Goal: Communication & Community: Answer question/provide support

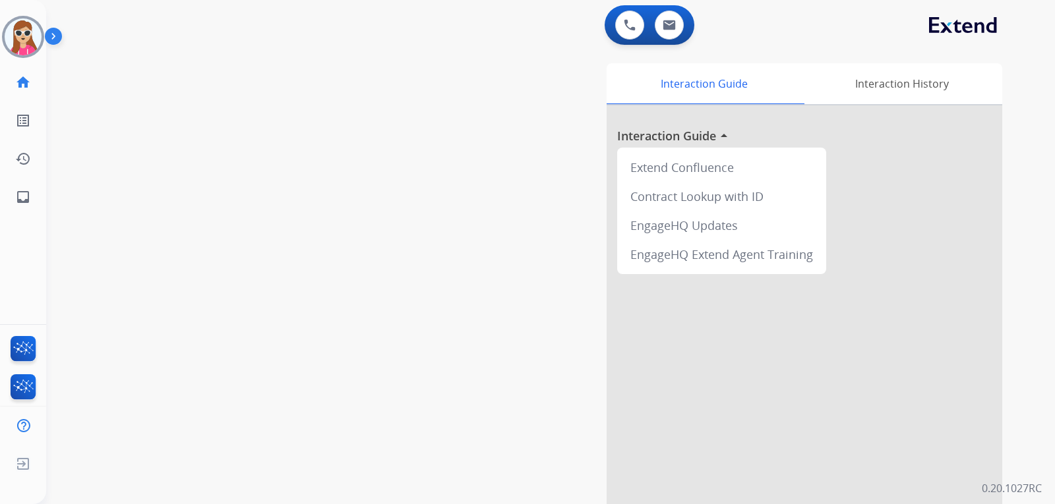
click at [55, 98] on div "swap_horiz Break voice bridge close_fullscreen Connect 3-Way Call merge_type Se…" at bounding box center [534, 322] width 977 height 550
click at [26, 57] on div at bounding box center [23, 37] width 42 height 42
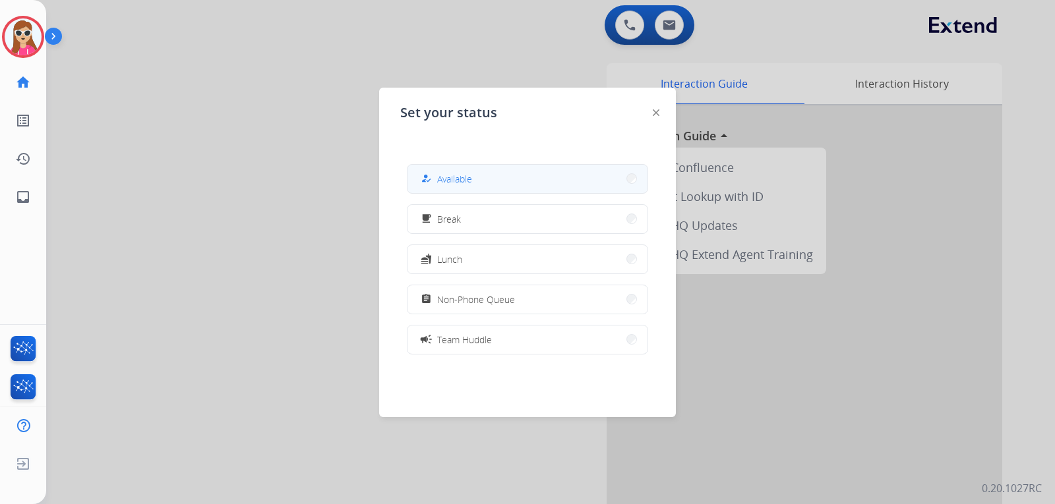
click at [470, 167] on button "how_to_reg Available" at bounding box center [527, 179] width 240 height 28
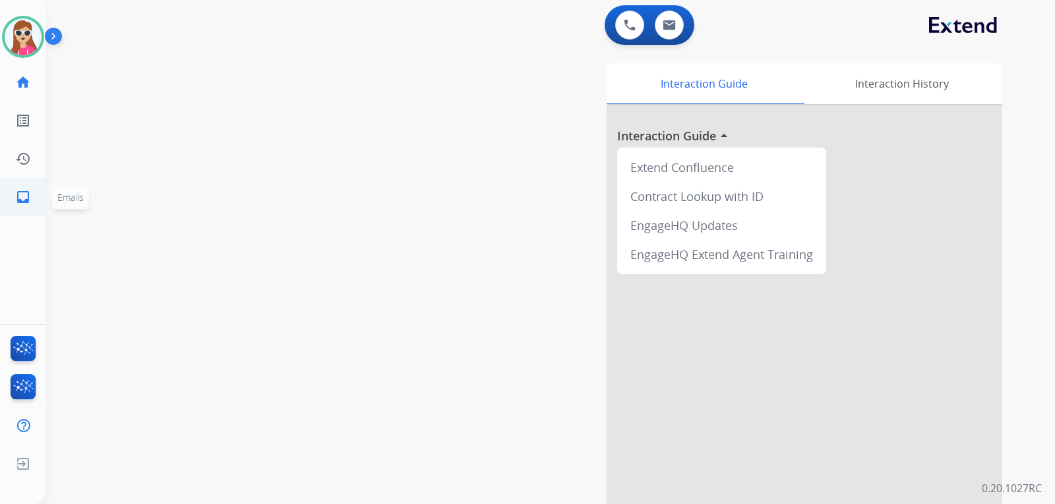
click at [32, 188] on link "inbox Emails" at bounding box center [23, 197] width 37 height 37
select select "**********"
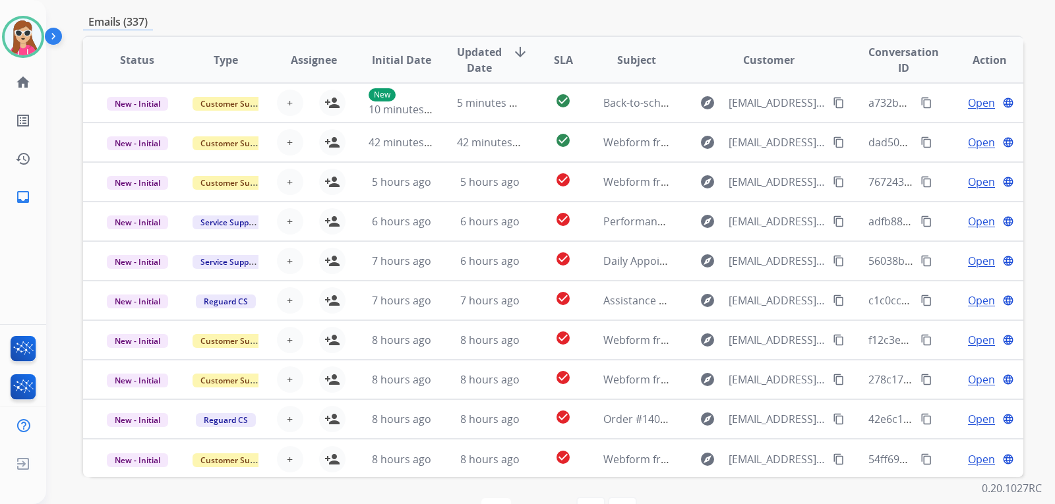
scroll to position [114, 0]
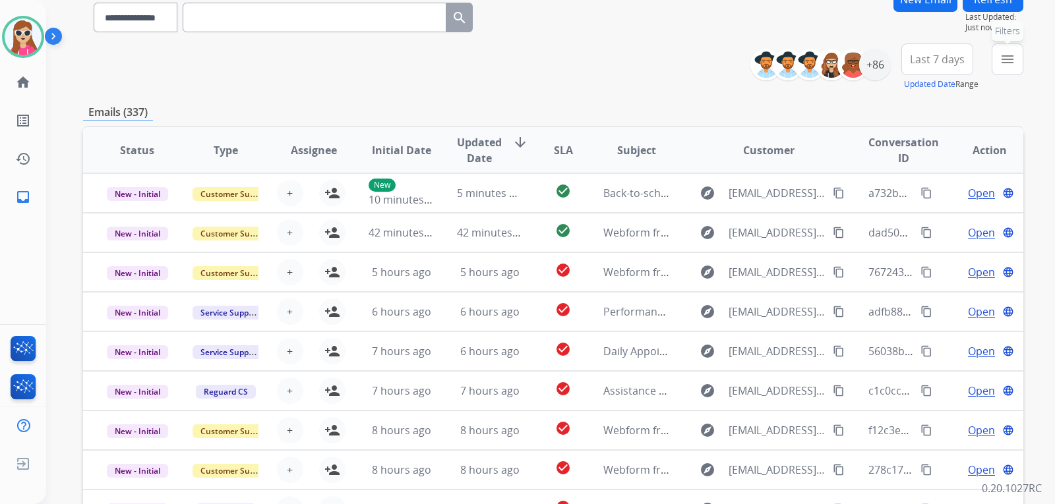
click at [999, 50] on button "menu Filters" at bounding box center [1008, 60] width 32 height 32
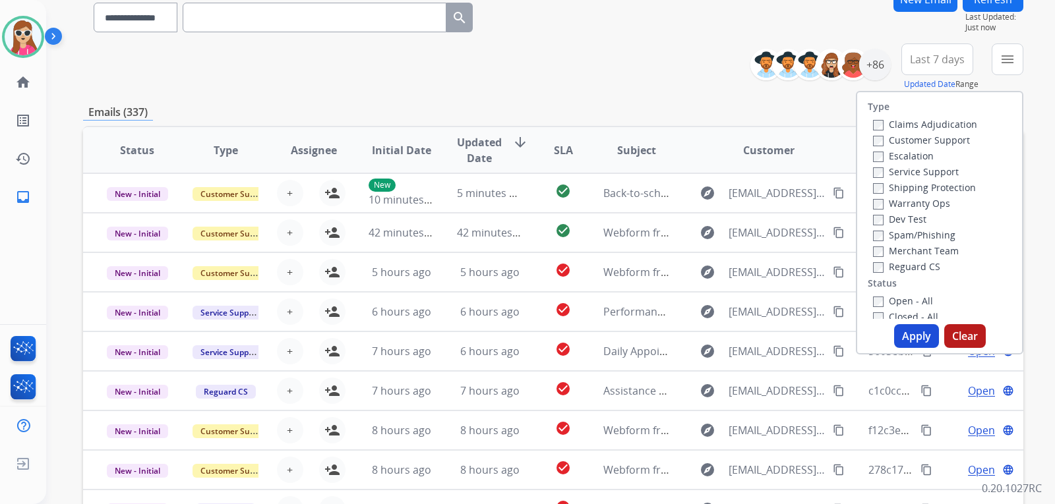
click at [927, 139] on label "Customer Support" at bounding box center [921, 140] width 97 height 13
click at [934, 188] on label "Shipping Protection" at bounding box center [924, 187] width 103 height 13
click at [926, 267] on label "Reguard CS" at bounding box center [906, 266] width 67 height 13
click at [881, 294] on div "Open - All" at bounding box center [942, 301] width 138 height 16
click at [881, 299] on label "Open - All" at bounding box center [903, 301] width 60 height 13
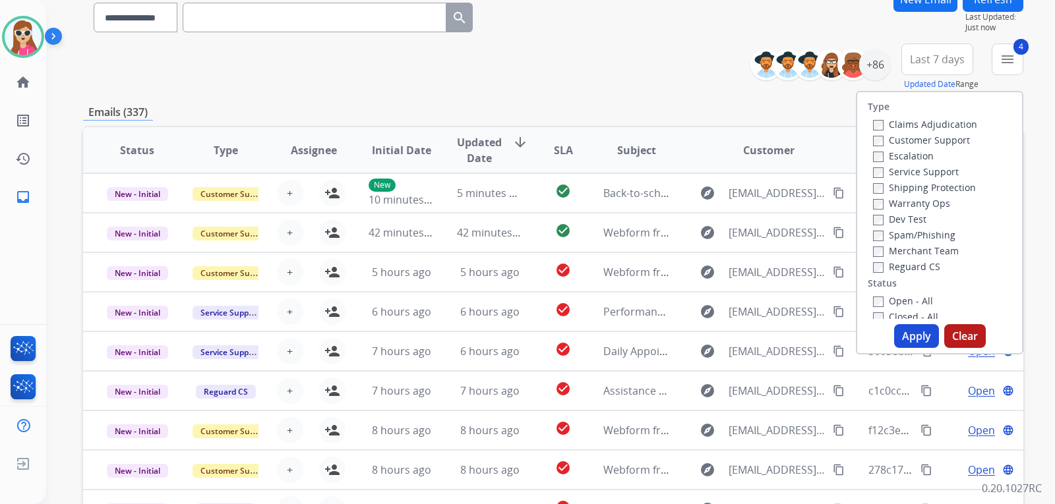
drag, startPoint x: 901, startPoint y: 327, endPoint x: 903, endPoint y: 315, distance: 12.0
click at [900, 322] on div "Type Claims Adjudication Customer Support Escalation Service Support Shipping P…" at bounding box center [939, 223] width 167 height 264
click at [904, 341] on button "Apply" at bounding box center [916, 336] width 45 height 24
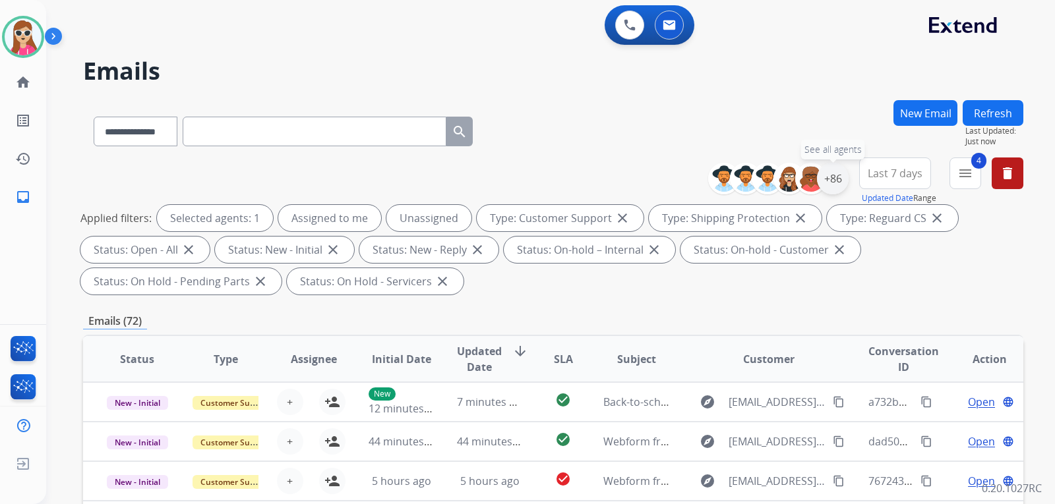
click at [837, 188] on div "+86" at bounding box center [833, 179] width 32 height 32
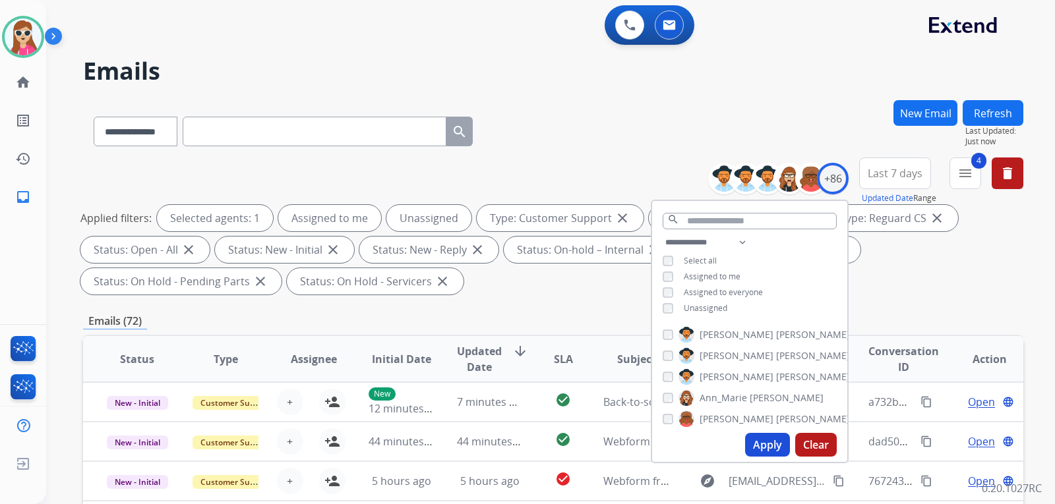
click at [707, 307] on span "Unassigned" at bounding box center [706, 308] width 44 height 11
click at [761, 442] on button "Apply" at bounding box center [767, 445] width 45 height 24
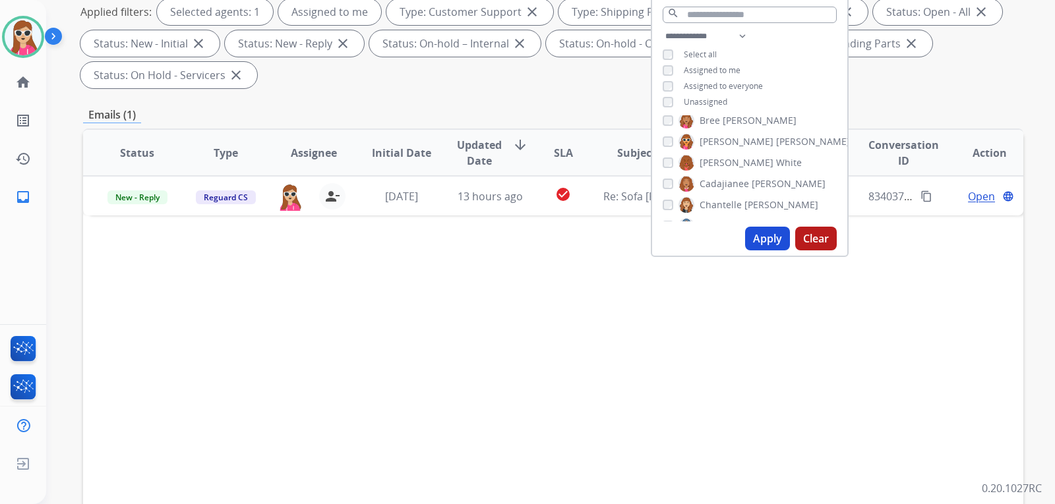
scroll to position [198, 0]
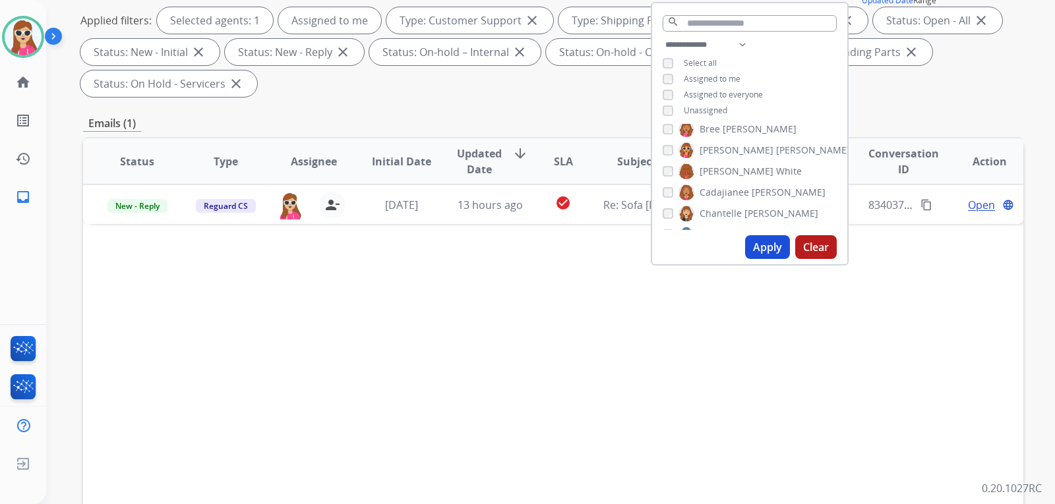
drag, startPoint x: 546, startPoint y: 367, endPoint x: 543, endPoint y: 355, distance: 12.2
click at [546, 366] on div "Status Type Assignee Initial Date Updated Date arrow_downward SLA Subject Custo…" at bounding box center [553, 358] width 940 height 442
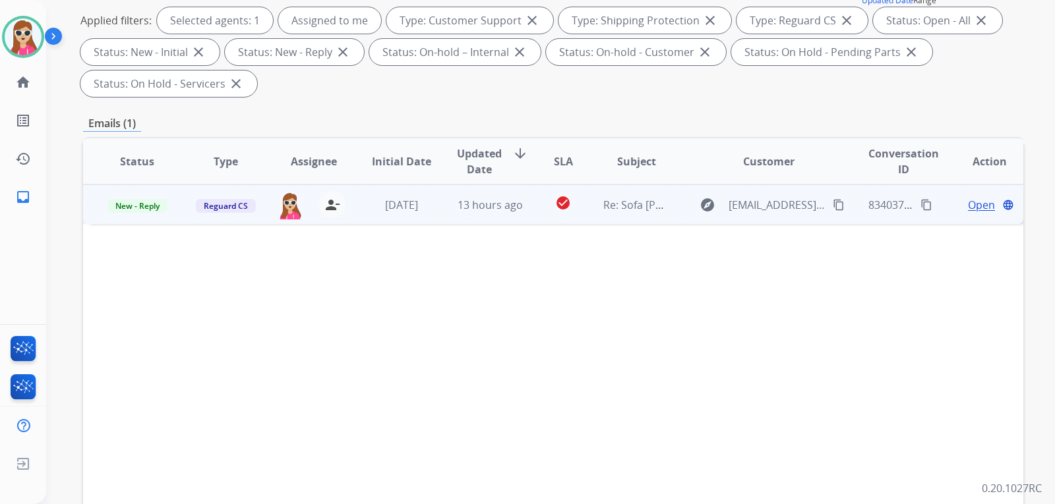
click at [539, 202] on td "check_circle" at bounding box center [552, 205] width 59 height 40
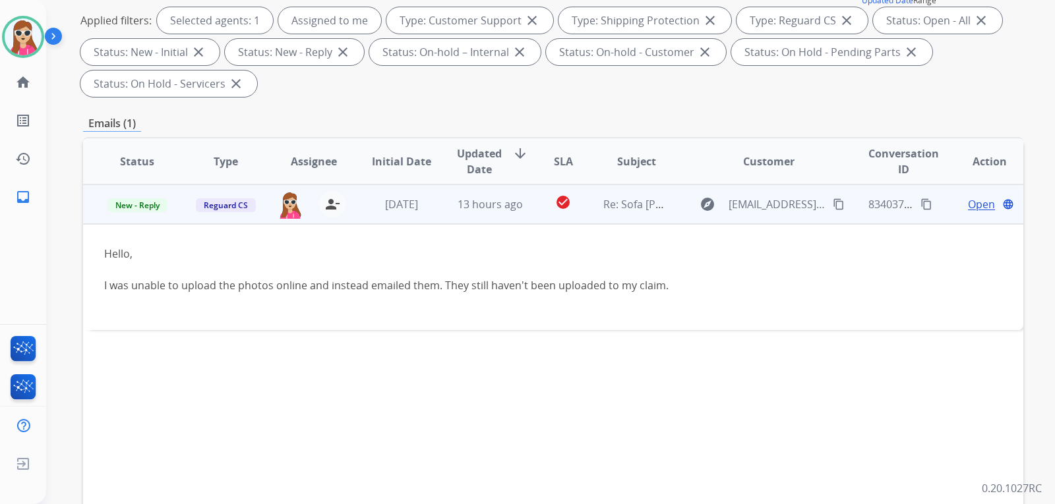
click at [977, 208] on span "Open" at bounding box center [981, 204] width 27 height 16
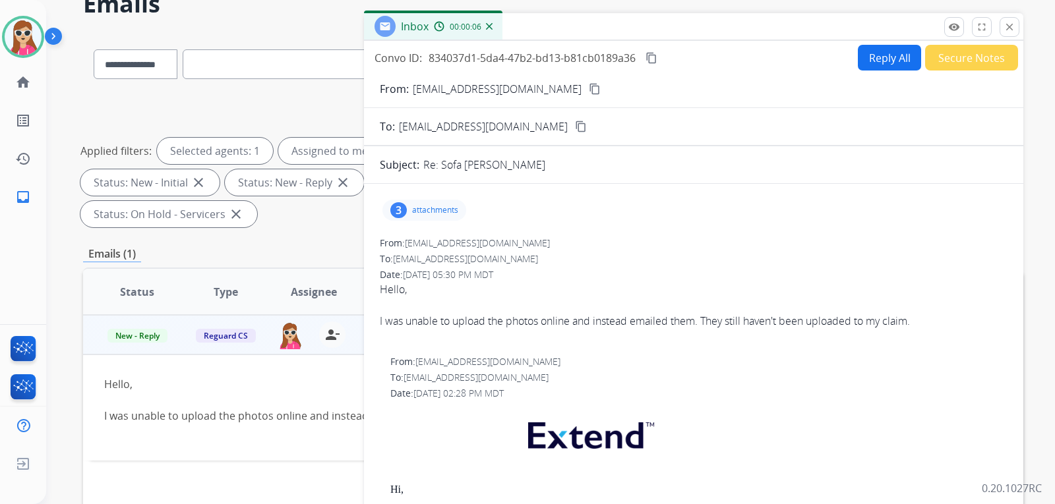
scroll to position [66, 0]
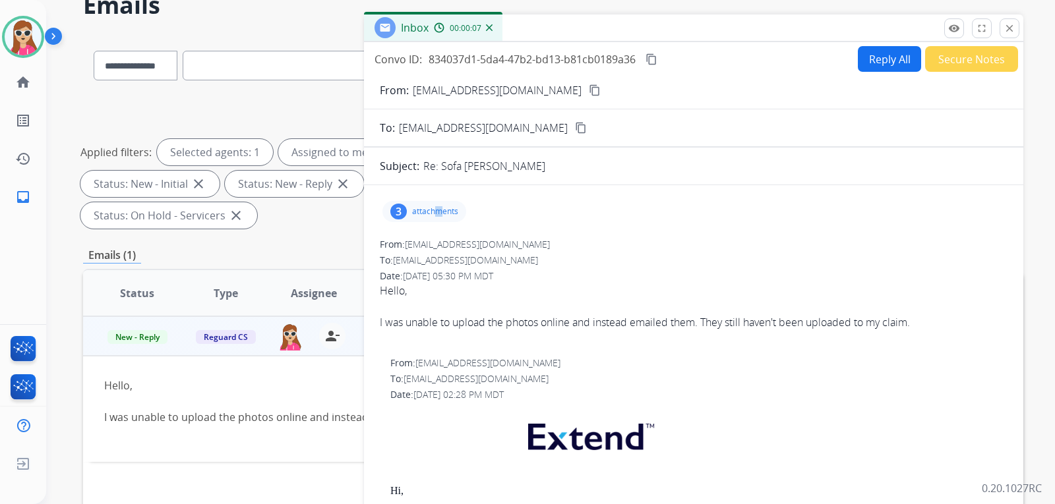
click at [440, 216] on div "3 attachments" at bounding box center [424, 211] width 84 height 21
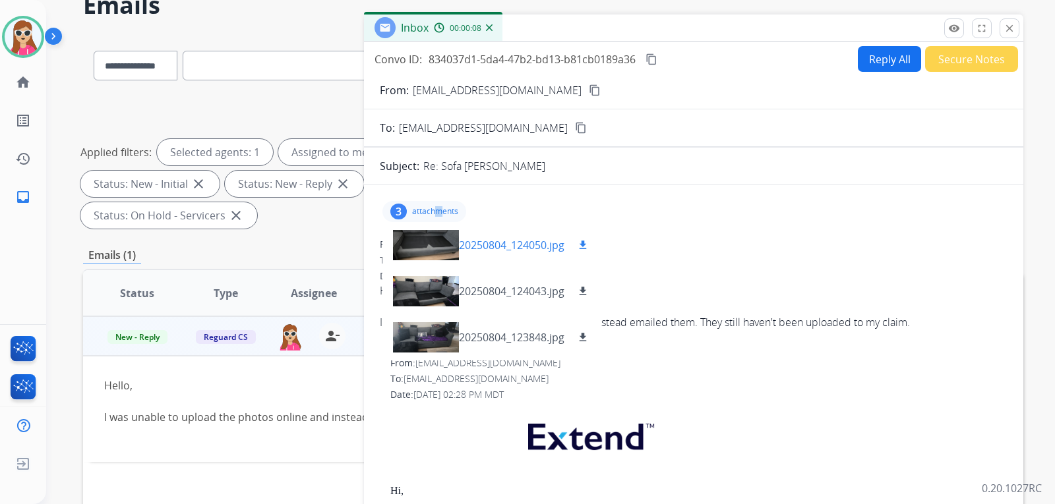
click at [588, 248] on mat-icon "download" at bounding box center [583, 245] width 12 height 12
click at [583, 292] on mat-icon "download" at bounding box center [583, 291] width 12 height 12
drag, startPoint x: 584, startPoint y: 336, endPoint x: 587, endPoint y: 329, distance: 7.1
click at [586, 333] on mat-icon "download" at bounding box center [583, 338] width 12 height 12
click at [681, 283] on div "Hello, I was unable to upload the photos online and instead emailed them. They …" at bounding box center [694, 306] width 628 height 47
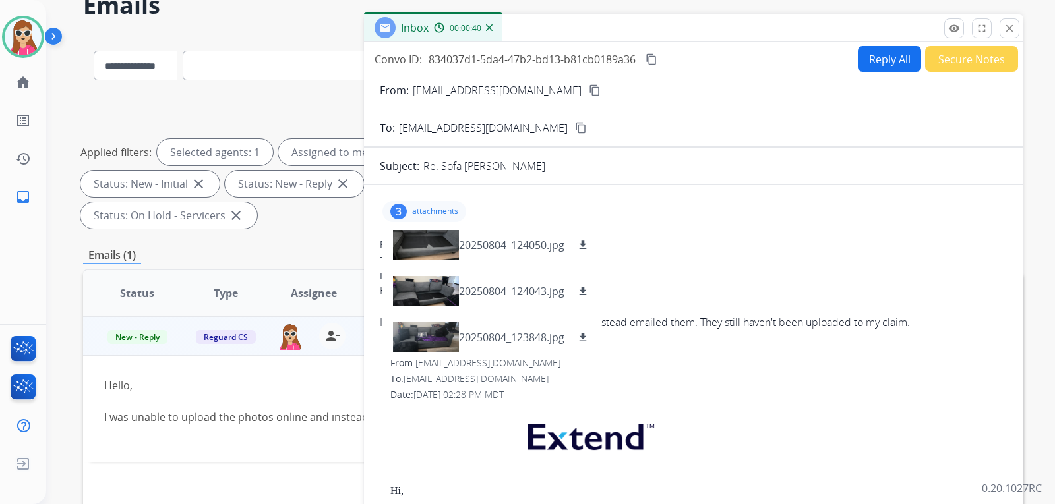
click at [448, 204] on div "3 attachments 20250804_124050.jpg download 20250804_124043.jpg download 2025080…" at bounding box center [424, 211] width 84 height 21
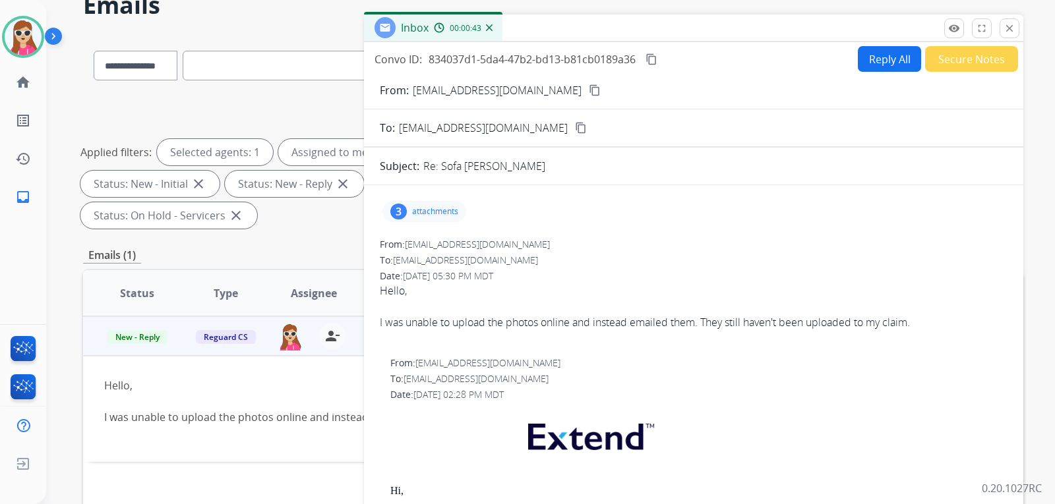
click at [589, 91] on mat-icon "content_copy" at bounding box center [595, 90] width 12 height 12
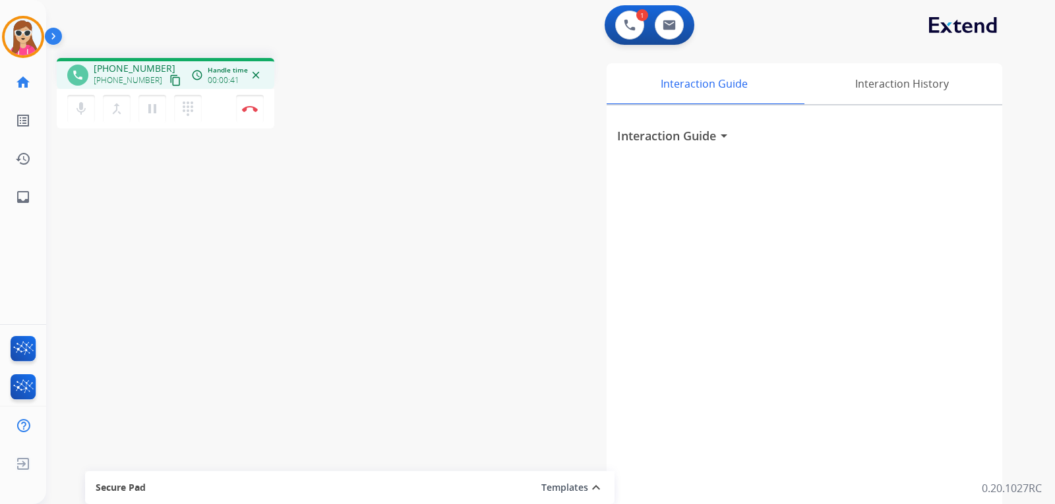
drag, startPoint x: 162, startPoint y: 80, endPoint x: 155, endPoint y: 78, distance: 7.1
click at [169, 80] on mat-icon "content_copy" at bounding box center [175, 80] width 12 height 12
click at [251, 114] on button "Disconnect" at bounding box center [250, 109] width 28 height 28
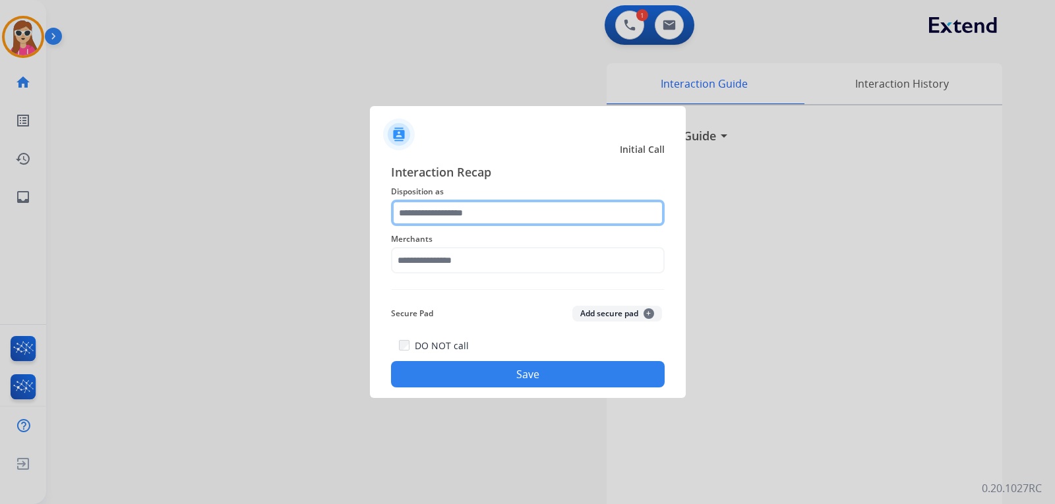
click at [494, 222] on input "text" at bounding box center [528, 213] width 274 height 26
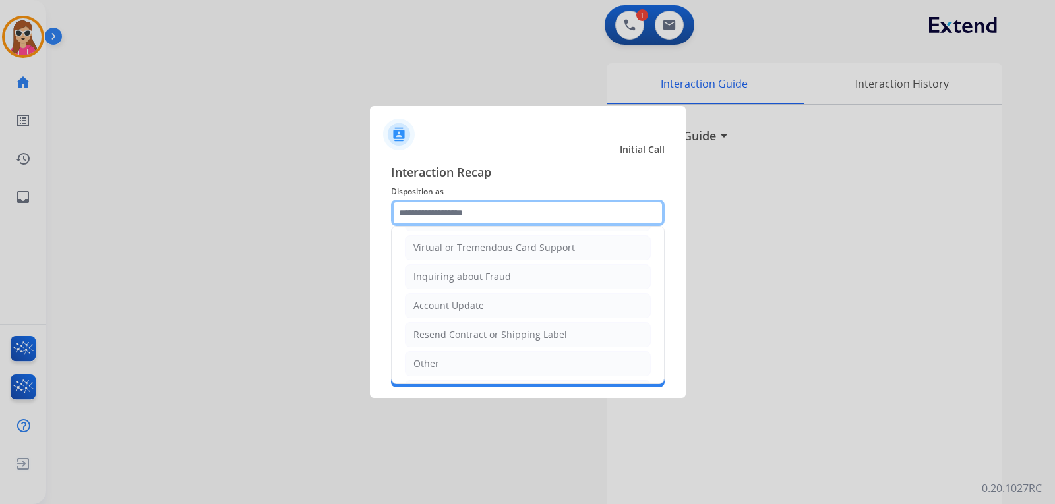
scroll to position [198, 0]
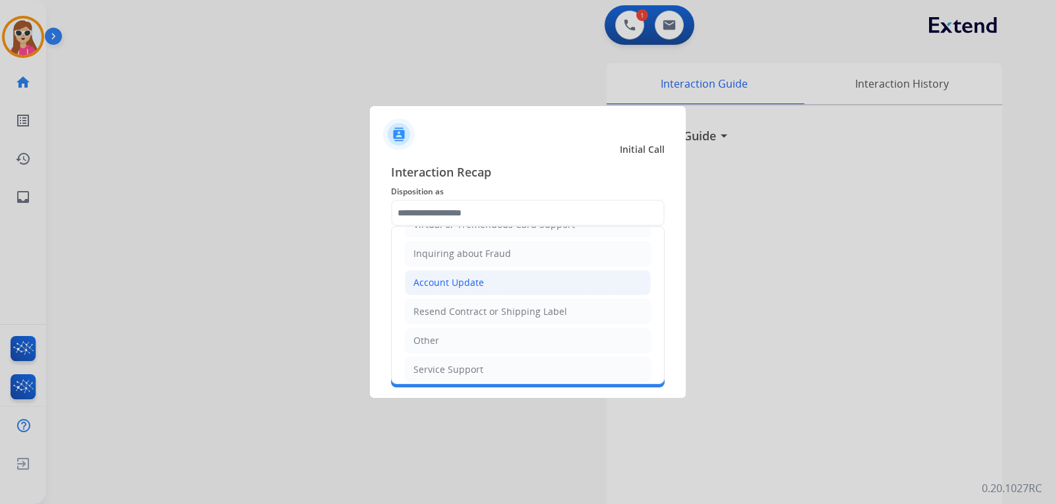
click at [468, 278] on div "Account Update" at bounding box center [448, 282] width 71 height 13
type input "**********"
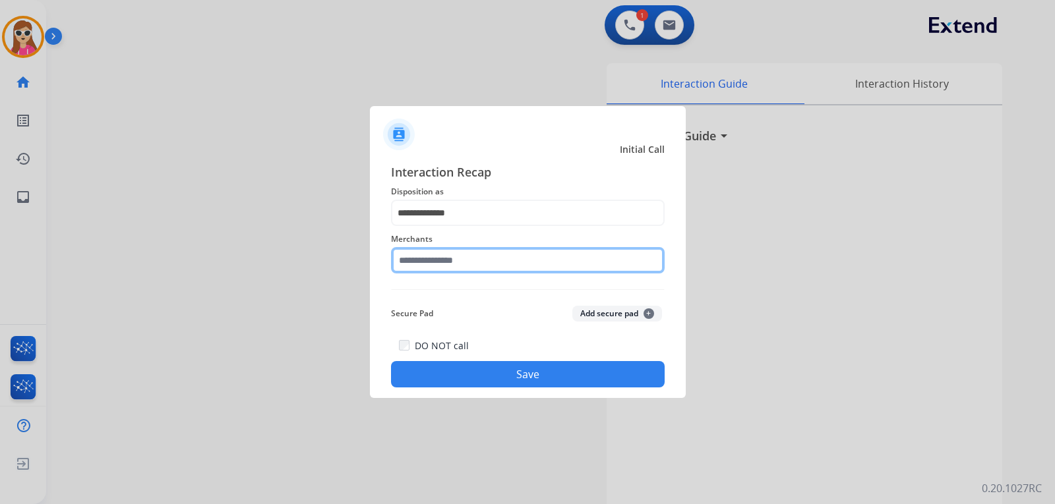
click at [471, 266] on input "text" at bounding box center [528, 260] width 274 height 26
type input "**********"
drag, startPoint x: 542, startPoint y: 257, endPoint x: 359, endPoint y: 260, distance: 183.3
click at [0, 262] on app-contact-recap-modal "**********" at bounding box center [0, 252] width 0 height 504
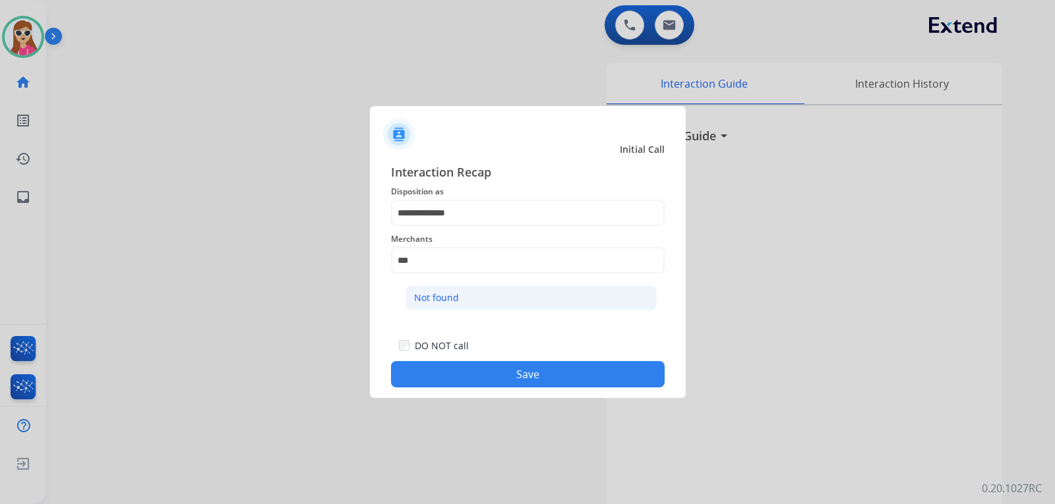
click at [548, 294] on li "Not found" at bounding box center [530, 297] width 251 height 25
type input "*********"
click at [527, 378] on button "Save" at bounding box center [528, 374] width 274 height 26
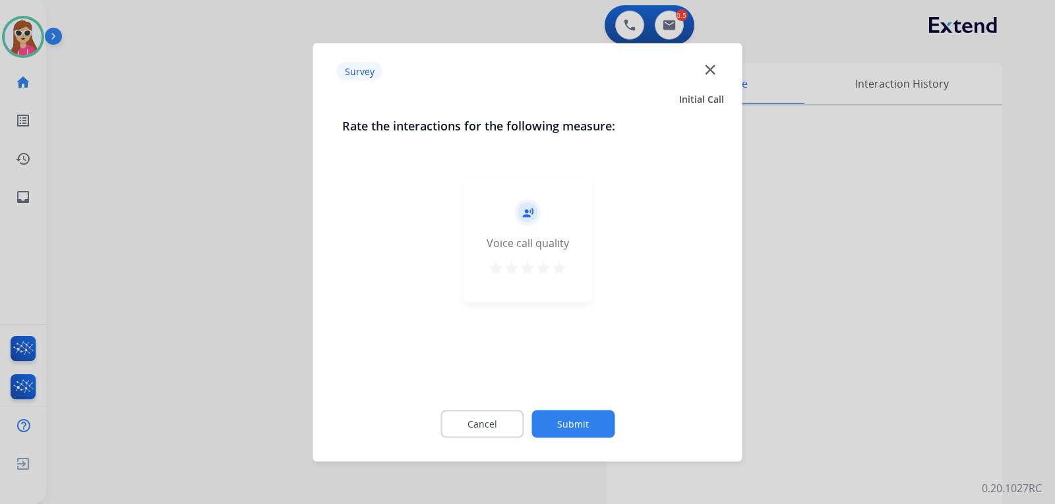
click at [561, 276] on button "star" at bounding box center [559, 270] width 16 height 20
click at [595, 427] on button "Submit" at bounding box center [572, 424] width 83 height 28
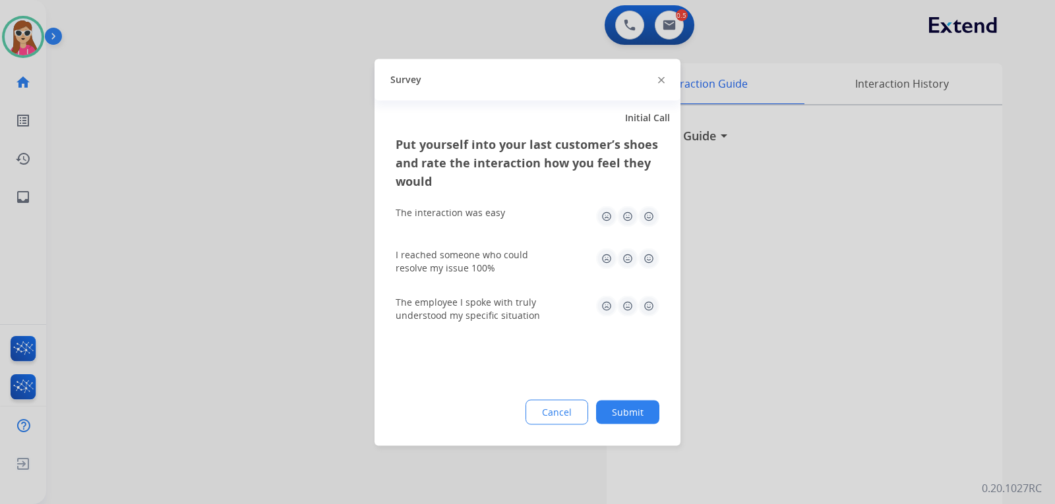
click at [649, 212] on img at bounding box center [648, 216] width 21 height 21
click at [649, 266] on img at bounding box center [648, 258] width 21 height 21
click at [653, 307] on img at bounding box center [648, 305] width 21 height 21
click at [634, 409] on button "Submit" at bounding box center [627, 412] width 63 height 24
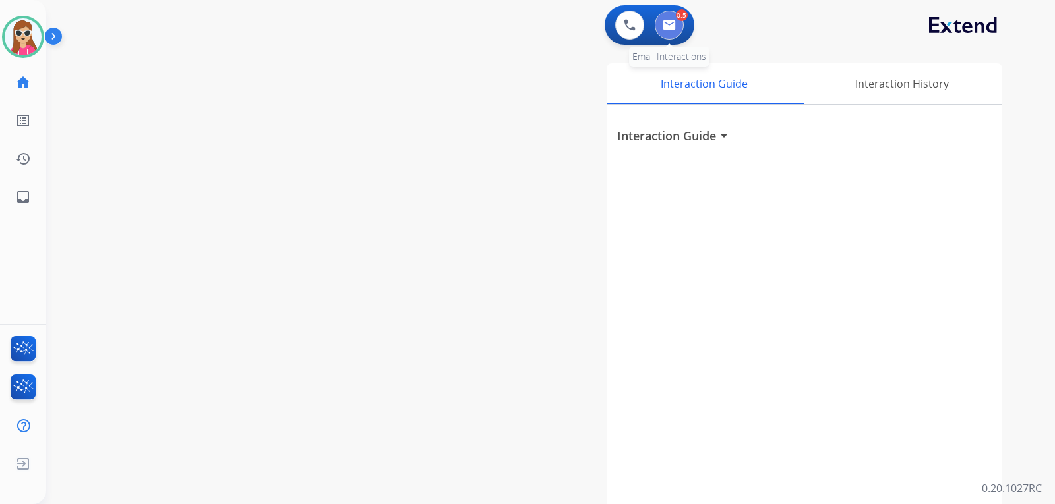
click at [674, 35] on button at bounding box center [669, 25] width 29 height 29
select select "**********"
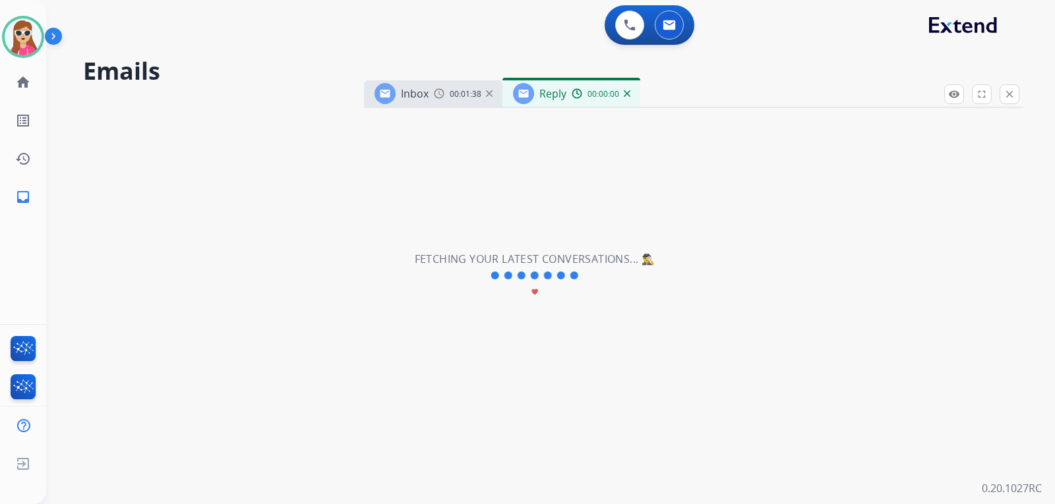
select select "**********"
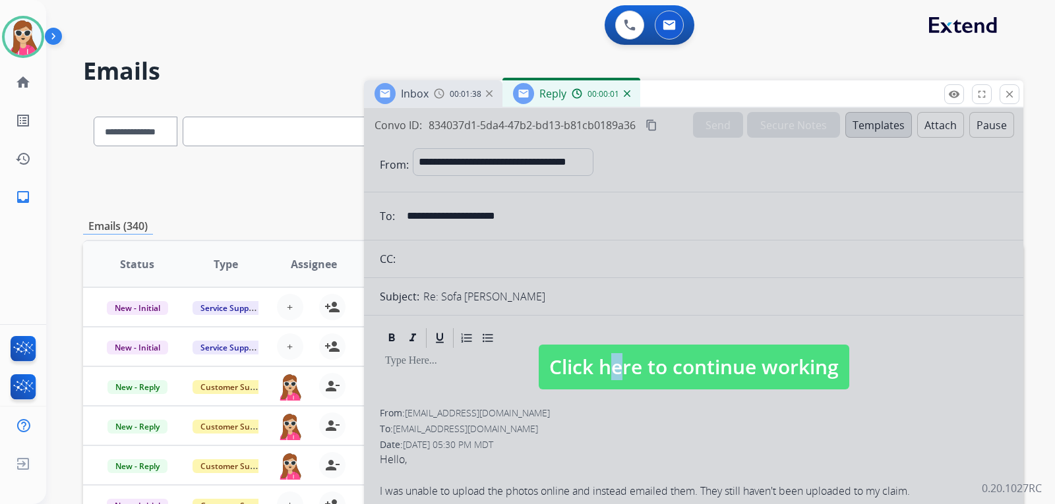
click at [600, 346] on span "Click here to continue working" at bounding box center [694, 367] width 311 height 45
select select
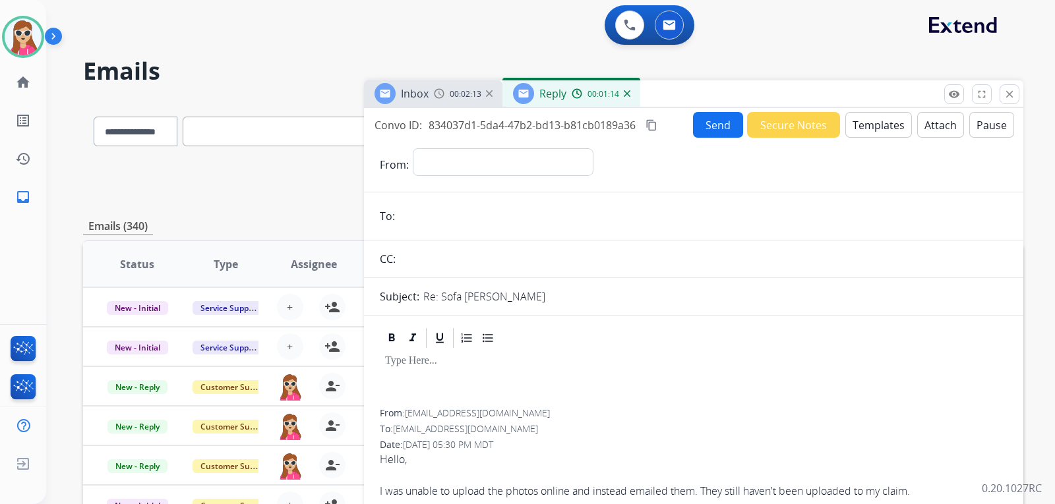
click at [891, 128] on button "Templates" at bounding box center [878, 125] width 67 height 26
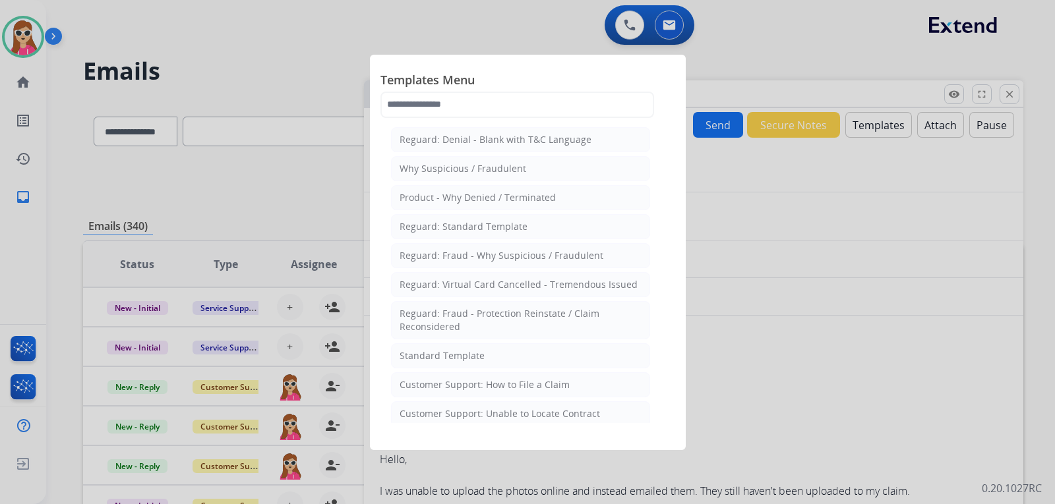
click at [790, 225] on div at bounding box center [527, 252] width 1055 height 504
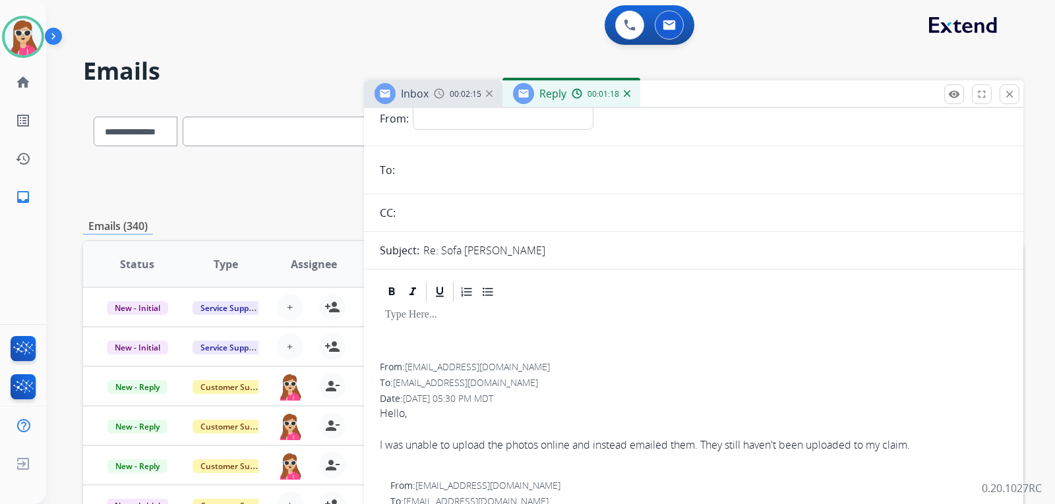
scroll to position [66, 0]
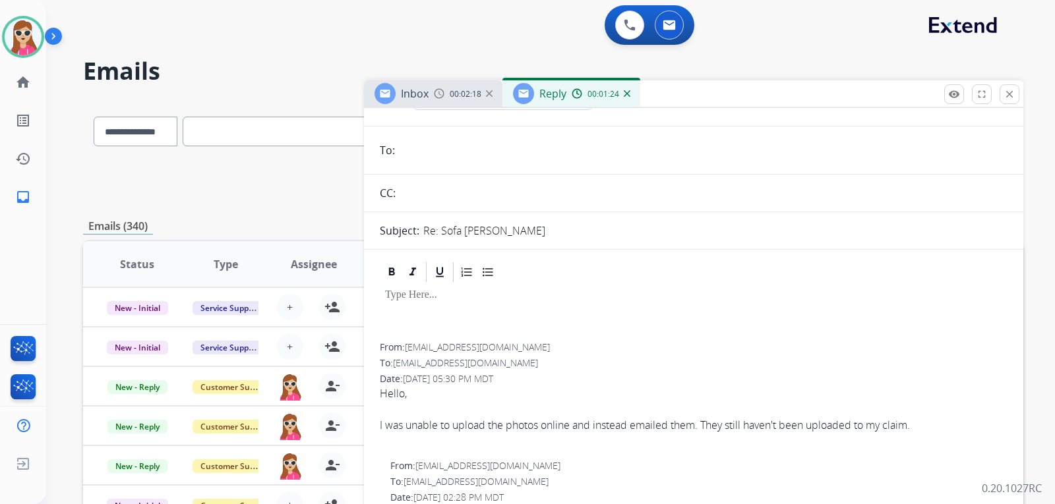
drag, startPoint x: 405, startPoint y: 348, endPoint x: 479, endPoint y: 344, distance: 73.9
click at [479, 344] on div "From: virilopez241@gmail.com" at bounding box center [694, 347] width 628 height 13
drag, startPoint x: 408, startPoint y: 347, endPoint x: 516, endPoint y: 350, distance: 108.2
click at [516, 350] on div "From: virilopez241@gmail.com" at bounding box center [694, 347] width 628 height 13
copy span "[EMAIL_ADDRESS][DOMAIN_NAME]"
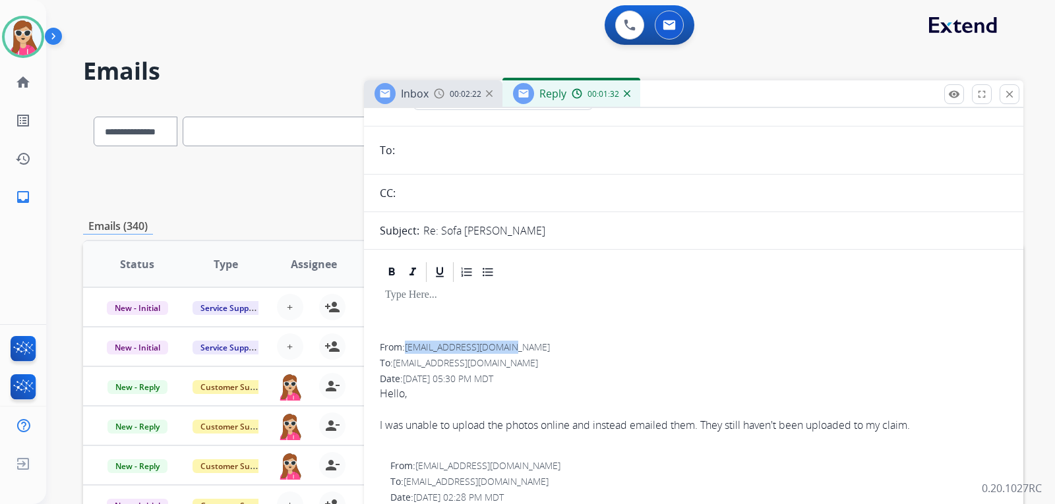
scroll to position [0, 0]
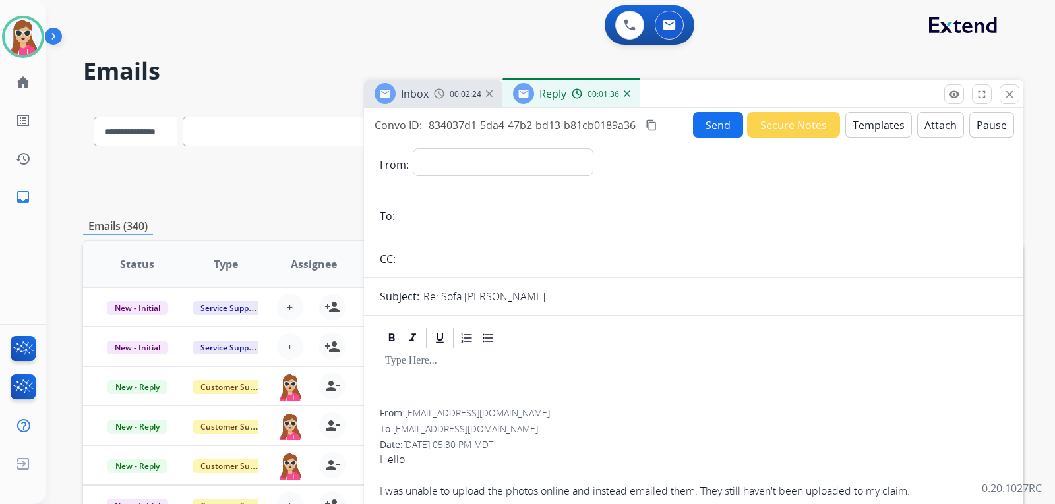
click at [450, 224] on input "email" at bounding box center [703, 216] width 608 height 26
paste input "**********"
type input "**********"
click at [463, 168] on select "**********" at bounding box center [502, 161] width 179 height 26
select select "**********"
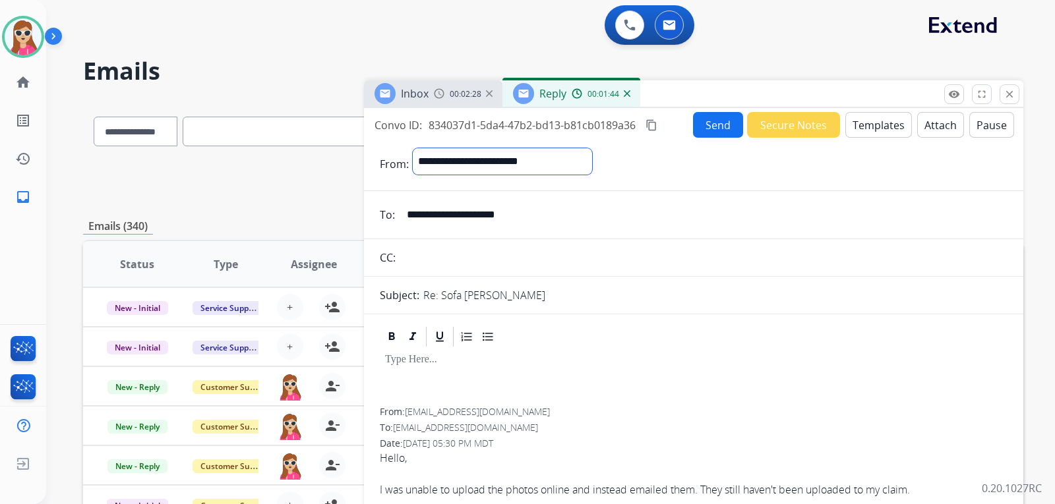
click at [413, 148] on select "**********" at bounding box center [502, 161] width 179 height 26
click at [863, 134] on button "Templates" at bounding box center [878, 125] width 67 height 26
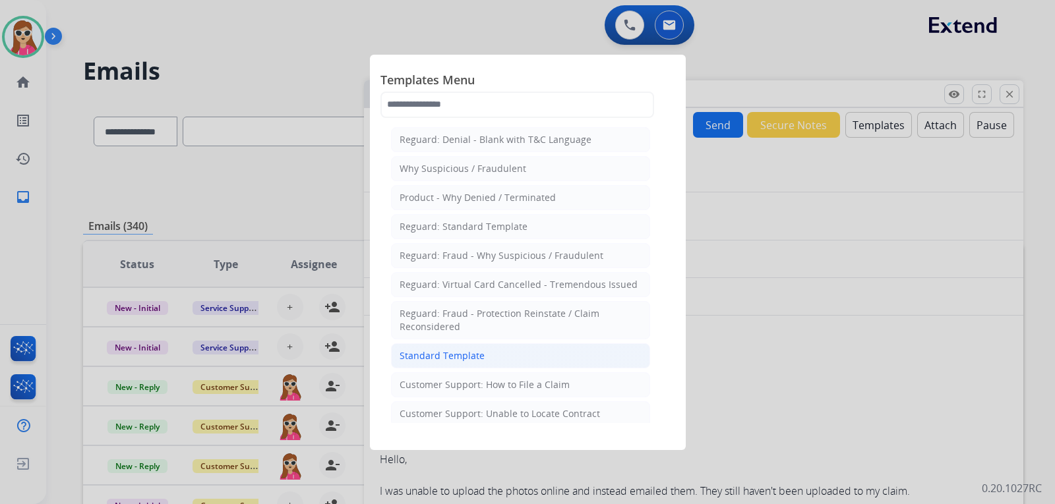
click at [550, 359] on li "Standard Template" at bounding box center [520, 355] width 259 height 25
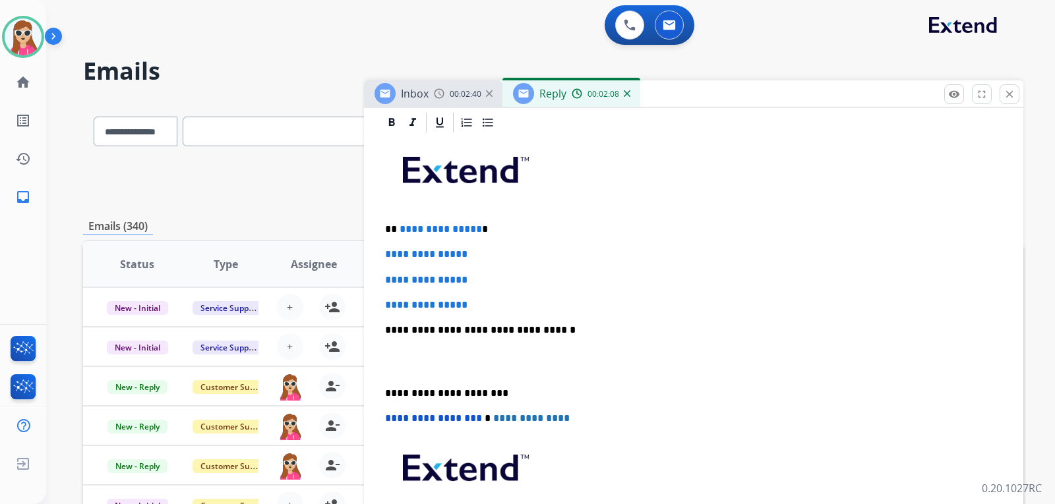
scroll to position [330, 0]
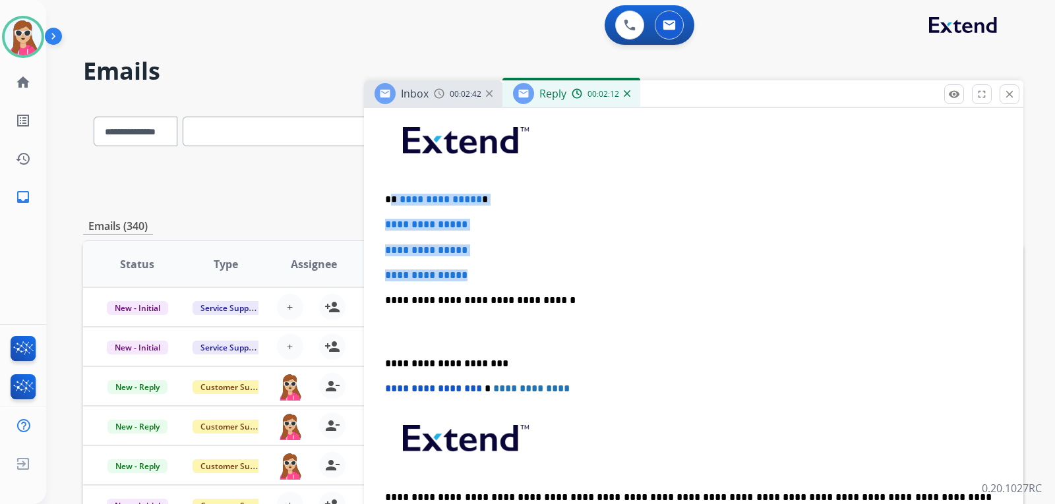
drag, startPoint x: 396, startPoint y: 201, endPoint x: 476, endPoint y: 276, distance: 109.6
click at [476, 276] on div "**********" at bounding box center [694, 332] width 628 height 454
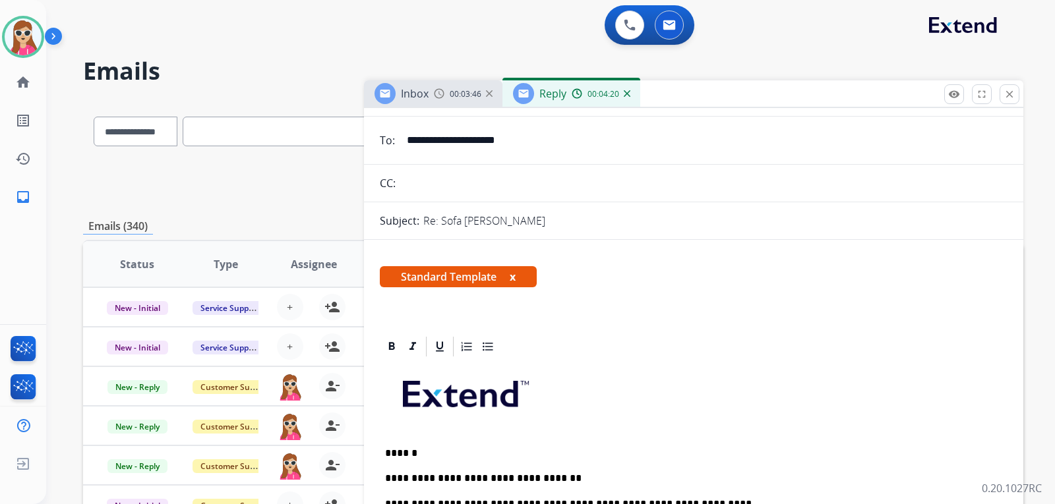
scroll to position [0, 0]
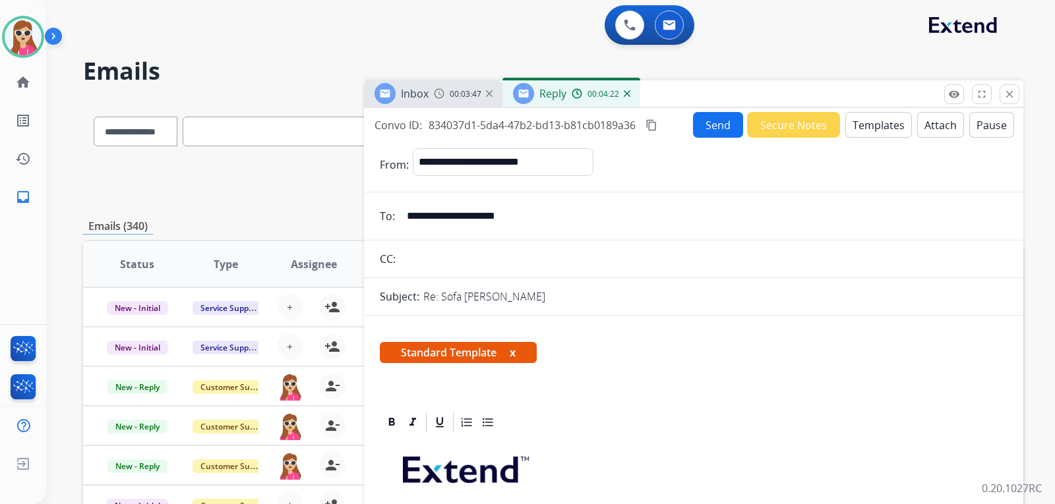
click at [709, 119] on button "Send" at bounding box center [718, 125] width 50 height 26
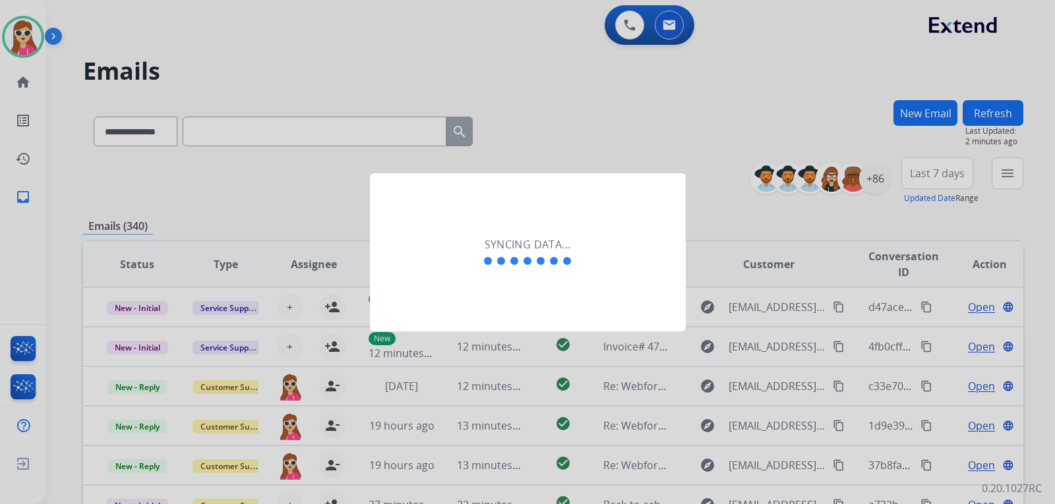
click at [587, 271] on div "Syncing data..." at bounding box center [528, 252] width 316 height 158
click at [585, 277] on div "Syncing data..." at bounding box center [528, 252] width 316 height 158
click at [618, 251] on div "Syncing data..." at bounding box center [528, 252] width 316 height 158
click at [620, 246] on div "Syncing data..." at bounding box center [528, 252] width 316 height 158
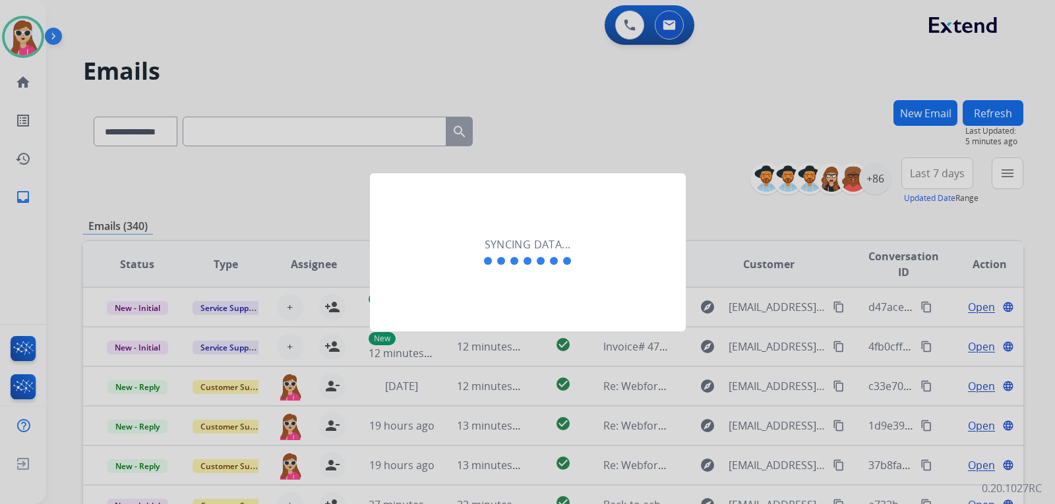
click at [620, 246] on div "Syncing data..." at bounding box center [528, 252] width 316 height 158
click at [483, 228] on div "Syncing data..." at bounding box center [528, 252] width 316 height 158
click at [480, 224] on div "Syncing data..." at bounding box center [528, 252] width 316 height 158
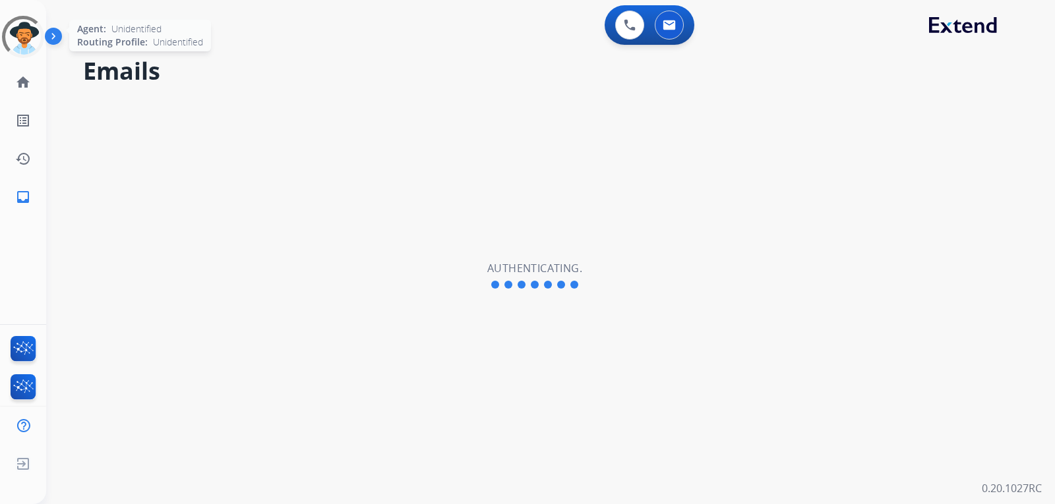
click at [31, 37] on div at bounding box center [22, 36] width 51 height 51
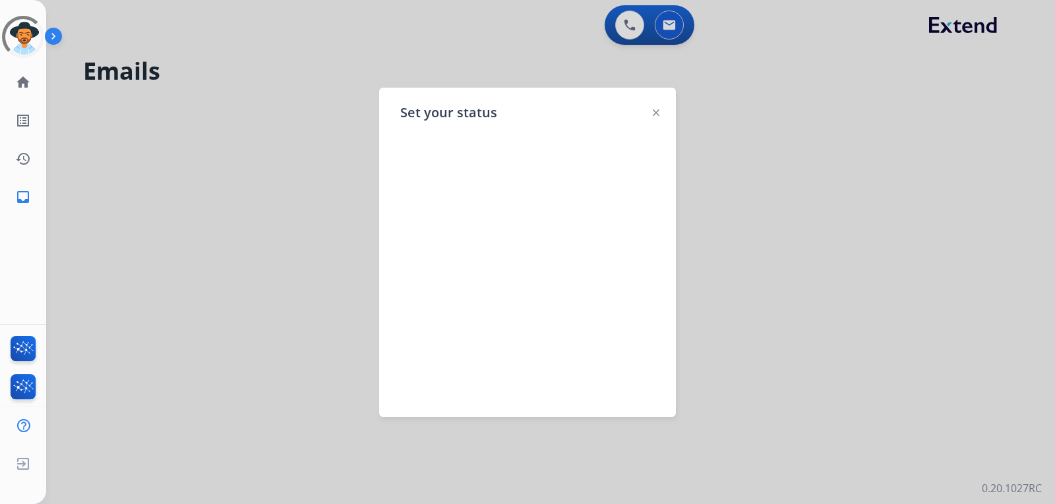
select select "**********"
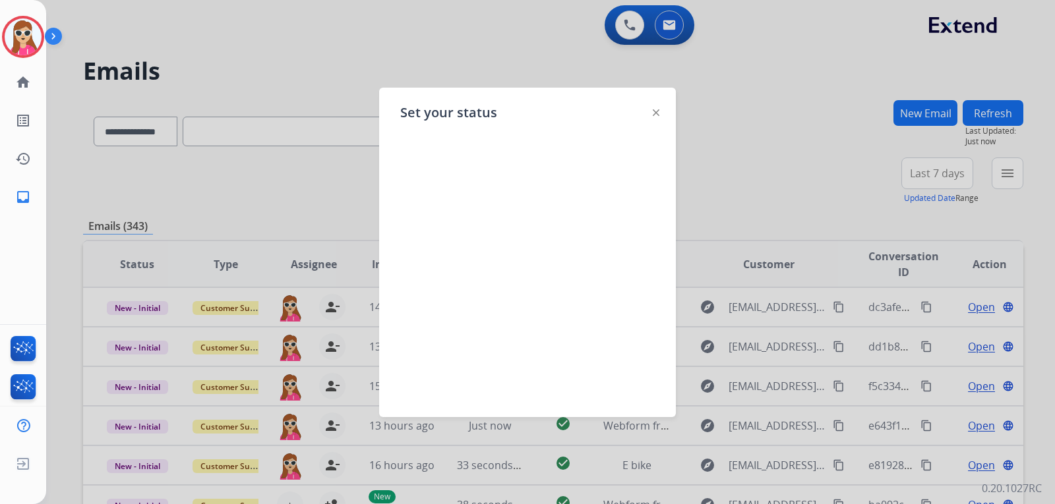
click at [658, 113] on img at bounding box center [656, 112] width 7 height 7
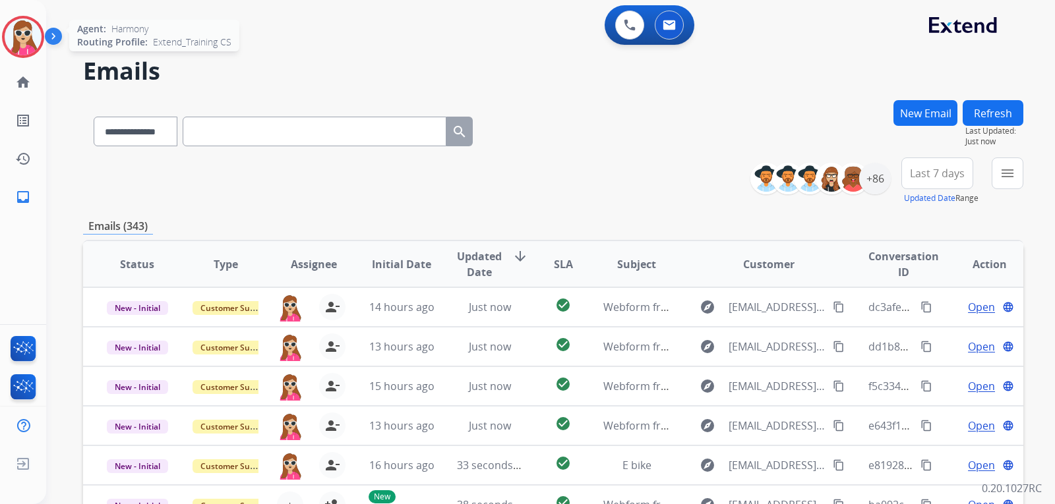
click at [23, 50] on img at bounding box center [23, 36] width 37 height 37
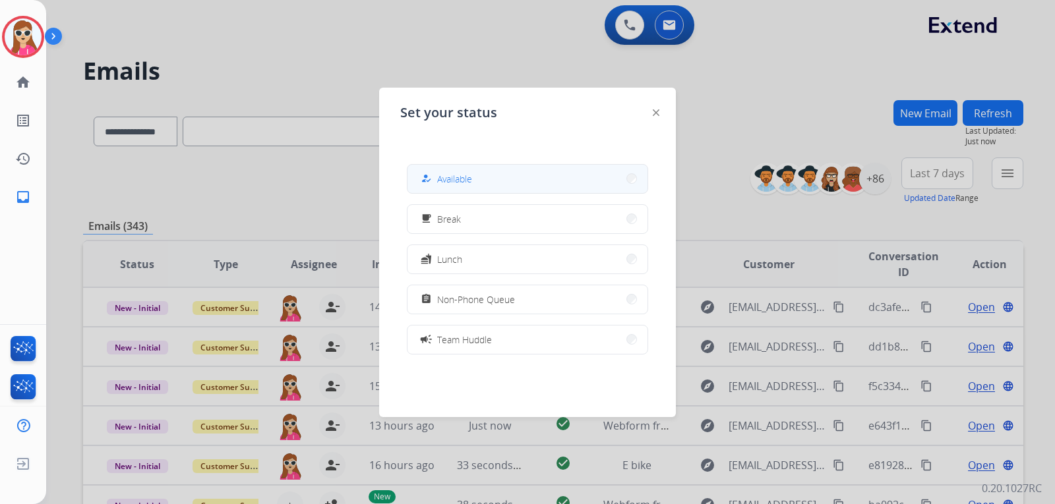
click at [497, 176] on button "how_to_reg Available" at bounding box center [527, 179] width 240 height 28
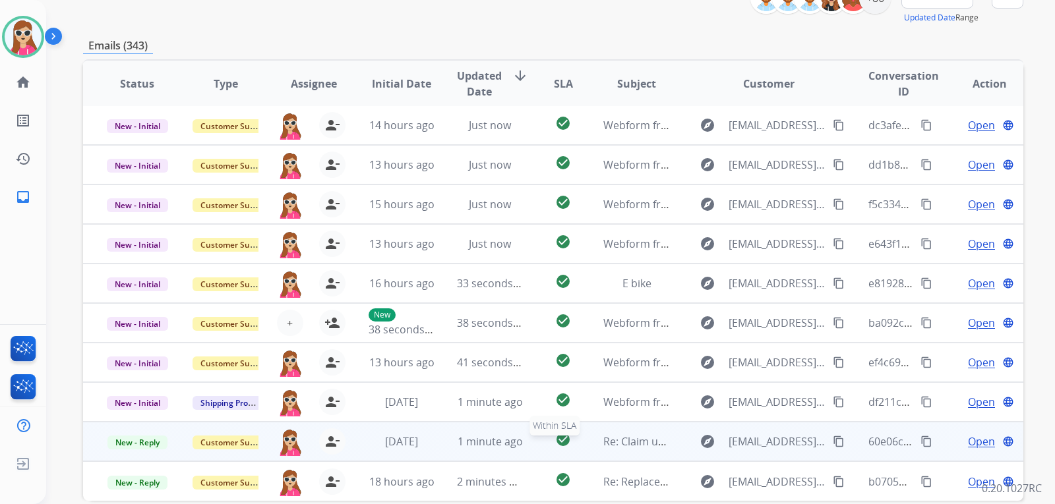
scroll to position [246, 0]
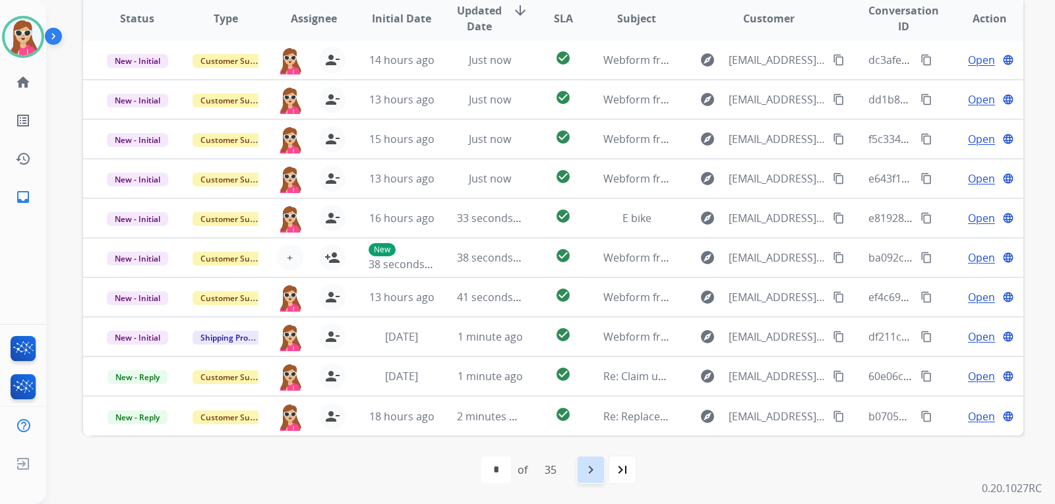
click at [596, 469] on mat-icon "navigate_next" at bounding box center [591, 470] width 16 height 16
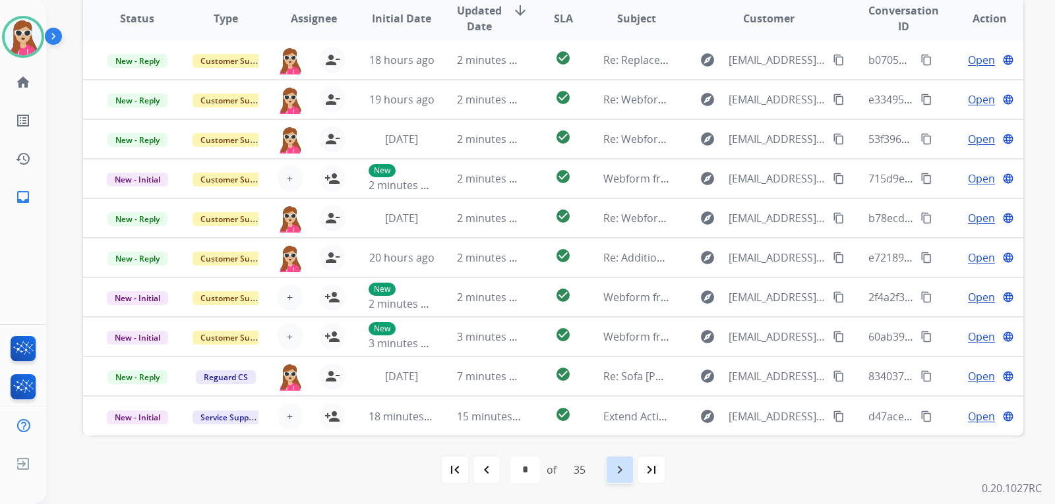
click at [623, 463] on mat-icon "navigate_next" at bounding box center [620, 470] width 16 height 16
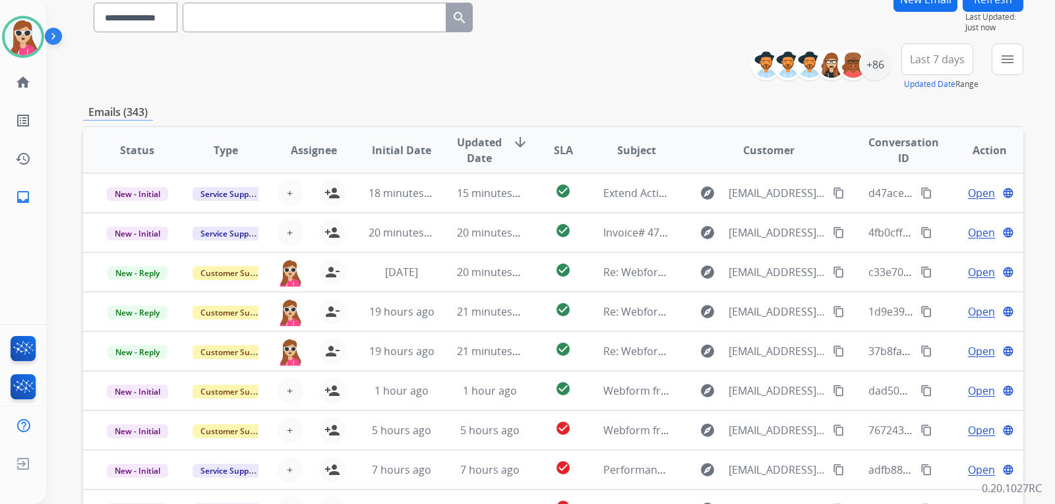
scroll to position [48, 0]
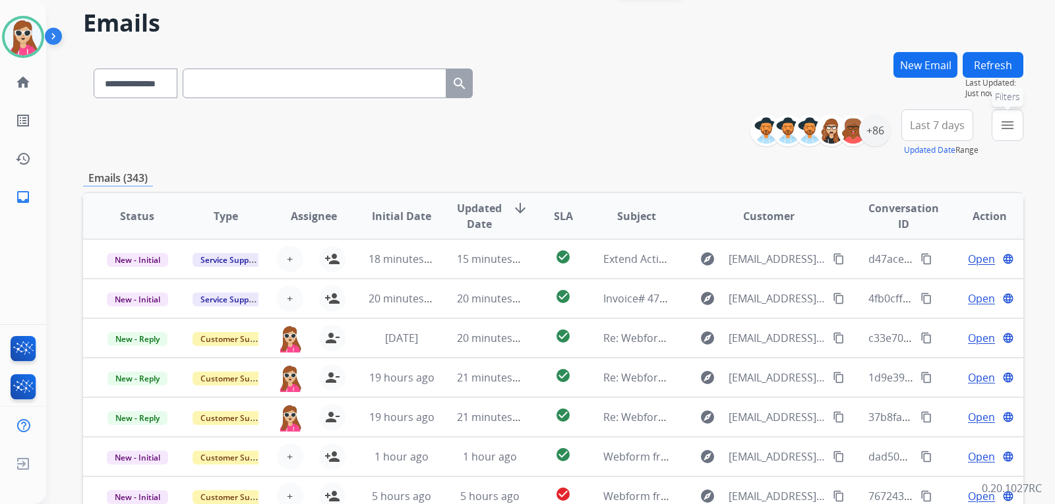
click at [1005, 122] on mat-icon "menu" at bounding box center [1007, 125] width 16 height 16
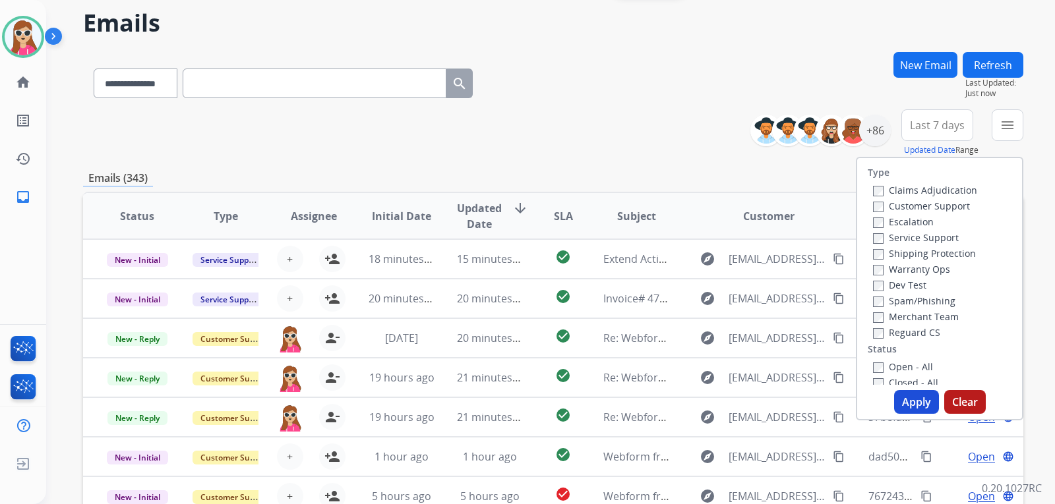
click at [941, 204] on label "Customer Support" at bounding box center [921, 206] width 97 height 13
click at [961, 252] on label "Shipping Protection" at bounding box center [924, 253] width 103 height 13
click at [916, 326] on label "Reguard CS" at bounding box center [906, 332] width 67 height 13
click at [902, 328] on label "Reguard CS" at bounding box center [906, 332] width 67 height 13
click at [897, 364] on label "Open - All" at bounding box center [903, 367] width 60 height 13
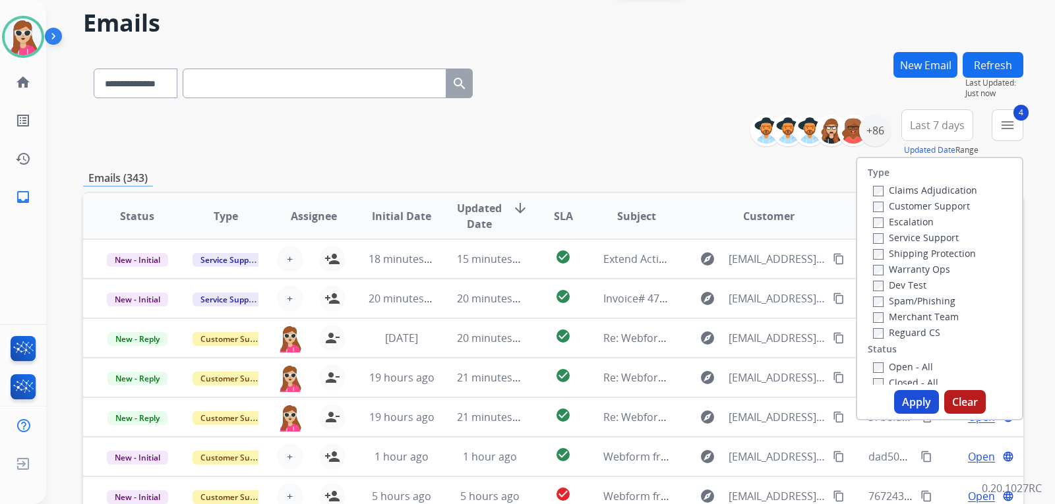
drag, startPoint x: 910, startPoint y: 401, endPoint x: 913, endPoint y: 389, distance: 12.3
click at [910, 401] on button "Apply" at bounding box center [916, 402] width 45 height 24
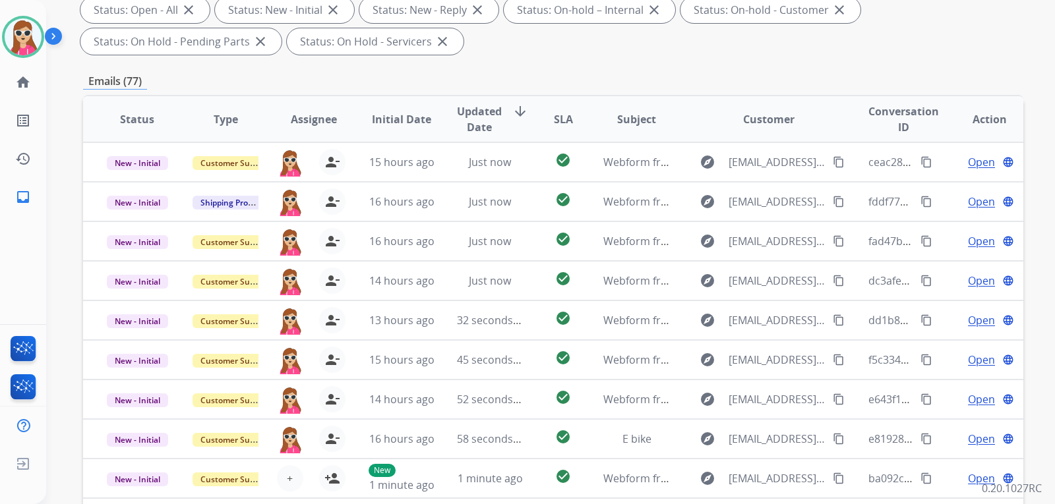
scroll to position [143, 0]
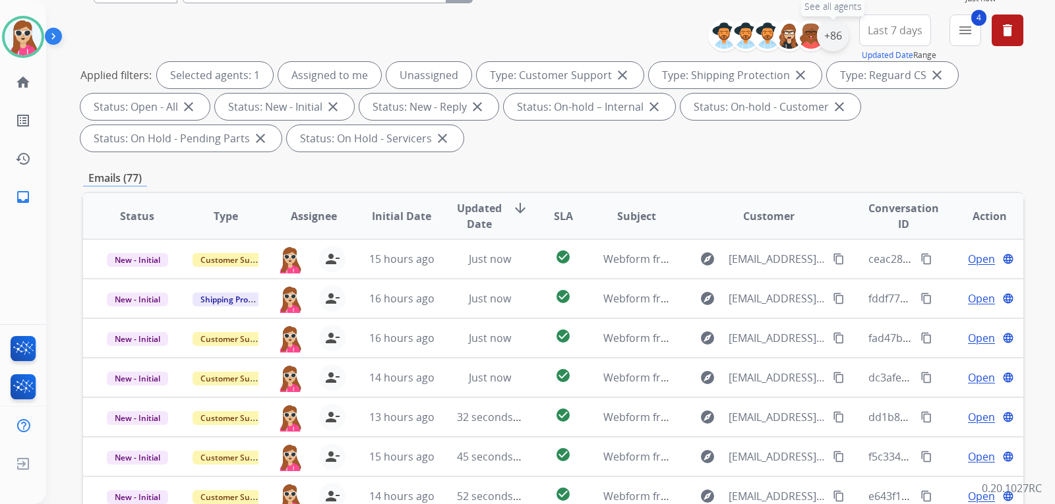
click at [830, 34] on div "+86" at bounding box center [833, 36] width 32 height 32
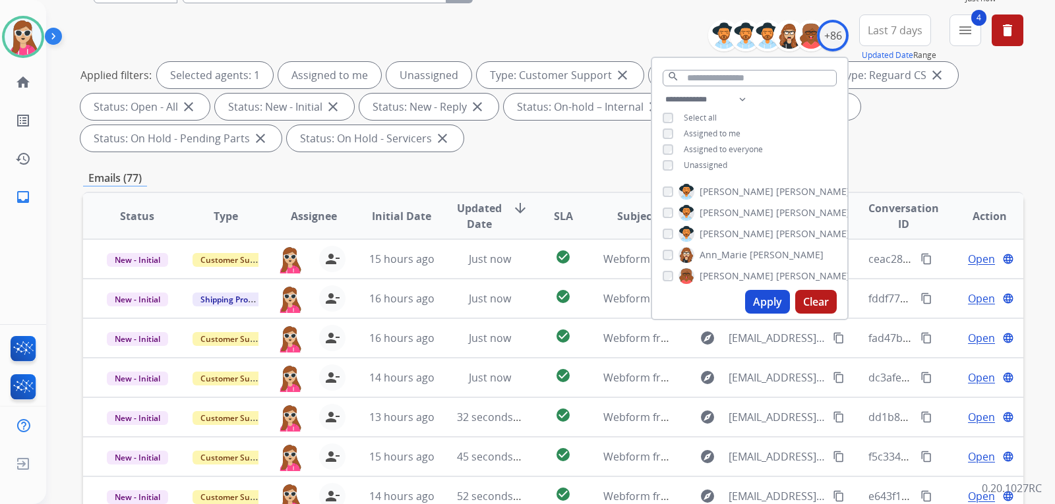
click at [712, 164] on span "Unassigned" at bounding box center [706, 165] width 44 height 11
click at [767, 292] on button "Apply" at bounding box center [767, 302] width 45 height 24
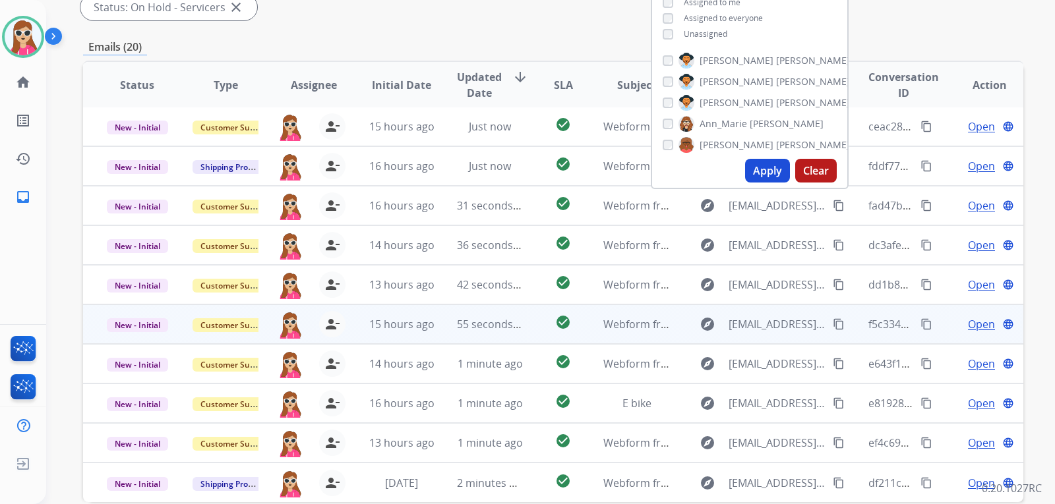
scroll to position [341, 0]
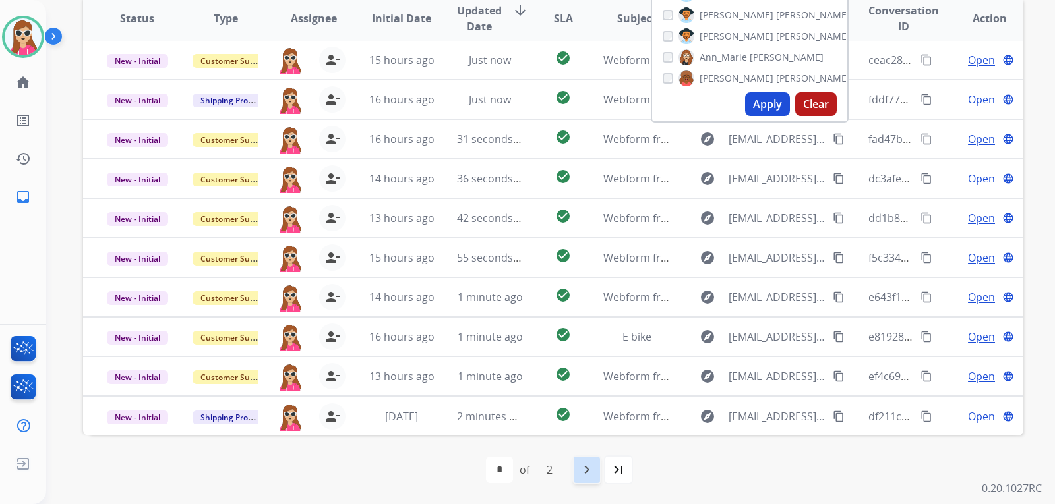
click at [589, 473] on mat-icon "navigate_next" at bounding box center [587, 470] width 16 height 16
select select "*"
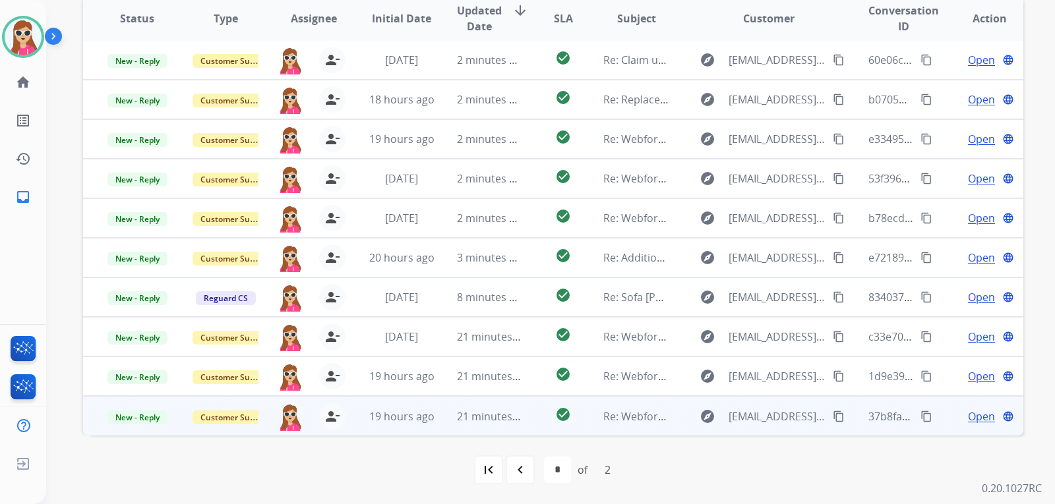
click at [582, 415] on td "Re: Webform from holderbein1@gmail.com on 08/16/2025" at bounding box center [626, 416] width 88 height 40
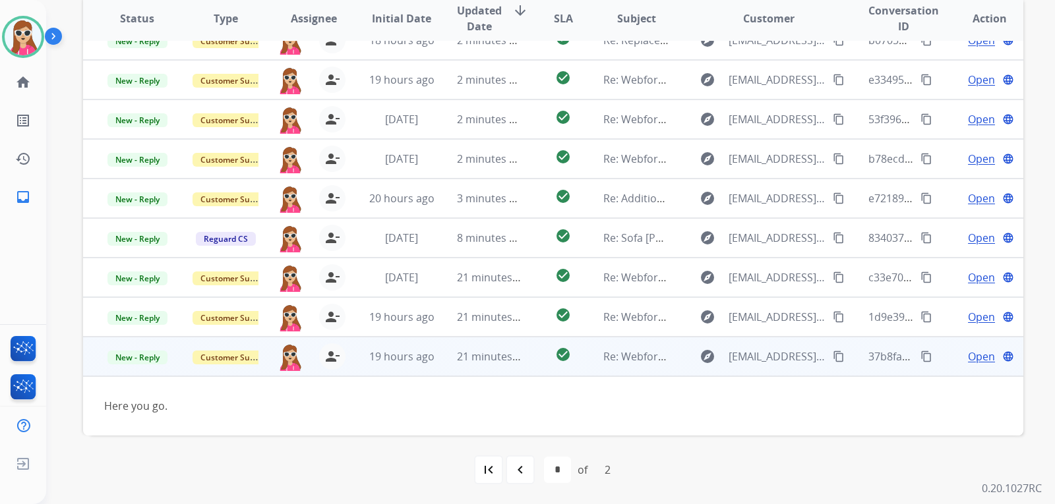
scroll to position [86, 0]
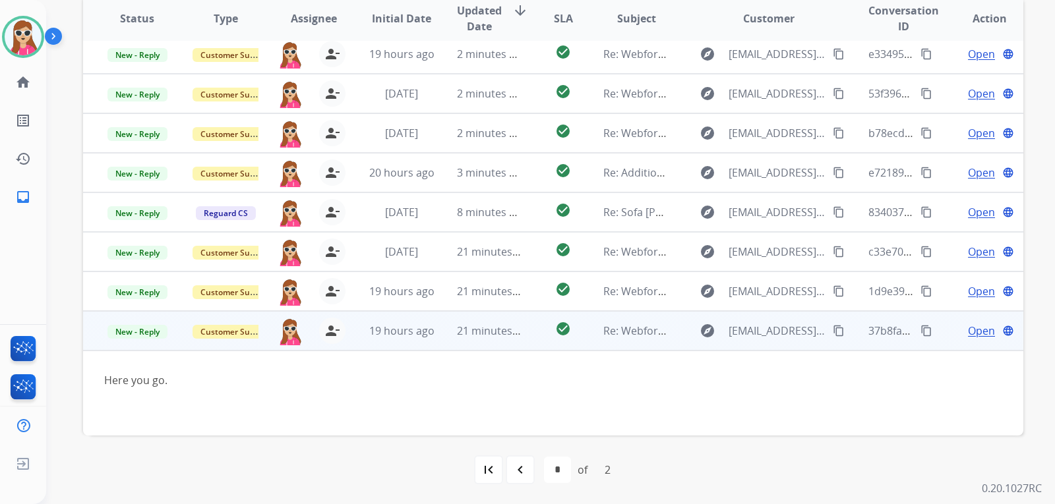
click at [530, 336] on td "check_circle" at bounding box center [552, 331] width 59 height 40
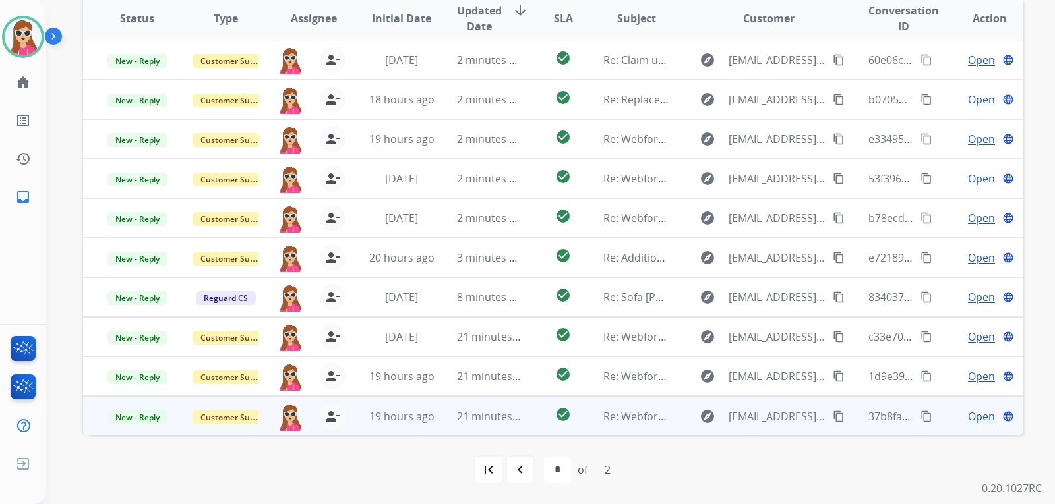
scroll to position [1, 0]
click at [536, 430] on td "check_circle" at bounding box center [552, 416] width 59 height 40
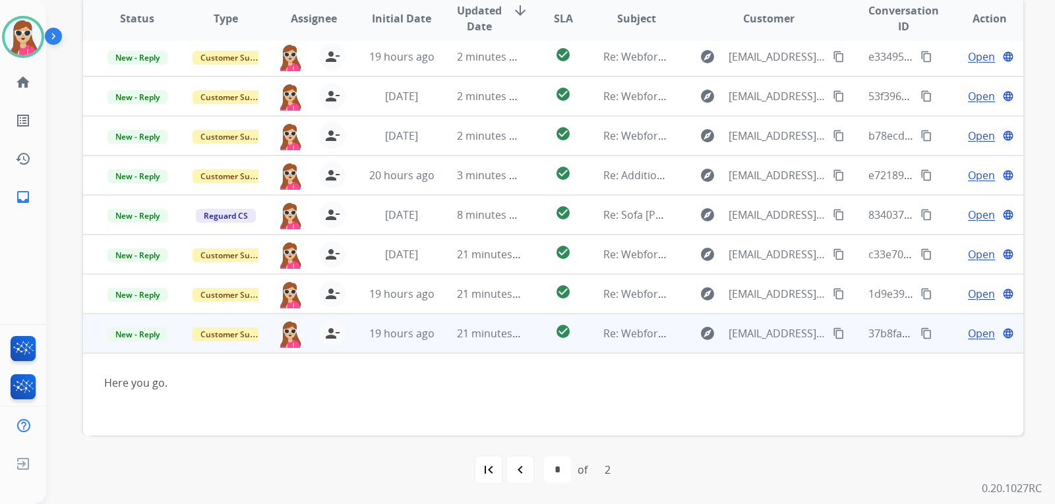
scroll to position [86, 0]
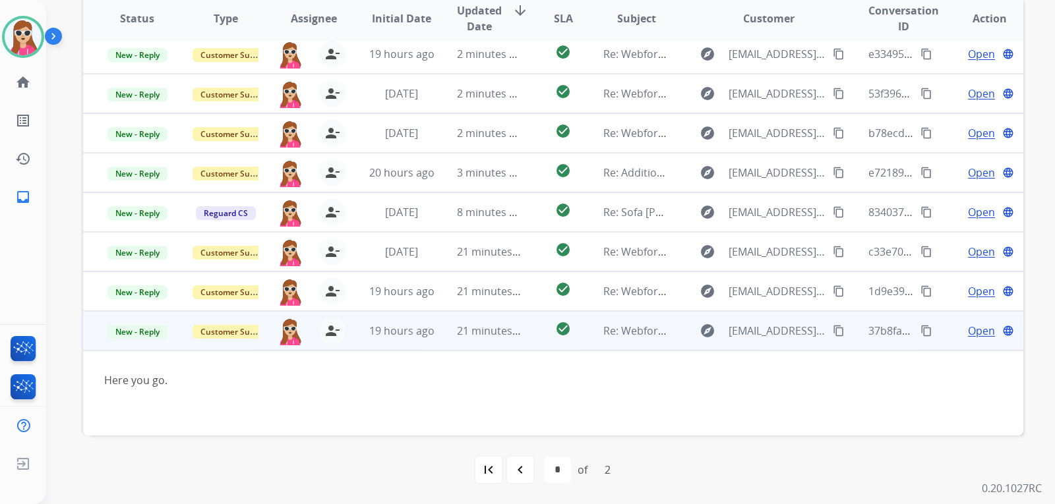
click at [529, 335] on td "check_circle" at bounding box center [552, 331] width 59 height 40
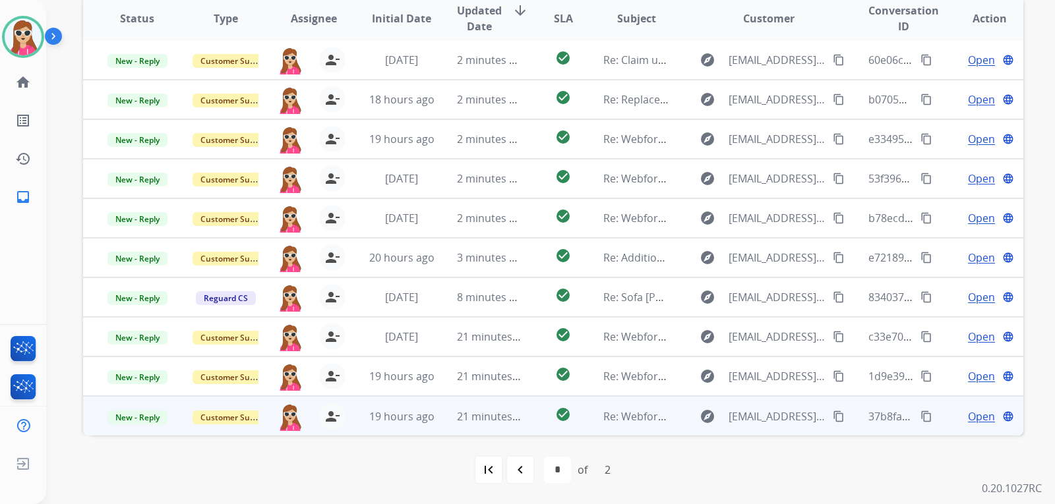
scroll to position [1, 0]
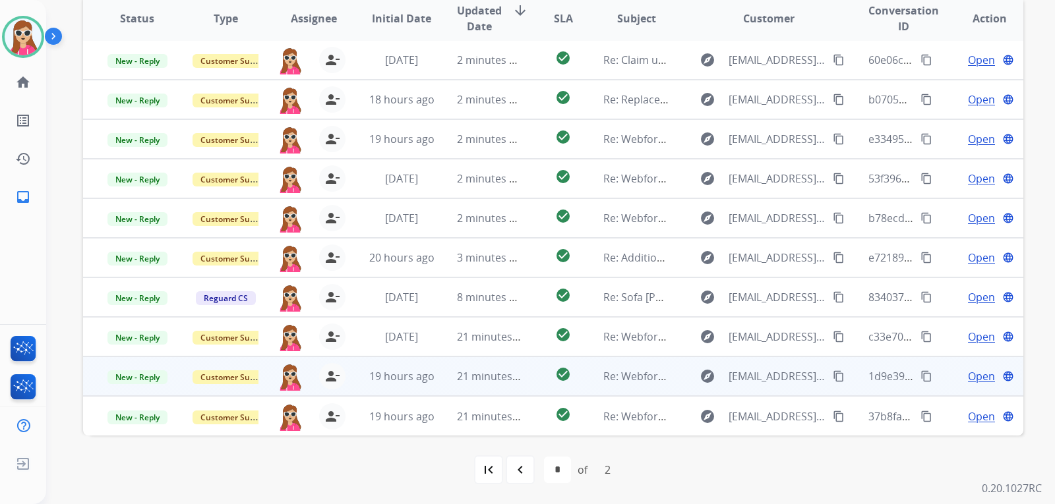
click at [525, 380] on td "check_circle" at bounding box center [552, 377] width 59 height 40
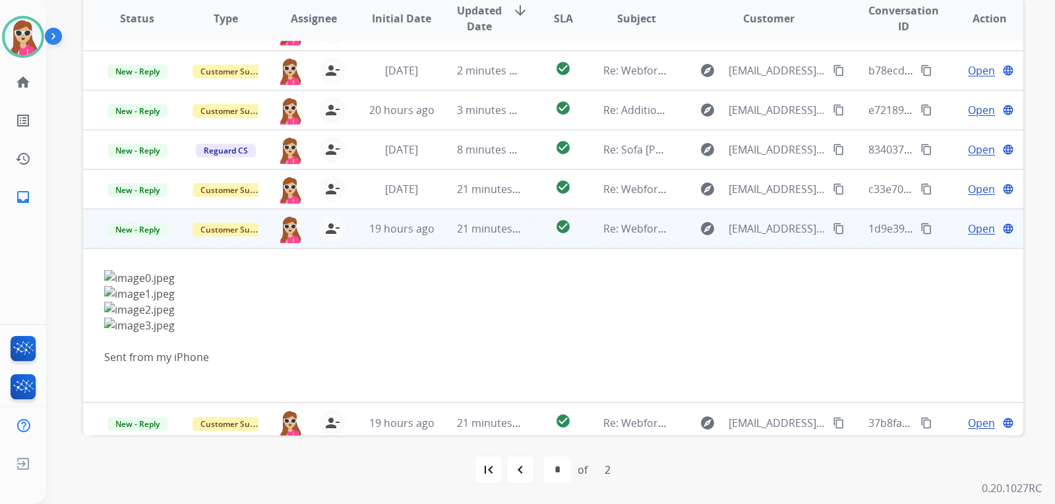
scroll to position [156, 0]
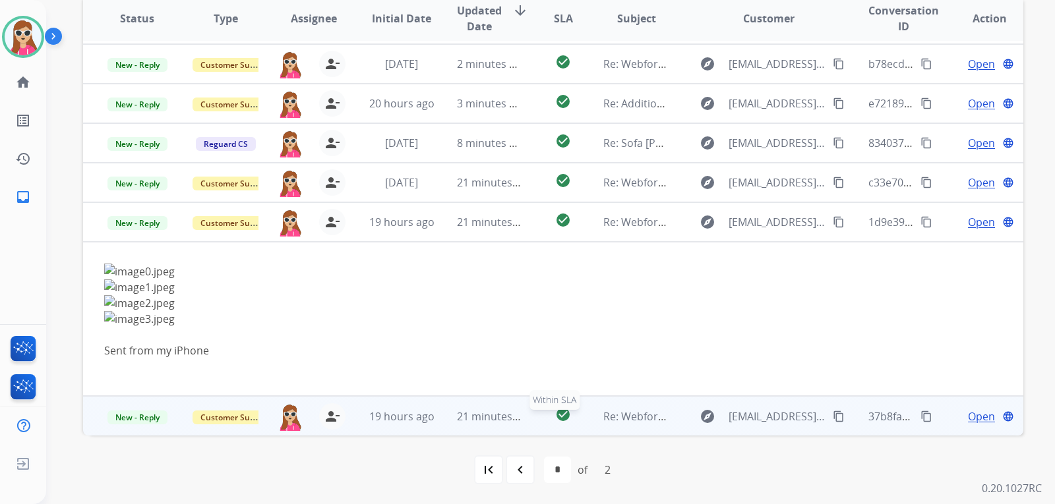
click at [582, 419] on td "Re: Webform from holderbein1@gmail.com on 08/16/2025" at bounding box center [626, 416] width 88 height 40
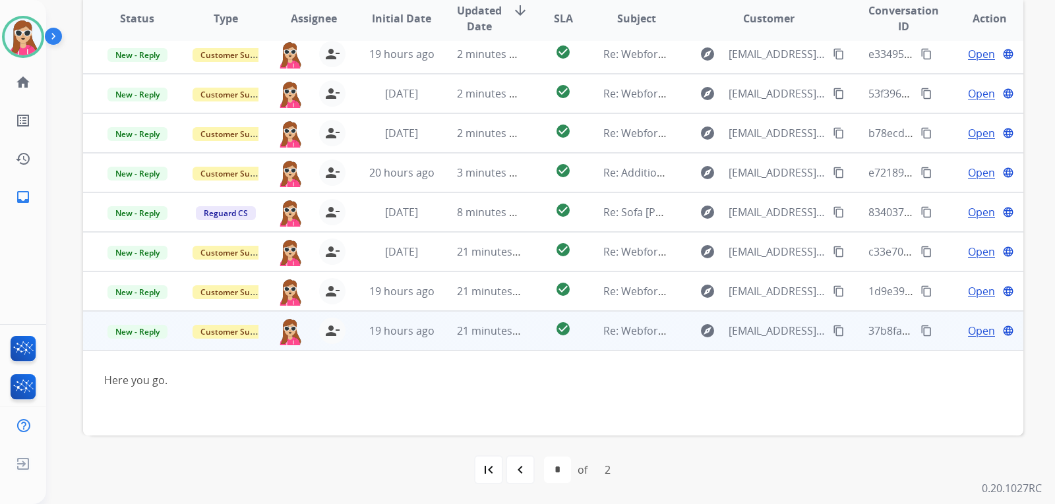
scroll to position [86, 0]
click at [969, 330] on span "Open" at bounding box center [981, 331] width 27 height 16
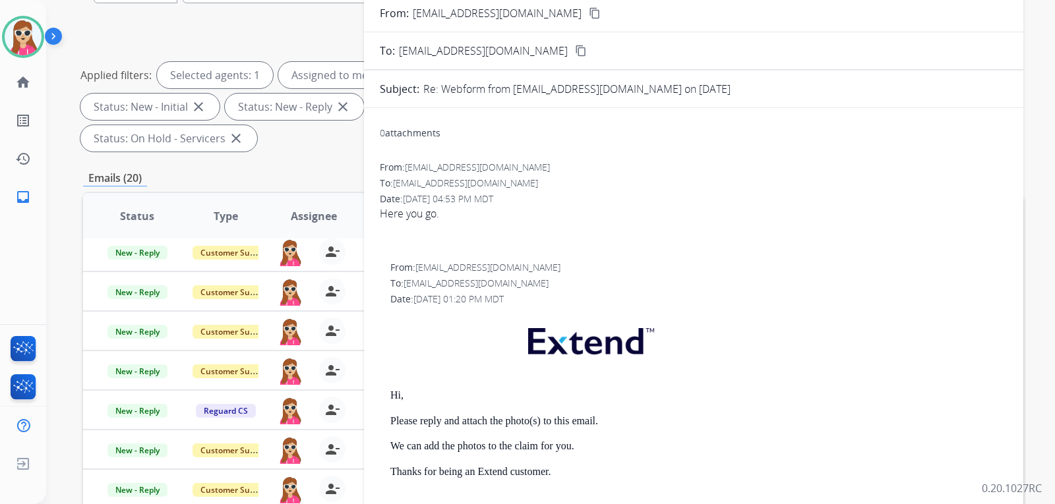
scroll to position [11, 0]
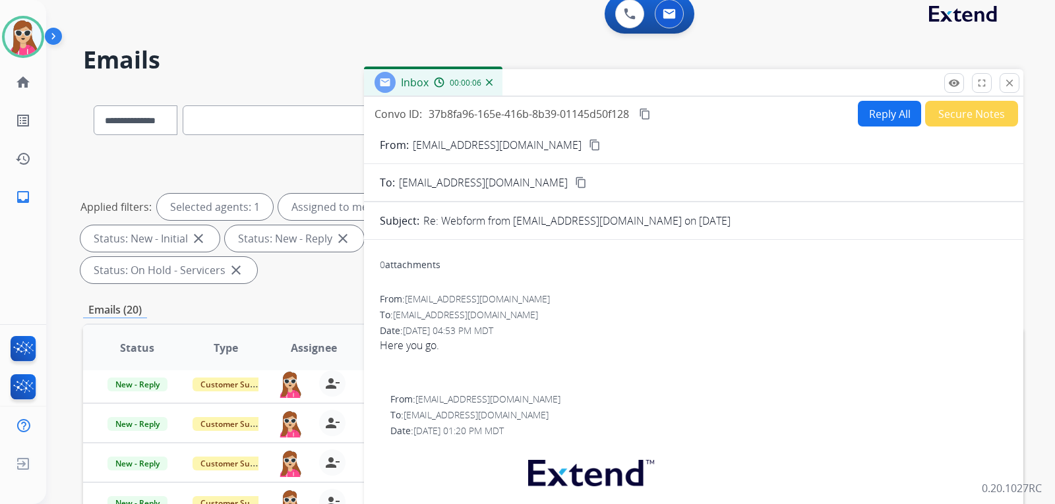
click at [428, 268] on div "0 attachments" at bounding box center [410, 264] width 61 height 13
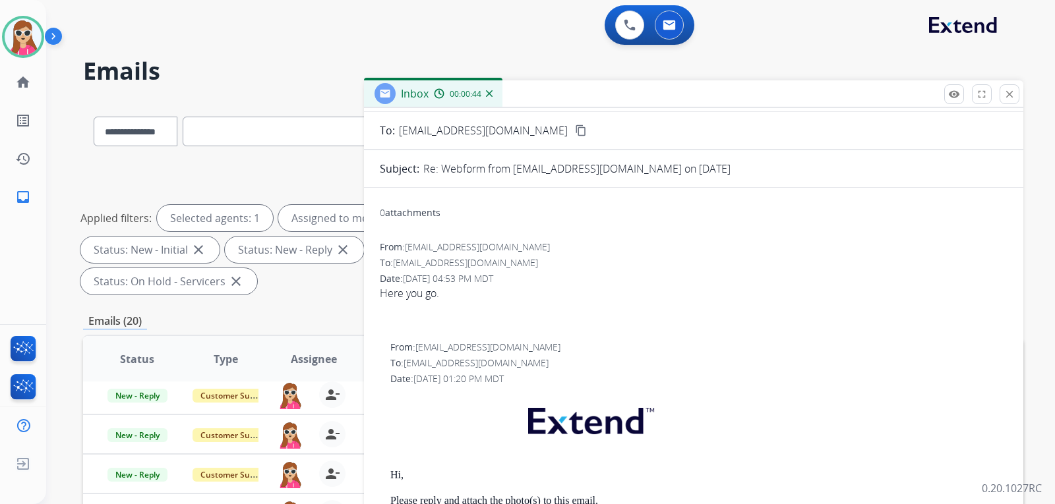
scroll to position [0, 0]
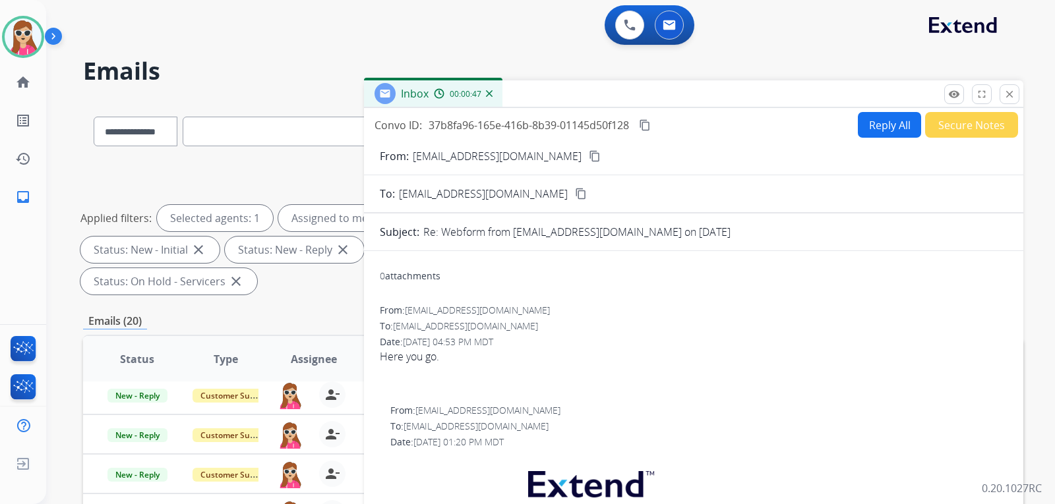
click at [872, 131] on button "Reply All" at bounding box center [889, 125] width 63 height 26
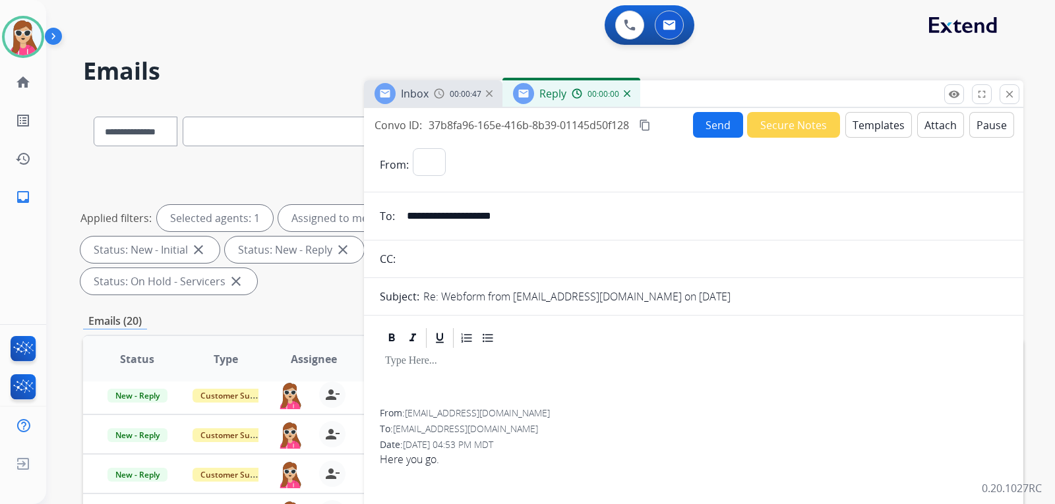
select select "**********"
click at [860, 132] on button "Templates" at bounding box center [878, 125] width 67 height 26
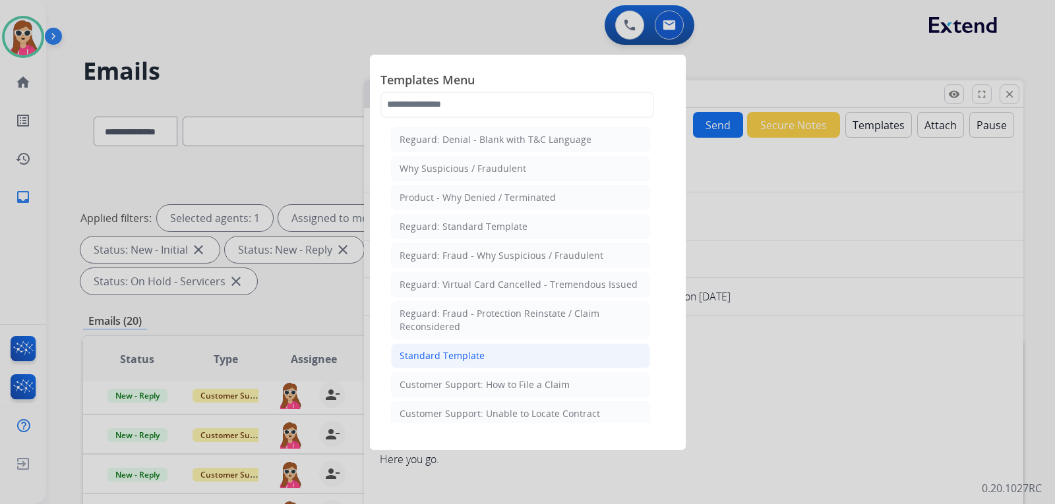
click at [474, 349] on div "Standard Template" at bounding box center [442, 355] width 85 height 13
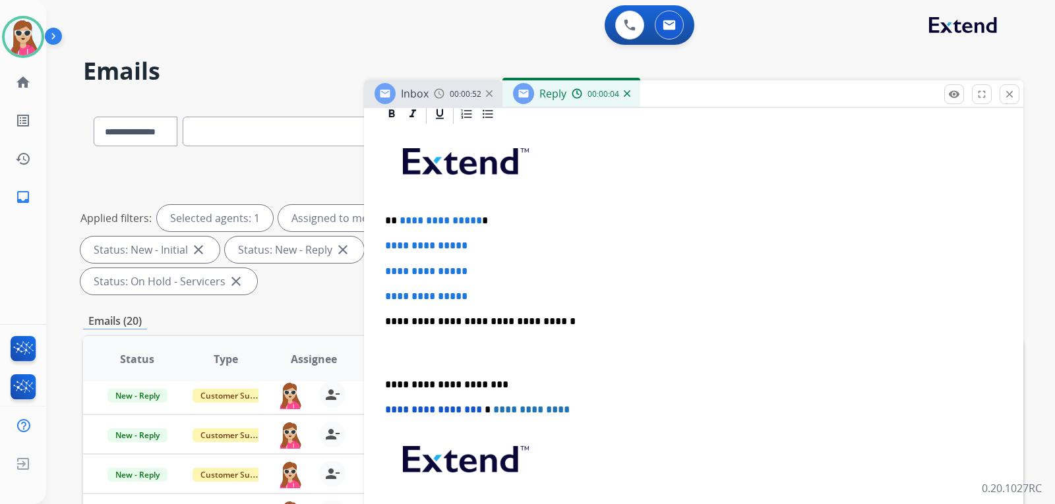
scroll to position [330, 0]
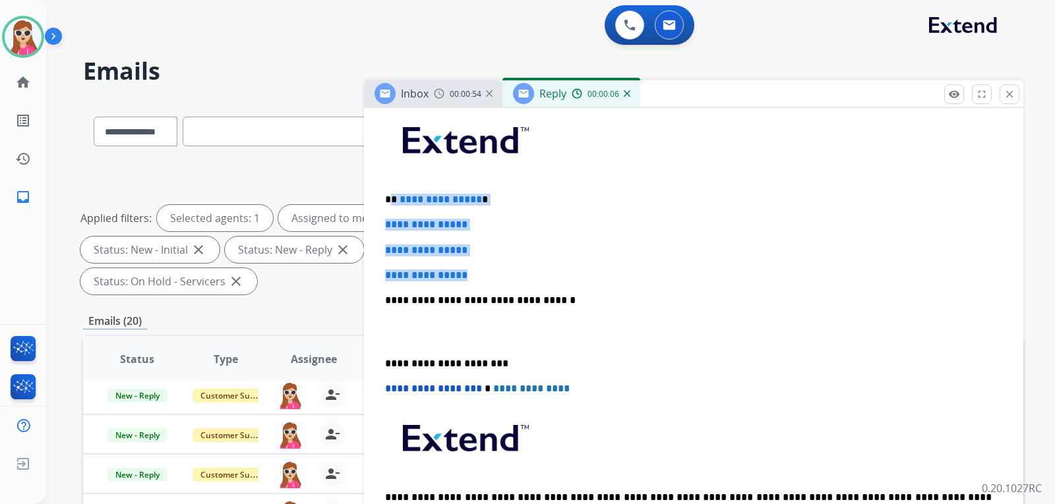
drag, startPoint x: 394, startPoint y: 201, endPoint x: 481, endPoint y: 268, distance: 110.5
click at [481, 268] on div "**********" at bounding box center [694, 332] width 628 height 454
click at [504, 254] on p "**********" at bounding box center [693, 251] width 617 height 12
drag, startPoint x: 398, startPoint y: 202, endPoint x: 490, endPoint y: 277, distance: 118.1
click at [482, 273] on div "**********" at bounding box center [694, 332] width 628 height 454
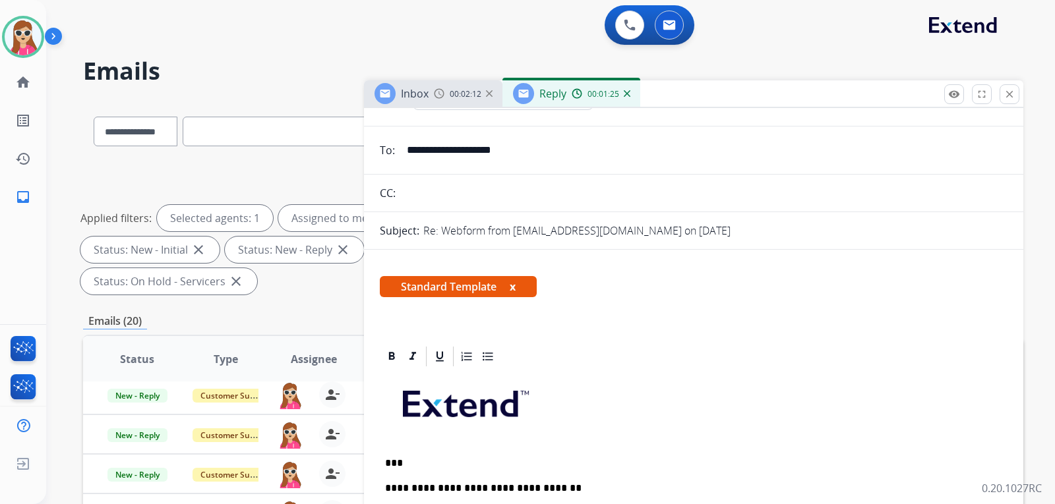
scroll to position [0, 0]
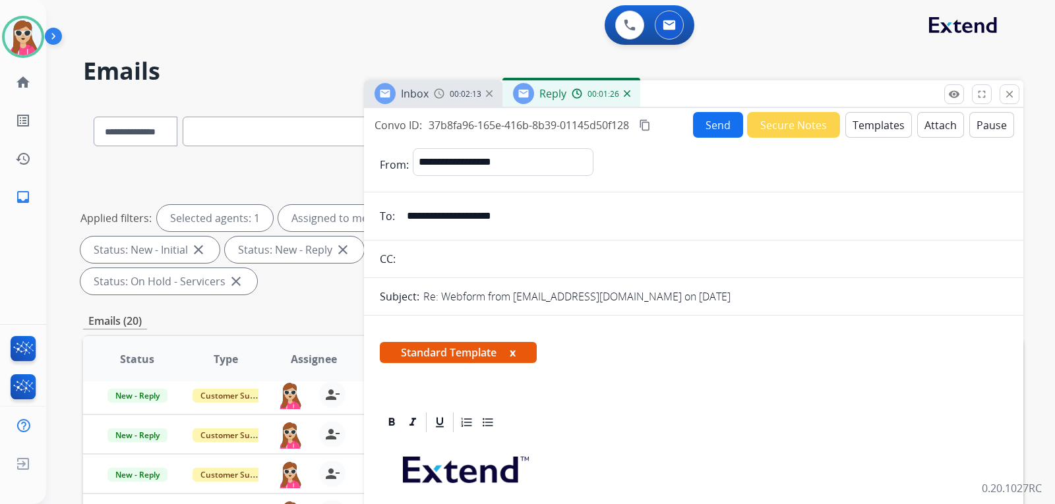
click at [722, 119] on button "Send" at bounding box center [718, 125] width 50 height 26
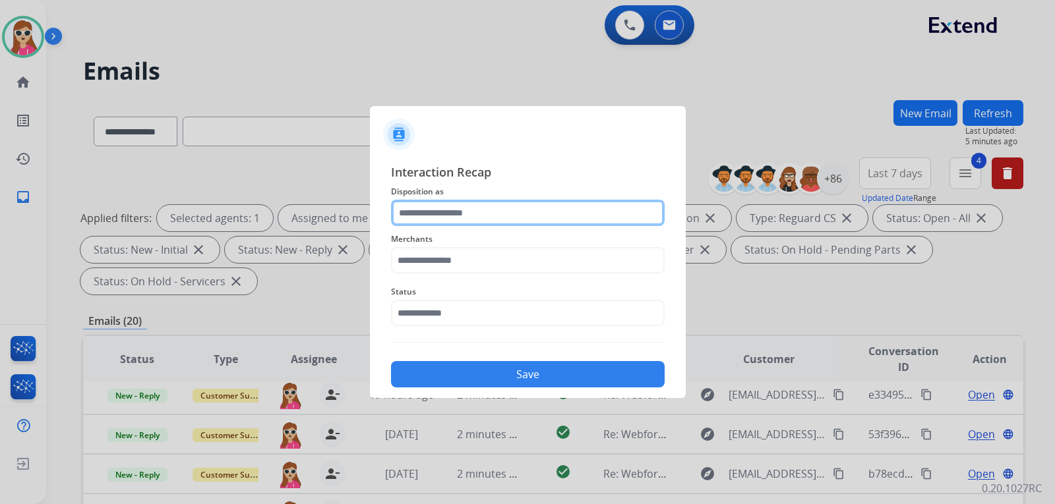
click at [497, 214] on input "text" at bounding box center [528, 213] width 274 height 26
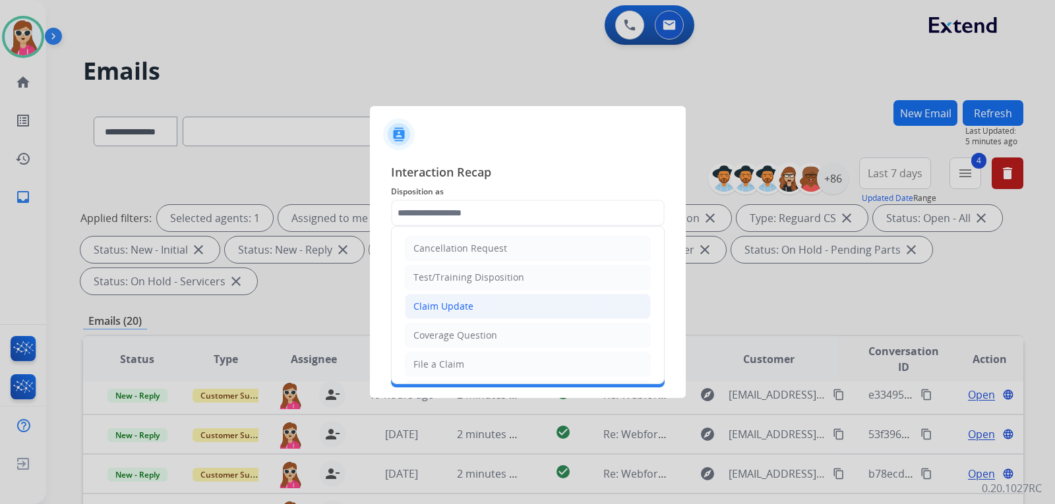
click at [502, 305] on li "Claim Update" at bounding box center [528, 306] width 246 height 25
type input "**********"
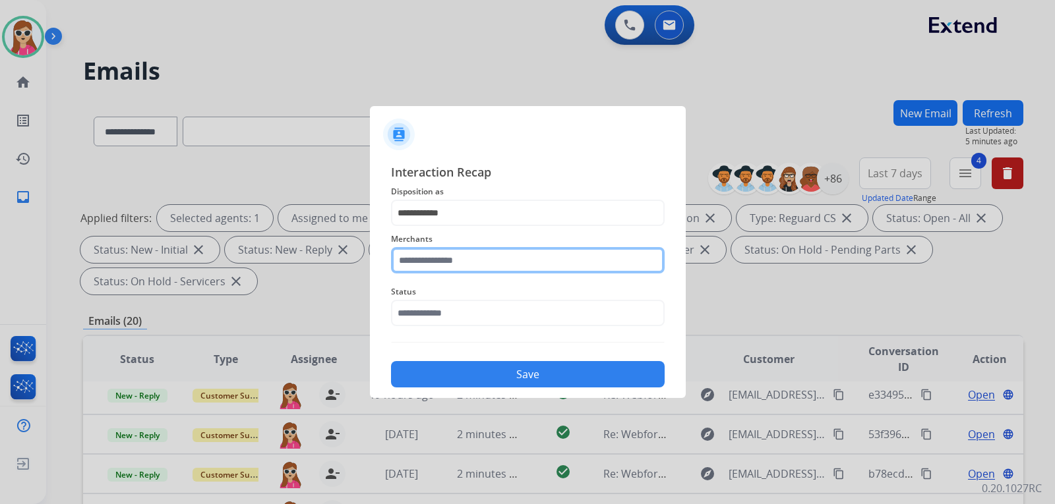
click at [501, 267] on input "text" at bounding box center [528, 260] width 274 height 26
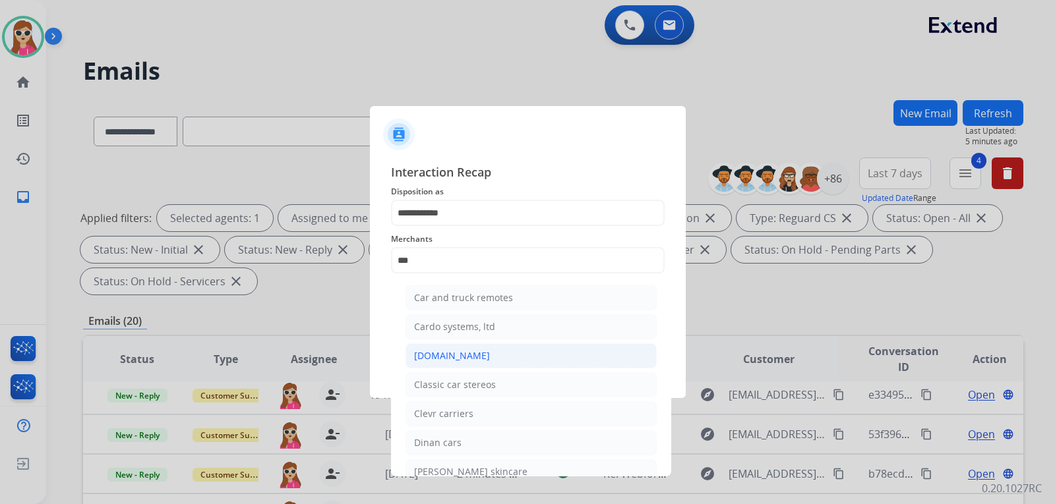
click at [458, 359] on div "[DOMAIN_NAME]" at bounding box center [452, 355] width 76 height 13
type input "**********"
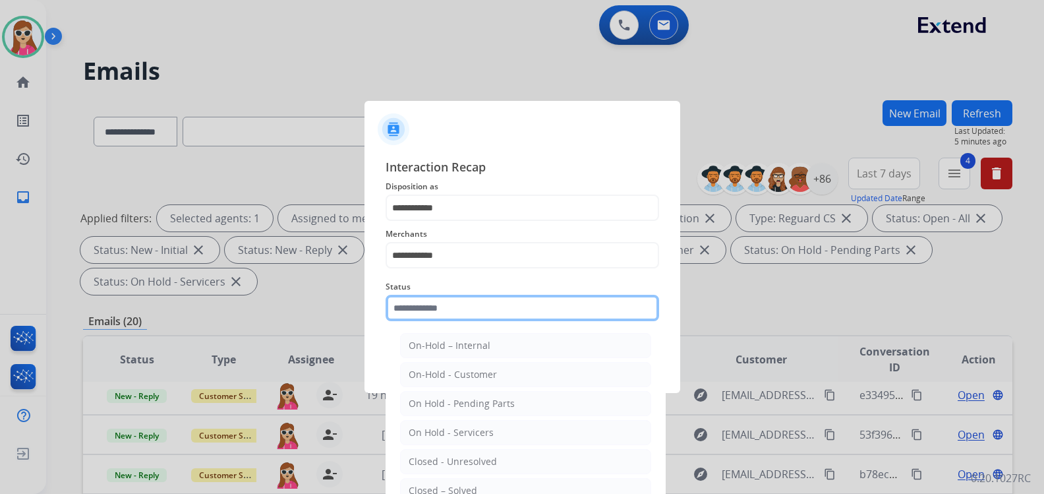
click at [473, 320] on input "text" at bounding box center [523, 308] width 274 height 26
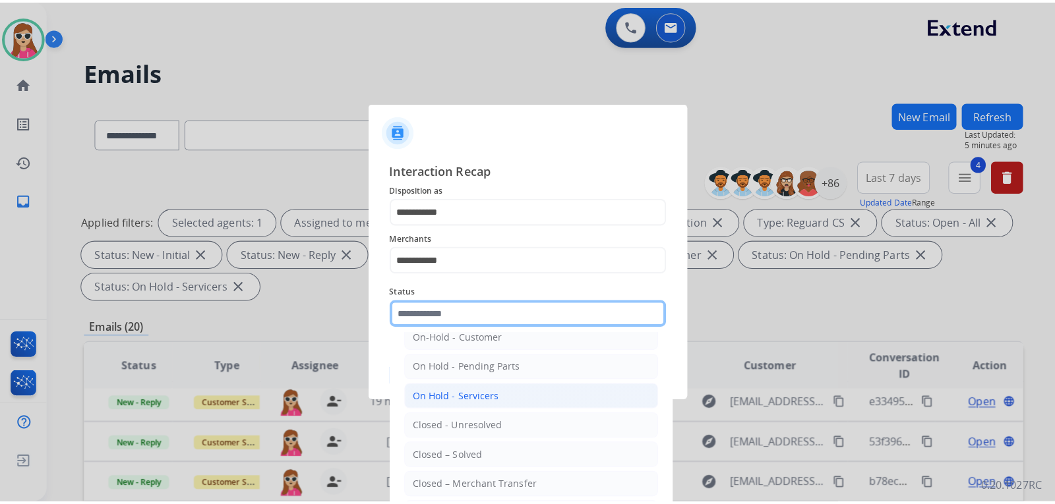
scroll to position [66, 0]
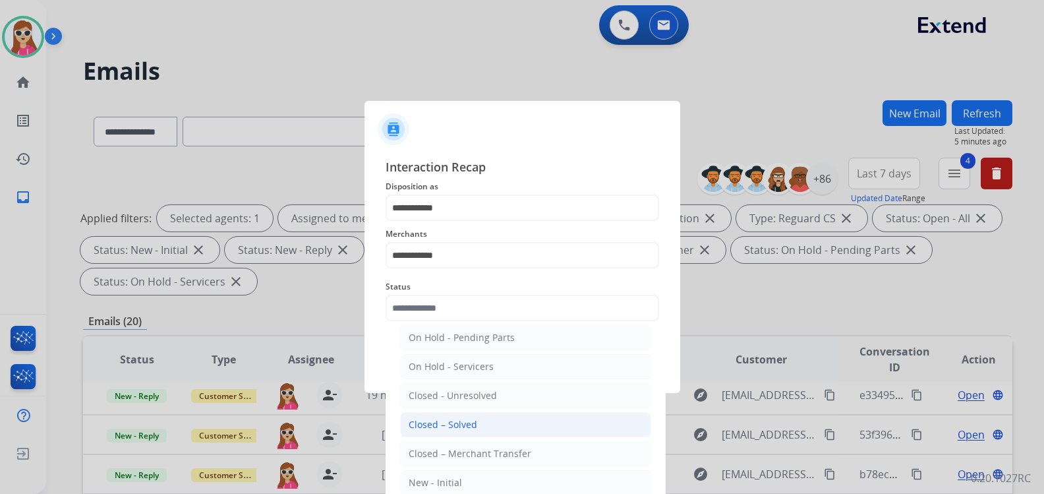
click at [481, 426] on li "Closed – Solved" at bounding box center [525, 424] width 251 height 25
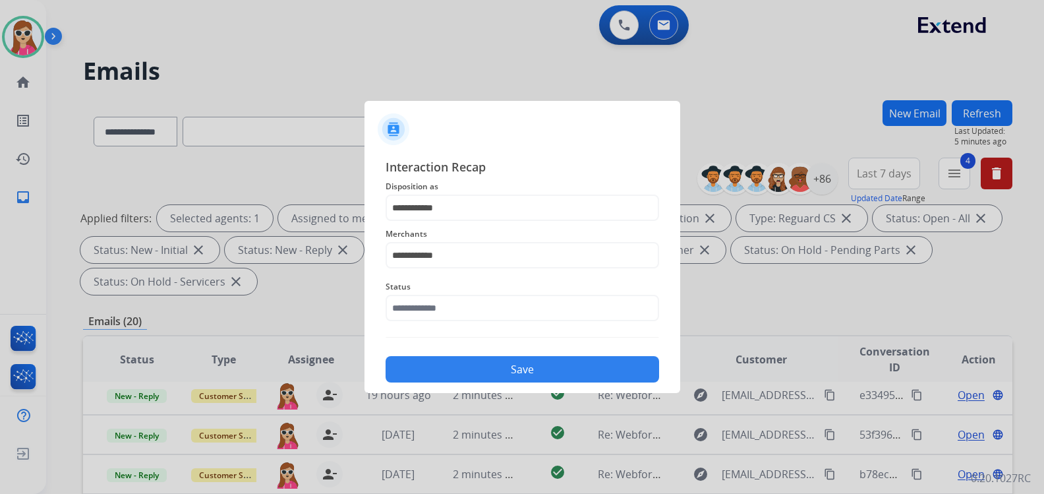
type input "**********"
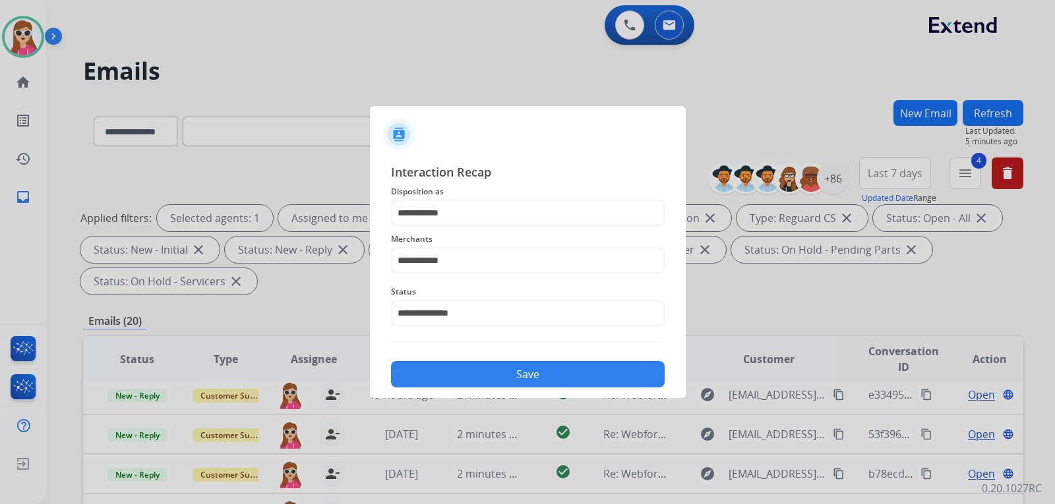
click at [494, 366] on button "Save" at bounding box center [528, 374] width 274 height 26
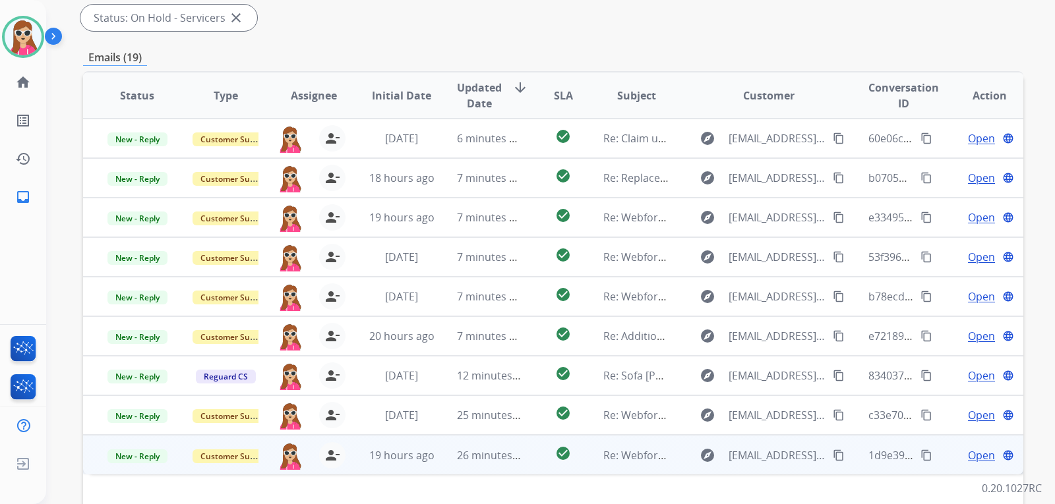
scroll to position [341, 0]
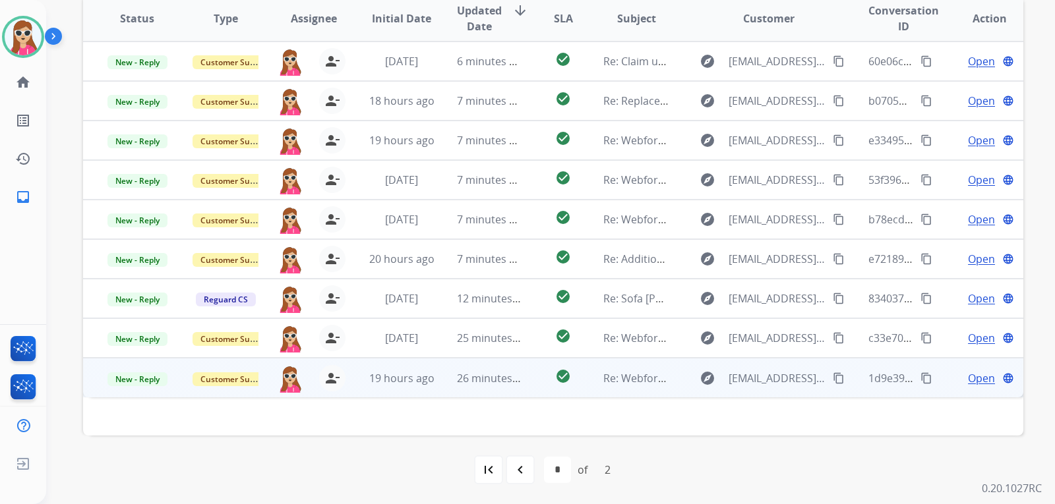
click at [527, 382] on td "check_circle" at bounding box center [552, 378] width 59 height 40
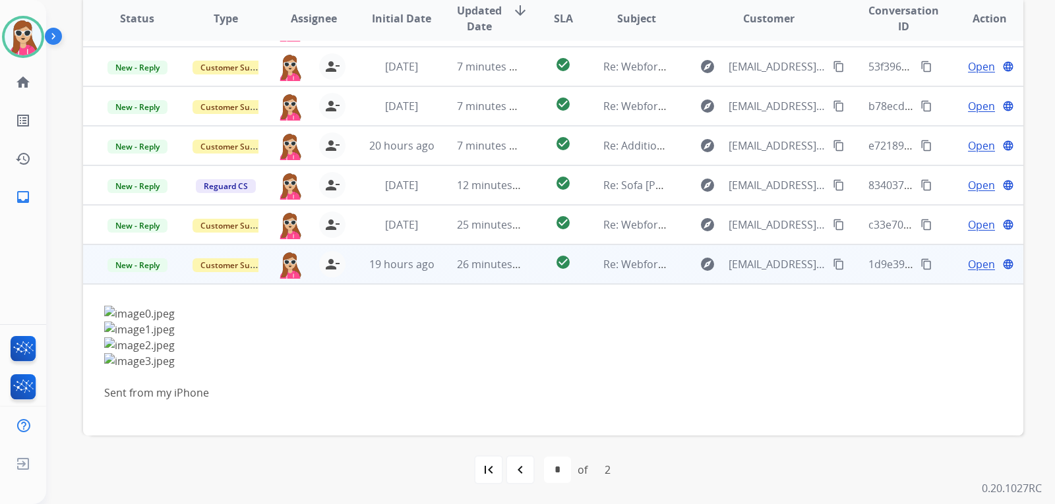
scroll to position [115, 0]
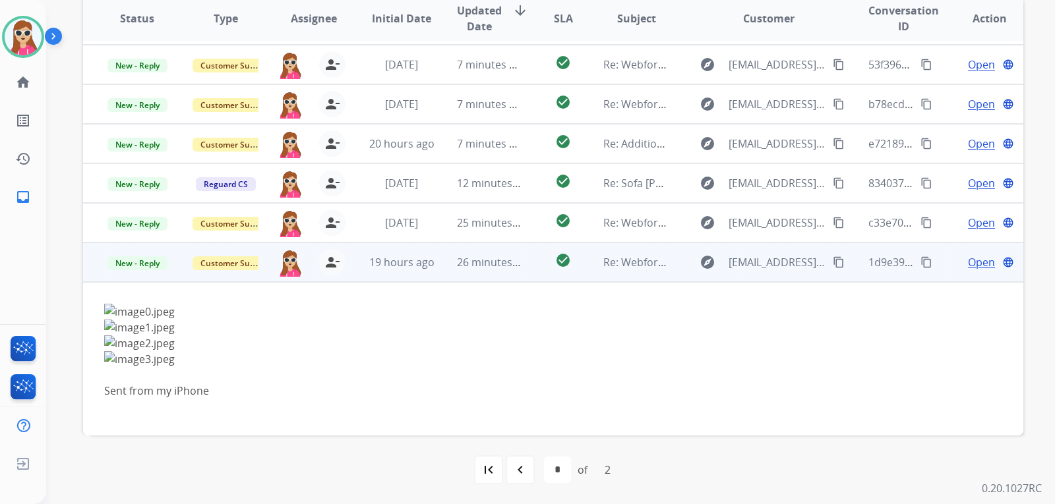
click at [836, 256] on button "content_copy" at bounding box center [839, 262] width 16 height 16
click at [974, 265] on span "Open" at bounding box center [981, 262] width 27 height 16
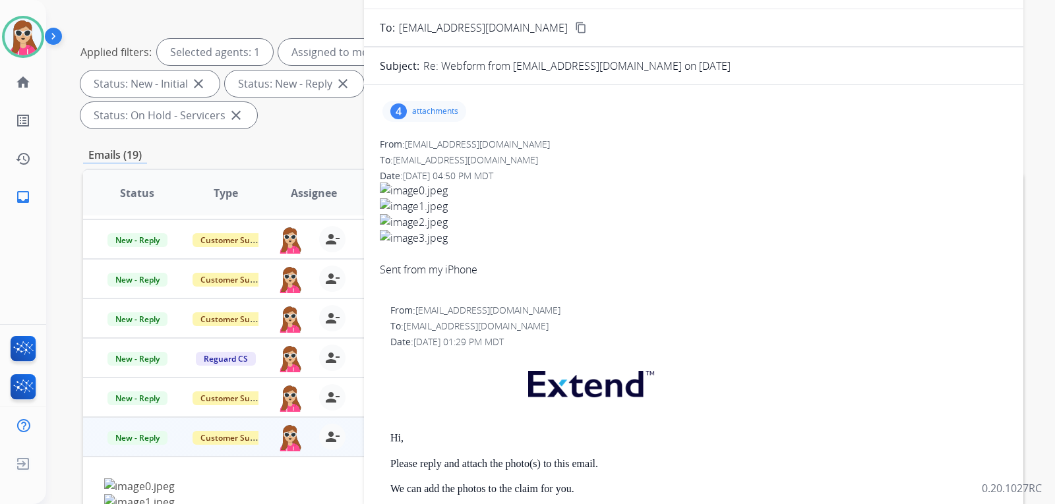
scroll to position [143, 0]
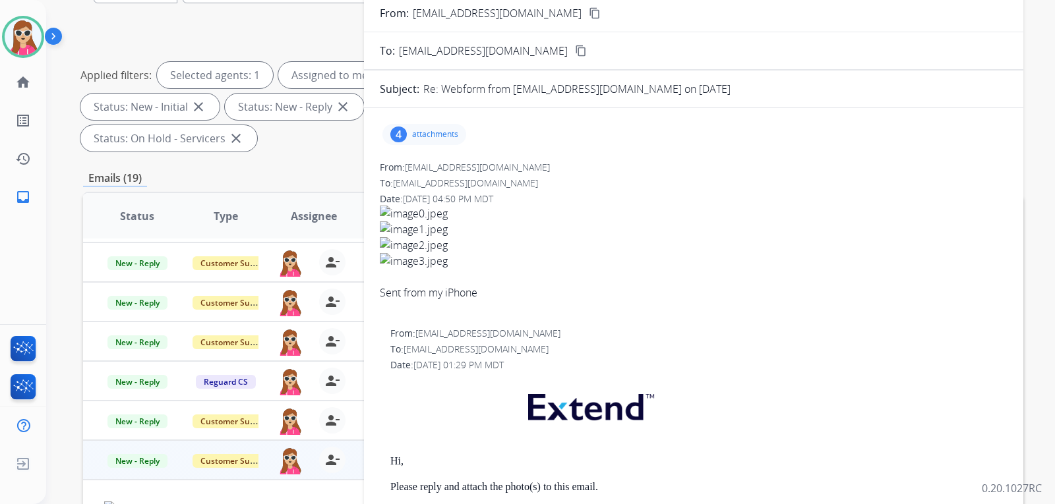
click at [446, 133] on p "attachments" at bounding box center [435, 134] width 46 height 11
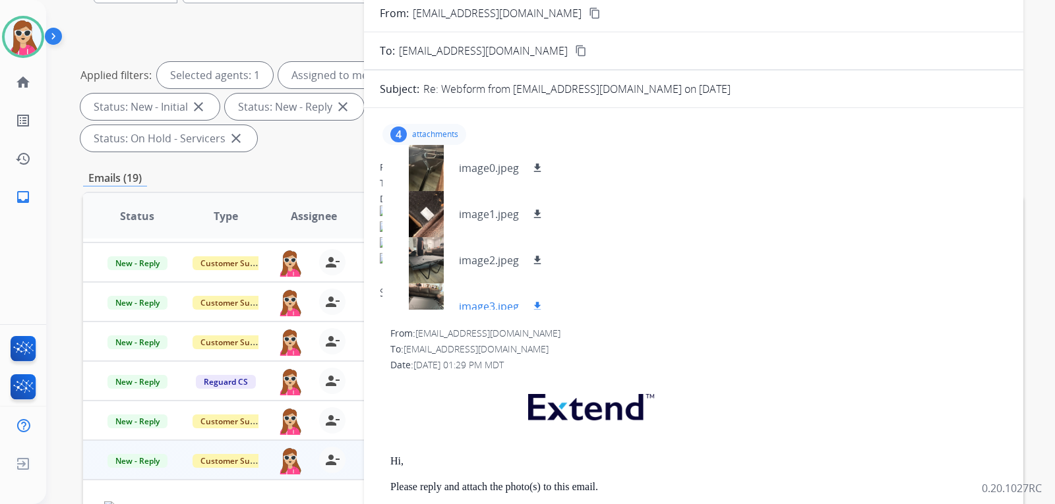
click at [538, 293] on div "image3.jpeg download" at bounding box center [468, 306] width 173 height 46
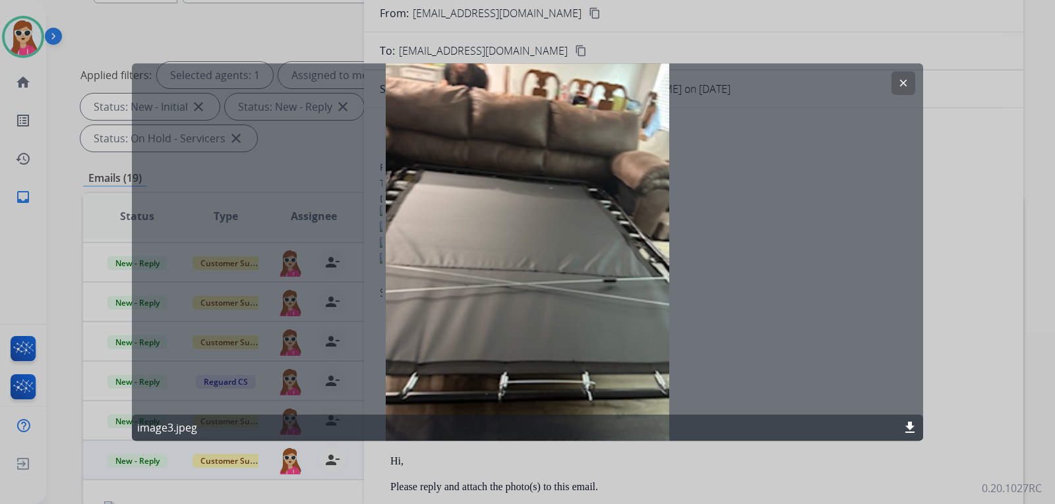
click at [903, 82] on mat-icon "clear" at bounding box center [903, 83] width 12 height 12
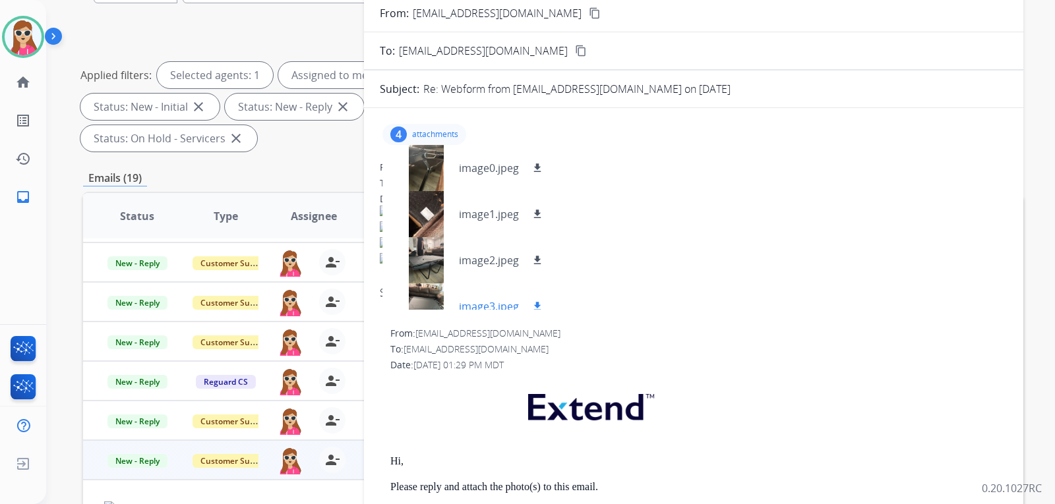
click at [543, 305] on mat-icon "download" at bounding box center [537, 307] width 12 height 12
click at [543, 258] on button "download" at bounding box center [537, 260] width 16 height 16
click at [534, 207] on button "download" at bounding box center [537, 214] width 16 height 16
click at [532, 167] on mat-icon "download" at bounding box center [537, 168] width 12 height 12
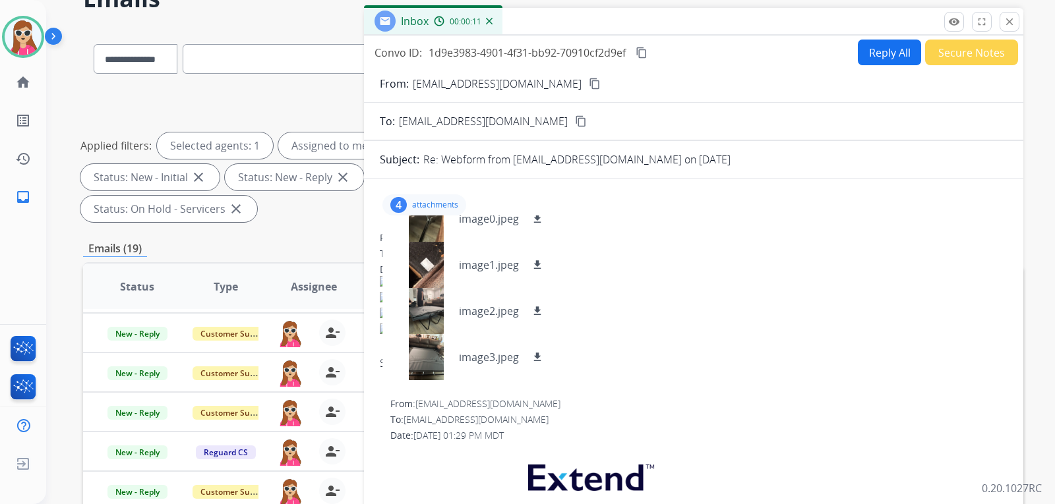
scroll to position [11, 0]
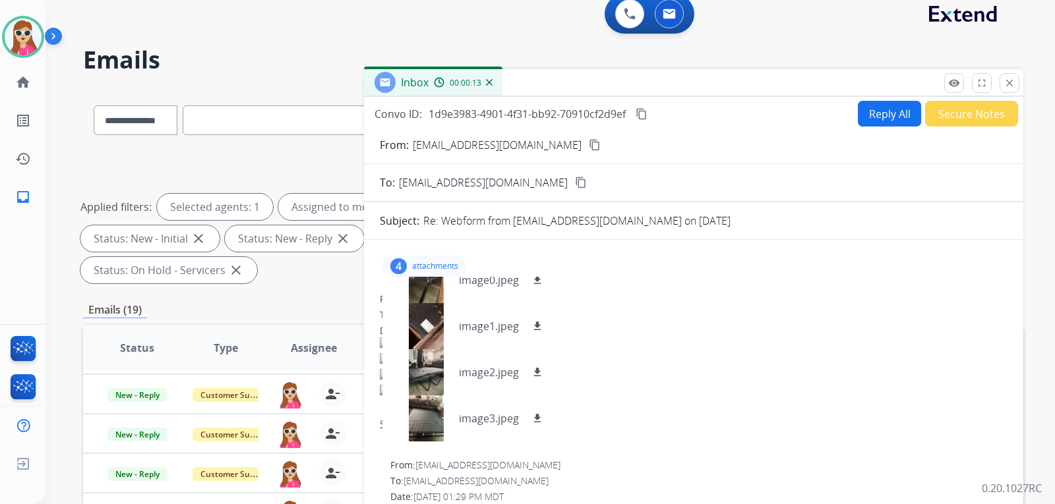
drag, startPoint x: 872, startPoint y: 122, endPoint x: 872, endPoint y: 129, distance: 7.3
click at [872, 128] on div "Convo ID: 1d9e3983-4901-4f31-bb92-70910cf2d9ef content_copy Reply All Secure No…" at bounding box center [693, 378] width 659 height 563
click at [876, 121] on button "Reply All" at bounding box center [889, 114] width 63 height 26
select select "**********"
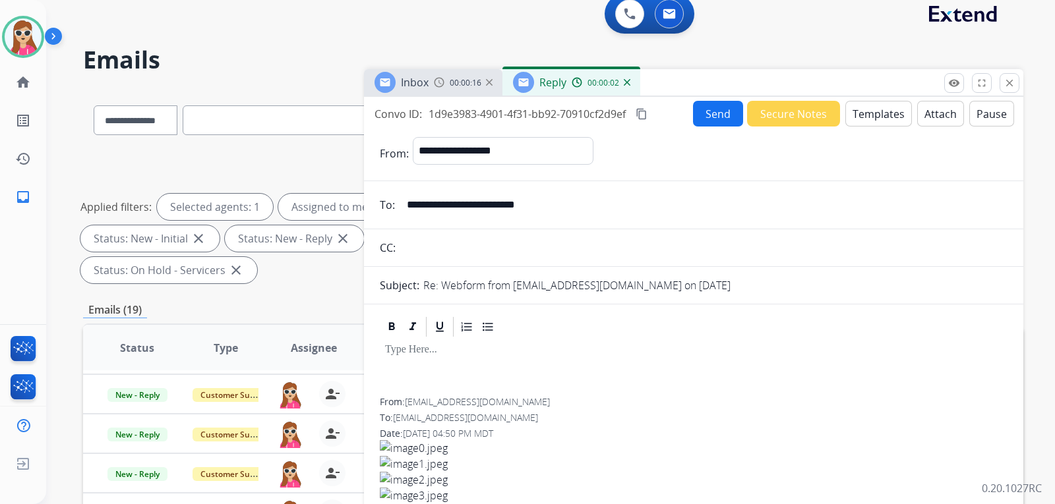
scroll to position [0, 0]
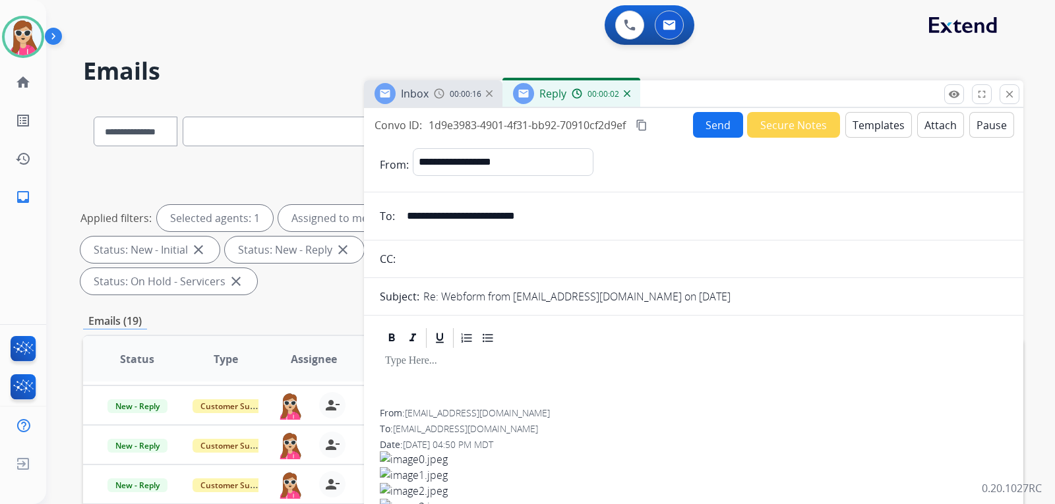
click at [866, 127] on button "Templates" at bounding box center [878, 125] width 67 height 26
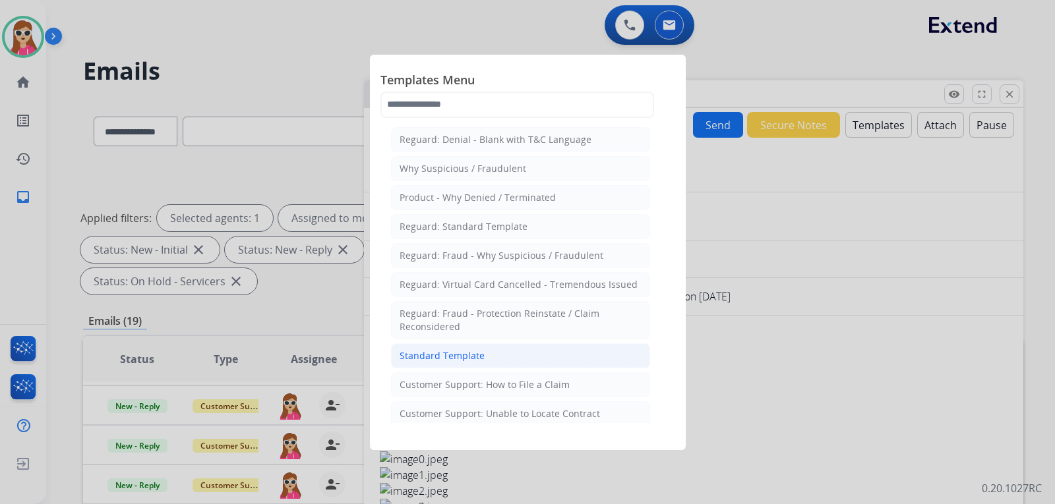
click at [487, 355] on li "Standard Template" at bounding box center [520, 355] width 259 height 25
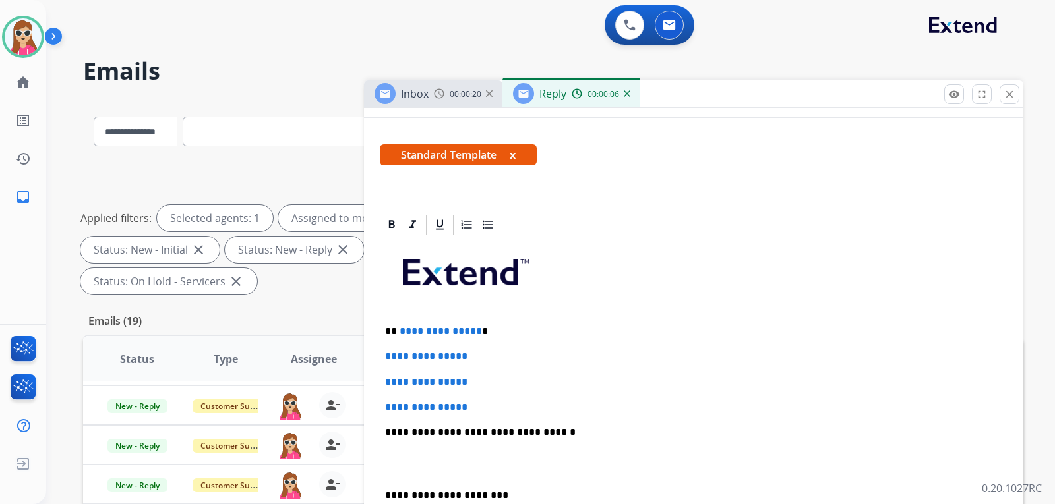
scroll to position [264, 0]
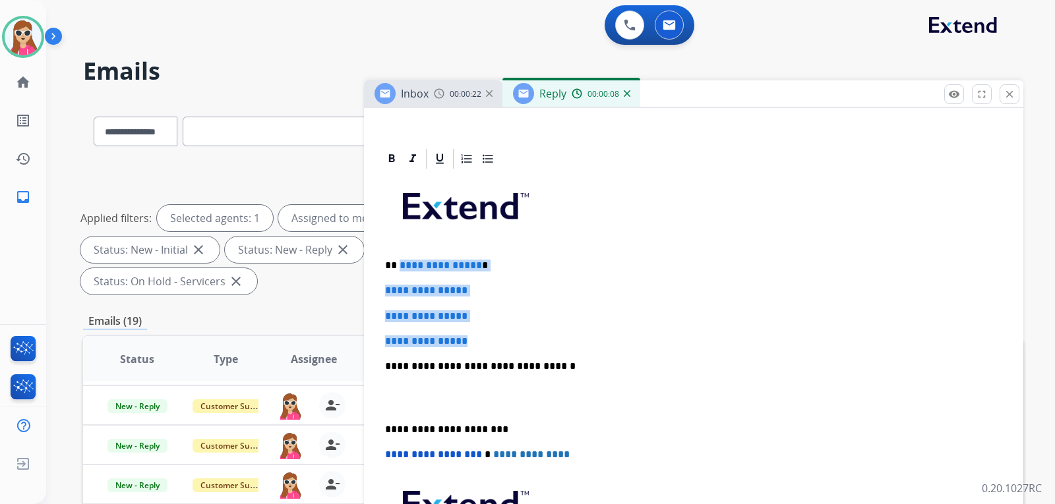
drag, startPoint x: 399, startPoint y: 264, endPoint x: 484, endPoint y: 332, distance: 108.4
click at [484, 332] on div "**********" at bounding box center [694, 398] width 628 height 454
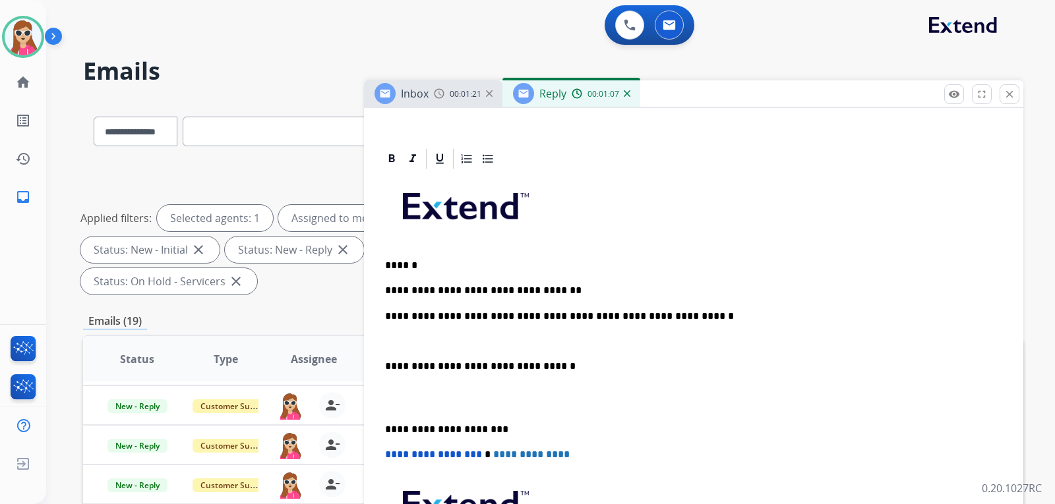
click at [454, 311] on p "**********" at bounding box center [688, 317] width 607 height 12
click at [529, 344] on p at bounding box center [693, 342] width 617 height 12
click at [385, 370] on p "**********" at bounding box center [688, 367] width 607 height 12
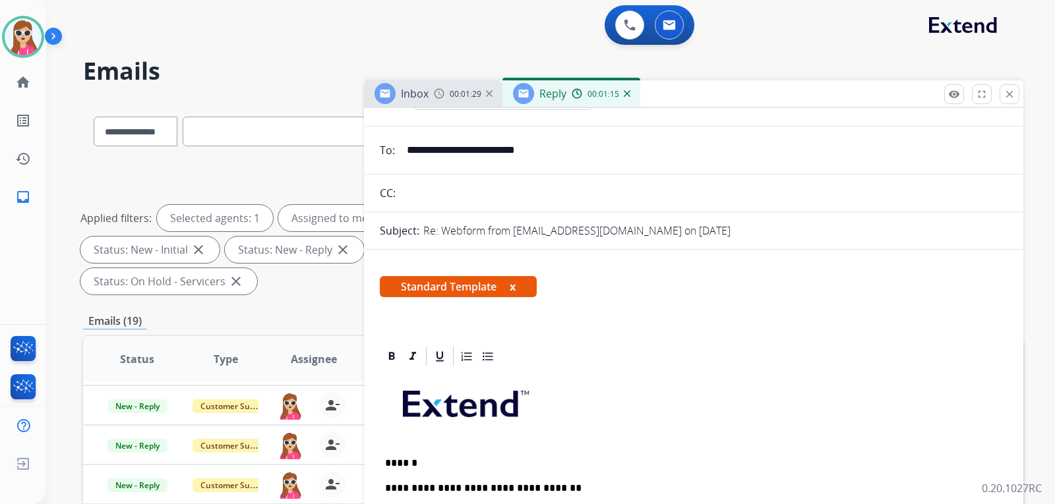
scroll to position [0, 0]
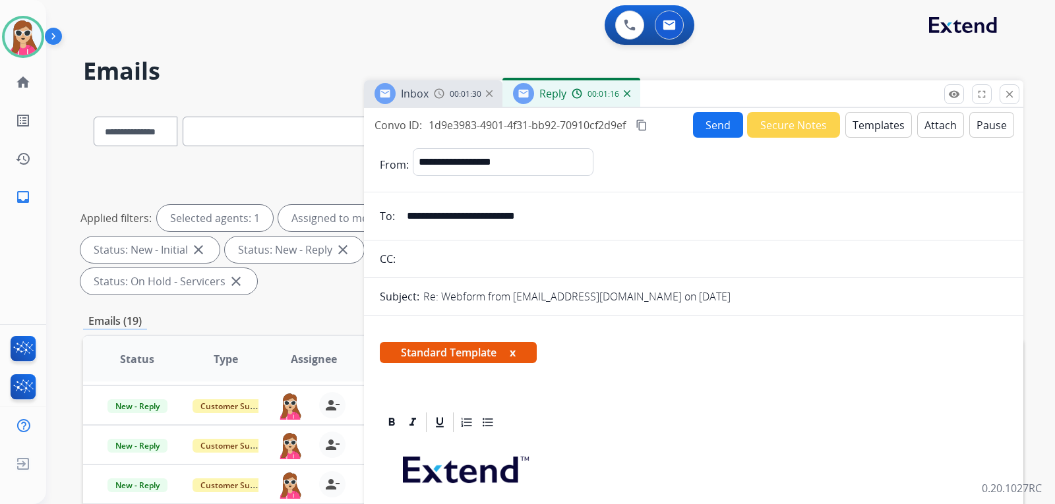
click at [715, 130] on button "Send" at bounding box center [718, 125] width 50 height 26
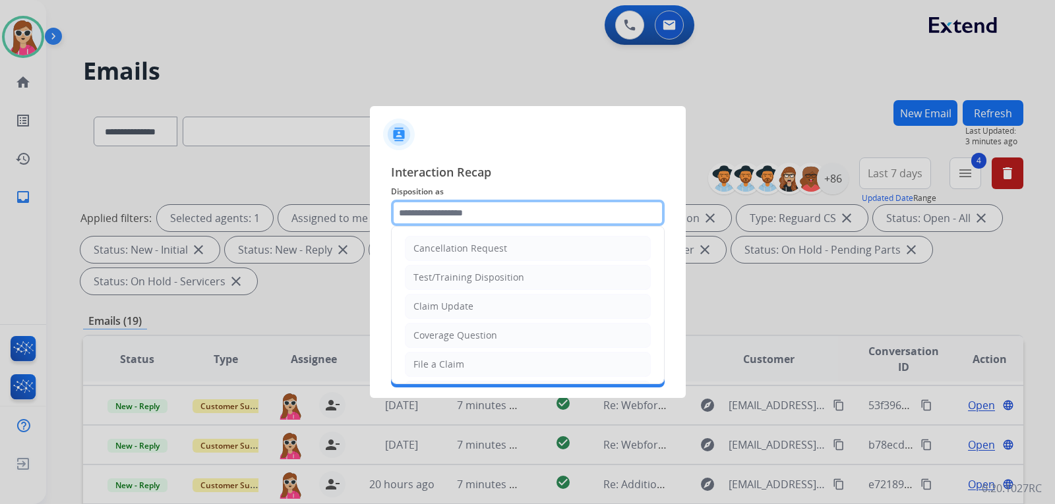
drag, startPoint x: 477, startPoint y: 205, endPoint x: 479, endPoint y: 212, distance: 6.9
click at [478, 212] on input "text" at bounding box center [528, 213] width 274 height 26
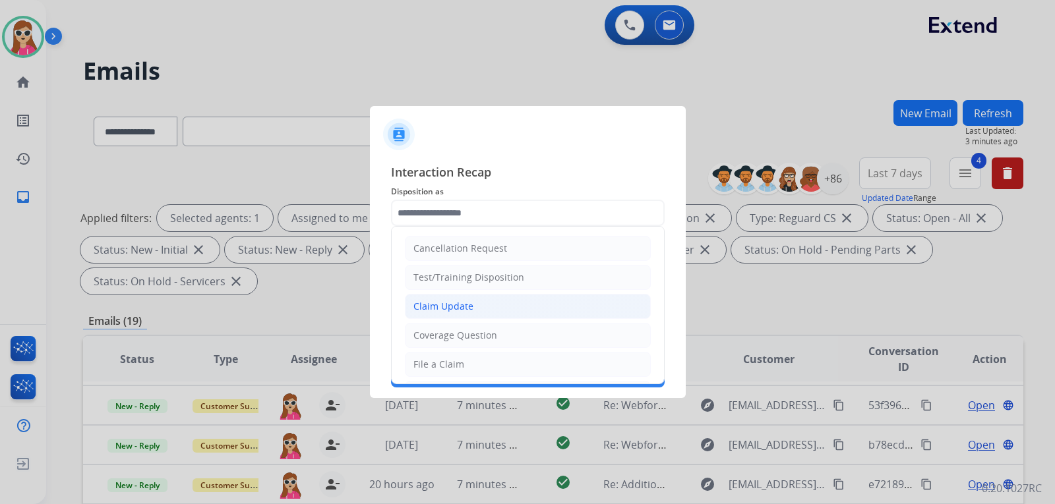
click at [468, 305] on div "Claim Update" at bounding box center [443, 306] width 60 height 13
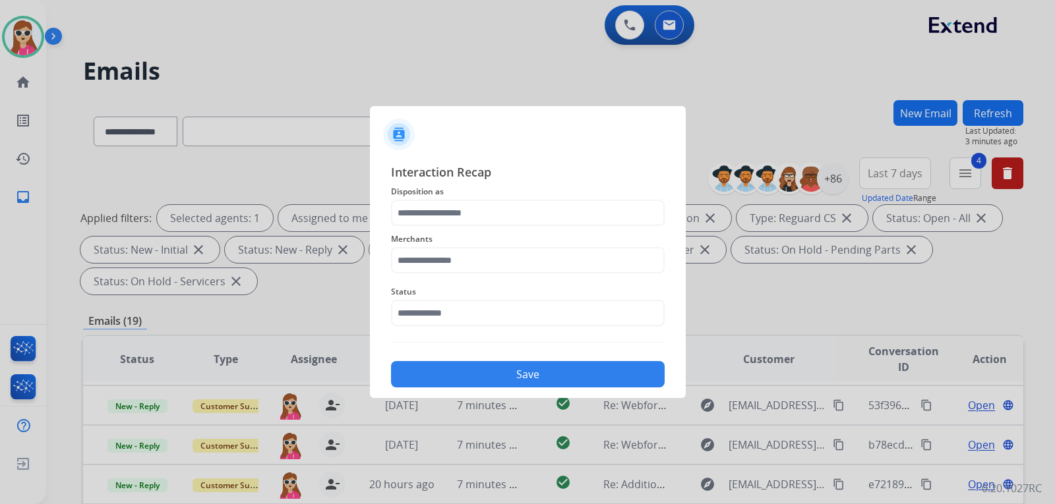
type input "**********"
click at [456, 267] on input "text" at bounding box center [528, 260] width 274 height 26
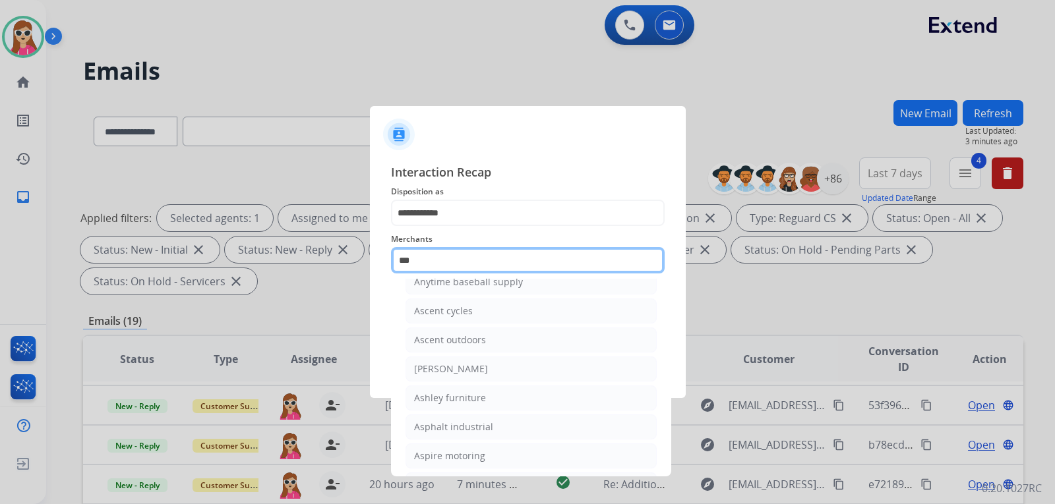
scroll to position [21, 0]
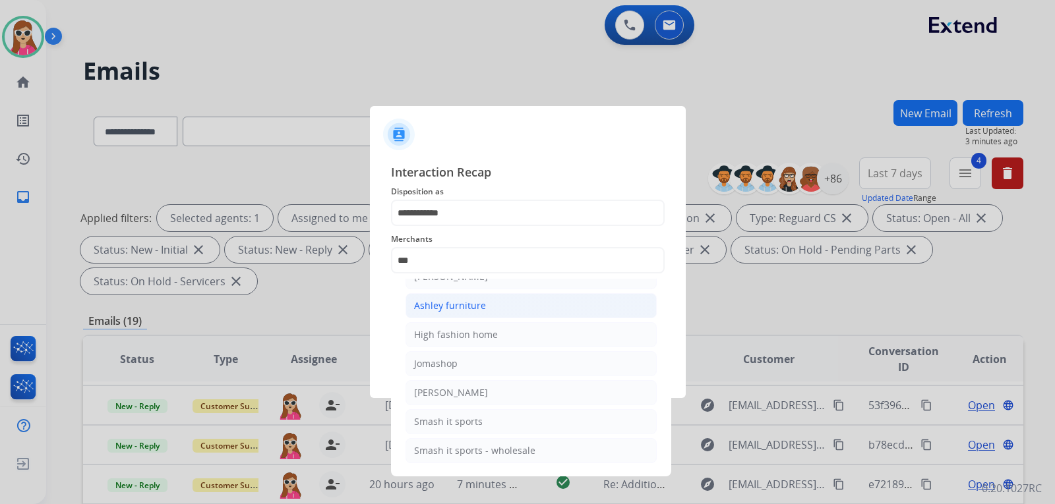
click at [515, 305] on li "Ashley furniture" at bounding box center [530, 305] width 251 height 25
type input "**********"
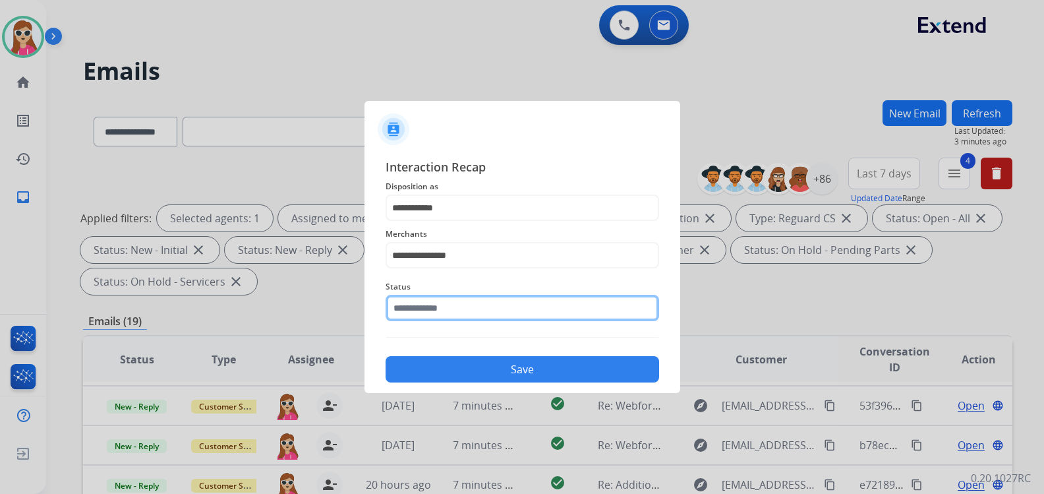
click at [505, 312] on input "text" at bounding box center [523, 308] width 274 height 26
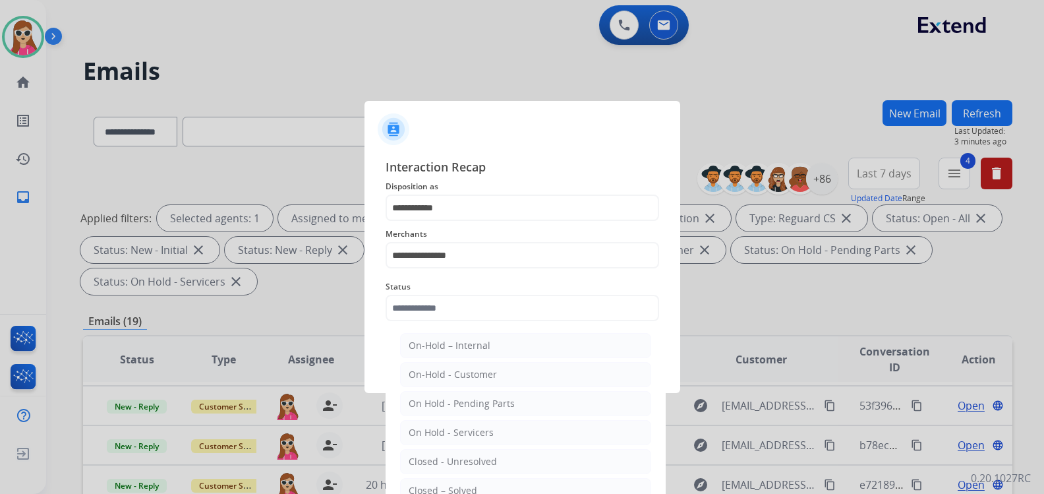
click at [470, 482] on li "Closed – Solved" at bounding box center [525, 490] width 251 height 25
type input "**********"
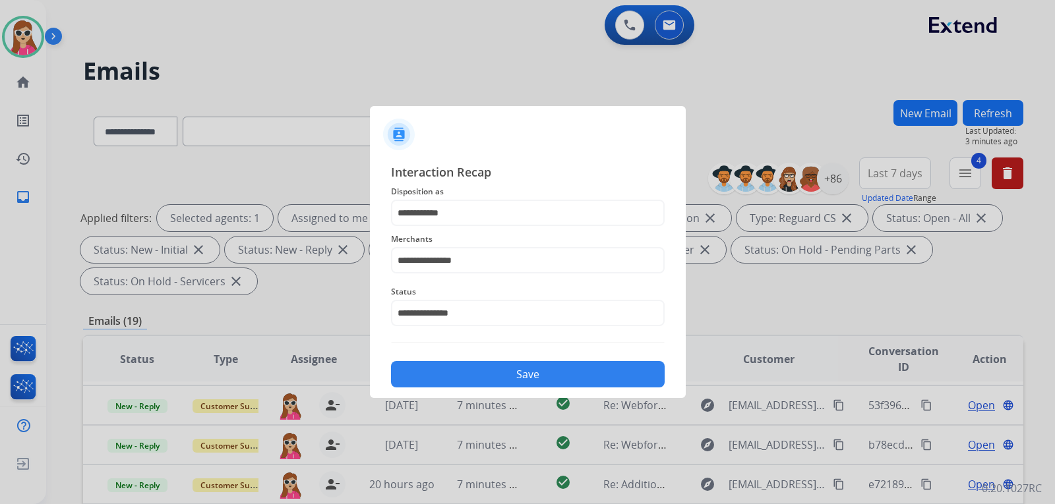
click at [478, 382] on button "Save" at bounding box center [528, 374] width 274 height 26
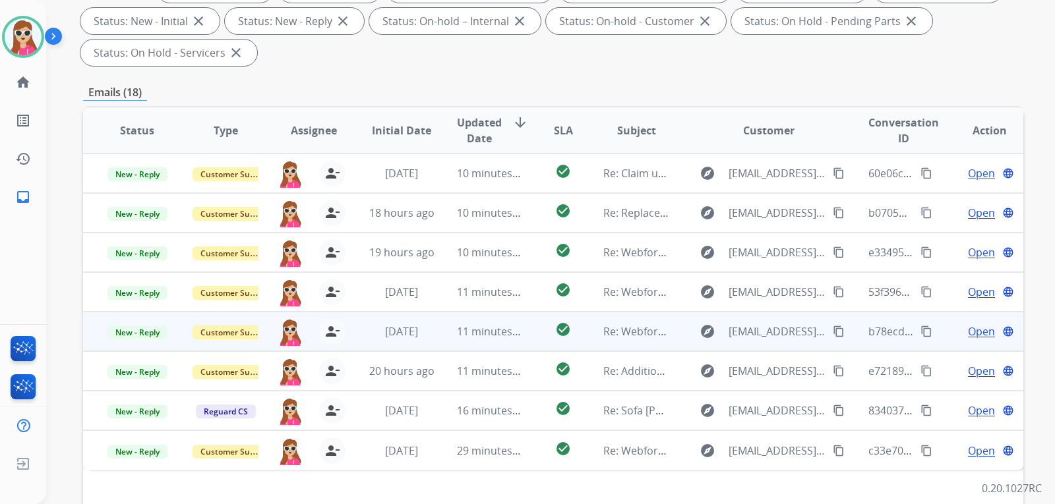
scroll to position [341, 0]
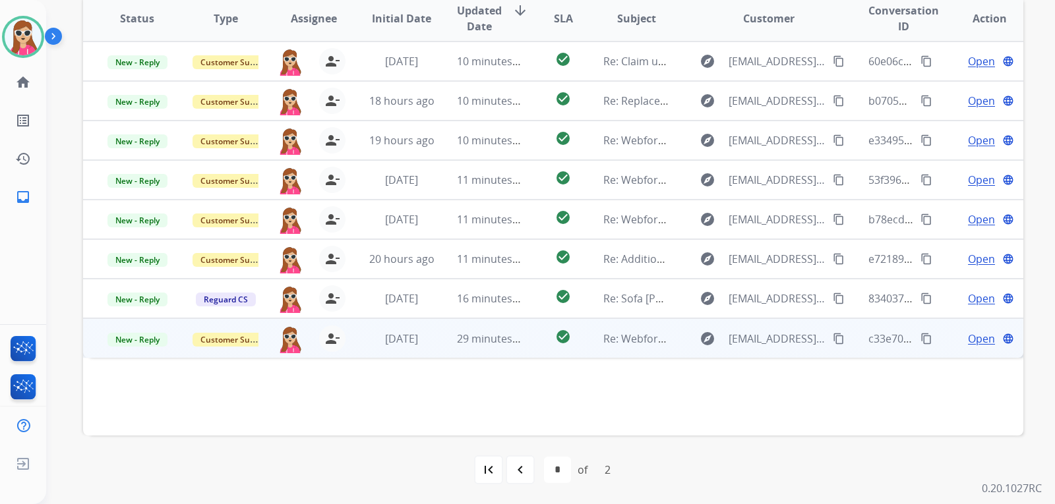
click at [535, 353] on td "check_circle" at bounding box center [552, 338] width 59 height 40
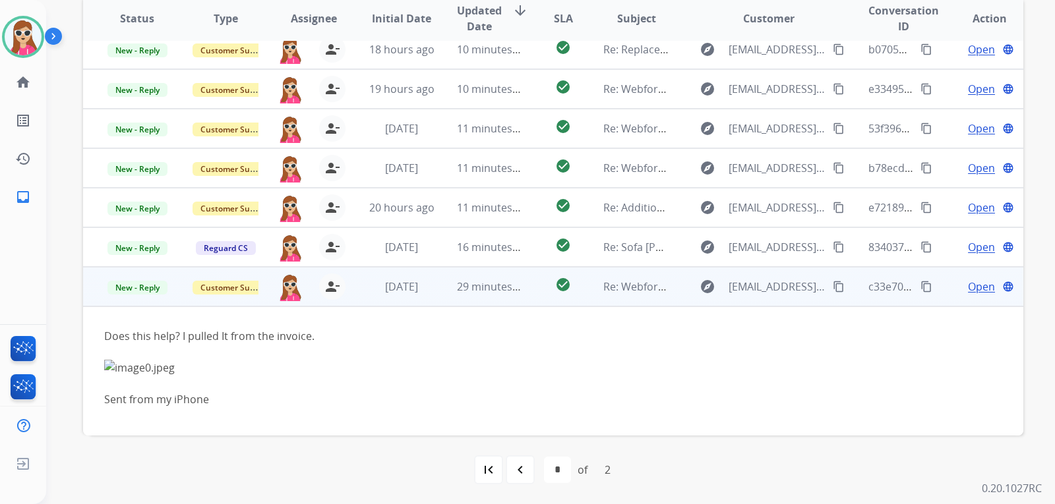
scroll to position [60, 0]
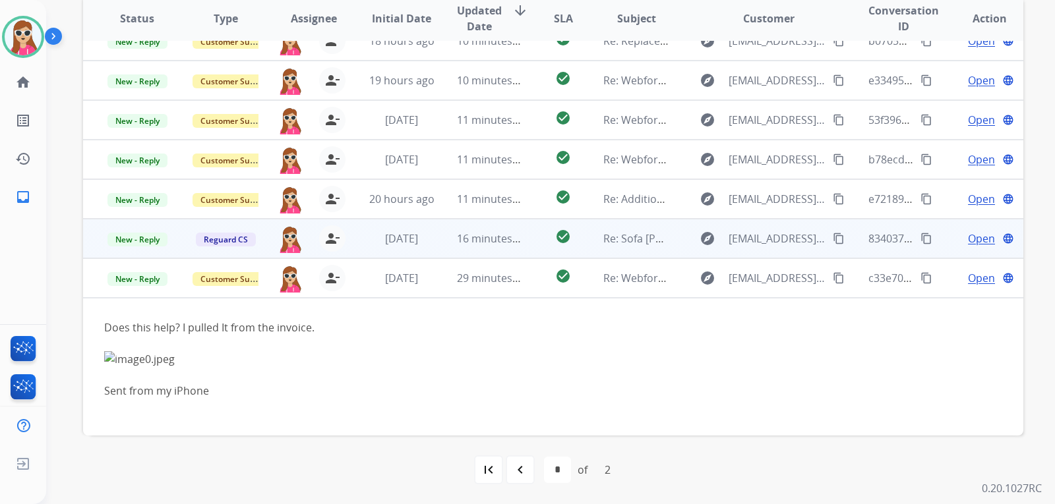
click at [363, 247] on td "[DATE]" at bounding box center [391, 239] width 88 height 40
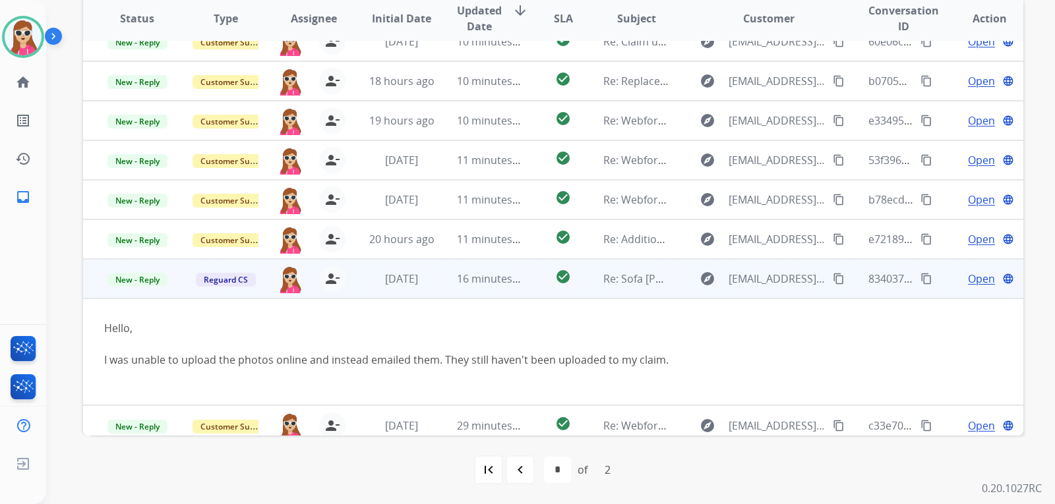
scroll to position [29, 0]
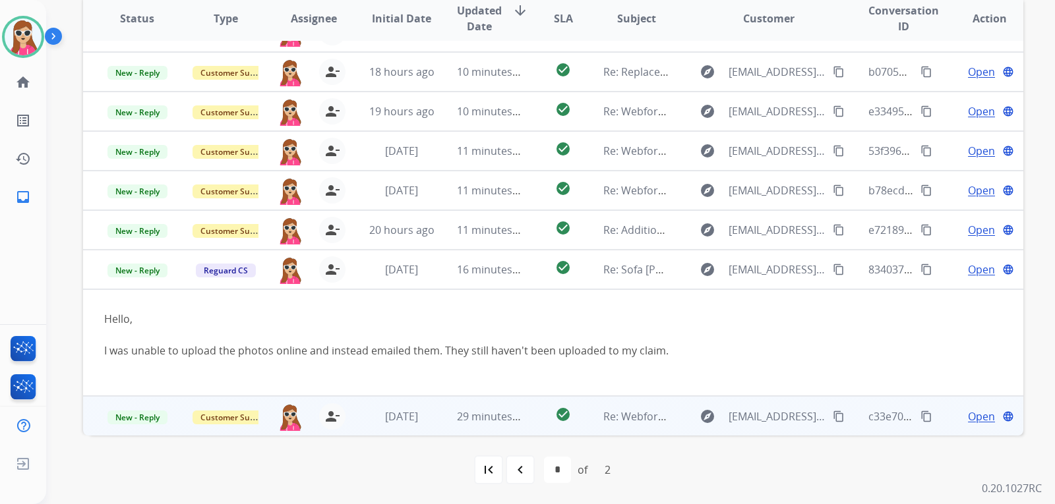
click at [527, 418] on td "check_circle" at bounding box center [552, 416] width 59 height 40
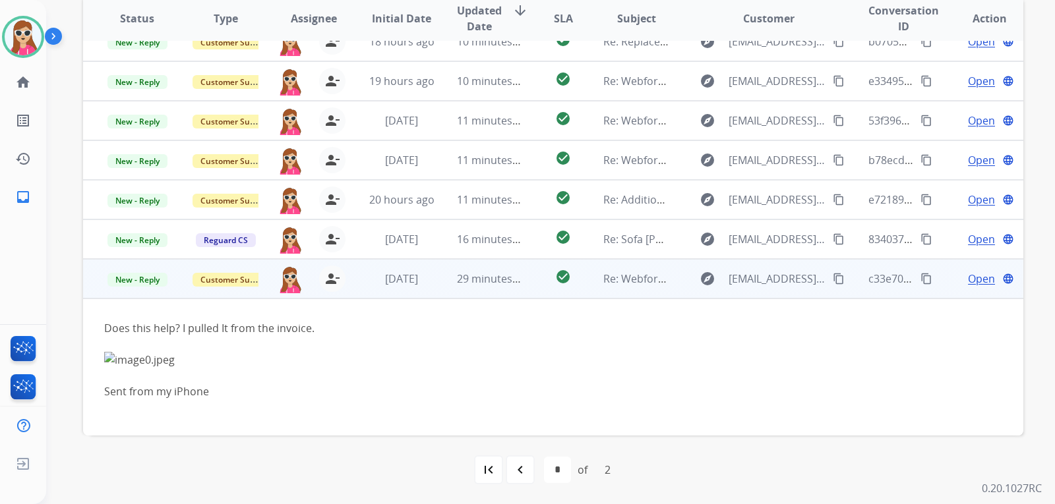
scroll to position [60, 0]
click at [974, 280] on span "Open" at bounding box center [981, 278] width 27 height 16
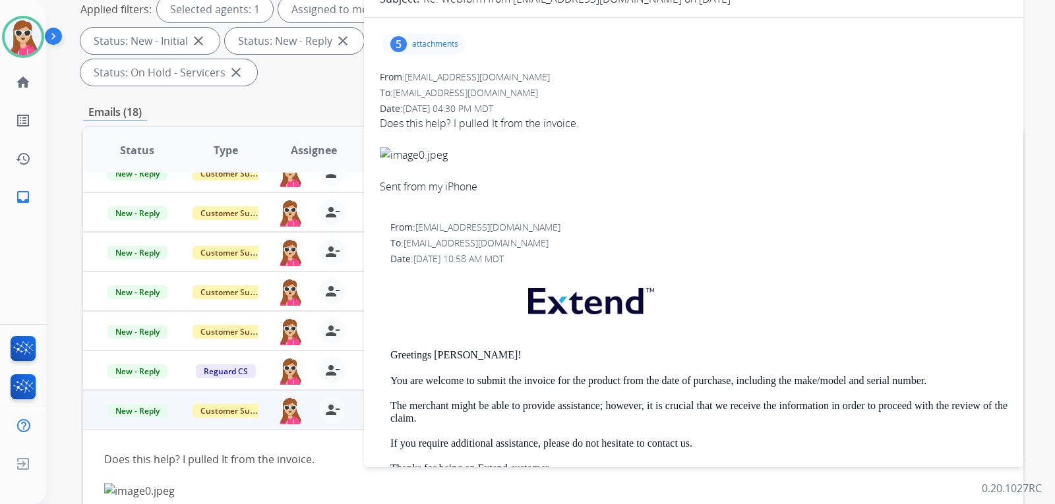
scroll to position [0, 0]
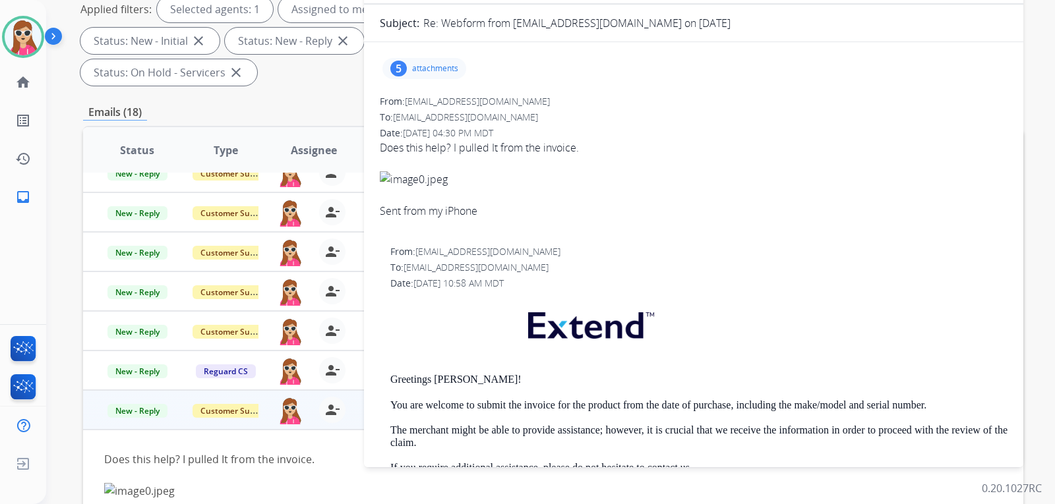
click at [438, 71] on p "attachments" at bounding box center [435, 68] width 46 height 11
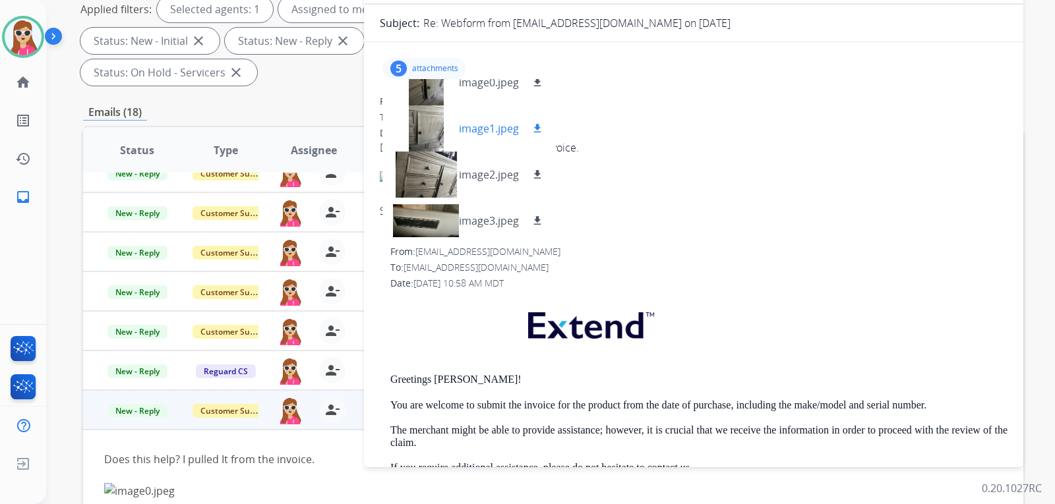
scroll to position [1, 0]
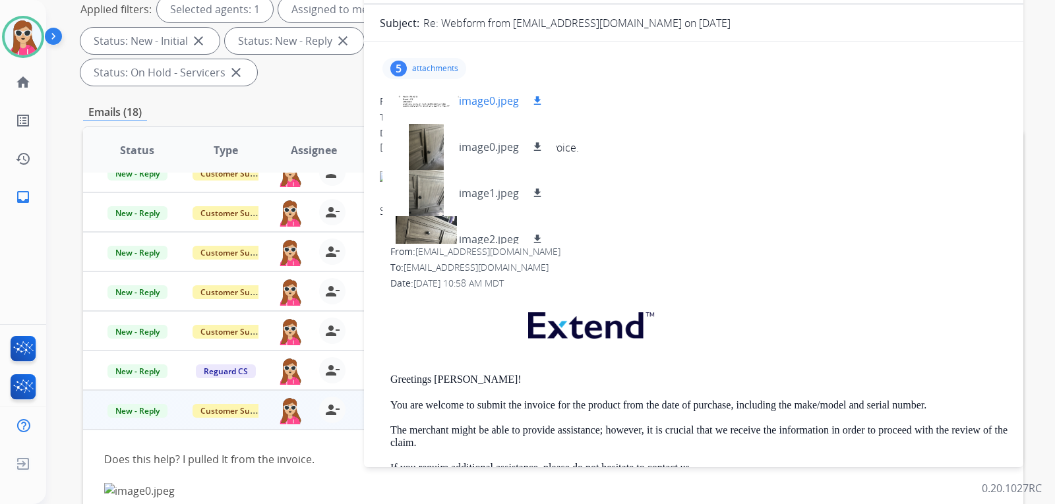
click at [543, 104] on button "download" at bounding box center [537, 101] width 16 height 16
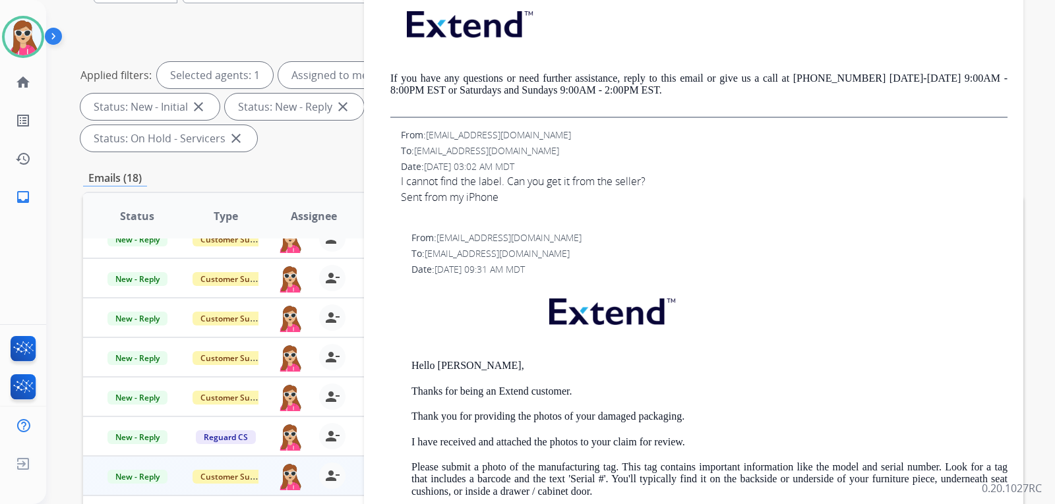
scroll to position [659, 0]
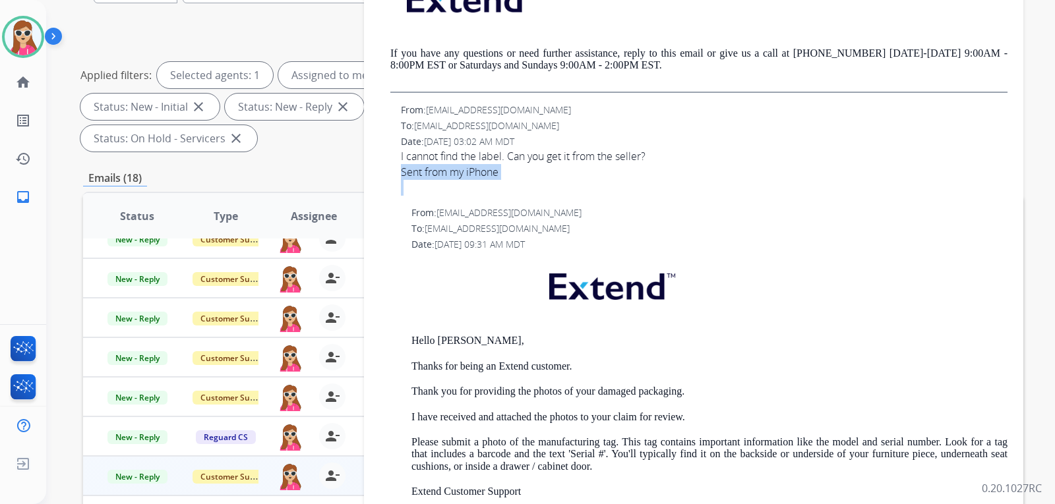
drag, startPoint x: 659, startPoint y: 153, endPoint x: 579, endPoint y: 182, distance: 84.3
click at [579, 182] on span "I cannot find the label. Can you get it from the seller? Sent from my iPhone" at bounding box center [704, 171] width 607 height 47
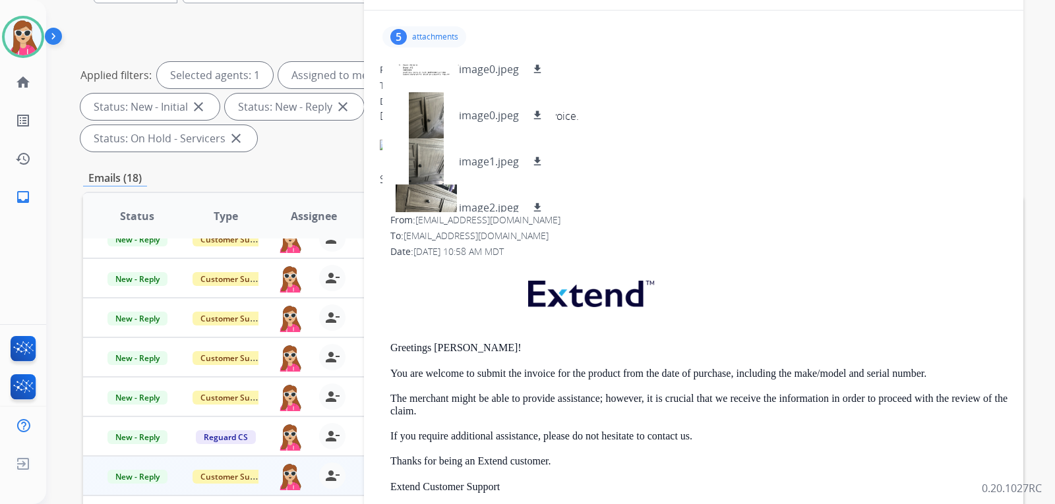
scroll to position [66, 0]
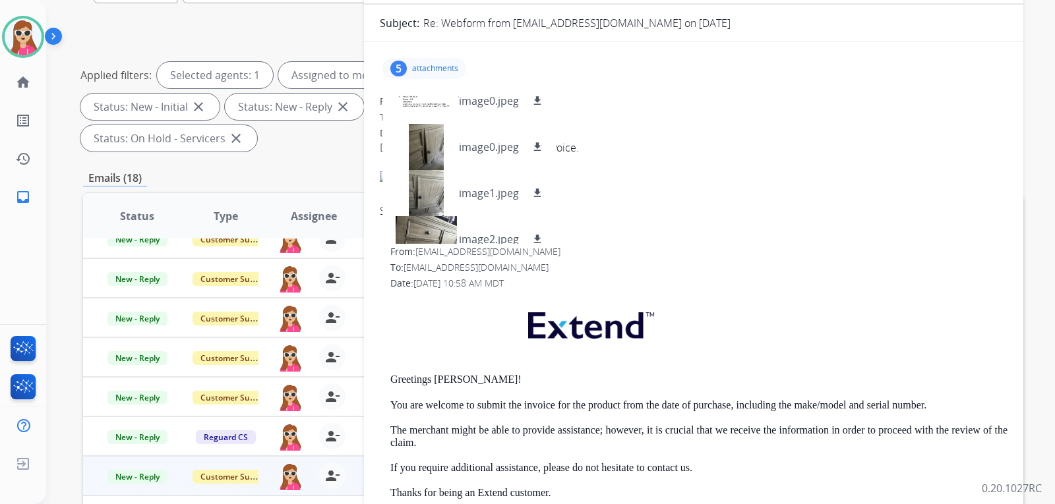
click at [609, 119] on div "To: support@extend.com" at bounding box center [694, 117] width 628 height 13
click at [612, 124] on div "From: lizaxx25@yahoo.com To: support@extend.com Date: 08/16/2025 - 04:30 PM MDT…" at bounding box center [694, 165] width 628 height 140
click at [585, 100] on div "From: lizaxx25@yahoo.com" at bounding box center [694, 101] width 628 height 13
click at [438, 71] on p "attachments" at bounding box center [435, 68] width 46 height 11
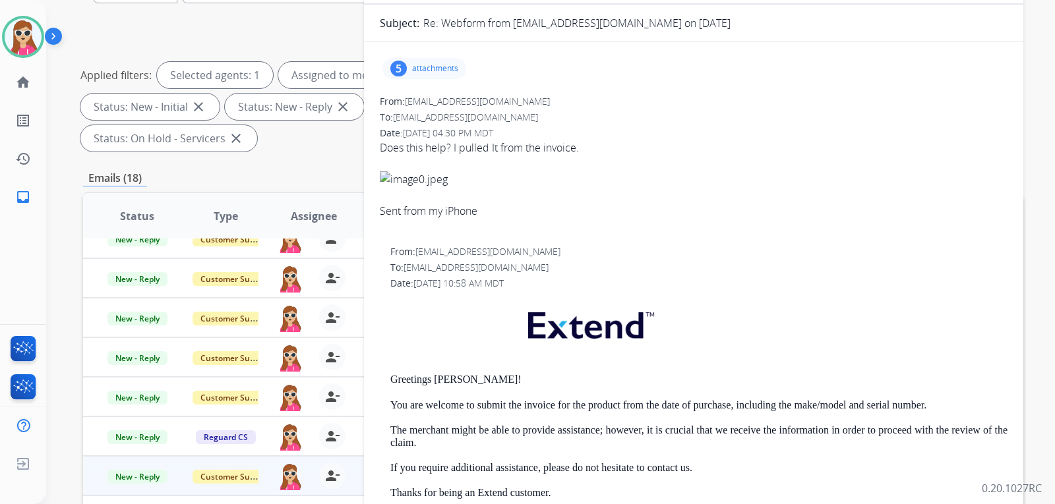
scroll to position [0, 0]
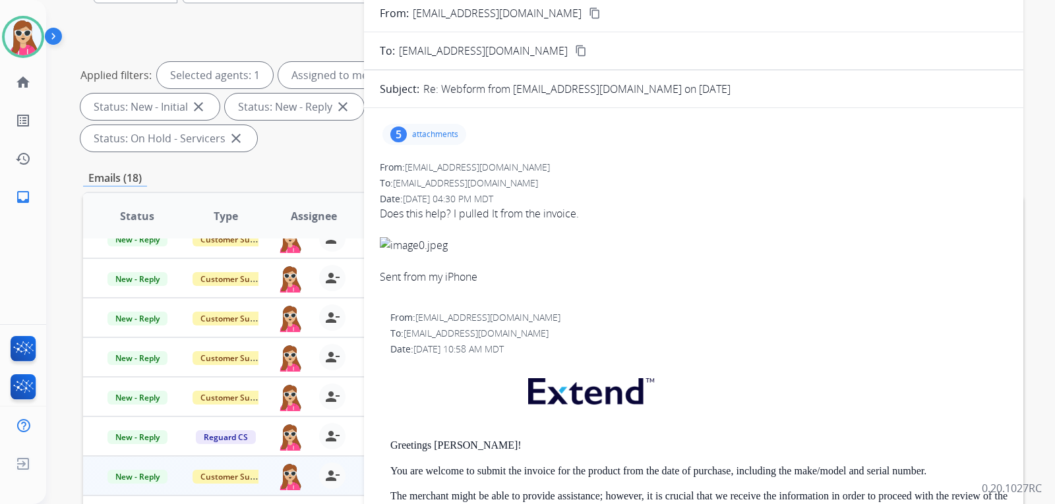
click at [589, 17] on mat-icon "content_copy" at bounding box center [595, 13] width 12 height 12
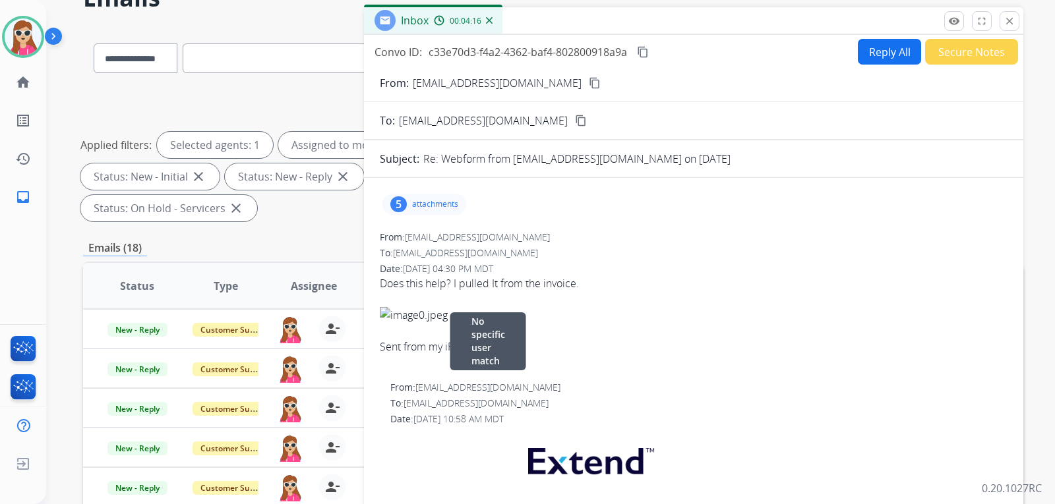
scroll to position [11, 0]
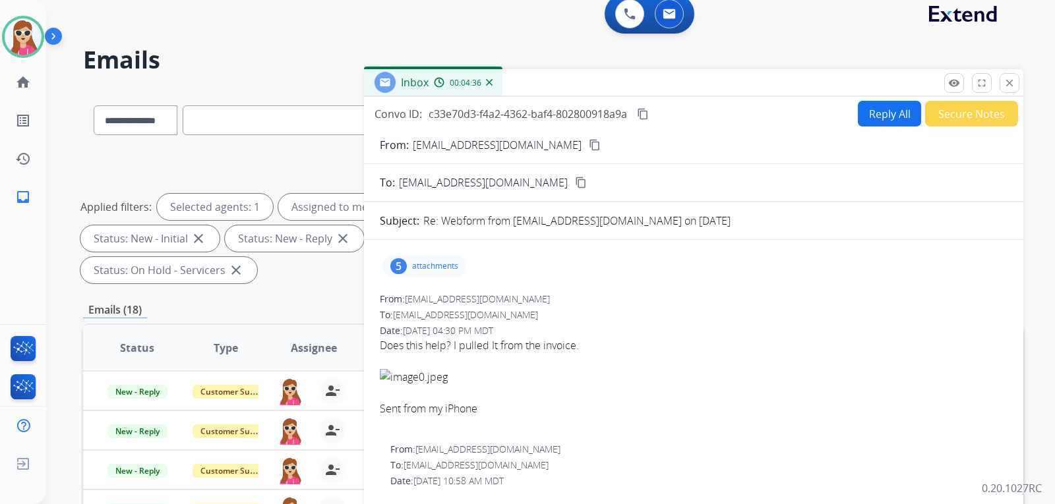
click at [435, 266] on p "attachments" at bounding box center [435, 266] width 46 height 11
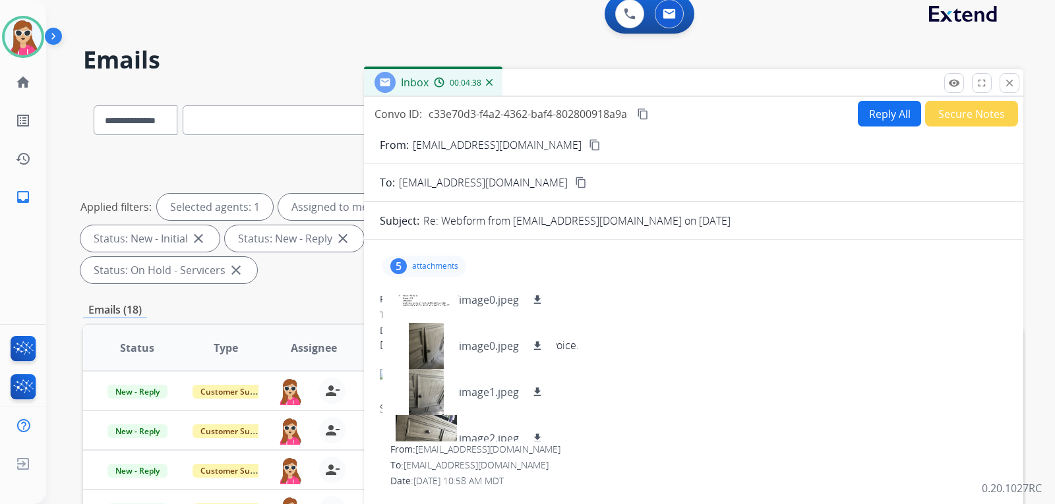
click at [648, 350] on span "Does this help? I pulled It from the invoice. Sent from my iPhone" at bounding box center [694, 385] width 628 height 95
click at [461, 260] on div "5 attachments image0.jpeg download image0.jpeg download image1.jpeg download im…" at bounding box center [424, 266] width 84 height 21
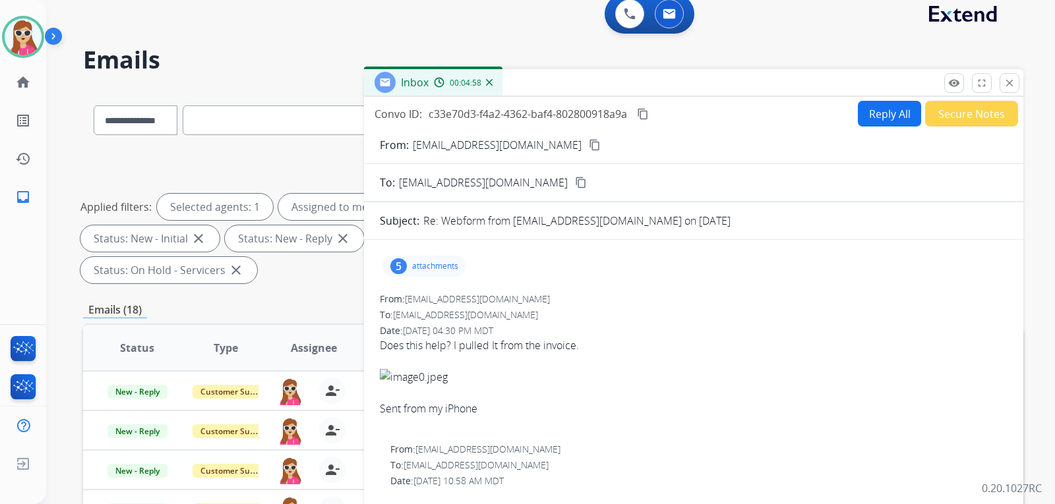
click at [411, 270] on div "5 attachments" at bounding box center [424, 266] width 84 height 21
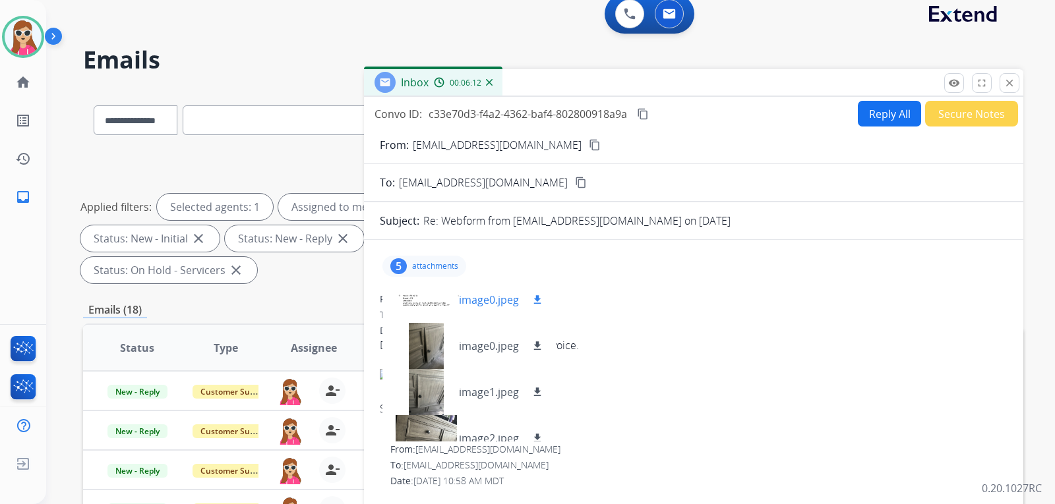
click at [527, 299] on div "image0.jpeg download" at bounding box center [502, 300] width 86 height 16
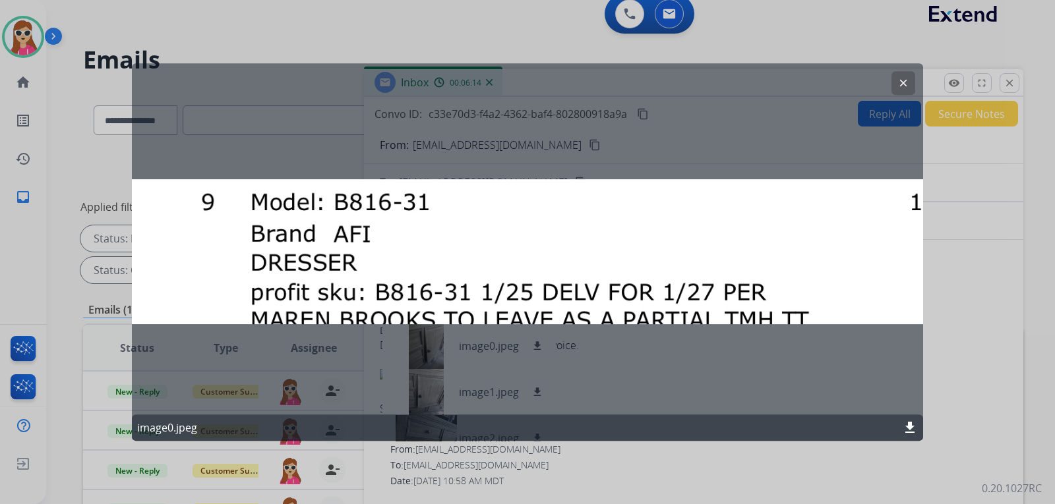
click at [911, 90] on button "clear" at bounding box center [903, 83] width 24 height 24
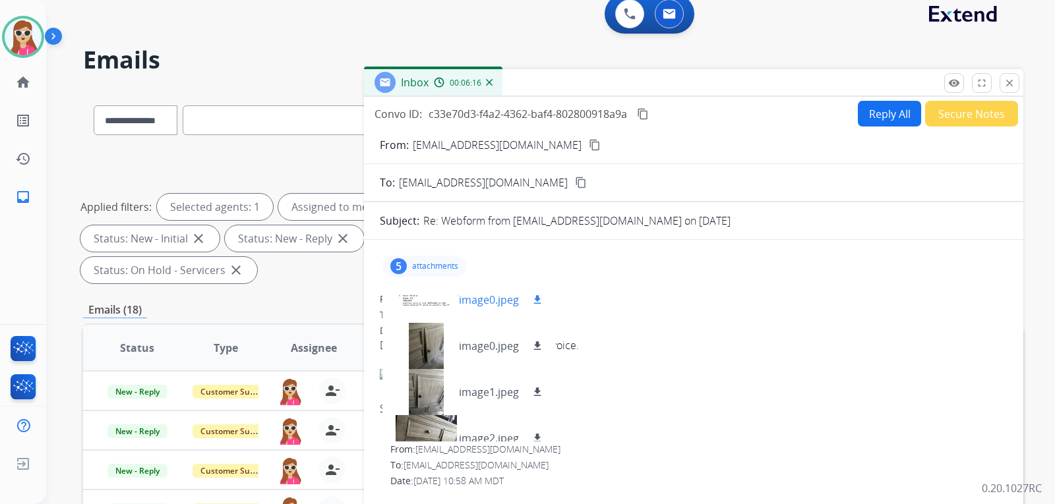
click at [546, 303] on div "image0.jpeg download" at bounding box center [468, 300] width 173 height 46
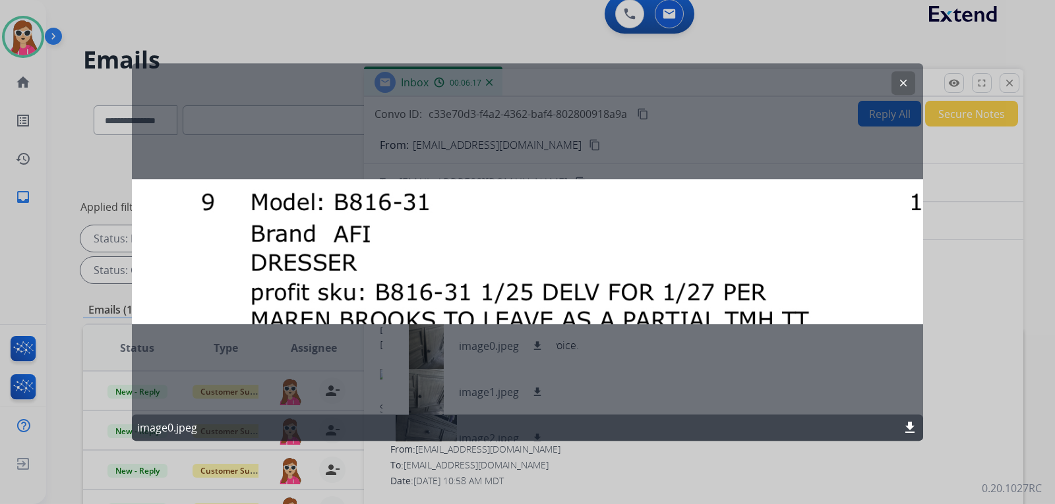
drag, startPoint x: 901, startPoint y: 80, endPoint x: 897, endPoint y: 86, distance: 7.1
click at [900, 83] on mat-icon "clear" at bounding box center [903, 83] width 12 height 12
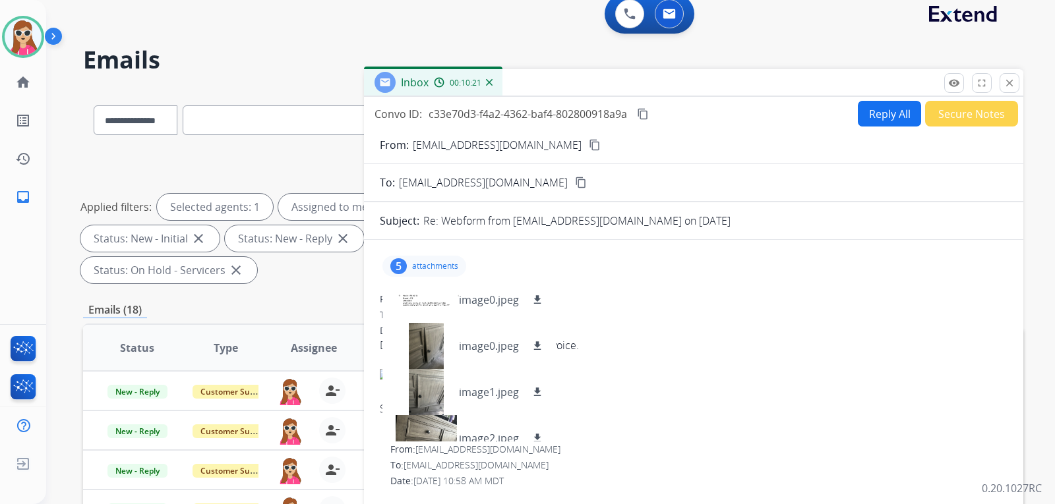
click at [628, 327] on div "Date: 08/16/2025 - 04:30 PM MDT" at bounding box center [694, 330] width 628 height 13
click at [541, 351] on mat-icon "download" at bounding box center [537, 346] width 12 height 12
click at [543, 384] on div "image1.jpeg download" at bounding box center [468, 392] width 173 height 46
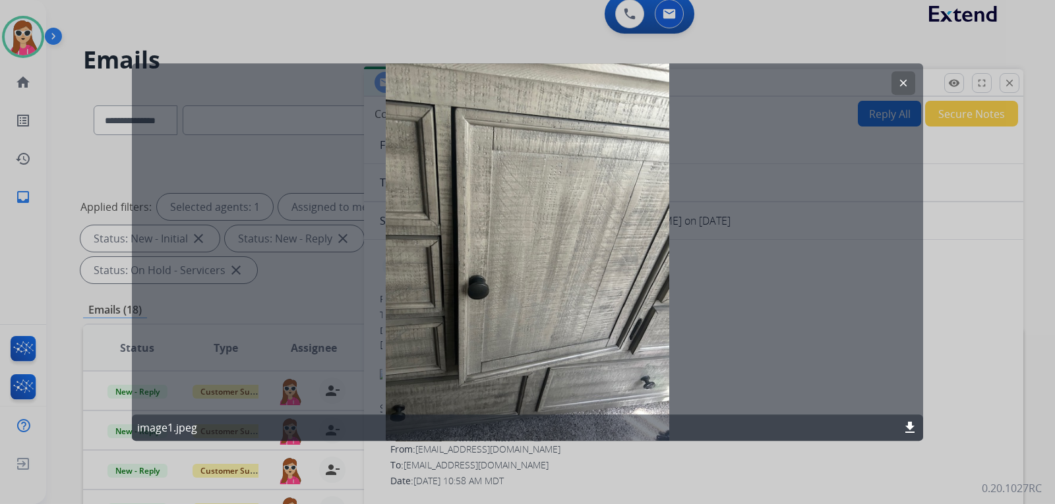
click at [904, 86] on mat-icon "clear" at bounding box center [903, 83] width 12 height 12
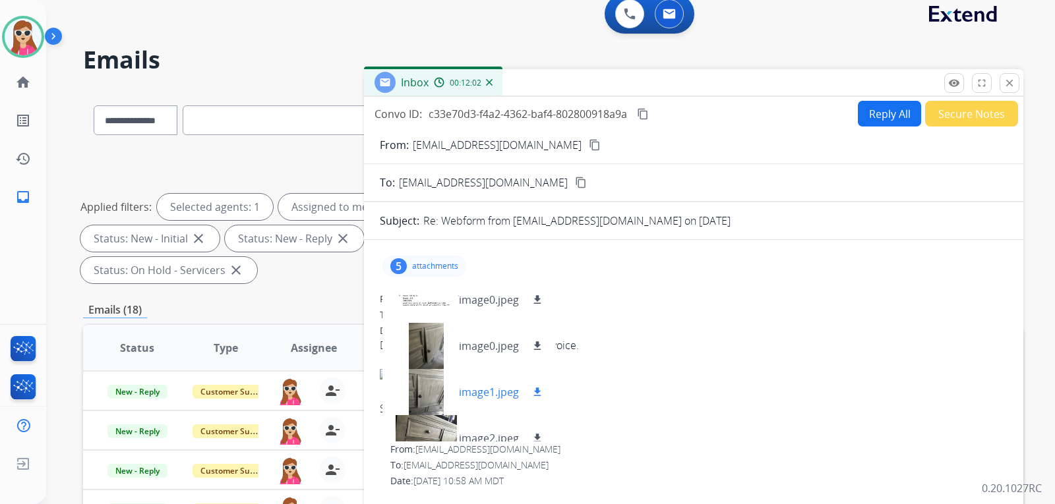
click at [536, 388] on mat-icon "download" at bounding box center [537, 392] width 12 height 12
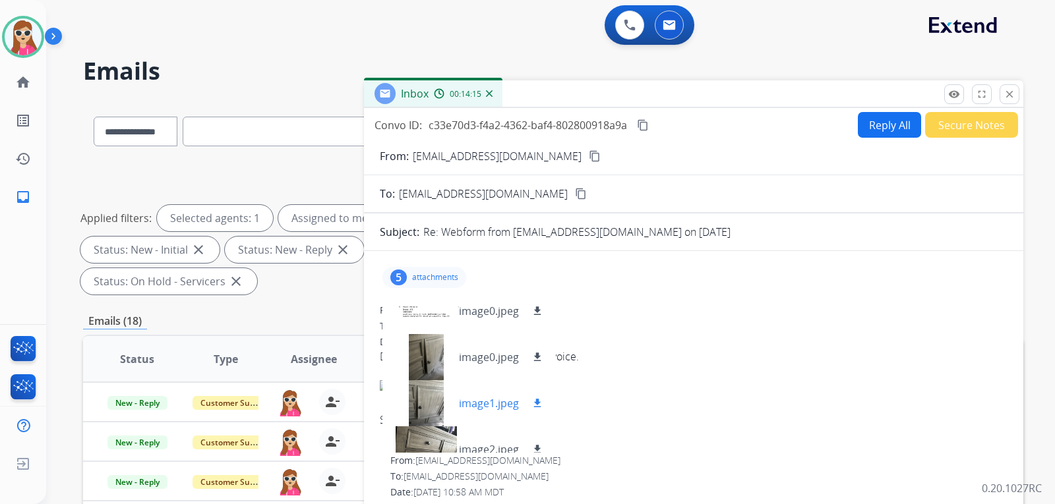
scroll to position [66, 0]
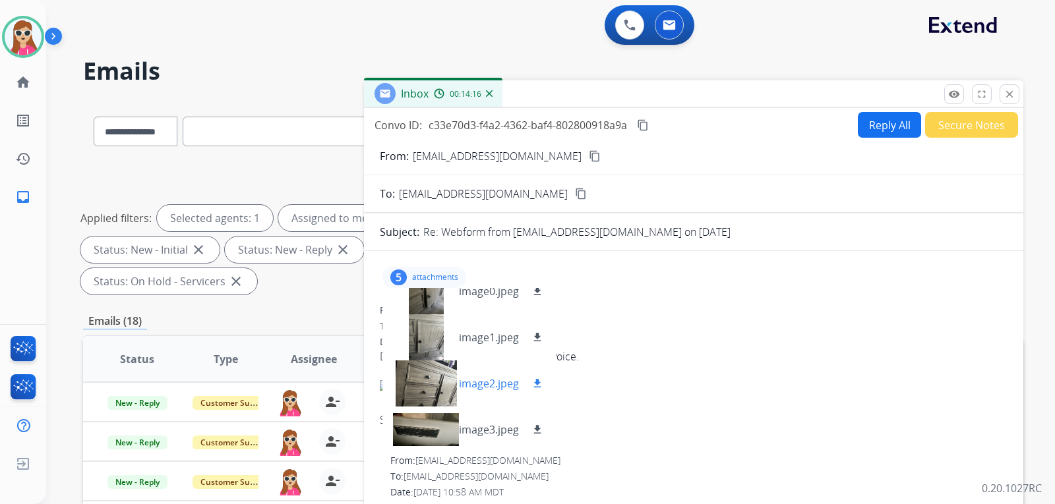
click at [537, 384] on mat-icon "download" at bounding box center [537, 384] width 12 height 12
click at [533, 421] on div "image3.jpeg download" at bounding box center [468, 430] width 173 height 46
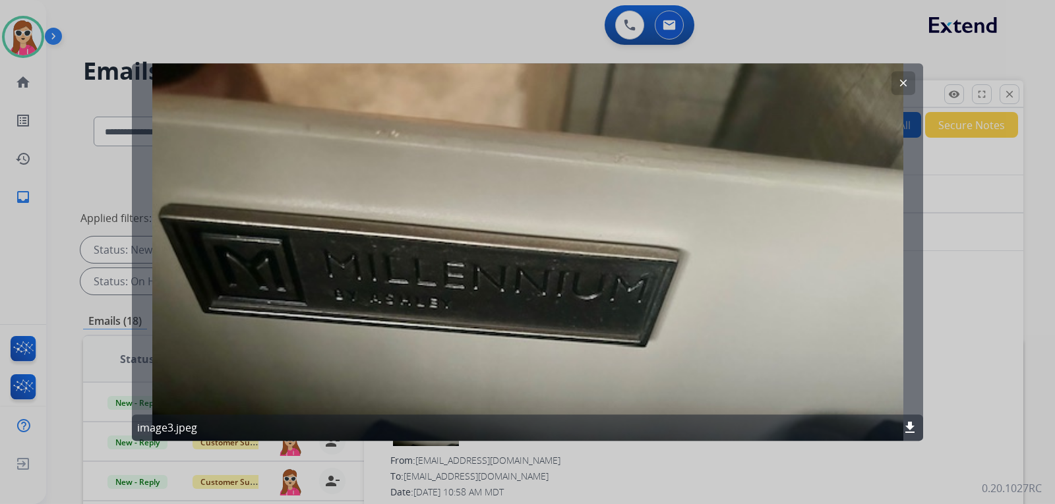
click at [895, 82] on button "clear" at bounding box center [903, 83] width 24 height 24
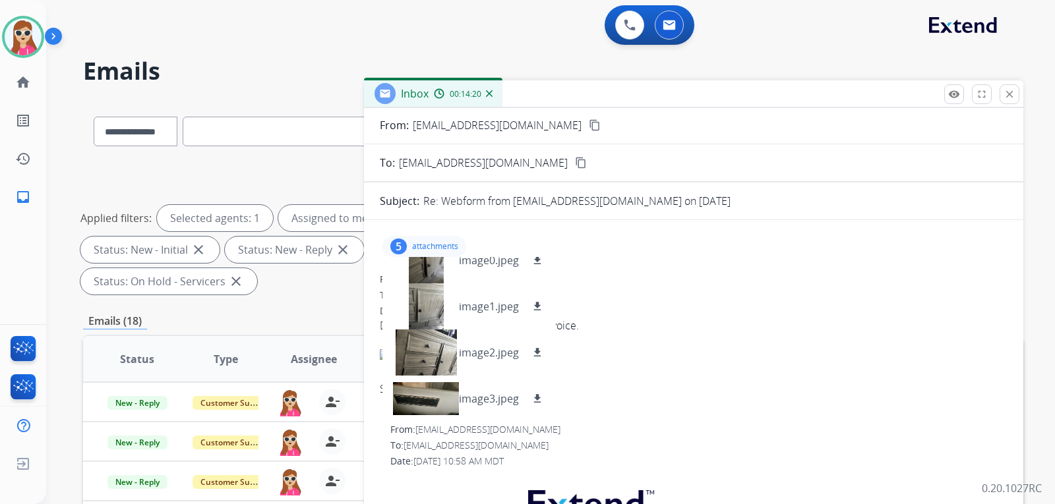
scroll to position [264, 0]
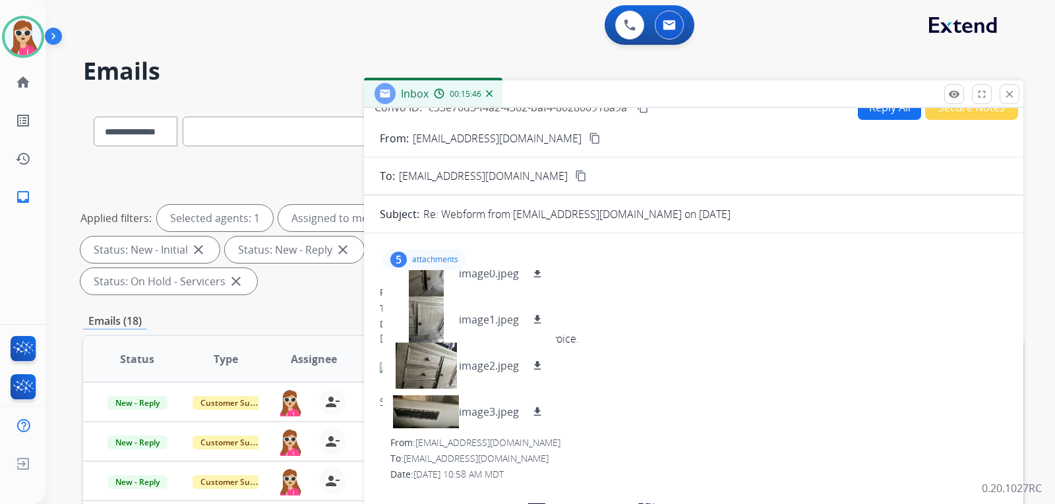
scroll to position [0, 0]
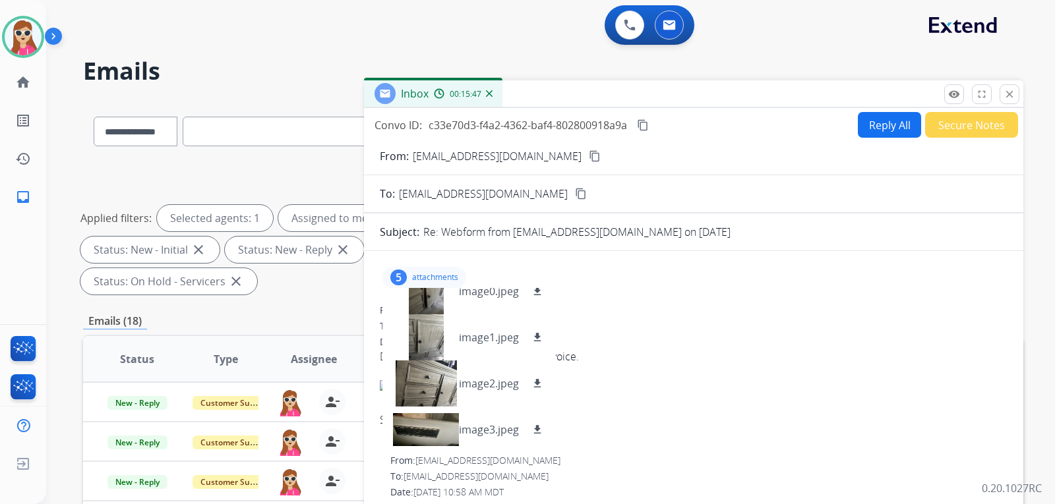
click at [866, 131] on button "Reply All" at bounding box center [889, 125] width 63 height 26
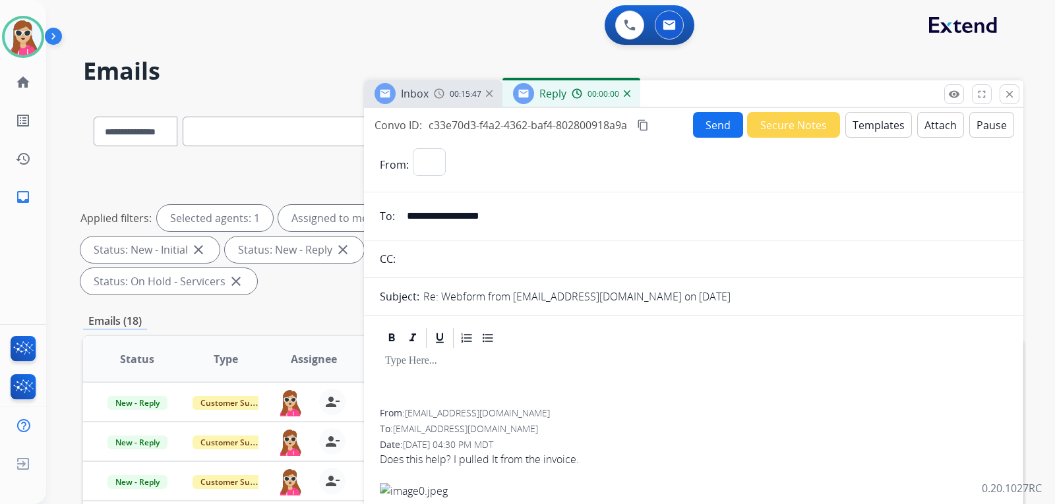
select select "**********"
click at [866, 129] on button "Templates" at bounding box center [878, 125] width 67 height 26
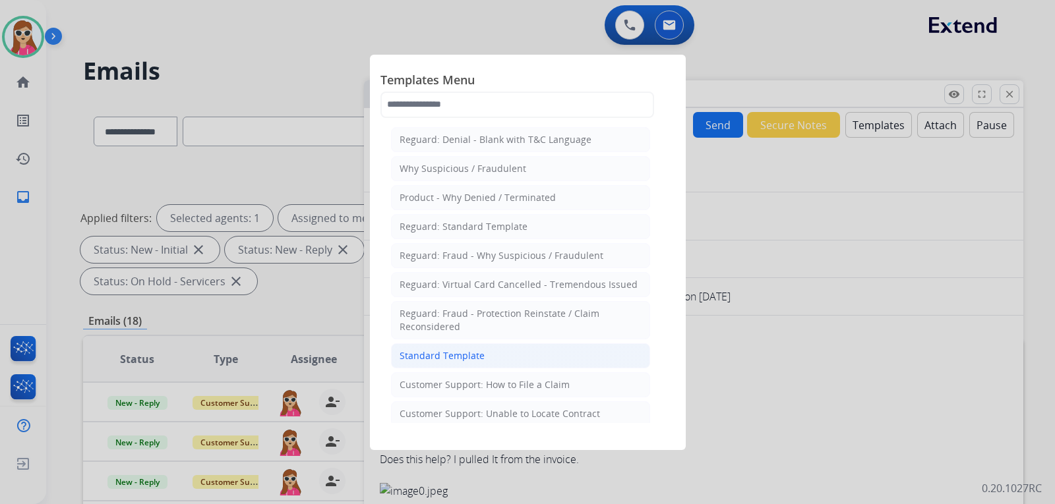
click at [476, 353] on div "Standard Template" at bounding box center [442, 355] width 85 height 13
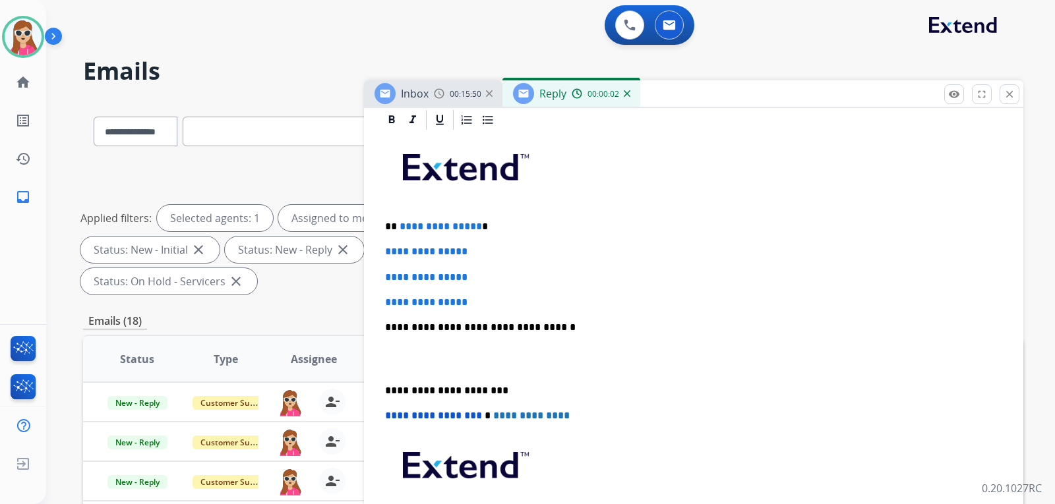
scroll to position [264, 0]
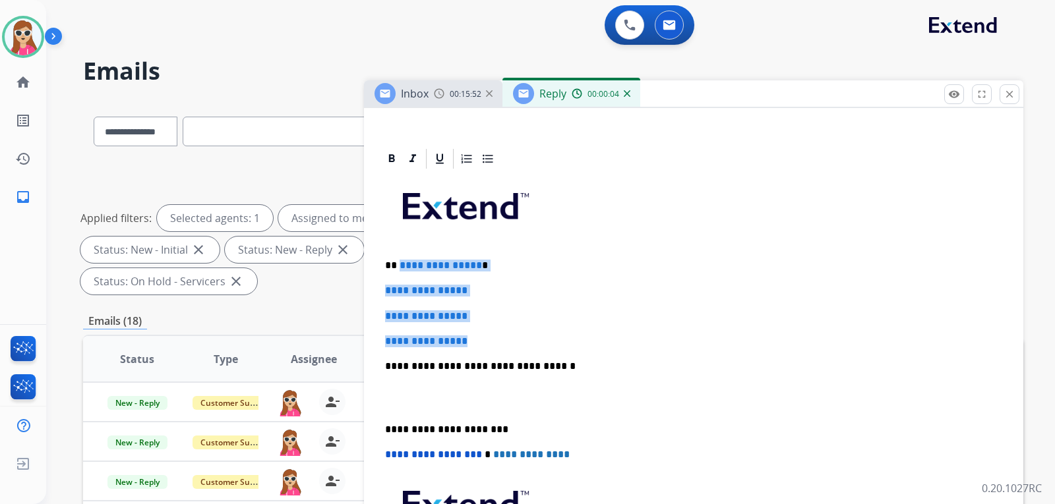
drag, startPoint x: 398, startPoint y: 268, endPoint x: 494, endPoint y: 340, distance: 120.5
click at [494, 340] on div "**********" at bounding box center [694, 398] width 628 height 454
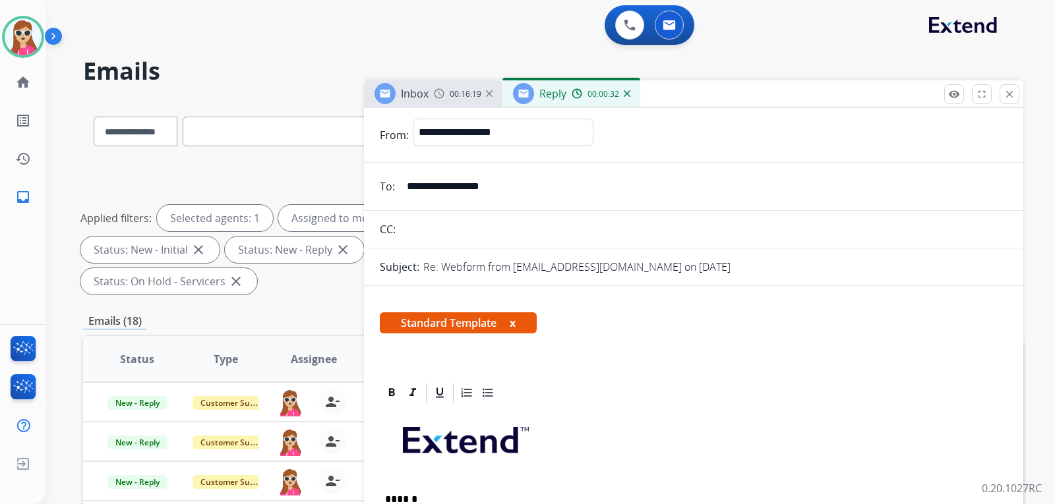
scroll to position [0, 0]
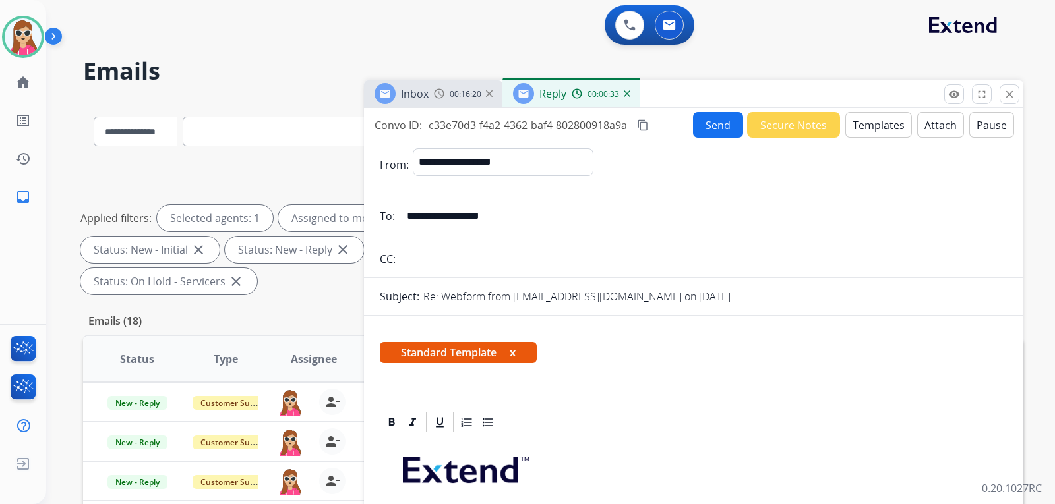
click at [710, 128] on button "Send" at bounding box center [718, 125] width 50 height 26
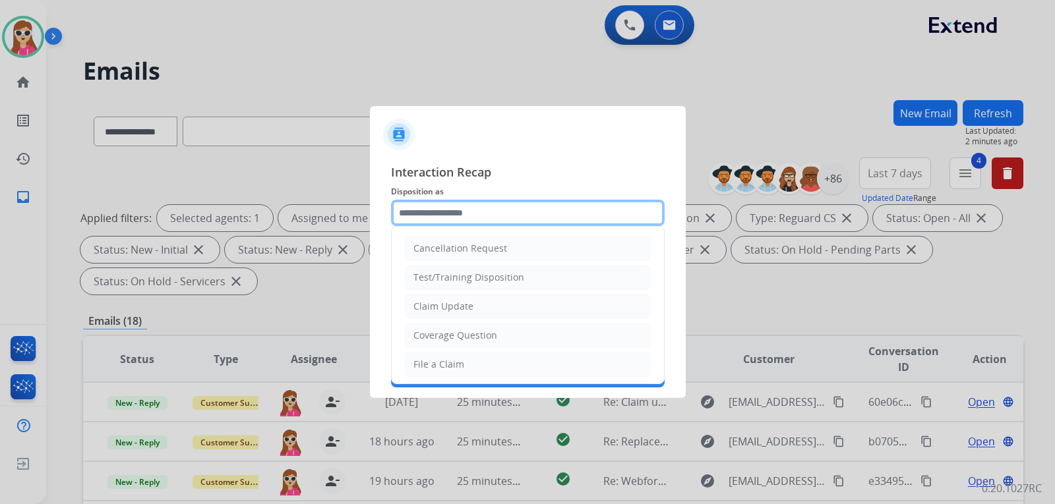
click at [430, 218] on input "text" at bounding box center [528, 213] width 274 height 26
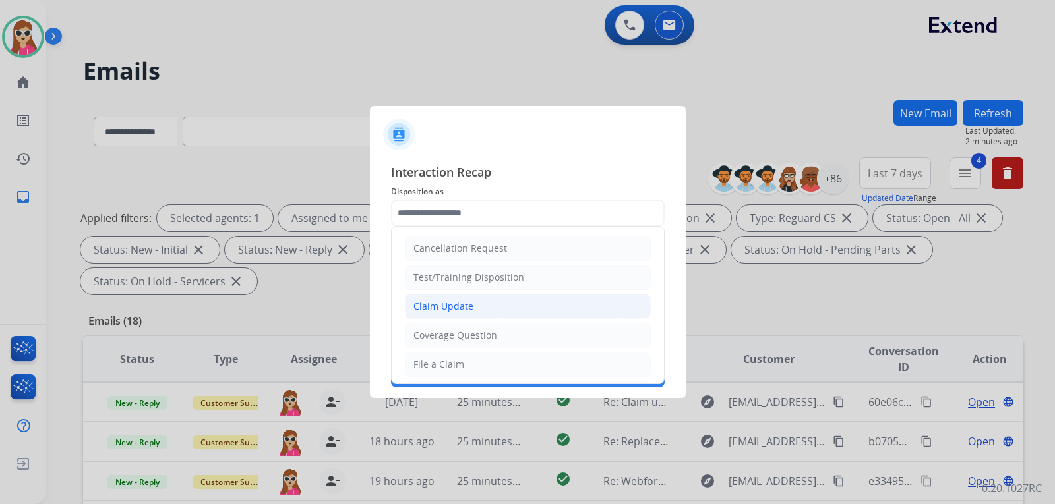
click at [460, 307] on div "Claim Update" at bounding box center [443, 306] width 60 height 13
type input "**********"
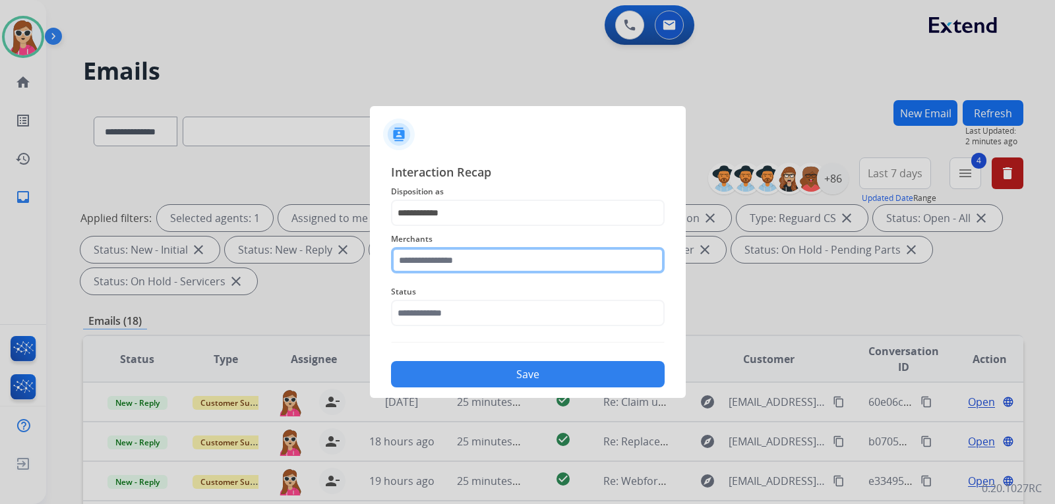
click at [454, 260] on input "text" at bounding box center [528, 260] width 274 height 26
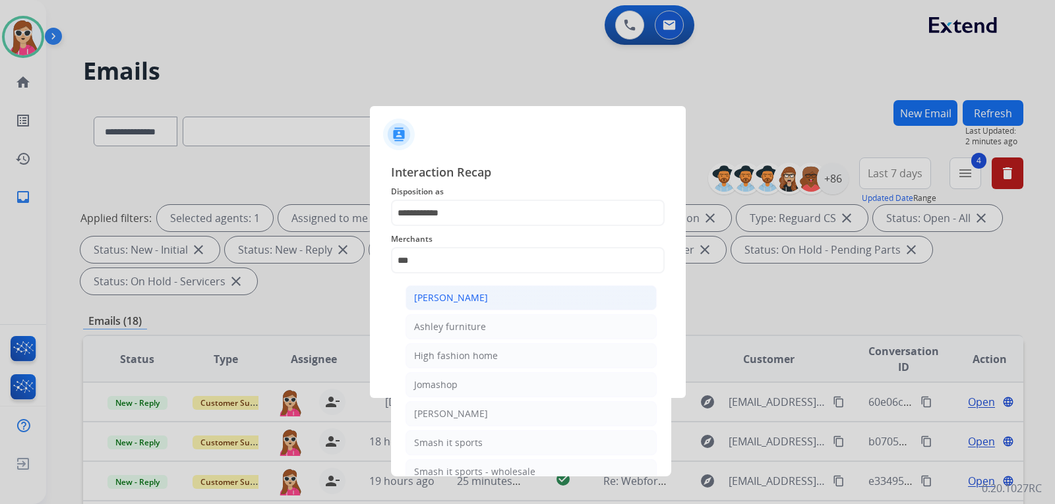
click at [473, 299] on div "[PERSON_NAME]" at bounding box center [451, 297] width 74 height 13
type input "**********"
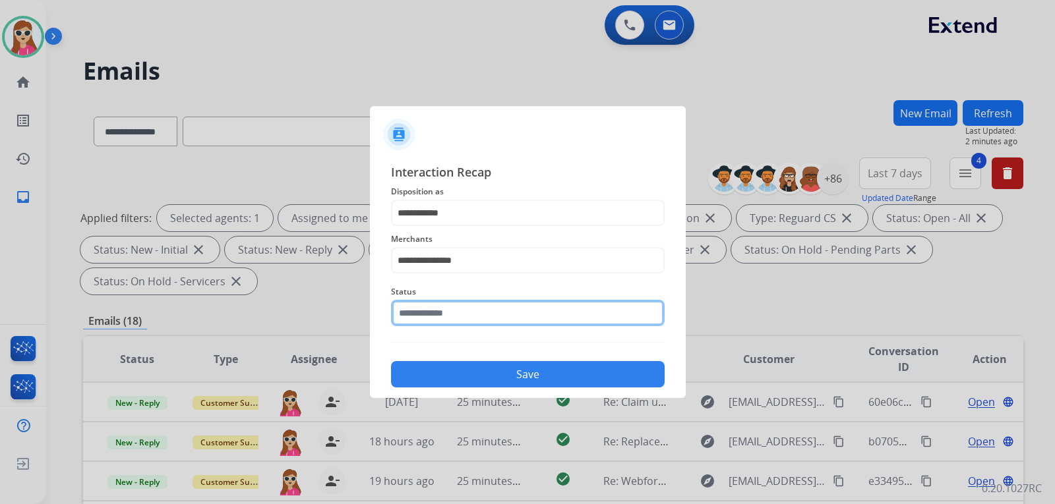
click at [463, 322] on div "Status" at bounding box center [528, 305] width 274 height 53
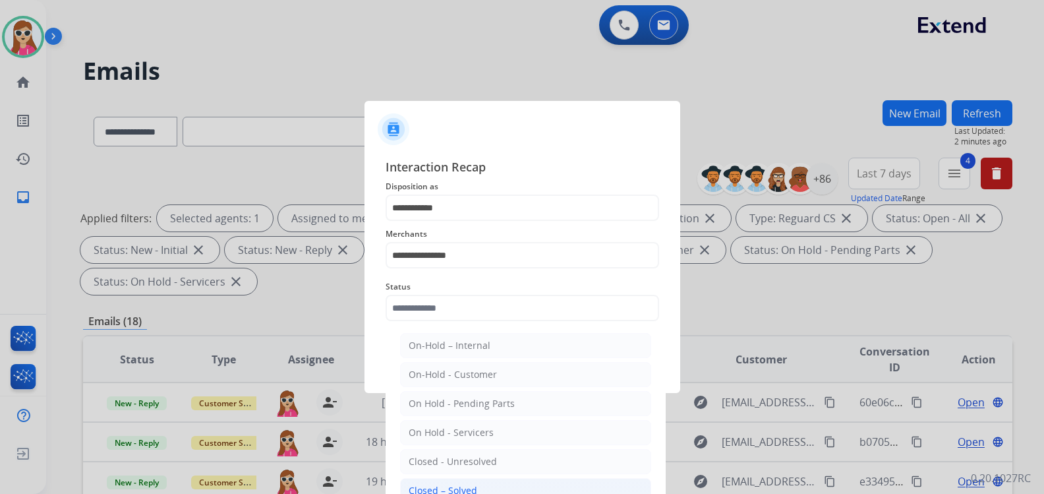
click at [452, 480] on li "Closed – Solved" at bounding box center [525, 490] width 251 height 25
type input "**********"
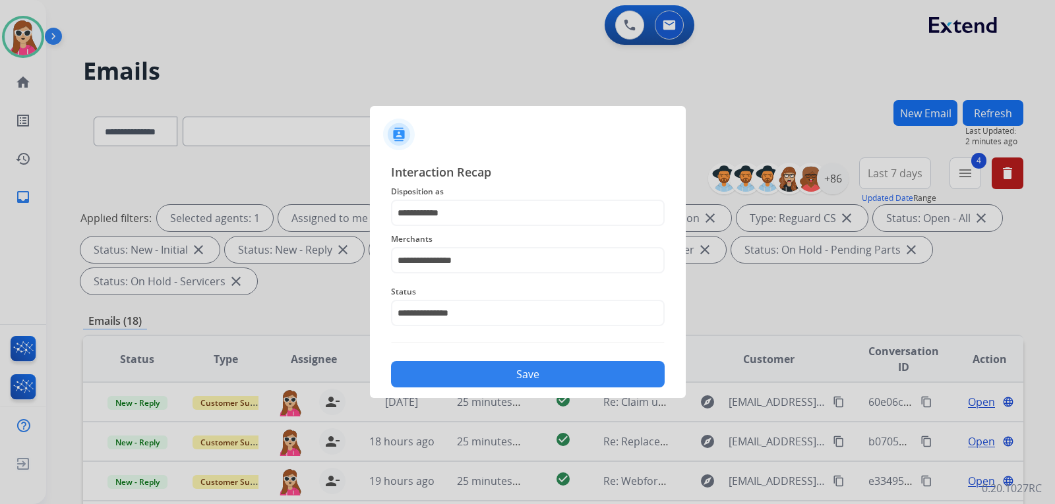
click at [461, 360] on div "Save" at bounding box center [528, 370] width 274 height 34
click at [452, 375] on button "Save" at bounding box center [528, 374] width 274 height 26
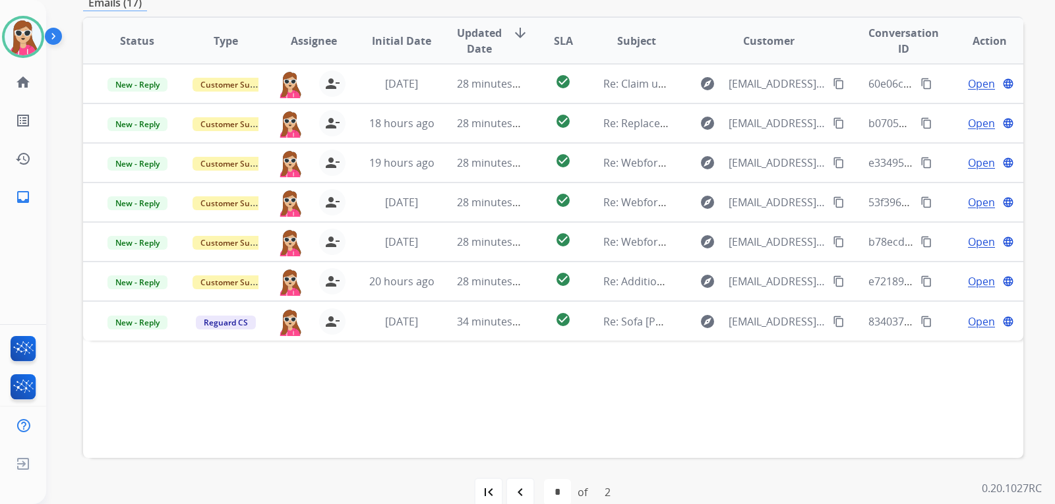
scroll to position [341, 0]
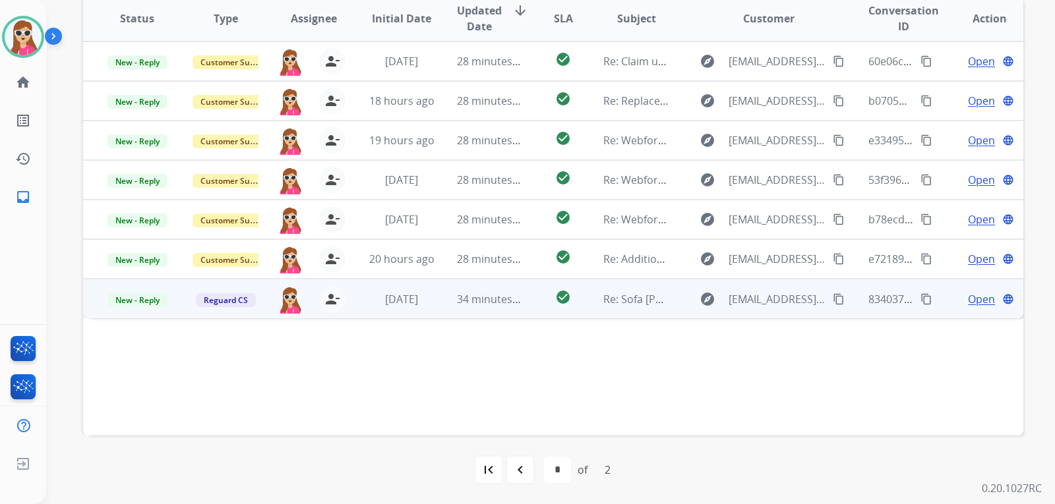
click at [531, 311] on td "check_circle" at bounding box center [552, 299] width 59 height 40
click at [983, 303] on span "Open" at bounding box center [981, 299] width 27 height 16
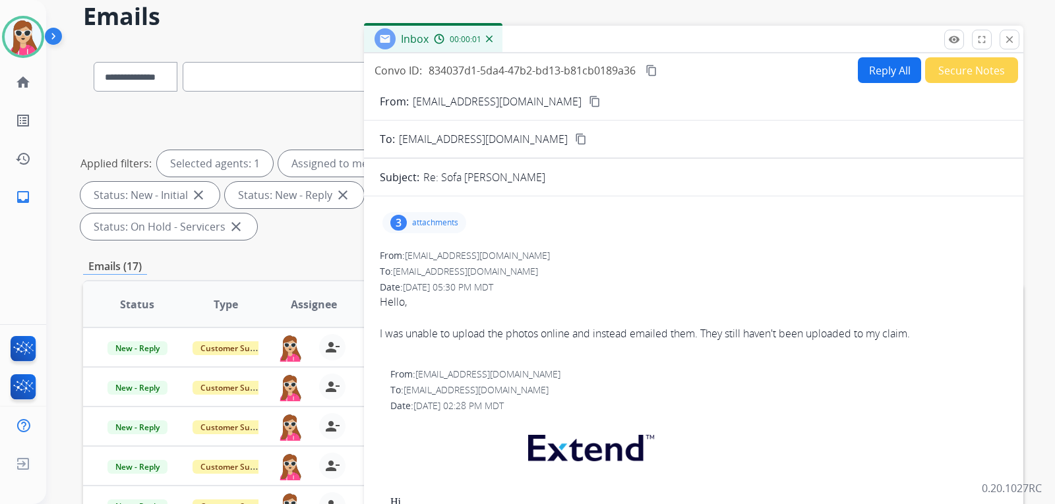
scroll to position [11, 0]
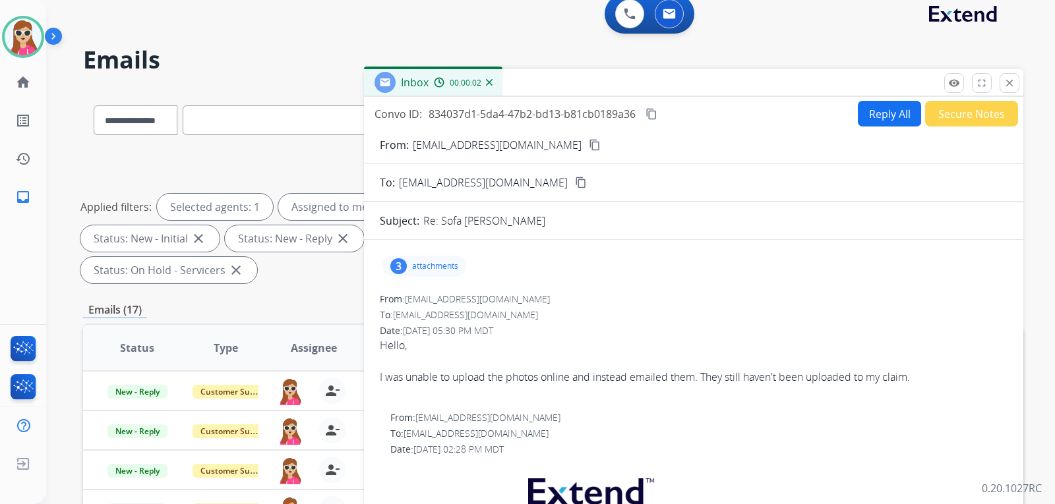
click at [453, 256] on div "3 attachments" at bounding box center [424, 266] width 84 height 21
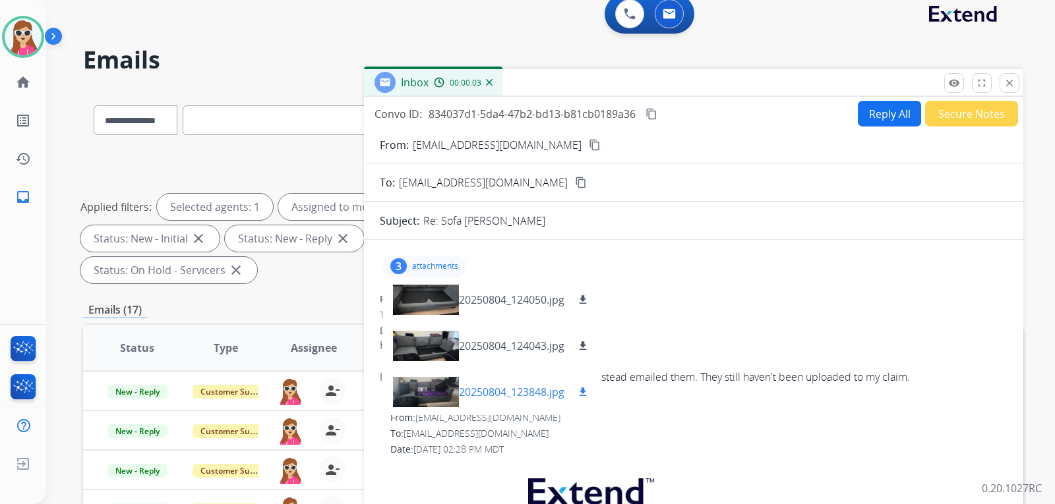
click at [588, 390] on mat-icon "download" at bounding box center [583, 392] width 12 height 12
click at [585, 341] on mat-icon "download" at bounding box center [583, 346] width 12 height 12
click at [587, 303] on mat-icon "download" at bounding box center [583, 300] width 12 height 12
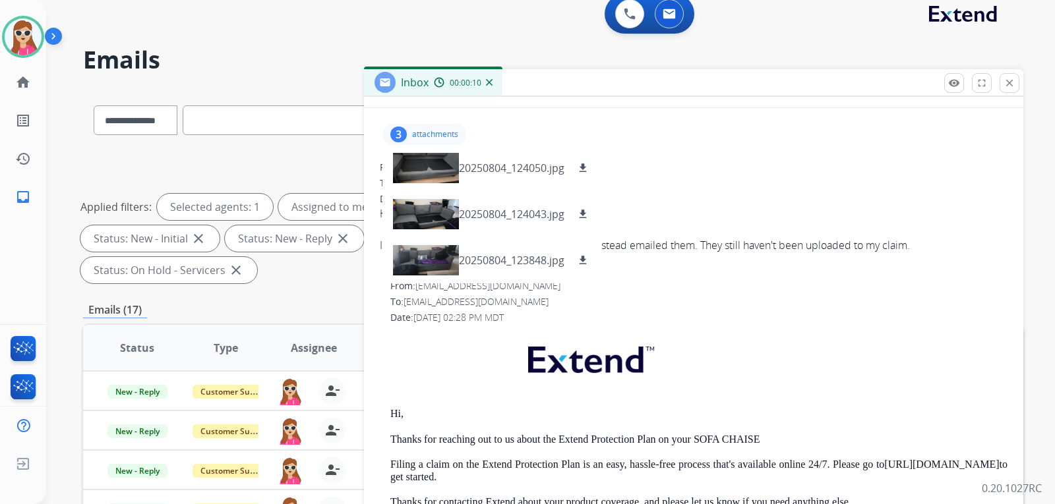
click at [435, 136] on p "attachments" at bounding box center [435, 134] width 46 height 11
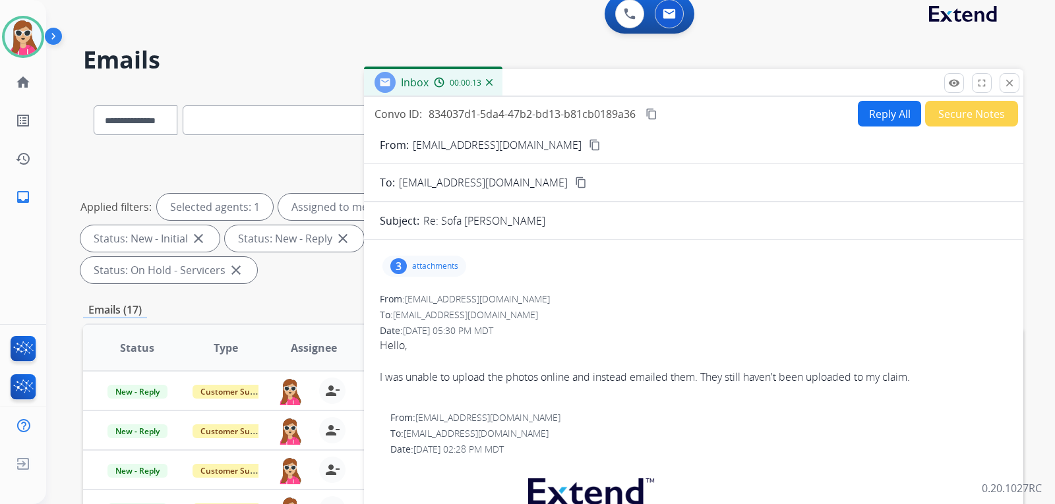
scroll to position [0, 0]
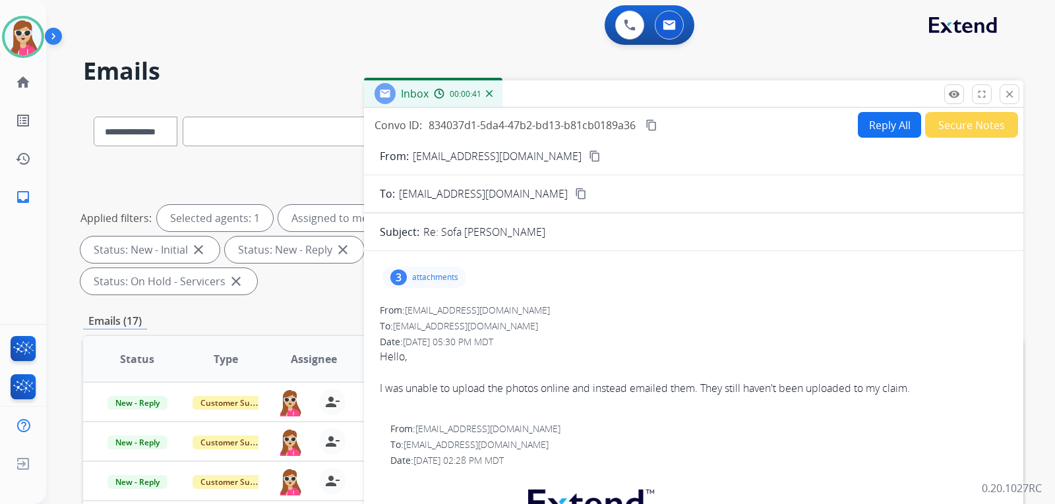
click at [589, 156] on mat-icon "content_copy" at bounding box center [595, 156] width 12 height 12
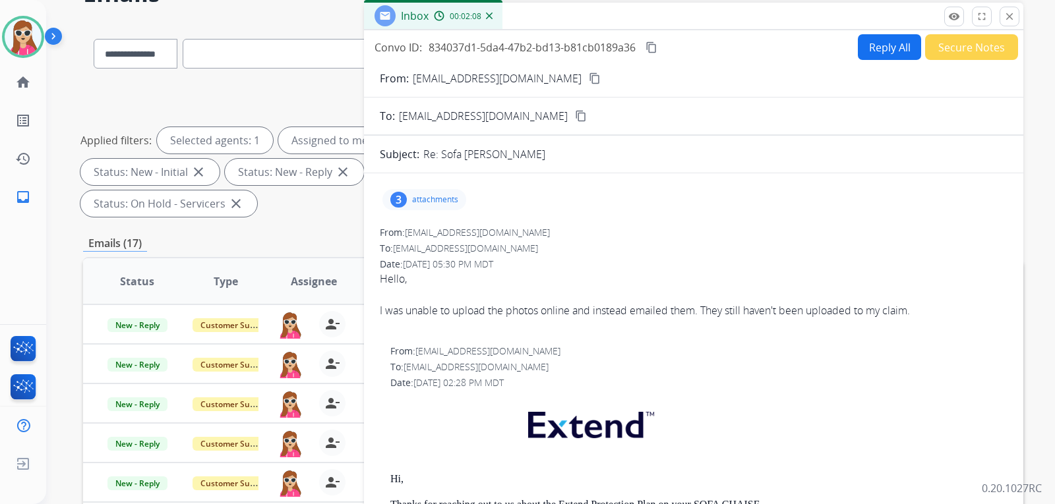
scroll to position [66, 0]
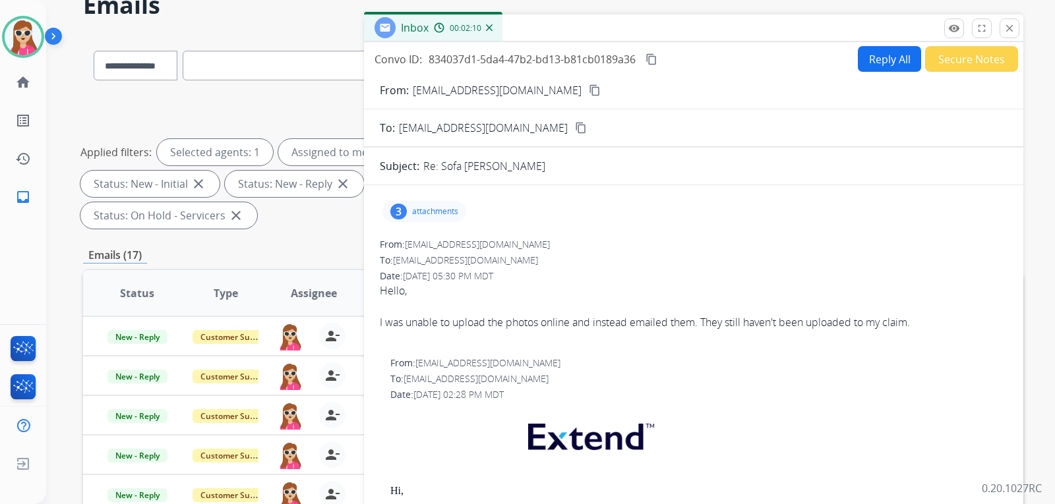
click at [875, 63] on button "Reply All" at bounding box center [889, 59] width 63 height 26
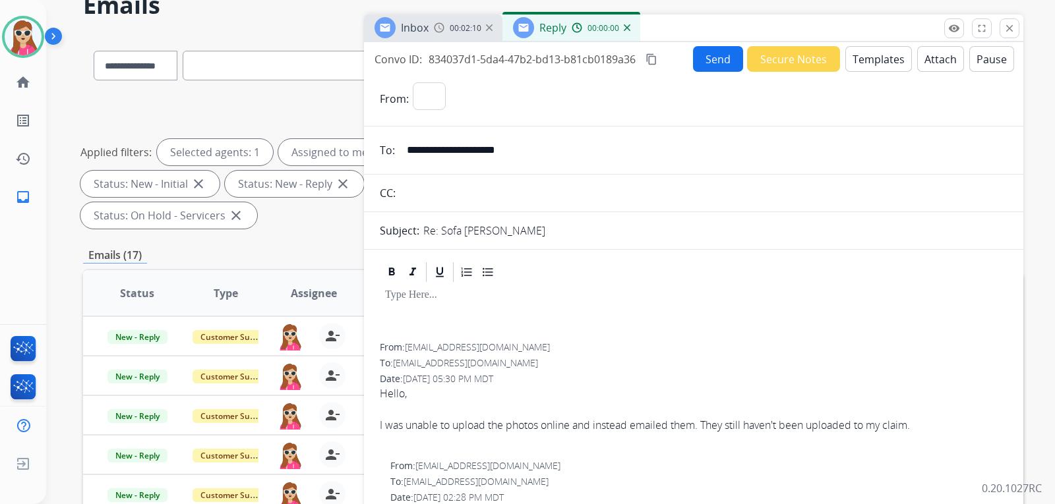
select select "**********"
click at [875, 63] on button "Templates" at bounding box center [878, 59] width 67 height 26
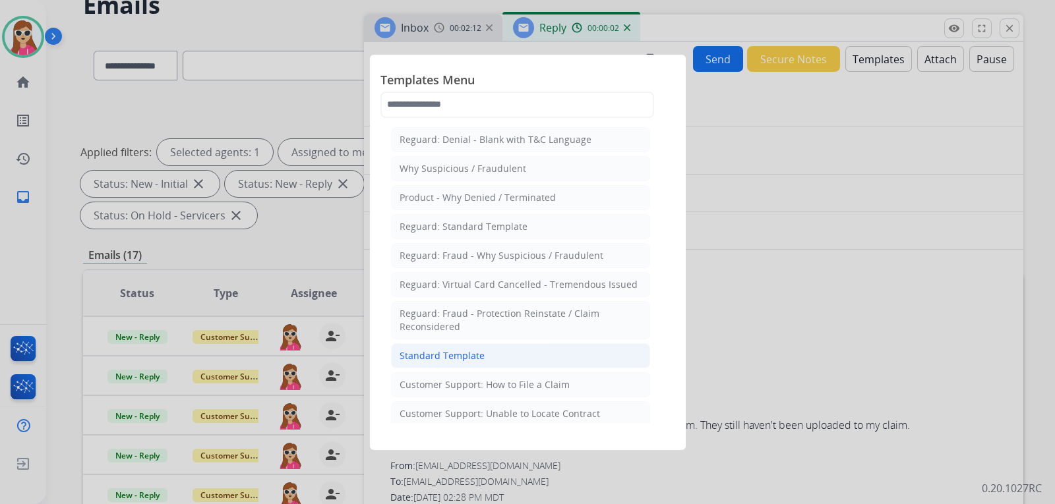
click at [510, 355] on li "Standard Template" at bounding box center [520, 355] width 259 height 25
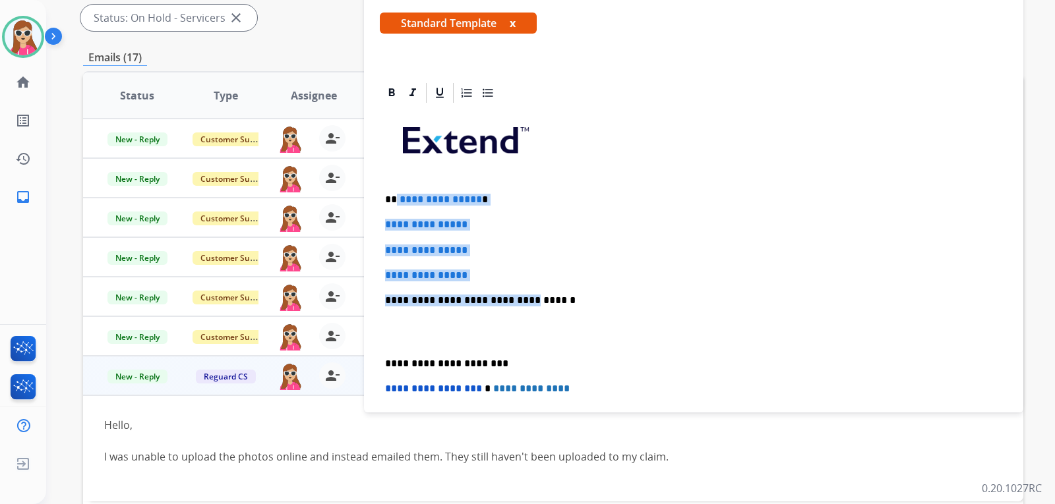
drag, startPoint x: 394, startPoint y: 202, endPoint x: 513, endPoint y: 282, distance: 143.4
click at [513, 282] on div "**********" at bounding box center [694, 332] width 628 height 454
click at [504, 285] on div "**********" at bounding box center [694, 332] width 628 height 454
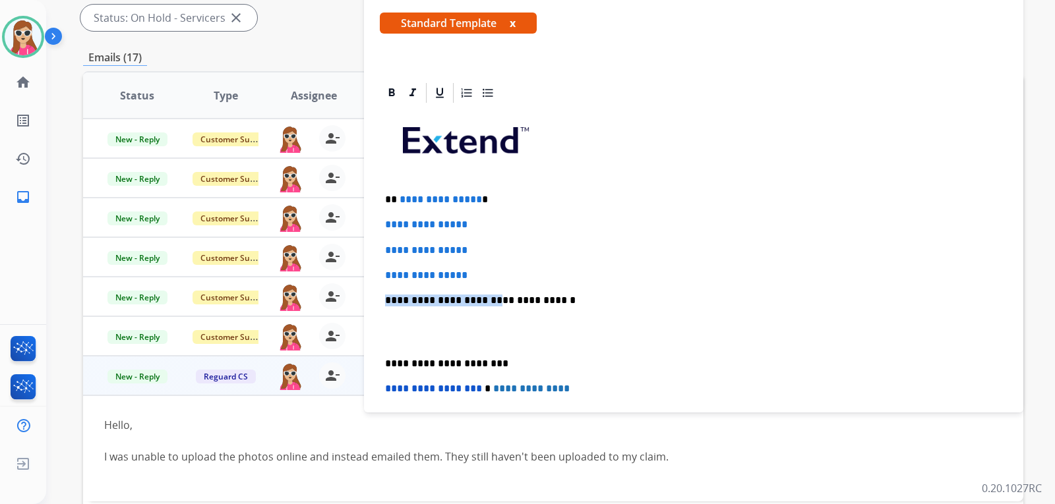
drag, startPoint x: 483, startPoint y: 285, endPoint x: 477, endPoint y: 277, distance: 9.9
click at [477, 277] on div "**********" at bounding box center [694, 332] width 628 height 454
click at [477, 275] on p "**********" at bounding box center [693, 276] width 617 height 12
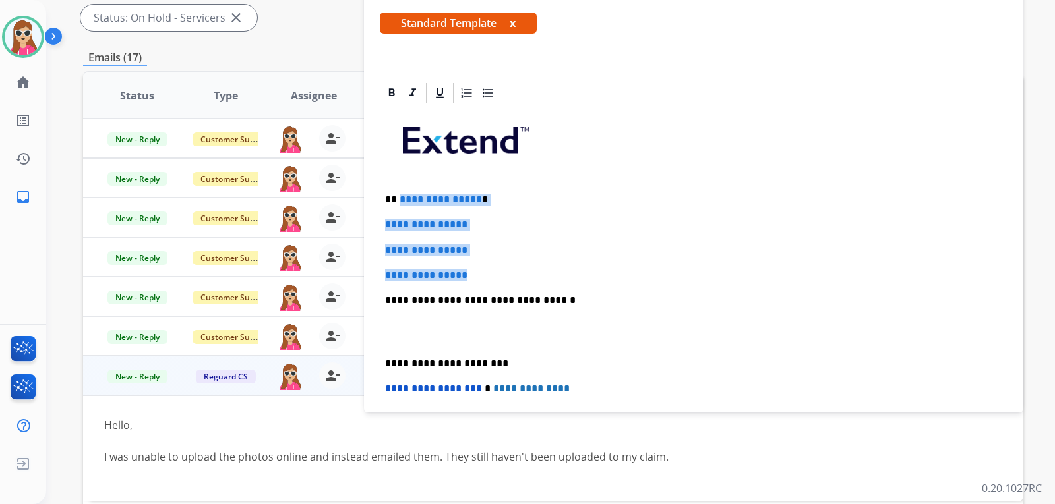
drag, startPoint x: 479, startPoint y: 268, endPoint x: 399, endPoint y: 198, distance: 106.5
click at [399, 198] on div "**********" at bounding box center [694, 332] width 628 height 454
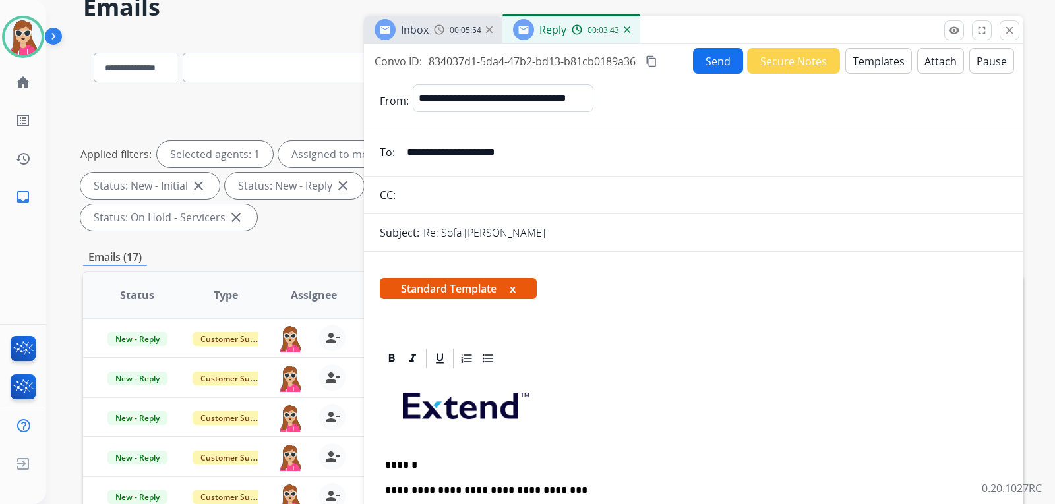
scroll to position [0, 0]
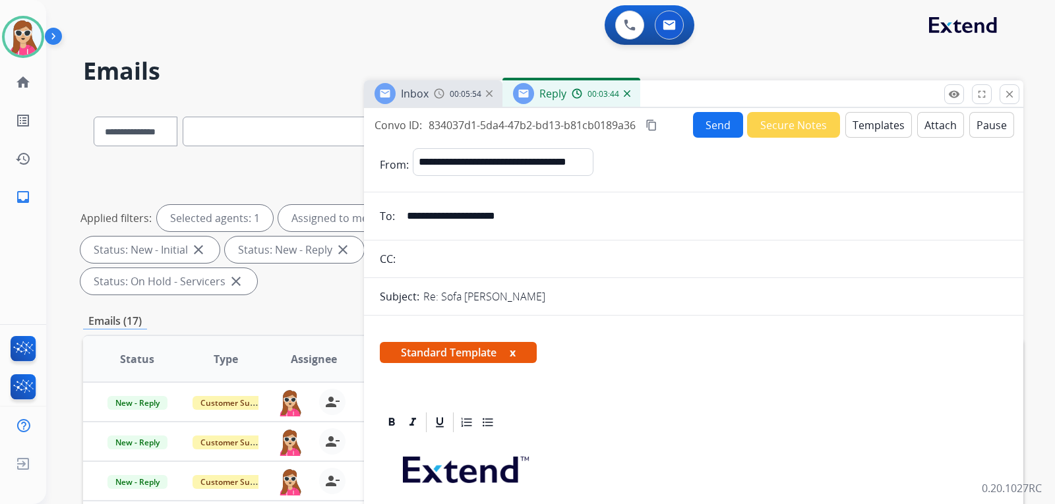
click at [721, 121] on button "Send" at bounding box center [718, 125] width 50 height 26
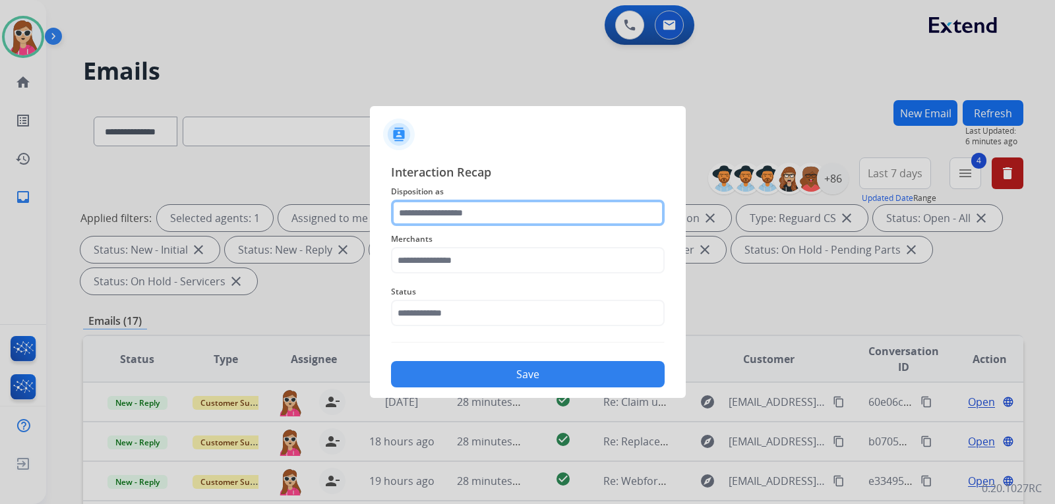
click at [490, 209] on input "text" at bounding box center [528, 213] width 274 height 26
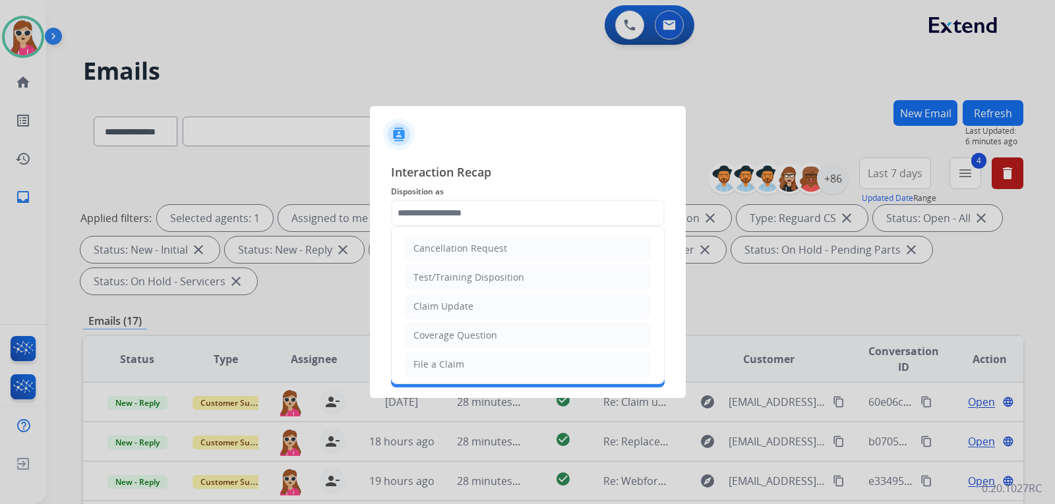
drag, startPoint x: 481, startPoint y: 302, endPoint x: 483, endPoint y: 295, distance: 7.7
click at [483, 295] on li "Claim Update" at bounding box center [528, 306] width 246 height 25
type input "**********"
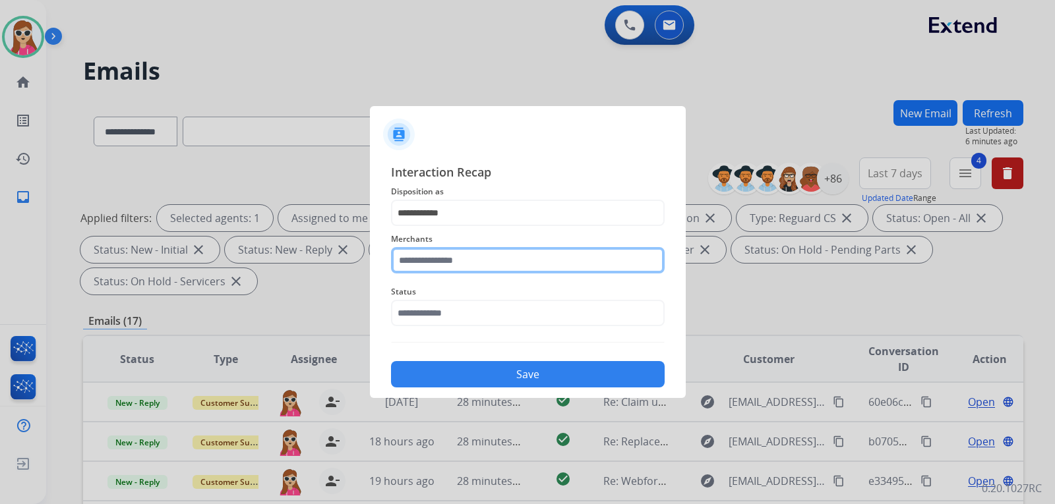
click at [483, 264] on input "text" at bounding box center [528, 260] width 274 height 26
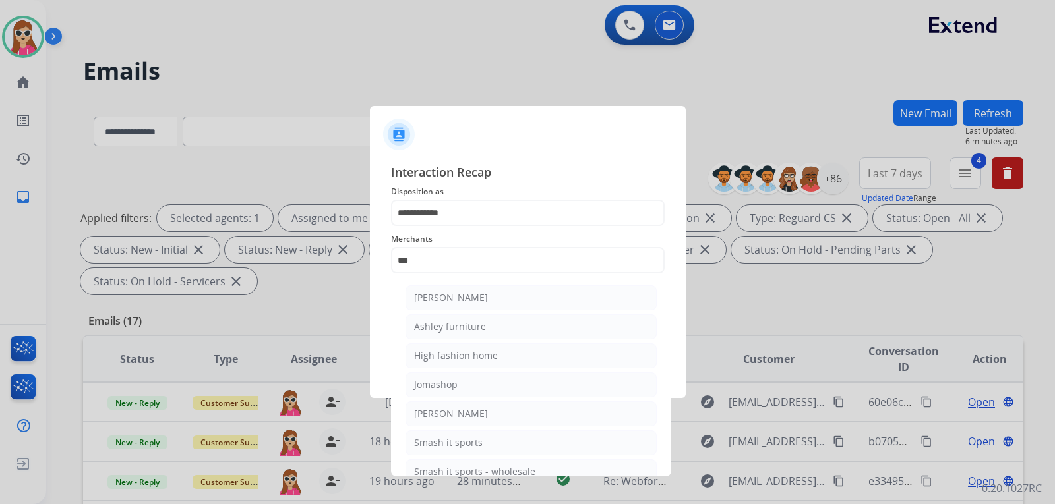
drag, startPoint x: 485, startPoint y: 301, endPoint x: 492, endPoint y: 295, distance: 9.5
click at [489, 295] on li "[PERSON_NAME]" at bounding box center [530, 297] width 251 height 25
type input "**********"
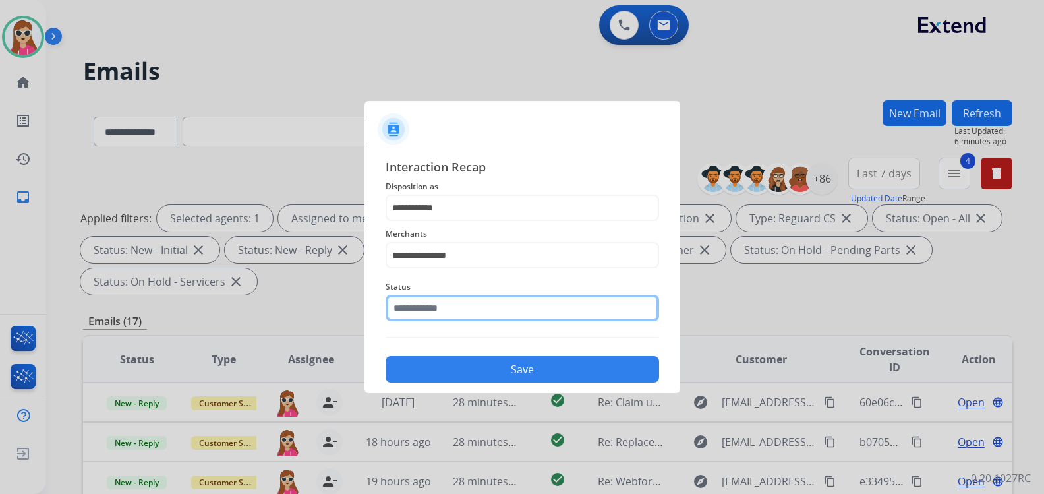
click at [494, 324] on div "Status" at bounding box center [523, 300] width 274 height 53
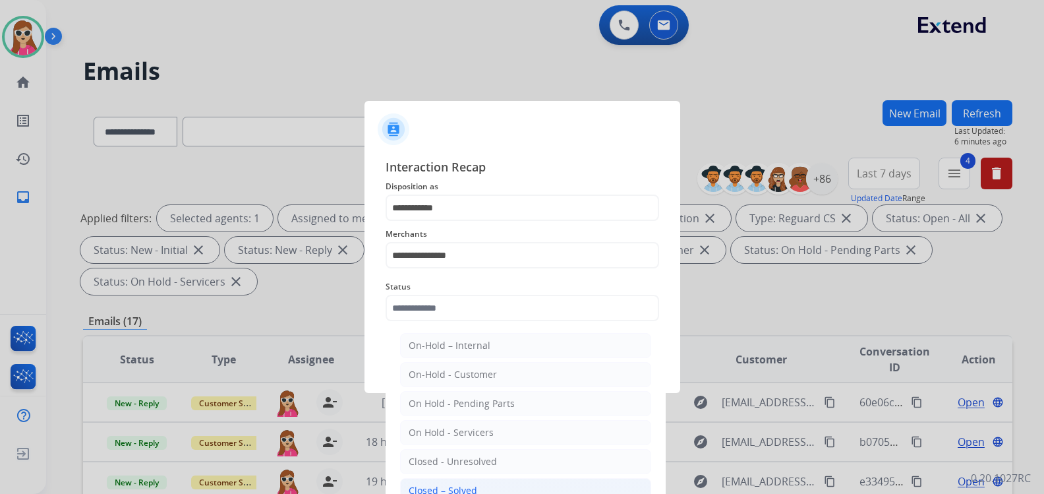
click at [475, 490] on li "Closed – Solved" at bounding box center [525, 490] width 251 height 25
type input "**********"
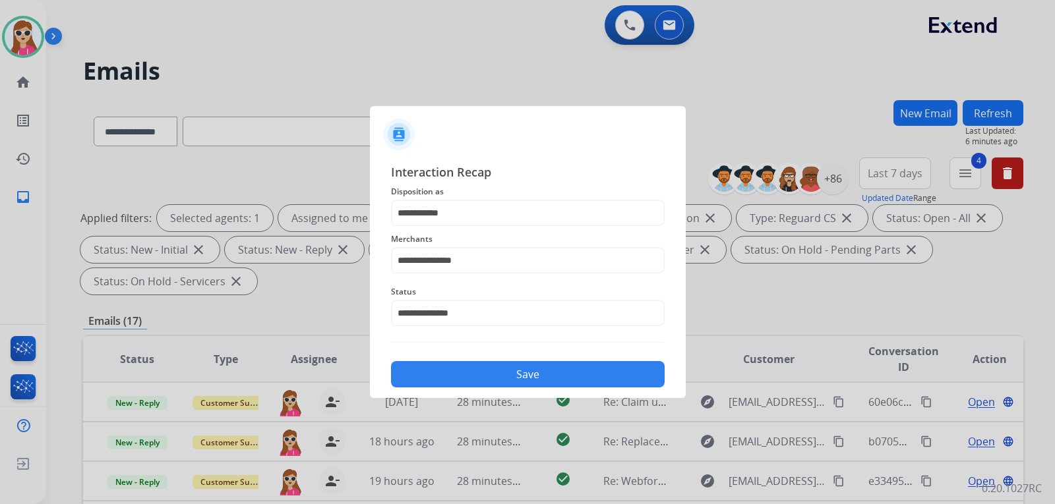
click at [490, 374] on button "Save" at bounding box center [528, 374] width 274 height 26
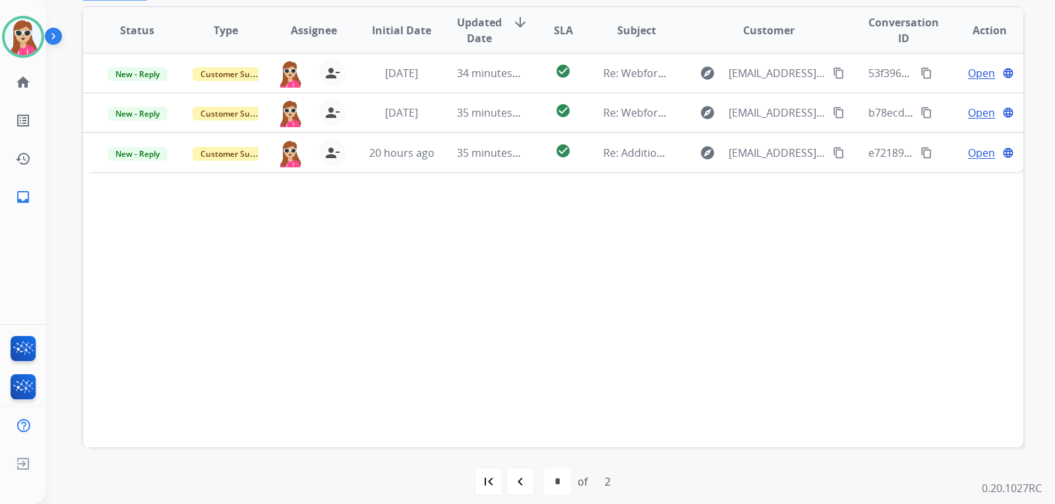
scroll to position [330, 0]
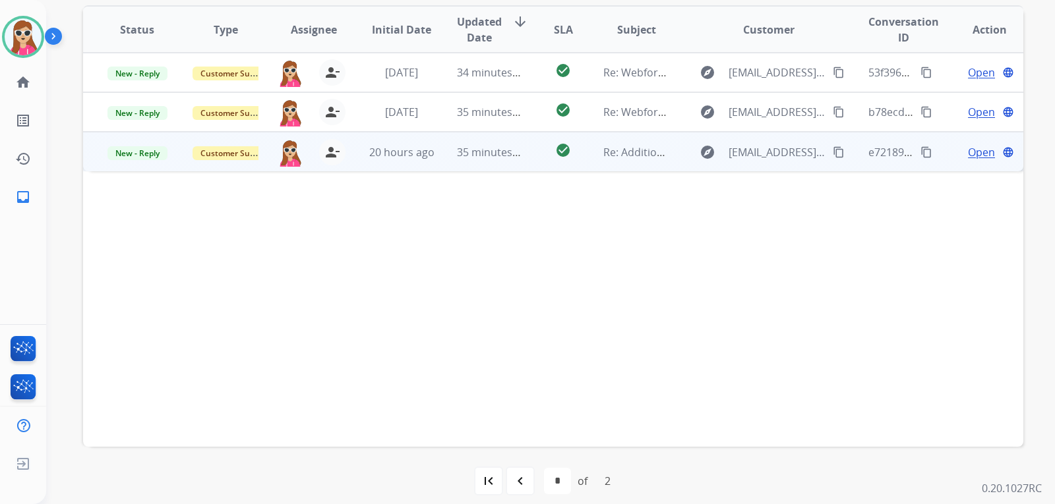
click at [588, 163] on td "Re: Additional Information Needed: Photo(s) and/or video(s) of defective produc…" at bounding box center [626, 152] width 88 height 40
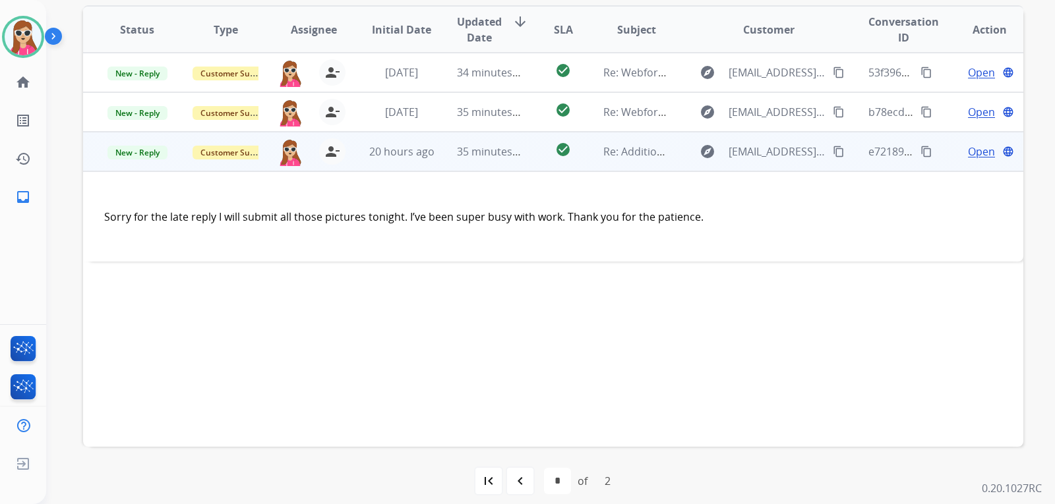
click at [833, 154] on mat-icon "content_copy" at bounding box center [839, 152] width 12 height 12
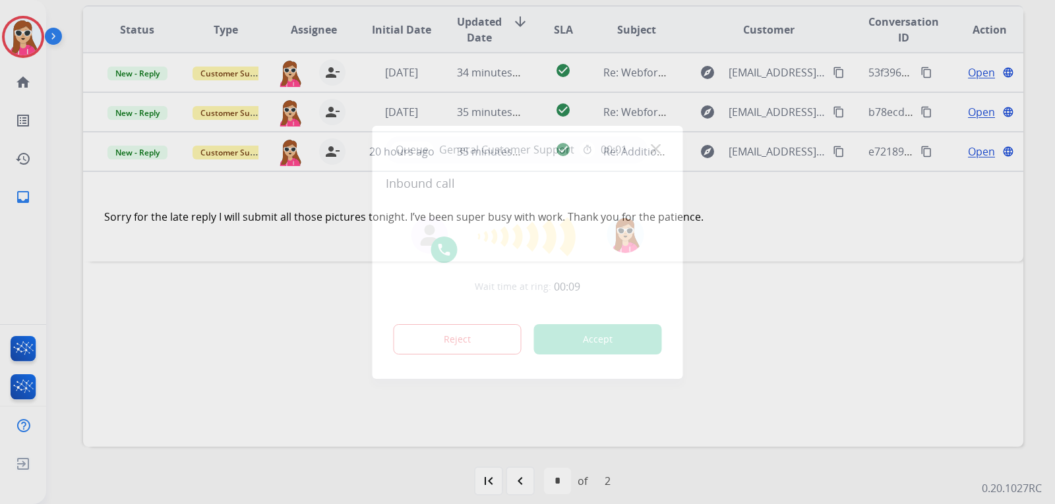
click at [639, 353] on div "Reject Accept" at bounding box center [528, 336] width 284 height 41
click at [644, 345] on button "Accept" at bounding box center [598, 339] width 128 height 30
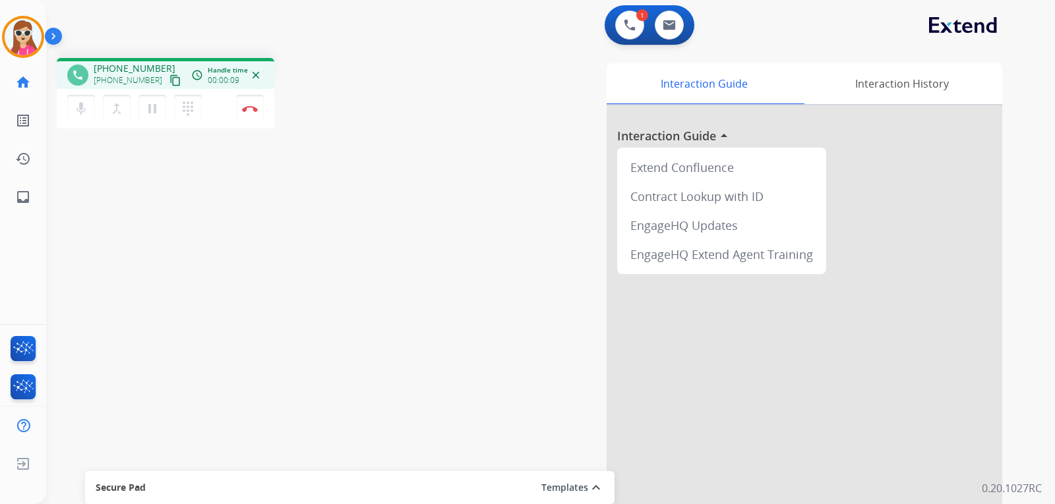
click at [163, 89] on div "mic Mute merge_type Bridge pause Hold dialpad Dialpad Disconnect" at bounding box center [166, 109] width 218 height 40
click at [169, 77] on mat-icon "content_copy" at bounding box center [175, 80] width 12 height 12
drag, startPoint x: 5, startPoint y: 435, endPoint x: 3, endPoint y: 428, distance: 7.5
click at [3, 428] on ul "Help Center Help Center" at bounding box center [23, 426] width 46 height 38
click at [252, 114] on button "Disconnect" at bounding box center [250, 109] width 28 height 28
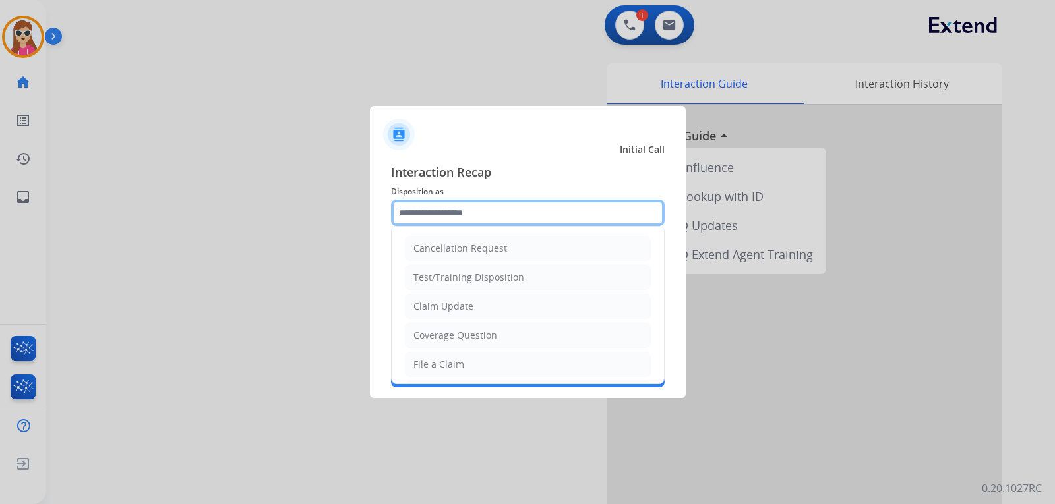
click at [566, 223] on input "text" at bounding box center [528, 213] width 274 height 26
click at [491, 324] on li "Coverage Question" at bounding box center [528, 335] width 246 height 25
type input "**********"
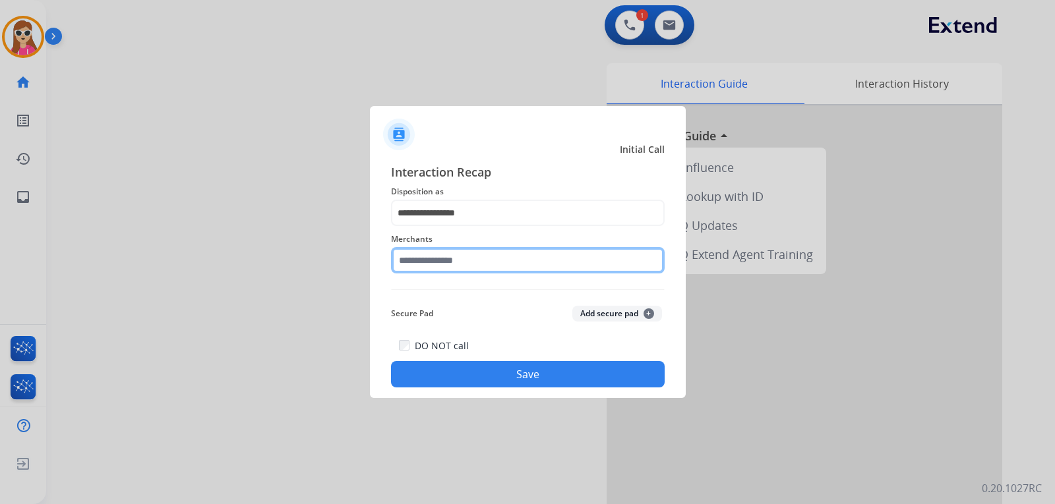
click at [479, 266] on input "text" at bounding box center [528, 260] width 274 height 26
type input "********"
click at [471, 264] on input "********" at bounding box center [528, 260] width 274 height 26
drag, startPoint x: 483, startPoint y: 270, endPoint x: 357, endPoint y: 264, distance: 126.1
click at [0, 264] on app-contact-recap-modal "**********" at bounding box center [0, 252] width 0 height 504
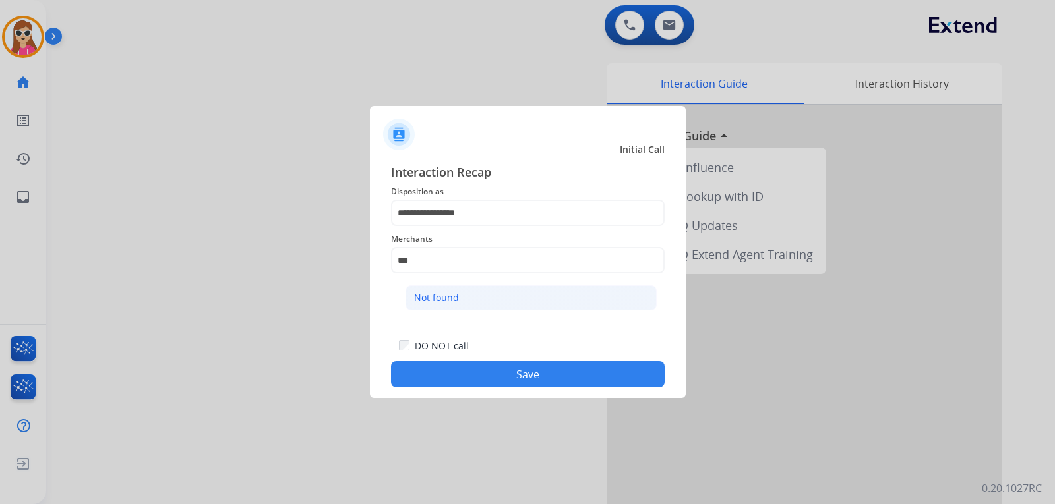
click at [485, 303] on li "Not found" at bounding box center [530, 297] width 251 height 25
type input "*********"
click at [489, 365] on button "Save" at bounding box center [528, 374] width 274 height 26
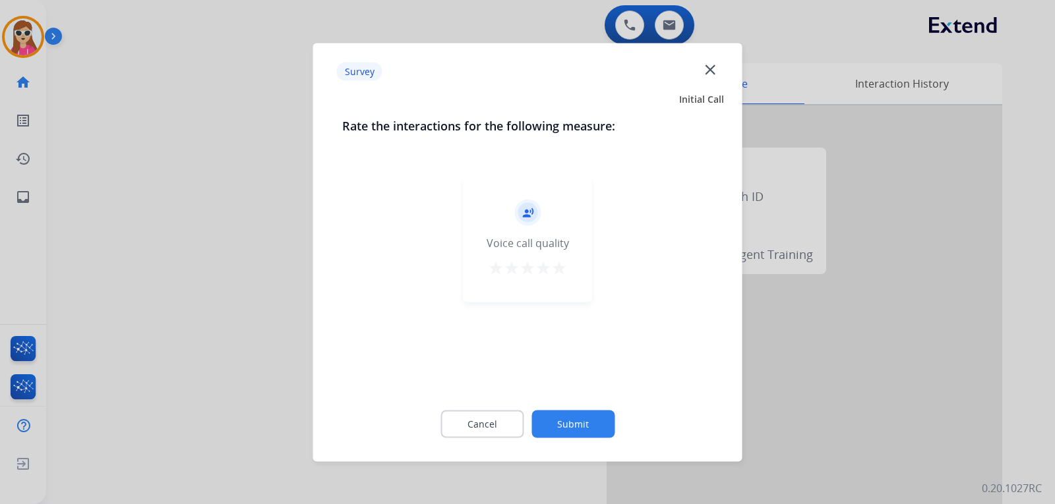
click at [560, 264] on mat-icon "star" at bounding box center [559, 268] width 16 height 16
click at [590, 432] on button "Submit" at bounding box center [572, 424] width 83 height 28
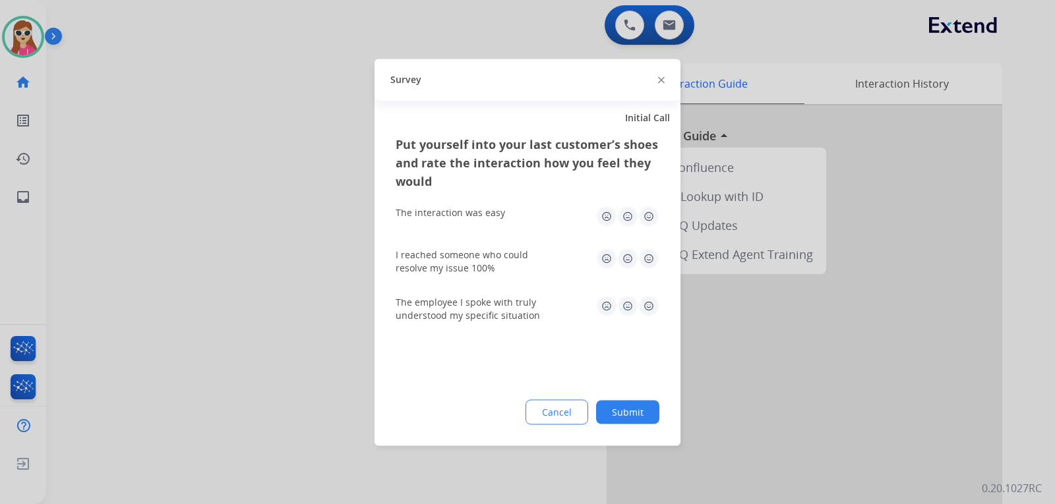
click at [647, 254] on img at bounding box center [648, 258] width 21 height 21
click at [648, 222] on img at bounding box center [648, 216] width 21 height 21
click at [649, 302] on img at bounding box center [648, 305] width 21 height 21
click at [630, 419] on button "Submit" at bounding box center [627, 412] width 63 height 24
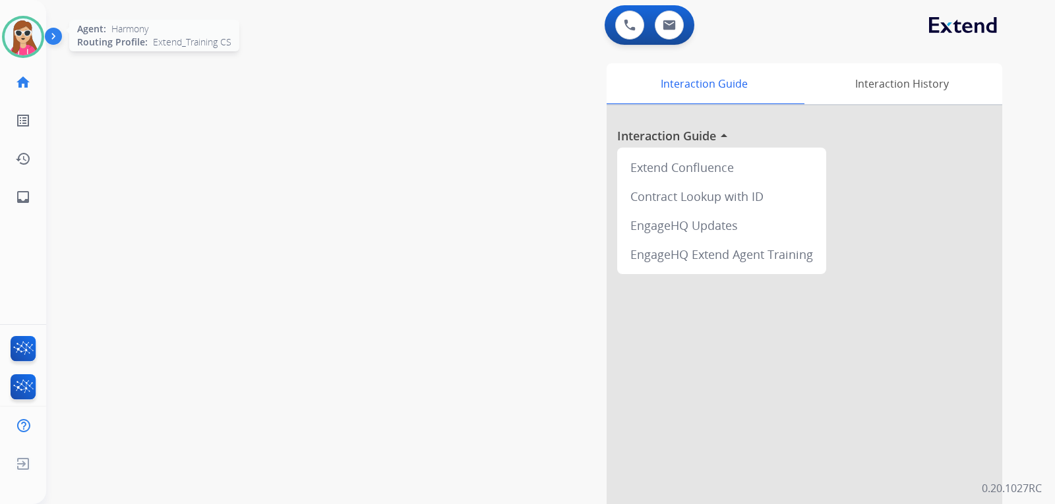
click at [23, 49] on img at bounding box center [23, 36] width 37 height 37
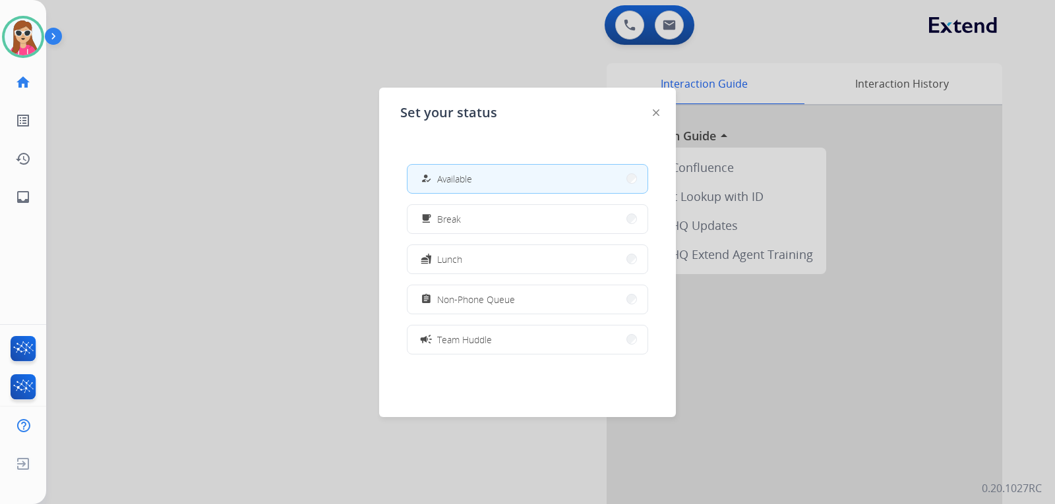
click at [655, 113] on img at bounding box center [656, 112] width 7 height 7
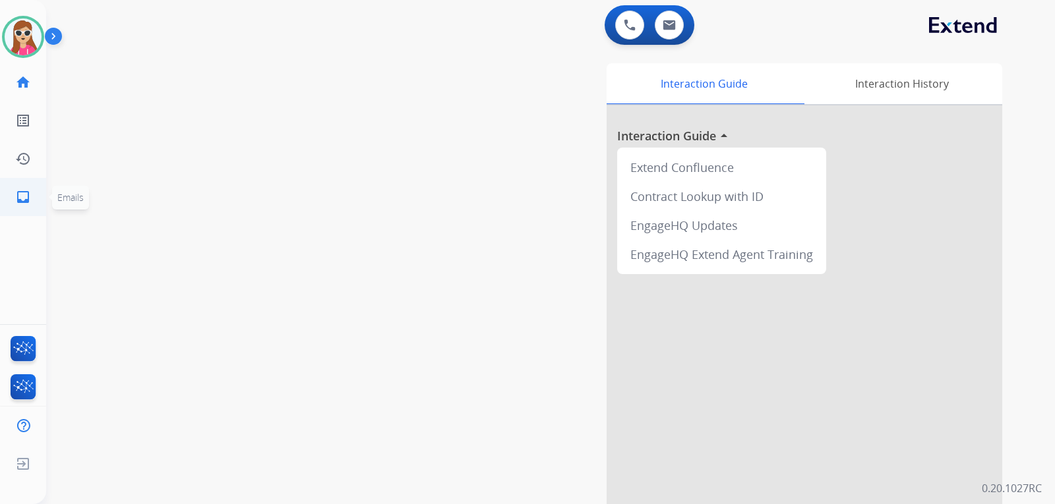
click at [27, 192] on mat-icon "inbox" at bounding box center [23, 197] width 16 height 16
select select "**********"
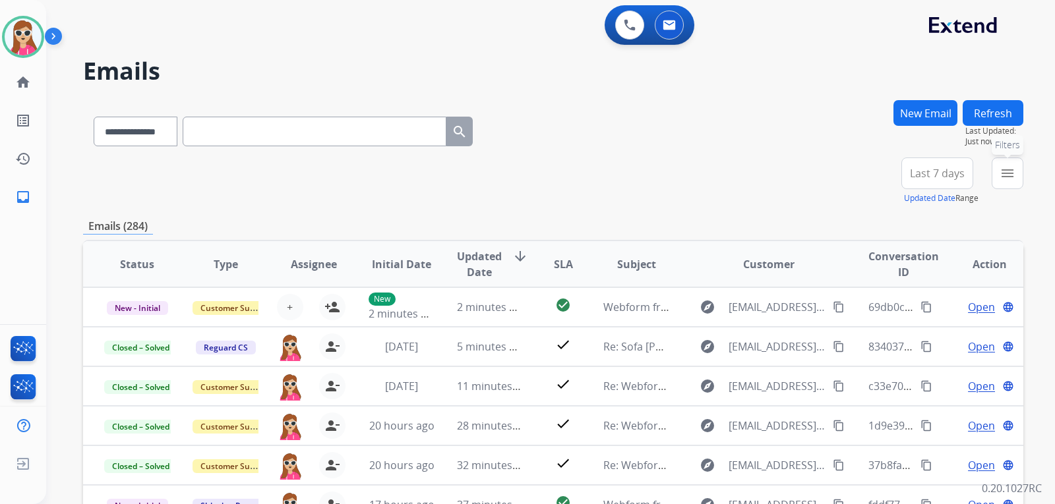
click at [1002, 169] on mat-icon "menu" at bounding box center [1007, 173] width 16 height 16
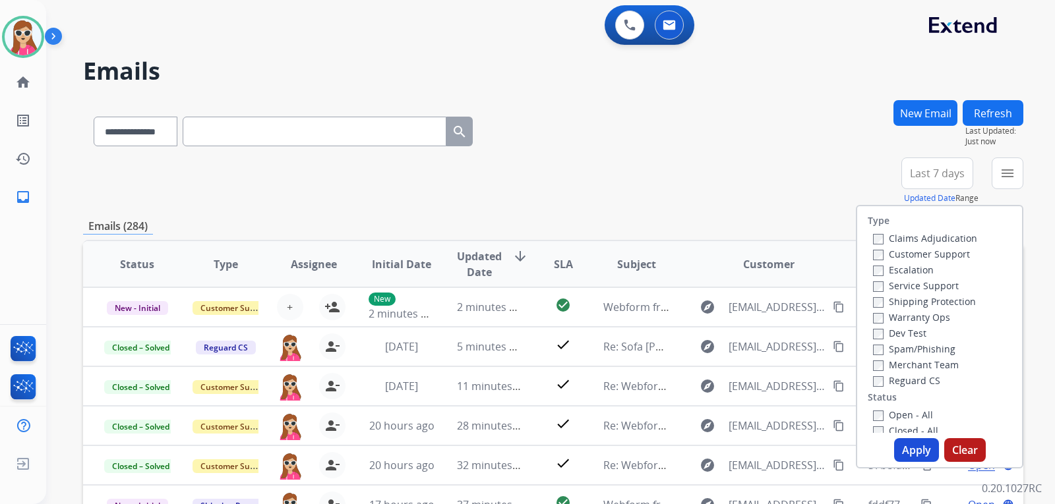
click at [948, 237] on label "Claims Adjudication" at bounding box center [925, 238] width 104 height 13
click at [947, 299] on label "Shipping Protection" at bounding box center [924, 301] width 103 height 13
click at [920, 380] on label "Reguard CS" at bounding box center [906, 380] width 67 height 13
click at [910, 416] on label "Open - All" at bounding box center [903, 415] width 60 height 13
click at [919, 450] on button "Apply" at bounding box center [916, 450] width 45 height 24
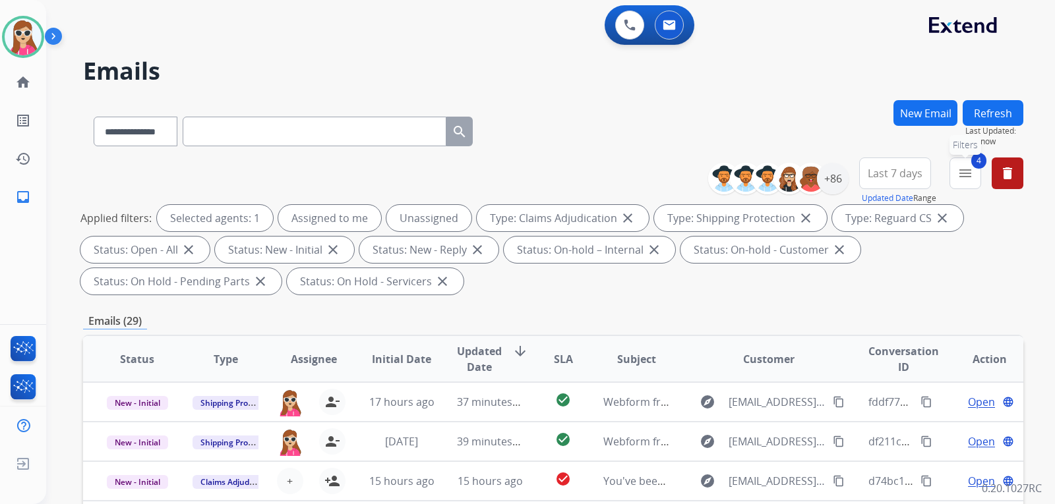
click at [967, 186] on button "4 menu Filters" at bounding box center [965, 174] width 32 height 32
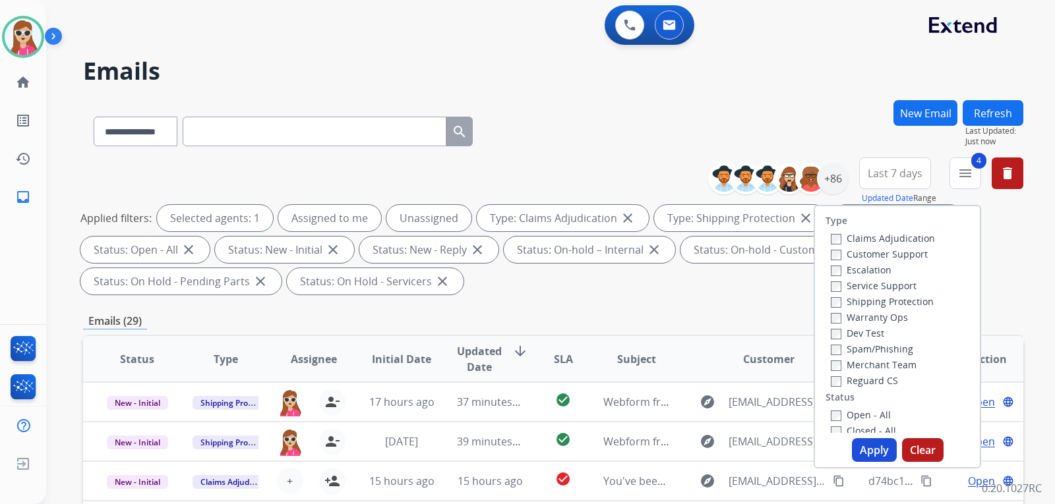
click at [889, 238] on label "Claims Adjudication" at bounding box center [883, 238] width 104 height 13
click at [883, 254] on label "Customer Support" at bounding box center [879, 254] width 97 height 13
click at [866, 452] on button "Apply" at bounding box center [874, 450] width 45 height 24
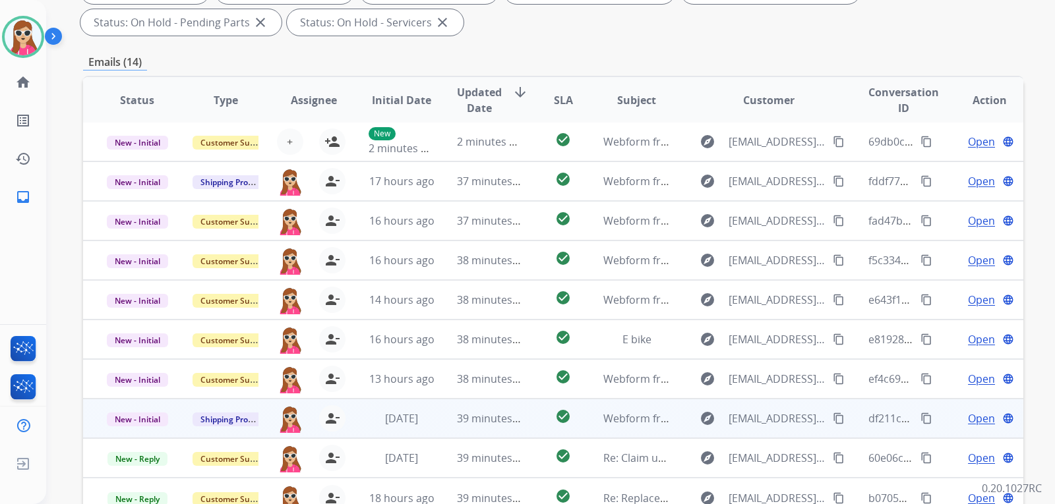
scroll to position [341, 0]
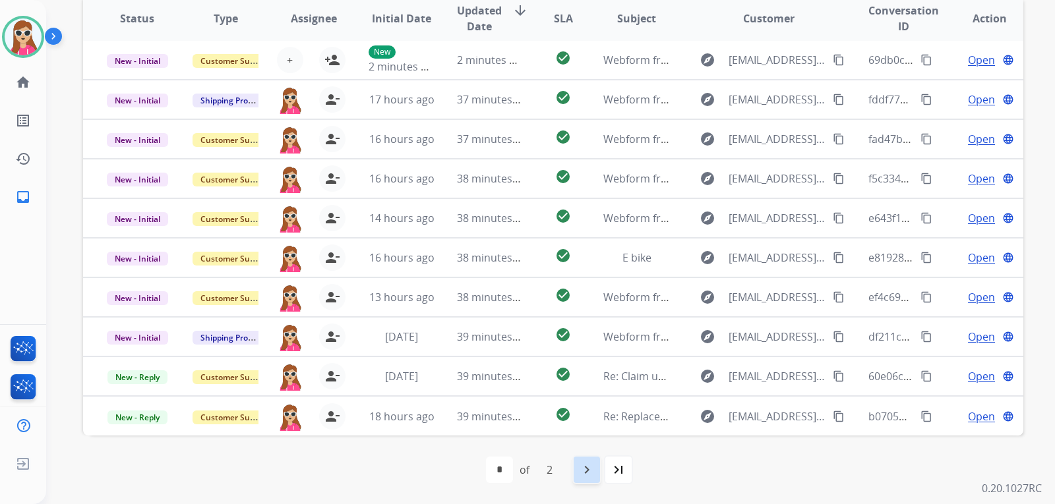
click at [593, 469] on mat-icon "navigate_next" at bounding box center [587, 470] width 16 height 16
select select "*"
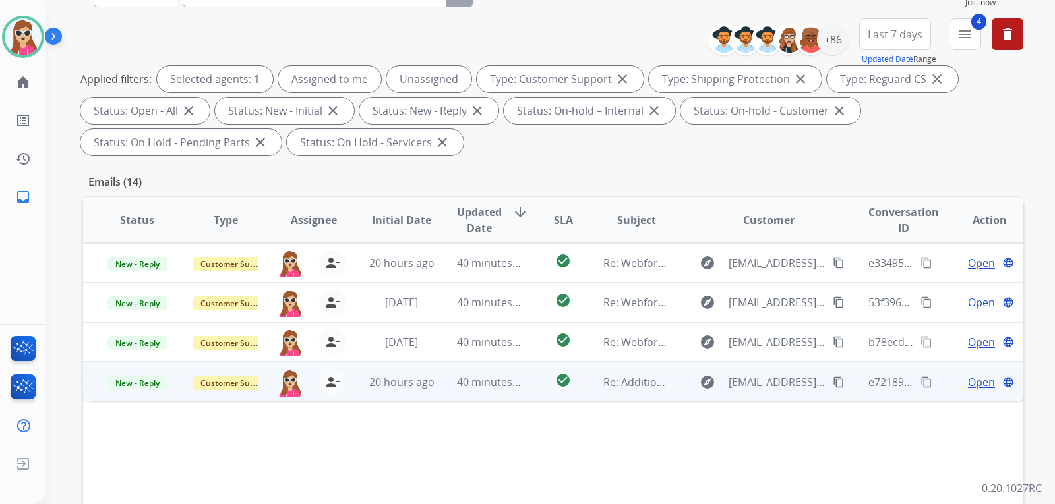
scroll to position [330, 0]
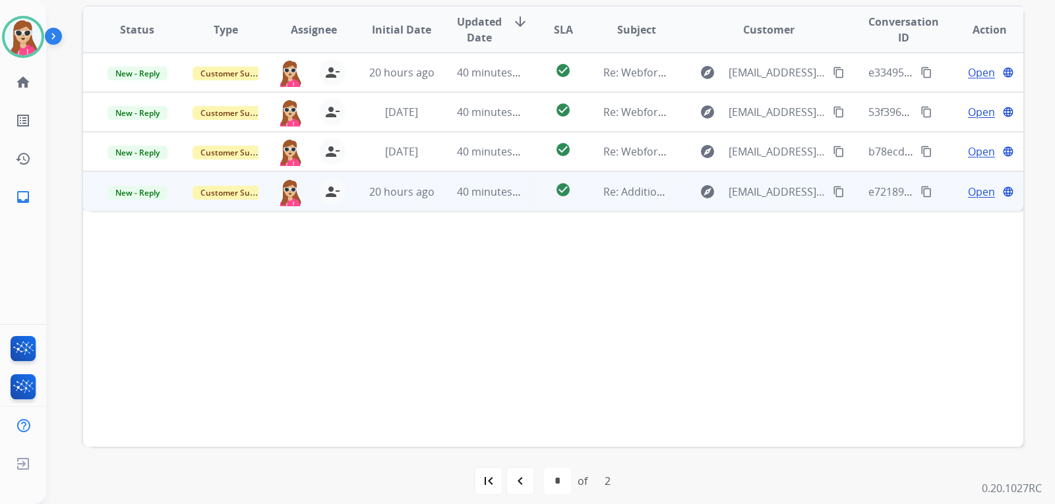
click at [531, 193] on td "check_circle" at bounding box center [552, 191] width 59 height 40
click at [834, 195] on mat-icon "content_copy" at bounding box center [839, 191] width 12 height 12
click at [956, 196] on div "Open language" at bounding box center [989, 191] width 67 height 16
click at [968, 186] on span "Open" at bounding box center [981, 192] width 27 height 16
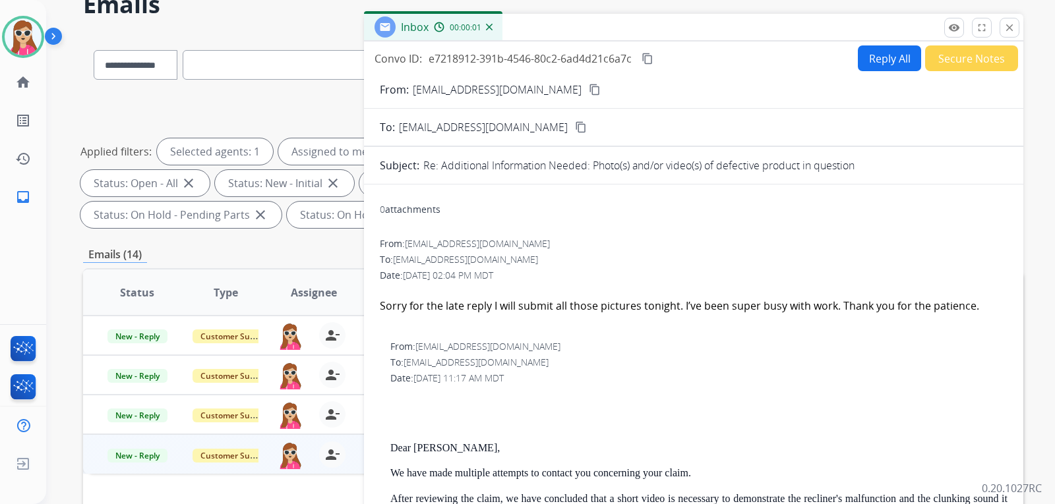
scroll to position [66, 0]
click at [889, 71] on button "Reply All" at bounding box center [889, 59] width 63 height 26
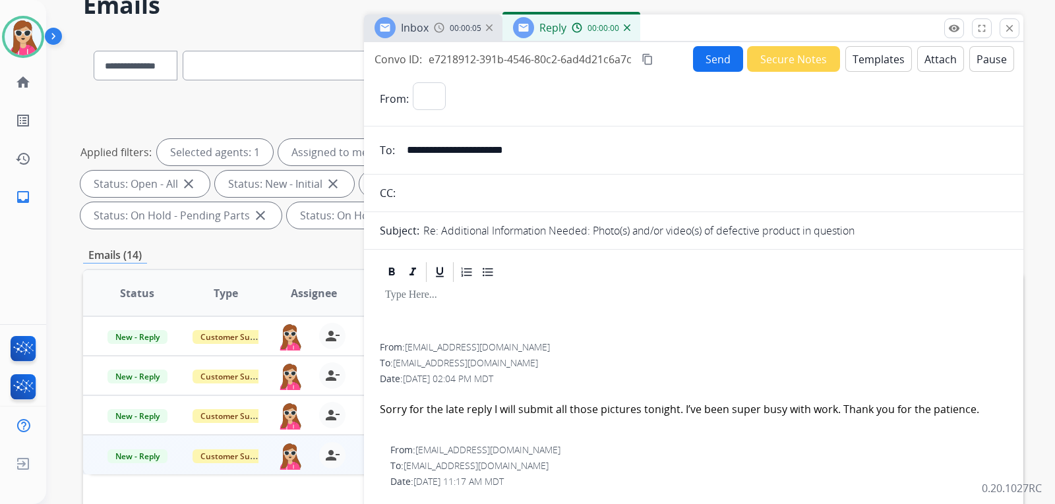
select select "**********"
click at [868, 76] on form "**********" at bounding box center [693, 490] width 659 height 837
click at [868, 65] on button "Templates" at bounding box center [878, 59] width 67 height 26
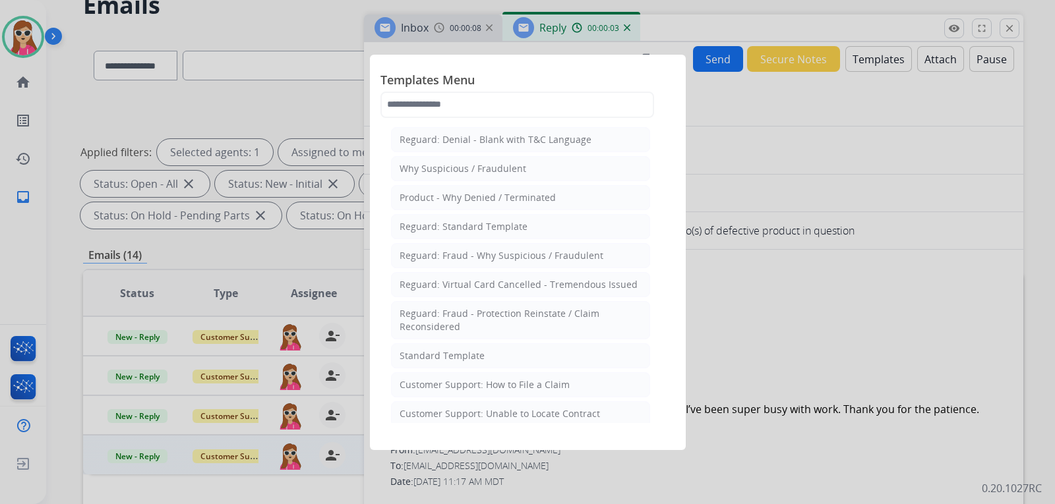
click at [510, 355] on li "Standard Template" at bounding box center [520, 355] width 259 height 25
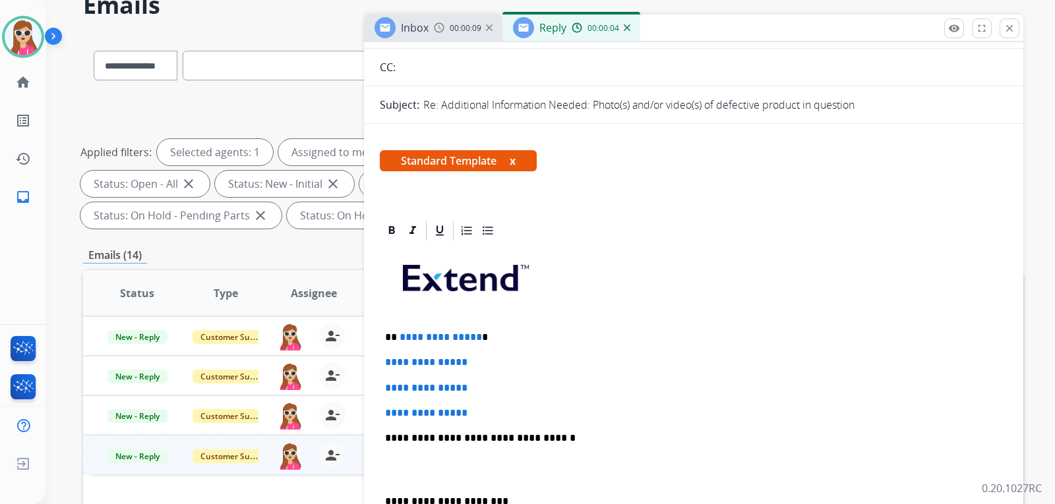
scroll to position [264, 0]
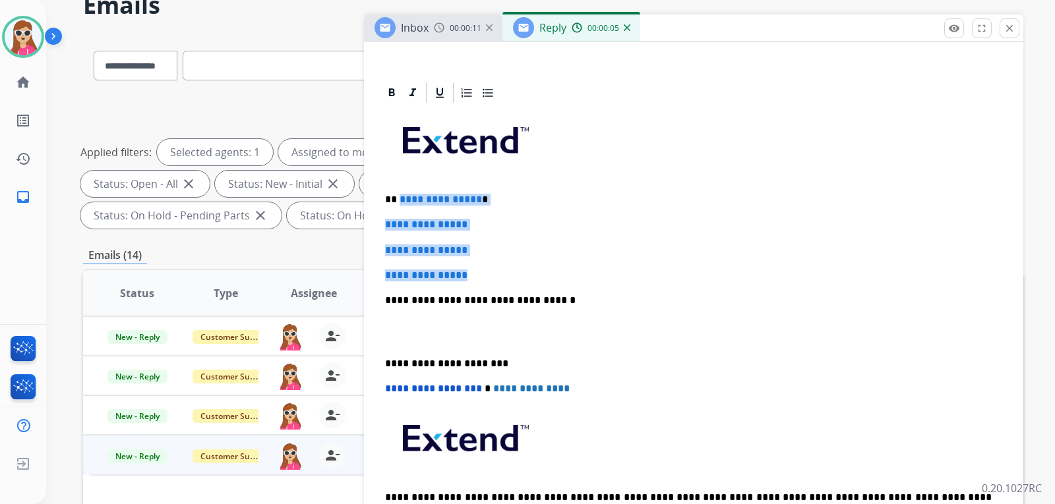
drag, startPoint x: 400, startPoint y: 202, endPoint x: 487, endPoint y: 270, distance: 110.8
click at [483, 266] on div "**********" at bounding box center [694, 332] width 628 height 454
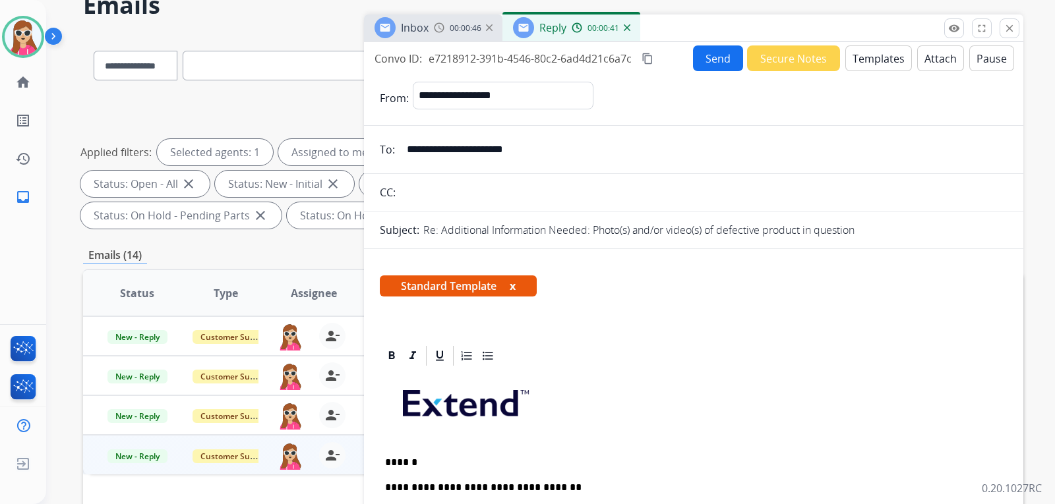
scroll to position [0, 0]
click at [693, 59] on button "Send" at bounding box center [718, 59] width 50 height 26
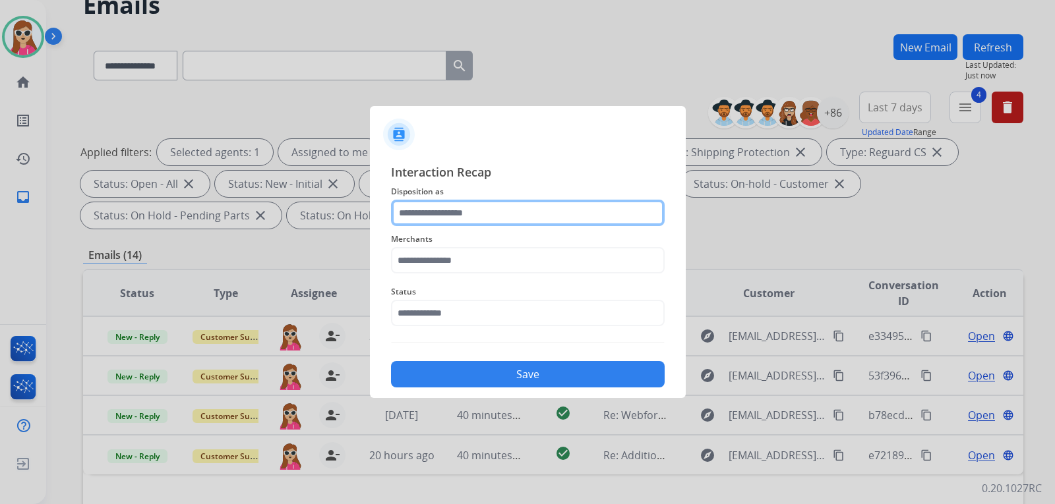
click at [469, 219] on input "text" at bounding box center [528, 213] width 274 height 26
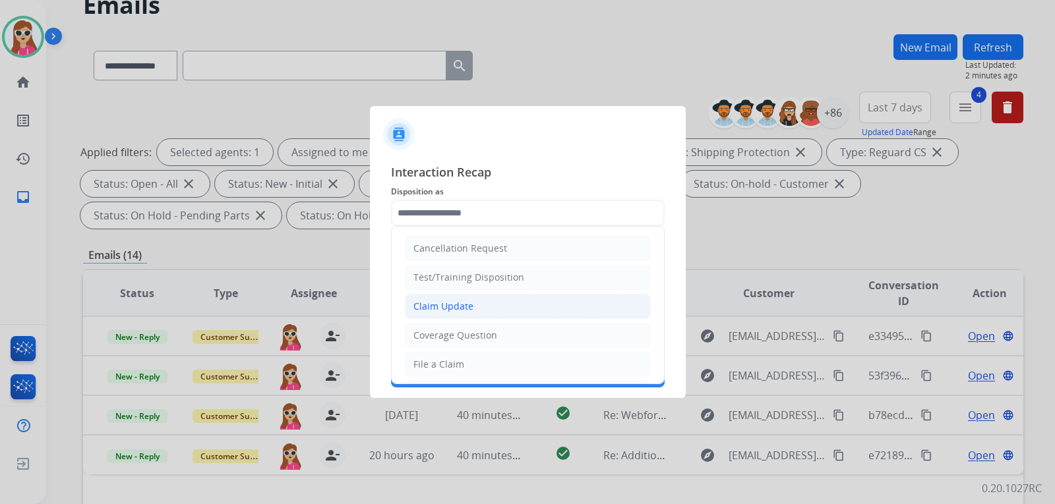
click at [517, 304] on li "Claim Update" at bounding box center [528, 306] width 246 height 25
type input "**********"
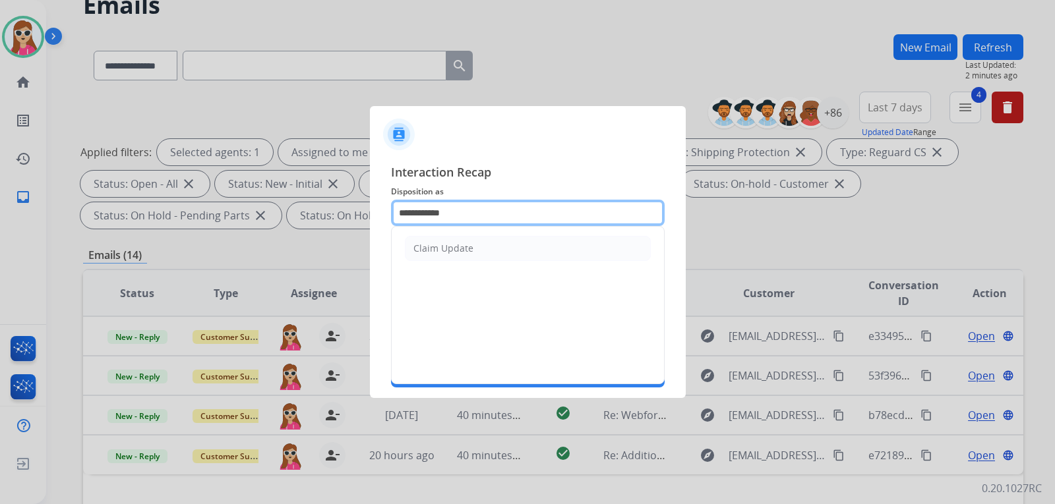
drag, startPoint x: 471, startPoint y: 220, endPoint x: 394, endPoint y: 222, distance: 77.8
click at [394, 222] on input "**********" at bounding box center [528, 213] width 274 height 26
click at [473, 260] on li "Other" at bounding box center [528, 248] width 246 height 25
type input "*****"
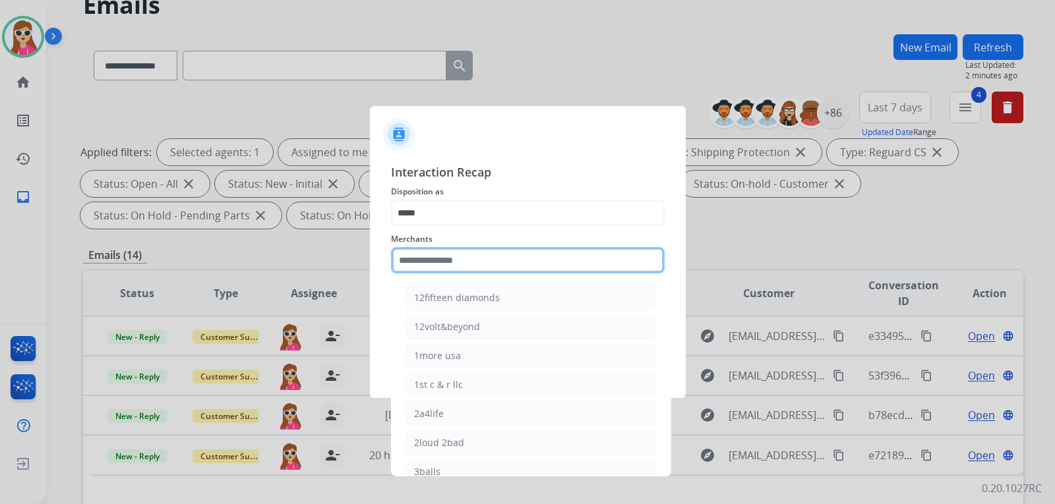
click at [531, 266] on input "text" at bounding box center [528, 260] width 274 height 26
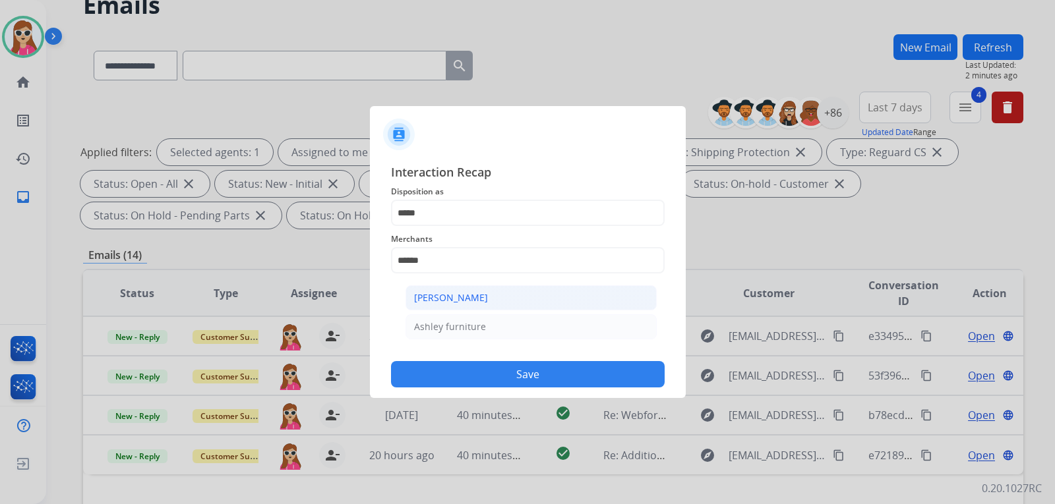
click at [502, 303] on li "[PERSON_NAME]" at bounding box center [530, 297] width 251 height 25
type input "**********"
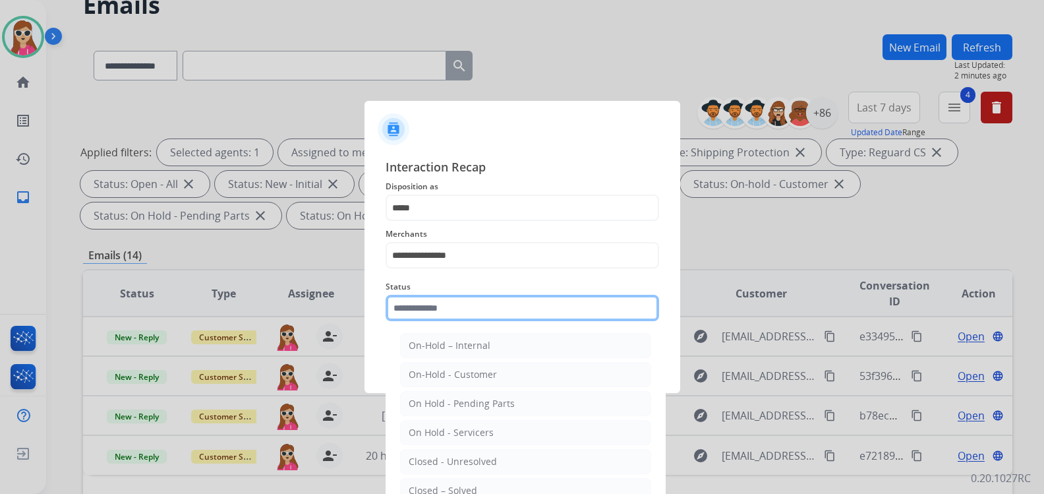
click at [492, 321] on input "text" at bounding box center [523, 308] width 274 height 26
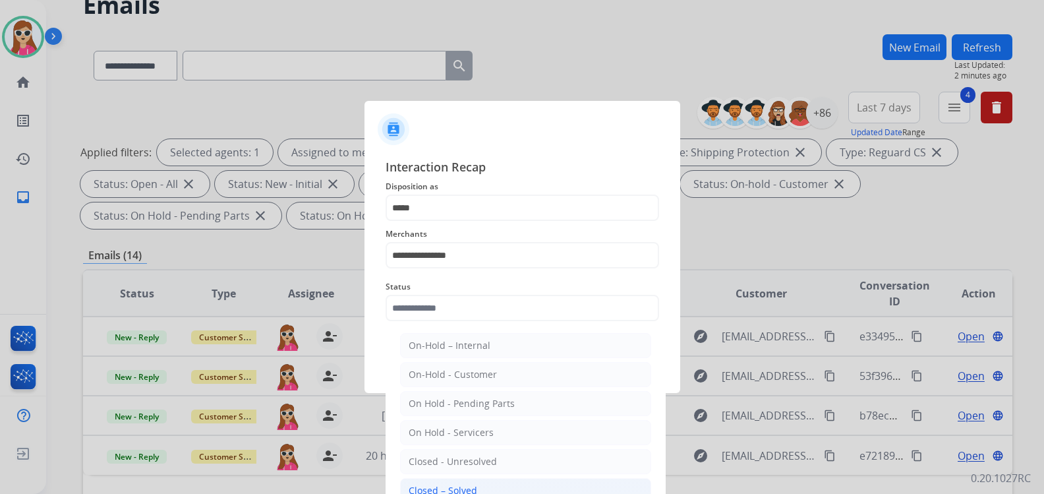
click at [465, 485] on div "Closed – Solved" at bounding box center [443, 490] width 69 height 13
type input "**********"
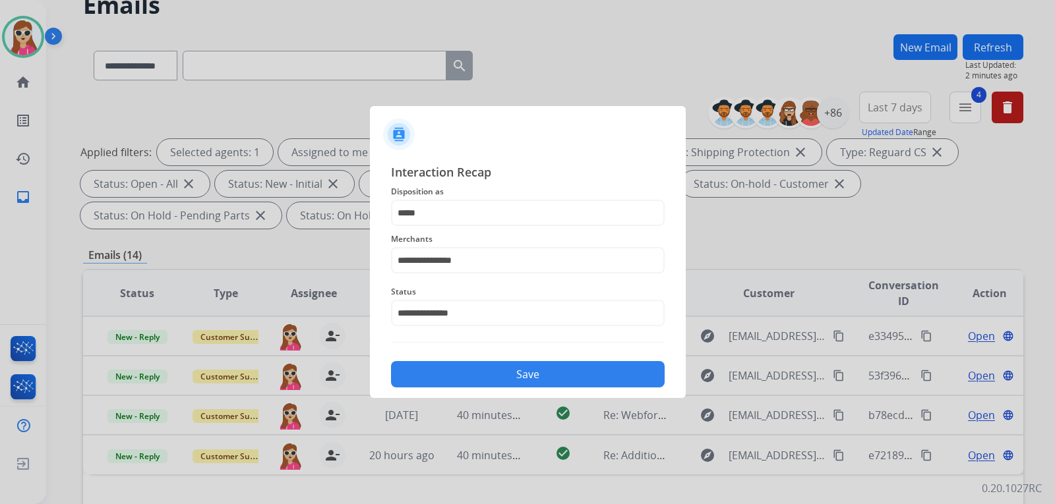
click at [506, 373] on button "Save" at bounding box center [528, 374] width 274 height 26
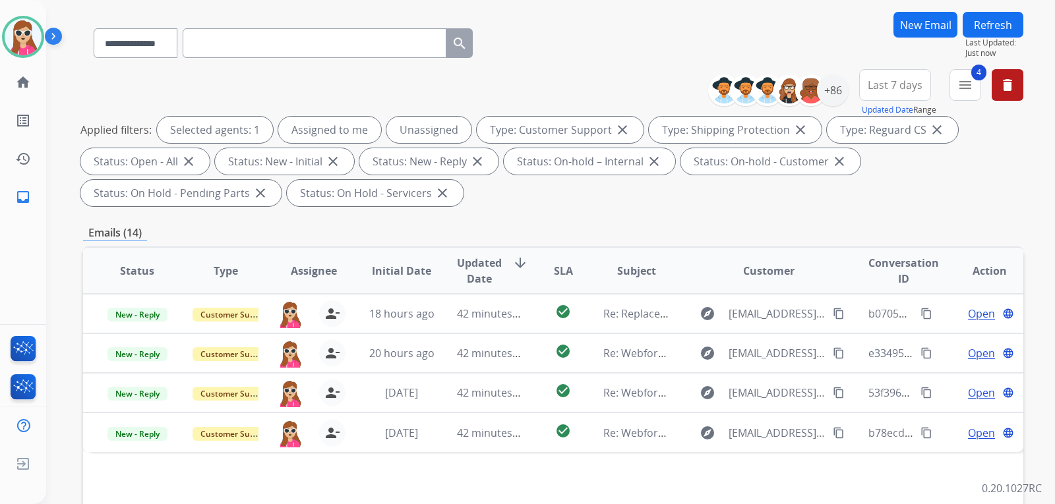
scroll to position [264, 0]
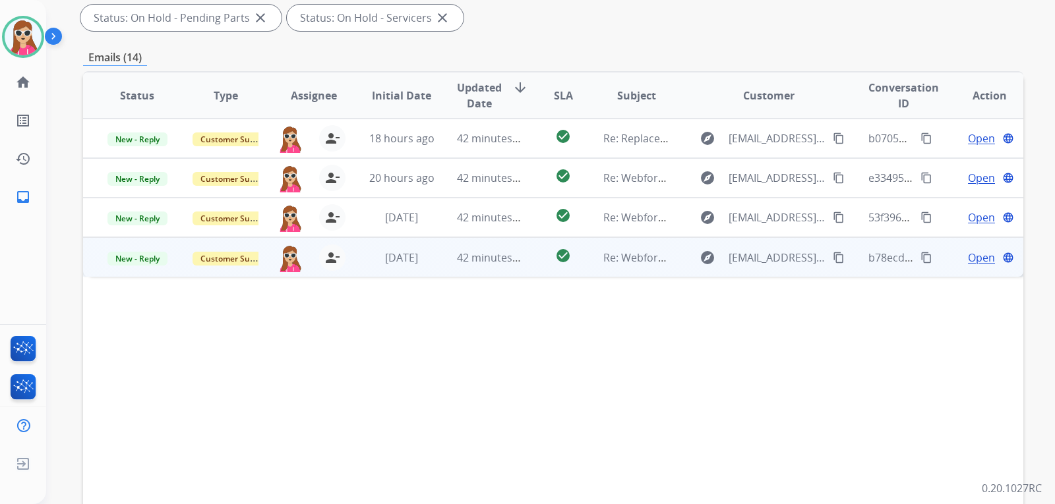
click at [537, 271] on td "check_circle" at bounding box center [552, 257] width 59 height 40
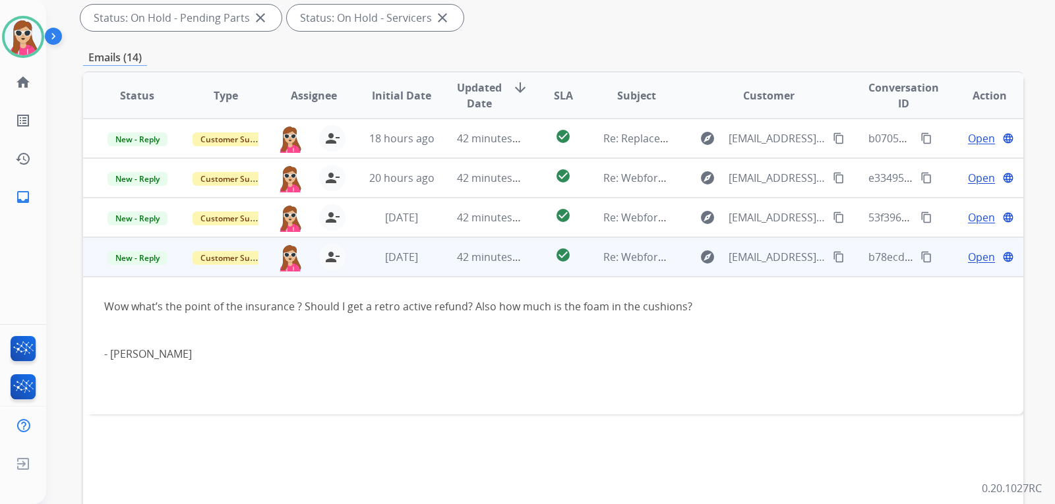
click at [968, 256] on span "Open" at bounding box center [981, 257] width 27 height 16
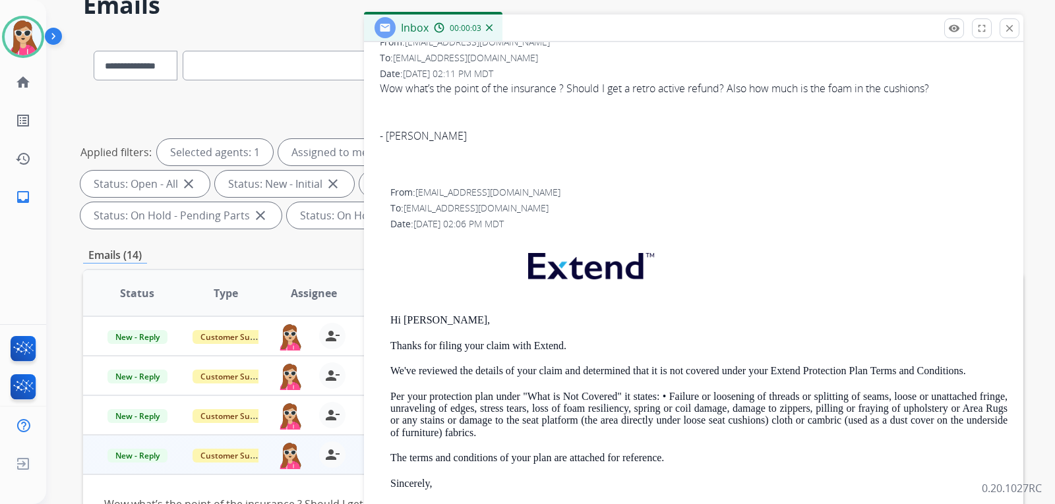
scroll to position [330, 0]
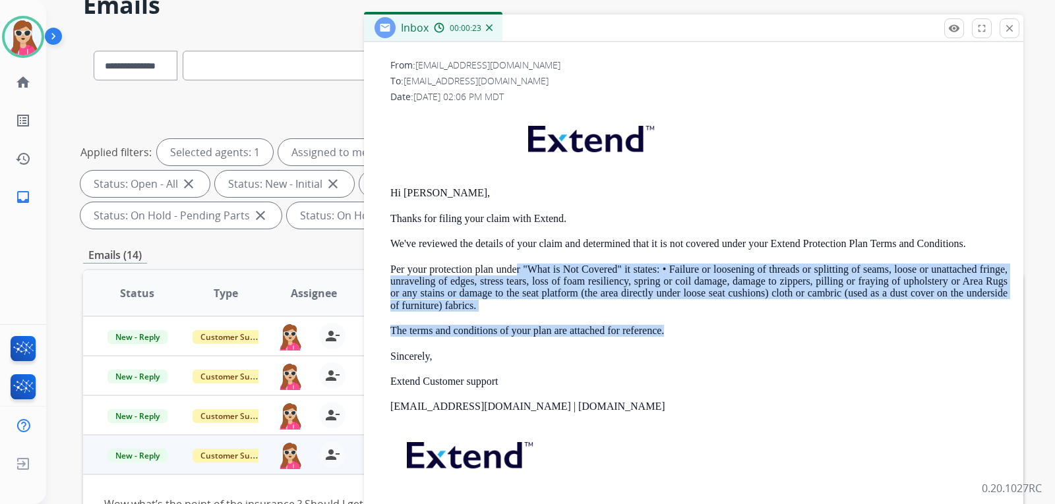
drag, startPoint x: 520, startPoint y: 266, endPoint x: 692, endPoint y: 324, distance: 181.0
click at [692, 324] on div "Hi Matthew, Thanks for filing your claim with Extend. We've reviewed the detail…" at bounding box center [698, 329] width 617 height 439
click at [692, 322] on div "Hi Matthew, Thanks for filing your claim with Extend. We've reviewed the detail…" at bounding box center [698, 329] width 617 height 439
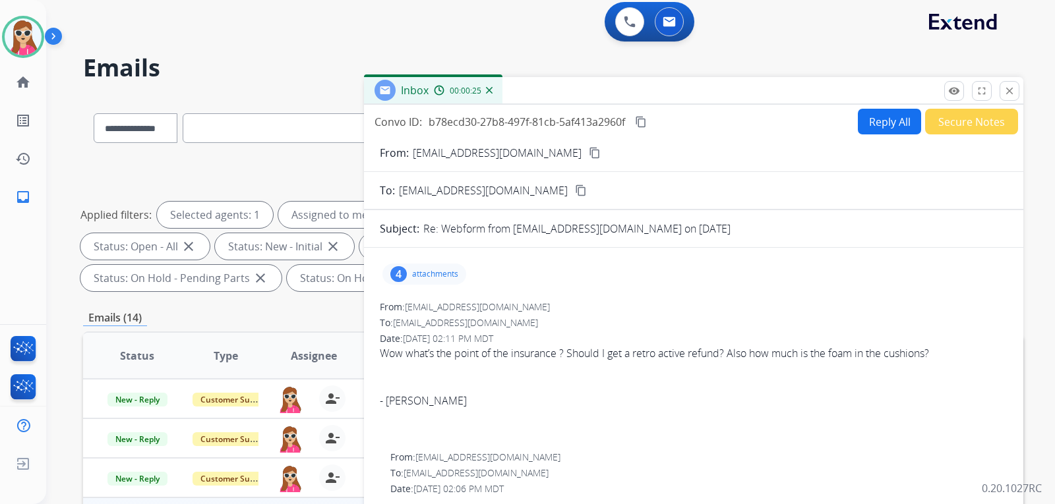
scroll to position [0, 0]
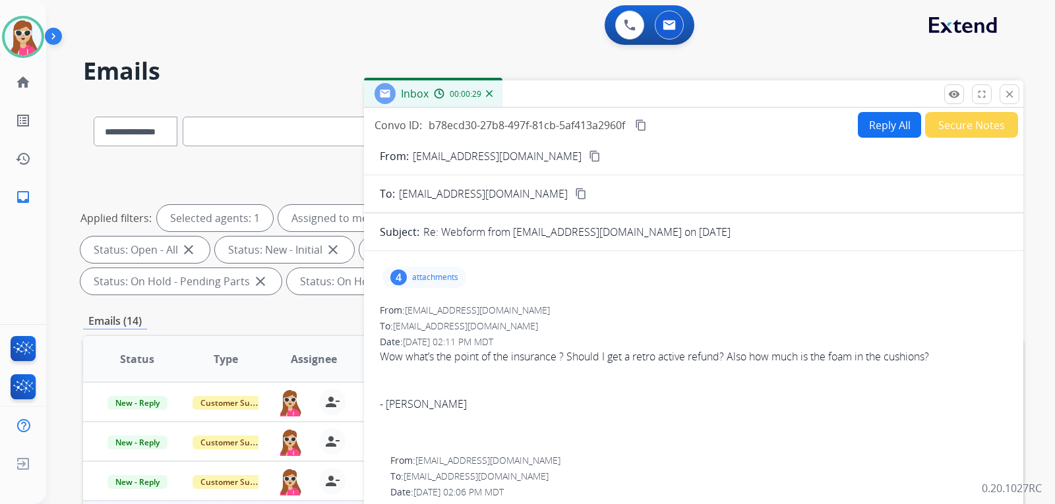
click at [418, 276] on p "attachments" at bounding box center [435, 277] width 46 height 11
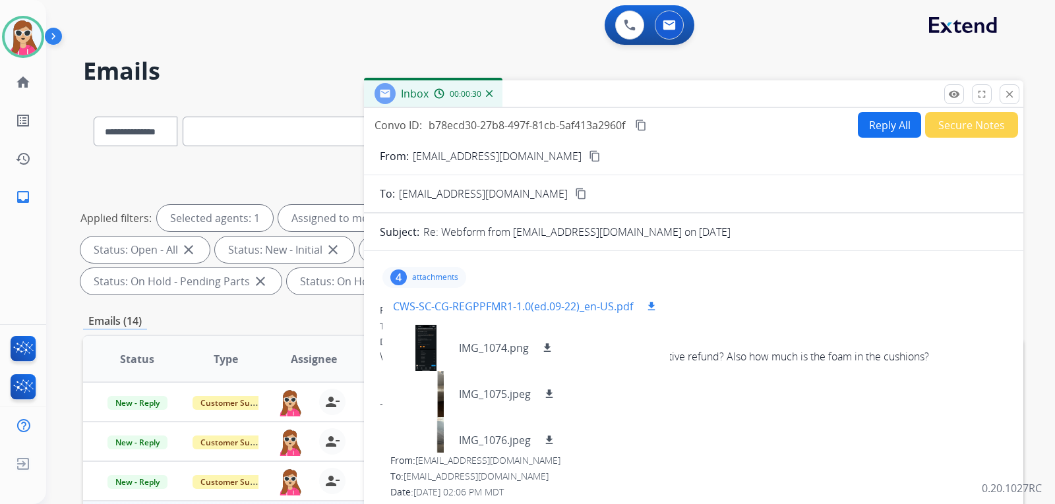
scroll to position [11, 0]
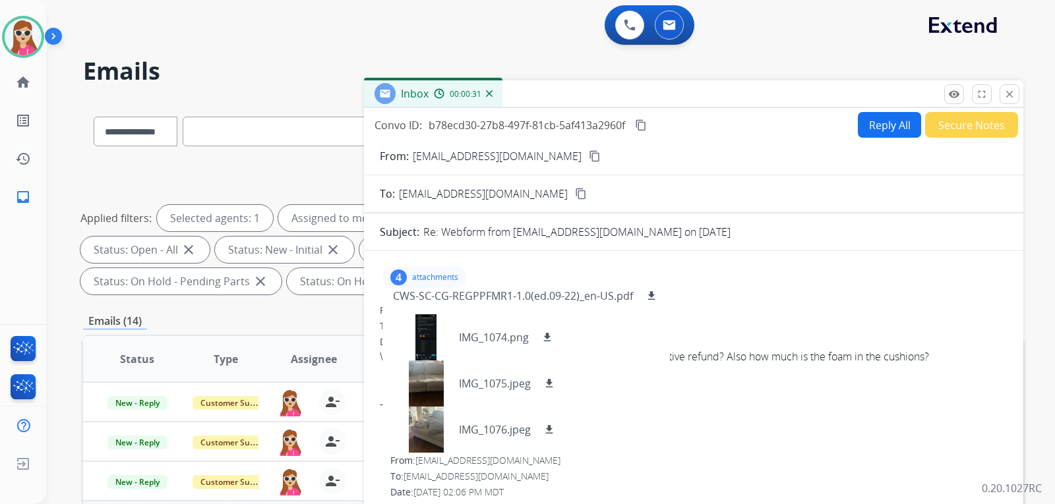
click at [767, 293] on div "4 attachments CWS-SC-CG-REGPPFMR1-1.0(ed.09-22)_en-US.pdf download IMG_1074.png…" at bounding box center [694, 278] width 628 height 32
drag, startPoint x: 411, startPoint y: 278, endPoint x: 421, endPoint y: 278, distance: 9.9
click at [413, 279] on div "4 attachments CWS-SC-CG-REGPPFMR1-1.0(ed.09-22)_en-US.pdf download IMG_1074.png…" at bounding box center [424, 277] width 84 height 21
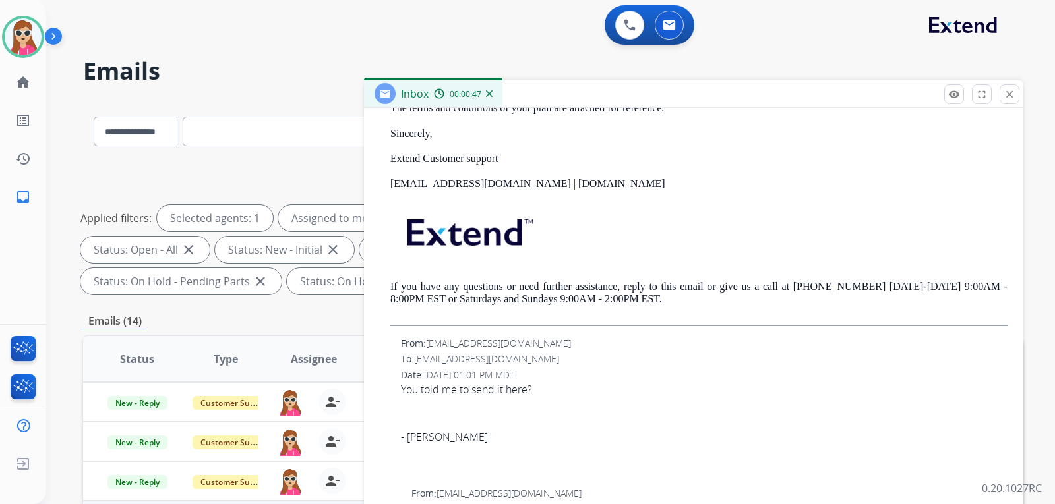
scroll to position [527, 0]
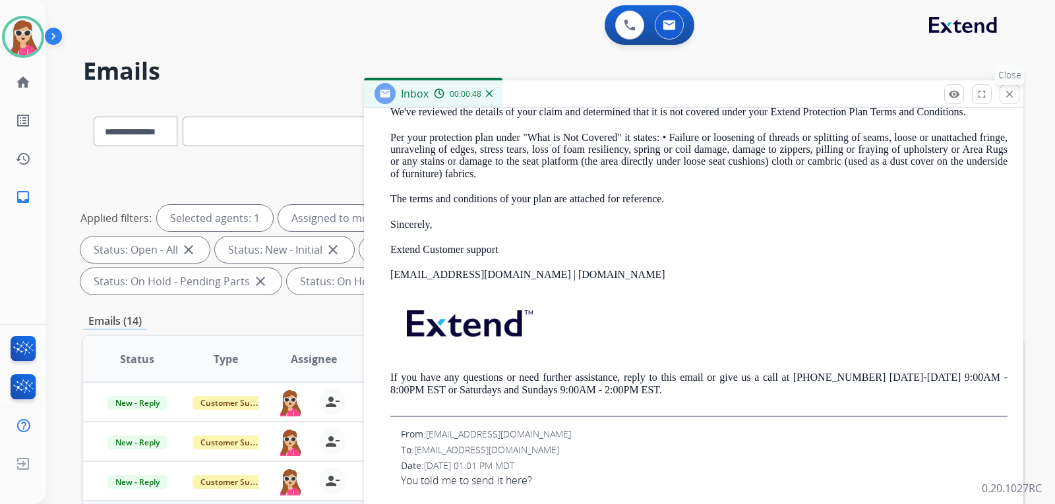
click at [1015, 96] on button "close Close" at bounding box center [1009, 94] width 20 height 20
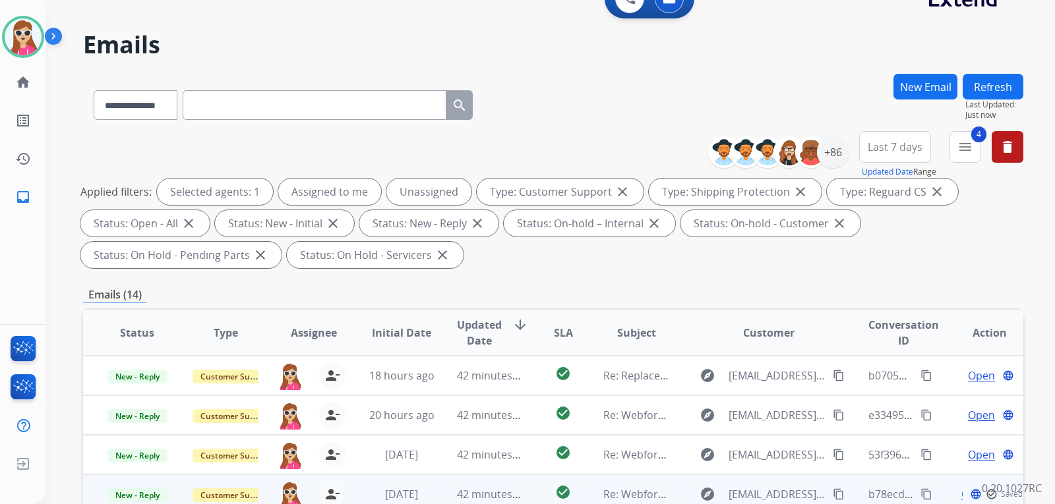
scroll to position [198, 0]
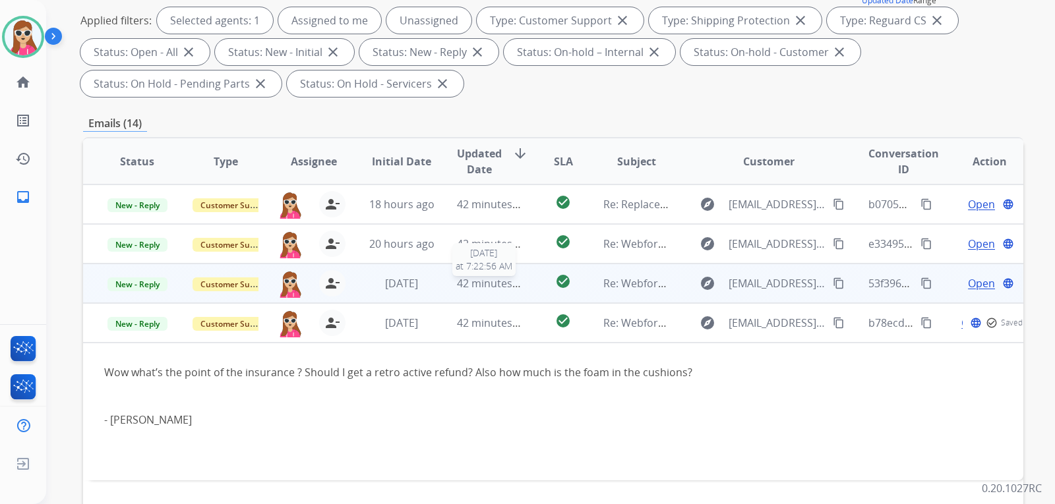
click at [518, 281] on span "42 minutes ago" at bounding box center [495, 283] width 76 height 15
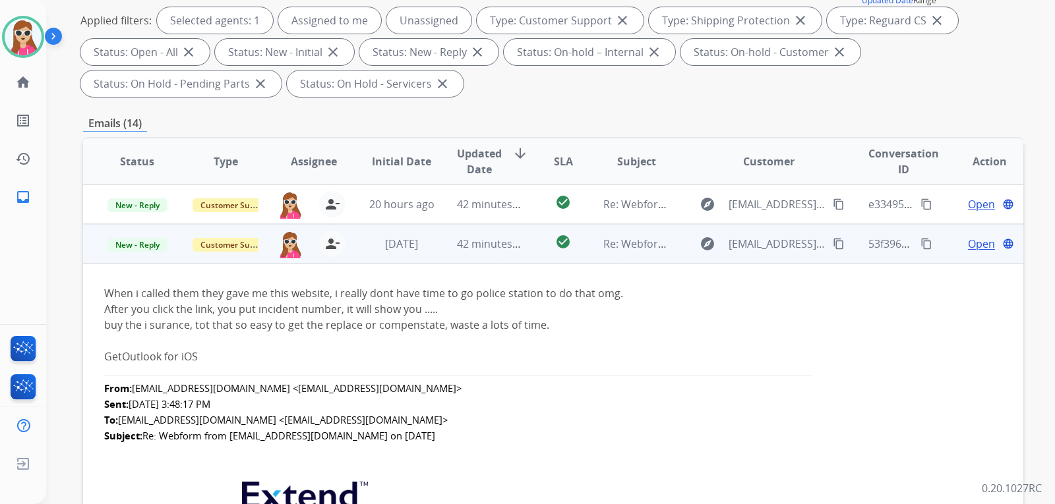
scroll to position [0, 0]
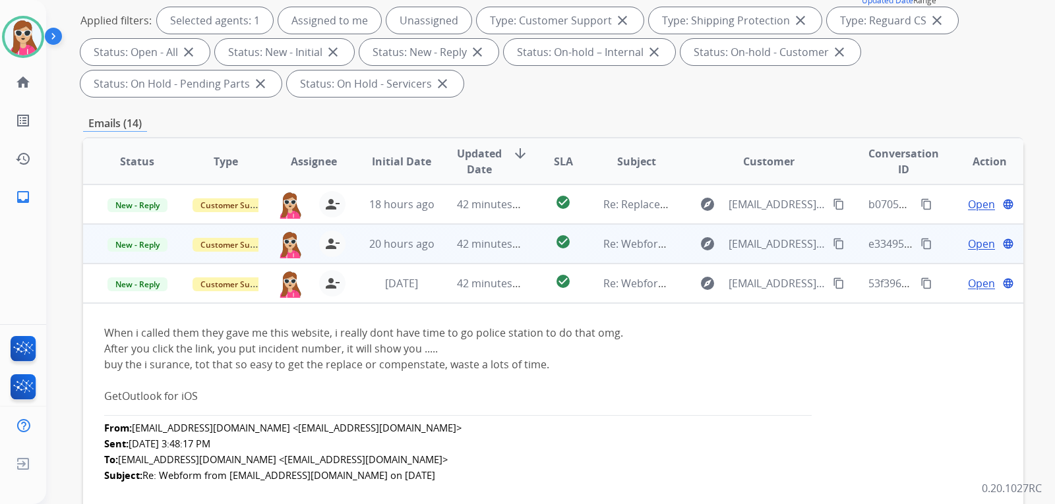
click at [531, 254] on td "check_circle" at bounding box center [552, 244] width 59 height 40
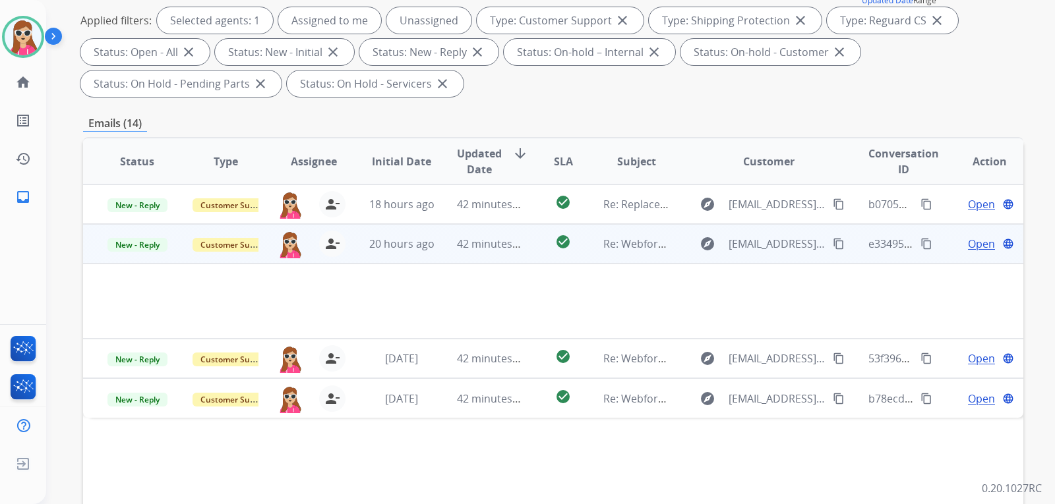
click at [523, 247] on td "check_circle" at bounding box center [552, 244] width 59 height 40
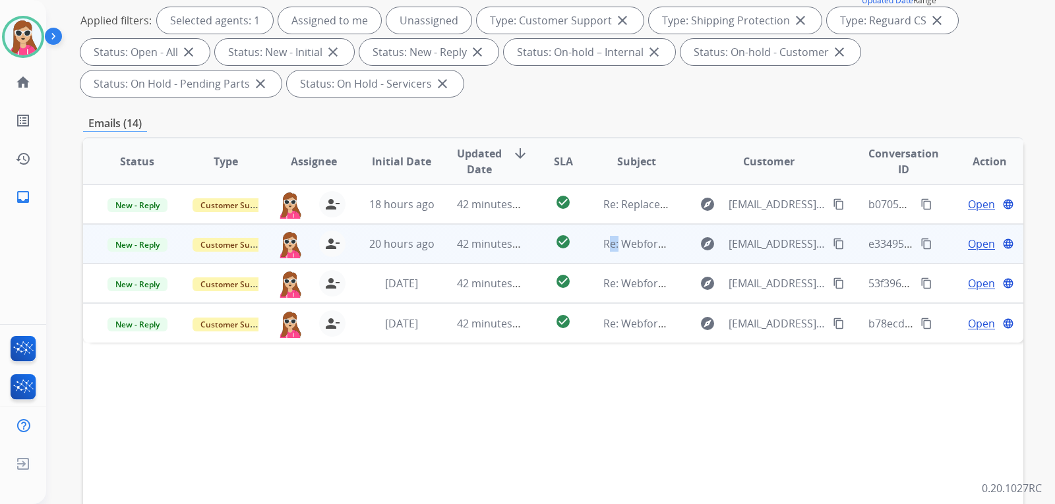
click at [523, 247] on td "check_circle" at bounding box center [552, 244] width 59 height 40
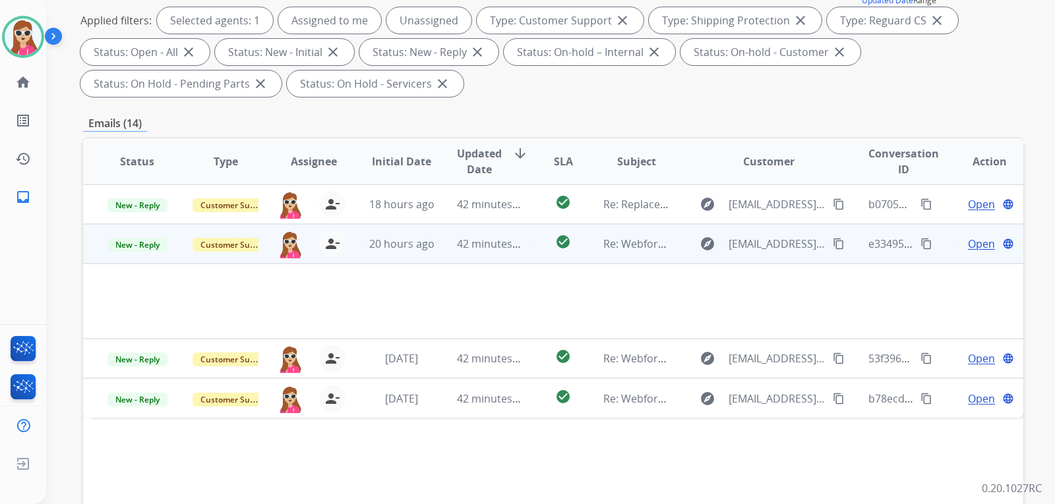
click at [977, 239] on span "Open" at bounding box center [981, 244] width 27 height 16
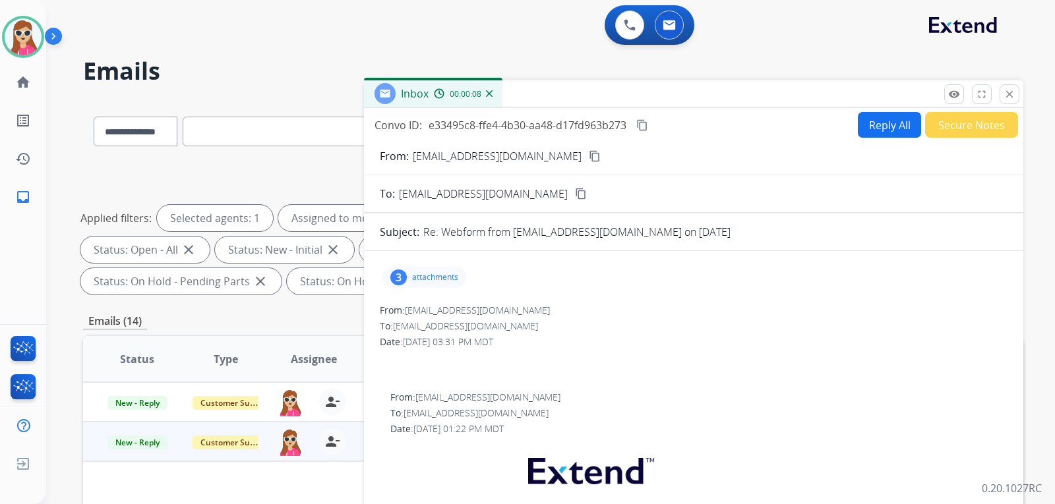
click at [589, 162] on mat-icon "content_copy" at bounding box center [595, 156] width 12 height 12
click at [441, 284] on div "3 attachments" at bounding box center [424, 277] width 84 height 21
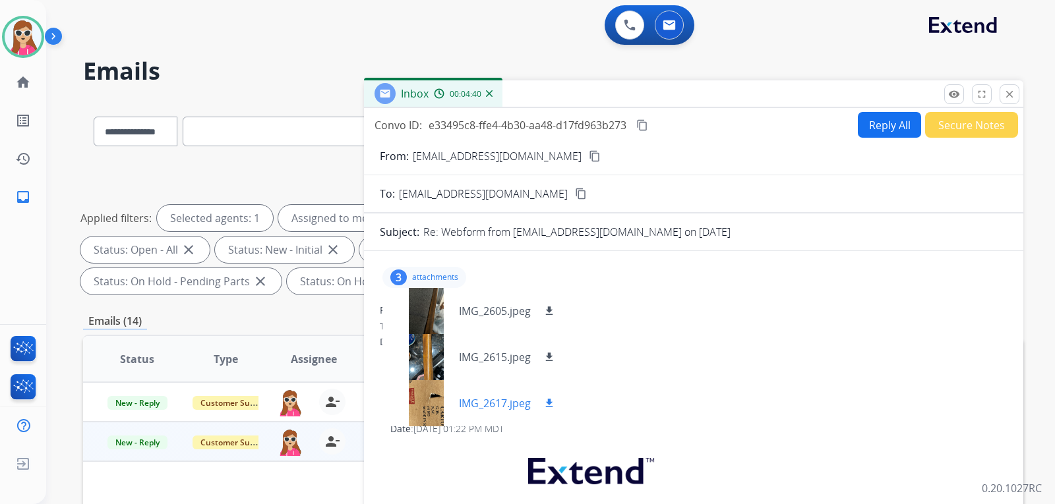
click at [549, 394] on div "IMG_2617.jpeg download" at bounding box center [474, 403] width 185 height 46
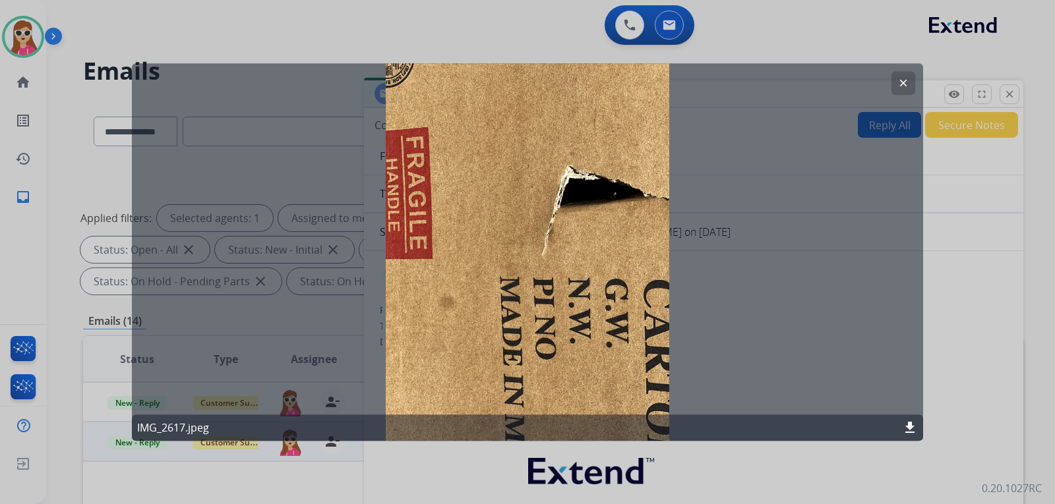
click at [899, 81] on mat-icon "clear" at bounding box center [903, 83] width 12 height 12
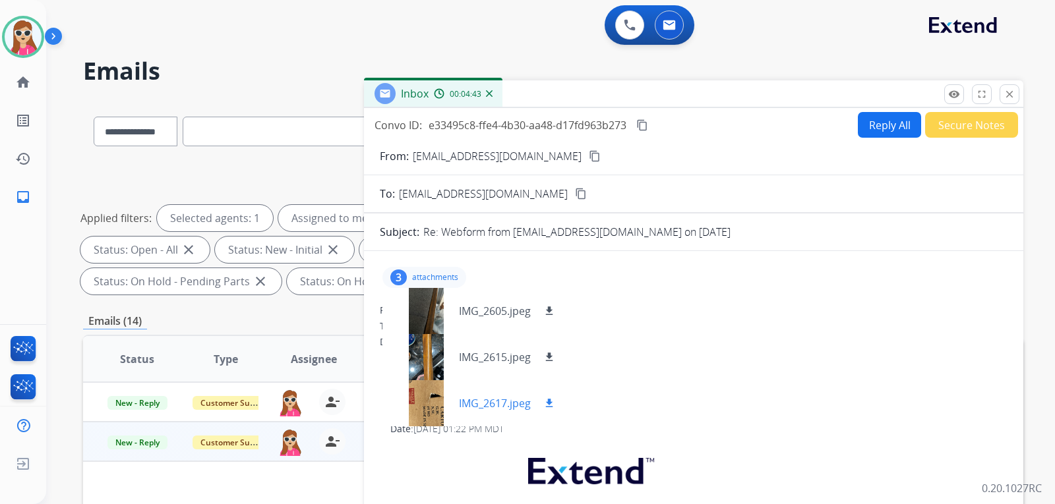
click at [555, 399] on mat-icon "download" at bounding box center [549, 404] width 12 height 12
click at [551, 355] on mat-icon "download" at bounding box center [549, 357] width 12 height 12
click at [548, 310] on mat-icon "download" at bounding box center [549, 311] width 12 height 12
click at [869, 127] on button "Reply All" at bounding box center [889, 125] width 63 height 26
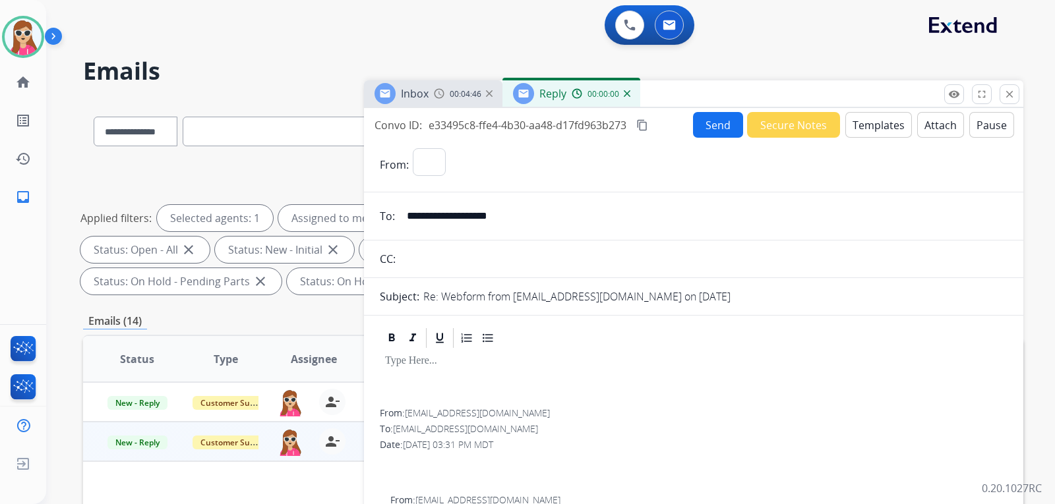
select select "**********"
click at [858, 133] on button "Templates" at bounding box center [878, 125] width 67 height 26
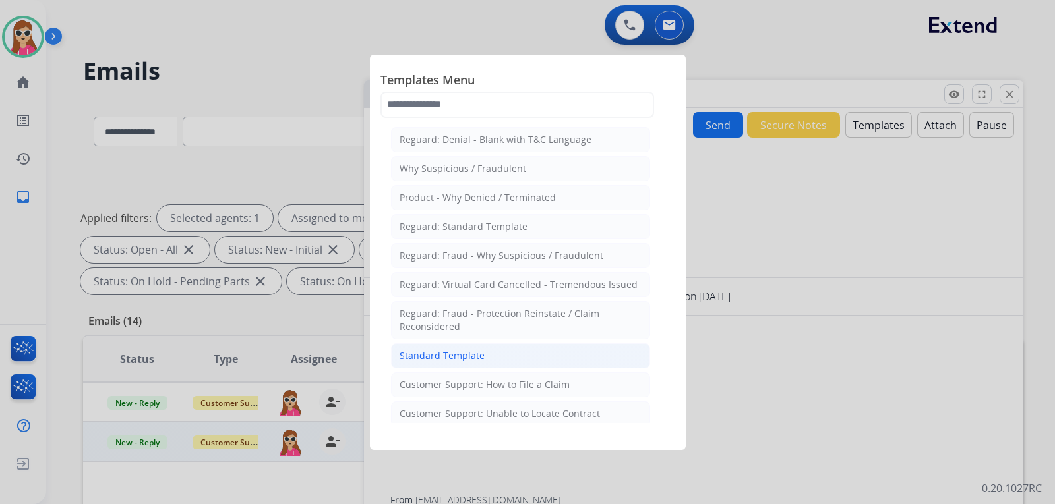
click at [500, 347] on li "Standard Template" at bounding box center [520, 355] width 259 height 25
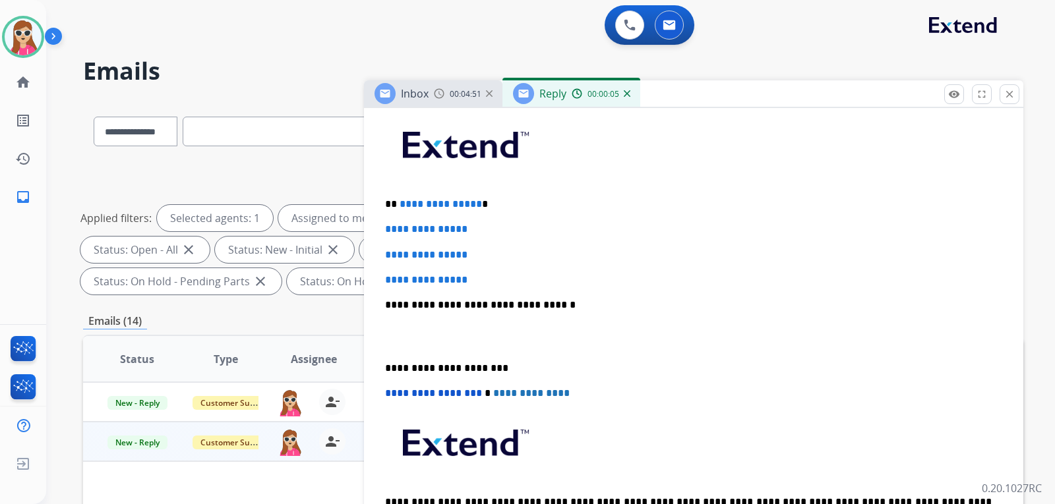
scroll to position [330, 0]
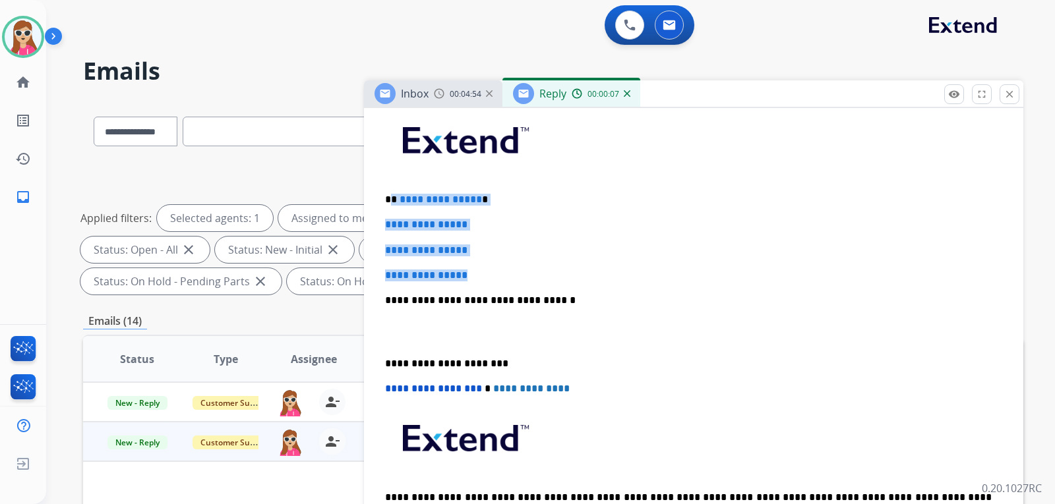
drag, startPoint x: 393, startPoint y: 198, endPoint x: 509, endPoint y: 268, distance: 135.8
click at [509, 268] on div "**********" at bounding box center [694, 332] width 628 height 454
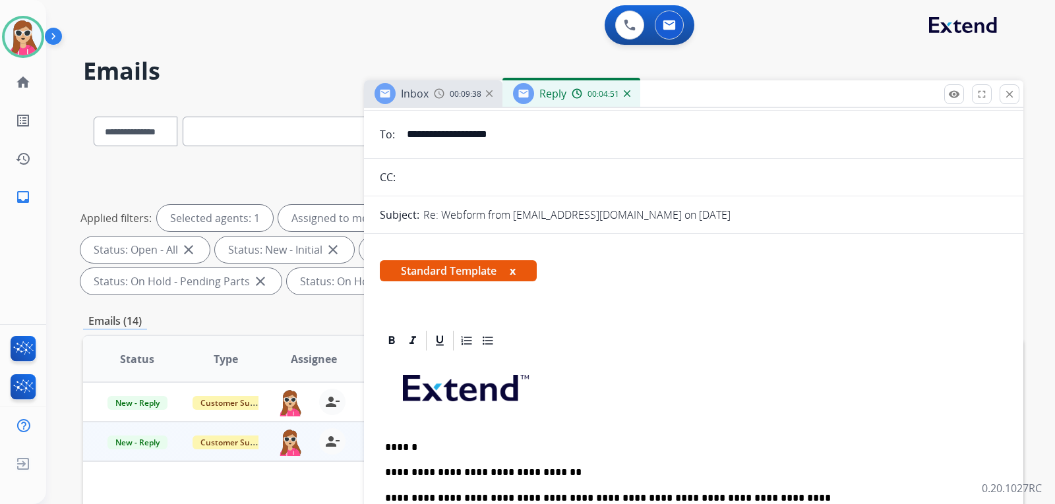
scroll to position [0, 0]
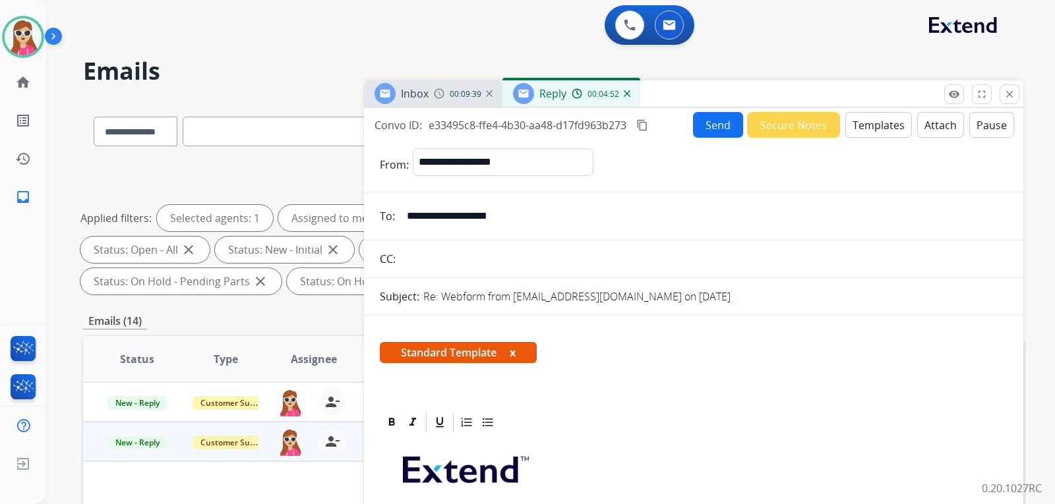
click at [709, 127] on button "Send" at bounding box center [718, 125] width 50 height 26
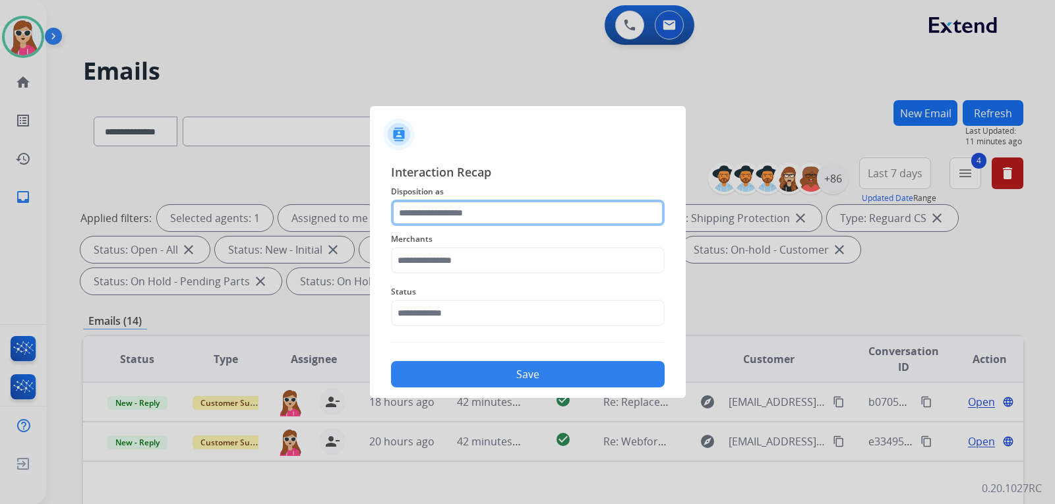
click at [460, 216] on input "text" at bounding box center [528, 213] width 274 height 26
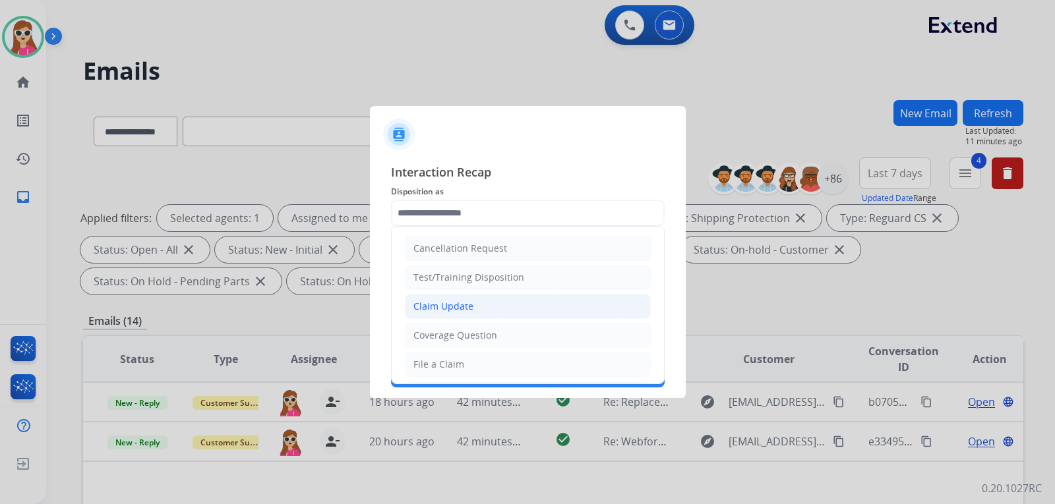
click at [465, 305] on div "Claim Update" at bounding box center [443, 306] width 60 height 13
type input "**********"
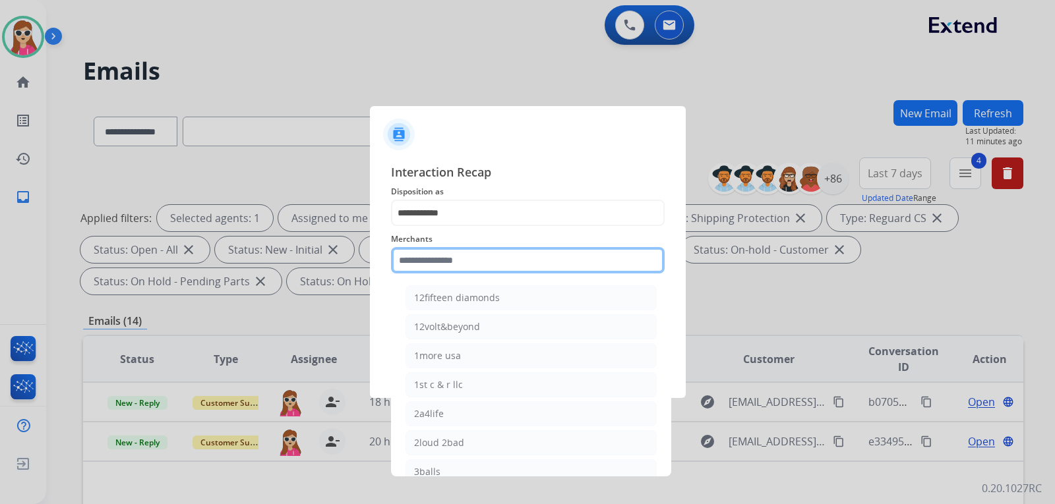
click at [461, 258] on input "text" at bounding box center [528, 260] width 274 height 26
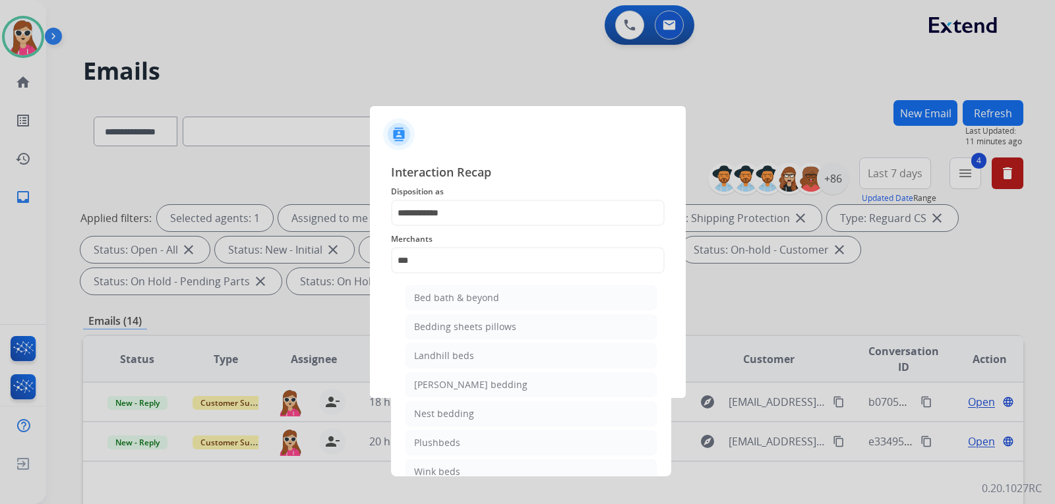
click at [415, 307] on li "Bed bath & beyond" at bounding box center [530, 297] width 251 height 25
type input "**********"
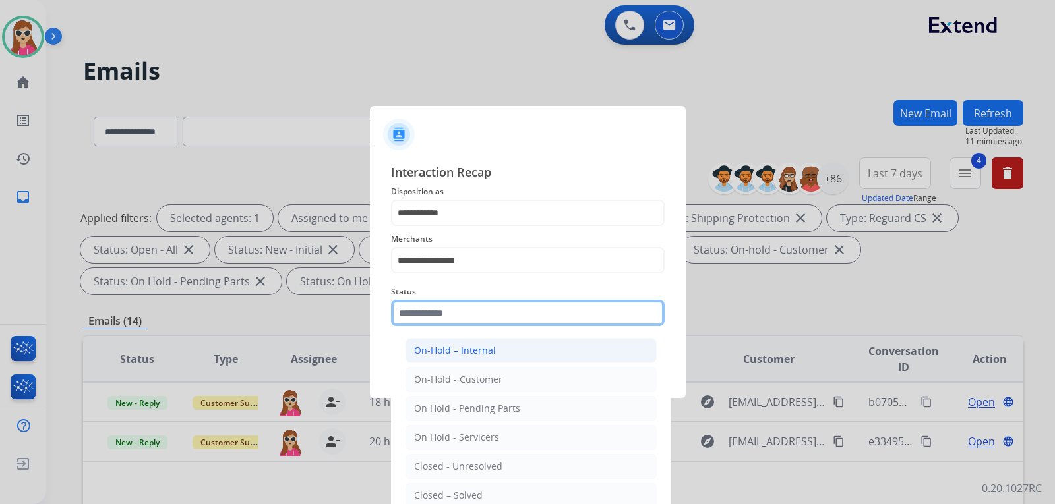
drag, startPoint x: 442, startPoint y: 314, endPoint x: 471, endPoint y: 354, distance: 48.7
click at [443, 314] on input "text" at bounding box center [528, 313] width 274 height 26
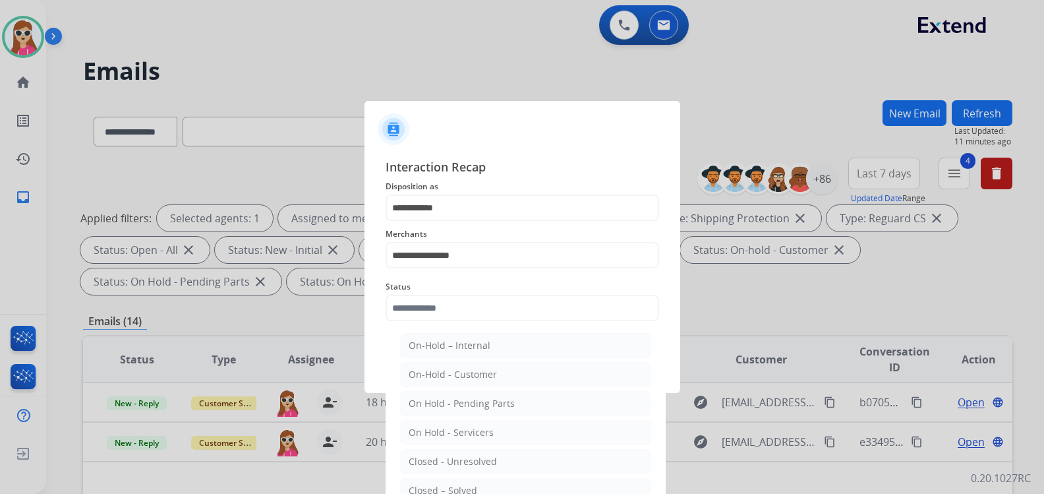
click at [492, 485] on li "Closed – Solved" at bounding box center [525, 490] width 251 height 25
type input "**********"
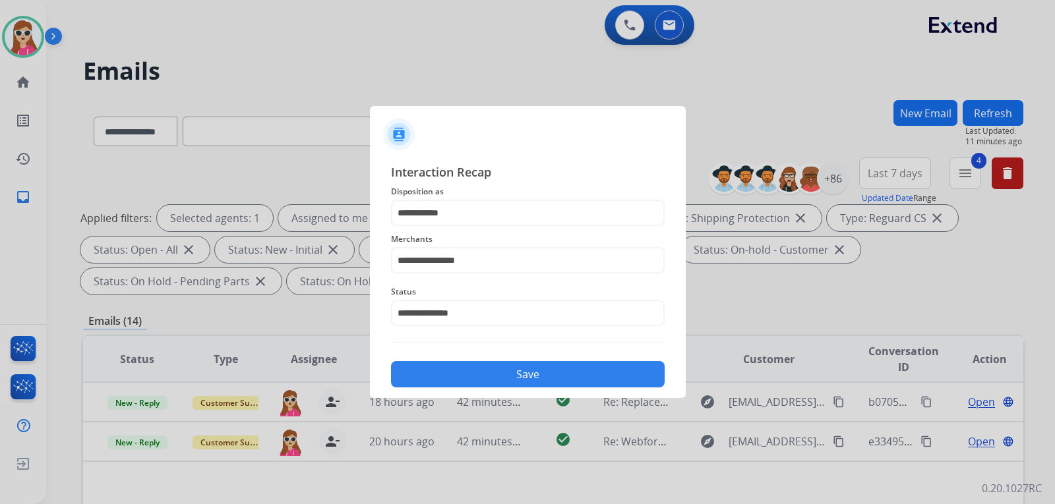
click at [500, 382] on button "Save" at bounding box center [528, 374] width 274 height 26
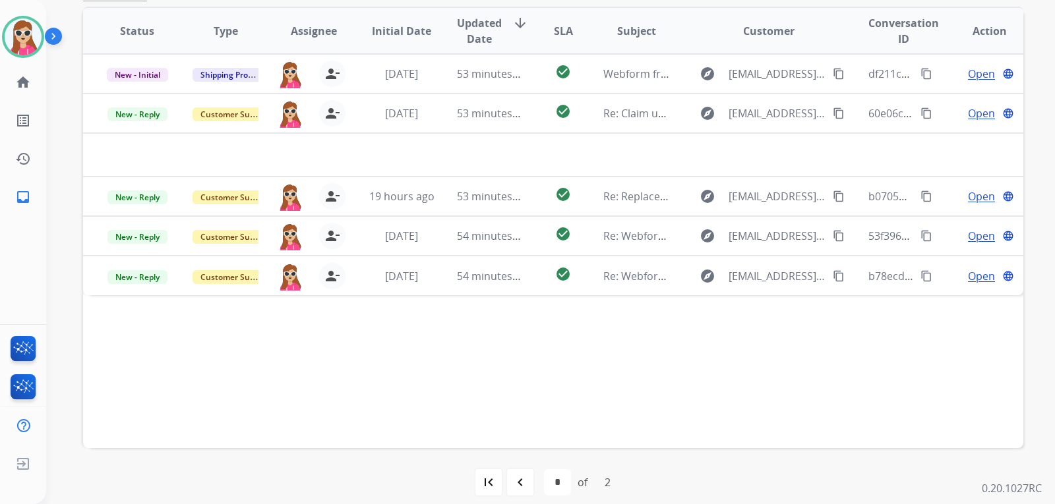
scroll to position [341, 0]
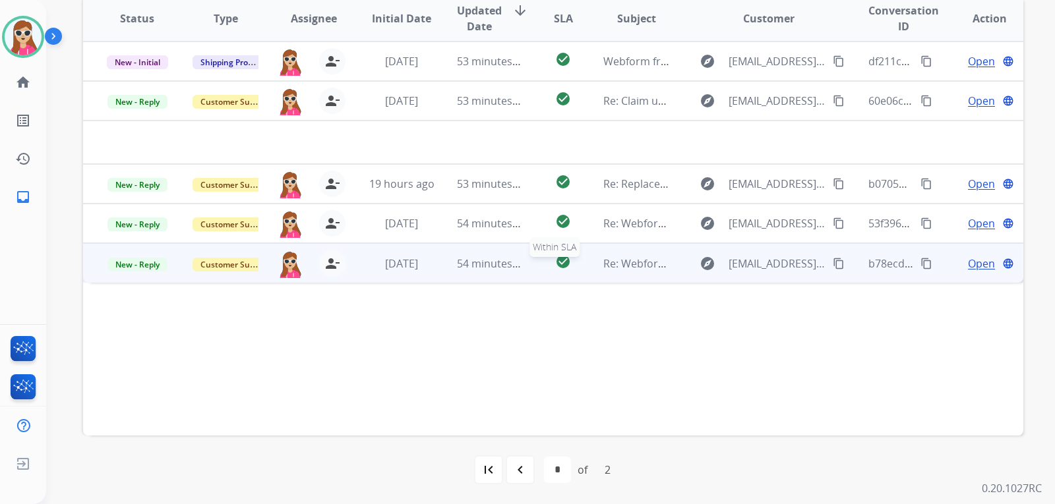
click at [545, 261] on div "check_circle" at bounding box center [563, 264] width 37 height 20
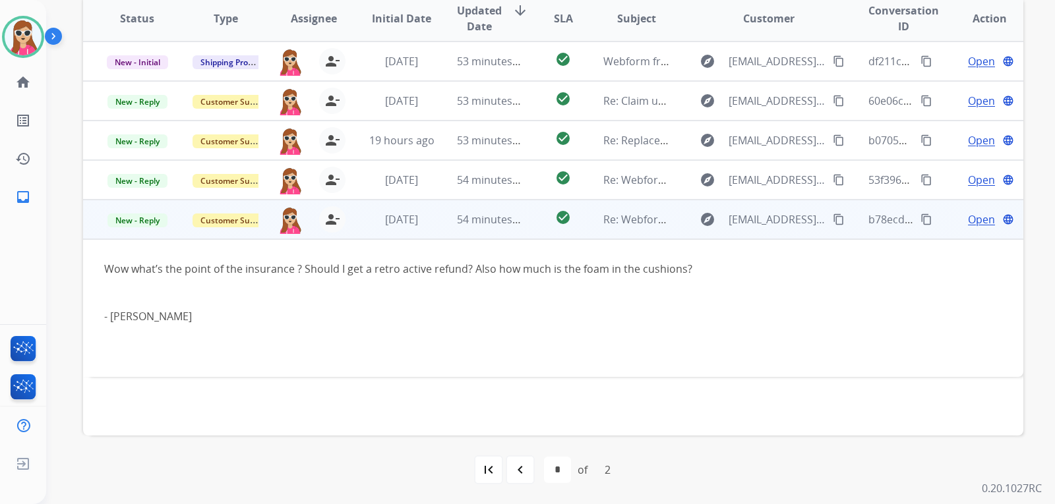
click at [530, 217] on td "check_circle" at bounding box center [552, 220] width 59 height 40
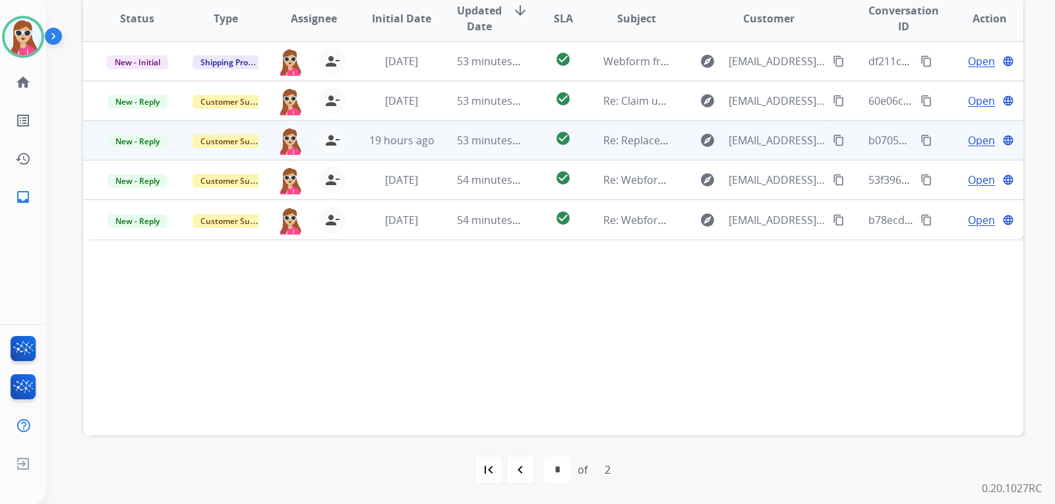
click at [531, 136] on td "check_circle" at bounding box center [552, 141] width 59 height 40
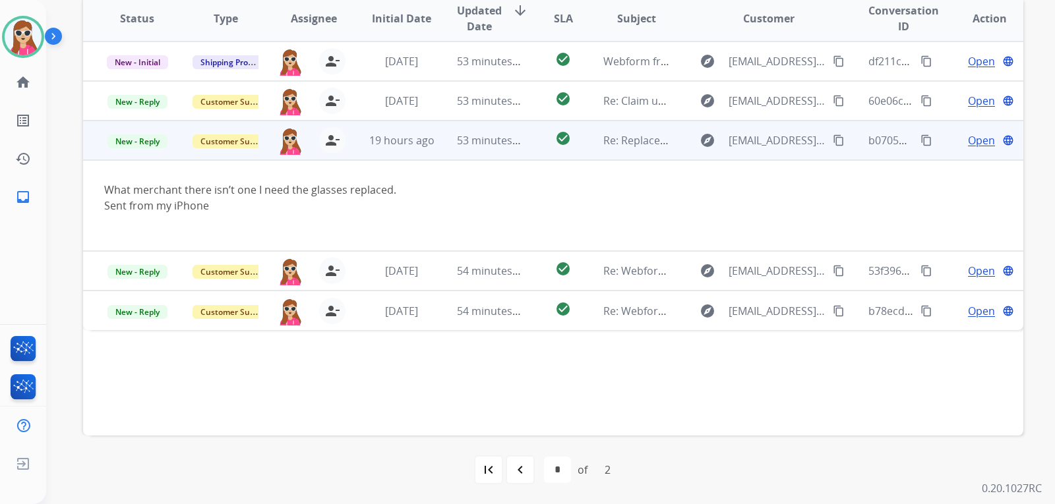
click at [833, 138] on mat-icon "content_copy" at bounding box center [839, 140] width 12 height 12
click at [965, 131] on td "Open language" at bounding box center [979, 141] width 88 height 40
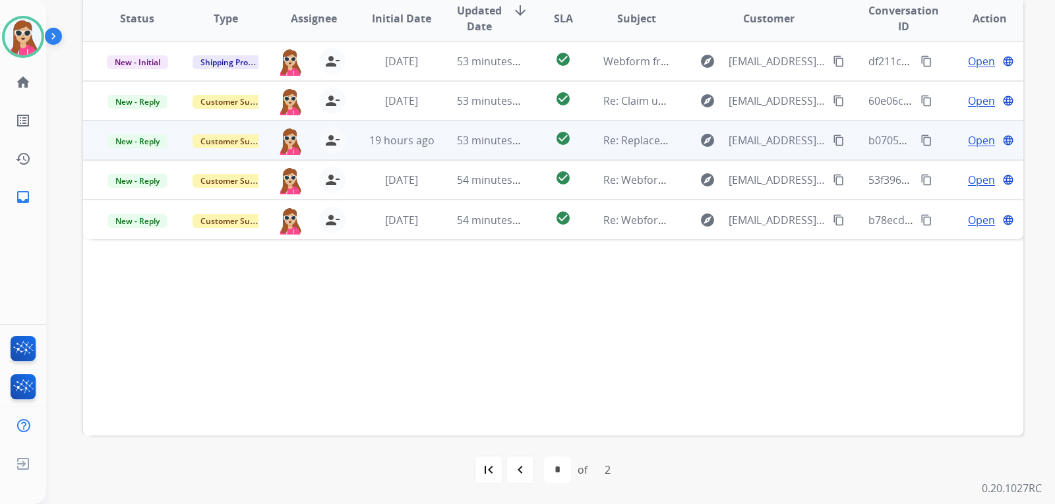
click at [957, 137] on div "Open language" at bounding box center [989, 141] width 67 height 16
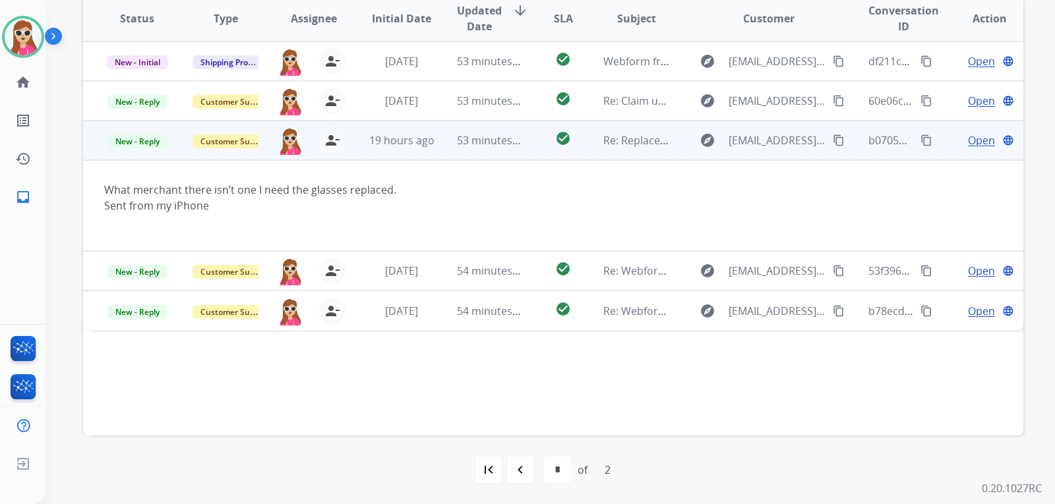
click at [979, 146] on span "Open" at bounding box center [981, 141] width 27 height 16
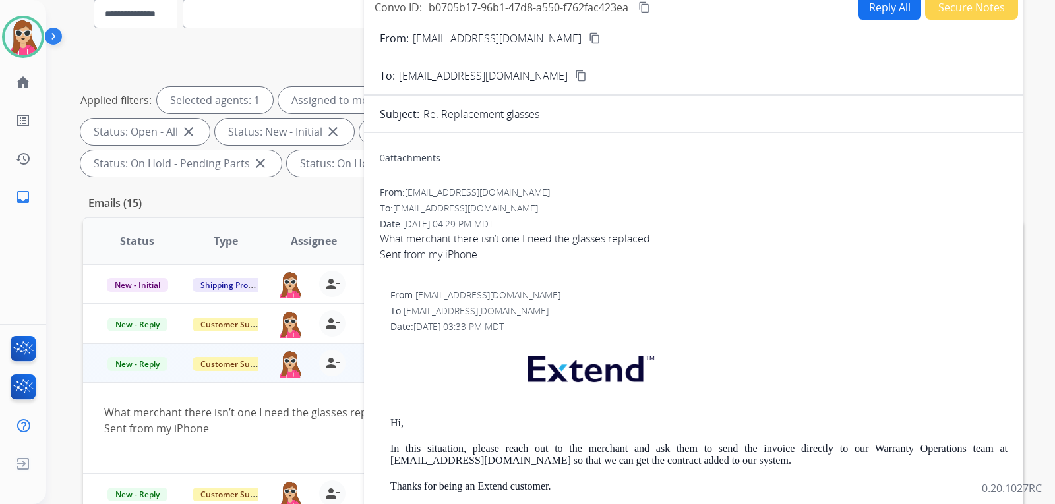
scroll to position [77, 0]
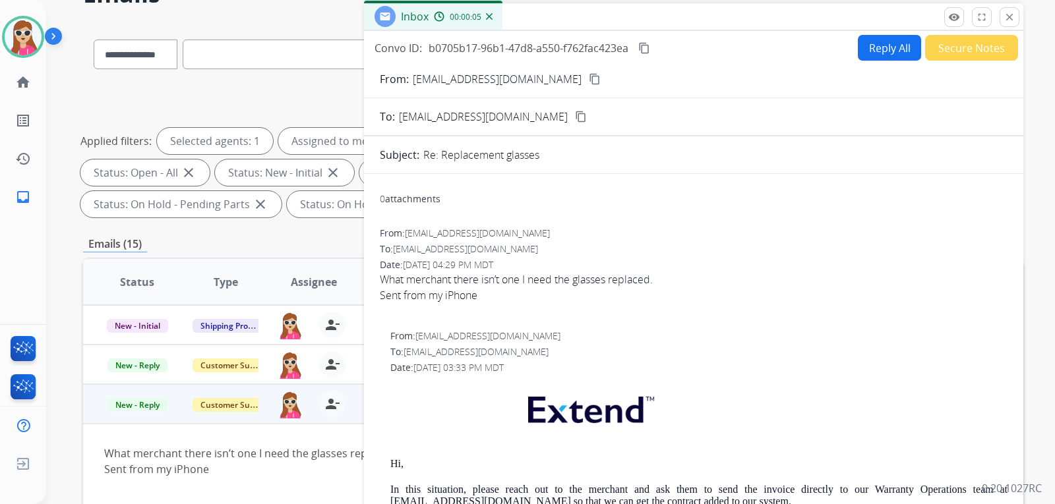
click at [854, 51] on div "Reply All Secure Notes" at bounding box center [936, 48] width 164 height 26
click at [873, 54] on button "Reply All" at bounding box center [889, 48] width 63 height 26
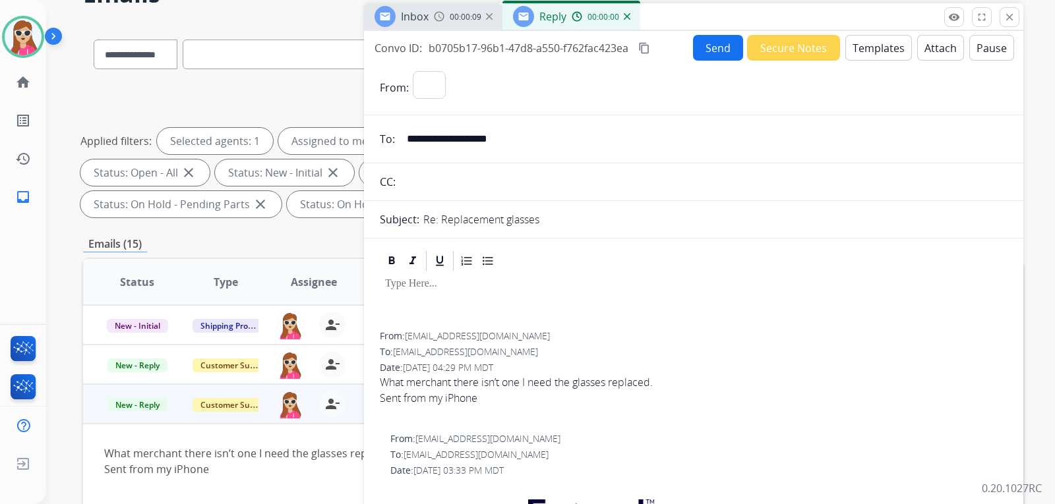
select select "**********"
click at [867, 55] on button "Templates" at bounding box center [878, 48] width 67 height 26
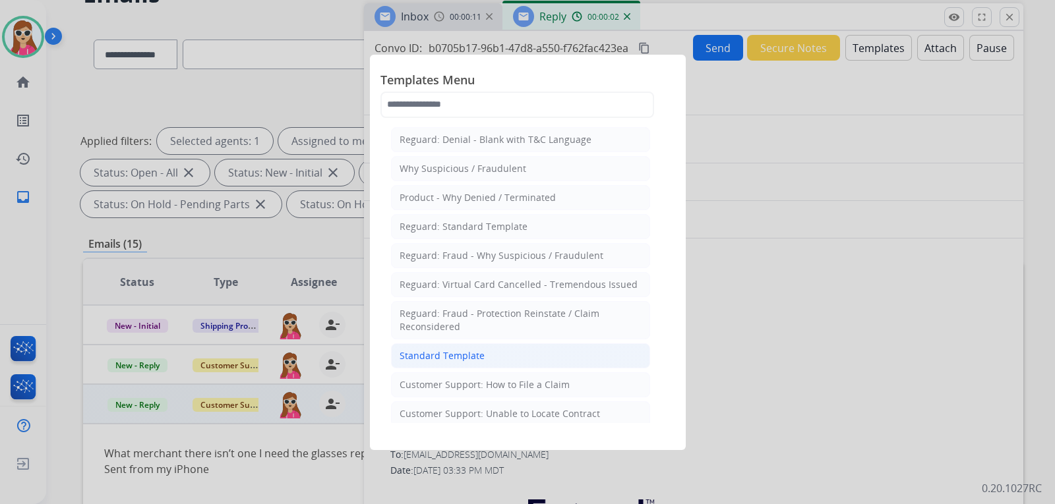
drag, startPoint x: 518, startPoint y: 353, endPoint x: 527, endPoint y: 356, distance: 9.6
click at [518, 354] on li "Standard Template" at bounding box center [520, 355] width 259 height 25
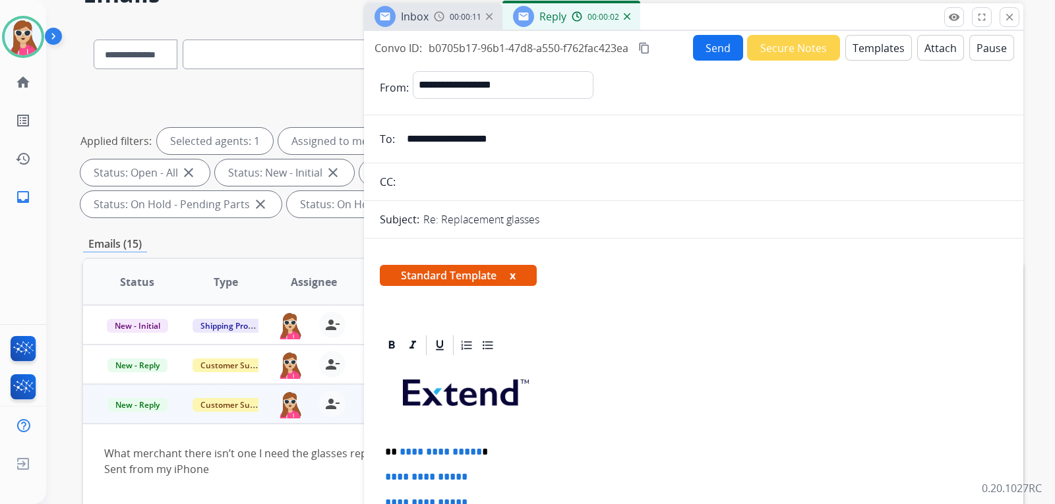
scroll to position [198, 0]
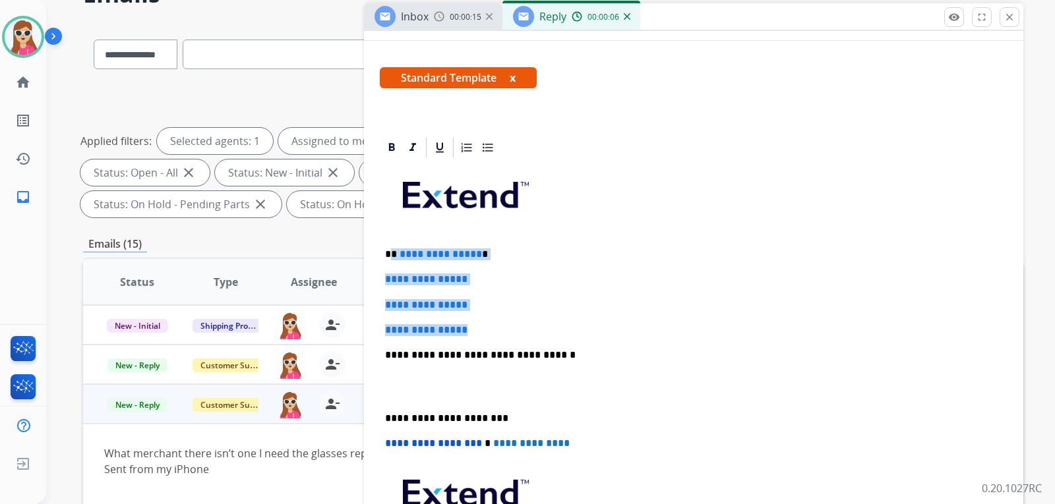
drag, startPoint x: 392, startPoint y: 255, endPoint x: 475, endPoint y: 324, distance: 107.7
click at [475, 324] on div "**********" at bounding box center [694, 387] width 628 height 454
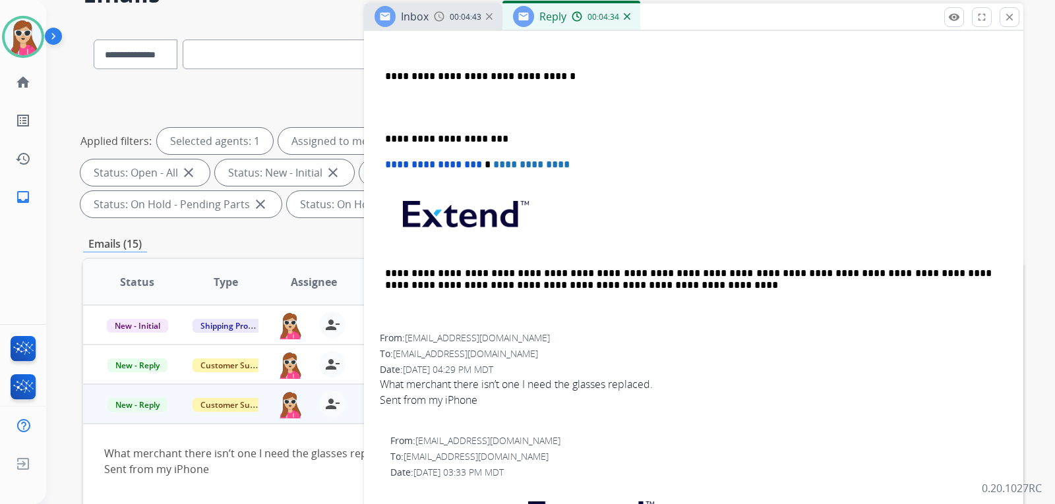
scroll to position [461, 0]
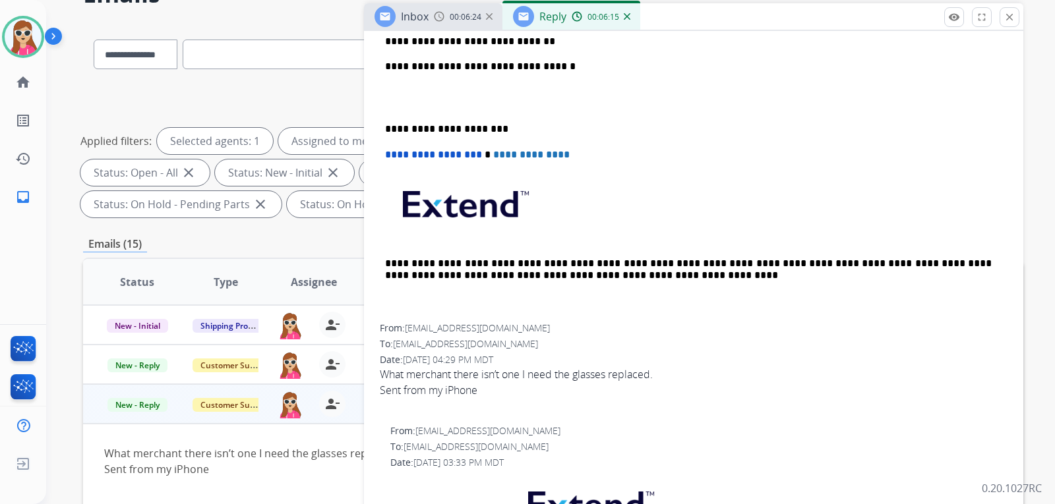
click at [553, 41] on p "**********" at bounding box center [688, 42] width 607 height 12
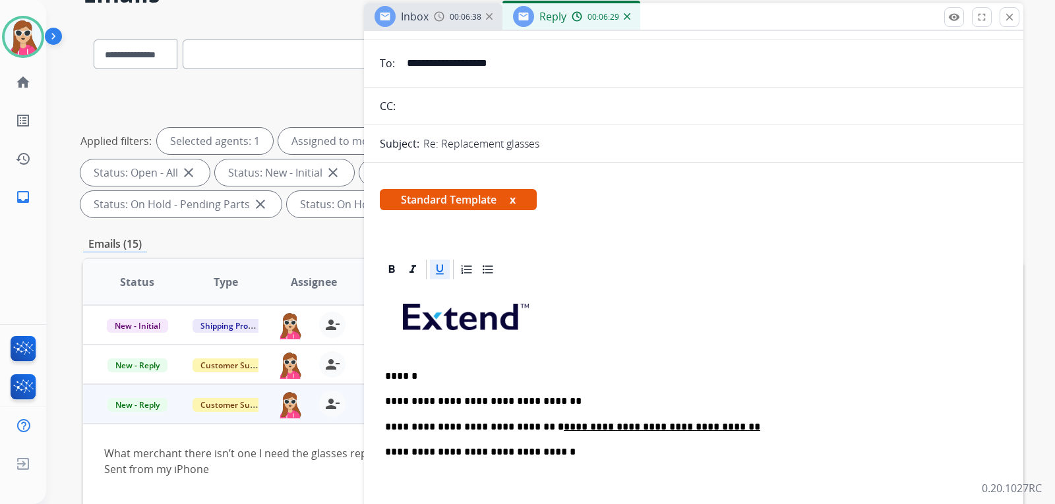
scroll to position [0, 0]
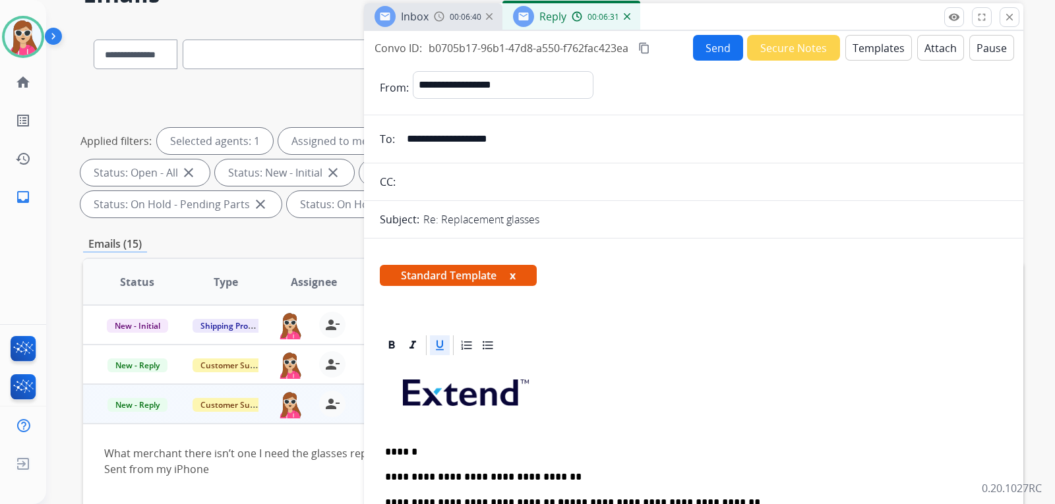
click at [718, 52] on button "Send" at bounding box center [718, 48] width 50 height 26
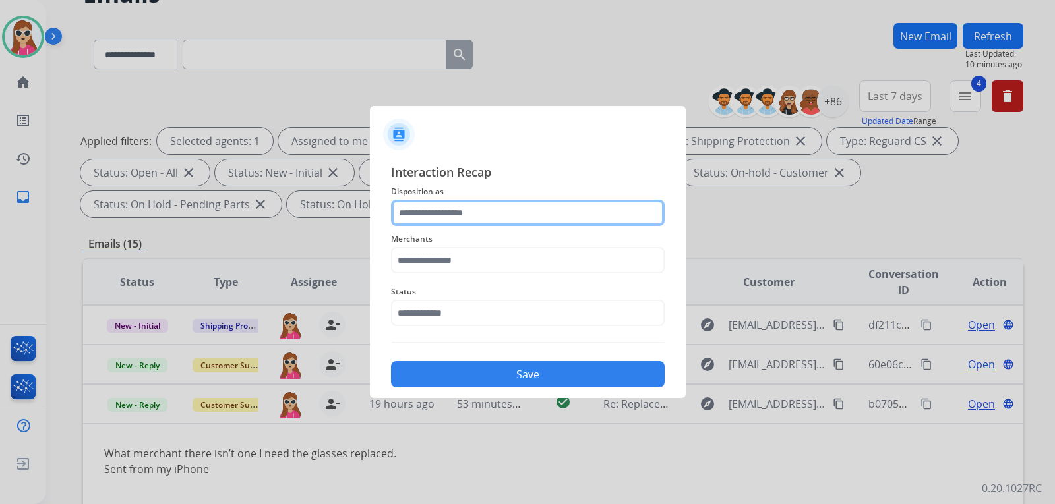
click at [460, 212] on input "text" at bounding box center [528, 213] width 274 height 26
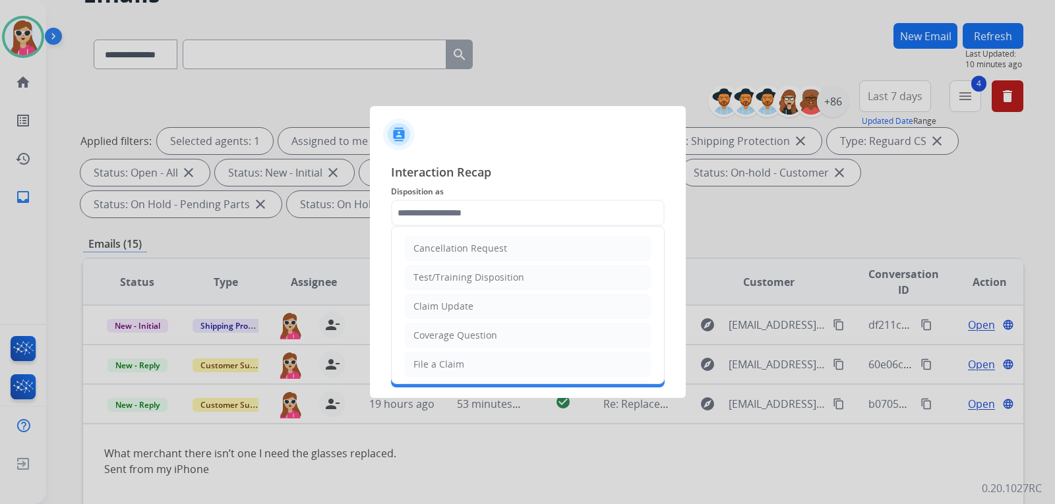
drag, startPoint x: 451, startPoint y: 305, endPoint x: 448, endPoint y: 295, distance: 11.1
click at [450, 295] on li "Claim Update" at bounding box center [528, 306] width 246 height 25
type input "**********"
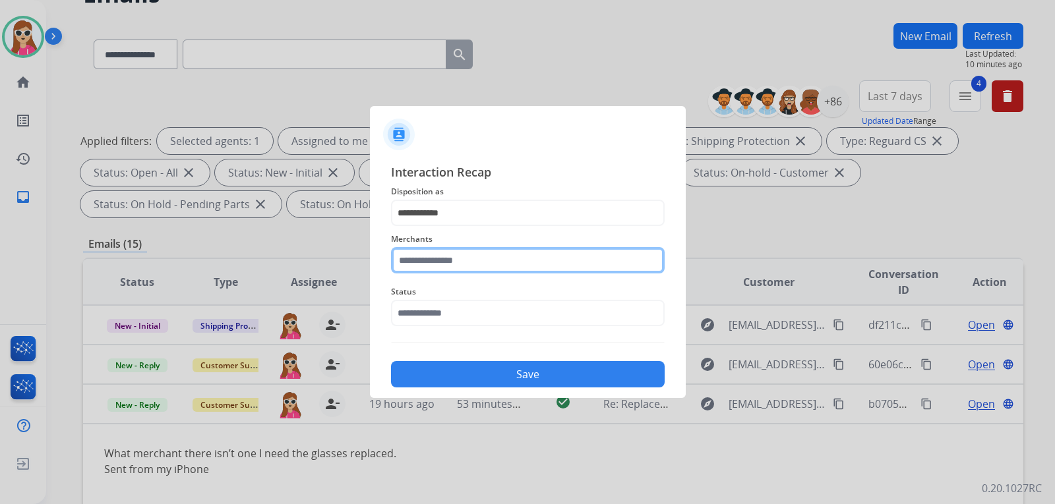
click at [461, 271] on input "text" at bounding box center [528, 260] width 274 height 26
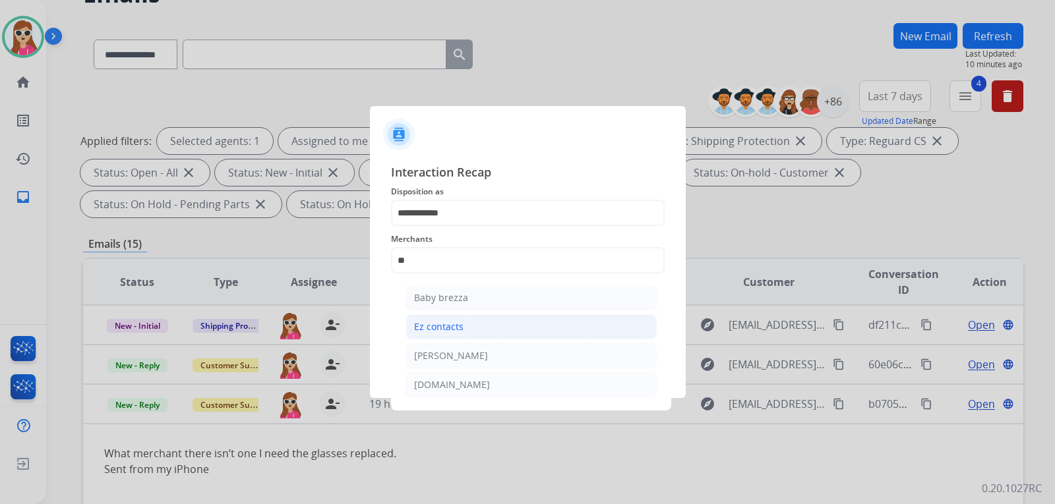
click at [467, 331] on li "Ez contacts" at bounding box center [530, 326] width 251 height 25
type input "**********"
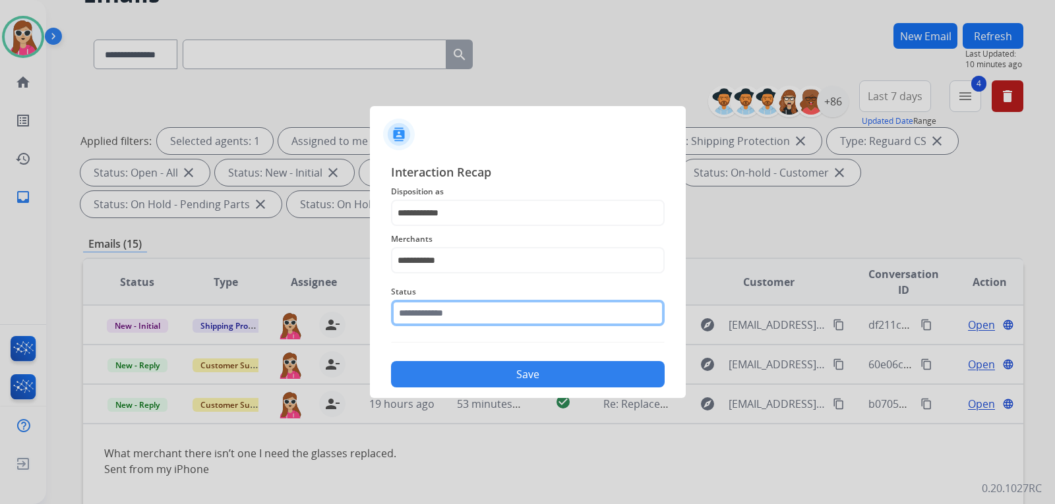
click at [479, 318] on input "text" at bounding box center [528, 313] width 274 height 26
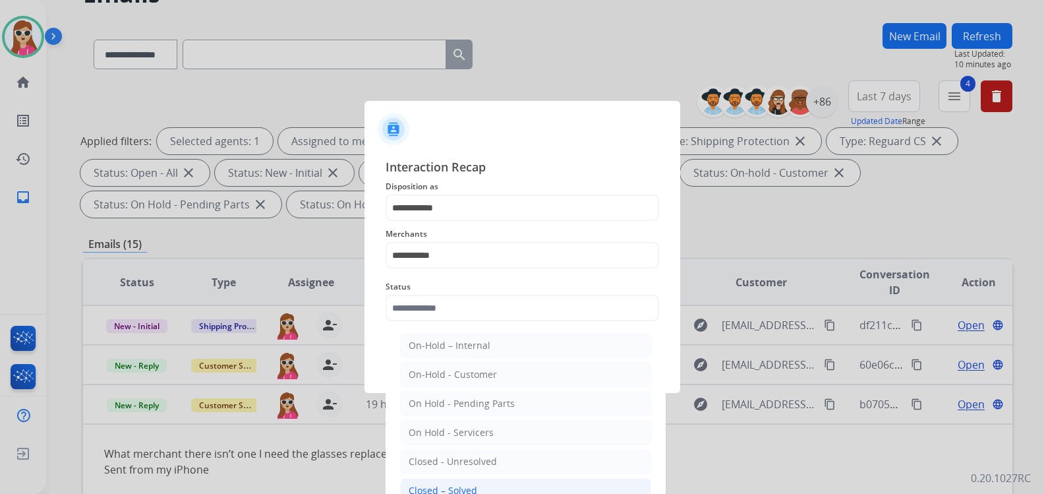
click at [492, 489] on li "Closed – Solved" at bounding box center [525, 490] width 251 height 25
type input "**********"
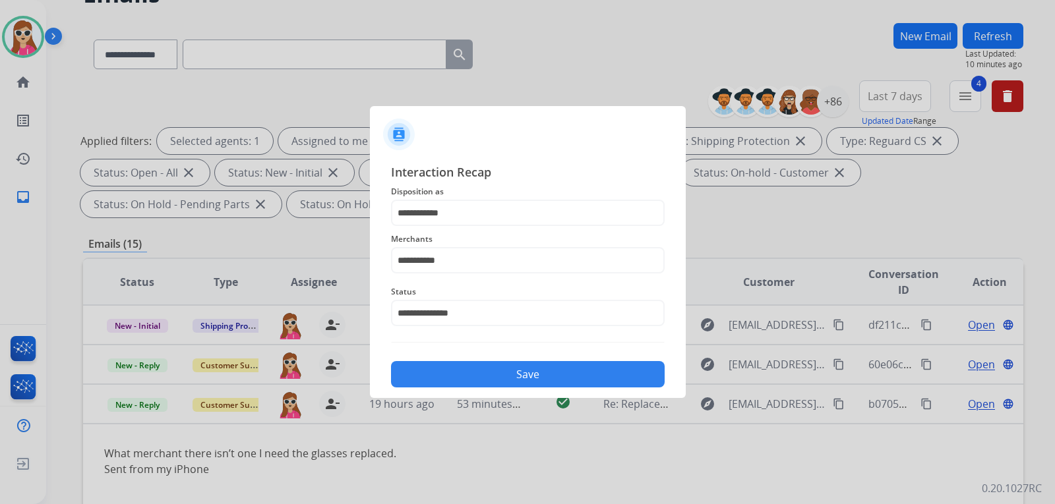
click at [523, 373] on button "Save" at bounding box center [528, 374] width 274 height 26
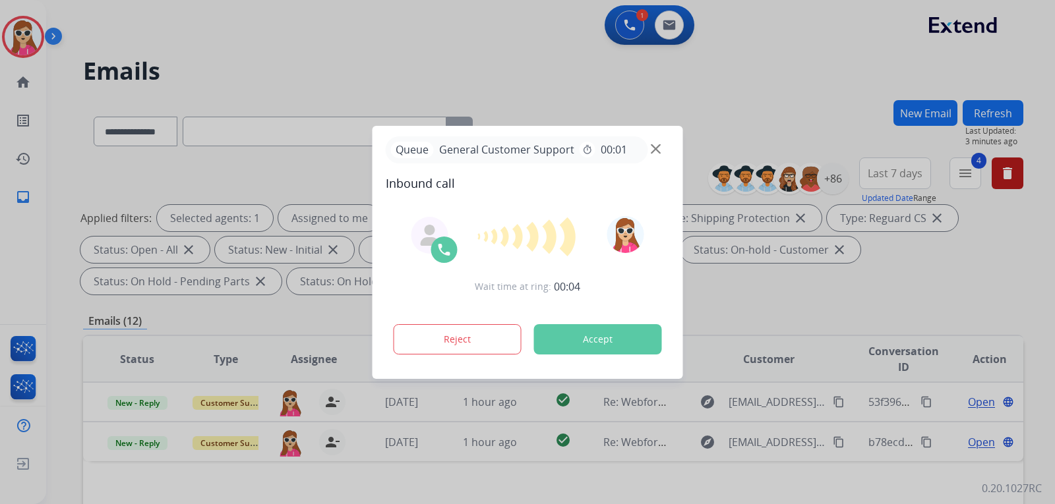
click at [626, 346] on button "Accept" at bounding box center [598, 339] width 128 height 30
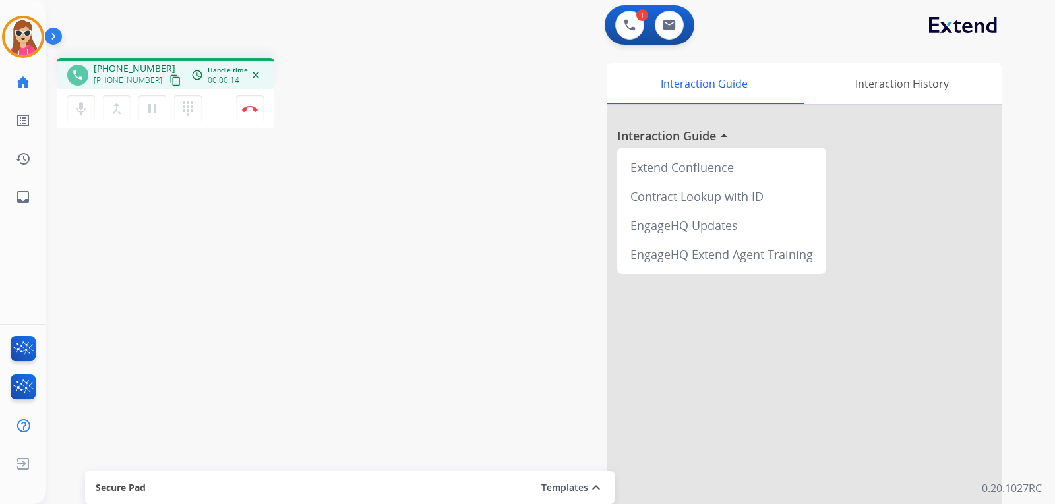
click at [169, 82] on div "phone +19058064278 +19058064278 content_copy access_time Call metrics Queue 00:…" at bounding box center [166, 73] width 218 height 31
click at [169, 82] on mat-icon "content_copy" at bounding box center [175, 80] width 12 height 12
click at [252, 114] on button "Disconnect" at bounding box center [250, 109] width 28 height 28
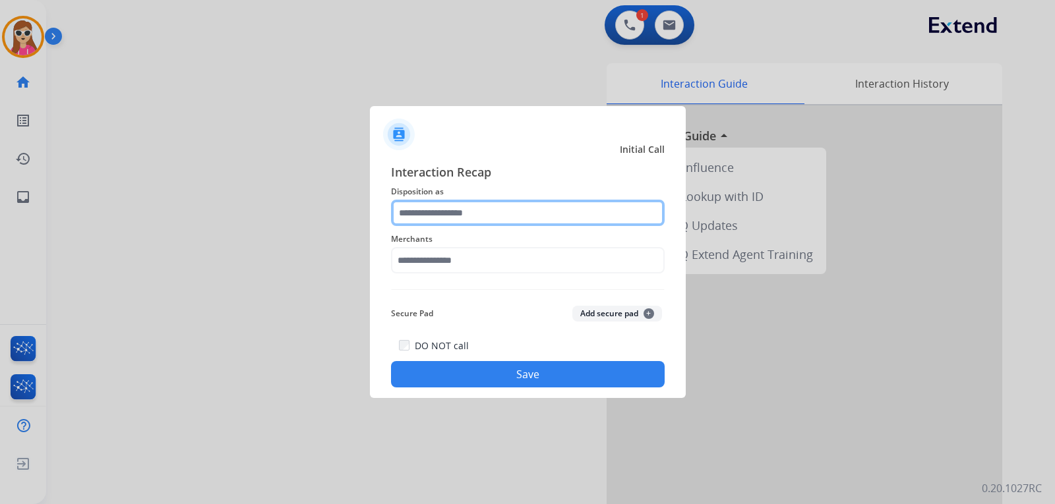
click at [502, 207] on input "text" at bounding box center [528, 213] width 274 height 26
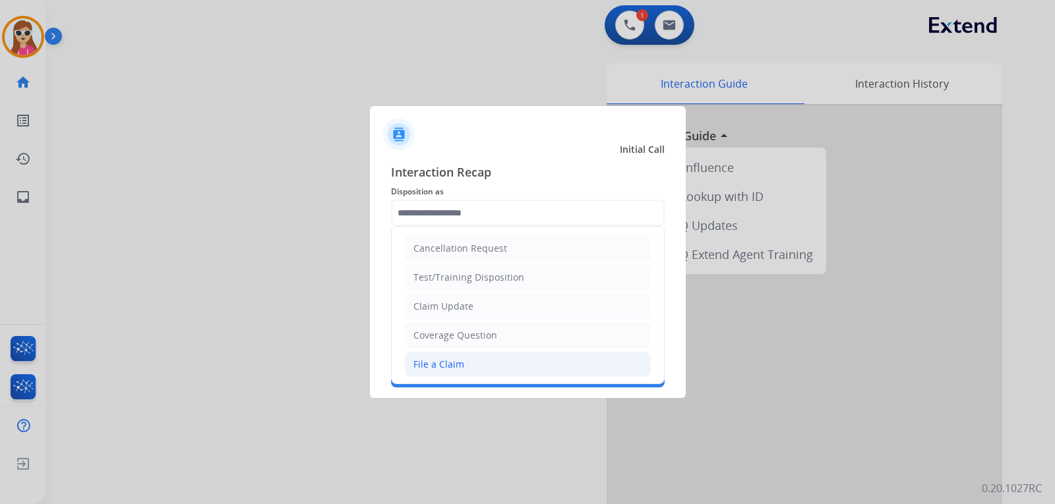
click at [478, 359] on li "File a Claim" at bounding box center [528, 364] width 246 height 25
type input "**********"
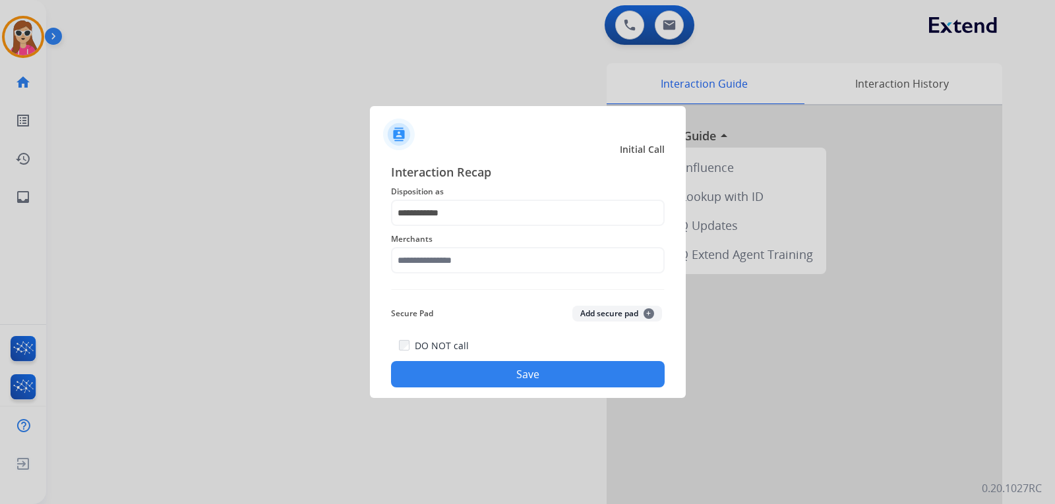
click at [449, 245] on span "Merchants" at bounding box center [528, 239] width 274 height 16
click at [444, 275] on div "Merchants" at bounding box center [528, 252] width 274 height 53
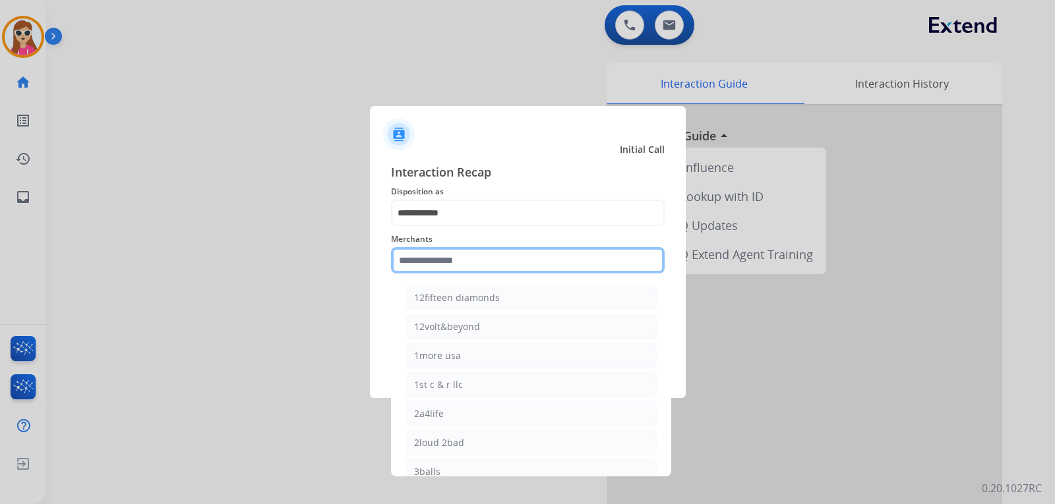
click at [444, 268] on input "text" at bounding box center [528, 260] width 274 height 26
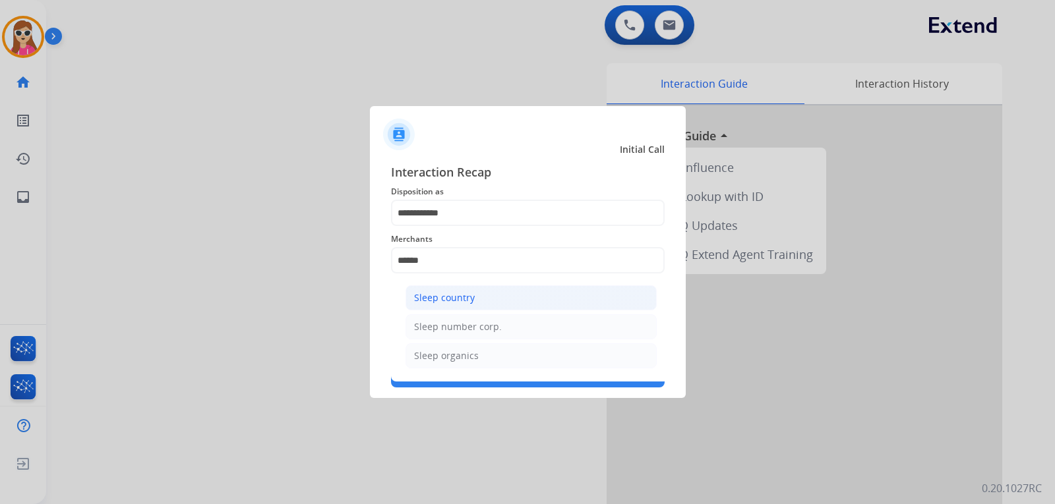
click at [474, 295] on li "Sleep country" at bounding box center [530, 297] width 251 height 25
type input "**********"
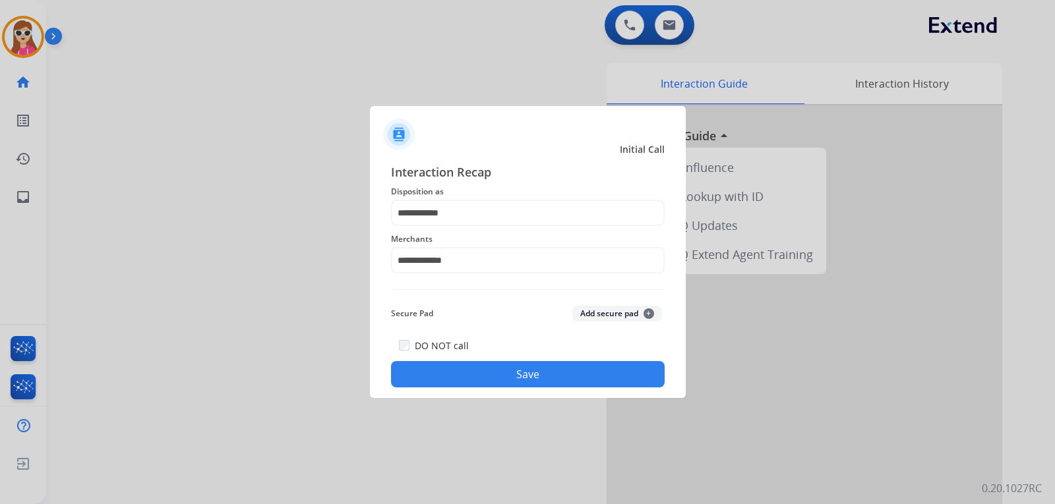
click at [495, 372] on button "Save" at bounding box center [528, 374] width 274 height 26
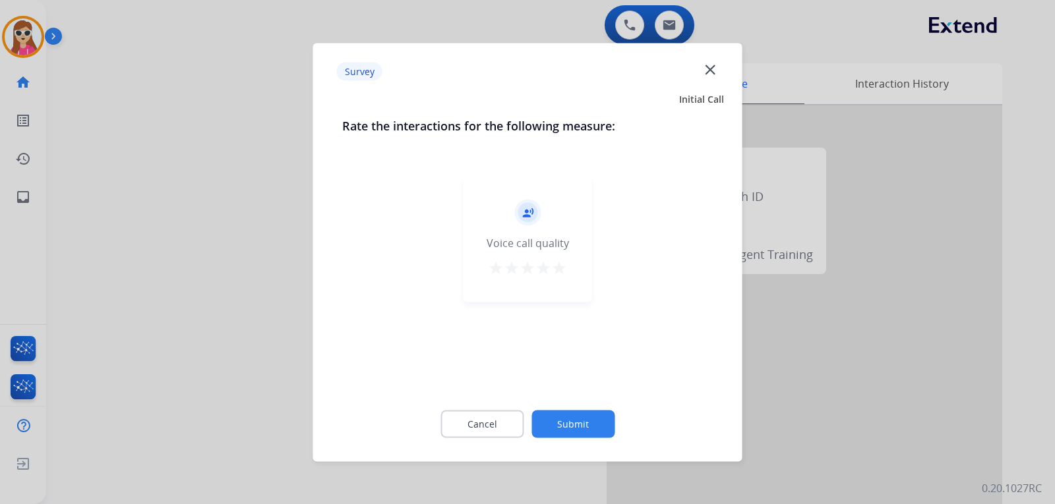
click at [558, 265] on mat-icon "star" at bounding box center [559, 268] width 16 height 16
click at [572, 432] on button "Submit" at bounding box center [572, 424] width 83 height 28
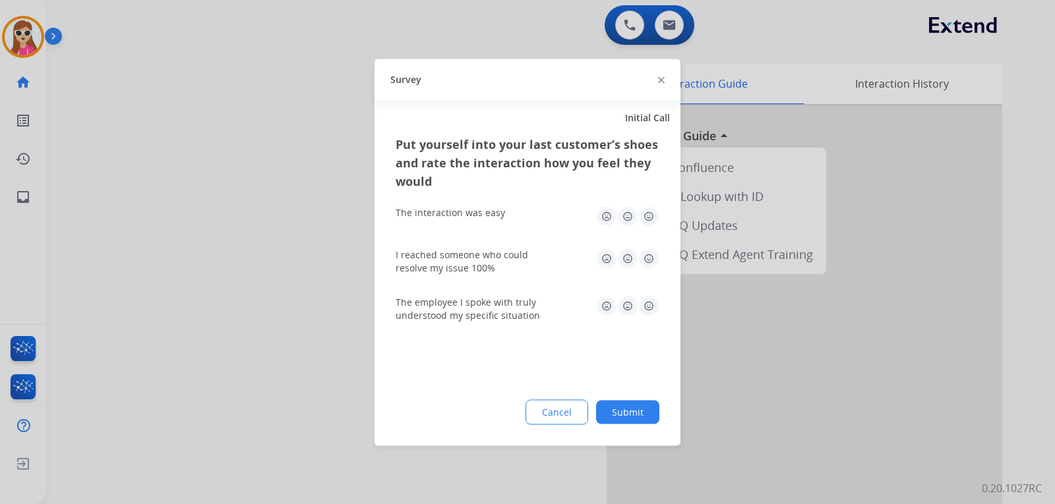
click at [653, 213] on img at bounding box center [648, 216] width 21 height 21
click at [653, 258] on img at bounding box center [648, 258] width 21 height 21
drag, startPoint x: 651, startPoint y: 309, endPoint x: 605, endPoint y: 361, distance: 68.7
click at [651, 310] on img at bounding box center [648, 305] width 21 height 21
click at [627, 407] on button "Submit" at bounding box center [627, 412] width 63 height 24
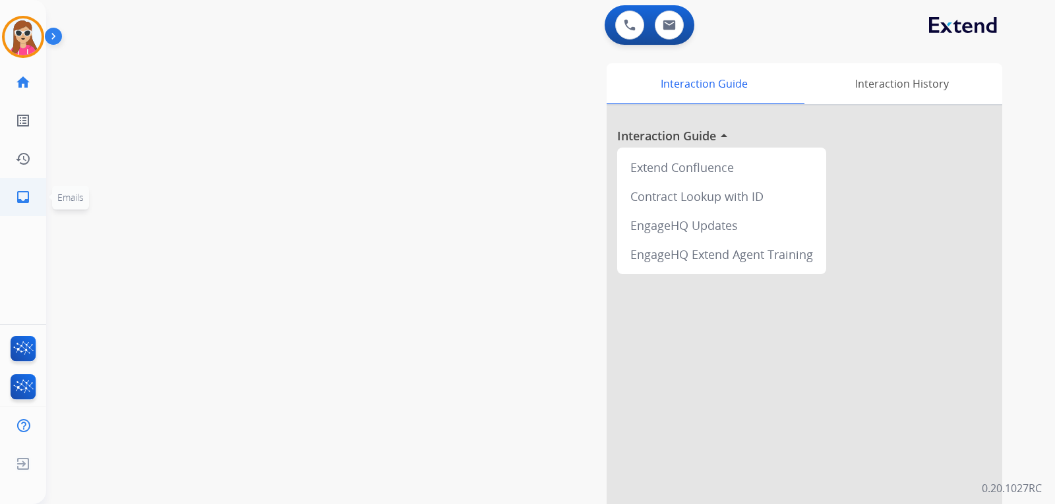
click at [17, 200] on mat-icon "inbox" at bounding box center [23, 197] width 16 height 16
select select "**********"
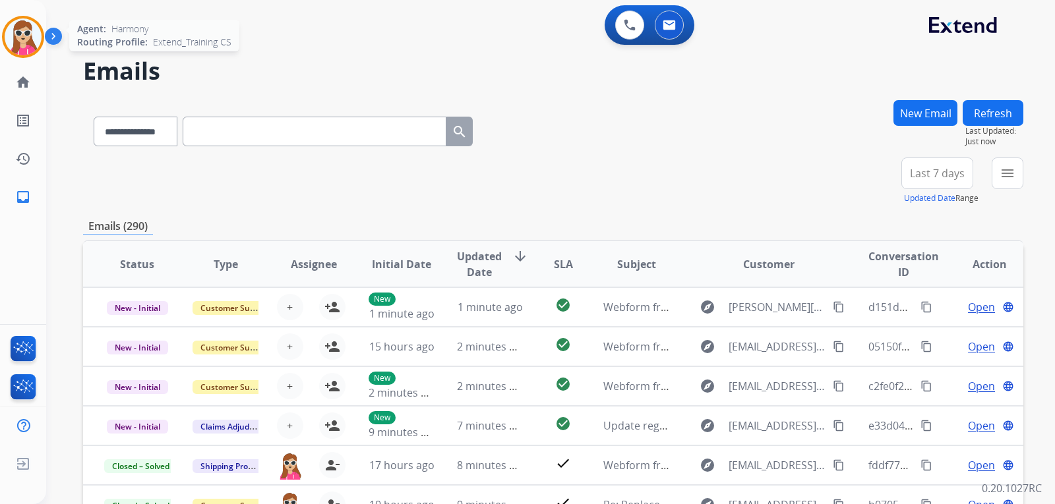
click at [36, 42] on img at bounding box center [23, 36] width 37 height 37
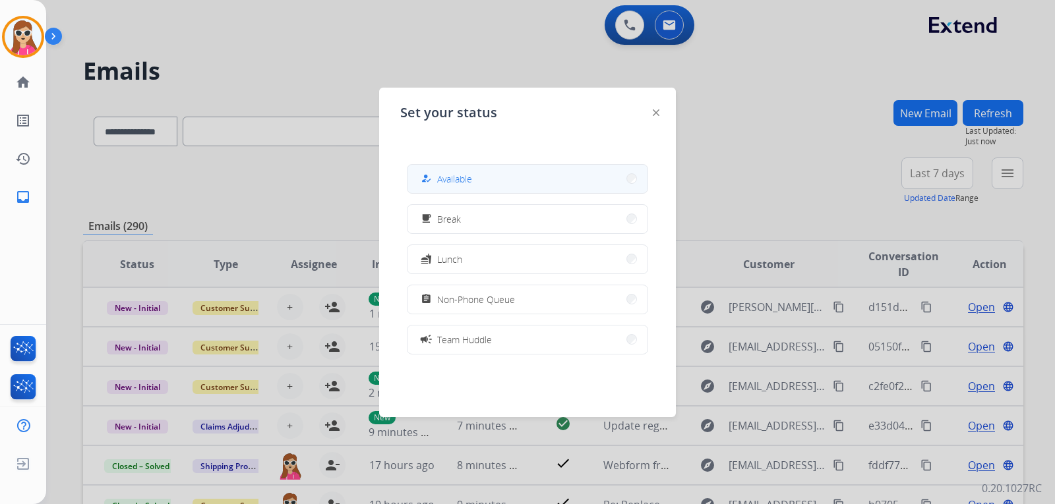
click at [454, 169] on button "how_to_reg Available" at bounding box center [527, 179] width 240 height 28
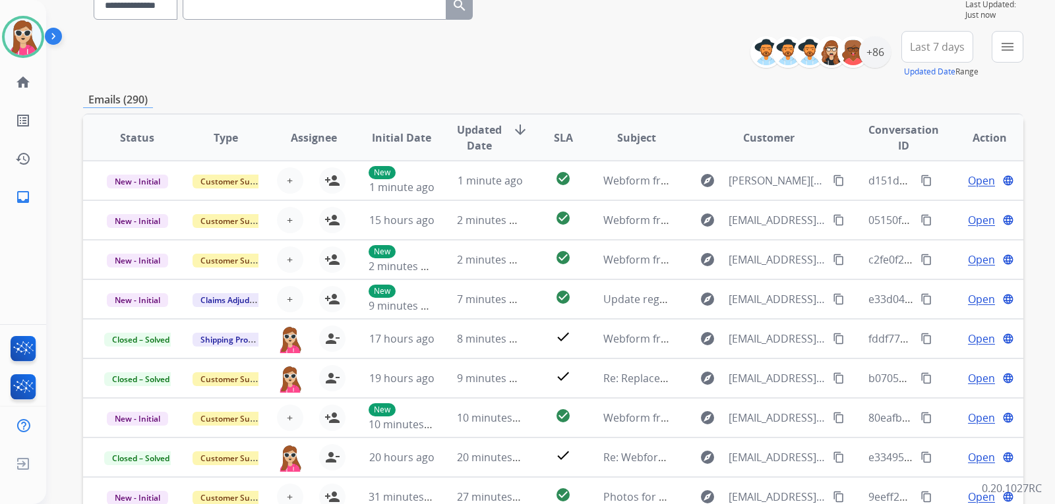
scroll to position [114, 0]
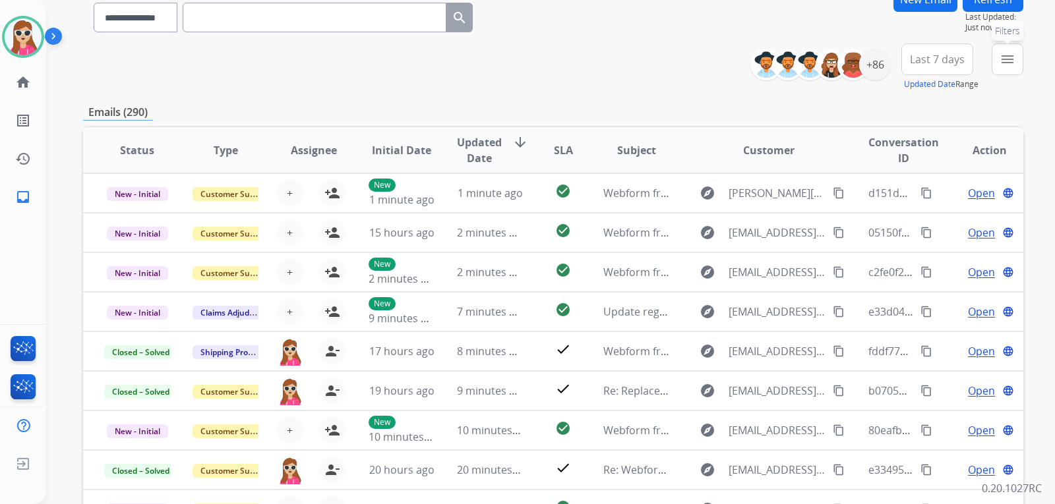
drag, startPoint x: 1001, startPoint y: 60, endPoint x: 983, endPoint y: 68, distance: 19.5
click at [1001, 59] on mat-icon "menu" at bounding box center [1007, 59] width 16 height 16
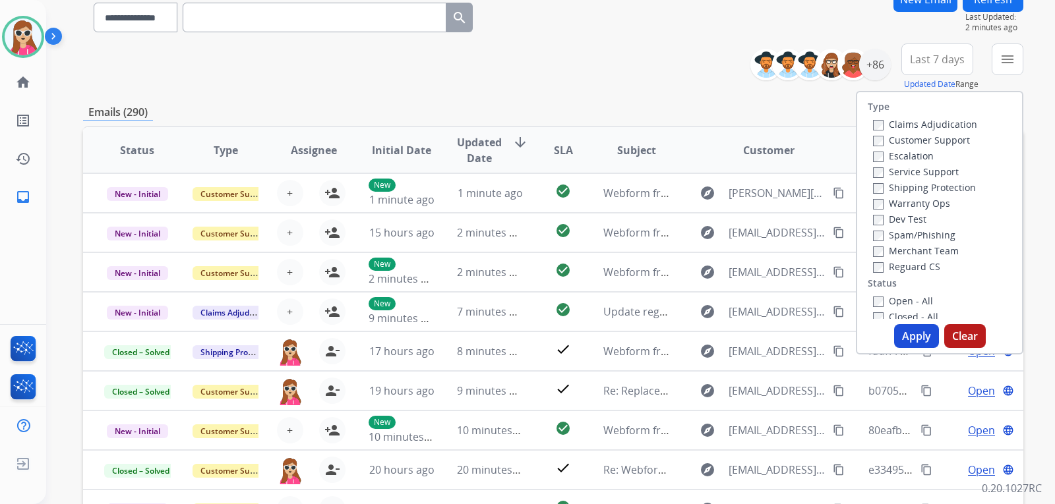
click at [912, 136] on label "Customer Support" at bounding box center [921, 140] width 97 height 13
click at [928, 136] on label "Customer Support" at bounding box center [921, 140] width 97 height 13
click at [935, 189] on label "Shipping Protection" at bounding box center [924, 187] width 103 height 13
click at [896, 269] on label "Reguard CS" at bounding box center [906, 266] width 67 height 13
click at [886, 298] on label "Open - All" at bounding box center [903, 301] width 60 height 13
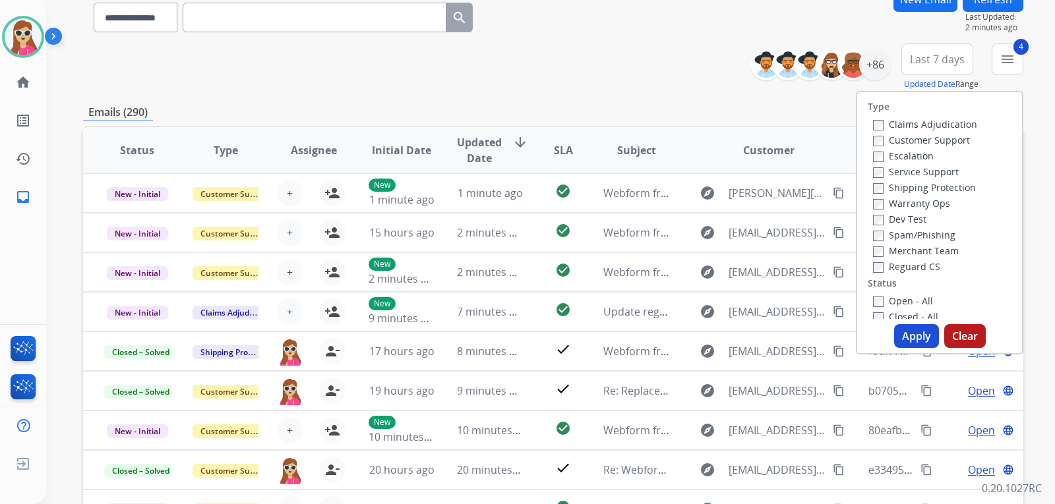
click at [899, 329] on button "Apply" at bounding box center [916, 336] width 45 height 24
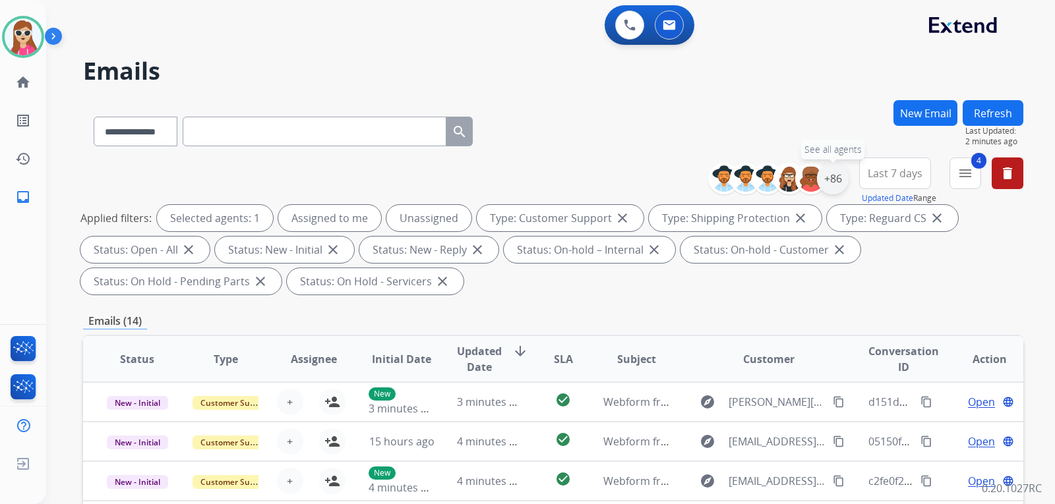
click at [837, 185] on div "+86" at bounding box center [833, 179] width 32 height 32
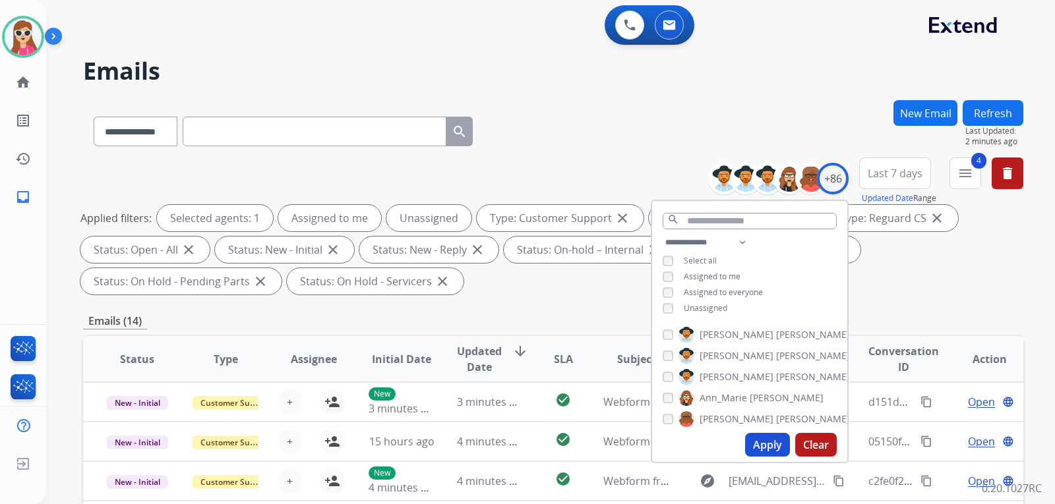
click at [714, 307] on span "Unassigned" at bounding box center [706, 308] width 44 height 11
click at [769, 441] on button "Apply" at bounding box center [767, 445] width 45 height 24
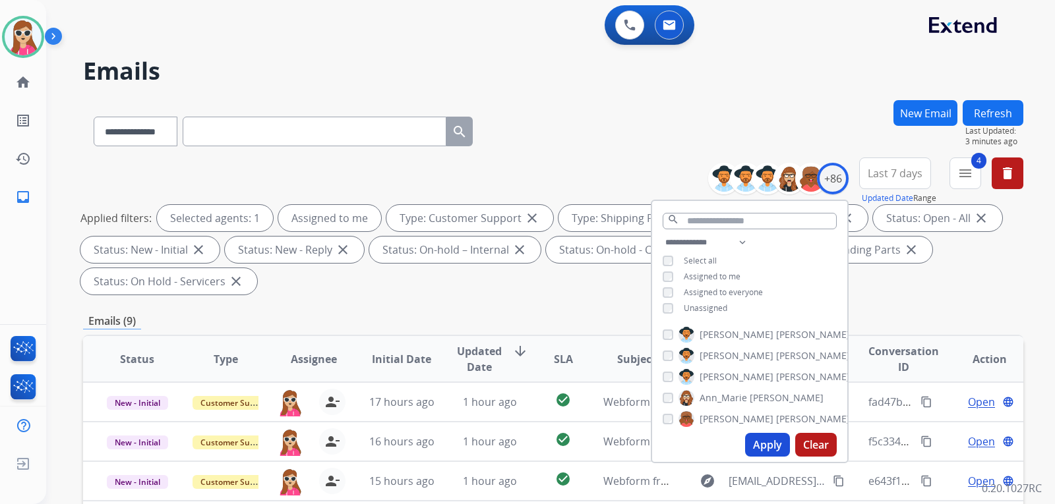
click at [511, 305] on div "**********" at bounding box center [553, 472] width 940 height 745
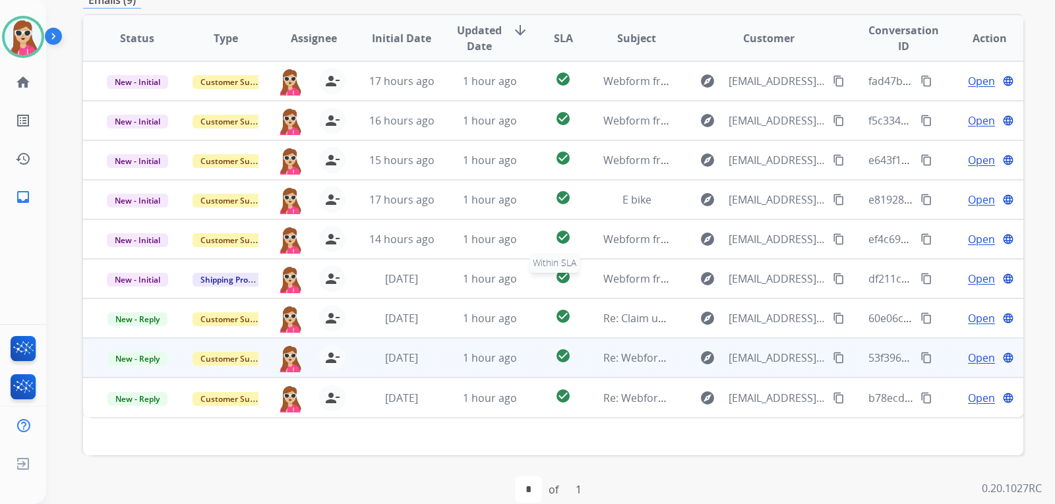
scroll to position [341, 0]
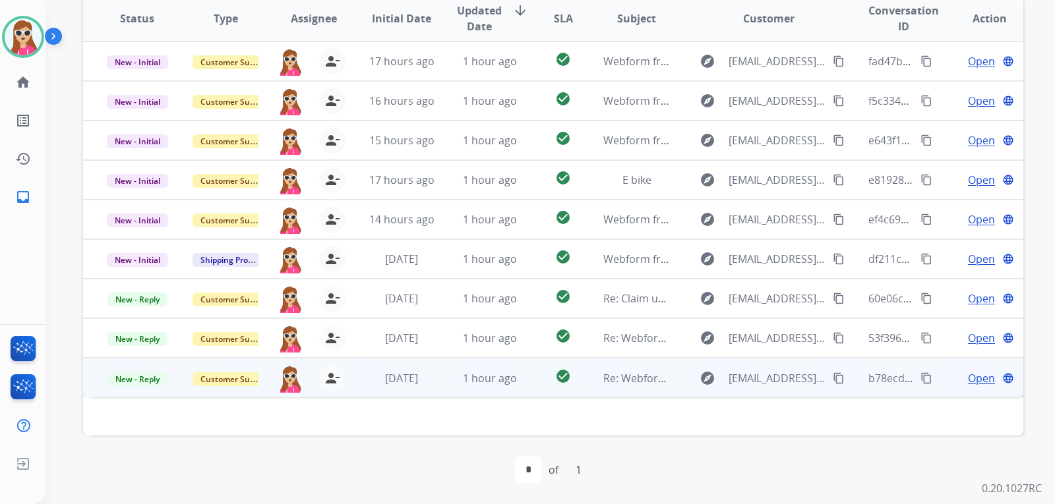
click at [582, 376] on td "Re: Webform from [EMAIL_ADDRESS][DOMAIN_NAME] on [DATE]" at bounding box center [626, 378] width 88 height 40
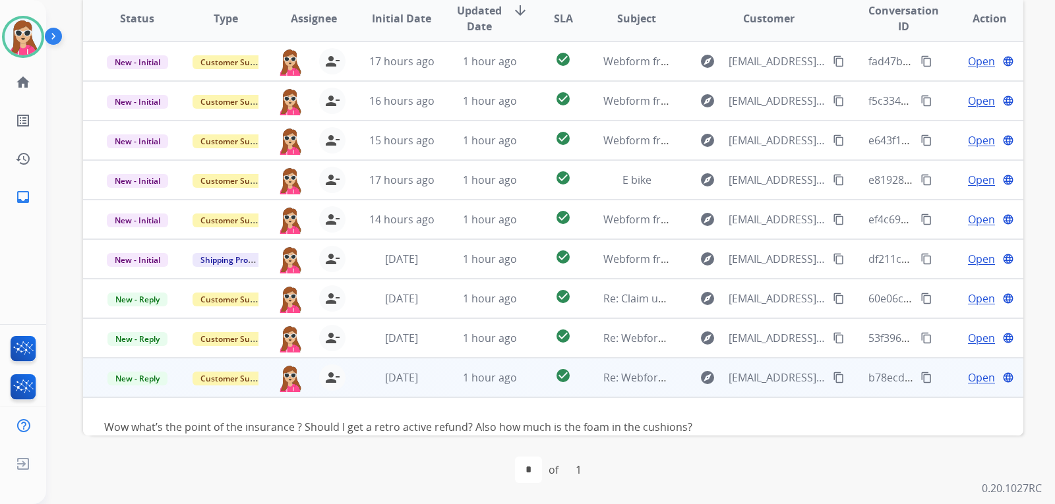
scroll to position [100, 0]
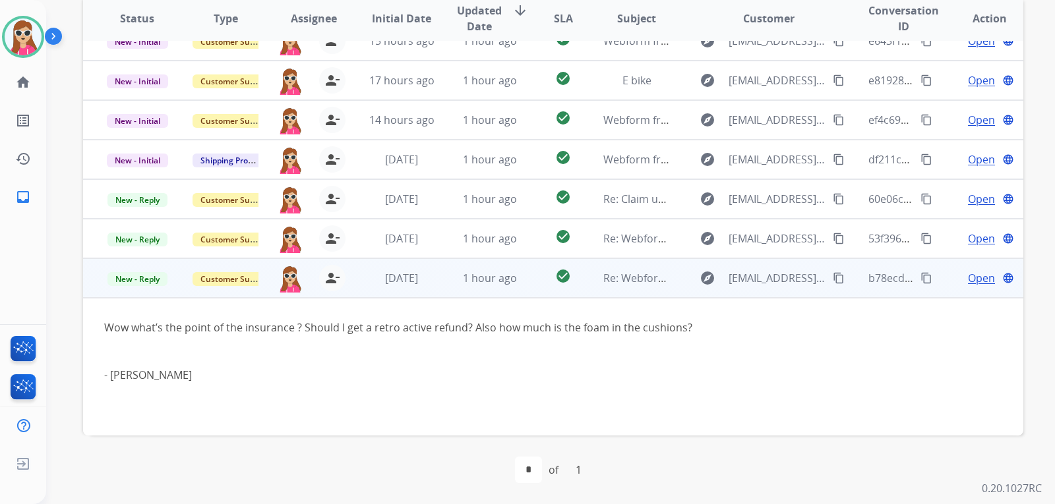
click at [583, 376] on div "- Matthew Sanchez" at bounding box center [465, 383] width 722 height 32
click at [584, 289] on td "Re: Webform from [EMAIL_ADDRESS][DOMAIN_NAME] on [DATE]" at bounding box center [626, 278] width 88 height 40
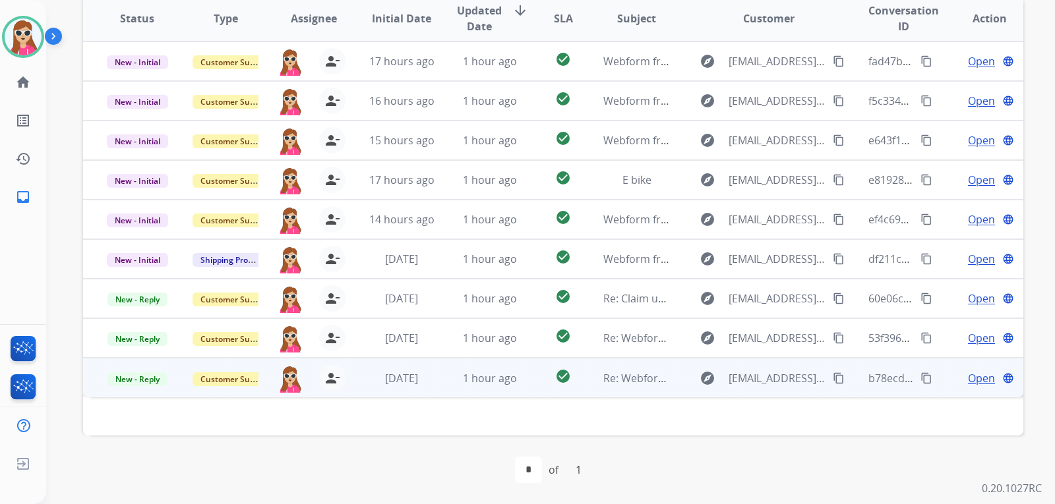
scroll to position [0, 0]
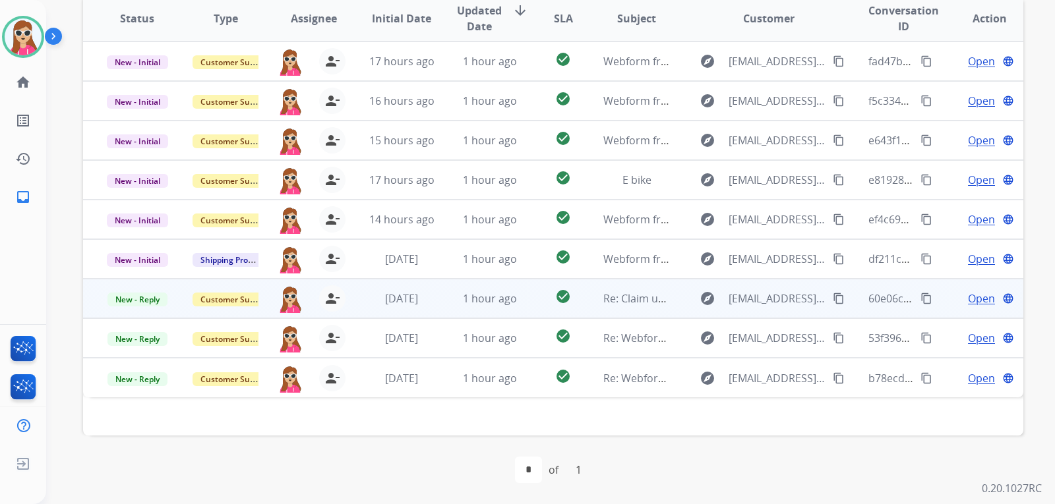
click at [582, 305] on td "Re: Claim update" at bounding box center [626, 299] width 88 height 40
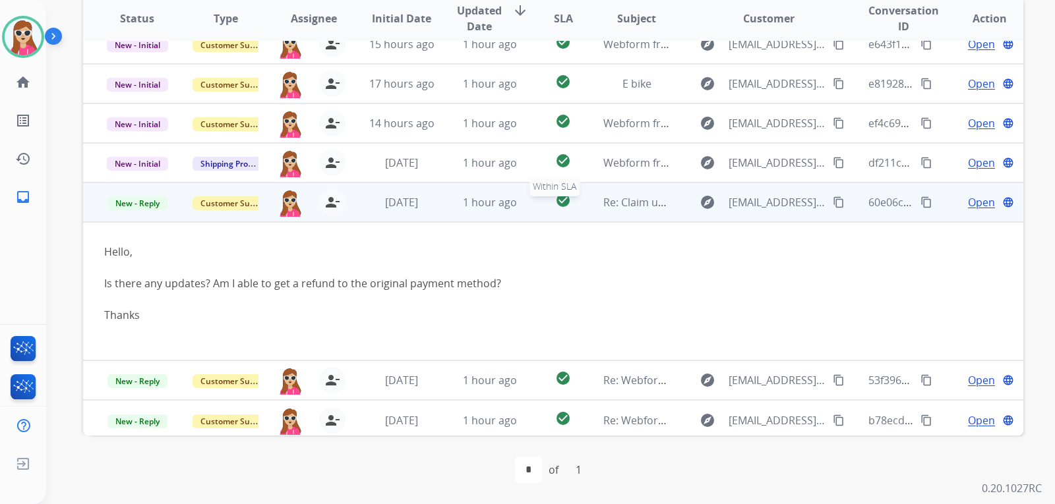
scroll to position [100, 0]
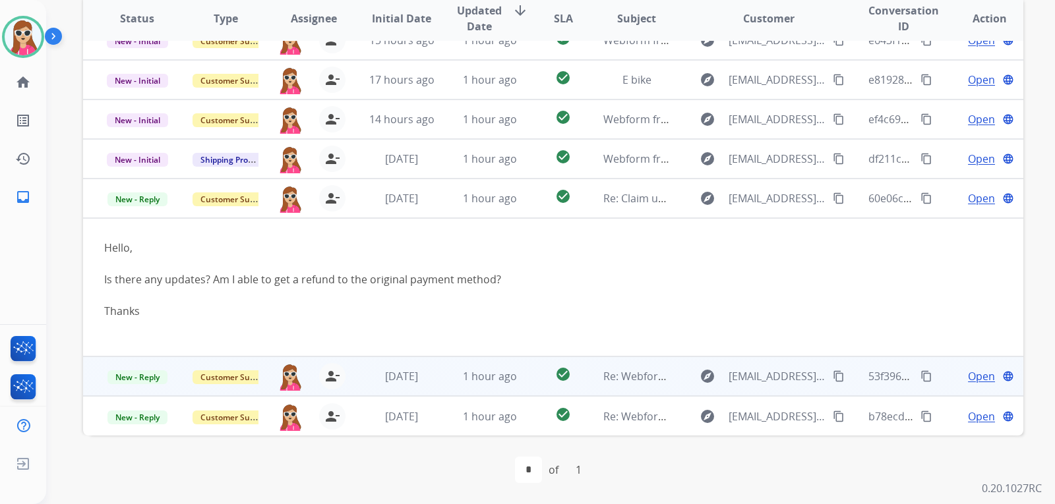
click at [583, 379] on td "Re: Webform from [EMAIL_ADDRESS][DOMAIN_NAME] on [DATE]" at bounding box center [626, 377] width 88 height 40
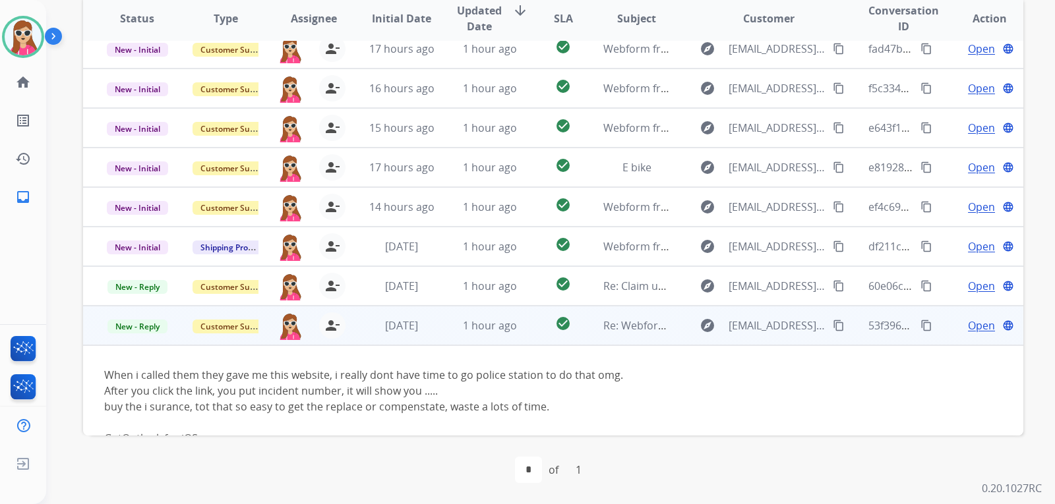
scroll to position [0, 0]
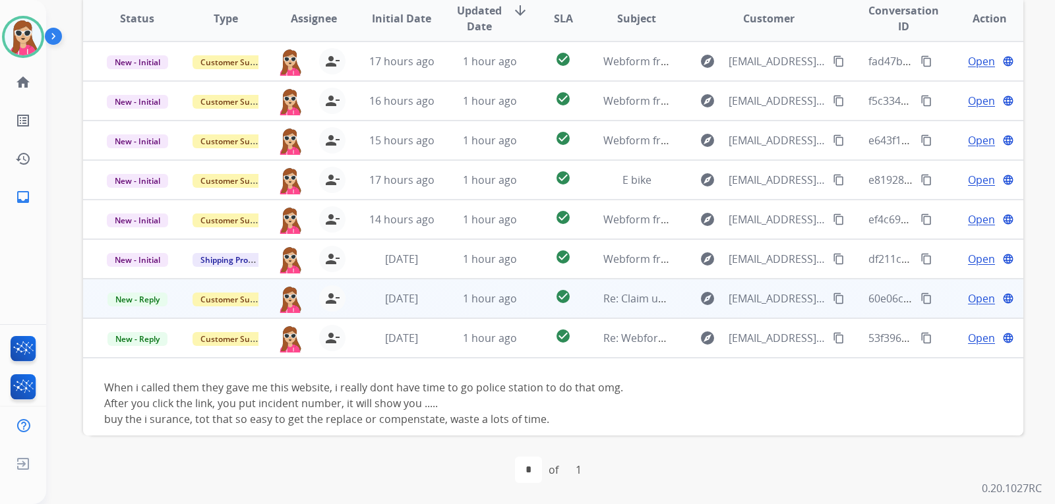
click at [582, 301] on td "Re: Claim update" at bounding box center [626, 299] width 88 height 40
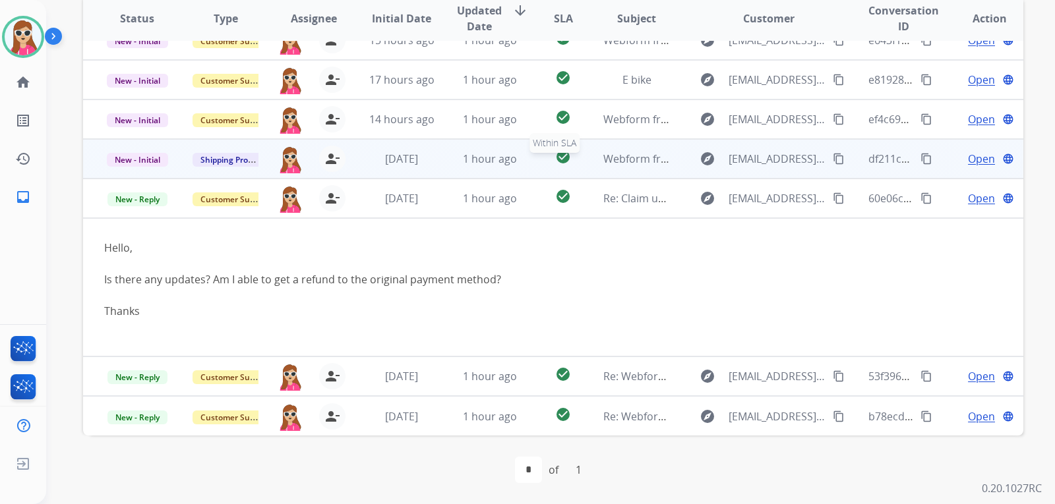
click at [572, 156] on div "check_circle" at bounding box center [563, 159] width 37 height 20
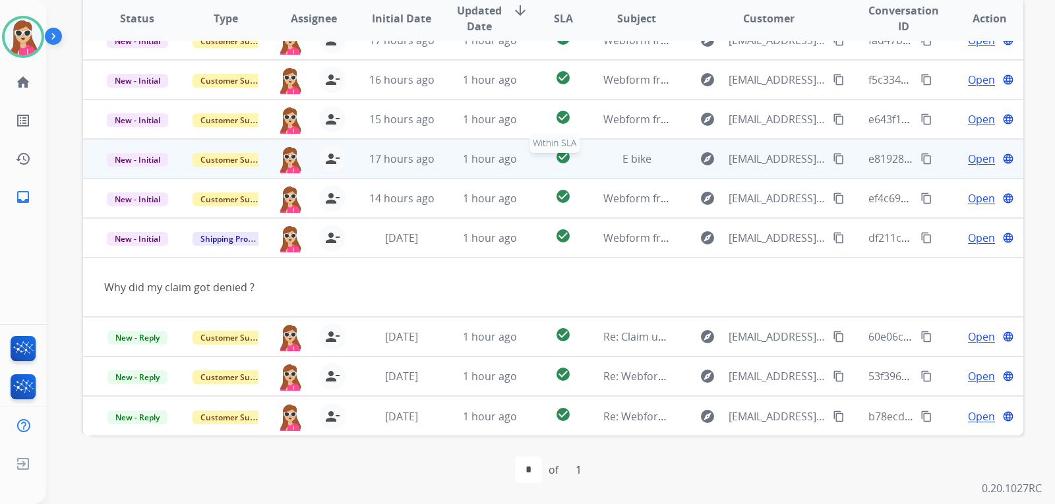
scroll to position [21, 0]
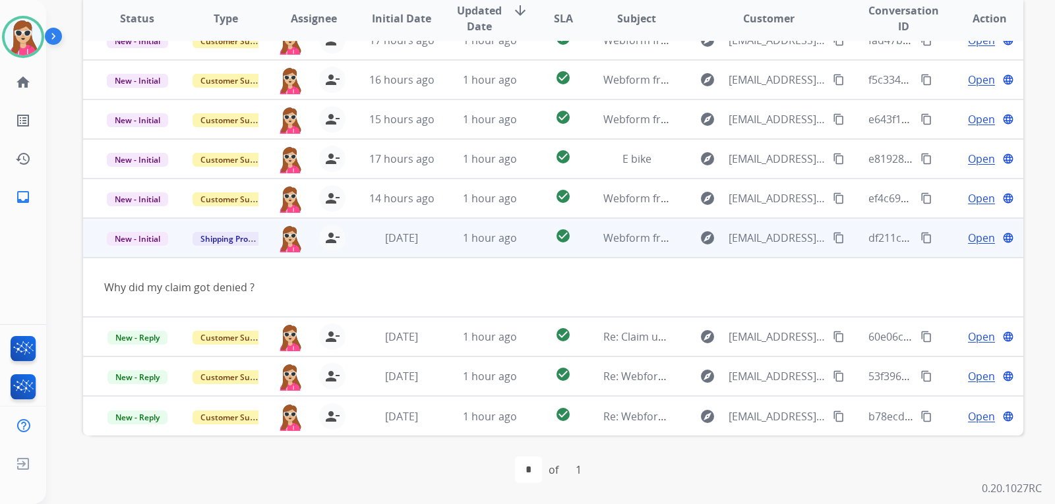
click at [833, 237] on mat-icon "content_copy" at bounding box center [839, 238] width 12 height 12
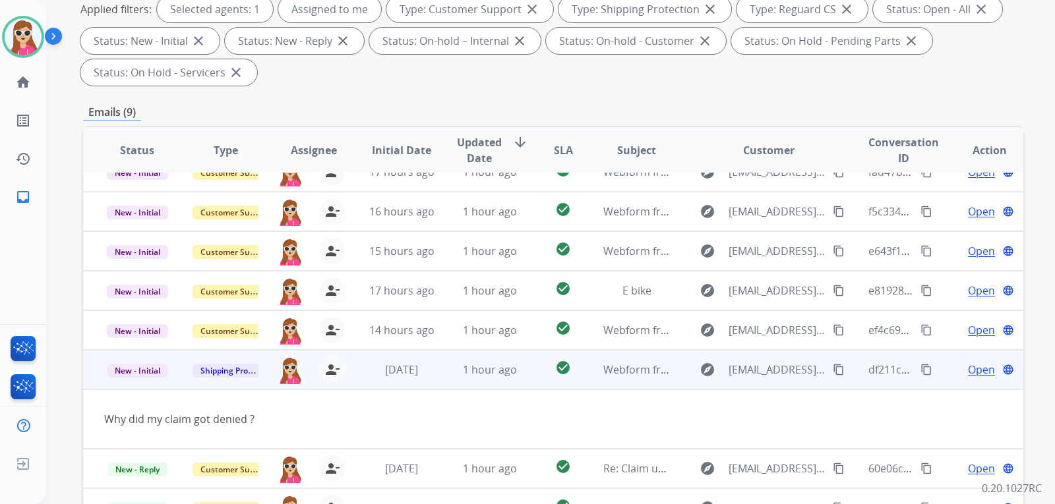
click at [968, 373] on span "Open" at bounding box center [981, 370] width 27 height 16
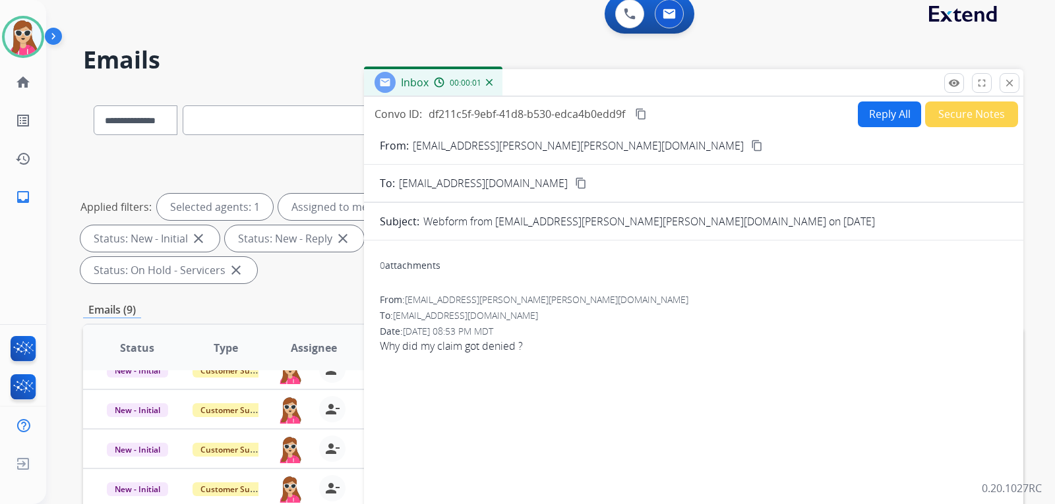
scroll to position [0, 0]
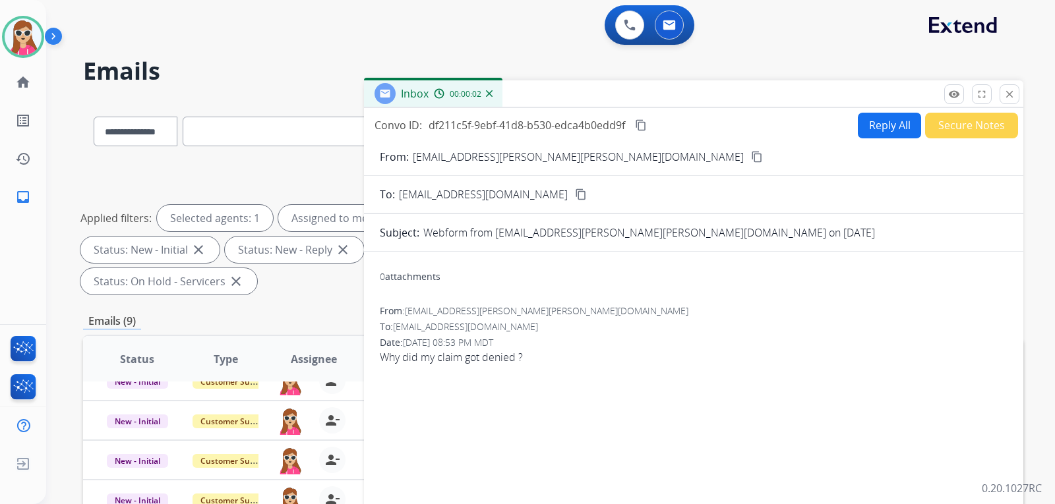
click at [875, 123] on button "Reply All" at bounding box center [889, 126] width 63 height 26
select select "**********"
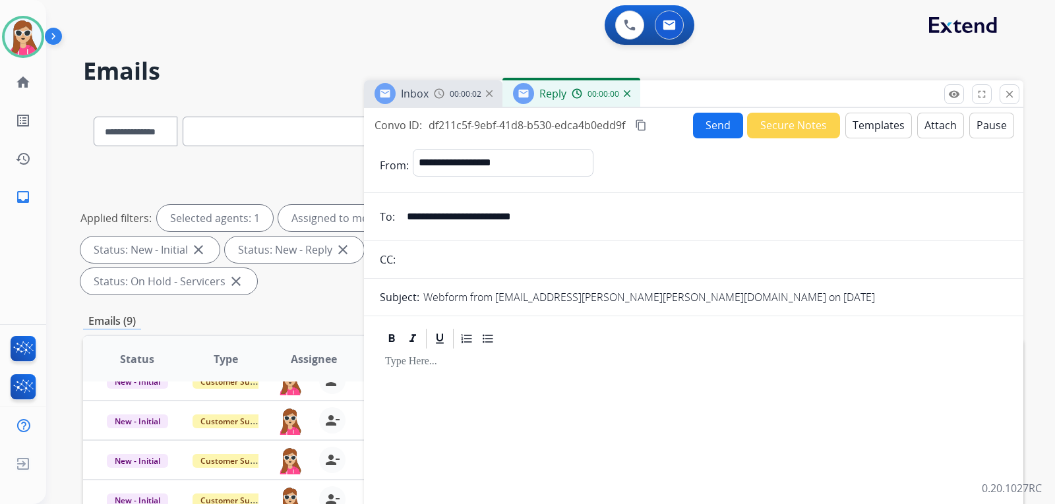
click at [873, 118] on button "Templates" at bounding box center [878, 126] width 67 height 26
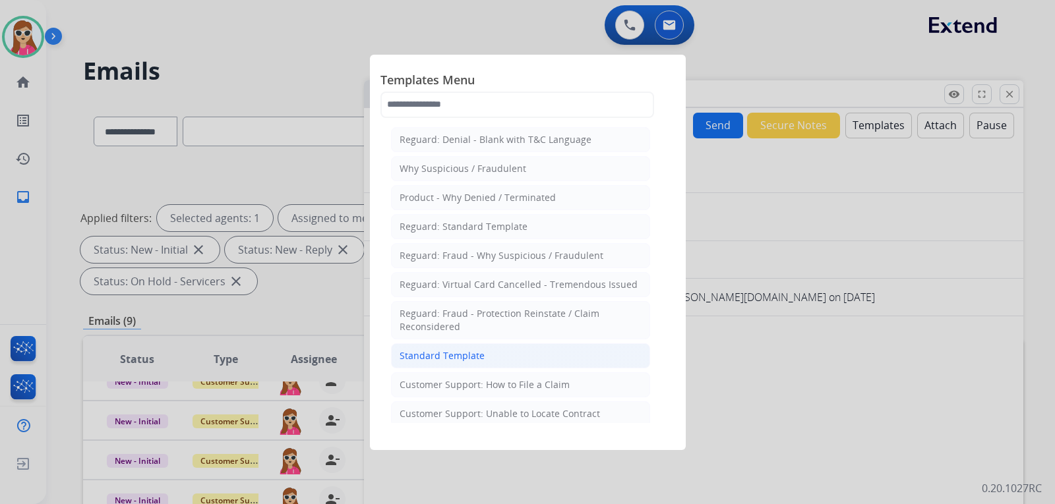
click at [471, 362] on div "Standard Template" at bounding box center [442, 355] width 85 height 13
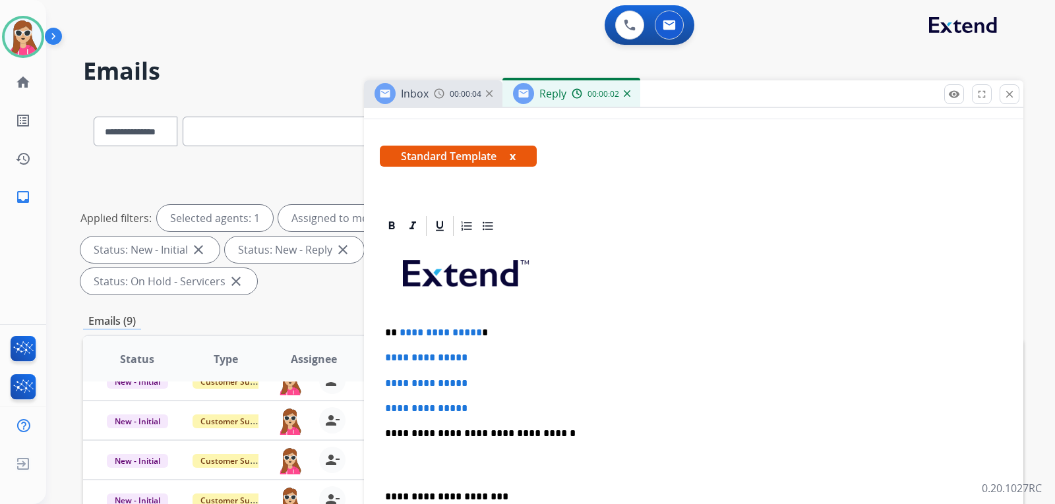
scroll to position [198, 0]
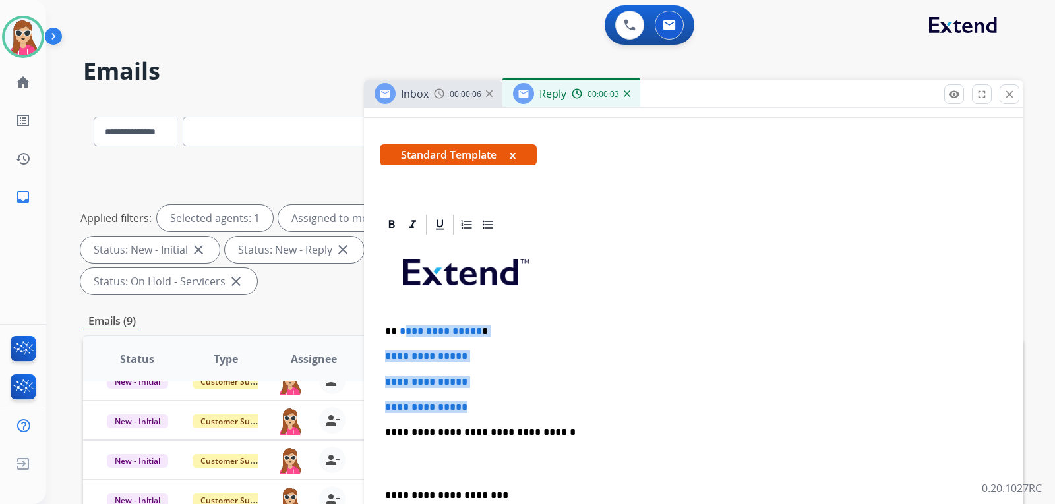
drag, startPoint x: 413, startPoint y: 335, endPoint x: 487, endPoint y: 396, distance: 95.6
click at [487, 396] on div "**********" at bounding box center [694, 464] width 628 height 454
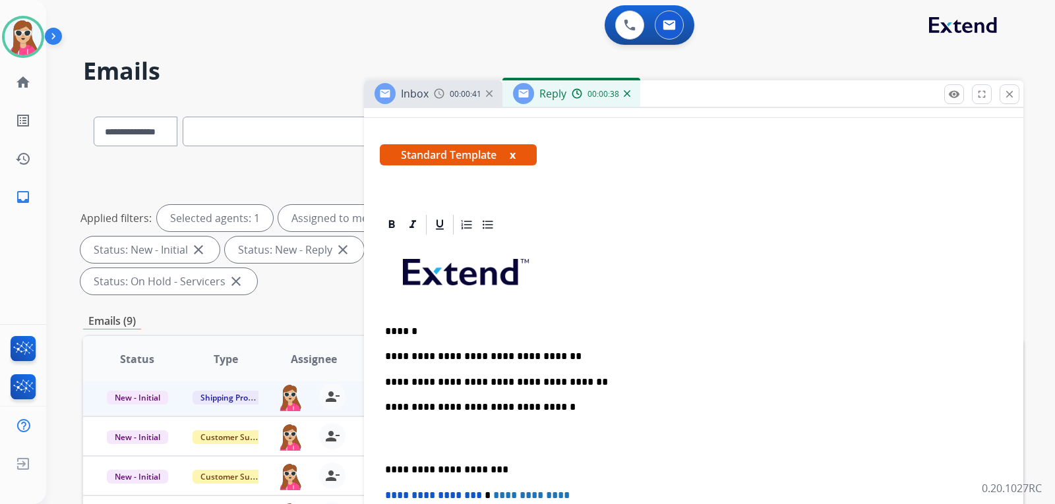
scroll to position [5, 0]
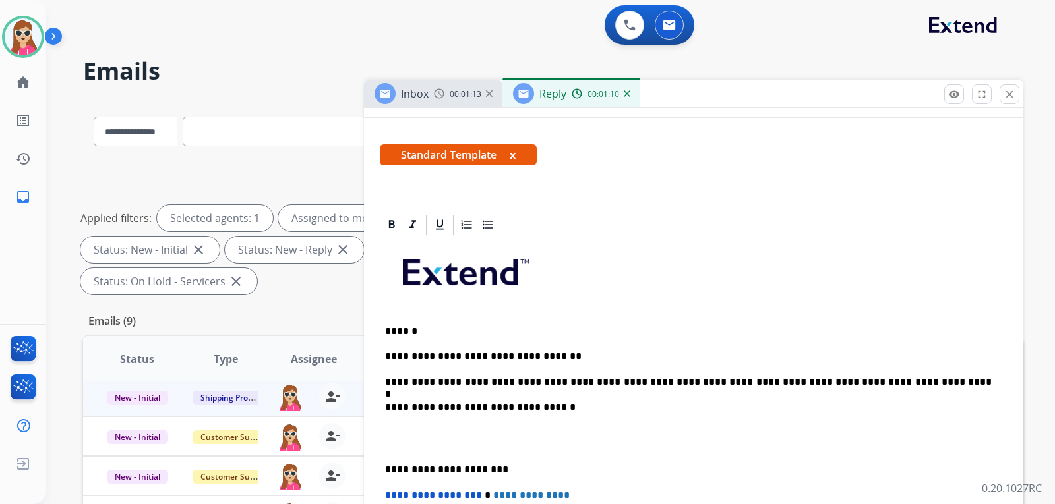
click at [763, 384] on p "**********" at bounding box center [688, 382] width 607 height 12
click at [759, 384] on p "**********" at bounding box center [688, 382] width 607 height 12
click at [893, 382] on p "**********" at bounding box center [688, 382] width 607 height 12
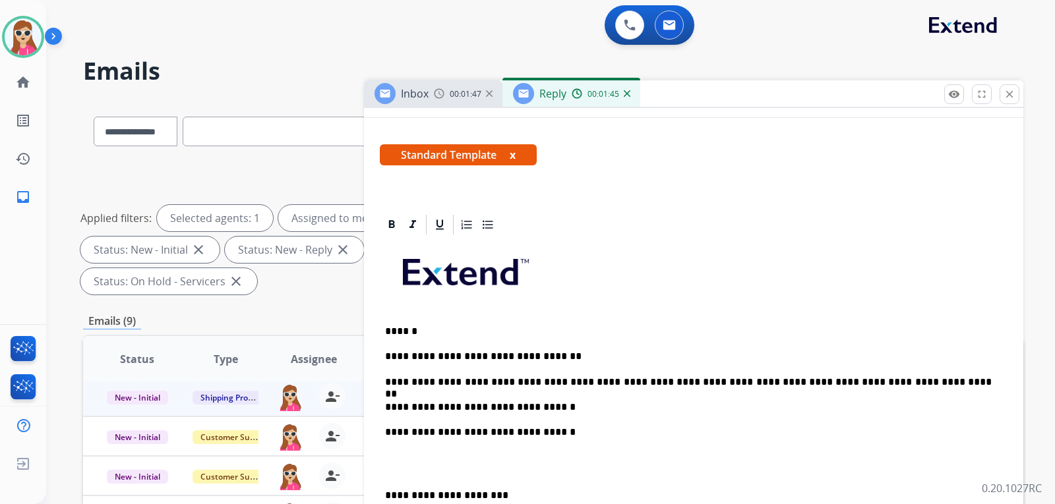
click at [520, 409] on p "**********" at bounding box center [688, 407] width 607 height 12
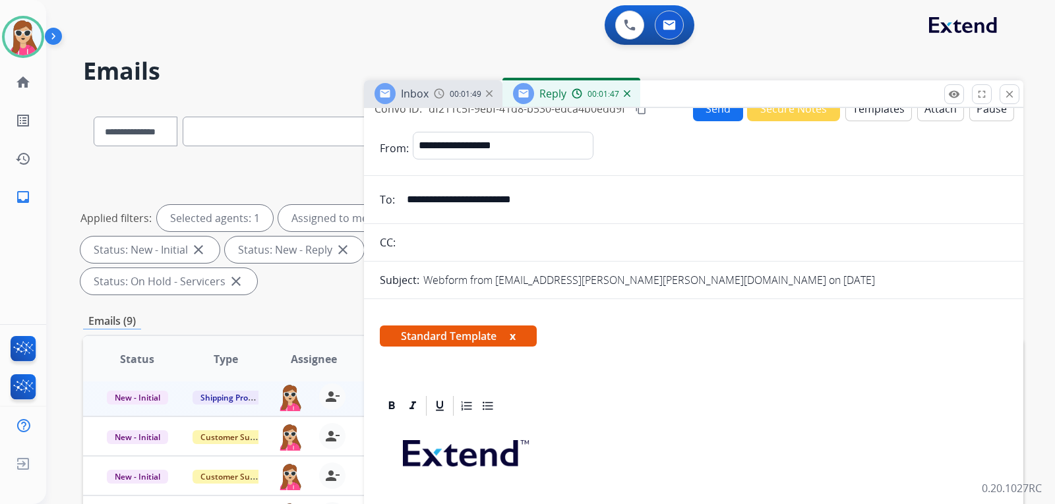
scroll to position [0, 0]
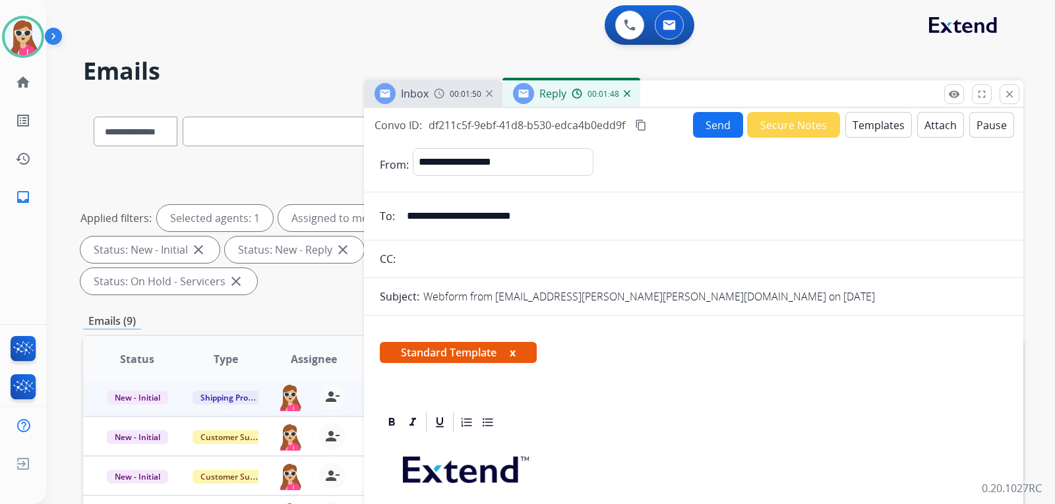
click at [727, 131] on button "Send" at bounding box center [718, 125] width 50 height 26
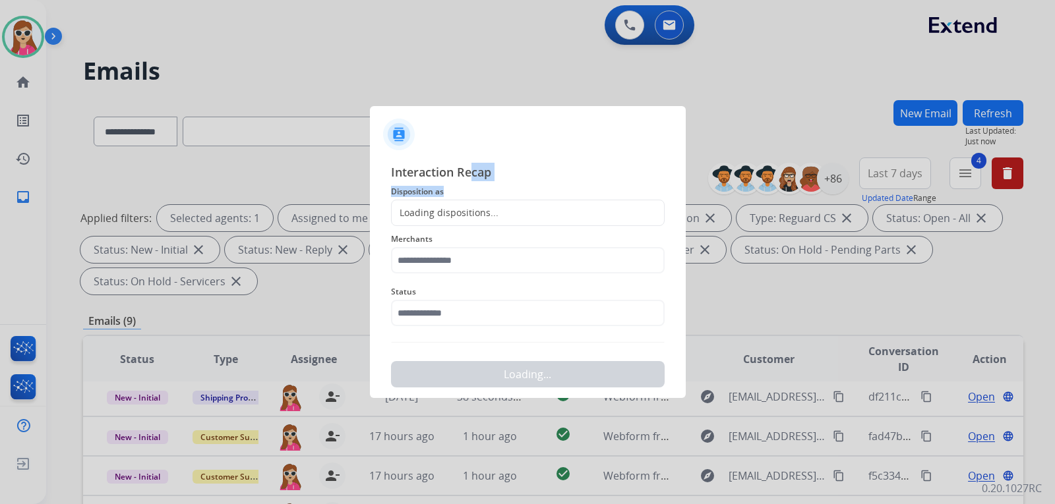
click at [487, 209] on div "Interaction Recap Disposition as Loading dispositions... Merchants Status Loadi…" at bounding box center [528, 275] width 274 height 225
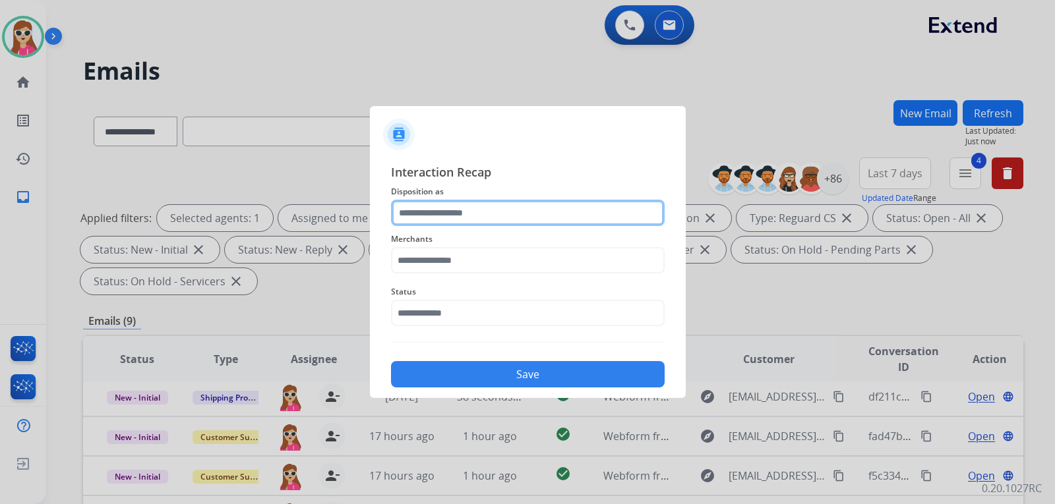
click at [501, 220] on input "text" at bounding box center [528, 213] width 274 height 26
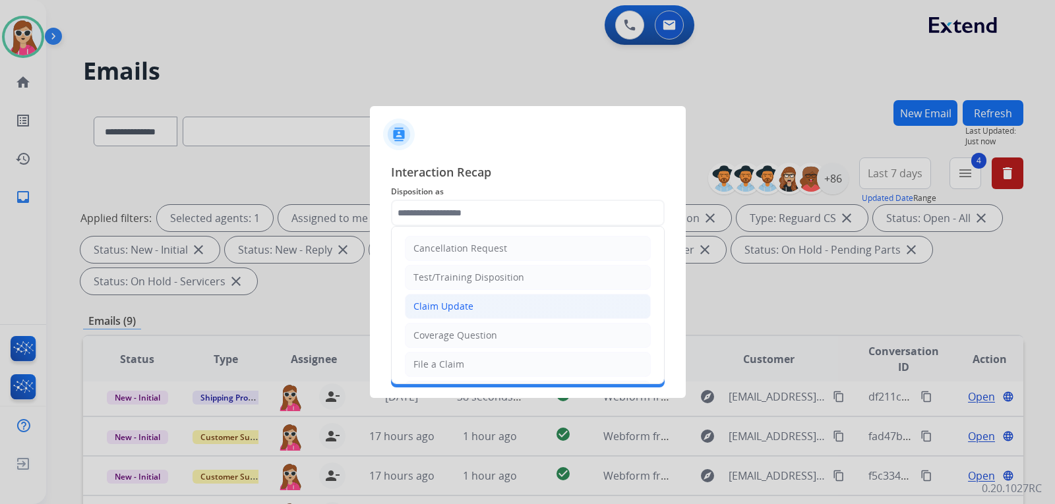
click at [480, 308] on li "Claim Update" at bounding box center [528, 306] width 246 height 25
type input "**********"
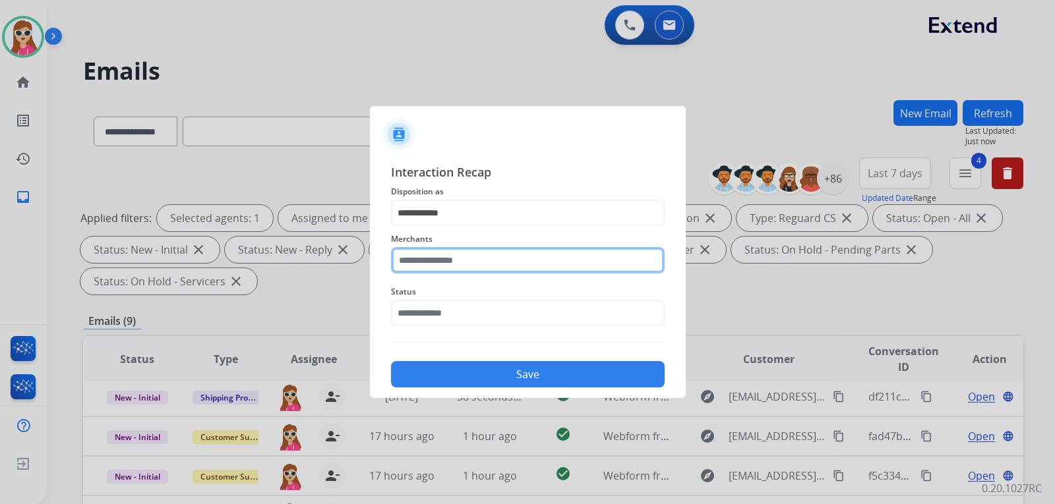
click at [484, 257] on input "text" at bounding box center [528, 260] width 274 height 26
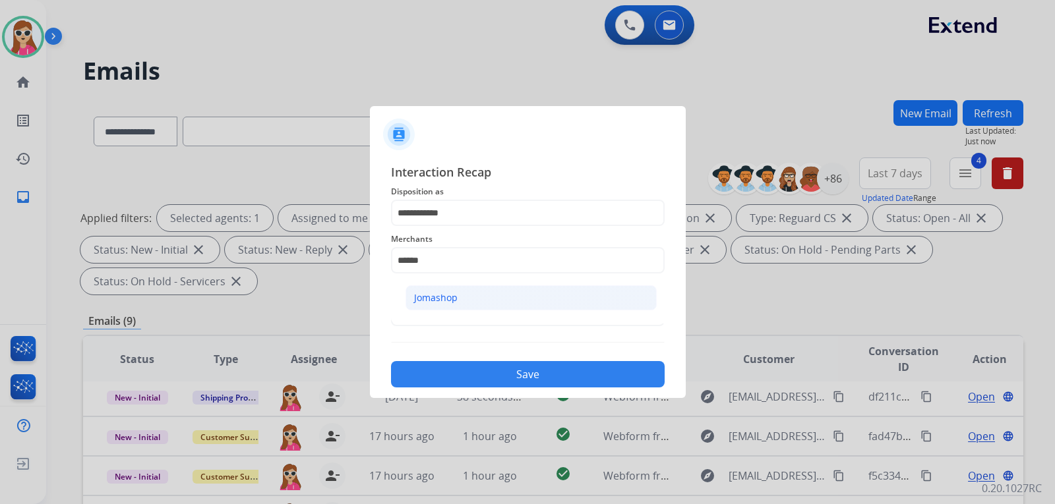
drag, startPoint x: 432, startPoint y: 300, endPoint x: 456, endPoint y: 299, distance: 24.4
click at [432, 300] on div "Jomashop" at bounding box center [436, 297] width 44 height 13
type input "********"
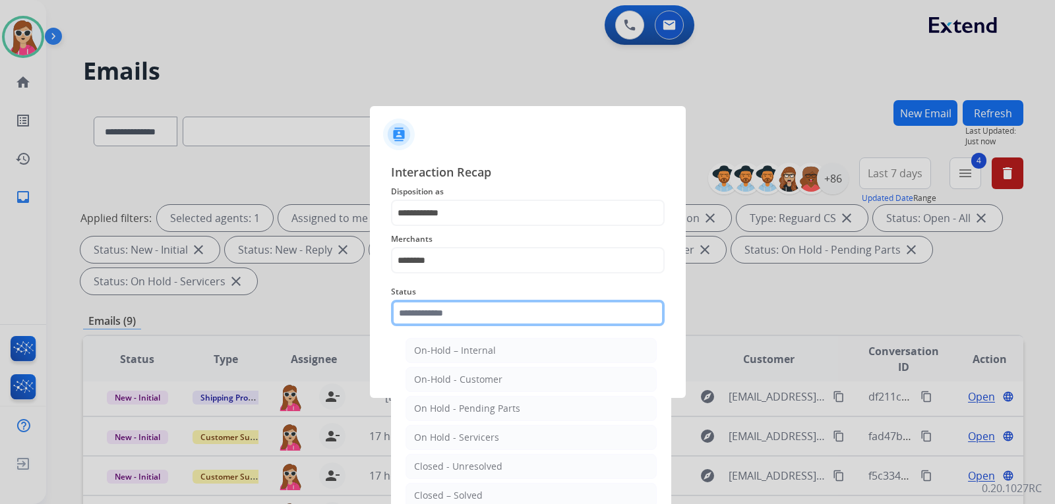
click at [481, 309] on input "text" at bounding box center [528, 313] width 274 height 26
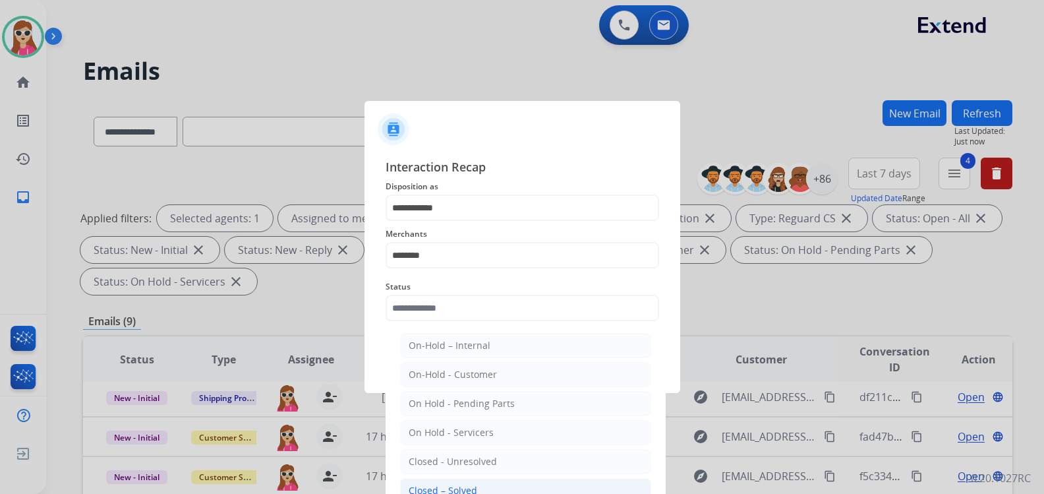
click at [474, 492] on div "Closed – Solved" at bounding box center [443, 490] width 69 height 13
type input "**********"
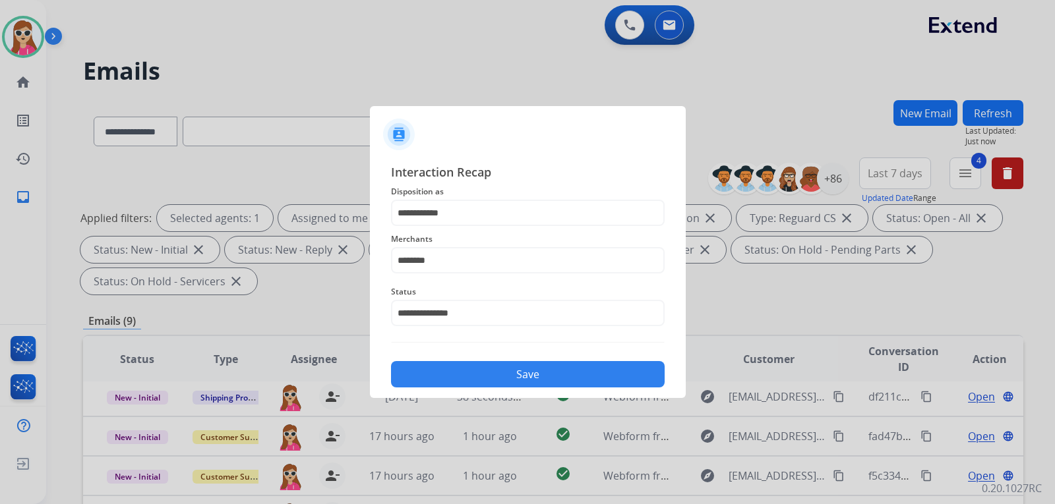
click at [488, 373] on button "Save" at bounding box center [528, 374] width 274 height 26
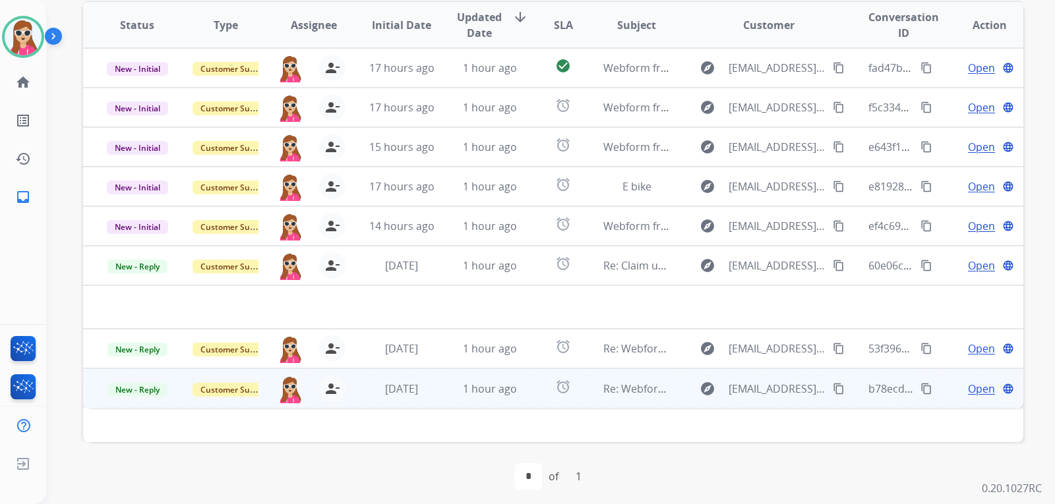
scroll to position [341, 0]
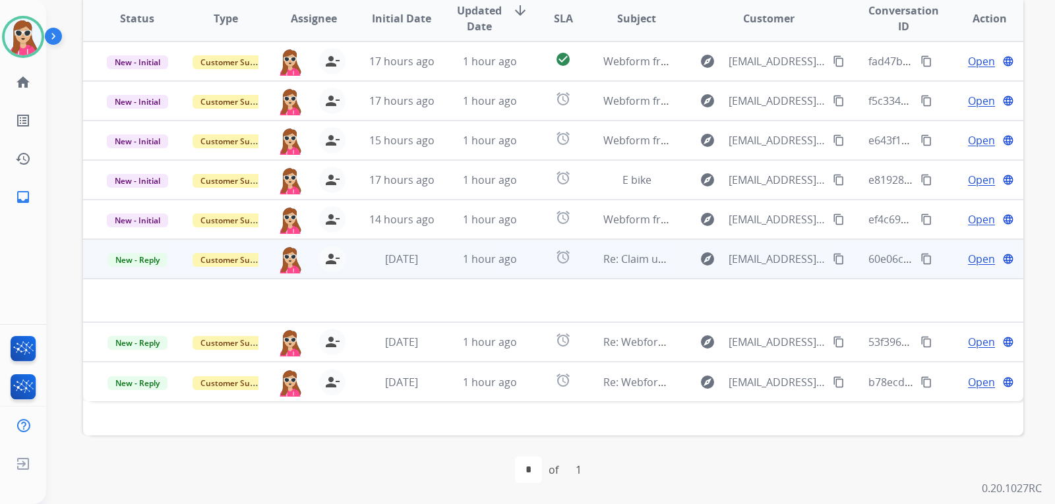
click at [531, 272] on td "alarm" at bounding box center [552, 259] width 59 height 40
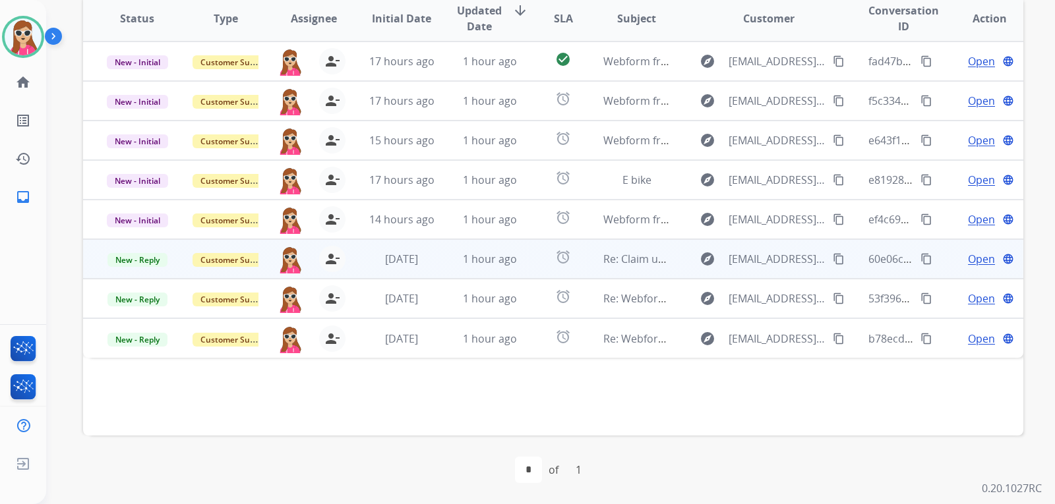
click at [534, 273] on td "alarm" at bounding box center [552, 259] width 59 height 40
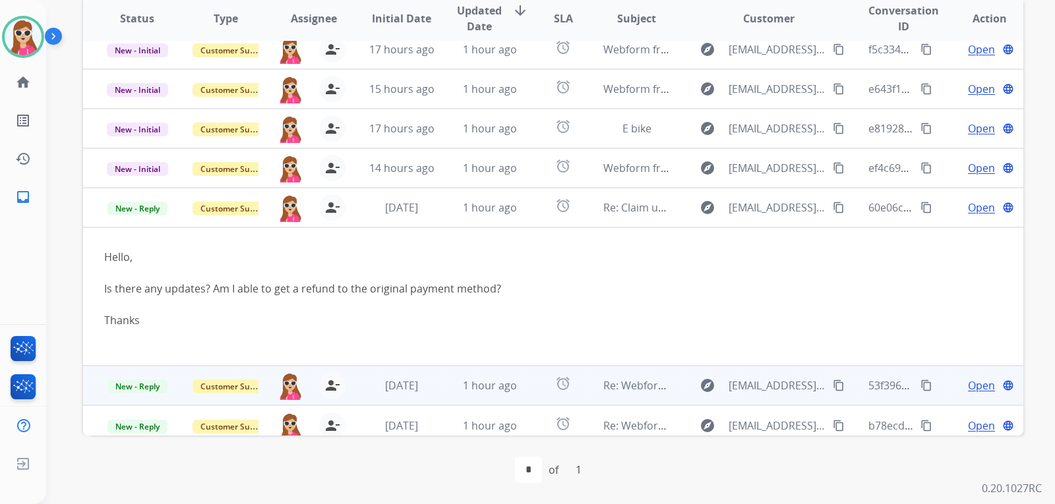
scroll to position [61, 0]
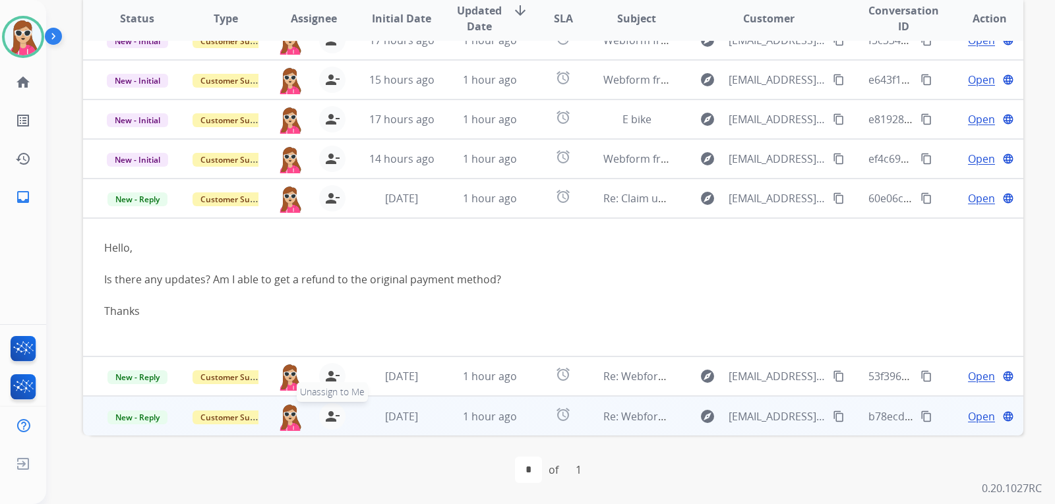
click at [334, 415] on mat-icon "person_remove" at bounding box center [332, 417] width 16 height 16
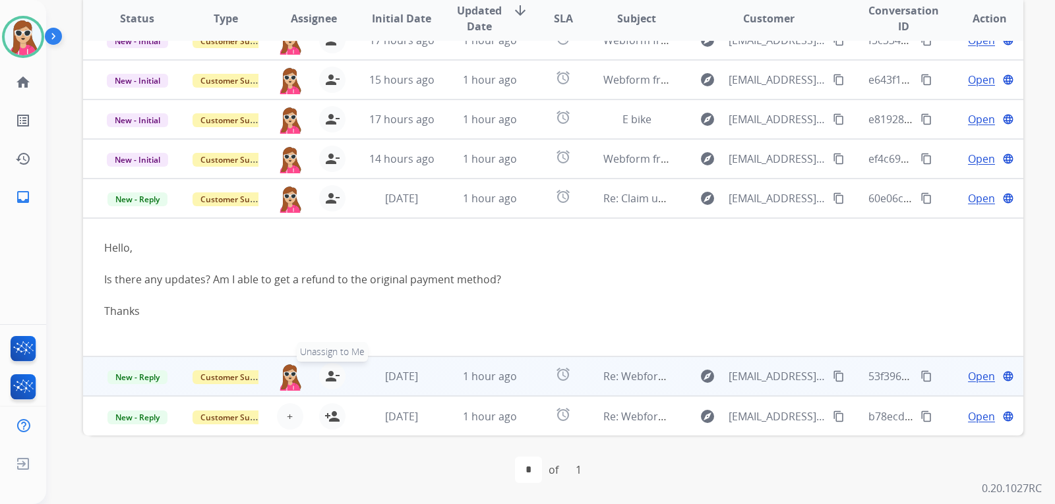
click at [334, 378] on mat-icon "person_remove" at bounding box center [332, 377] width 16 height 16
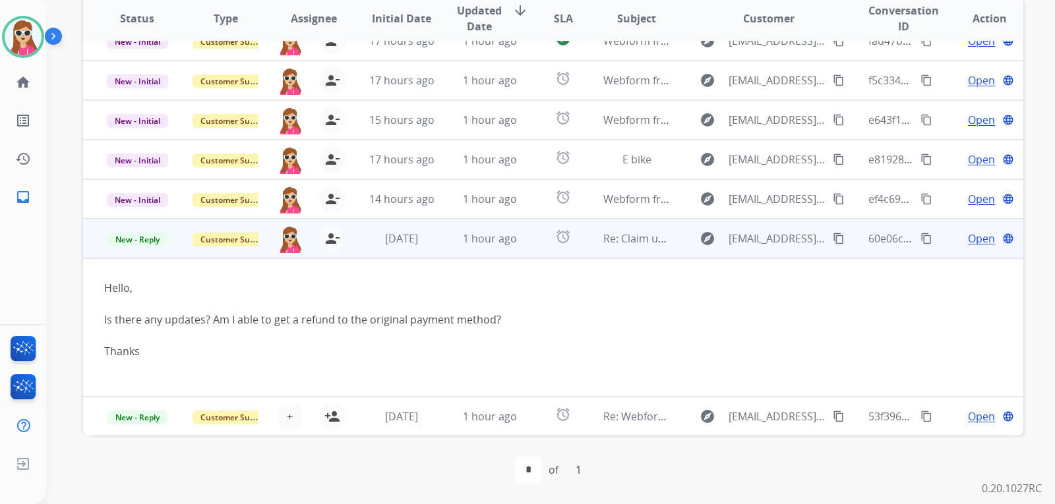
scroll to position [0, 0]
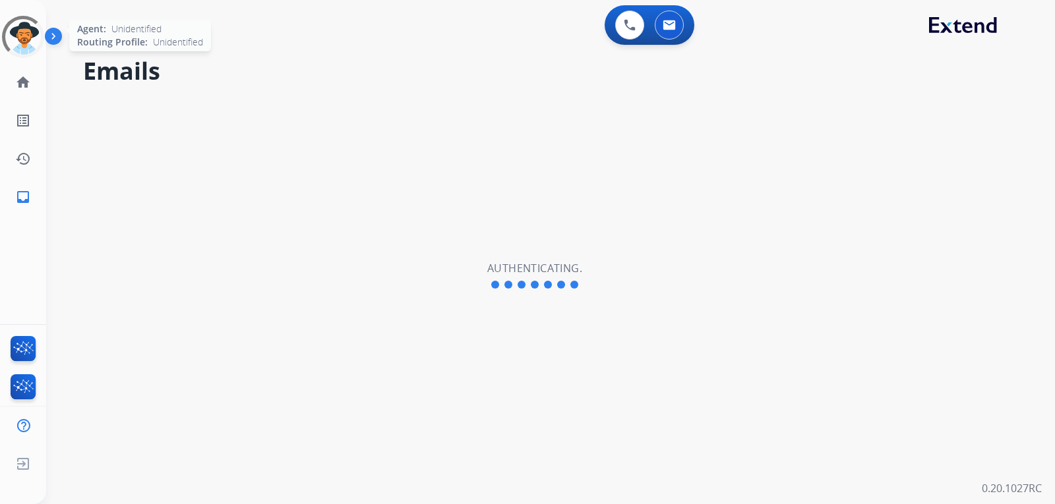
click at [21, 36] on div at bounding box center [22, 36] width 55 height 55
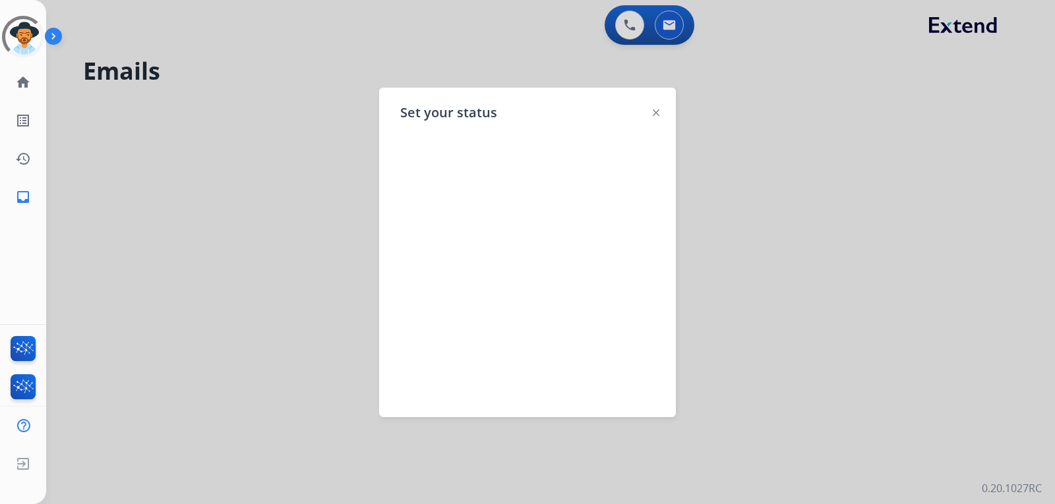
click at [651, 118] on div "Set your status" at bounding box center [527, 253] width 297 height 330
select select "**********"
click at [643, 115] on div "Set your status" at bounding box center [527, 253] width 297 height 330
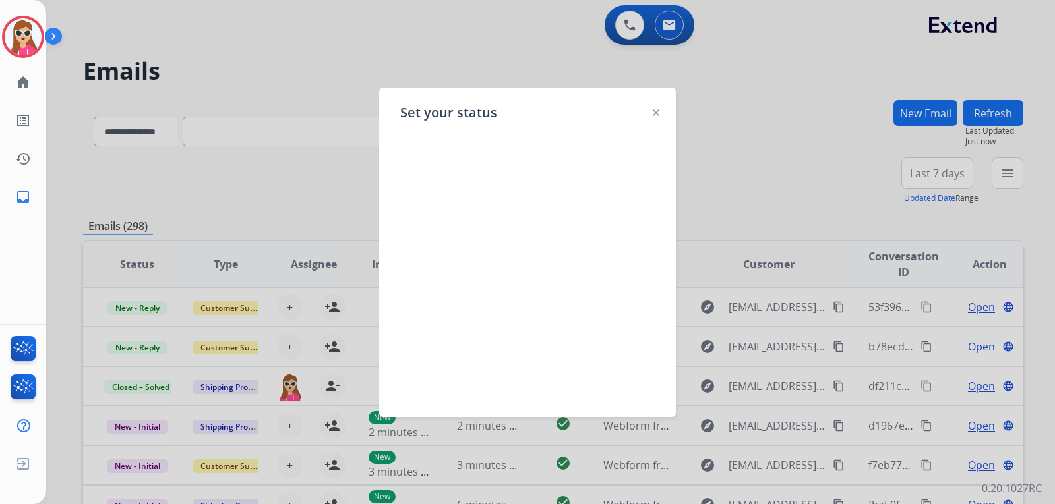
click at [655, 115] on img at bounding box center [656, 112] width 7 height 7
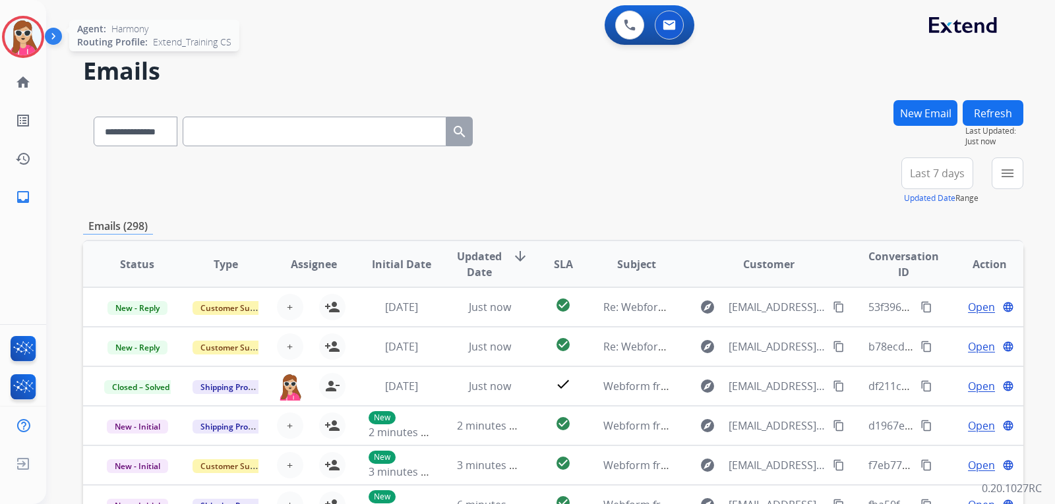
click at [36, 55] on div "Agent: Harmony Routing Profile: Extend_Training CS" at bounding box center [23, 37] width 42 height 42
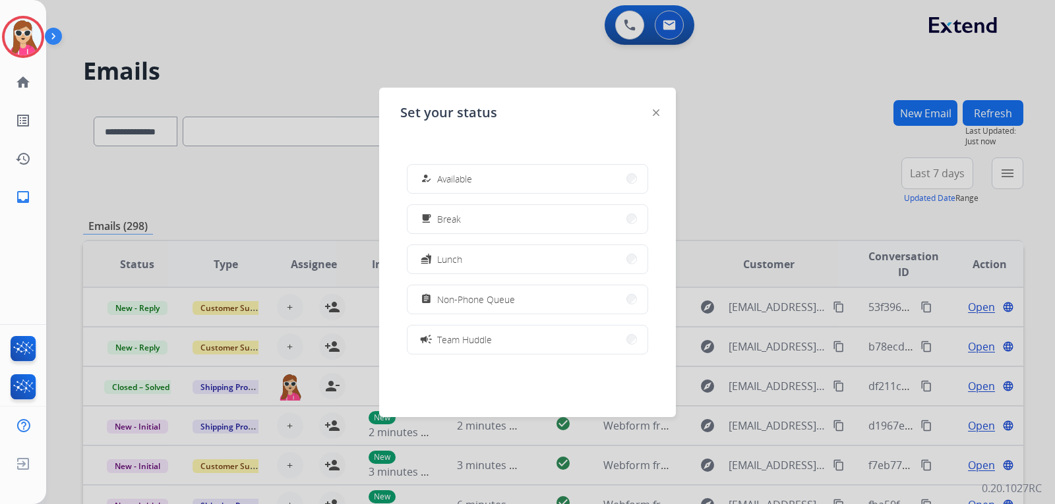
click at [438, 172] on div "how_to_reg Available" at bounding box center [445, 179] width 54 height 16
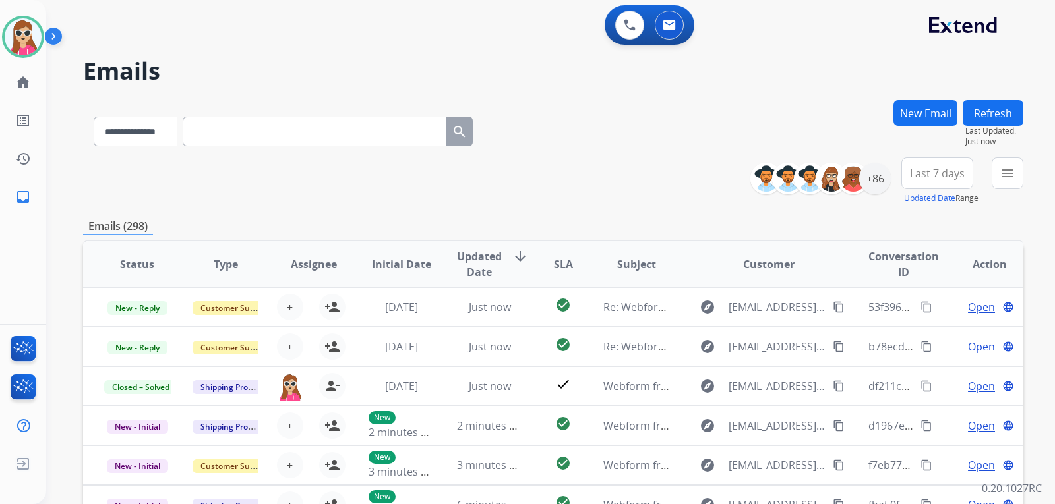
click at [990, 177] on div "**********" at bounding box center [891, 181] width 263 height 47
click at [995, 171] on button "menu" at bounding box center [1008, 174] width 32 height 32
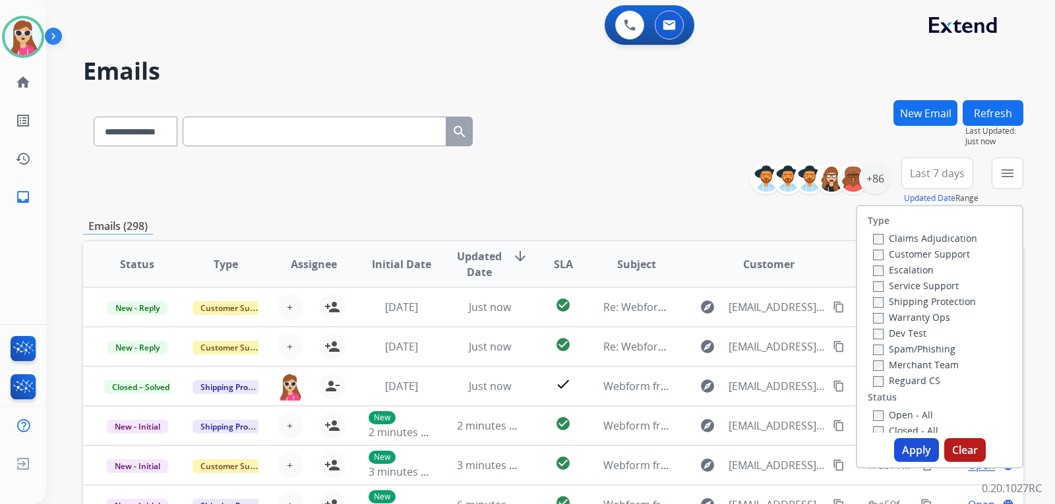
click at [925, 251] on label "Customer Support" at bounding box center [921, 254] width 97 height 13
drag, startPoint x: 931, startPoint y: 295, endPoint x: 937, endPoint y: 296, distance: 6.7
click at [935, 295] on div "Shipping Protection" at bounding box center [925, 301] width 104 height 16
click at [916, 301] on label "Shipping Protection" at bounding box center [924, 301] width 103 height 13
click at [918, 376] on label "Reguard CS" at bounding box center [906, 380] width 67 height 13
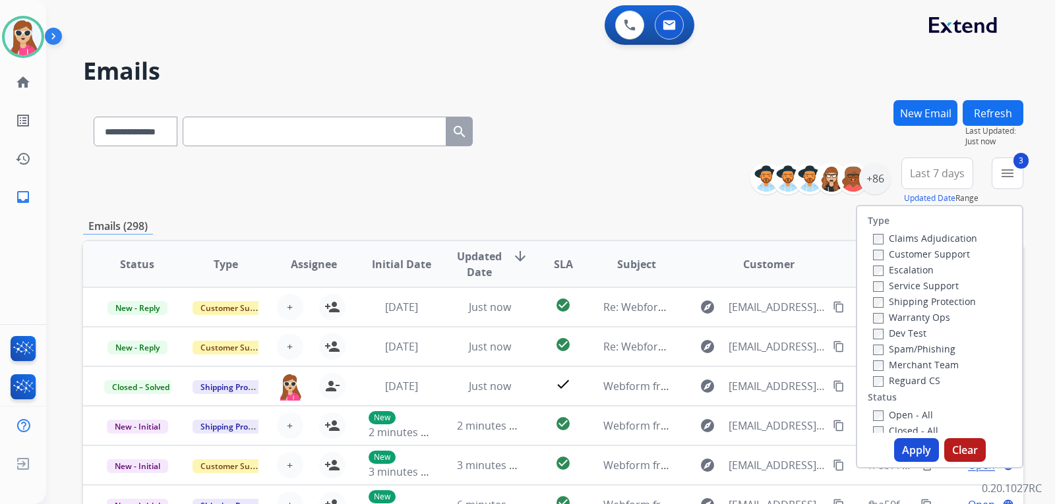
click at [914, 419] on label "Open - All" at bounding box center [903, 415] width 60 height 13
click at [908, 454] on button "Apply" at bounding box center [916, 450] width 45 height 24
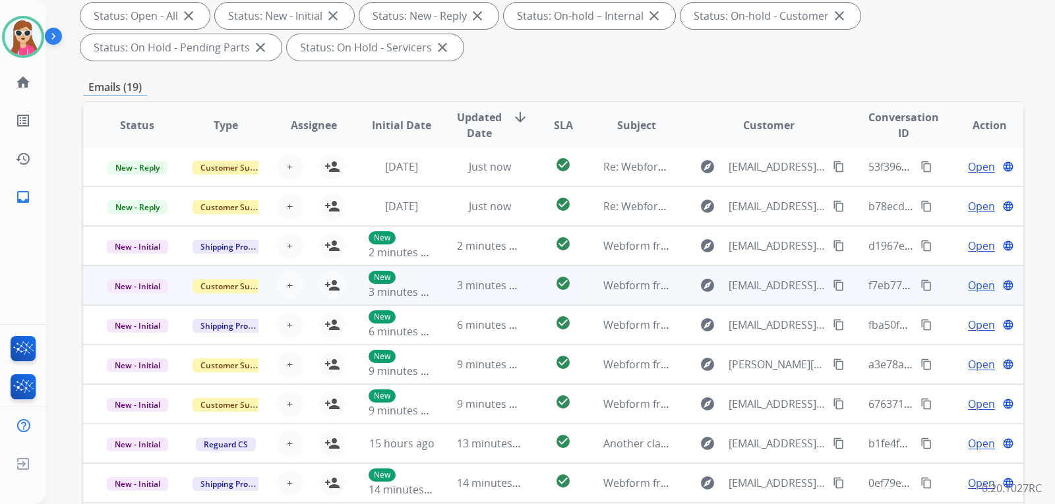
scroll to position [264, 0]
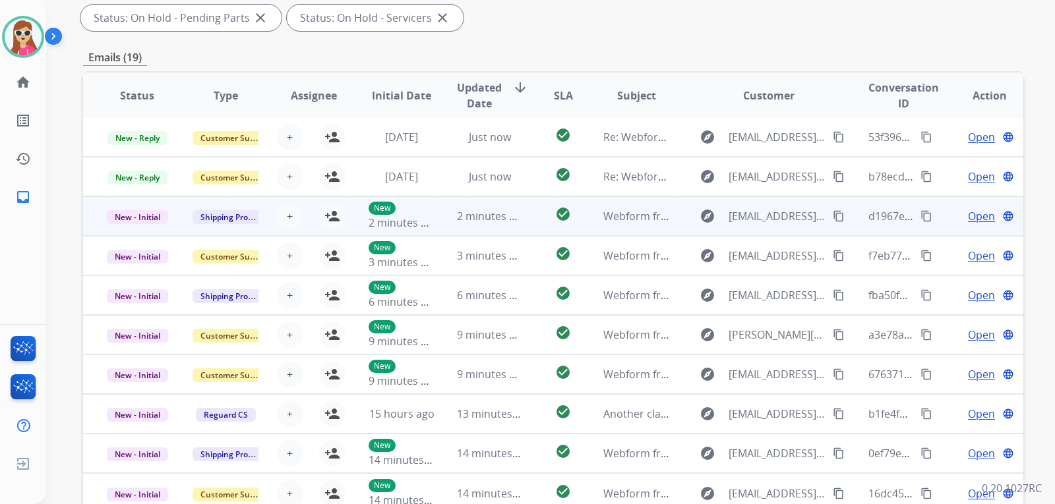
click at [533, 223] on td "check_circle" at bounding box center [552, 216] width 59 height 40
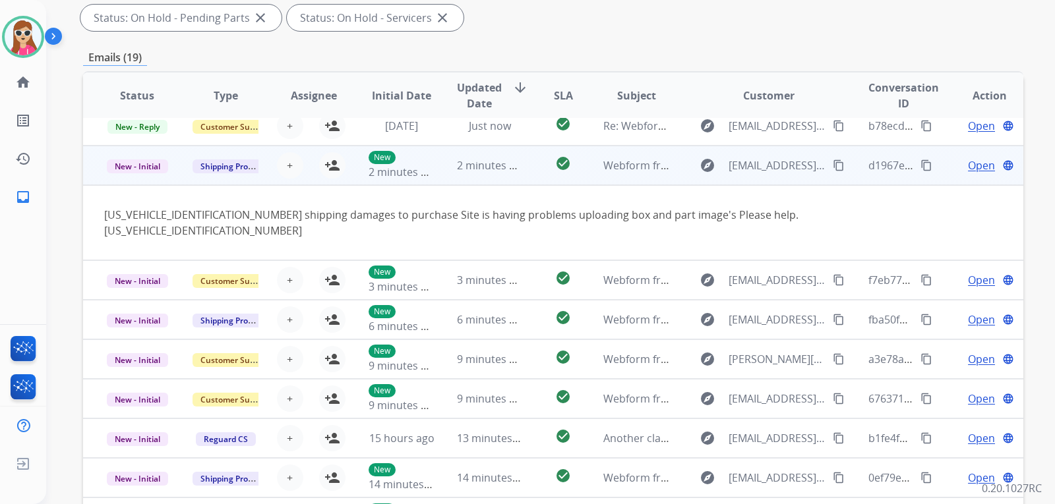
scroll to position [61, 0]
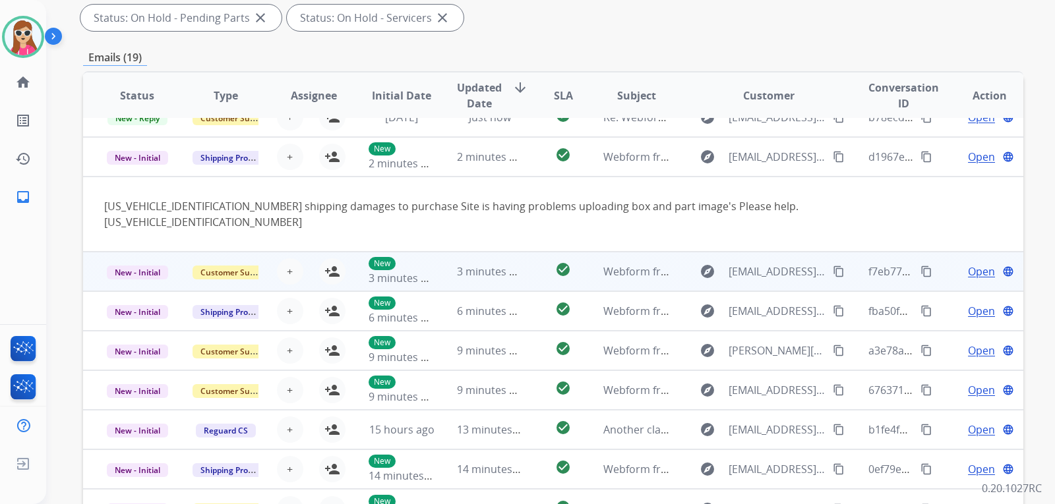
click at [514, 266] on td "3 minutes ago" at bounding box center [480, 272] width 88 height 40
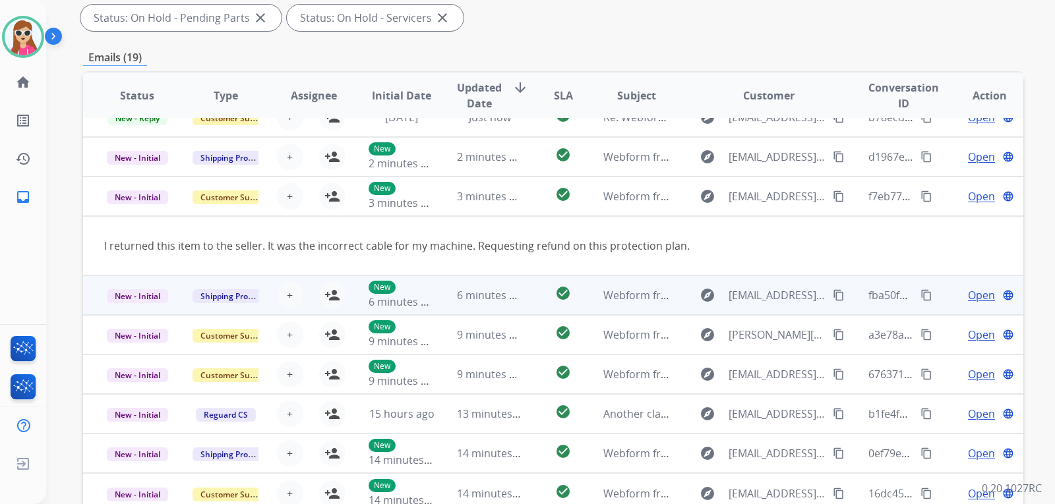
click at [527, 296] on td "check_circle" at bounding box center [552, 296] width 59 height 40
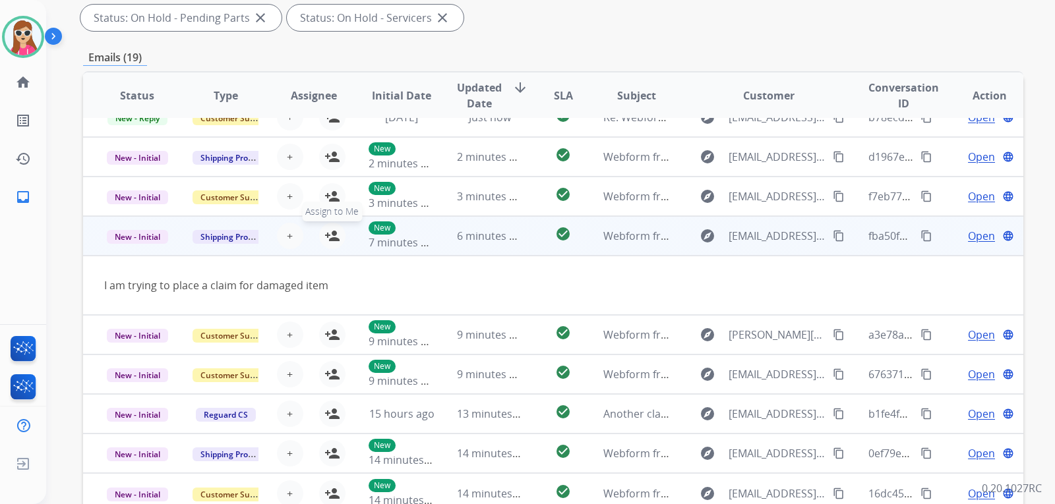
click at [332, 231] on mat-icon "person_add" at bounding box center [332, 236] width 16 height 16
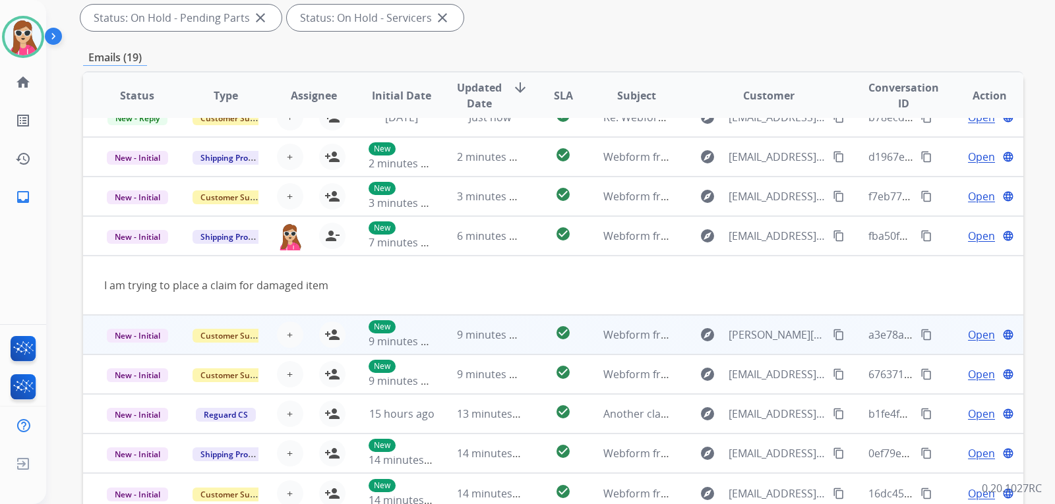
click at [523, 327] on td "check_circle" at bounding box center [552, 335] width 59 height 40
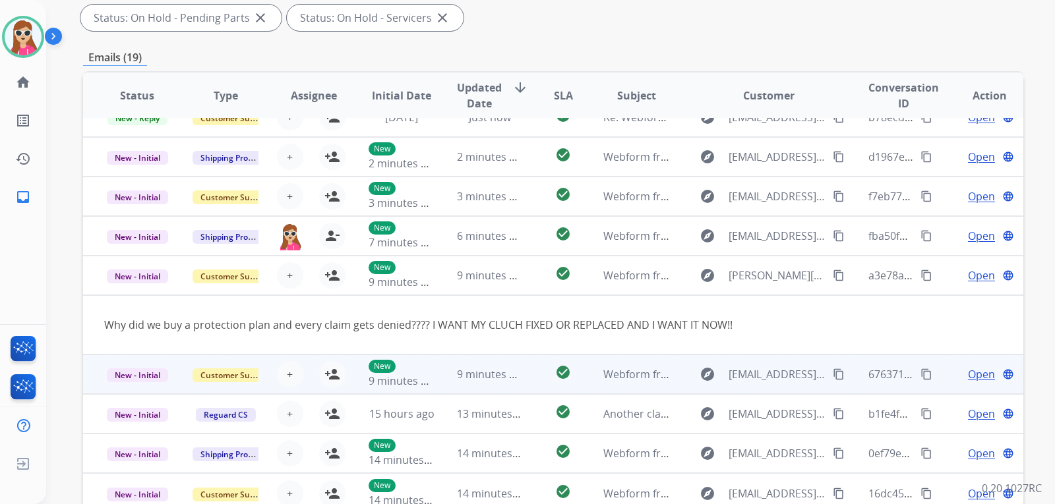
click at [527, 369] on td "check_circle" at bounding box center [552, 375] width 59 height 40
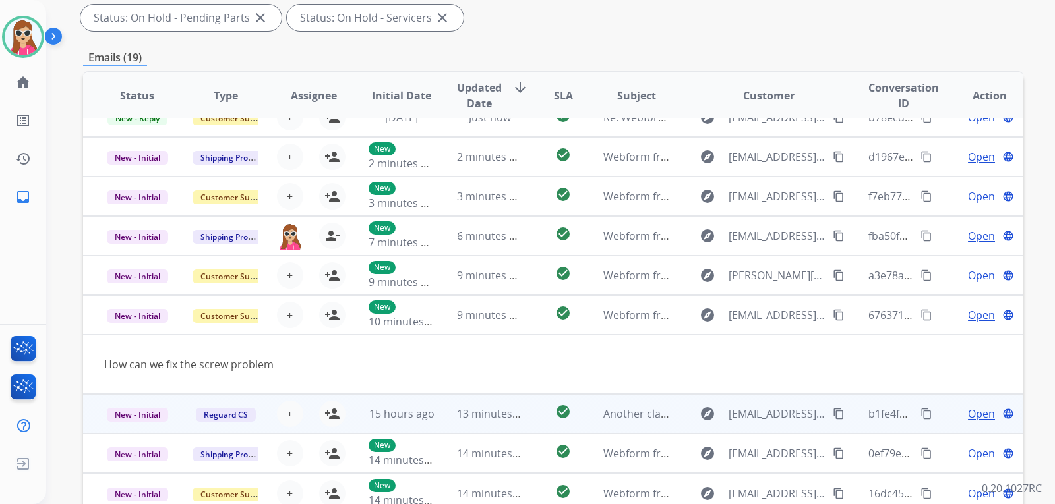
click at [526, 416] on td "check_circle" at bounding box center [552, 414] width 59 height 40
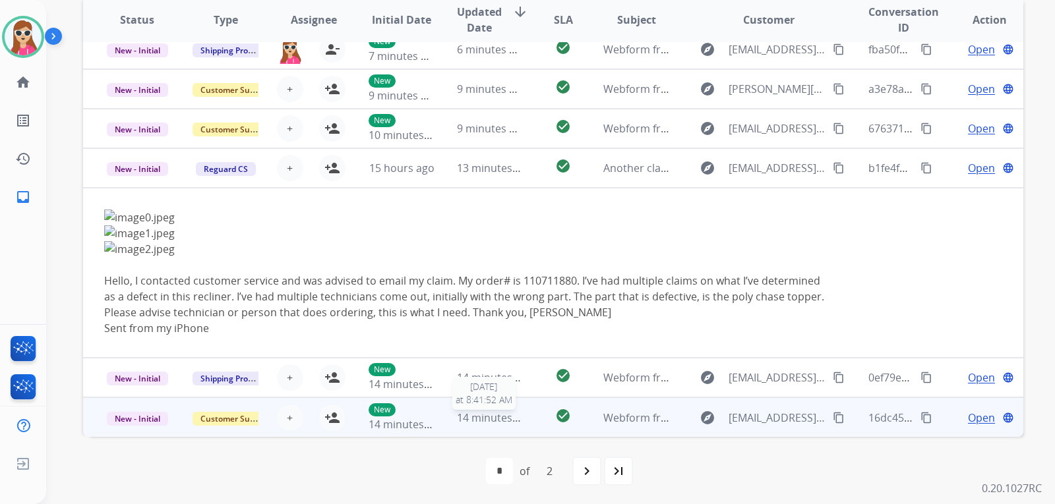
scroll to position [341, 0]
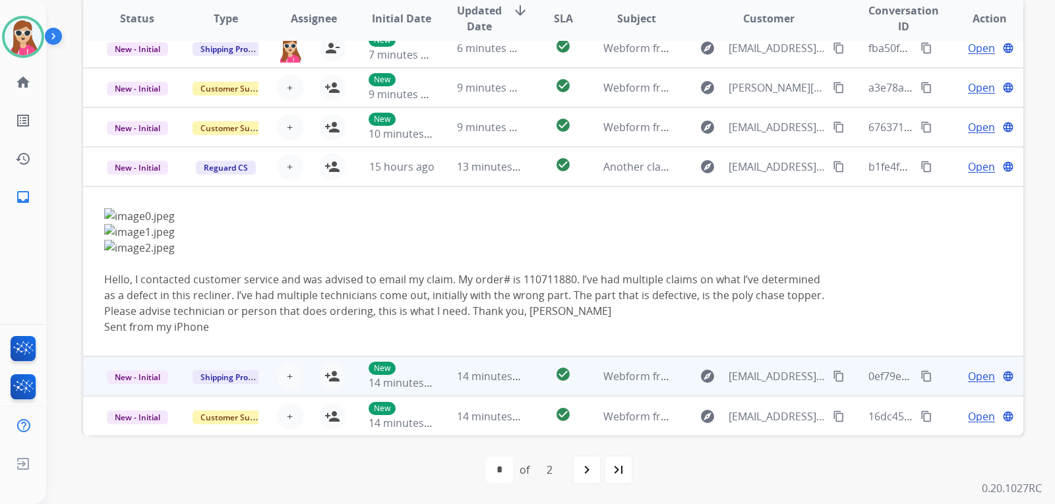
click at [523, 380] on td "check_circle" at bounding box center [552, 377] width 59 height 40
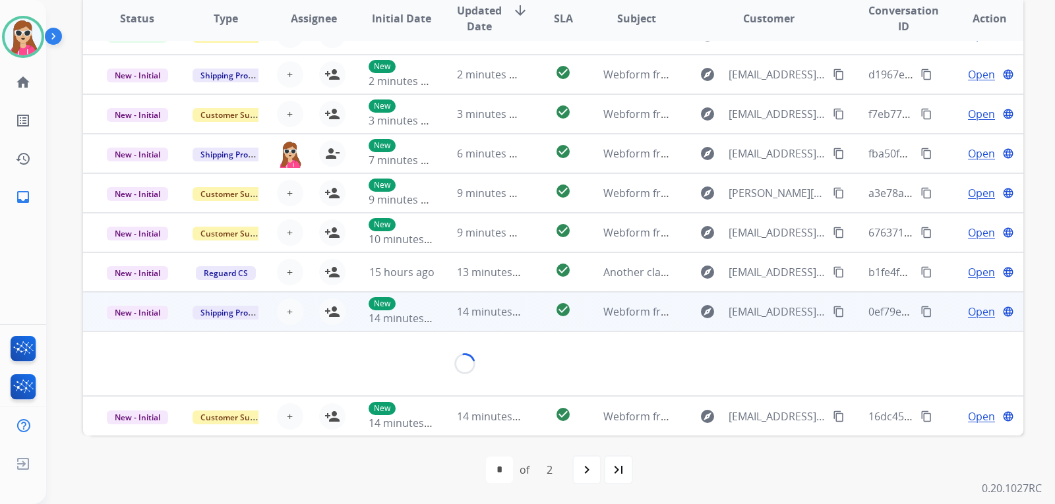
scroll to position [61, 0]
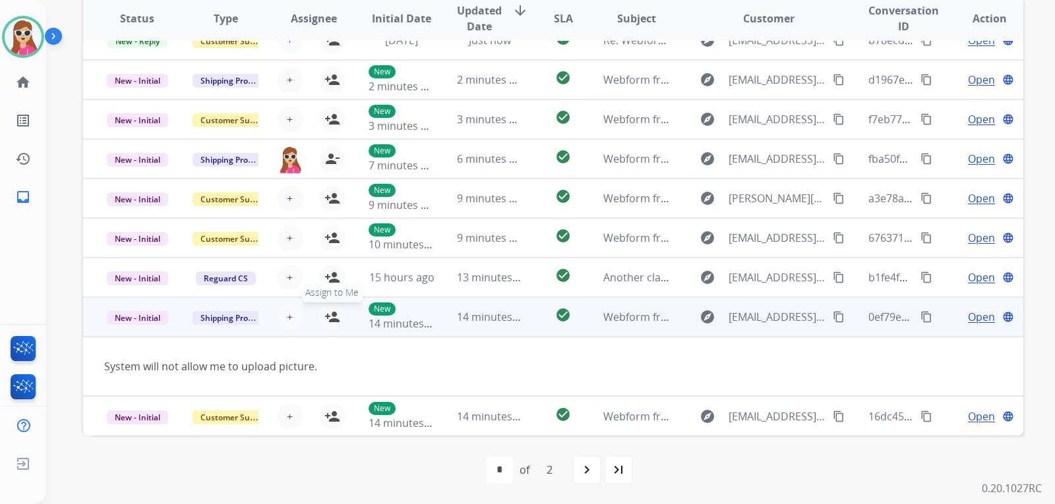
drag, startPoint x: 327, startPoint y: 316, endPoint x: 334, endPoint y: 318, distance: 6.9
click at [328, 316] on mat-icon "person_add" at bounding box center [332, 317] width 16 height 16
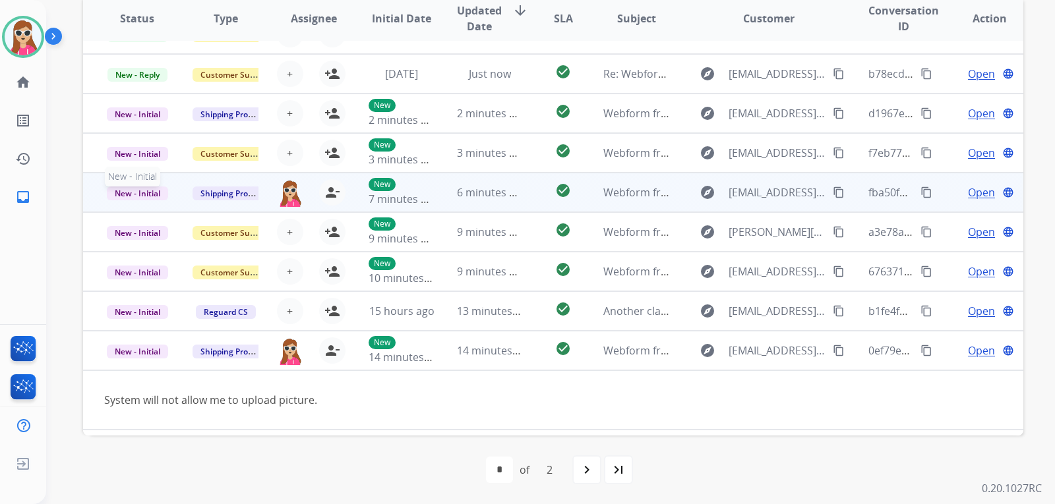
scroll to position [0, 0]
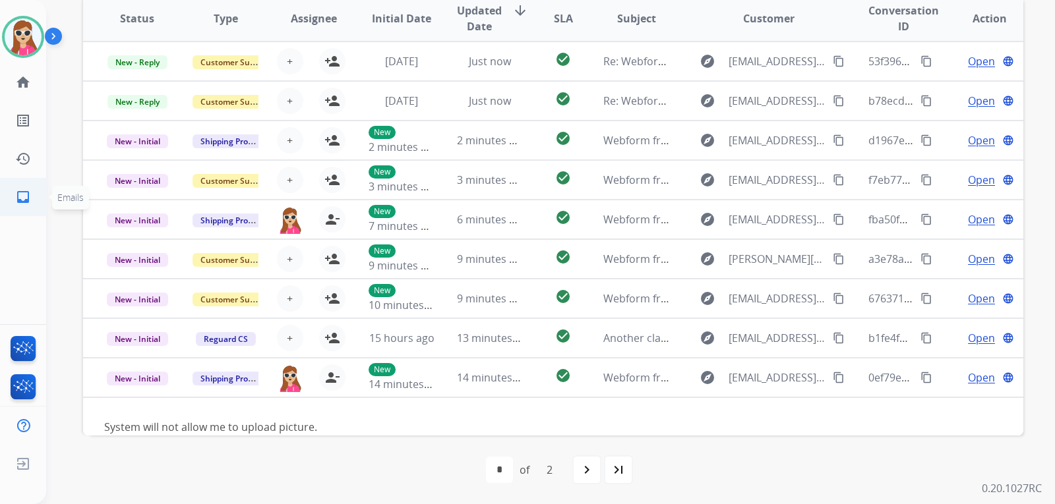
click at [22, 194] on mat-icon "inbox" at bounding box center [23, 197] width 16 height 16
click at [26, 196] on mat-icon "inbox" at bounding box center [23, 197] width 16 height 16
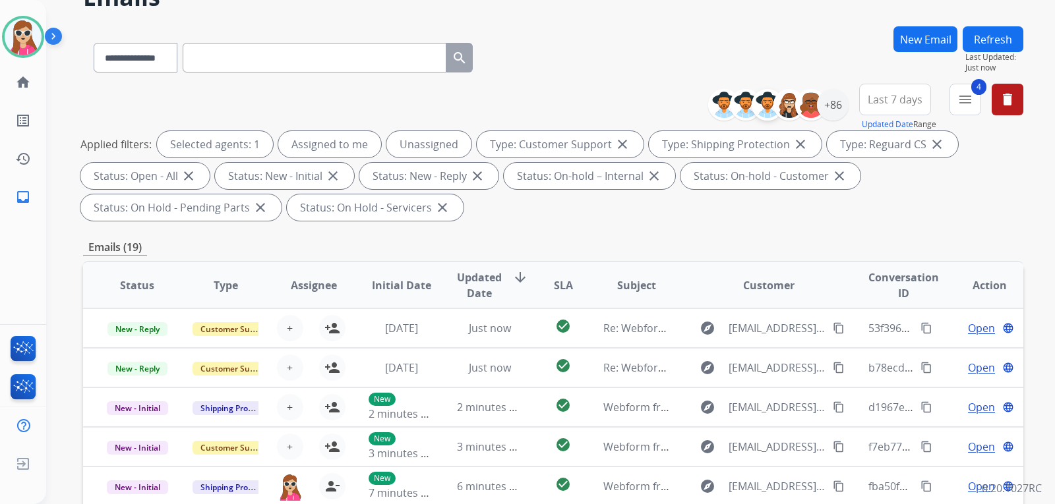
scroll to position [11, 0]
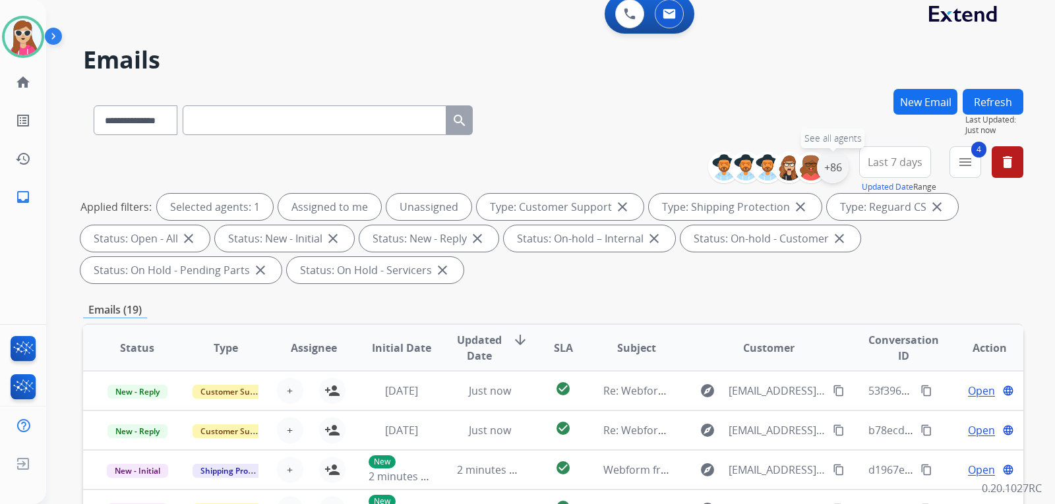
click at [824, 169] on div "+86" at bounding box center [833, 168] width 32 height 32
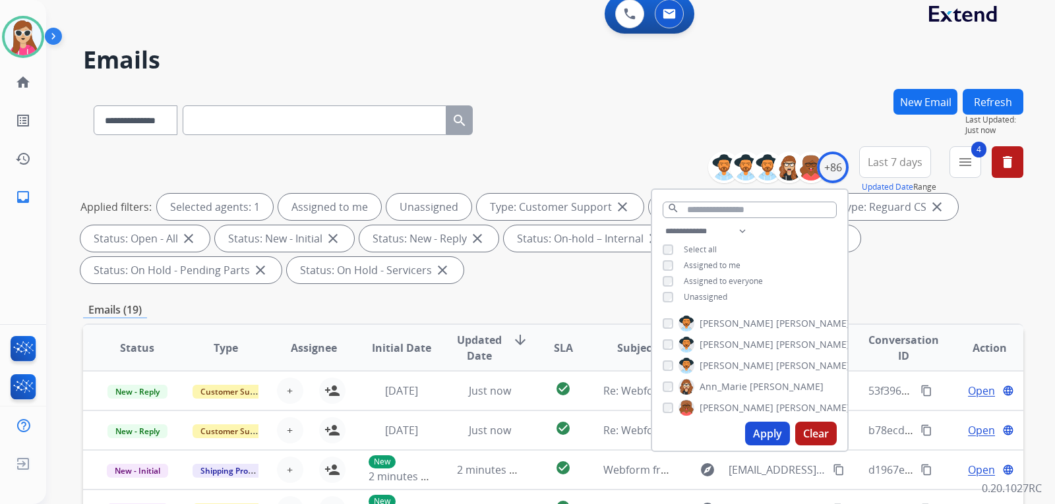
click at [711, 293] on span "Unassigned" at bounding box center [706, 296] width 44 height 11
click at [761, 435] on button "Apply" at bounding box center [767, 434] width 45 height 24
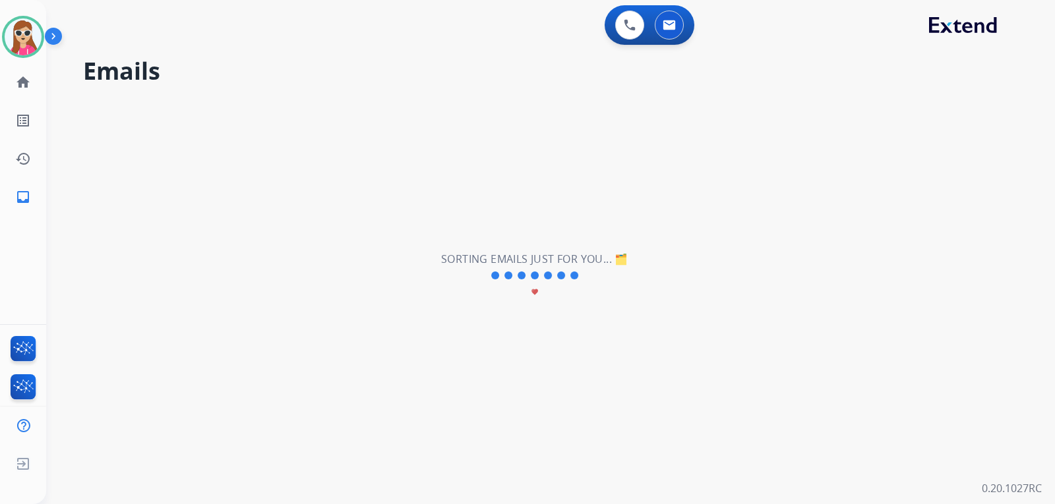
scroll to position [0, 0]
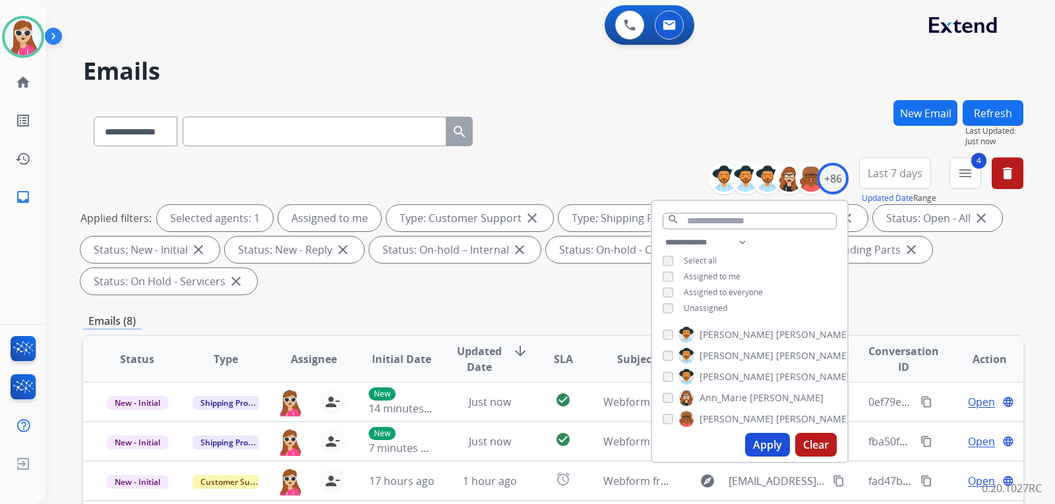
click at [419, 294] on div "Applied filters: Selected agents: 1 Assigned to me Type: Customer Support close…" at bounding box center [550, 250] width 940 height 90
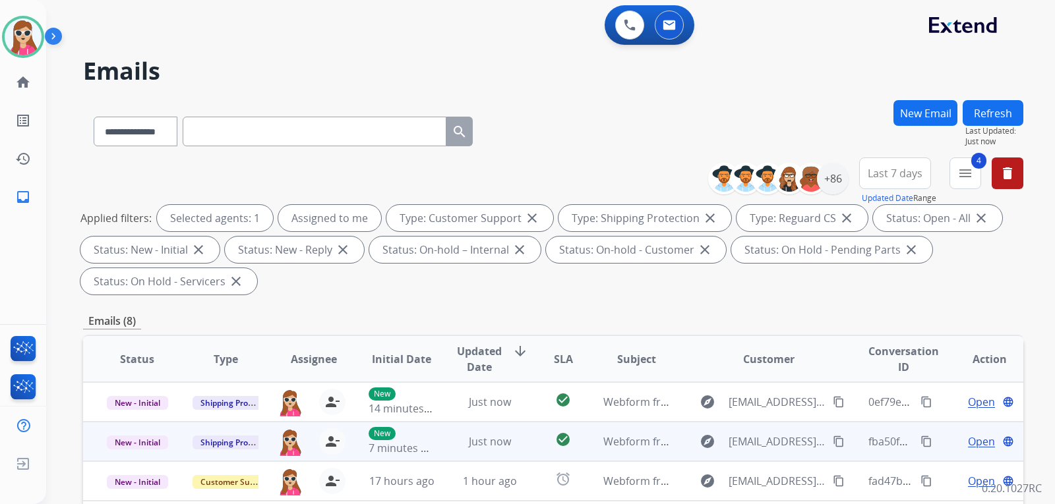
click at [517, 453] on td "Just now" at bounding box center [480, 442] width 88 height 40
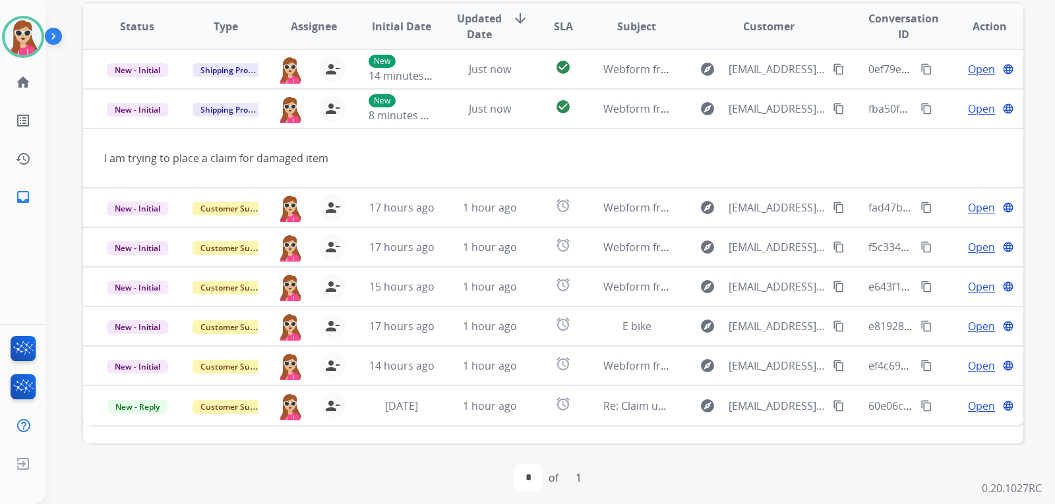
scroll to position [341, 0]
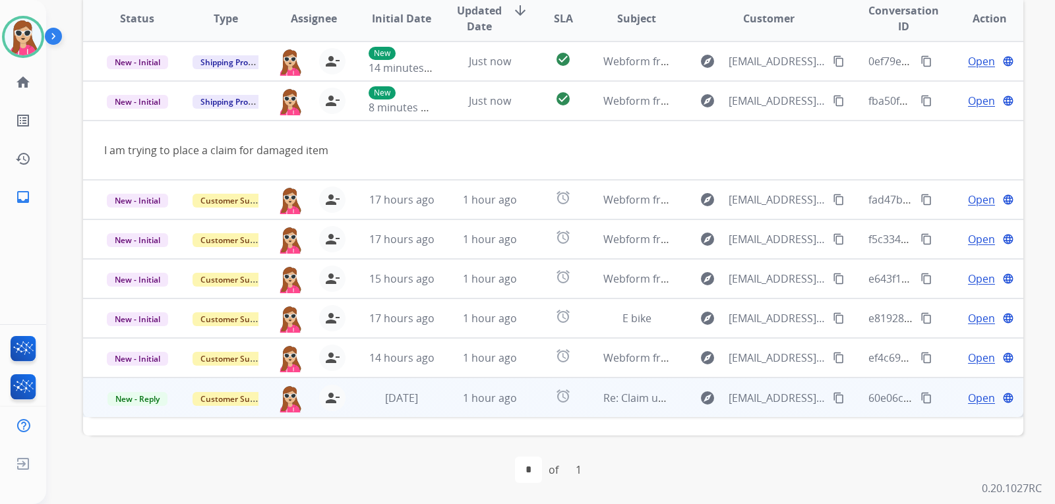
click at [529, 402] on td "alarm" at bounding box center [552, 398] width 59 height 40
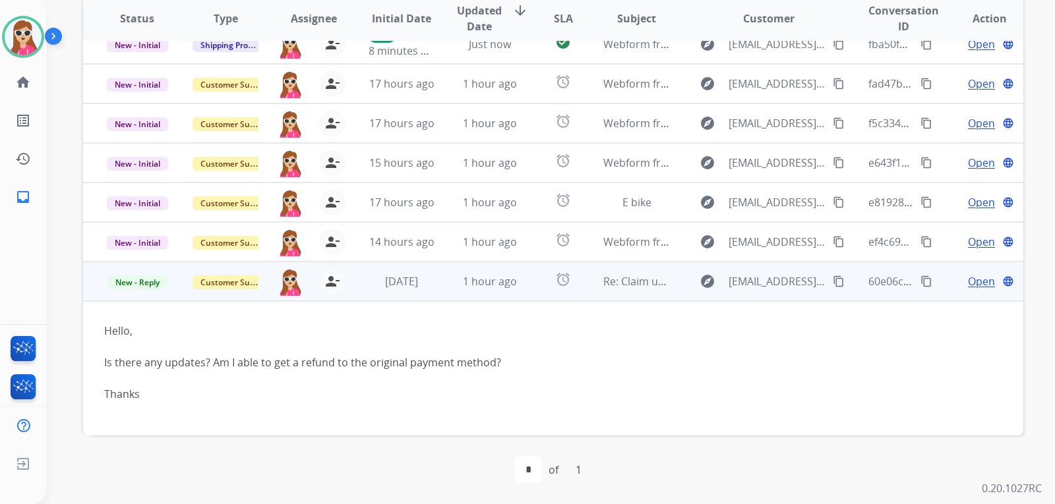
scroll to position [60, 0]
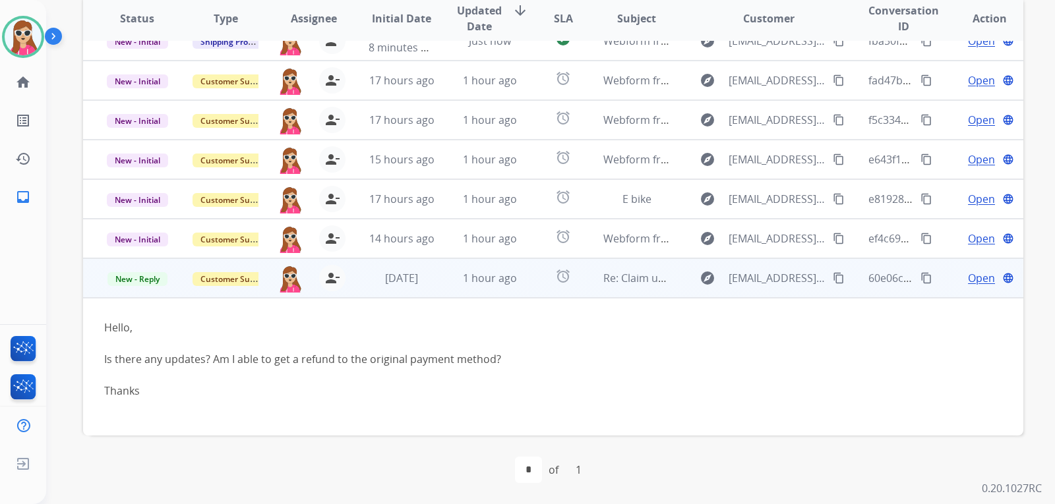
click at [833, 278] on mat-icon "content_copy" at bounding box center [839, 278] width 12 height 12
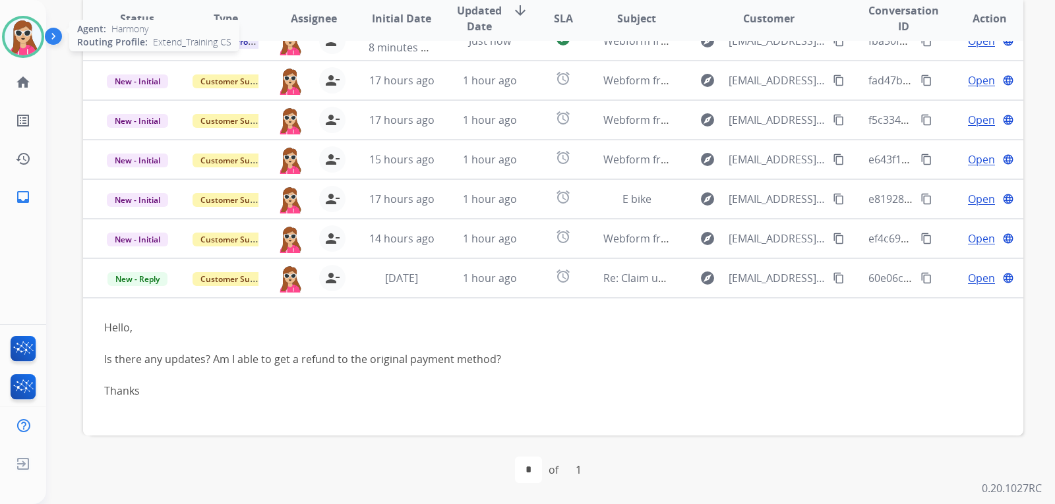
click at [22, 49] on img at bounding box center [23, 36] width 37 height 37
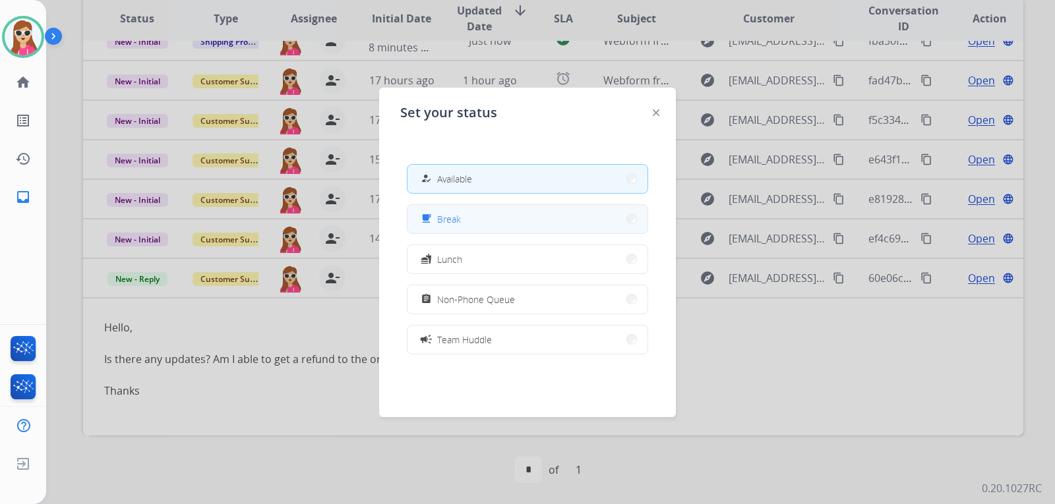
click at [446, 227] on button "free_breakfast Break" at bounding box center [527, 219] width 240 height 28
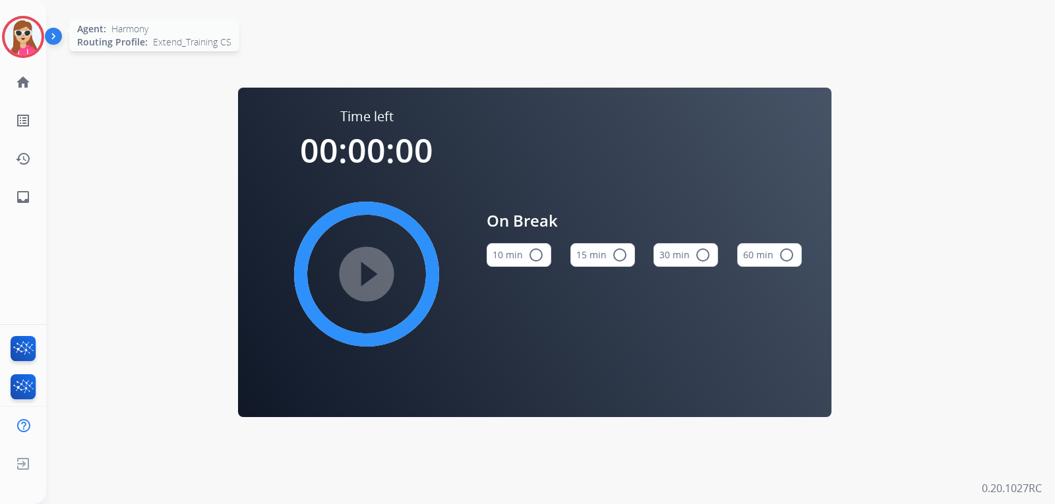
click at [15, 28] on img at bounding box center [23, 36] width 37 height 37
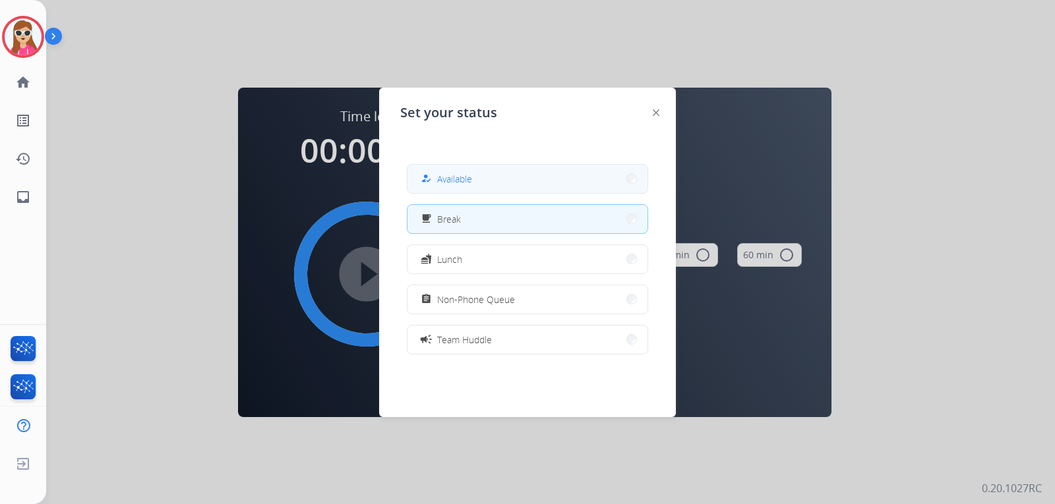
click at [519, 183] on button "how_to_reg Available" at bounding box center [527, 179] width 240 height 28
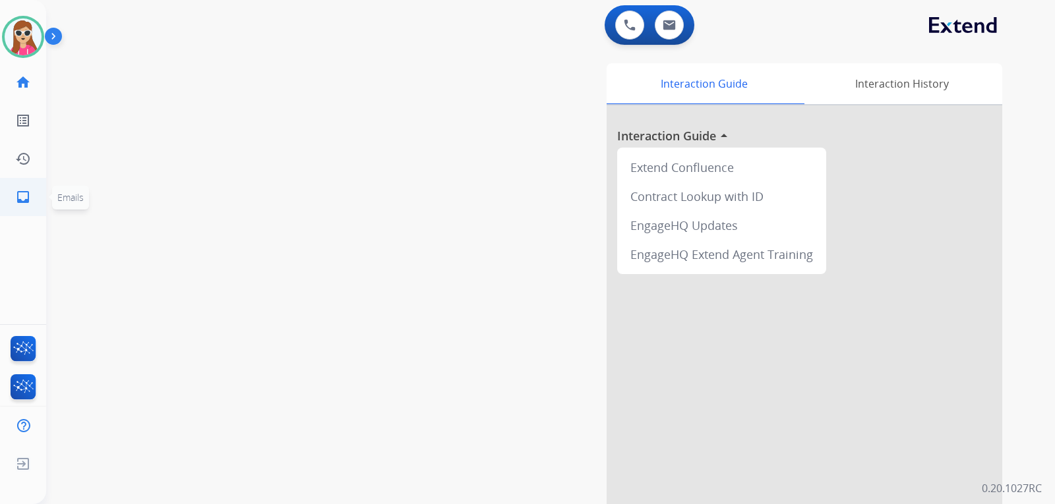
click at [26, 197] on mat-icon "inbox" at bounding box center [23, 197] width 16 height 16
select select "**********"
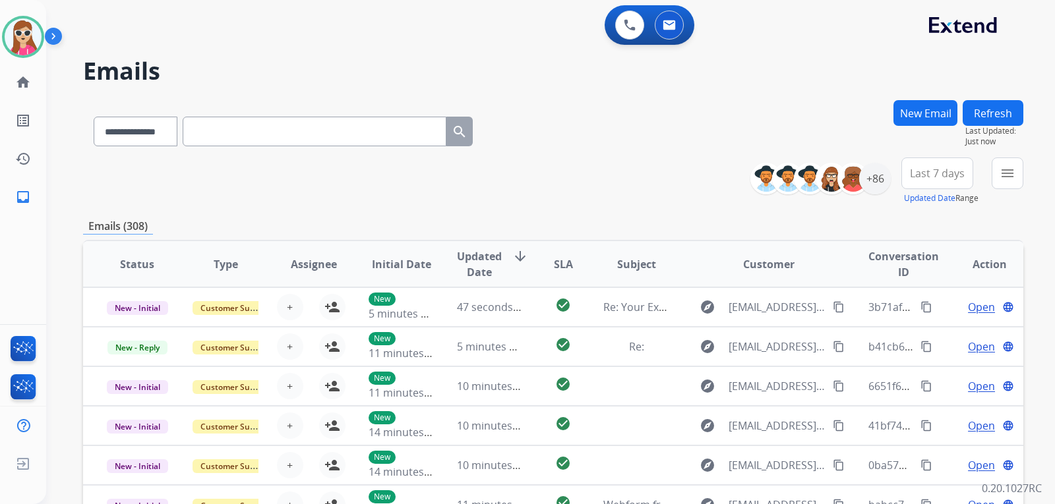
click at [987, 179] on div "**********" at bounding box center [891, 181] width 263 height 47
click at [995, 180] on button "menu Filters" at bounding box center [1008, 174] width 32 height 32
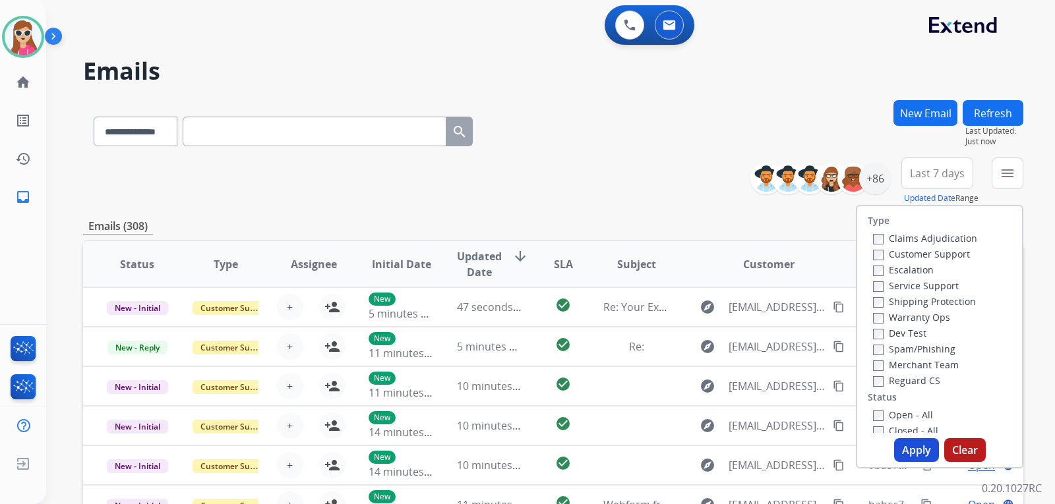
click at [941, 252] on label "Customer Support" at bounding box center [921, 254] width 97 height 13
click at [937, 297] on label "Shipping Protection" at bounding box center [924, 301] width 103 height 13
click at [914, 386] on label "Reguard CS" at bounding box center [906, 380] width 67 height 13
click at [912, 412] on label "Open - All" at bounding box center [903, 415] width 60 height 13
click at [916, 446] on button "Apply" at bounding box center [916, 450] width 45 height 24
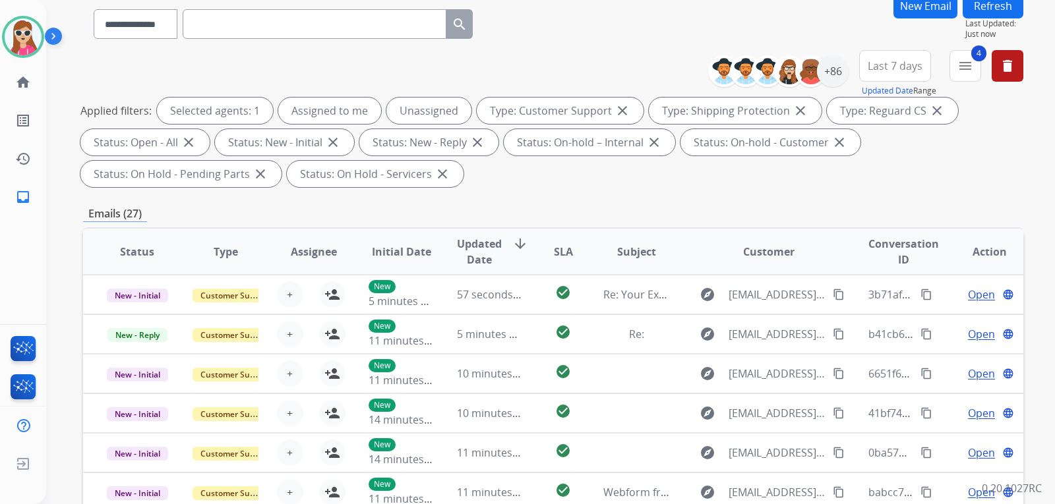
scroll to position [11, 0]
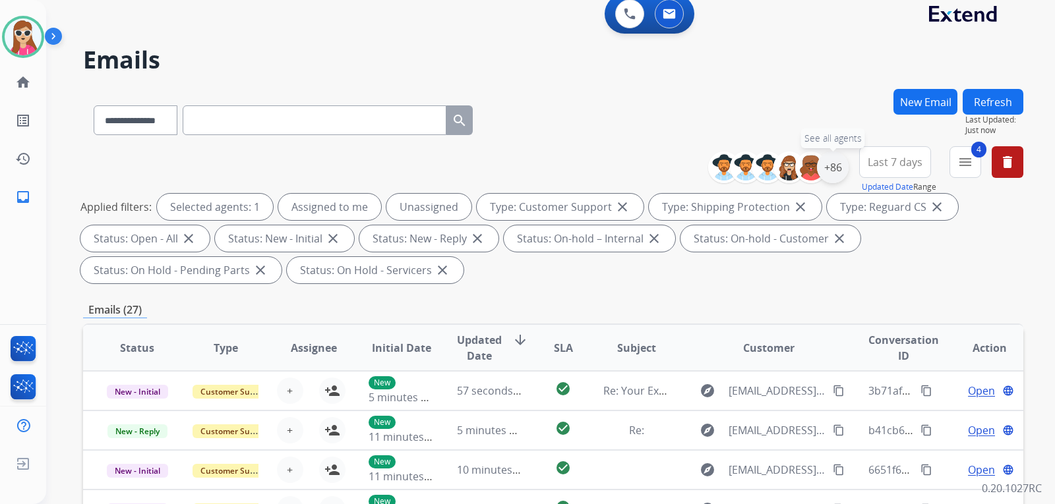
click at [837, 162] on div "+86" at bounding box center [833, 168] width 32 height 32
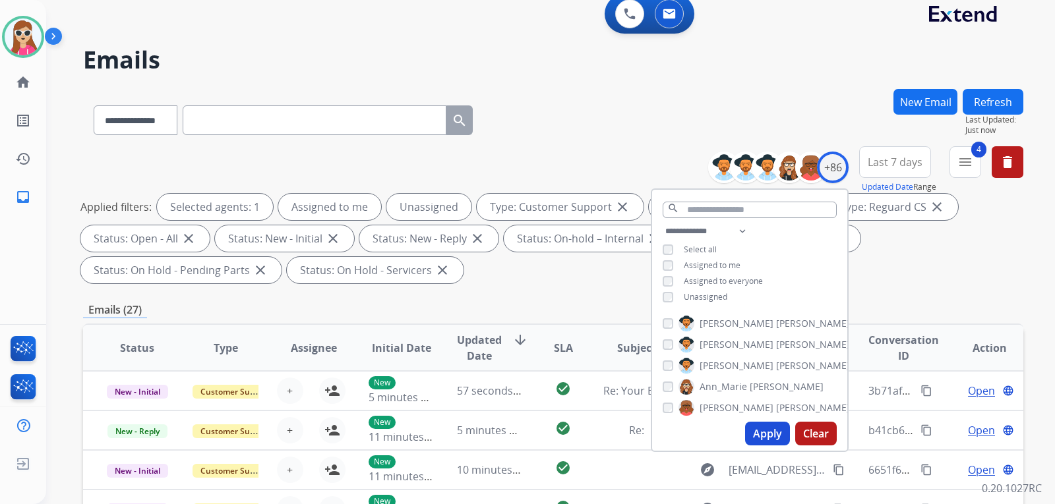
click at [704, 293] on span "Unassigned" at bounding box center [706, 296] width 44 height 11
click at [768, 429] on button "Apply" at bounding box center [767, 434] width 45 height 24
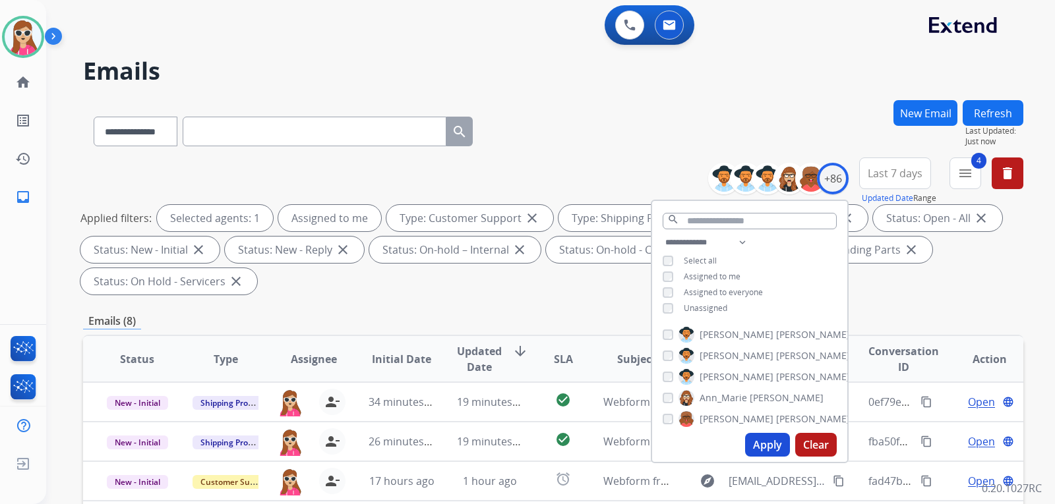
drag, startPoint x: 908, startPoint y: 288, endPoint x: 909, endPoint y: 298, distance: 9.9
click at [909, 296] on div "**********" at bounding box center [553, 229] width 940 height 142
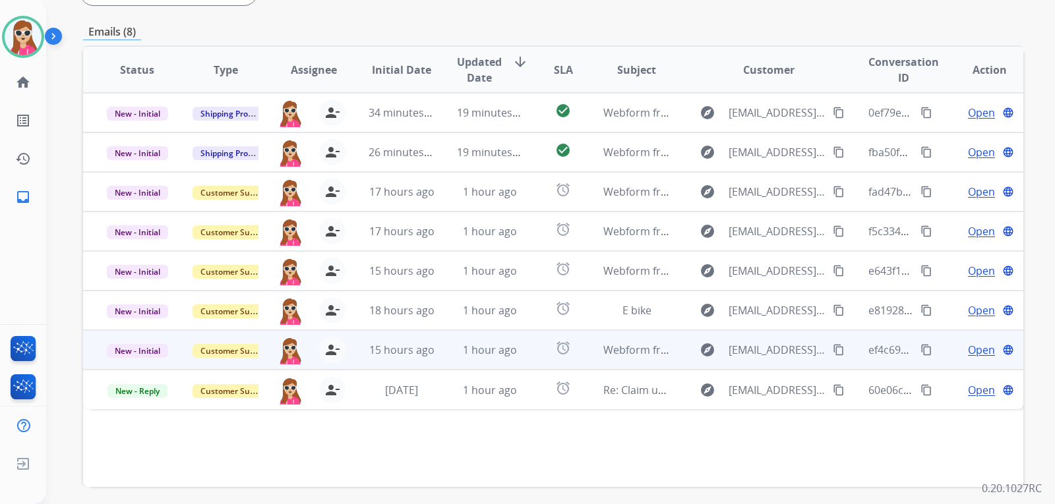
scroll to position [341, 0]
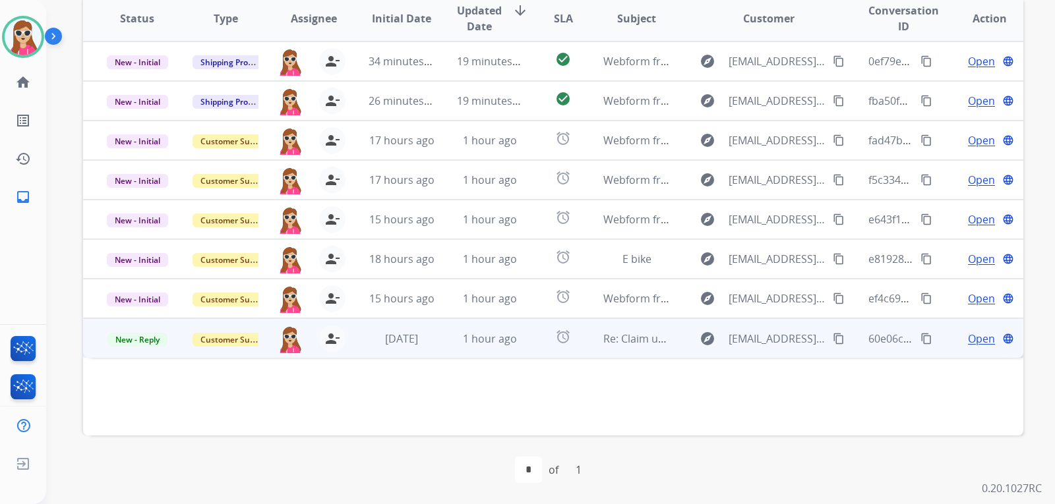
click at [585, 332] on td "Re: Claim update" at bounding box center [626, 338] width 88 height 40
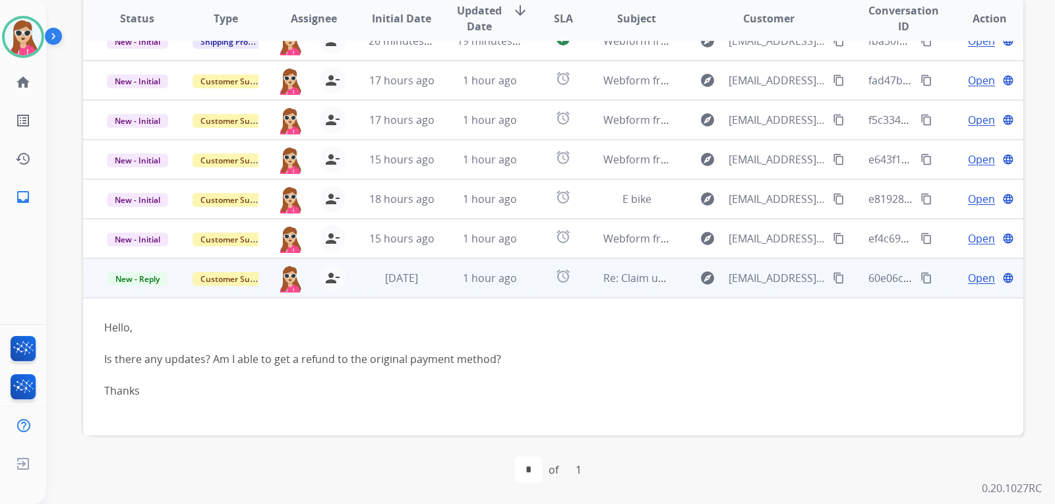
click at [835, 279] on mat-icon "content_copy" at bounding box center [839, 278] width 12 height 12
click at [968, 273] on span "Open" at bounding box center [981, 278] width 27 height 16
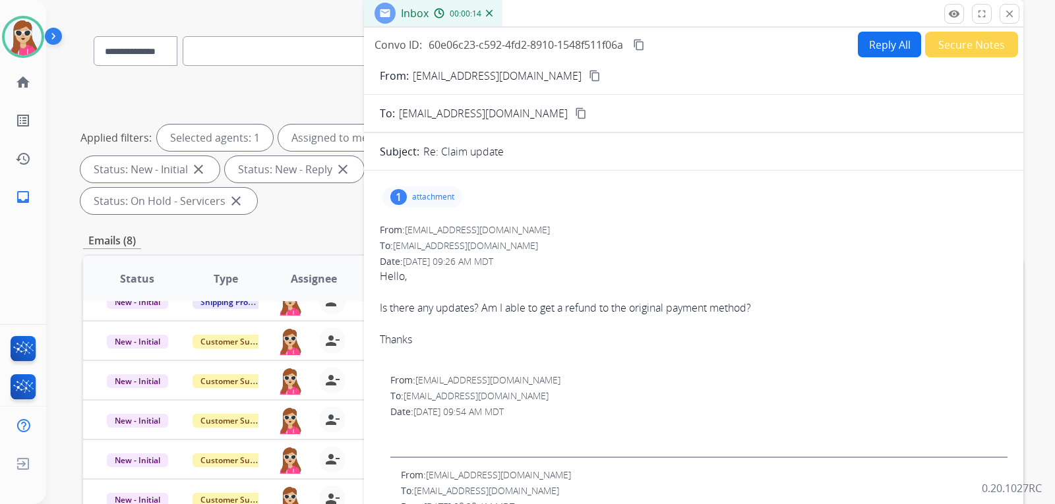
scroll to position [77, 0]
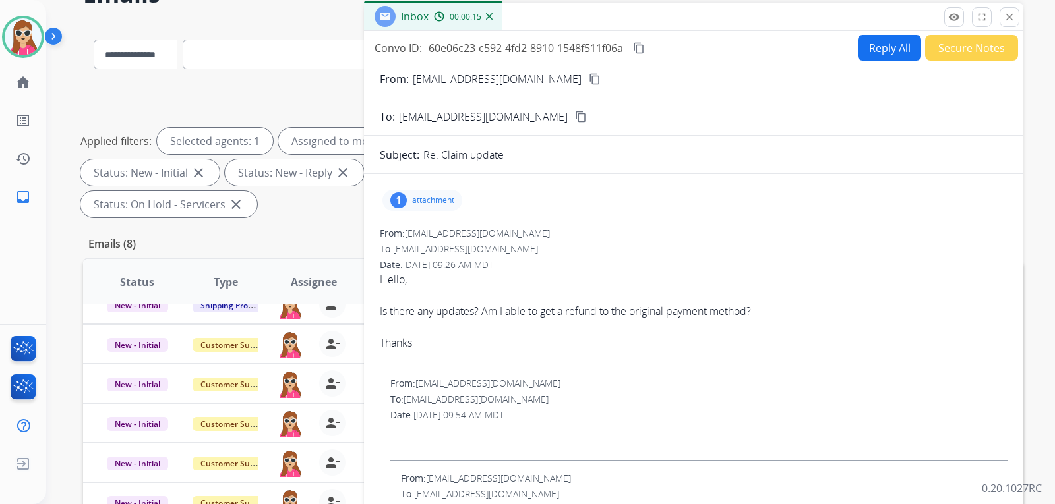
click at [445, 205] on p "attachment" at bounding box center [433, 200] width 42 height 11
click at [453, 227] on div at bounding box center [426, 234] width 66 height 46
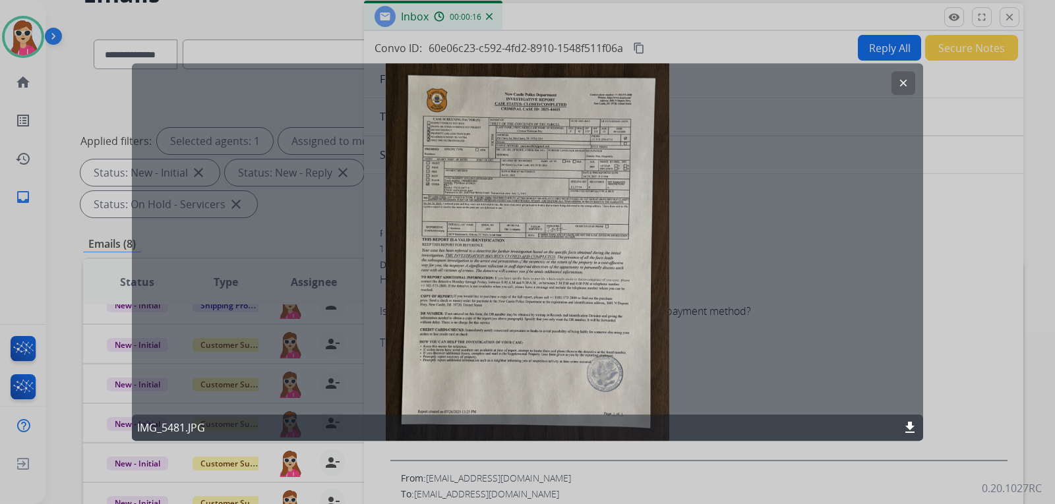
click at [433, 228] on div "clear IMG_5481.JPG download" at bounding box center [527, 252] width 791 height 378
click at [900, 84] on mat-icon "clear" at bounding box center [903, 83] width 12 height 12
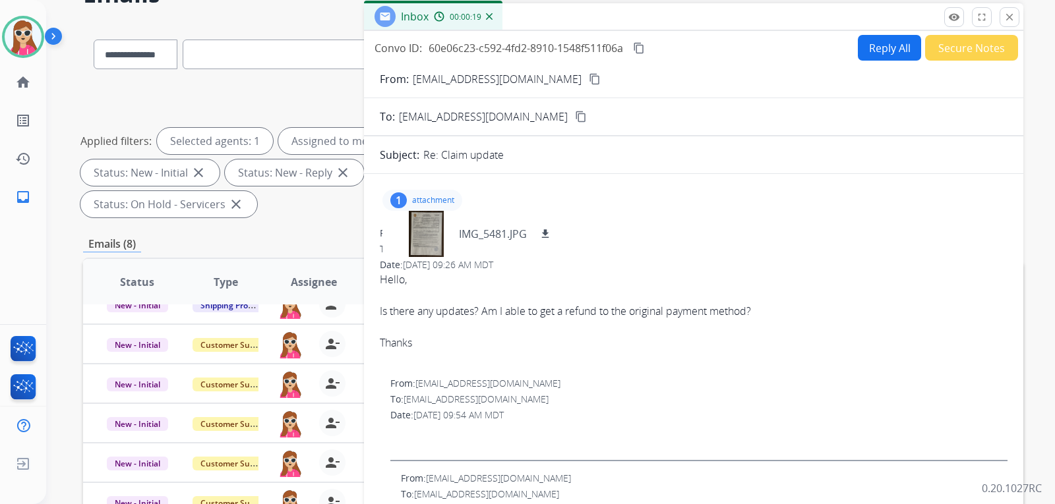
click at [880, 39] on button "Reply All" at bounding box center [889, 48] width 63 height 26
select select "**********"
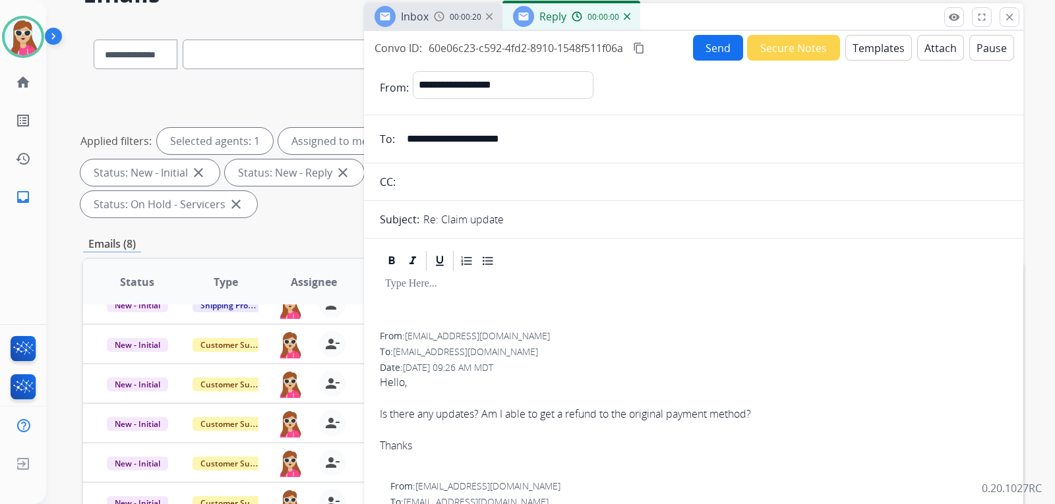
click at [886, 52] on button "Templates" at bounding box center [878, 48] width 67 height 26
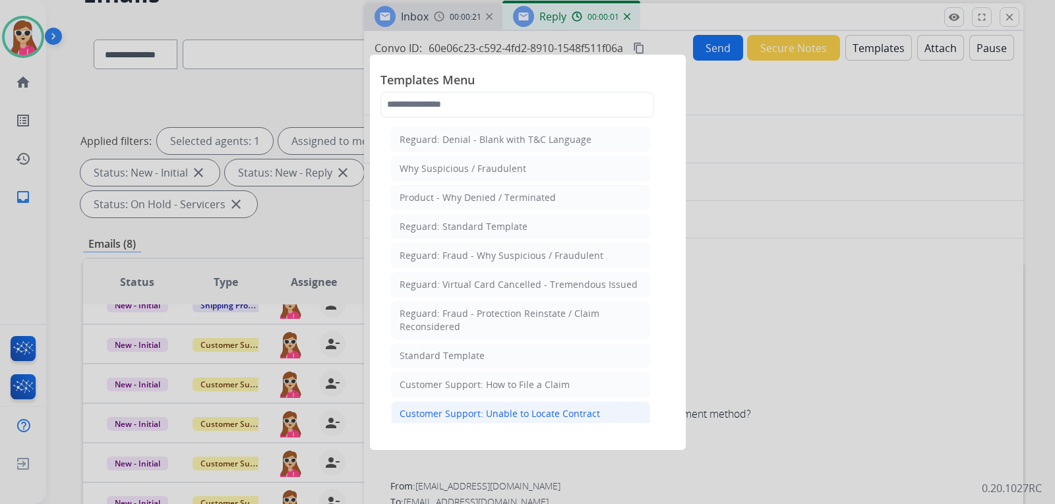
click at [576, 408] on div "Customer Support: Unable to Locate Contract" at bounding box center [500, 413] width 200 height 13
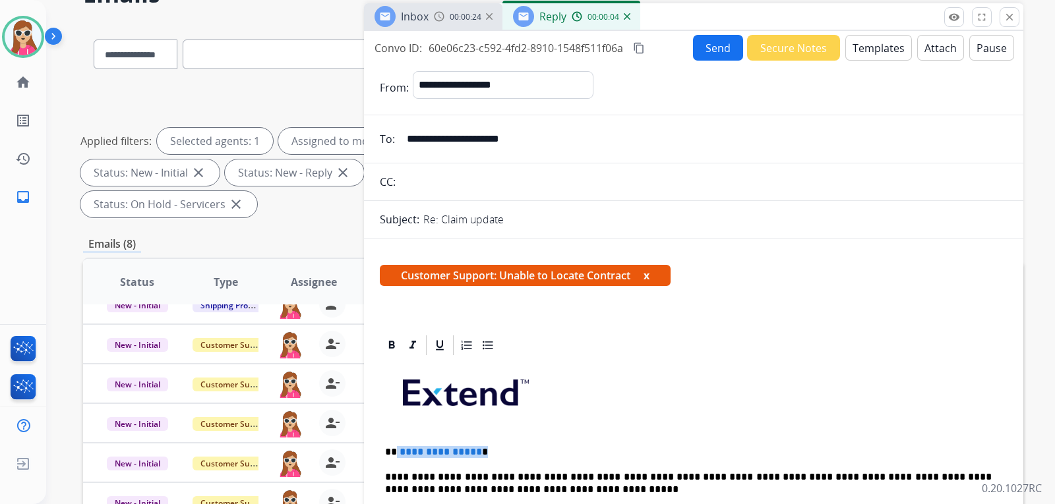
drag, startPoint x: 477, startPoint y: 448, endPoint x: 385, endPoint y: 438, distance: 92.2
click at [396, 449] on p "**********" at bounding box center [688, 452] width 607 height 12
click at [394, 451] on p "*******" at bounding box center [688, 452] width 607 height 12
click at [715, 53] on button "Send" at bounding box center [718, 48] width 50 height 26
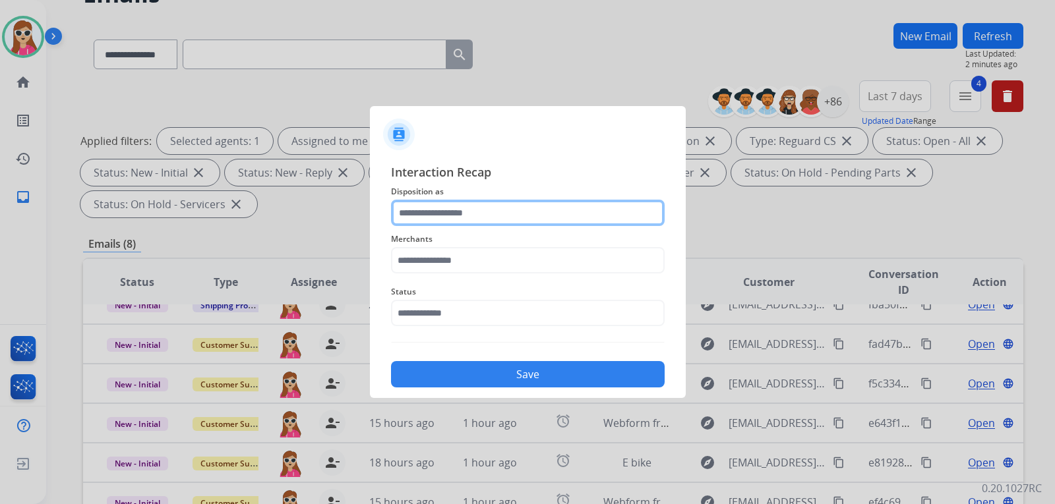
click at [430, 212] on input "text" at bounding box center [528, 213] width 274 height 26
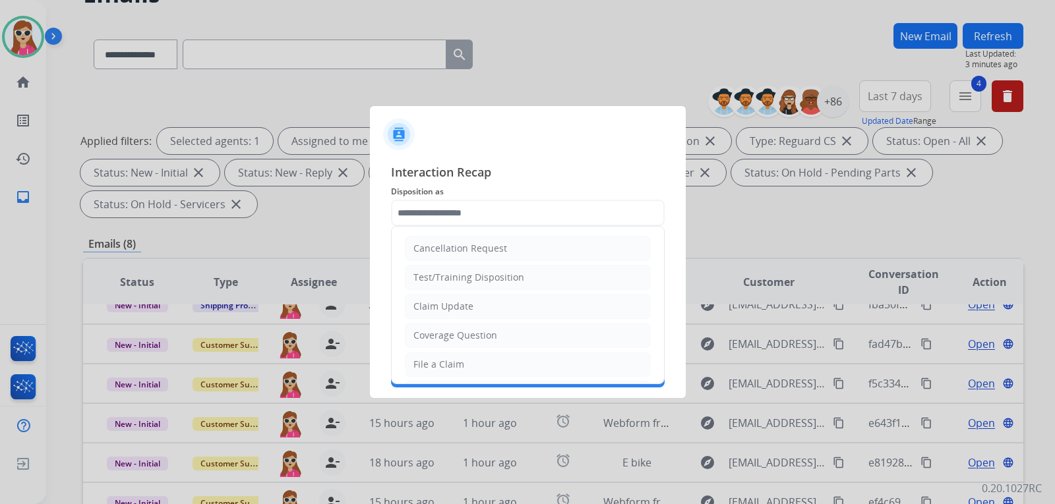
click at [478, 293] on ul "Cancellation Request Test/Training Disposition Claim Update Coverage Question F…" at bounding box center [528, 408] width 272 height 363
click at [485, 218] on input "text" at bounding box center [528, 213] width 274 height 26
click at [488, 305] on li "Claim Update" at bounding box center [528, 306] width 246 height 25
type input "**********"
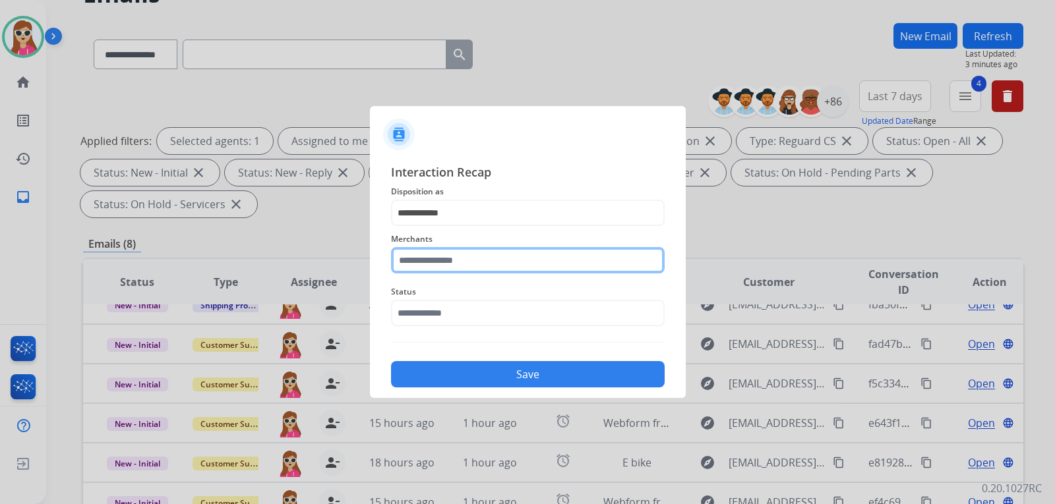
click at [492, 256] on input "text" at bounding box center [528, 260] width 274 height 26
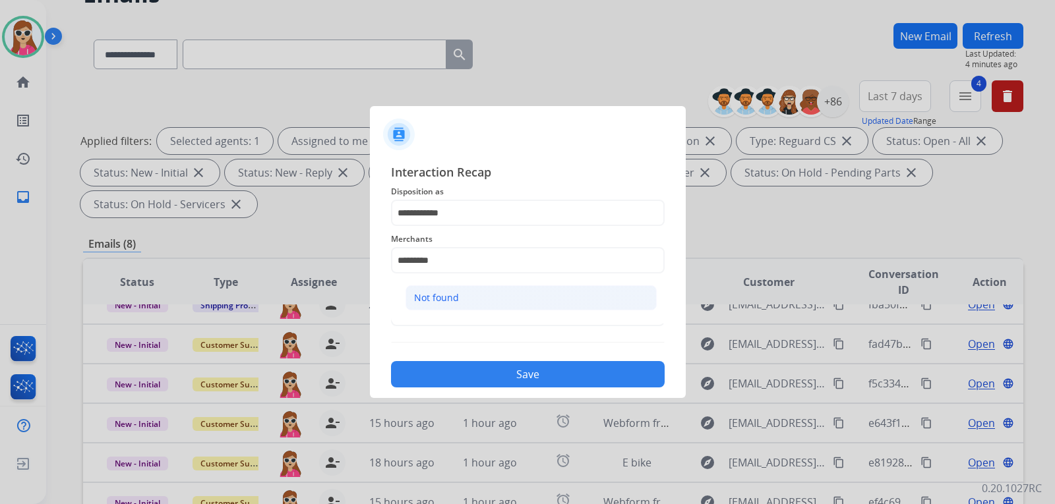
click at [496, 305] on li "Not found" at bounding box center [530, 297] width 251 height 25
type input "*********"
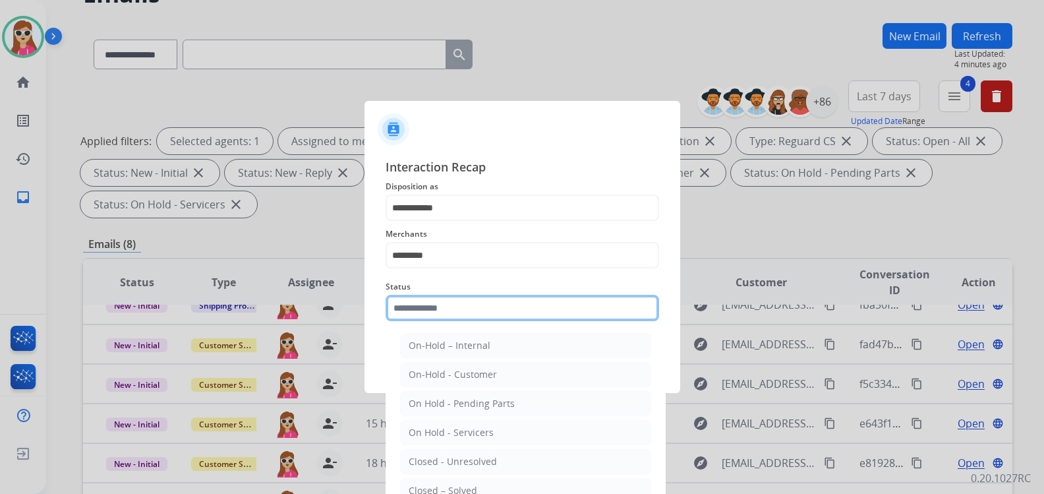
click at [497, 320] on input "text" at bounding box center [523, 308] width 274 height 26
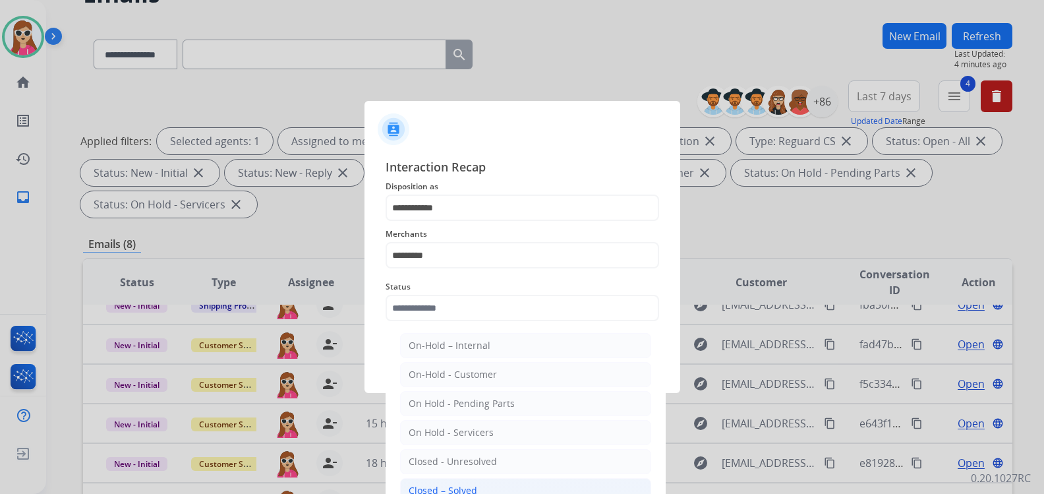
click at [465, 490] on div "Closed – Solved" at bounding box center [443, 490] width 69 height 13
type input "**********"
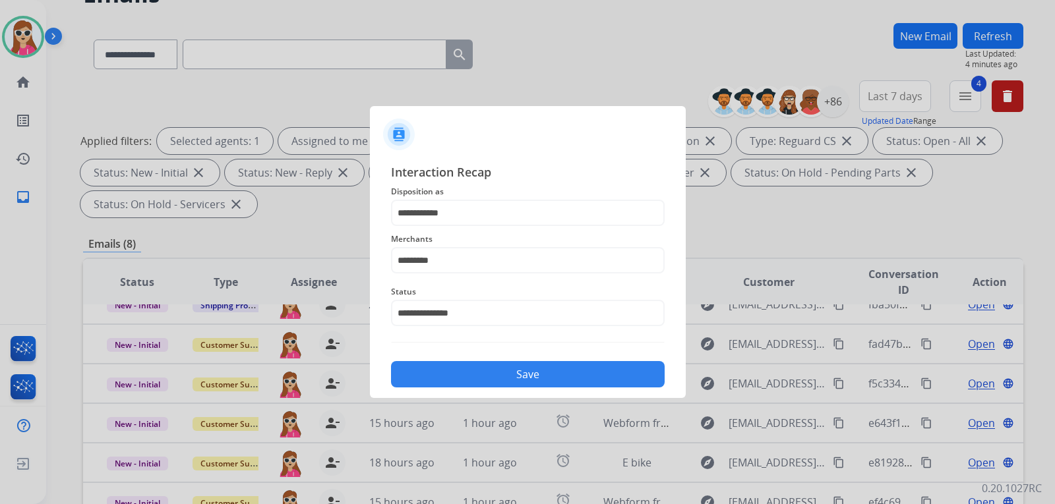
click at [498, 382] on button "Save" at bounding box center [528, 374] width 274 height 26
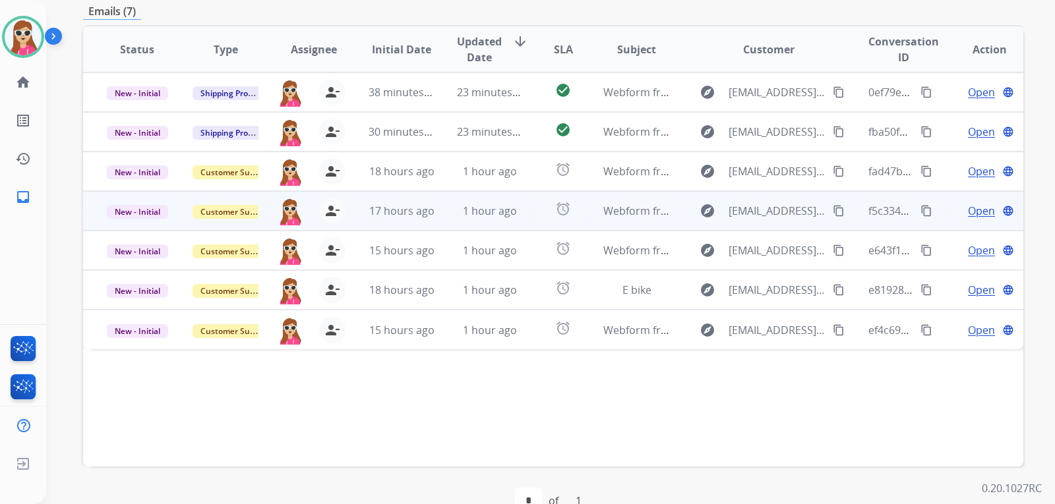
scroll to position [275, 0]
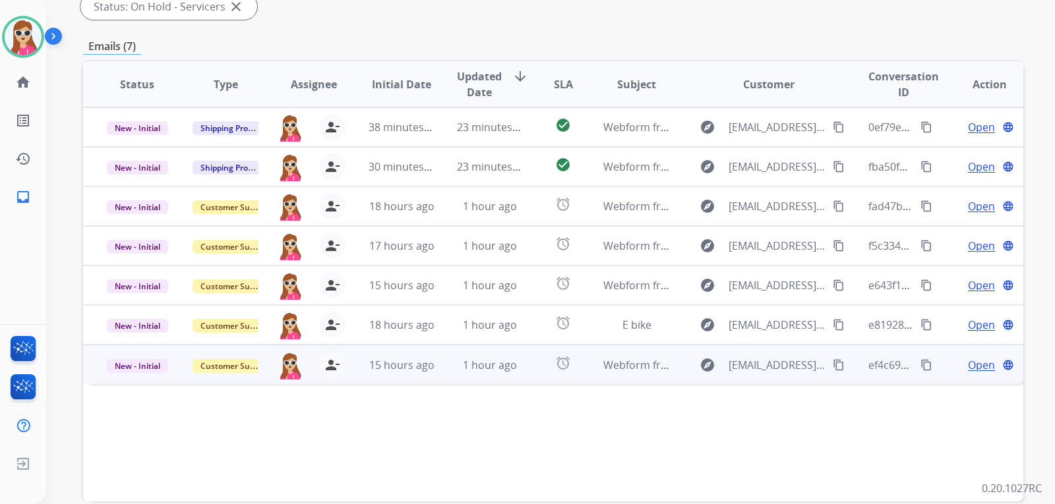
click at [674, 363] on td "explore [EMAIL_ADDRESS][DOMAIN_NAME] content_copy" at bounding box center [758, 365] width 176 height 40
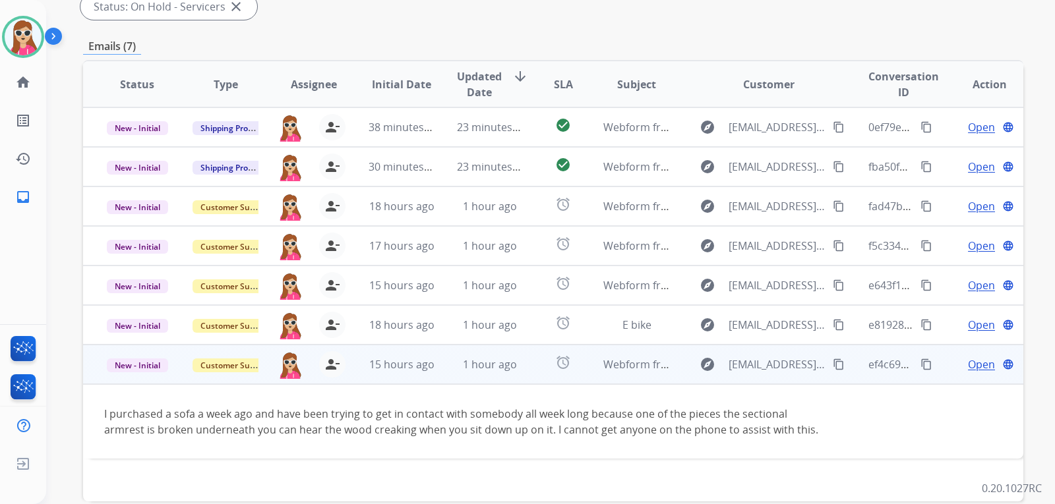
click at [972, 361] on span "Open" at bounding box center [981, 365] width 27 height 16
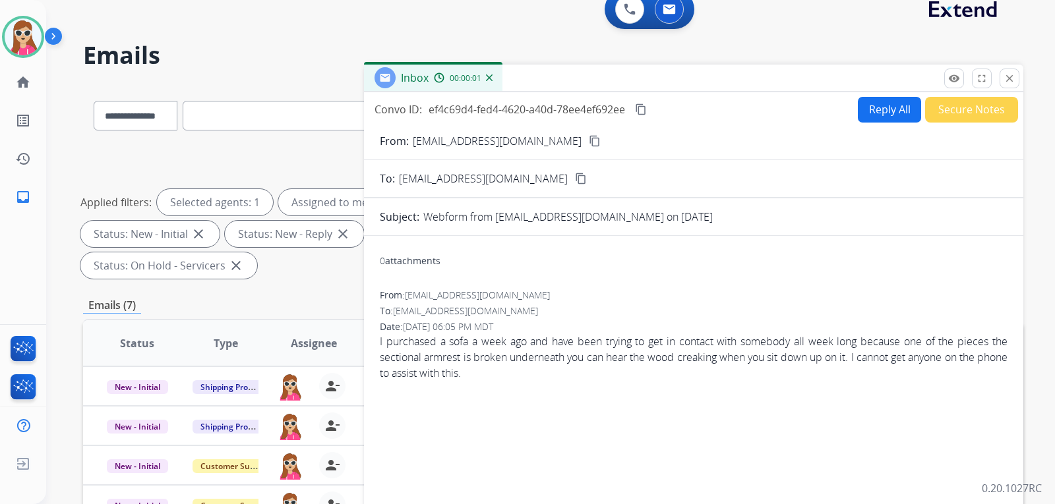
scroll to position [0, 0]
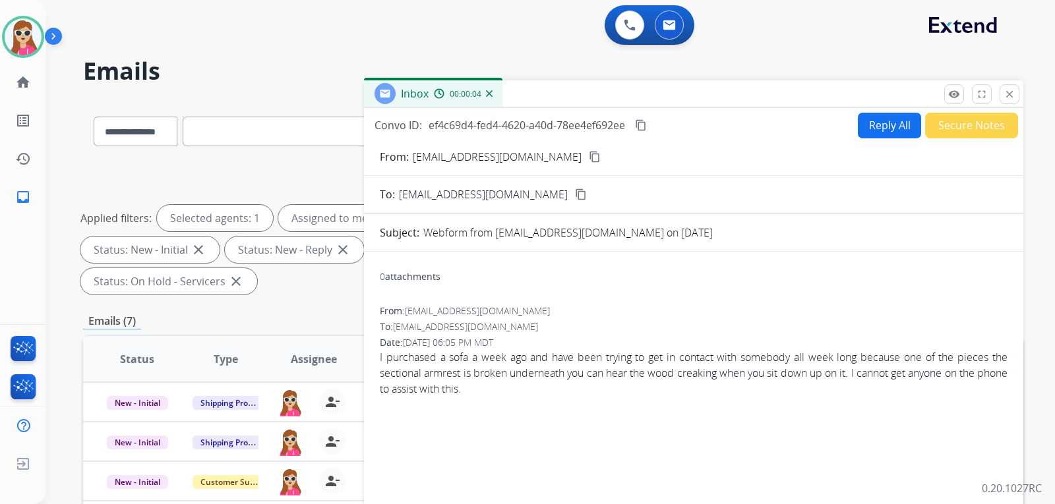
click at [589, 152] on mat-icon "content_copy" at bounding box center [595, 157] width 12 height 12
click at [862, 123] on button "Reply All" at bounding box center [889, 126] width 63 height 26
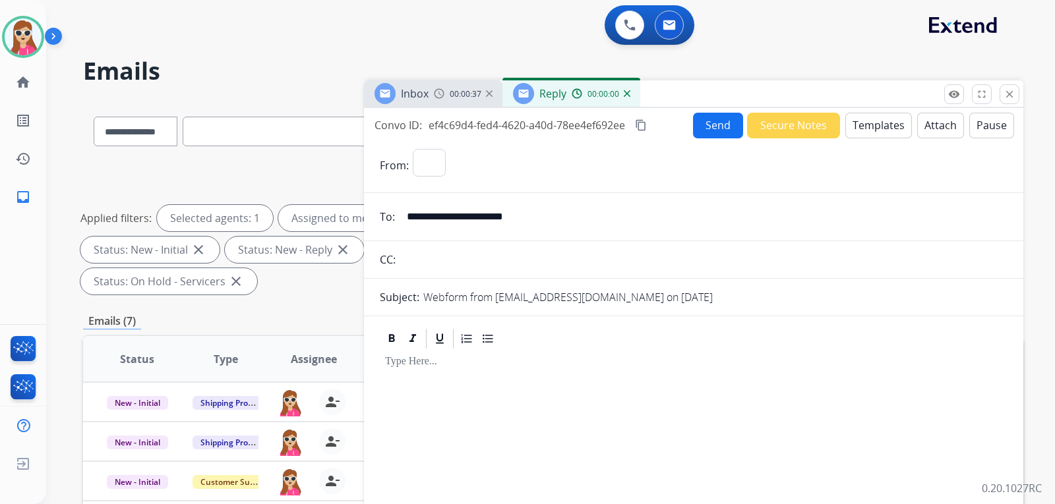
select select "**********"
click at [856, 124] on button "Templates" at bounding box center [878, 126] width 67 height 26
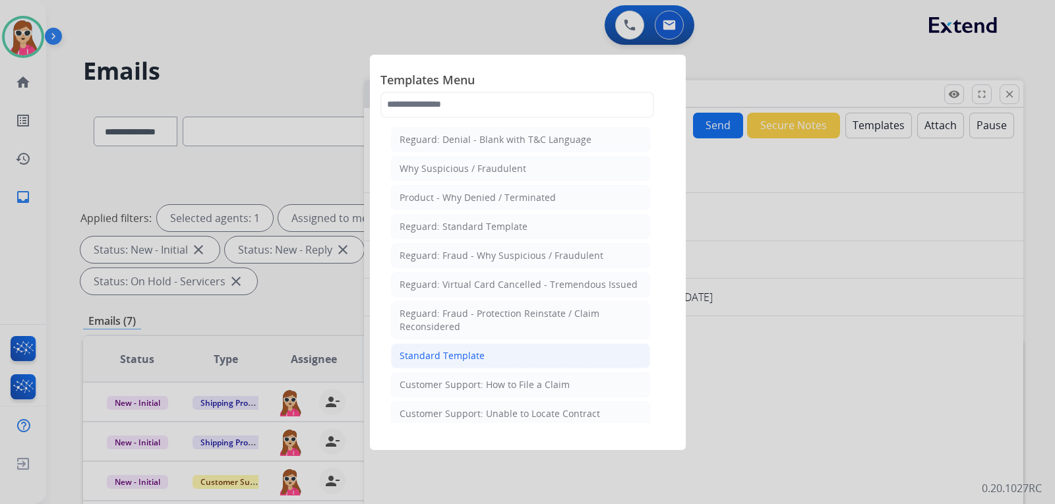
click at [483, 361] on li "Standard Template" at bounding box center [520, 355] width 259 height 25
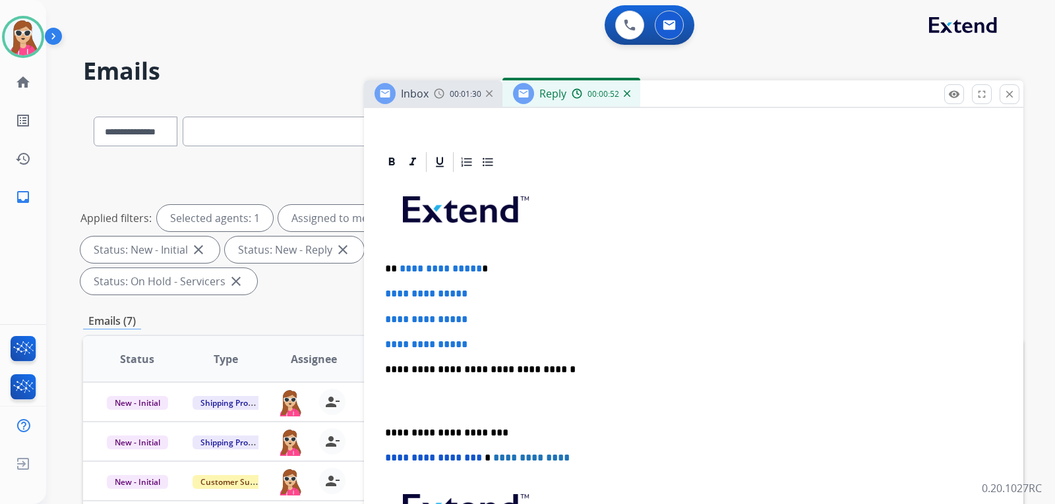
scroll to position [321, 0]
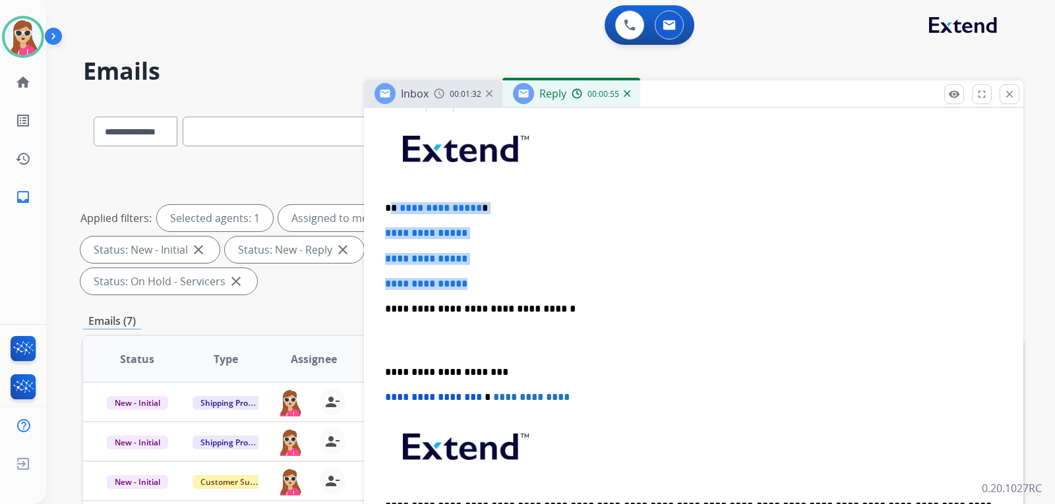
drag, startPoint x: 389, startPoint y: 207, endPoint x: 485, endPoint y: 282, distance: 122.1
click at [485, 282] on div "**********" at bounding box center [694, 340] width 628 height 454
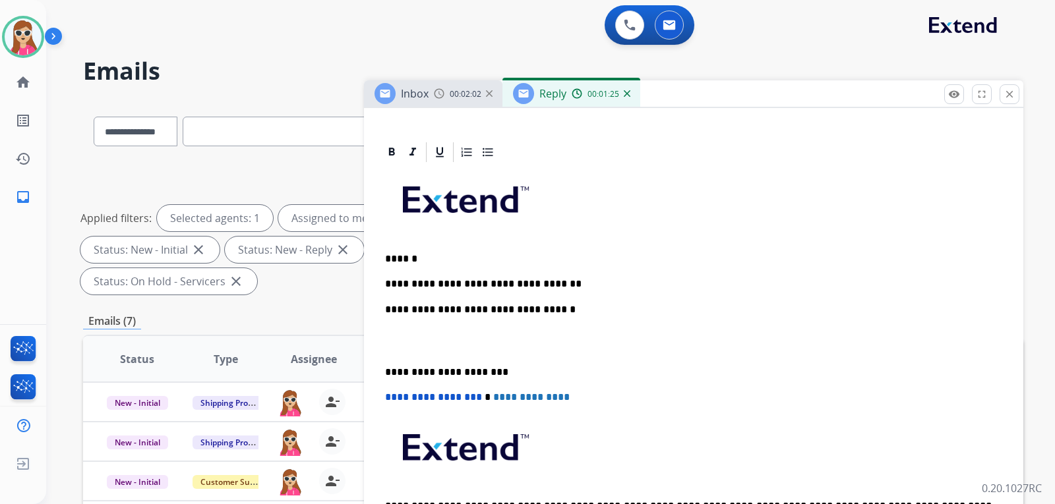
scroll to position [296, 0]
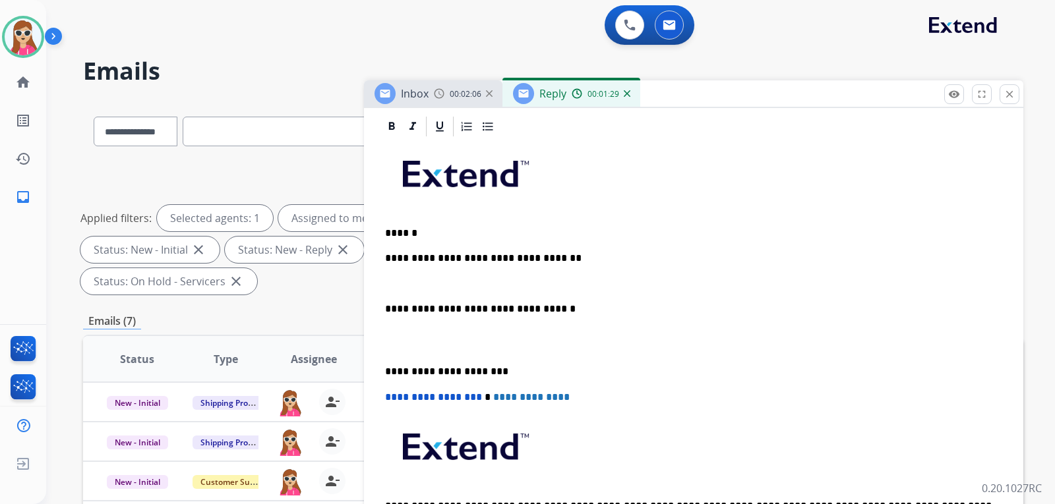
drag, startPoint x: 393, startPoint y: 265, endPoint x: 396, endPoint y: 276, distance: 11.1
click at [393, 268] on div "**********" at bounding box center [694, 352] width 628 height 429
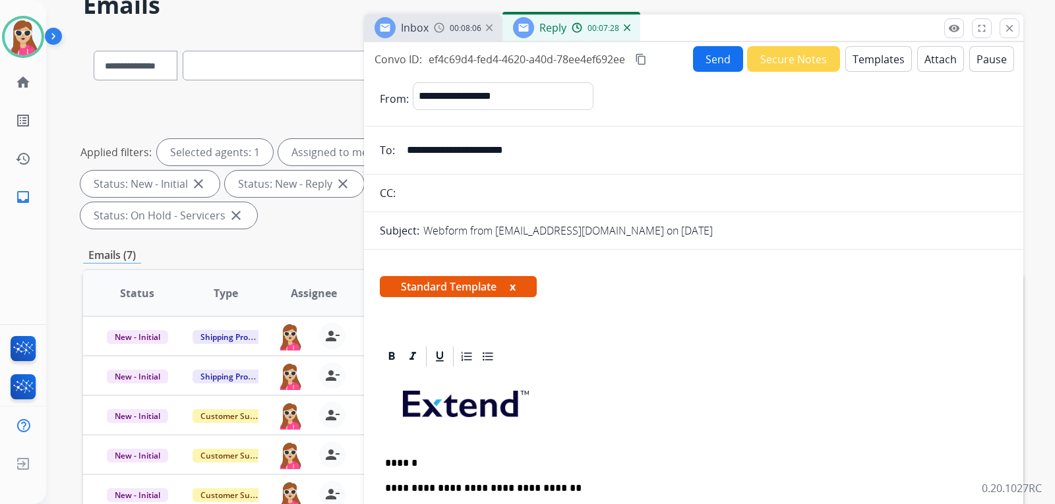
scroll to position [0, 0]
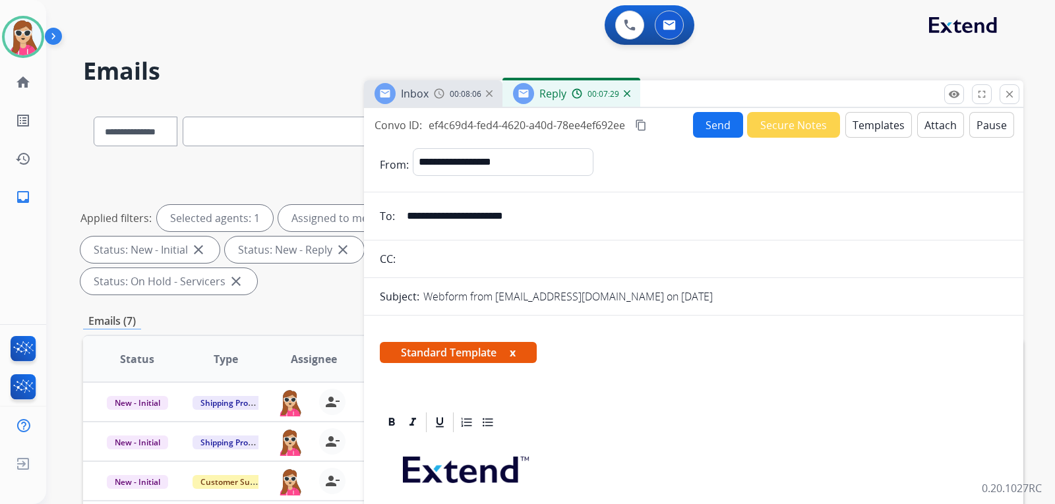
click at [702, 121] on button "Send" at bounding box center [718, 125] width 50 height 26
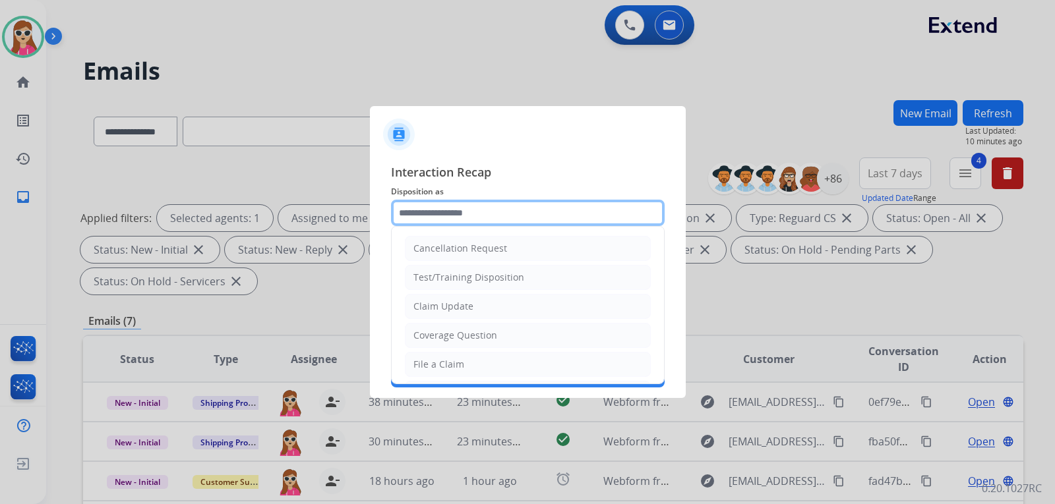
click at [498, 207] on input "text" at bounding box center [528, 213] width 274 height 26
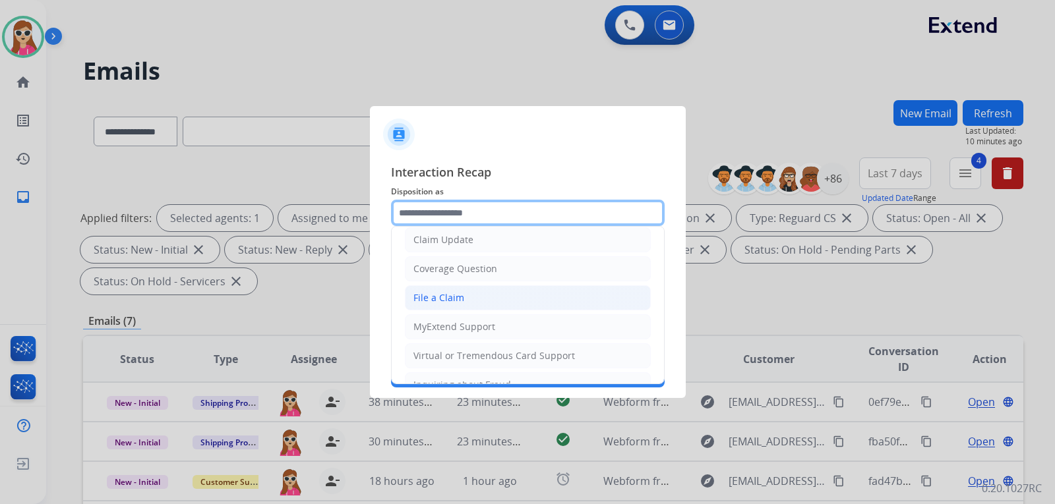
scroll to position [66, 0]
click at [452, 289] on li "File a Claim" at bounding box center [528, 298] width 246 height 25
type input "**********"
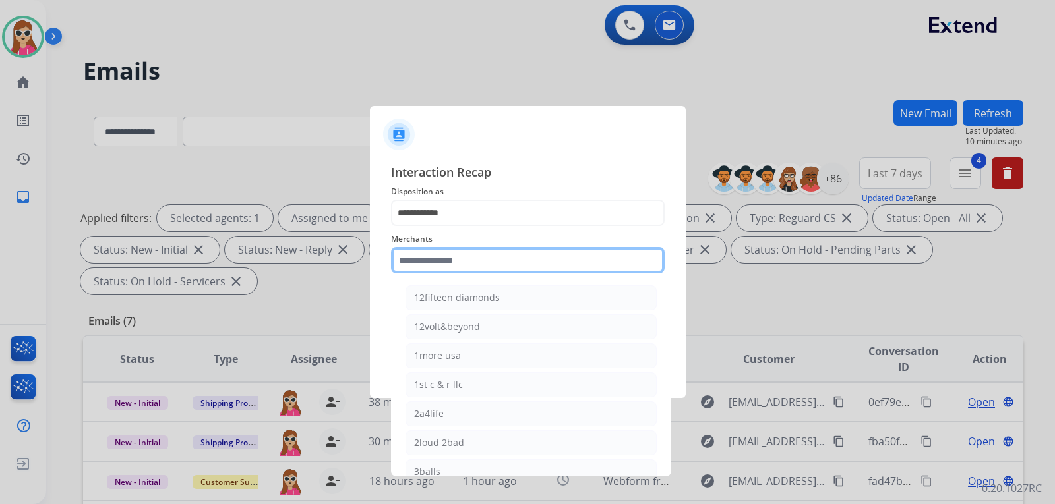
click at [457, 268] on input "text" at bounding box center [528, 260] width 274 height 26
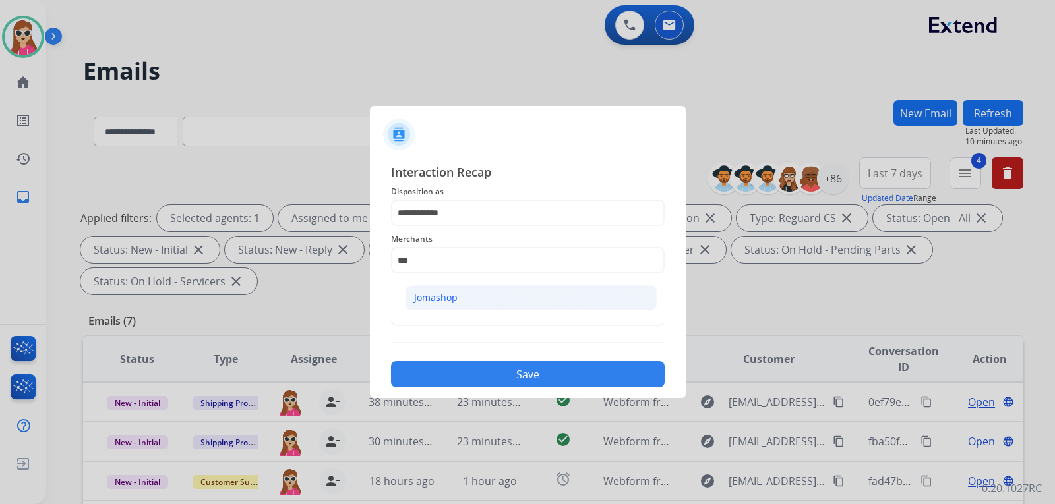
click at [462, 294] on li "Jomashop" at bounding box center [530, 297] width 251 height 25
type input "********"
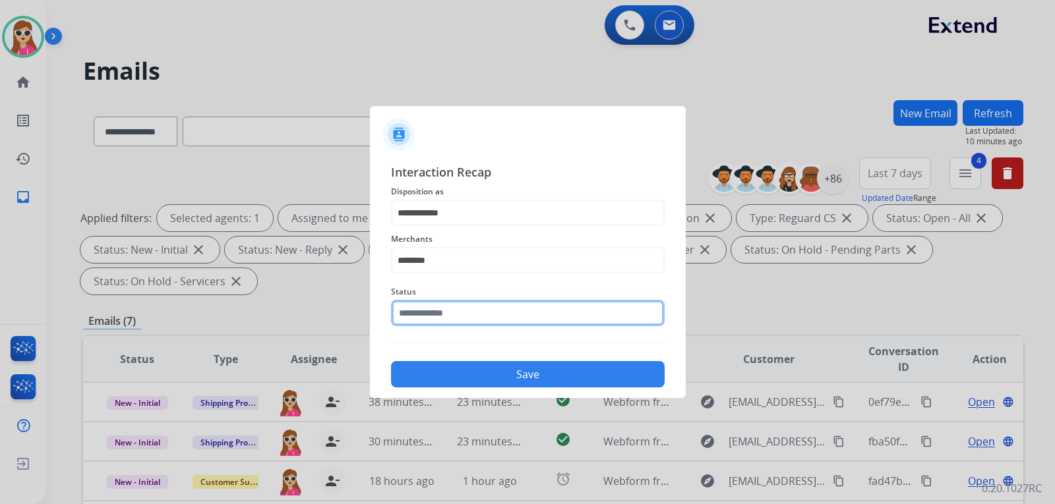
click at [477, 321] on input "text" at bounding box center [528, 313] width 274 height 26
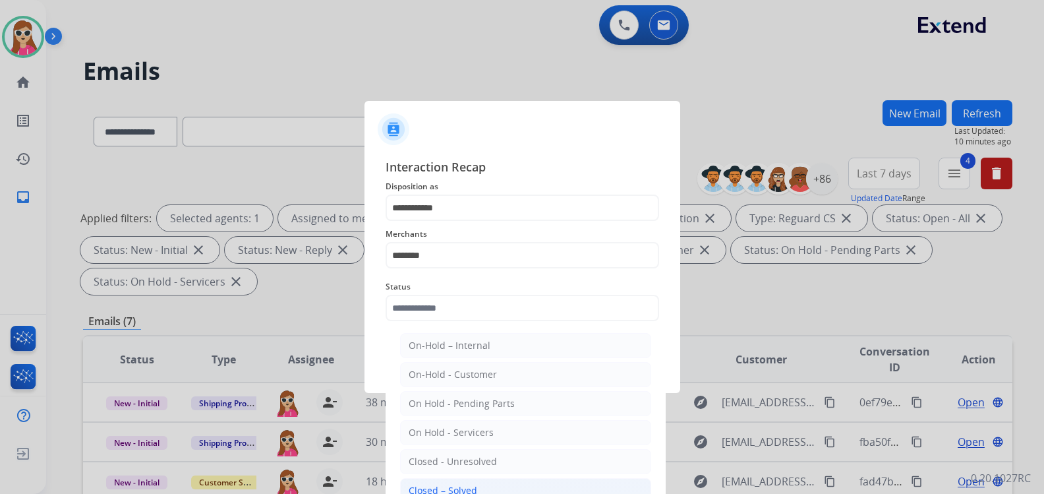
click at [485, 481] on li "Closed – Solved" at bounding box center [525, 490] width 251 height 25
type input "**********"
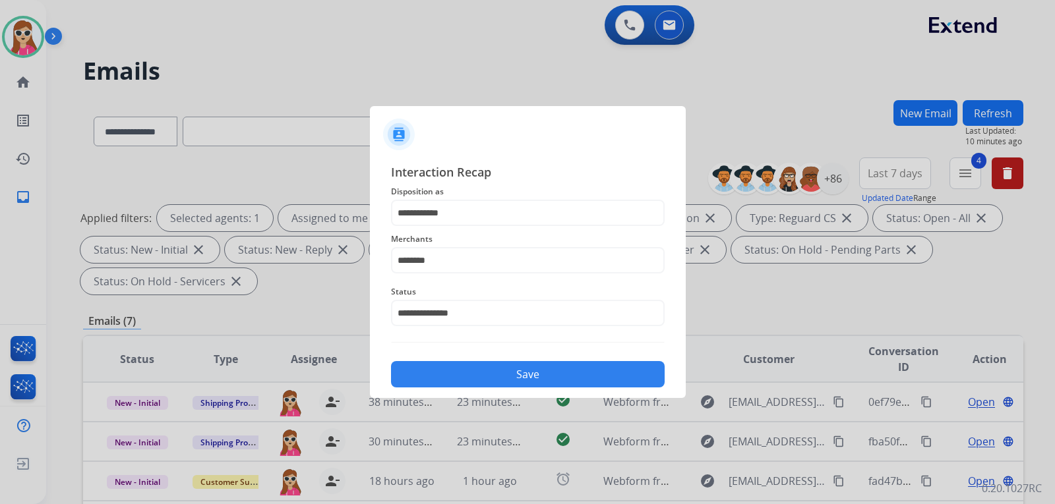
click at [487, 375] on button "Save" at bounding box center [528, 374] width 274 height 26
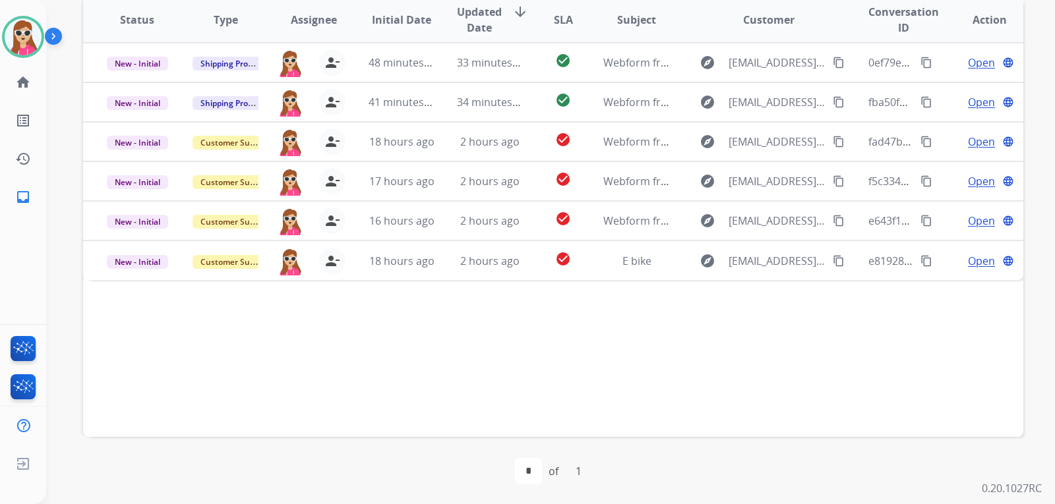
scroll to position [341, 0]
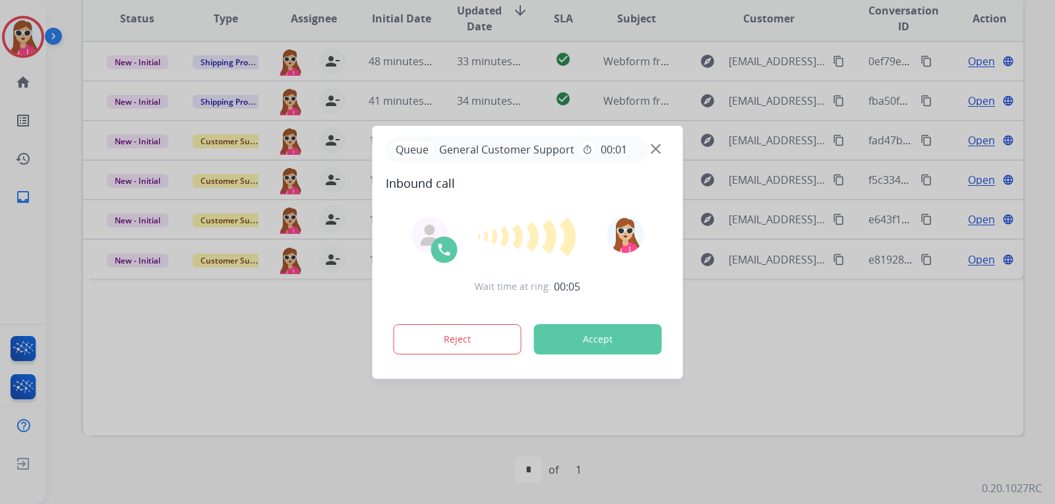
click at [607, 345] on button "Accept" at bounding box center [598, 339] width 128 height 30
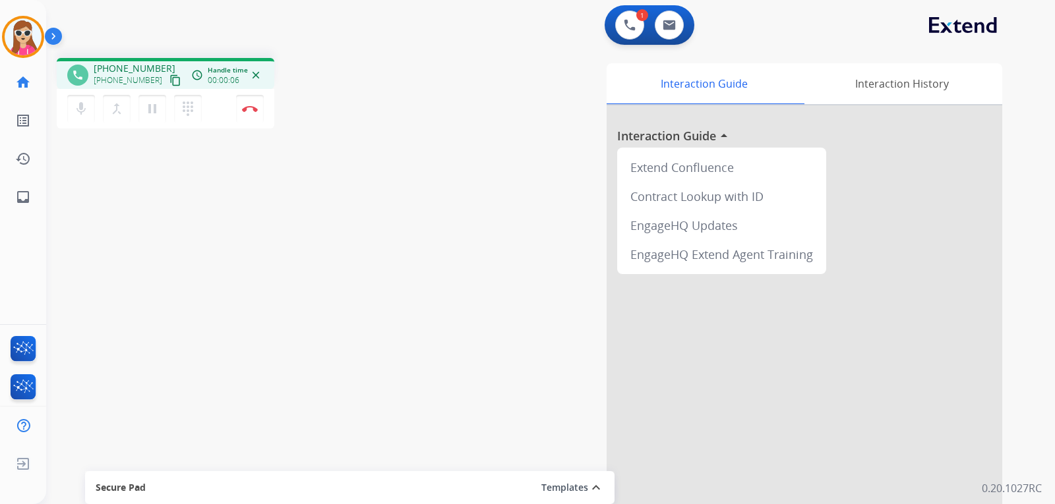
click at [169, 79] on mat-icon "content_copy" at bounding box center [175, 80] width 12 height 12
click at [252, 111] on img at bounding box center [250, 108] width 16 height 7
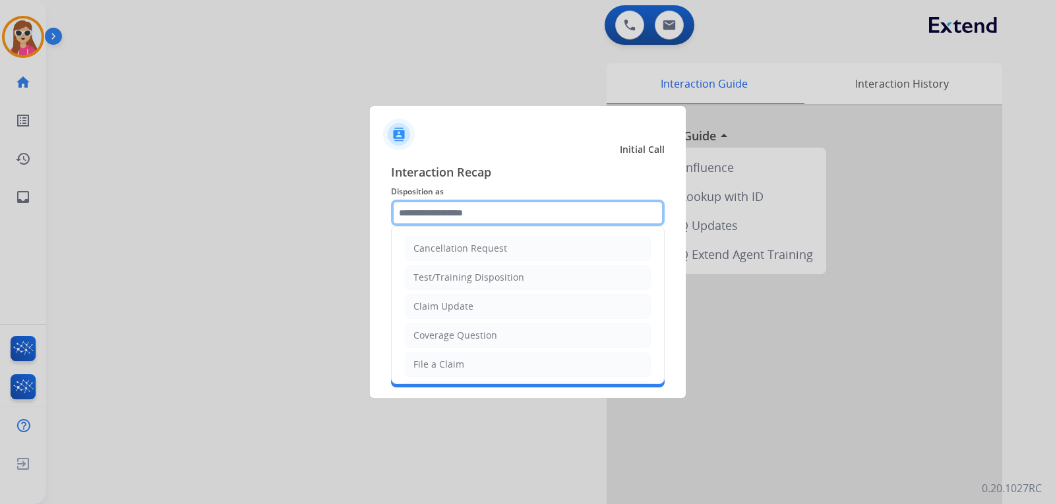
click at [492, 212] on input "text" at bounding box center [528, 213] width 274 height 26
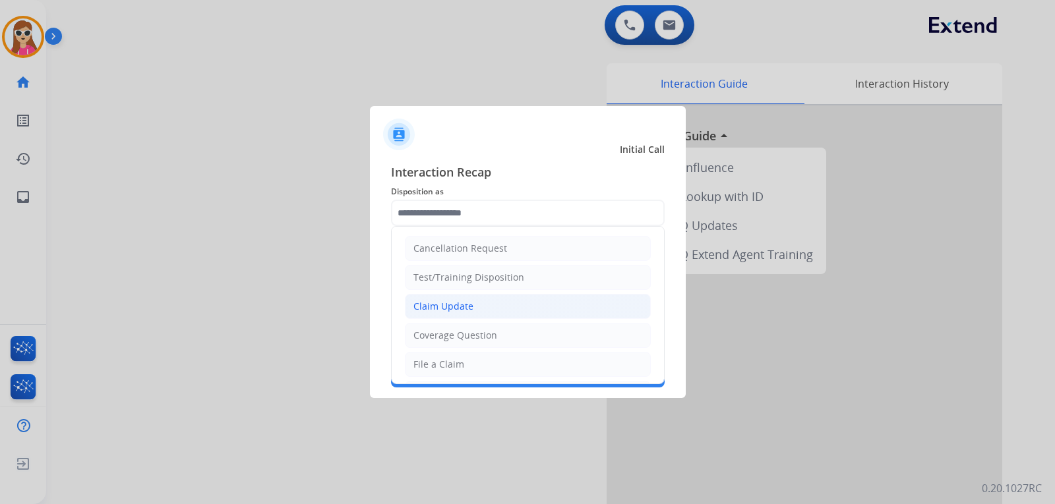
click at [472, 295] on li "Claim Update" at bounding box center [528, 306] width 246 height 25
type input "**********"
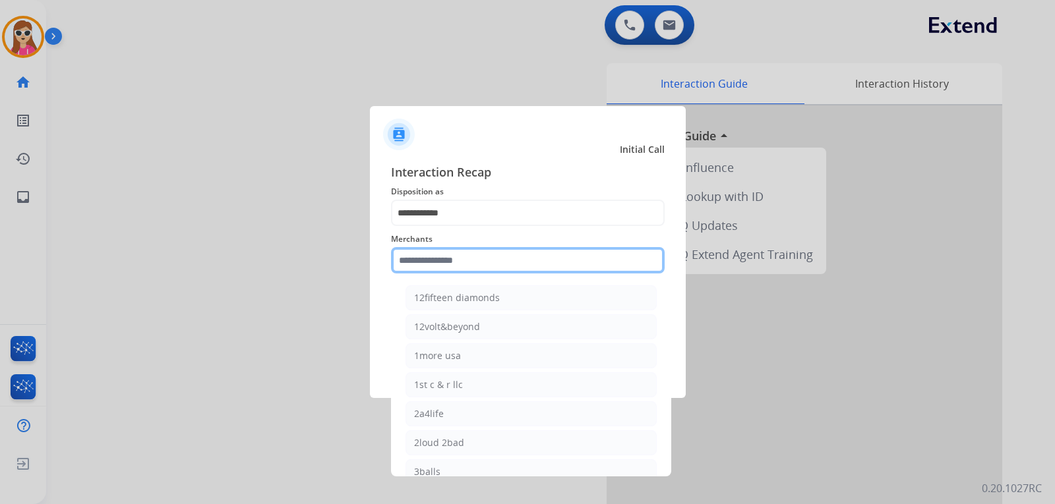
click at [460, 252] on input "text" at bounding box center [528, 260] width 274 height 26
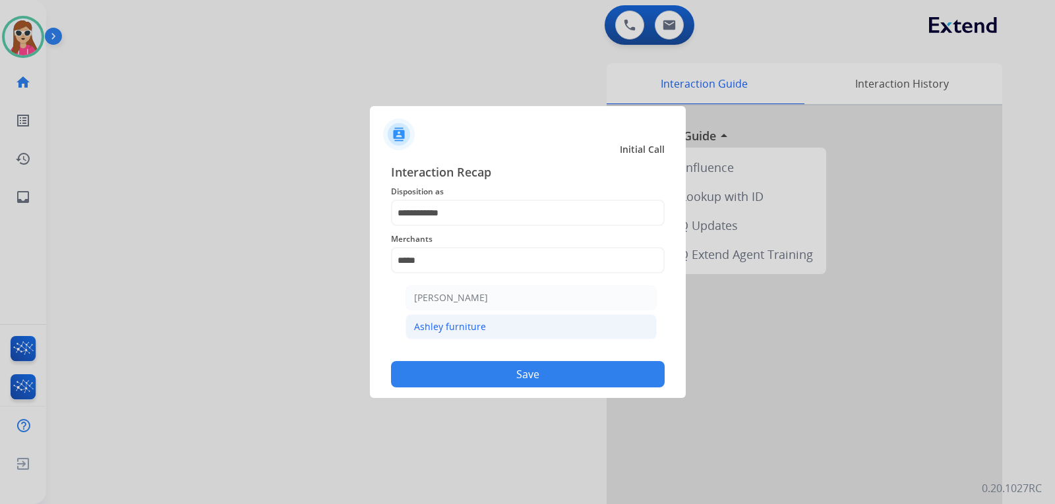
click at [434, 332] on div "Ashley furniture" at bounding box center [450, 326] width 72 height 13
type input "**********"
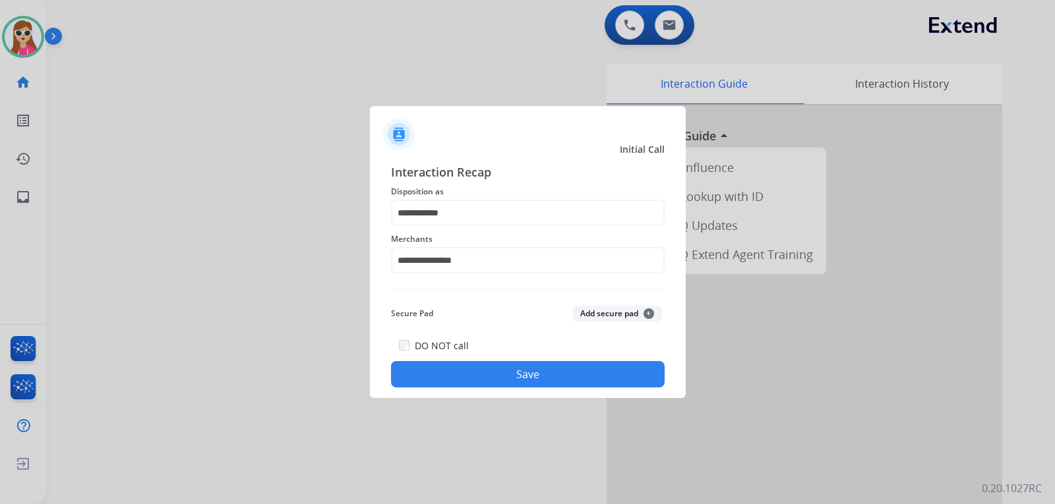
click at [471, 361] on div "DO NOT call Save" at bounding box center [528, 363] width 274 height 50
click at [419, 374] on button "Save" at bounding box center [528, 374] width 274 height 26
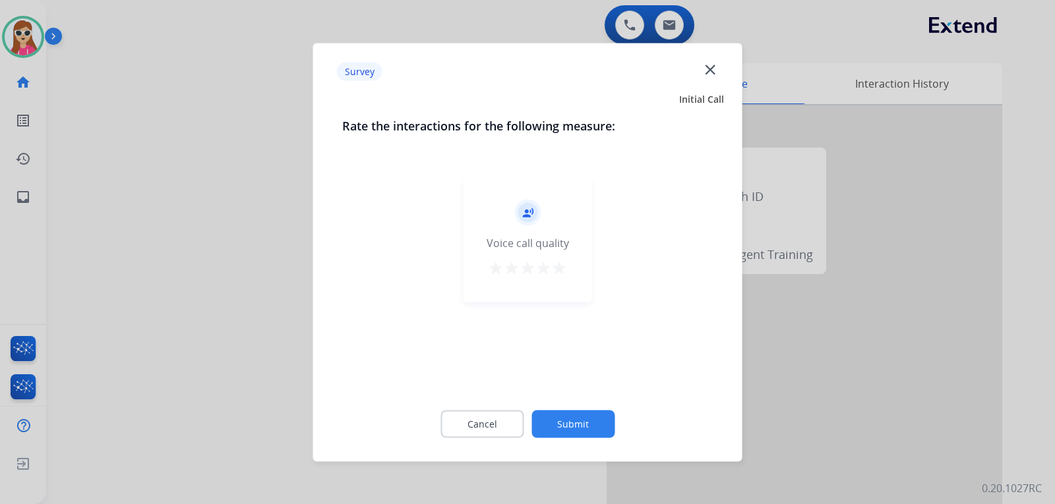
click at [551, 266] on div "star star star star star" at bounding box center [527, 270] width 79 height 20
click at [560, 269] on mat-icon "star" at bounding box center [559, 268] width 16 height 16
click at [551, 425] on button "Submit" at bounding box center [572, 424] width 83 height 28
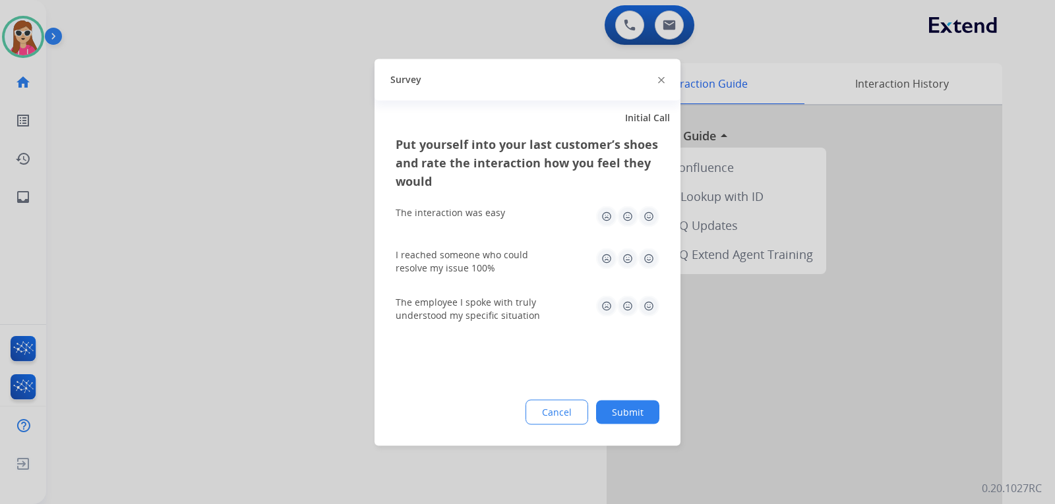
drag, startPoint x: 651, startPoint y: 222, endPoint x: 644, endPoint y: 241, distance: 20.2
click at [649, 222] on img at bounding box center [648, 216] width 21 height 21
click at [648, 309] on img at bounding box center [648, 305] width 21 height 21
click at [655, 265] on img at bounding box center [648, 258] width 21 height 21
click at [624, 405] on button "Submit" at bounding box center [627, 412] width 63 height 24
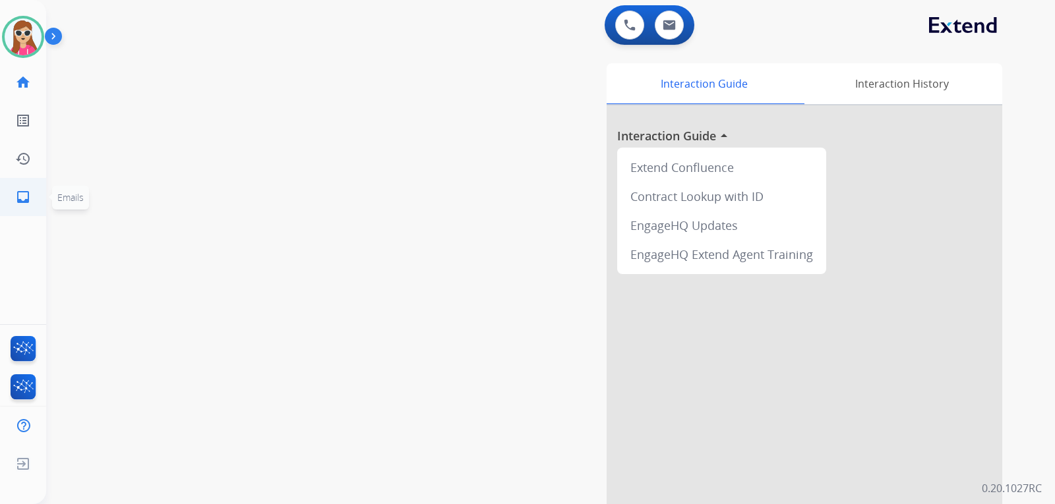
click at [30, 202] on mat-icon "inbox" at bounding box center [23, 197] width 16 height 16
select select "**********"
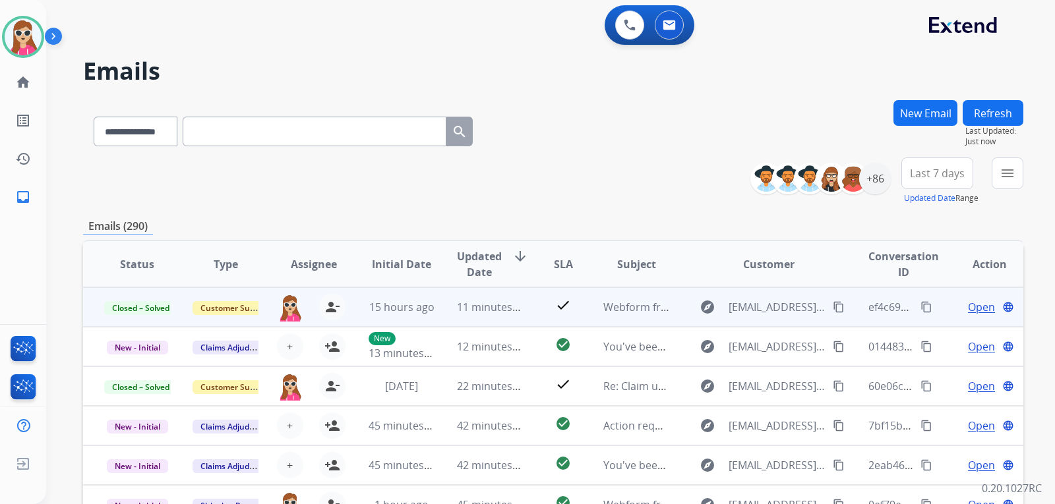
scroll to position [66, 0]
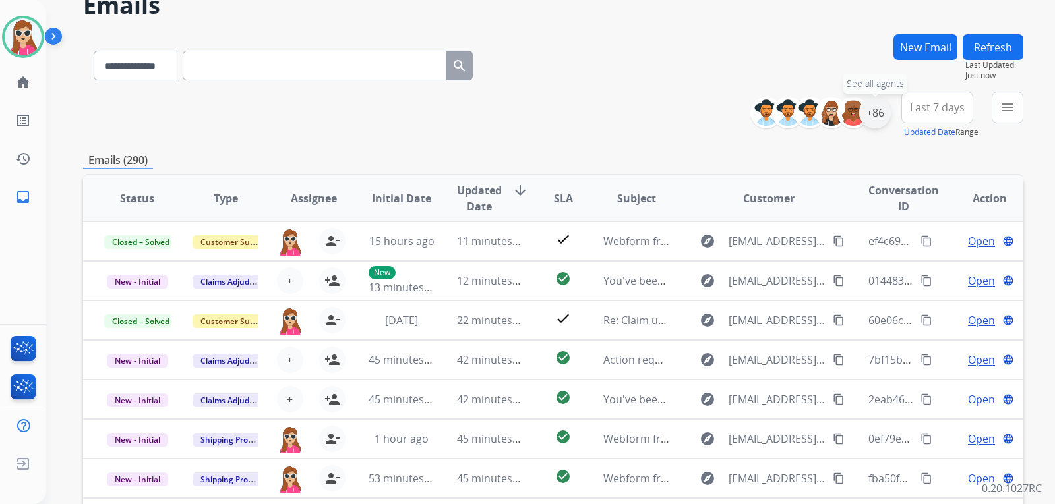
click at [862, 109] on div "+86" at bounding box center [875, 113] width 32 height 32
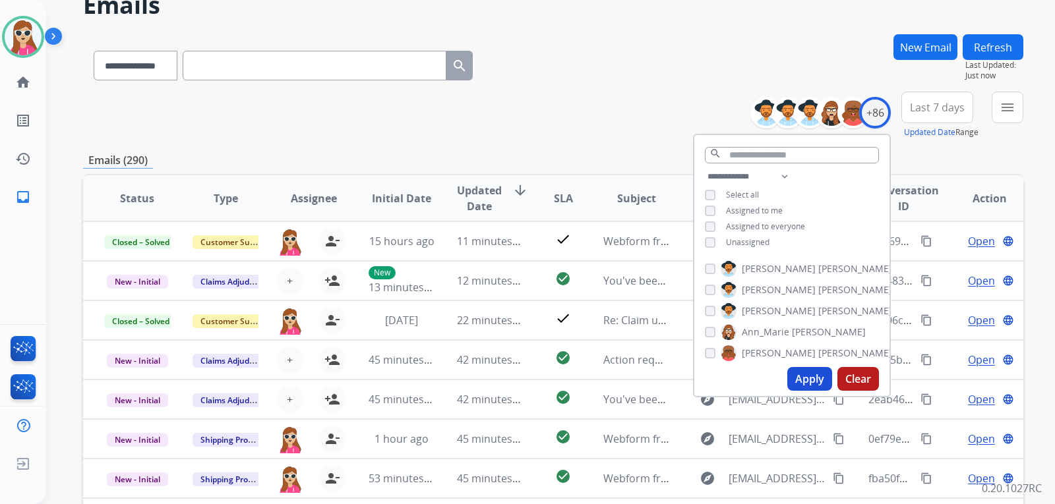
click at [745, 238] on span "Unassigned" at bounding box center [748, 242] width 44 height 11
click at [803, 374] on button "Apply" at bounding box center [809, 379] width 45 height 24
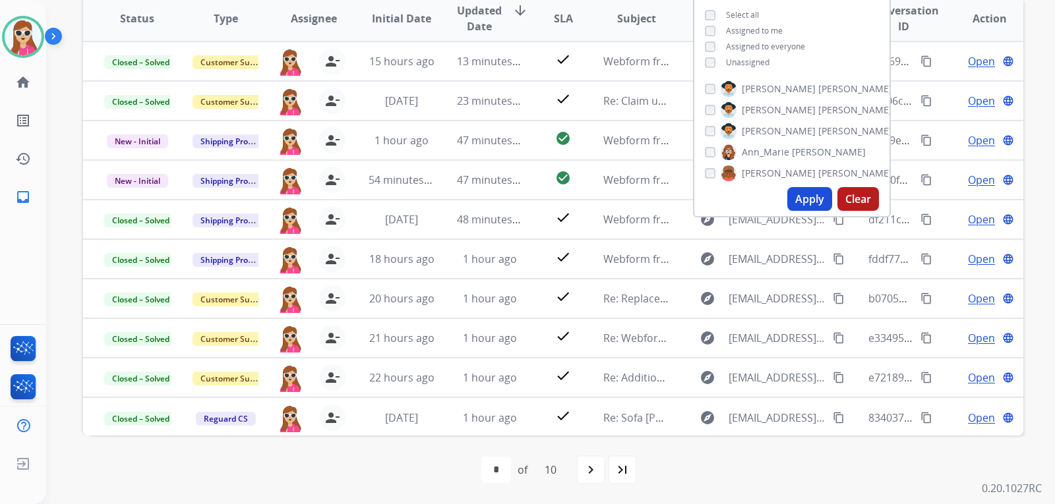
scroll to position [1, 0]
click at [805, 464] on div "first_page navigate_before * * * * * * * * * ** of 10 navigate_next last_page" at bounding box center [553, 470] width 940 height 26
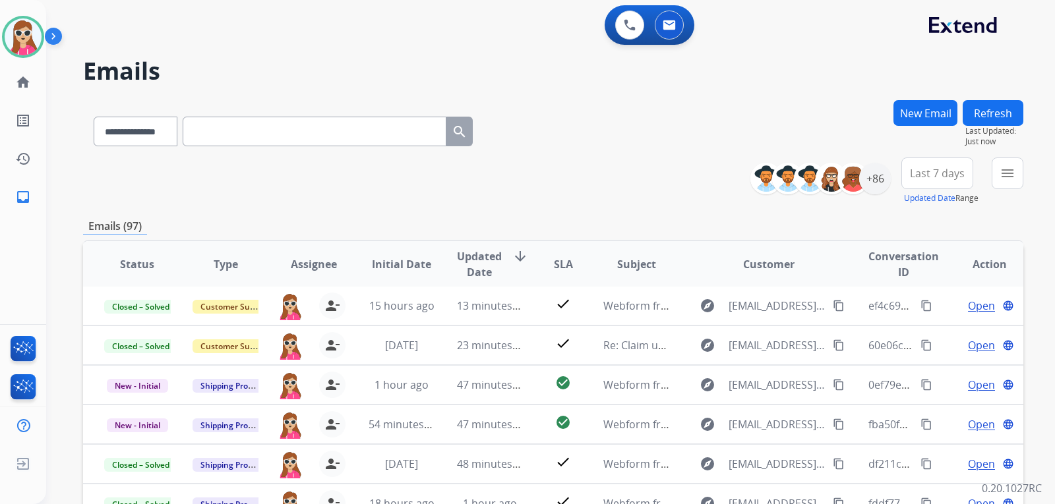
scroll to position [0, 0]
click at [1012, 179] on mat-icon "menu" at bounding box center [1007, 173] width 16 height 16
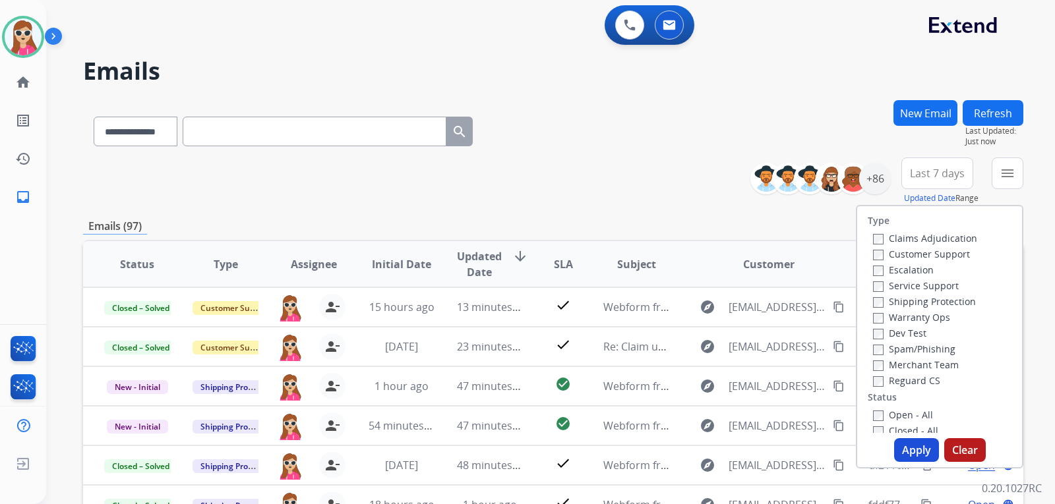
click at [934, 250] on label "Customer Support" at bounding box center [921, 254] width 97 height 13
click at [927, 295] on div "Shipping Protection" at bounding box center [925, 301] width 104 height 16
click at [927, 302] on label "Shipping Protection" at bounding box center [924, 301] width 103 height 13
click at [889, 378] on label "Reguard CS" at bounding box center [906, 380] width 67 height 13
click at [889, 417] on label "Open - All" at bounding box center [903, 415] width 60 height 13
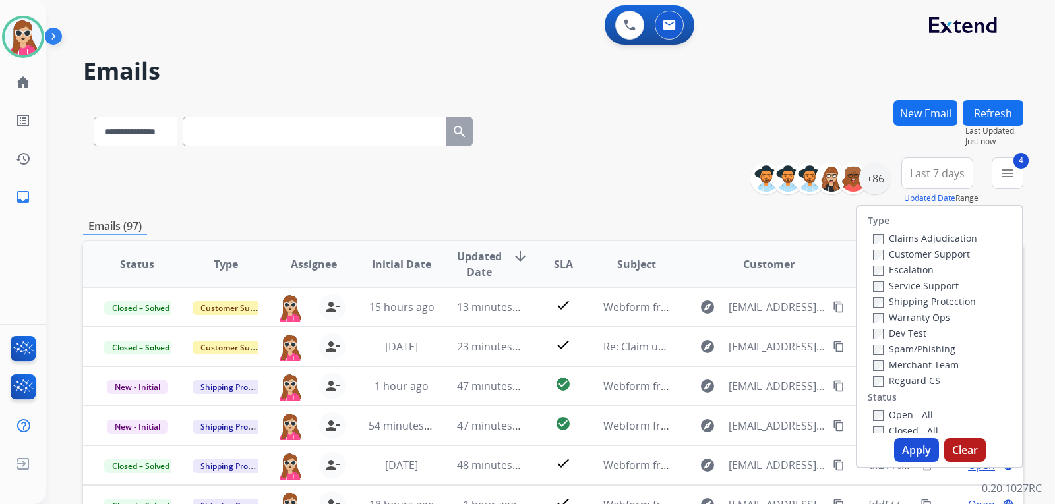
click at [901, 446] on button "Apply" at bounding box center [916, 450] width 45 height 24
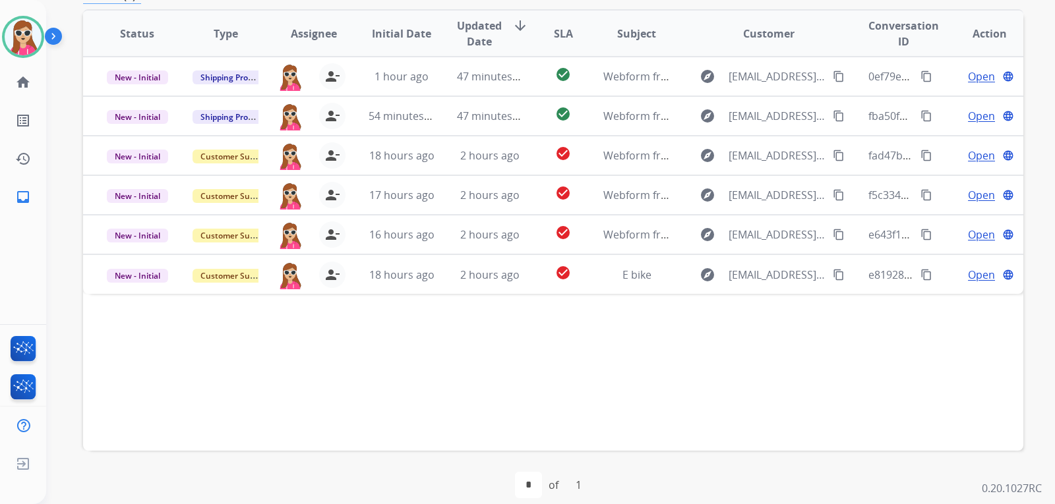
scroll to position [330, 0]
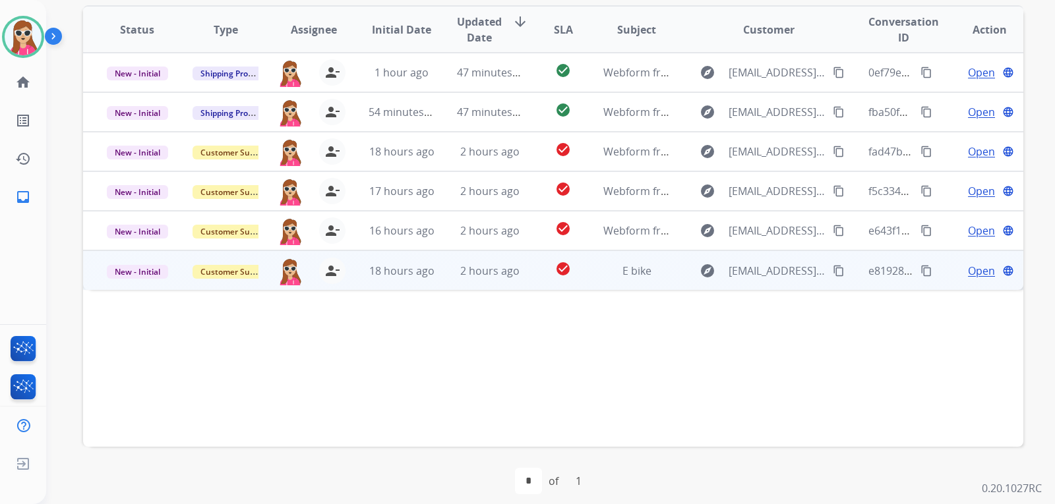
click at [655, 279] on td "E bike" at bounding box center [626, 271] width 88 height 40
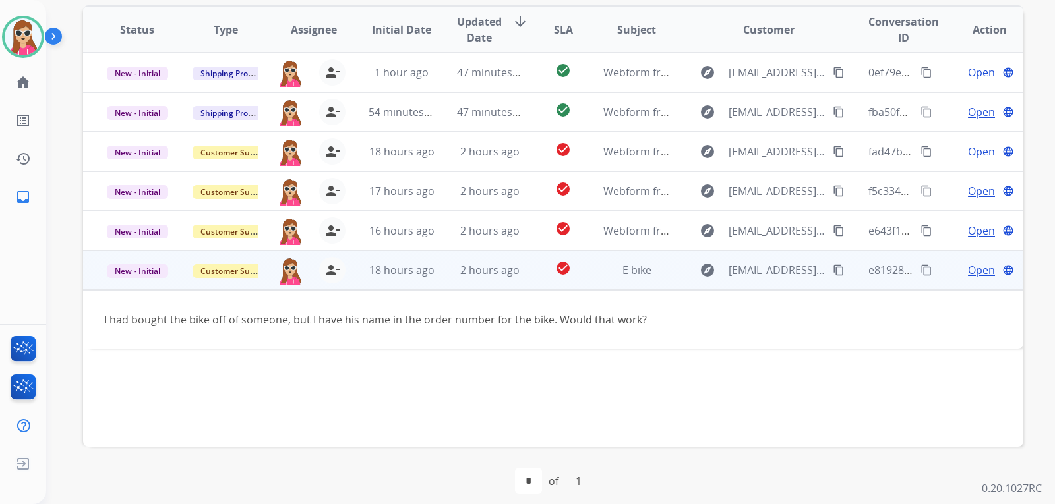
click at [978, 276] on span "Open" at bounding box center [981, 270] width 27 height 16
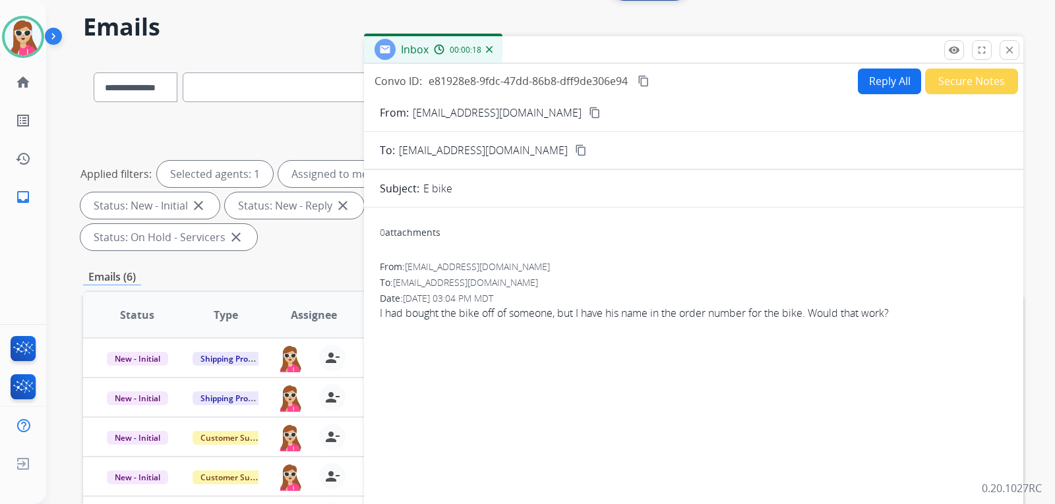
scroll to position [0, 0]
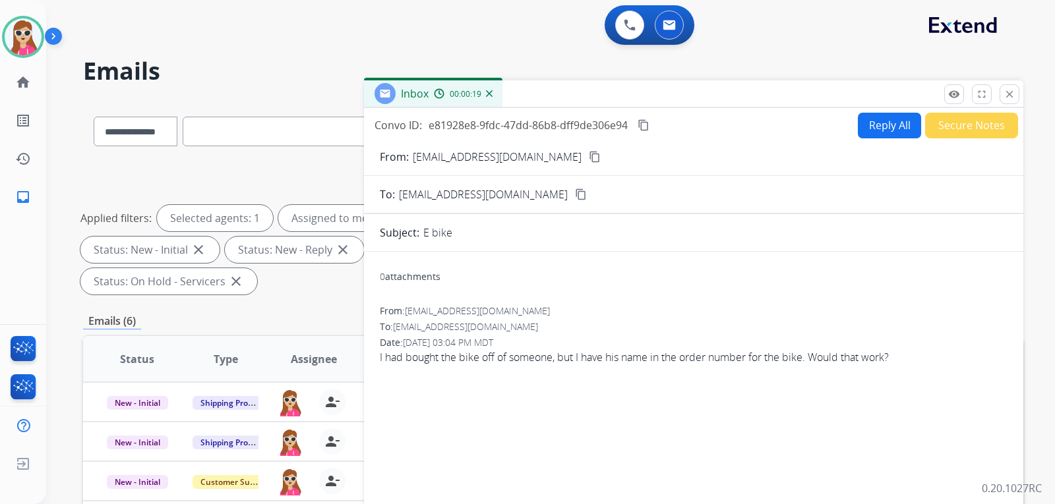
click at [858, 131] on button "Reply All" at bounding box center [889, 126] width 63 height 26
select select "**********"
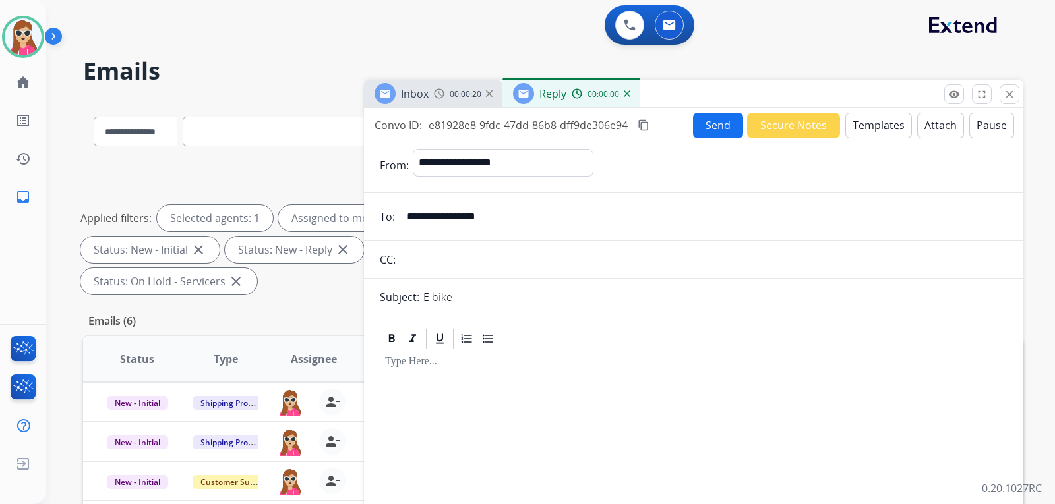
click at [854, 136] on button "Templates" at bounding box center [878, 126] width 67 height 26
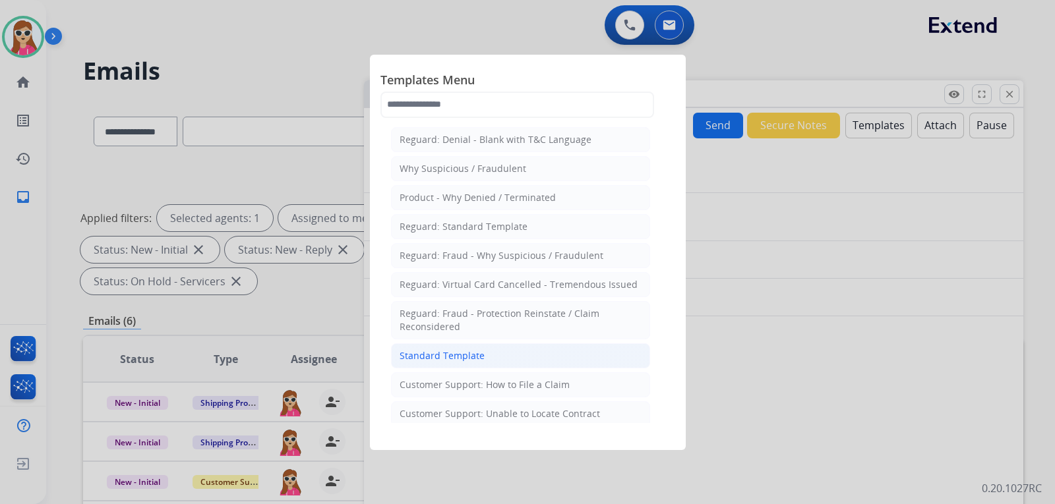
click at [442, 365] on li "Standard Template" at bounding box center [520, 355] width 259 height 25
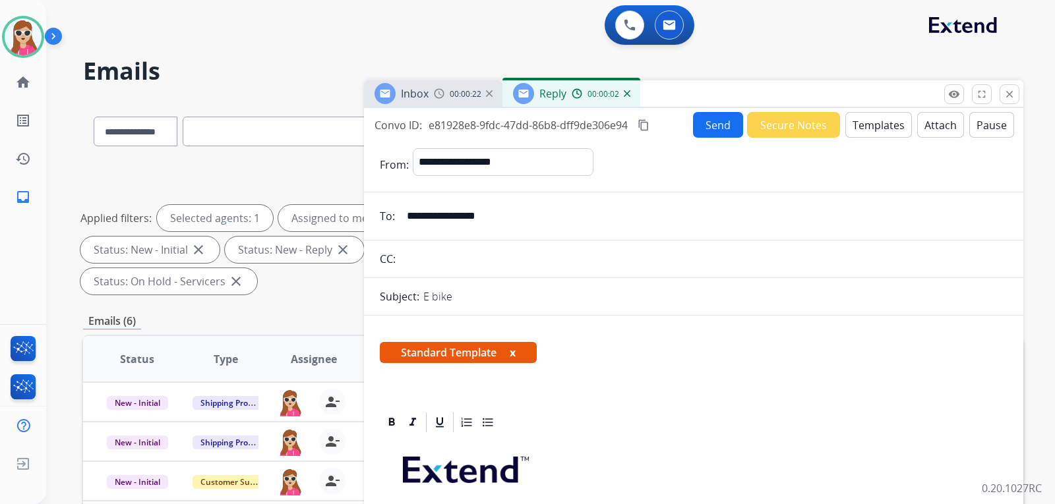
scroll to position [198, 0]
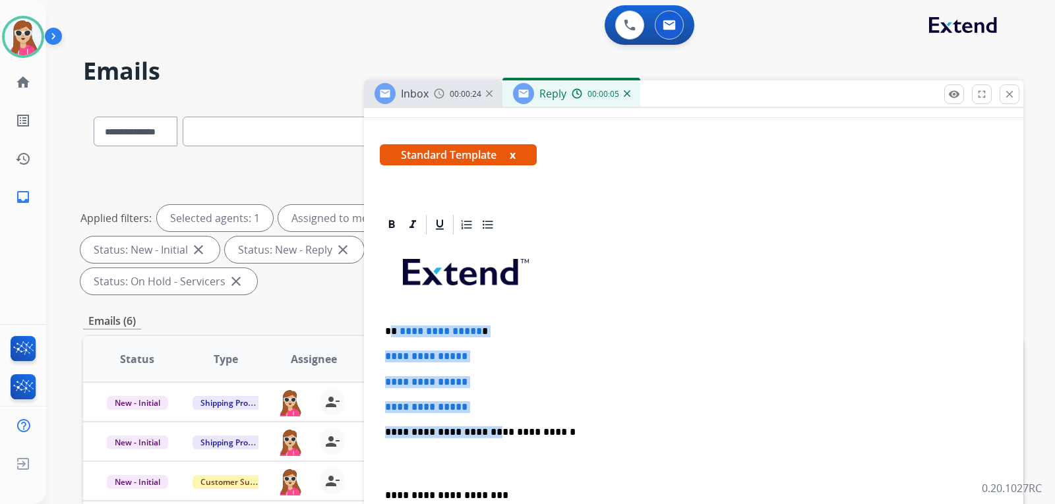
drag, startPoint x: 394, startPoint y: 333, endPoint x: 485, endPoint y: 413, distance: 121.4
click at [485, 413] on div "**********" at bounding box center [694, 464] width 628 height 454
click at [481, 402] on p "**********" at bounding box center [693, 407] width 617 height 12
drag, startPoint x: 481, startPoint y: 402, endPoint x: 417, endPoint y: 328, distance: 98.2
click at [398, 332] on div "**********" at bounding box center [694, 464] width 628 height 454
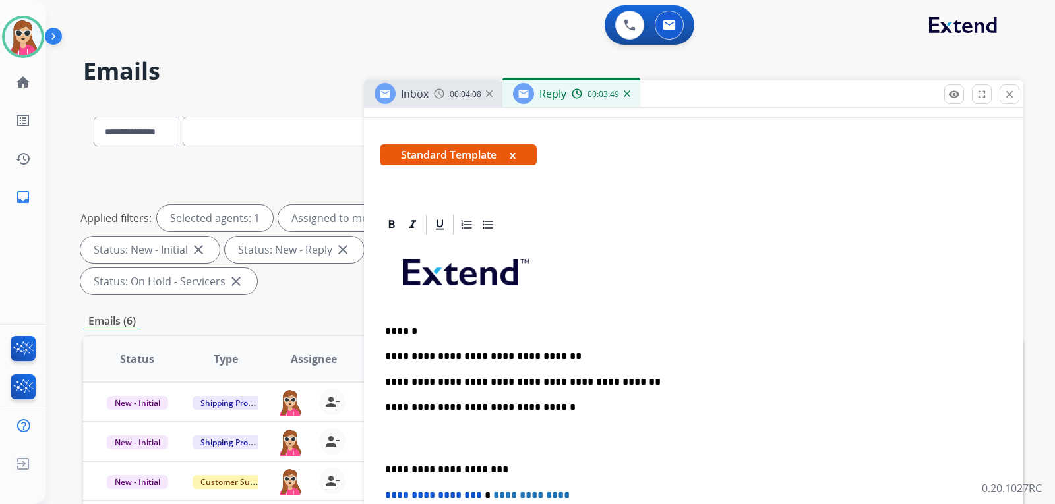
click at [612, 391] on div "**********" at bounding box center [694, 451] width 628 height 429
click at [602, 379] on p "**********" at bounding box center [688, 382] width 607 height 12
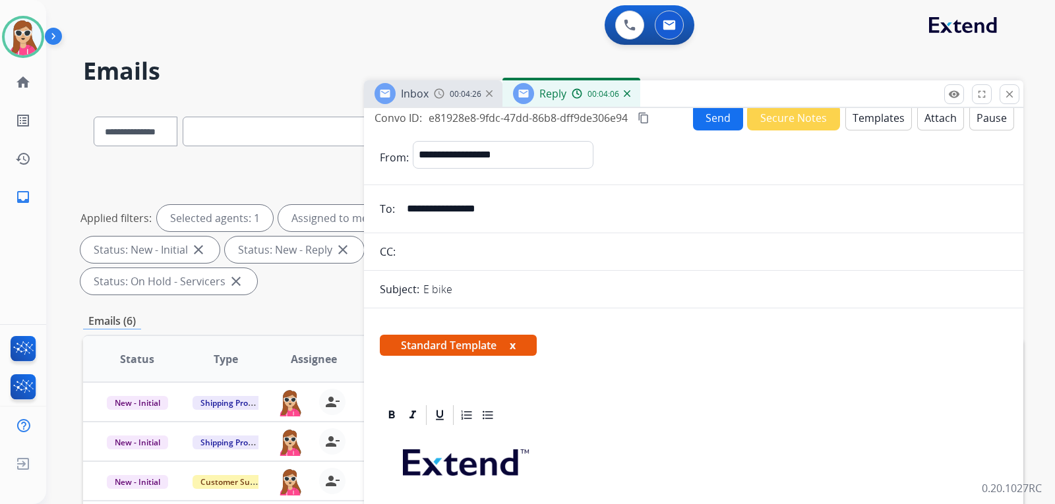
scroll to position [0, 0]
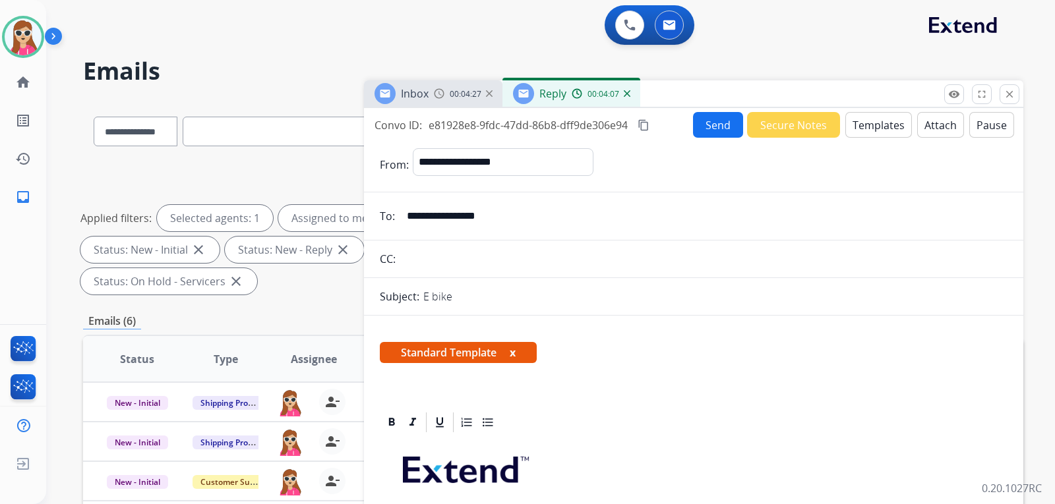
click at [709, 118] on button "Send" at bounding box center [718, 125] width 50 height 26
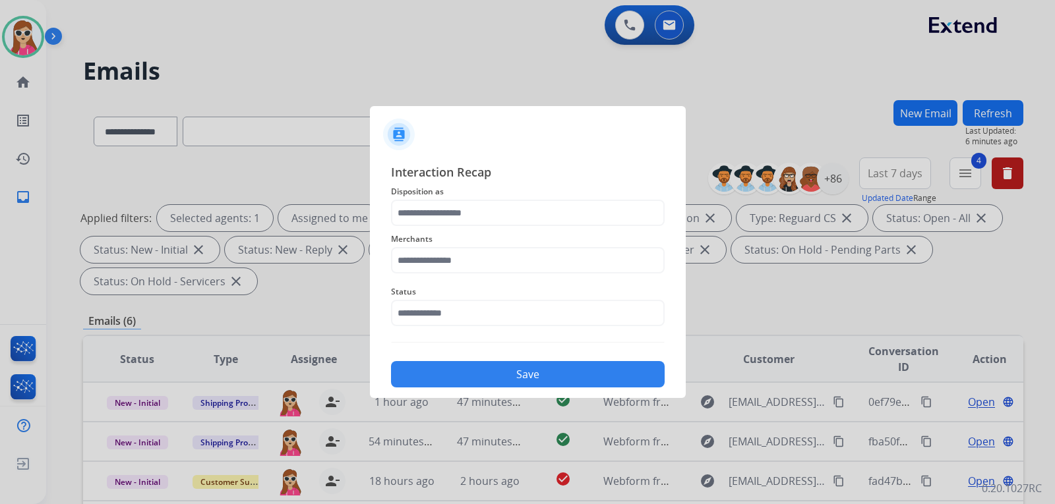
click at [461, 227] on div "Merchants" at bounding box center [528, 252] width 274 height 53
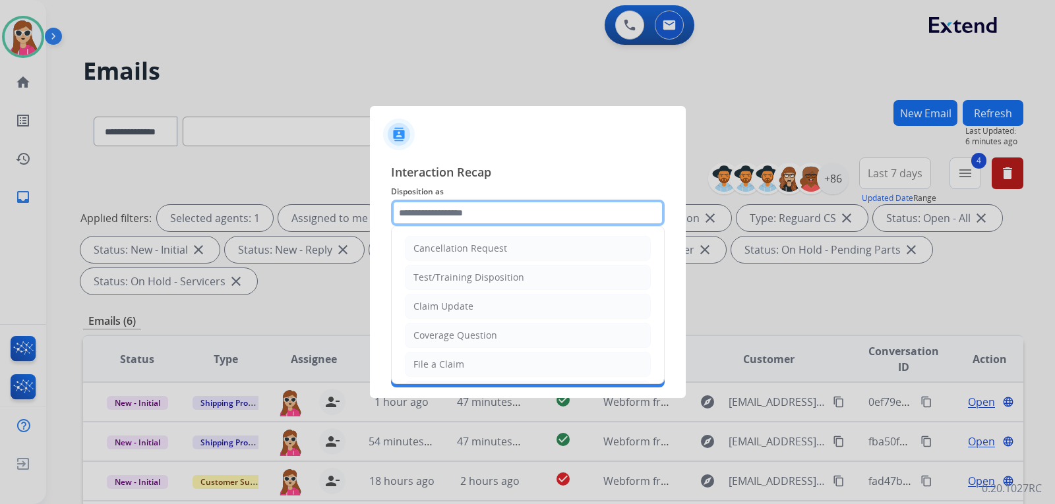
click at [470, 210] on input "text" at bounding box center [528, 213] width 274 height 26
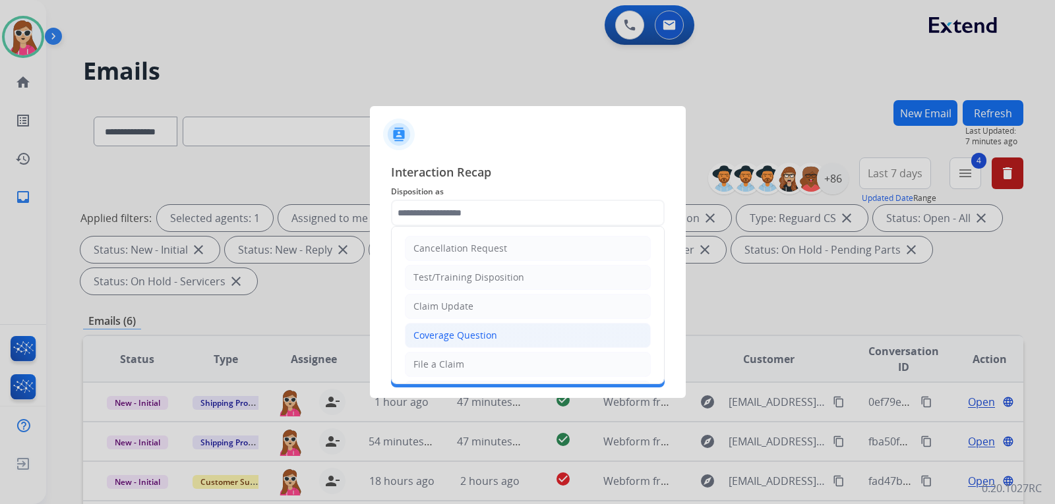
click at [477, 332] on div "Coverage Question" at bounding box center [455, 335] width 84 height 13
type input "**********"
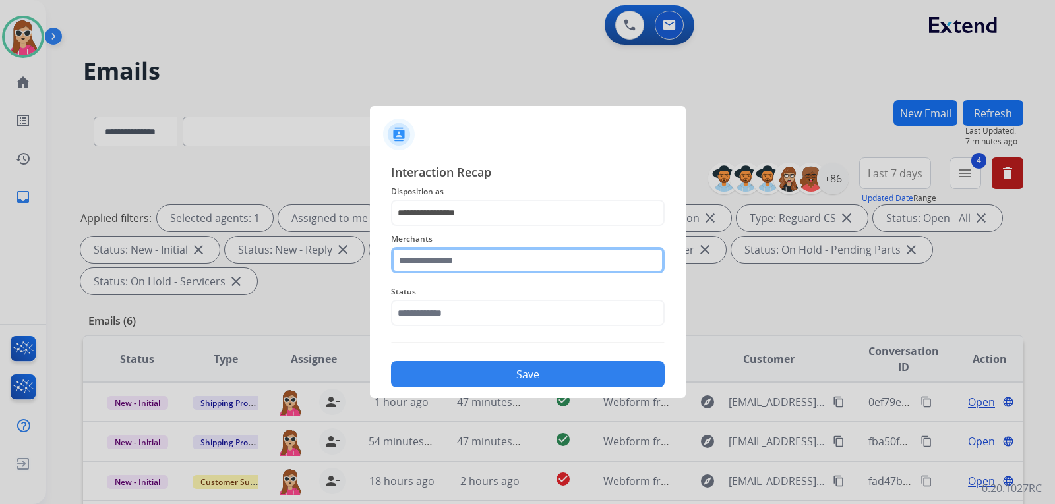
click at [489, 260] on input "text" at bounding box center [528, 260] width 274 height 26
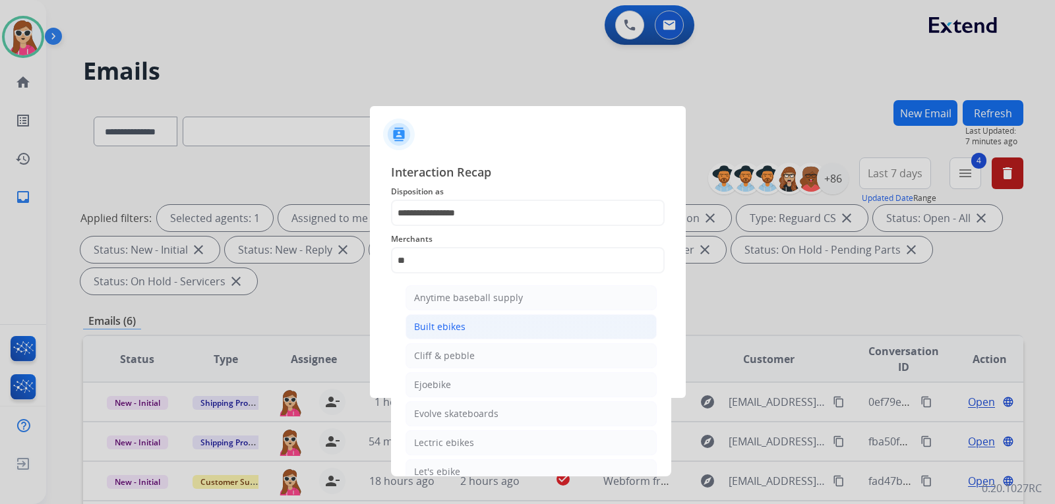
click at [479, 324] on li "Built ebikes" at bounding box center [530, 326] width 251 height 25
type input "**********"
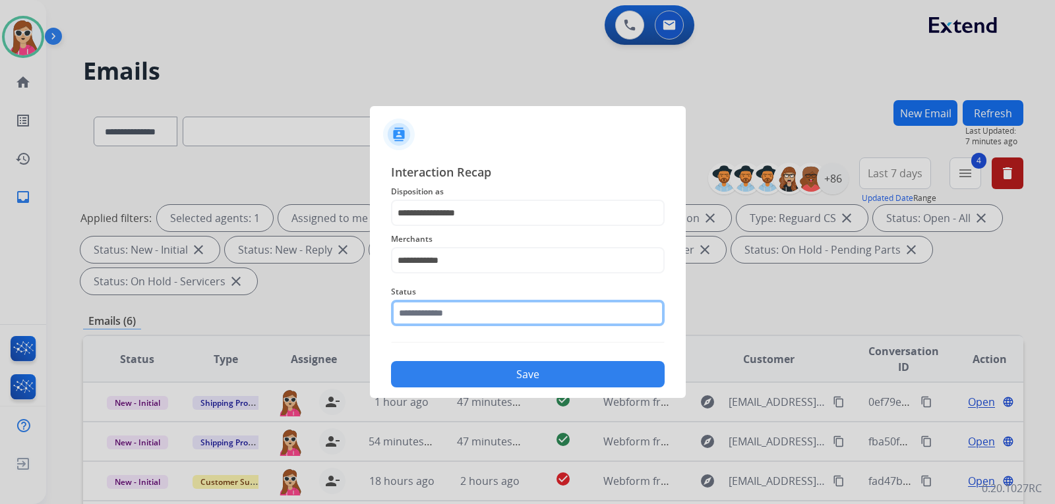
click at [480, 316] on input "text" at bounding box center [528, 313] width 274 height 26
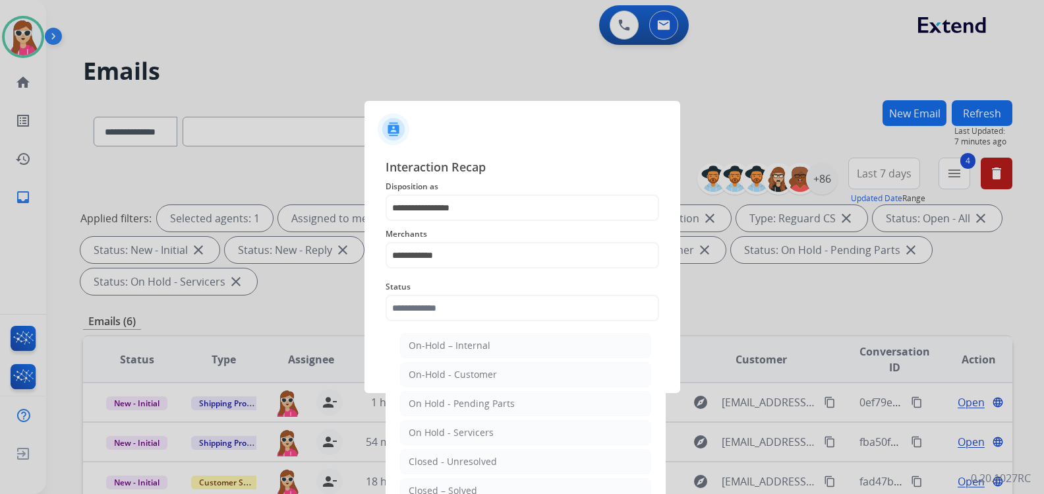
drag, startPoint x: 471, startPoint y: 489, endPoint x: 474, endPoint y: 483, distance: 7.4
click at [471, 488] on div "Closed – Solved" at bounding box center [443, 490] width 69 height 13
type input "**********"
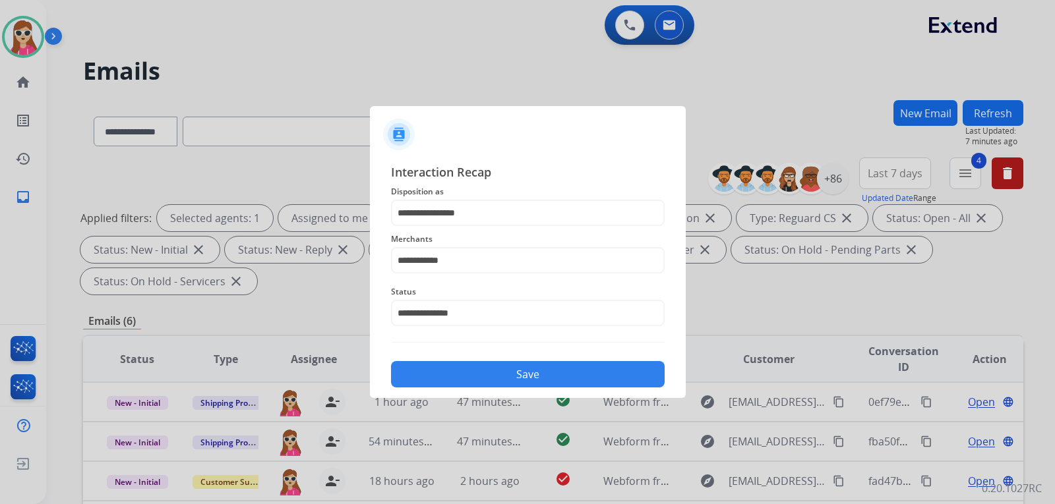
click at [510, 362] on button "Save" at bounding box center [528, 374] width 274 height 26
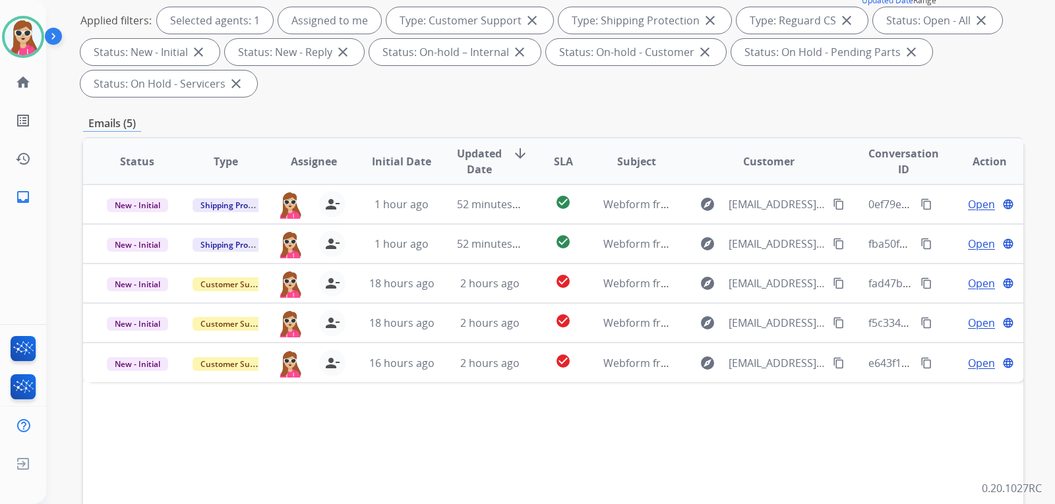
scroll to position [330, 0]
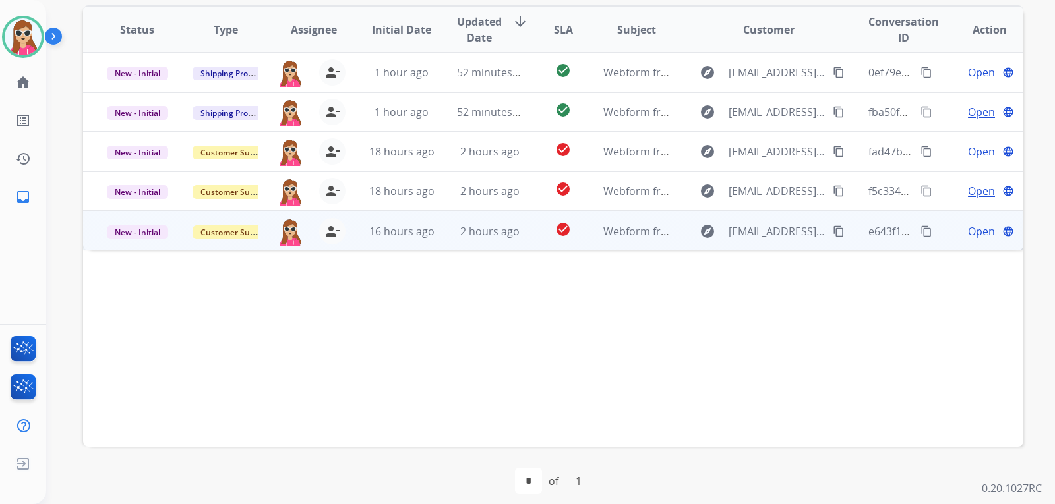
click at [534, 238] on td "check_circle" at bounding box center [552, 231] width 59 height 40
click at [833, 231] on mat-icon "content_copy" at bounding box center [839, 231] width 12 height 12
click at [977, 236] on span "Open" at bounding box center [981, 231] width 27 height 16
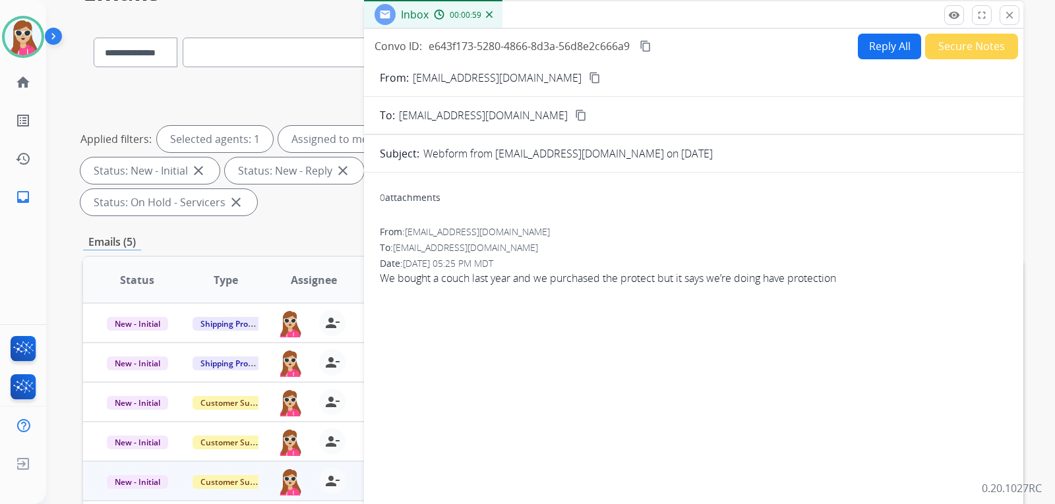
scroll to position [66, 0]
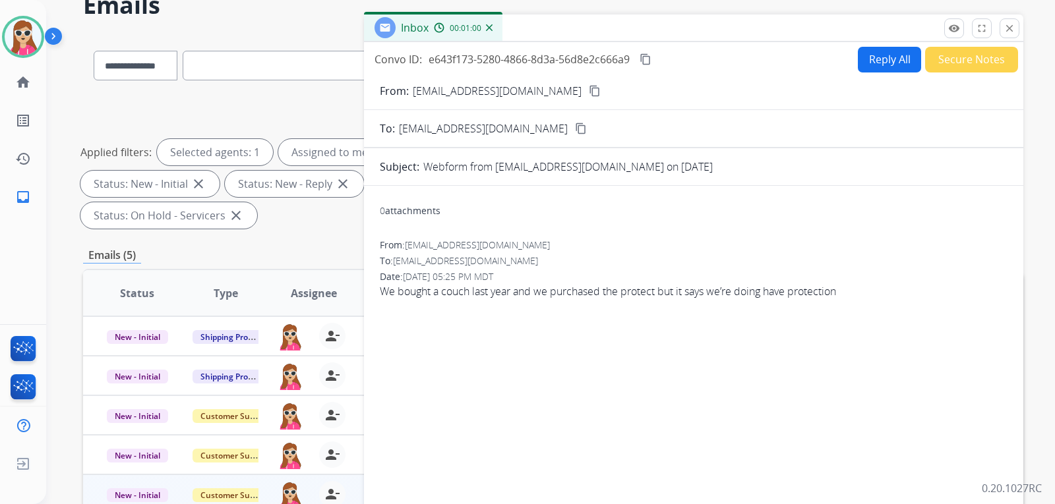
click at [899, 59] on button "Reply All" at bounding box center [889, 60] width 63 height 26
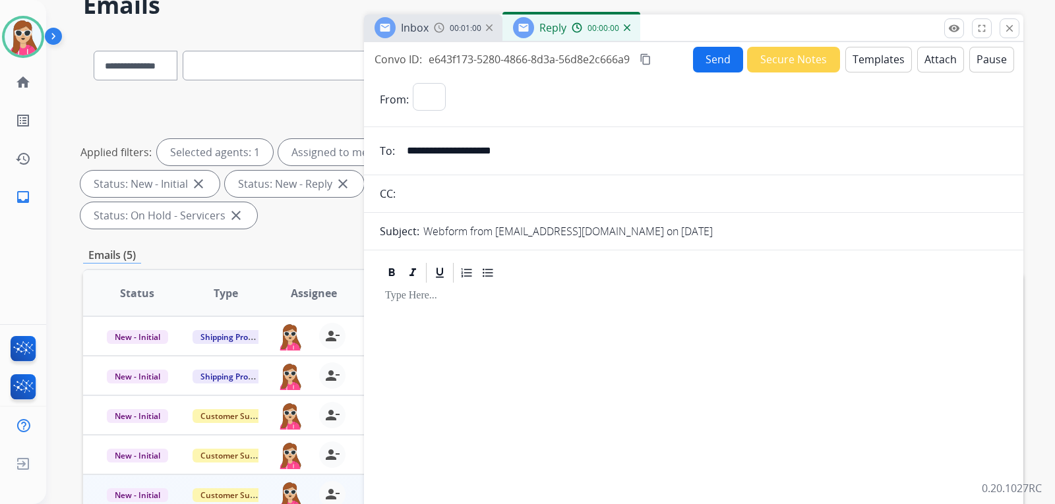
select select "**********"
click at [890, 55] on button "Templates" at bounding box center [878, 60] width 67 height 26
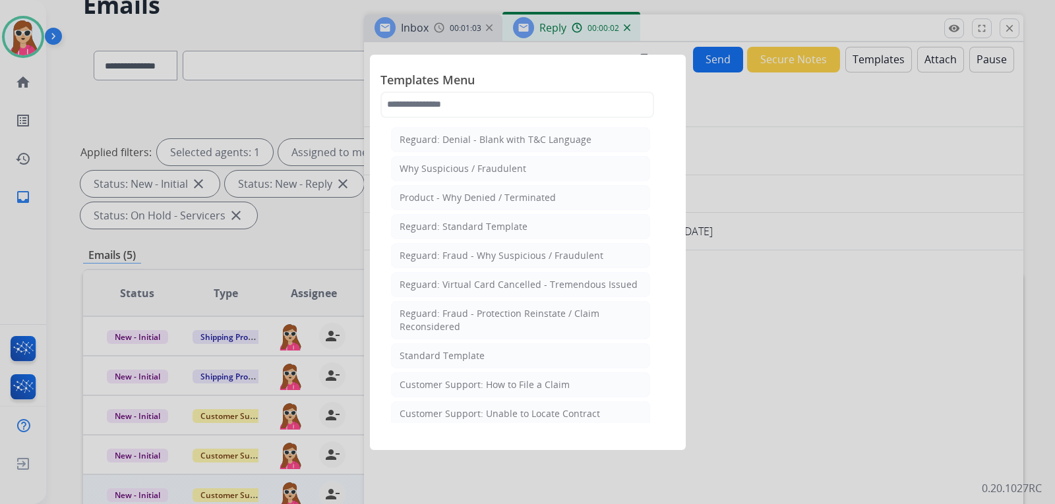
click at [493, 358] on li "Standard Template" at bounding box center [520, 355] width 259 height 25
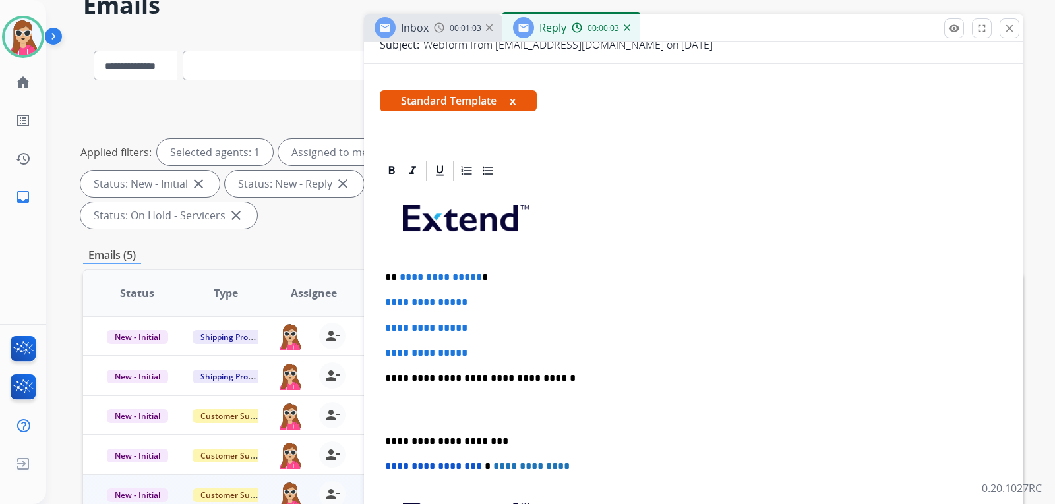
scroll to position [198, 0]
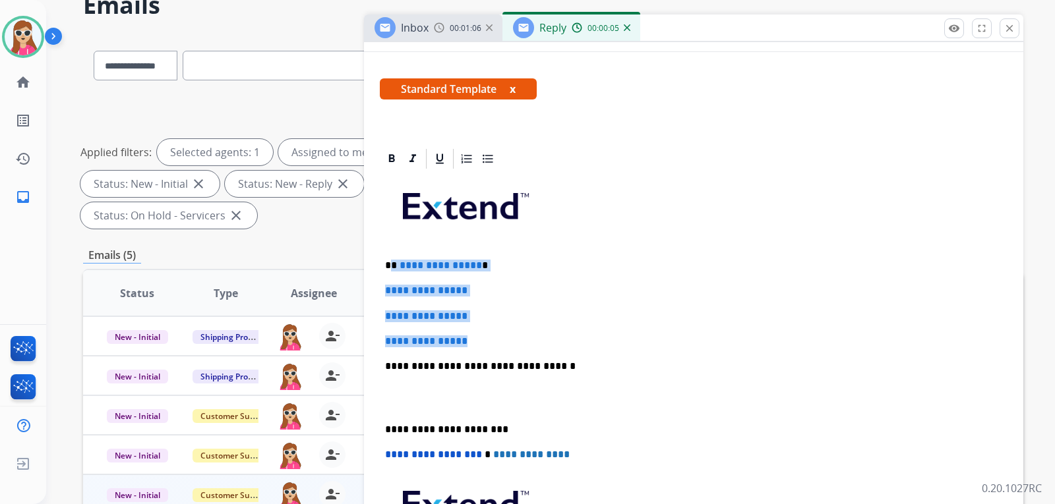
drag, startPoint x: 392, startPoint y: 262, endPoint x: 483, endPoint y: 337, distance: 117.6
click at [483, 337] on div "**********" at bounding box center [694, 398] width 628 height 454
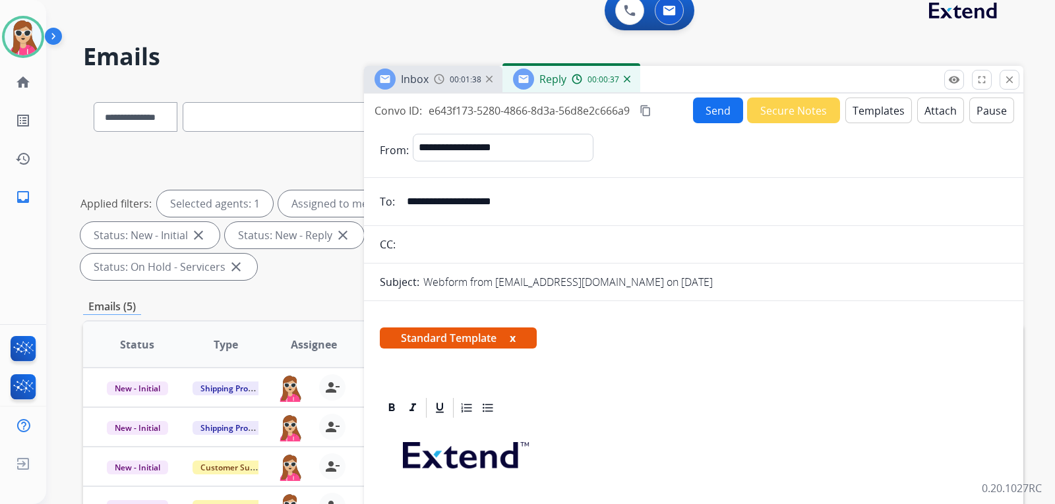
scroll to position [0, 0]
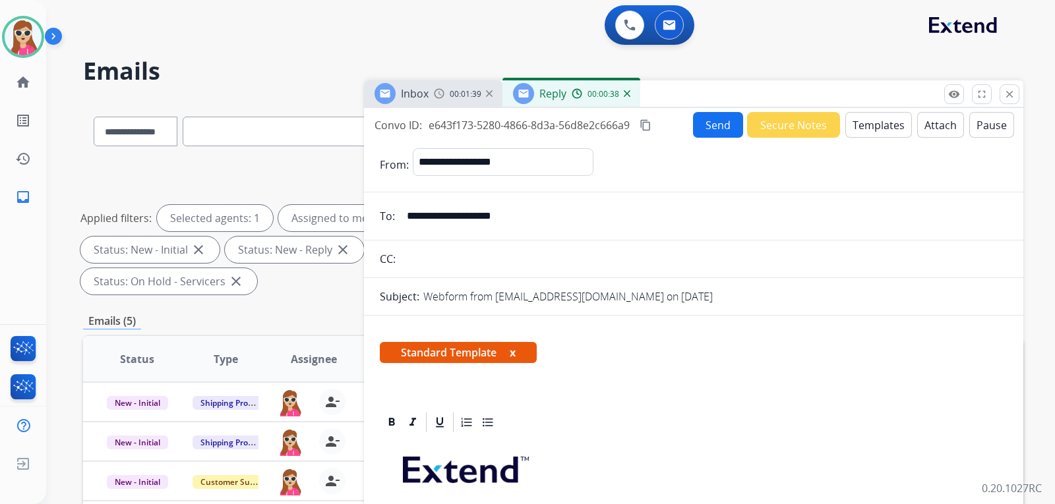
click at [721, 131] on button "Send" at bounding box center [718, 125] width 50 height 26
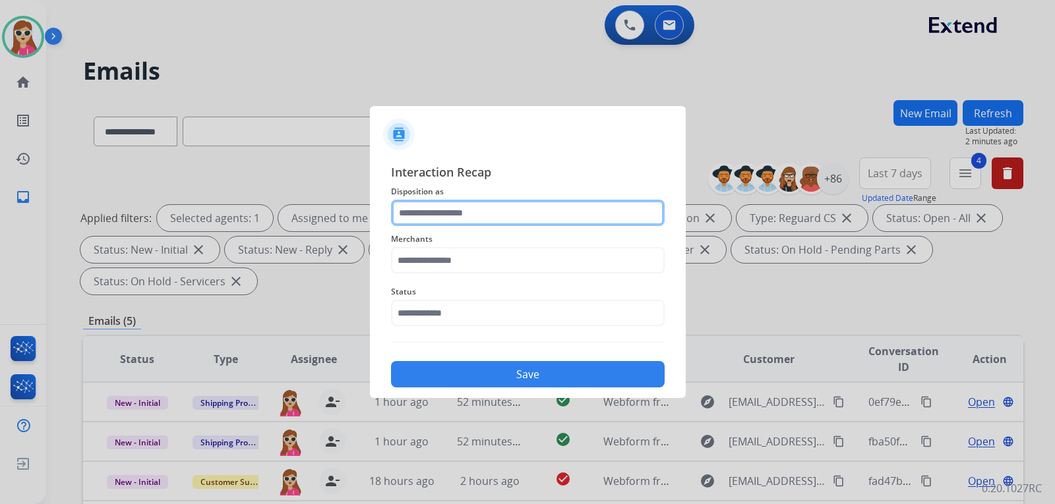
click at [487, 216] on input "text" at bounding box center [528, 213] width 274 height 26
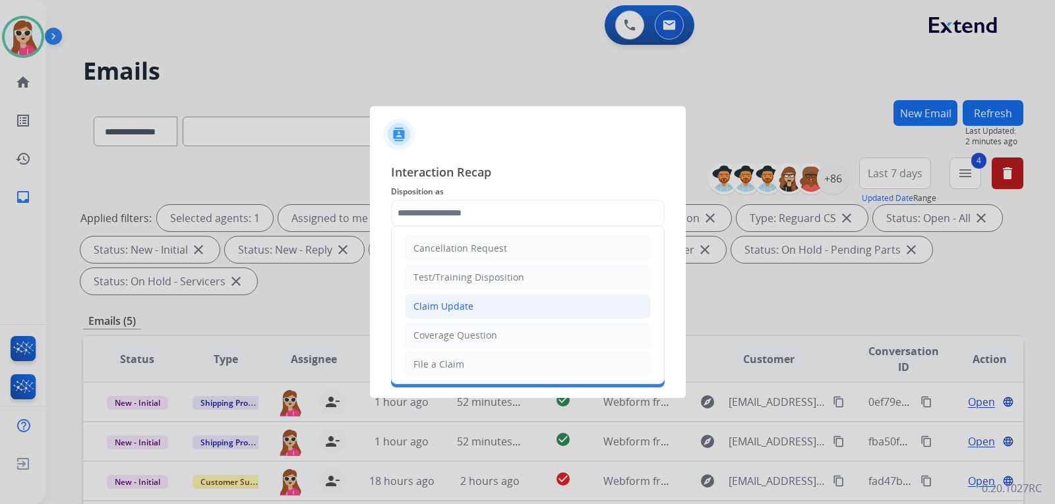
click at [487, 303] on li "Claim Update" at bounding box center [528, 306] width 246 height 25
type input "**********"
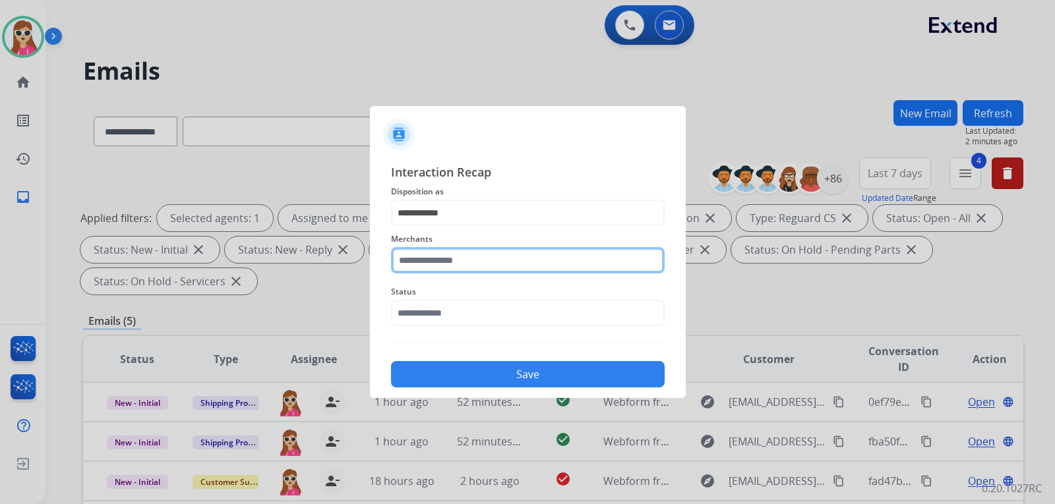
click at [483, 264] on input "text" at bounding box center [528, 260] width 274 height 26
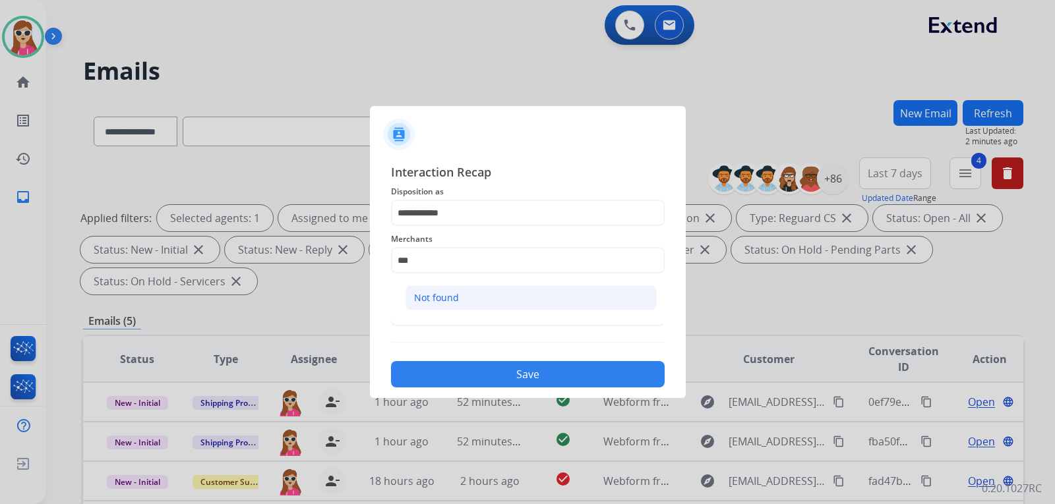
click at [473, 297] on li "Not found" at bounding box center [530, 297] width 251 height 25
type input "*********"
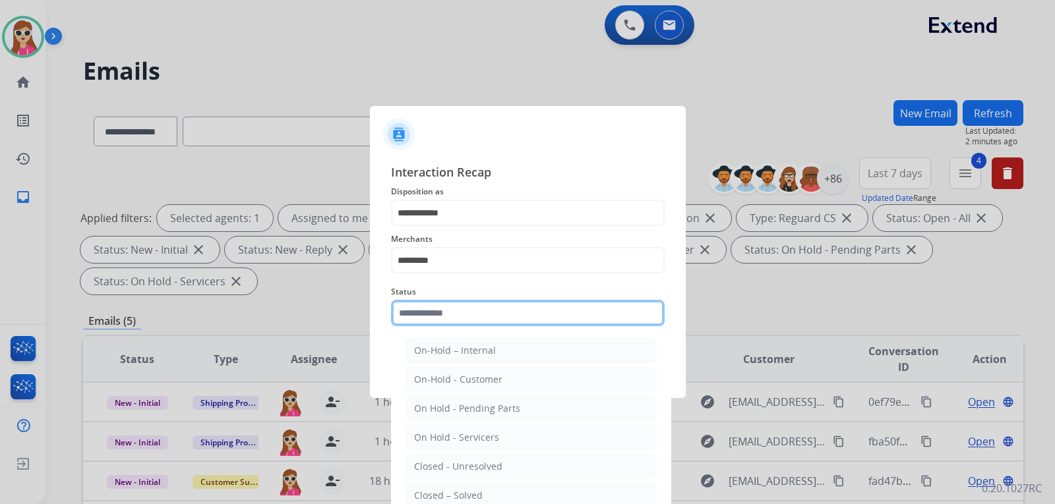
click at [465, 315] on input "text" at bounding box center [528, 313] width 274 height 26
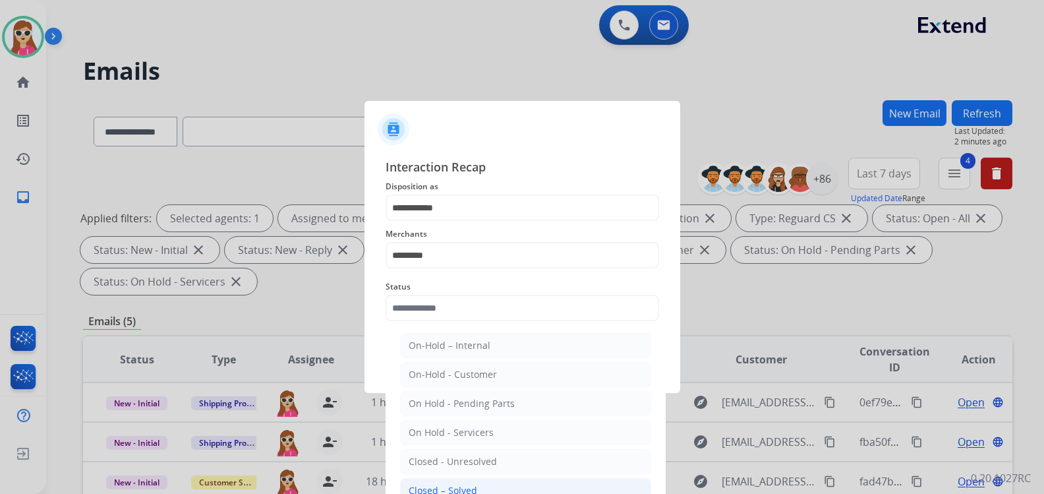
click at [512, 483] on li "Closed – Solved" at bounding box center [525, 490] width 251 height 25
type input "**********"
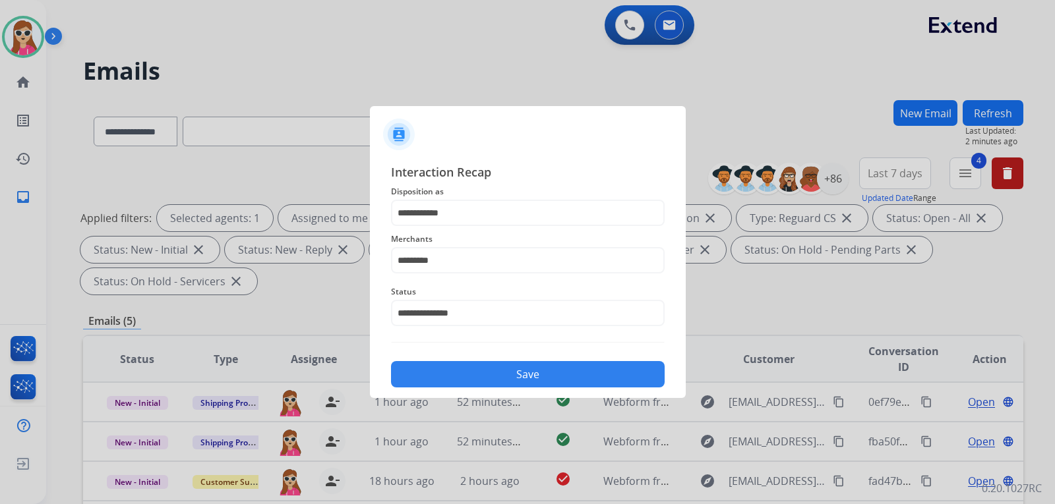
click at [525, 377] on button "Save" at bounding box center [528, 374] width 274 height 26
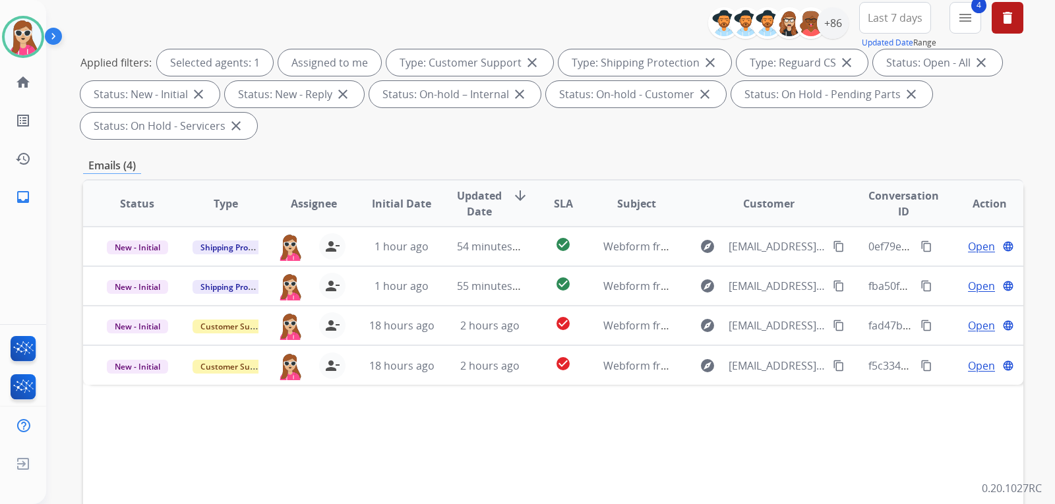
scroll to position [198, 0]
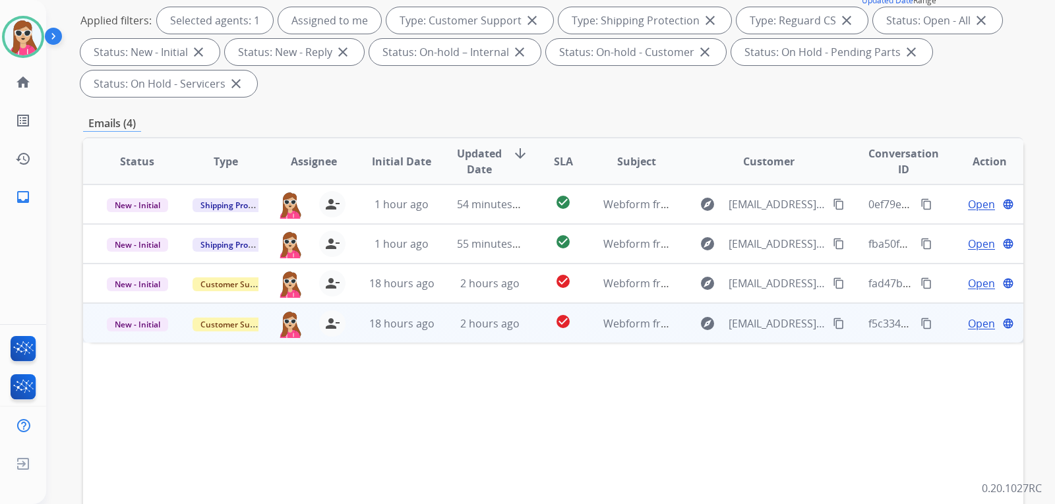
click at [523, 320] on td "check_circle" at bounding box center [552, 323] width 59 height 40
click at [833, 322] on mat-icon "content_copy" at bounding box center [839, 323] width 12 height 12
click at [968, 322] on span "Open" at bounding box center [981, 323] width 27 height 16
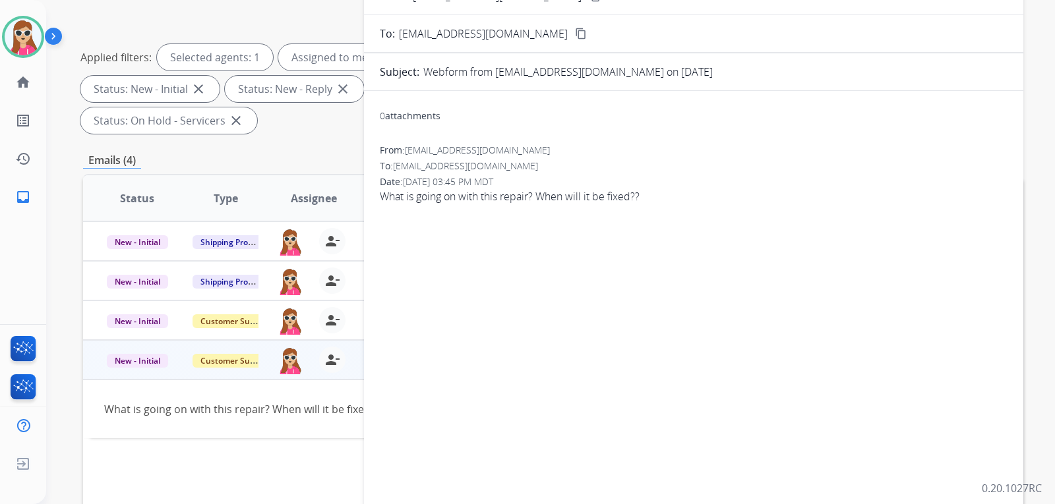
scroll to position [0, 0]
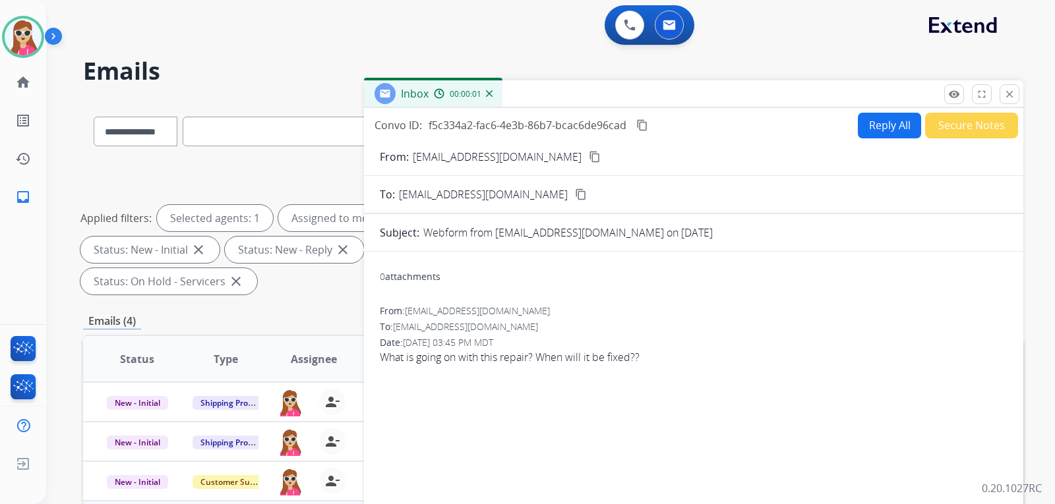
click at [895, 126] on button "Reply All" at bounding box center [889, 126] width 63 height 26
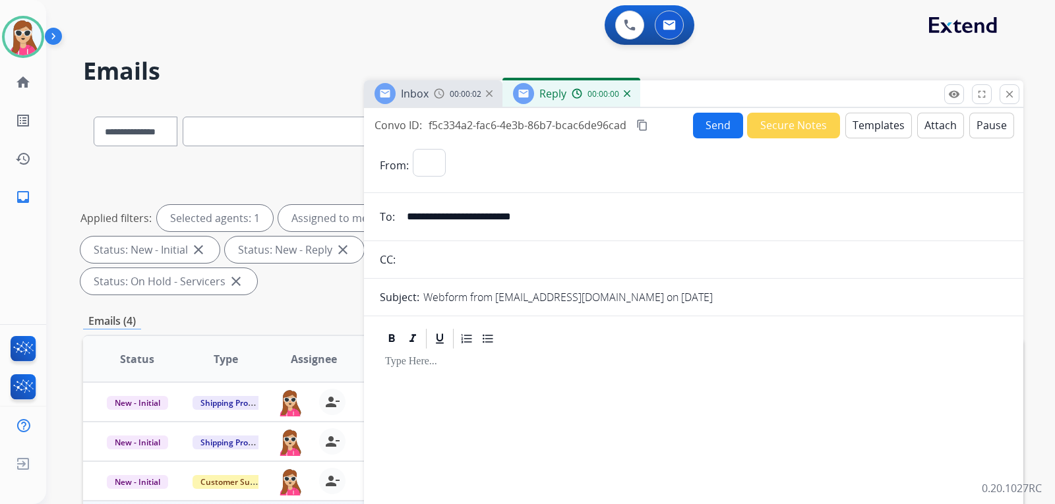
select select "**********"
click at [869, 127] on button "Templates" at bounding box center [878, 126] width 67 height 26
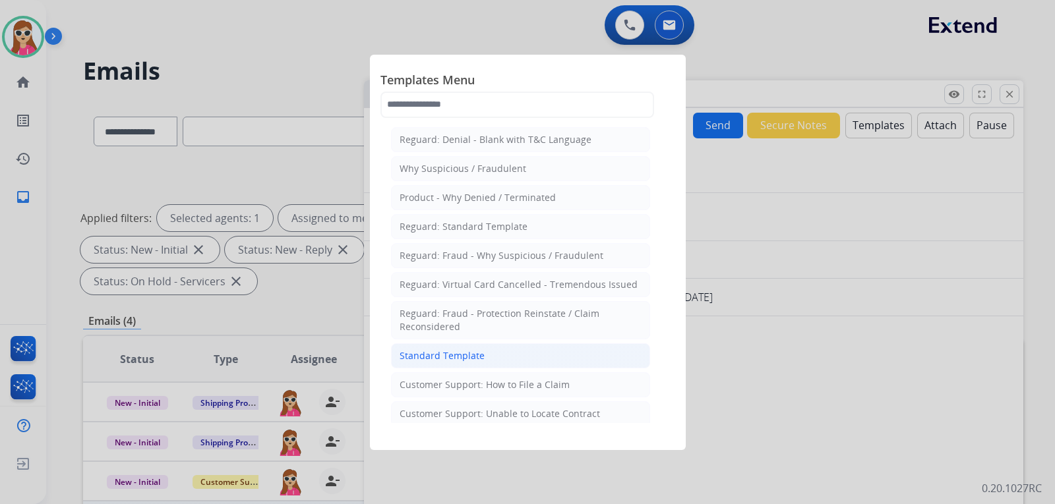
click at [504, 355] on li "Standard Template" at bounding box center [520, 355] width 259 height 25
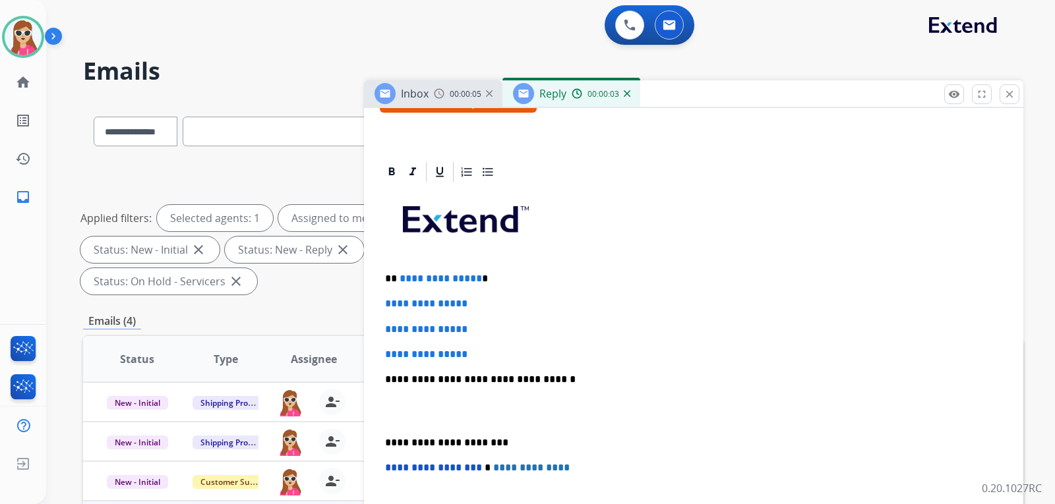
scroll to position [289, 0]
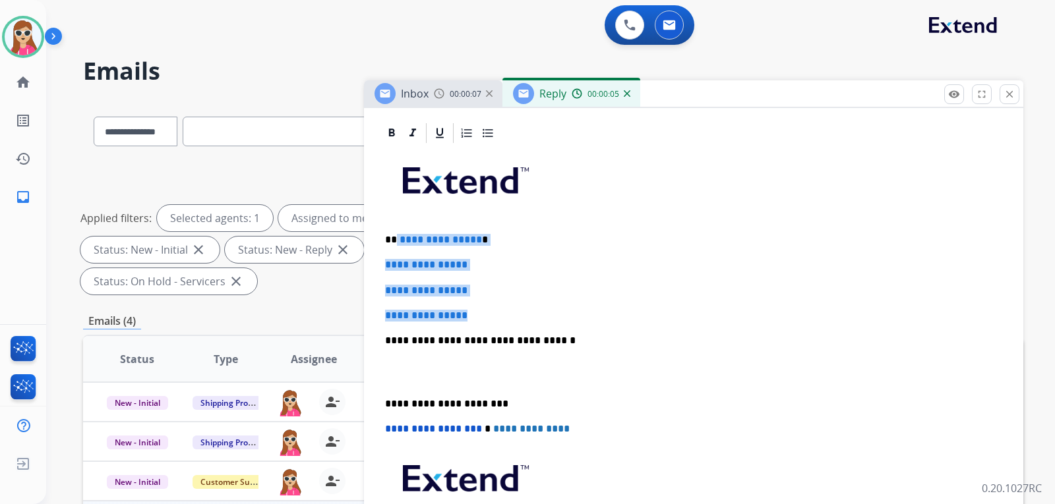
drag, startPoint x: 396, startPoint y: 240, endPoint x: 487, endPoint y: 301, distance: 109.3
click at [487, 308] on div "**********" at bounding box center [694, 372] width 628 height 454
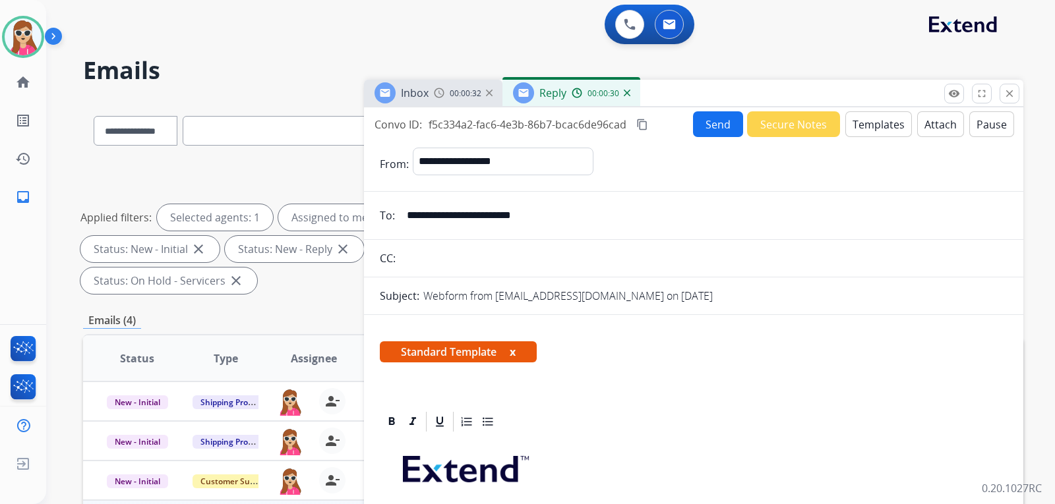
scroll to position [0, 0]
click at [705, 130] on button "Send" at bounding box center [718, 125] width 50 height 26
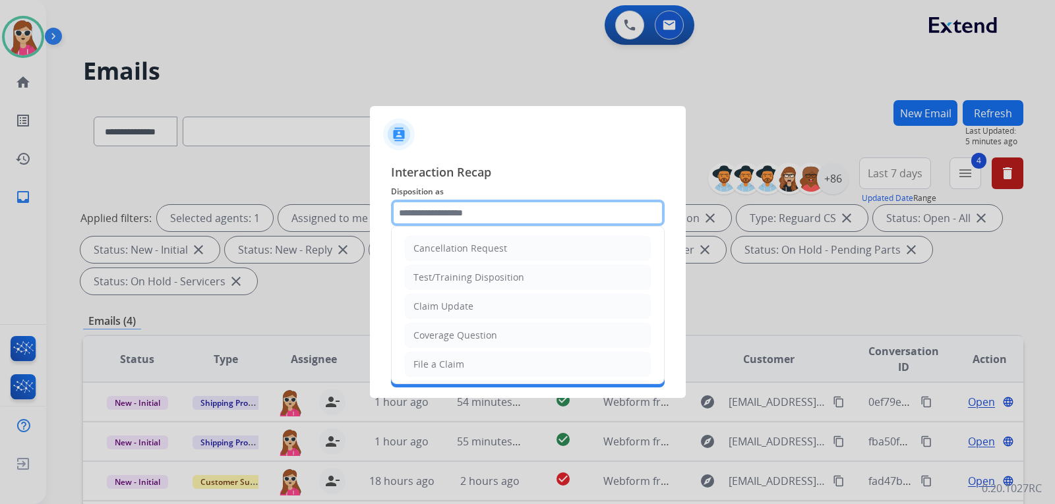
click at [501, 212] on input "text" at bounding box center [528, 213] width 274 height 26
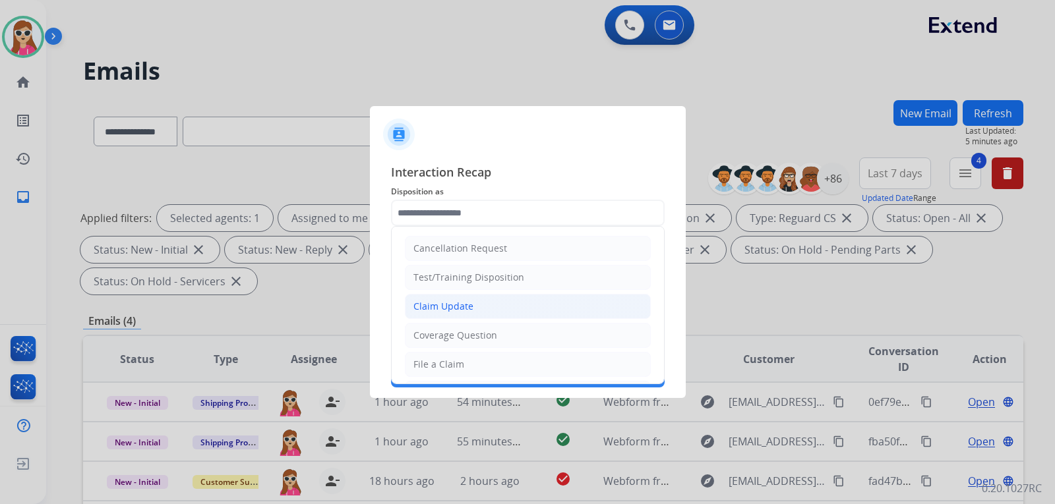
click at [481, 299] on li "Claim Update" at bounding box center [528, 306] width 246 height 25
type input "**********"
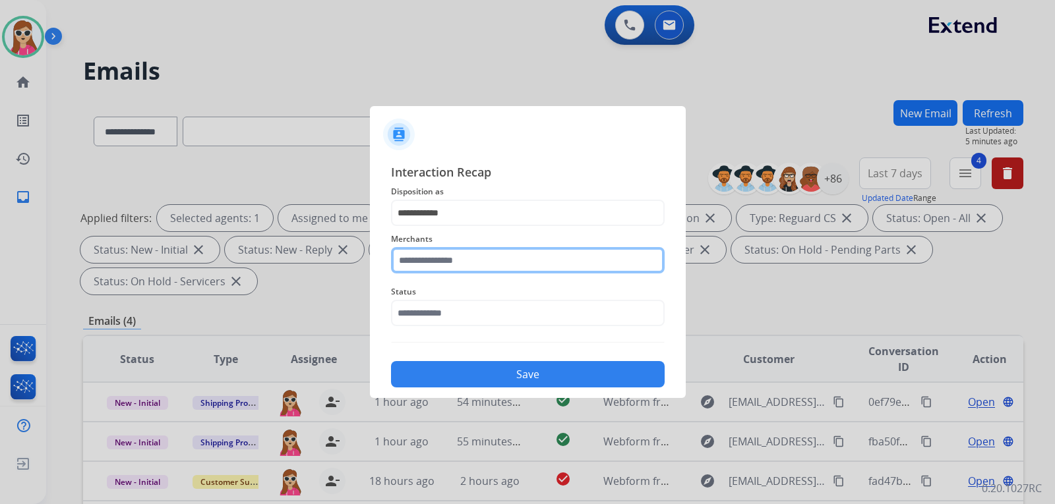
click at [492, 262] on input "text" at bounding box center [528, 260] width 274 height 26
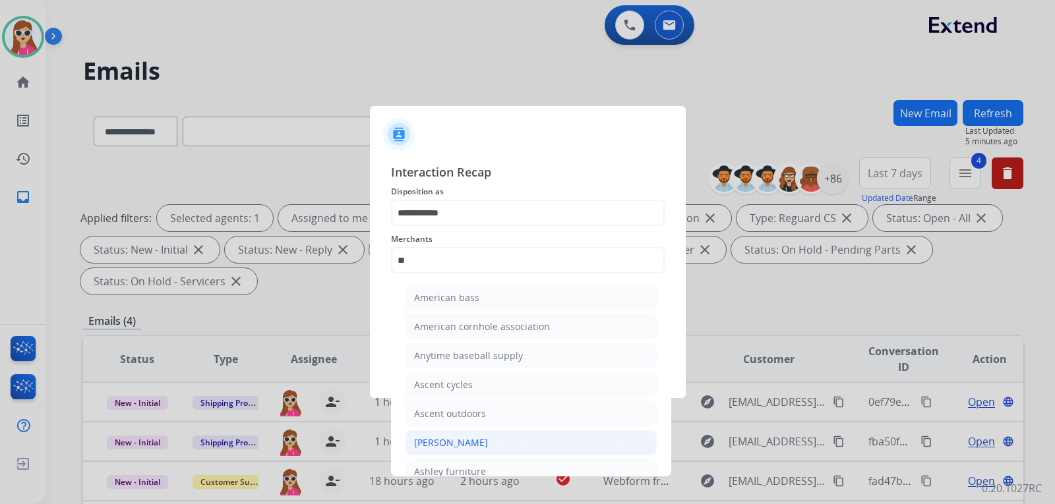
drag, startPoint x: 529, startPoint y: 436, endPoint x: 536, endPoint y: 425, distance: 13.9
click at [531, 432] on li "[PERSON_NAME]" at bounding box center [530, 442] width 251 height 25
type input "**********"
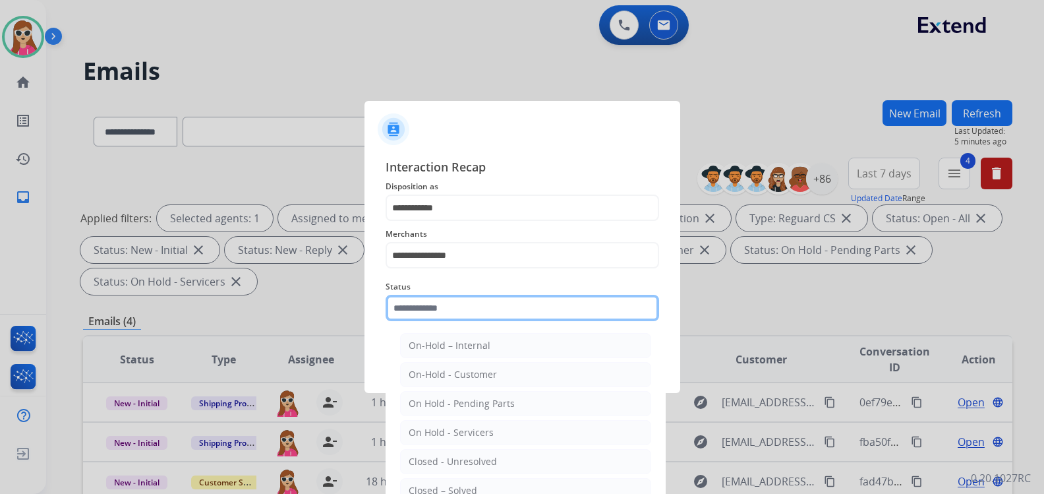
click at [499, 303] on input "text" at bounding box center [523, 308] width 274 height 26
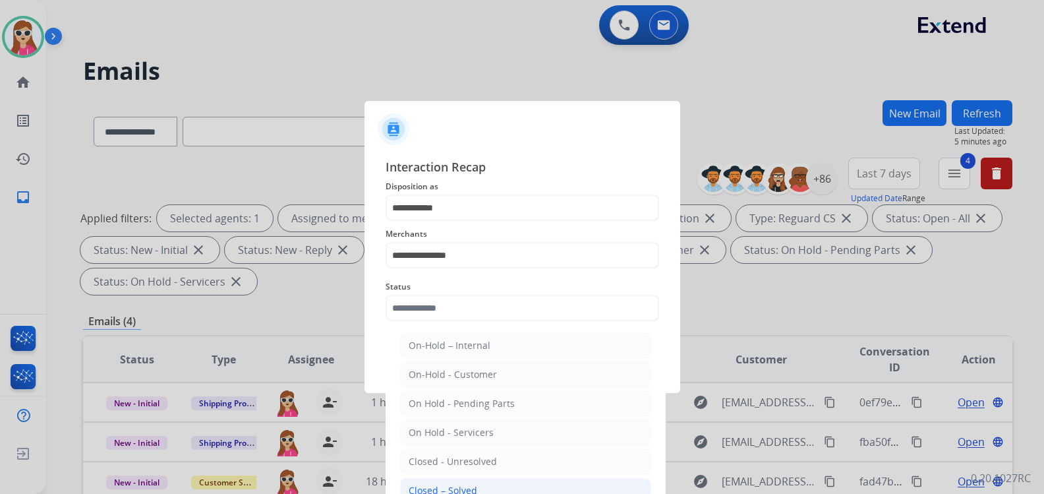
click at [442, 489] on div "Closed – Solved" at bounding box center [443, 490] width 69 height 13
type input "**********"
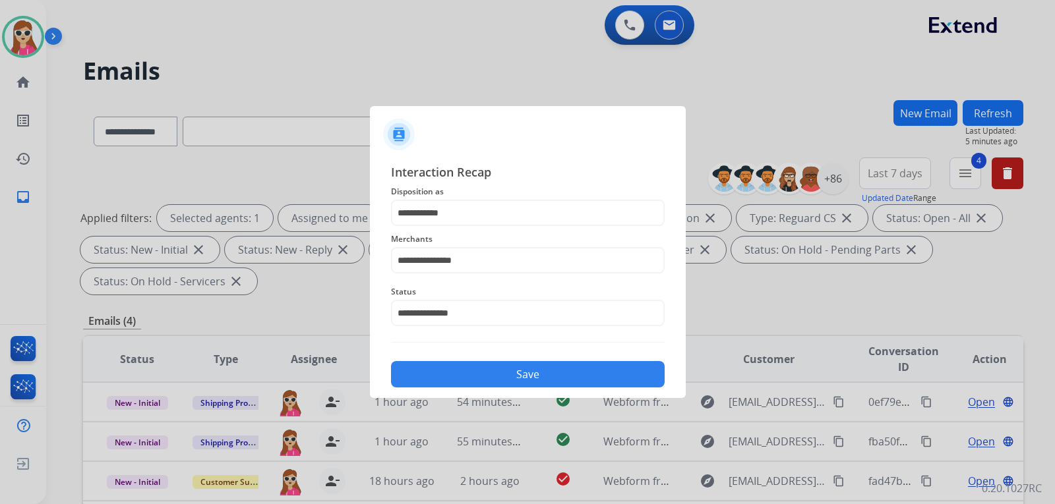
click at [518, 380] on button "Save" at bounding box center [528, 374] width 274 height 26
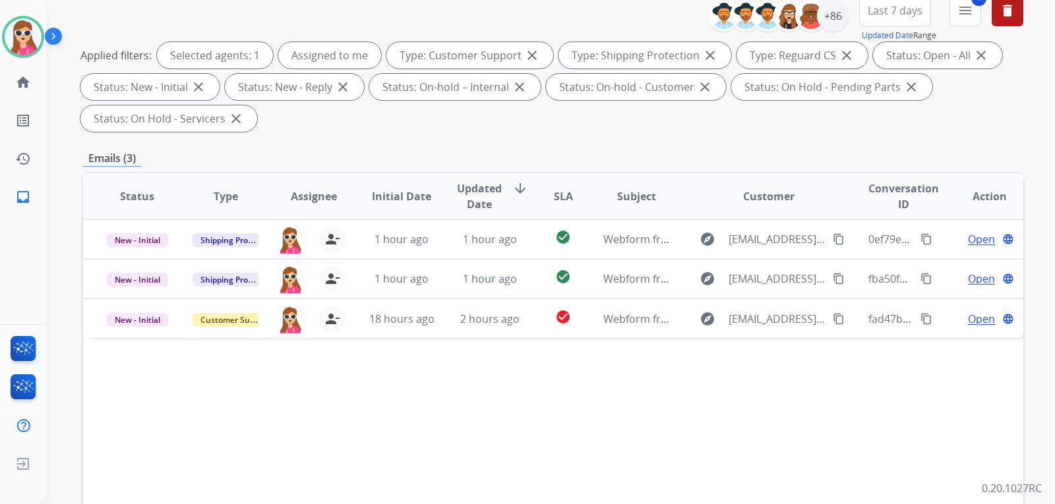
scroll to position [198, 0]
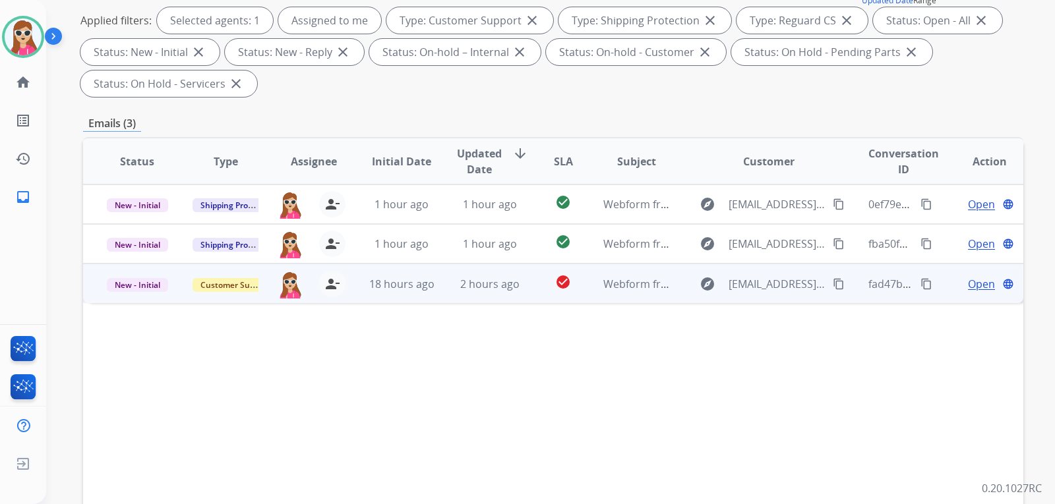
click at [541, 297] on td "check_circle" at bounding box center [552, 284] width 59 height 40
click at [968, 288] on span "Open" at bounding box center [981, 284] width 27 height 16
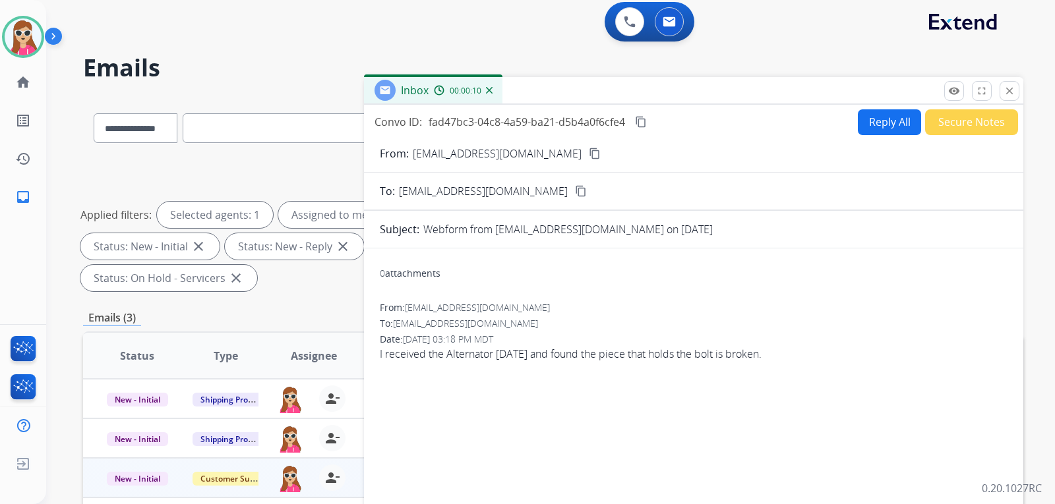
scroll to position [0, 0]
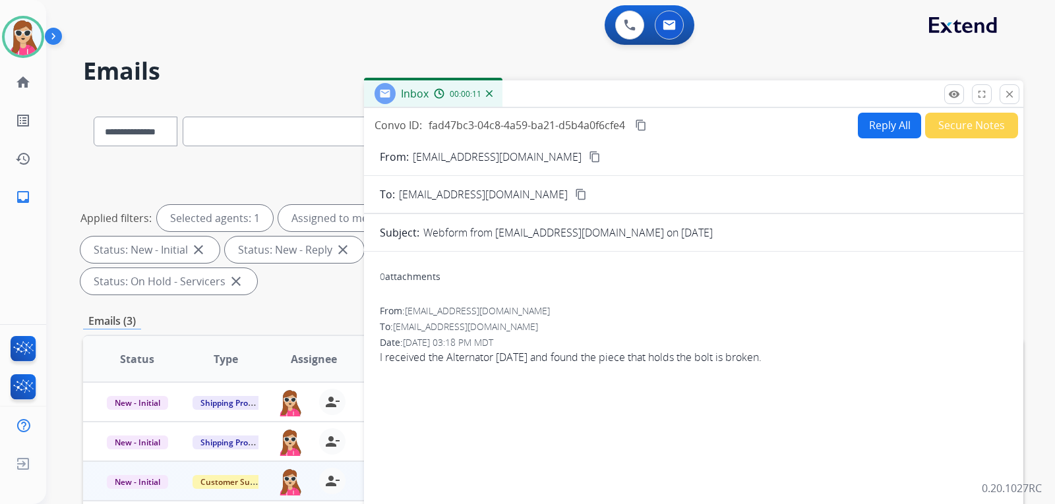
click at [858, 126] on button "Reply All" at bounding box center [889, 126] width 63 height 26
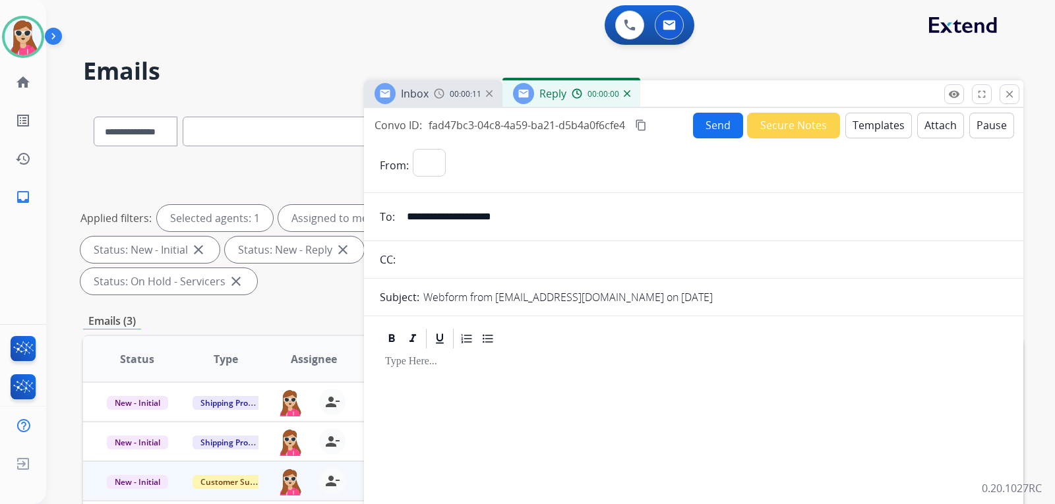
select select "**********"
click at [857, 133] on button "Templates" at bounding box center [878, 126] width 67 height 26
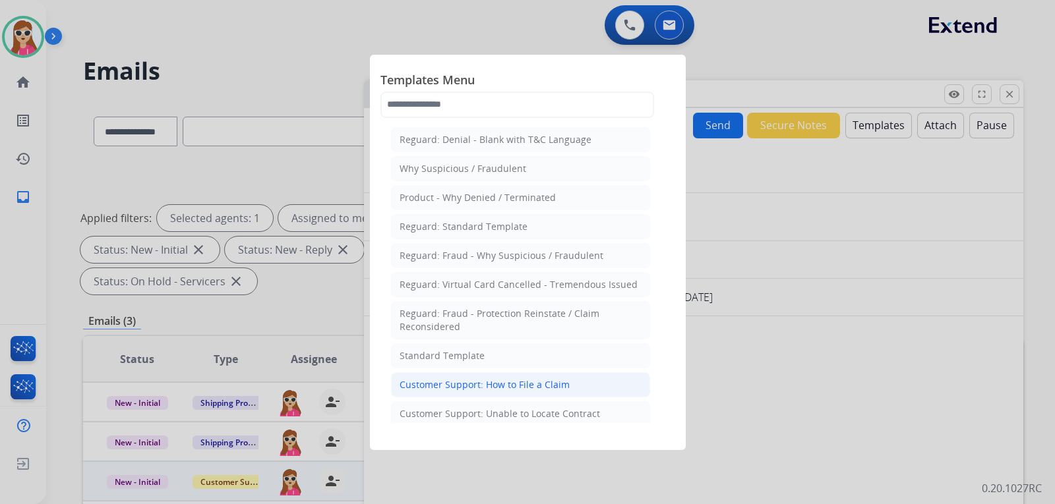
click at [550, 390] on div "Customer Support: How to File a Claim" at bounding box center [485, 384] width 170 height 13
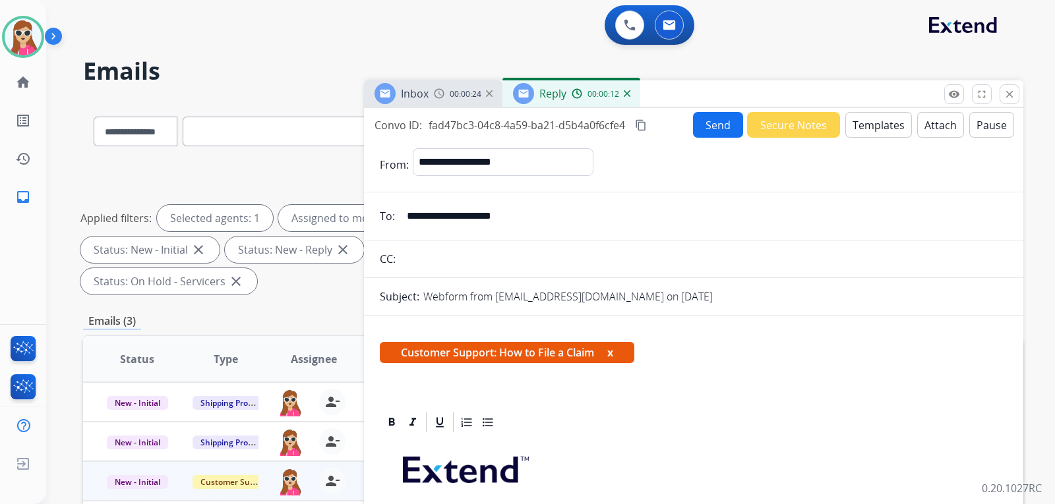
drag, startPoint x: 549, startPoint y: 216, endPoint x: 407, endPoint y: 218, distance: 141.8
click at [406, 218] on input "**********" at bounding box center [703, 216] width 608 height 26
drag, startPoint x: 407, startPoint y: 219, endPoint x: 421, endPoint y: 217, distance: 14.0
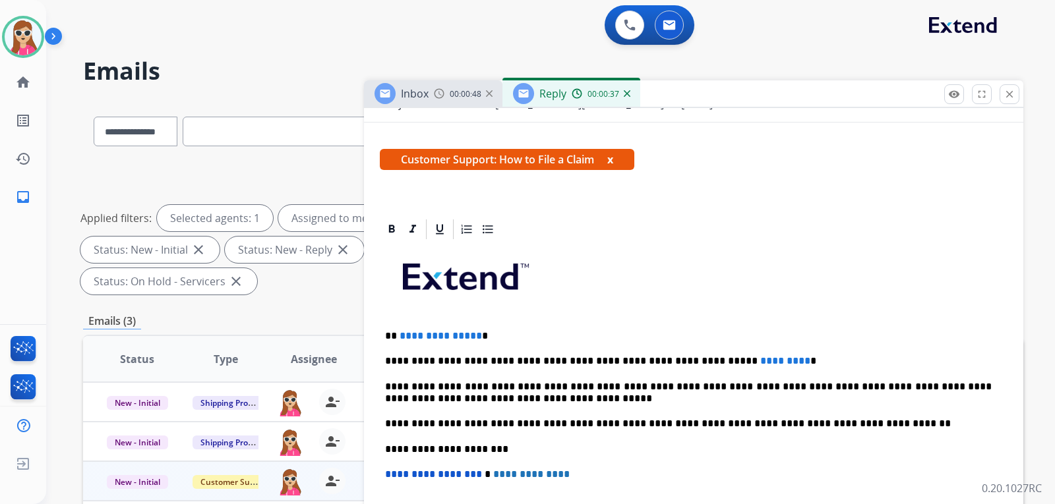
scroll to position [239, 0]
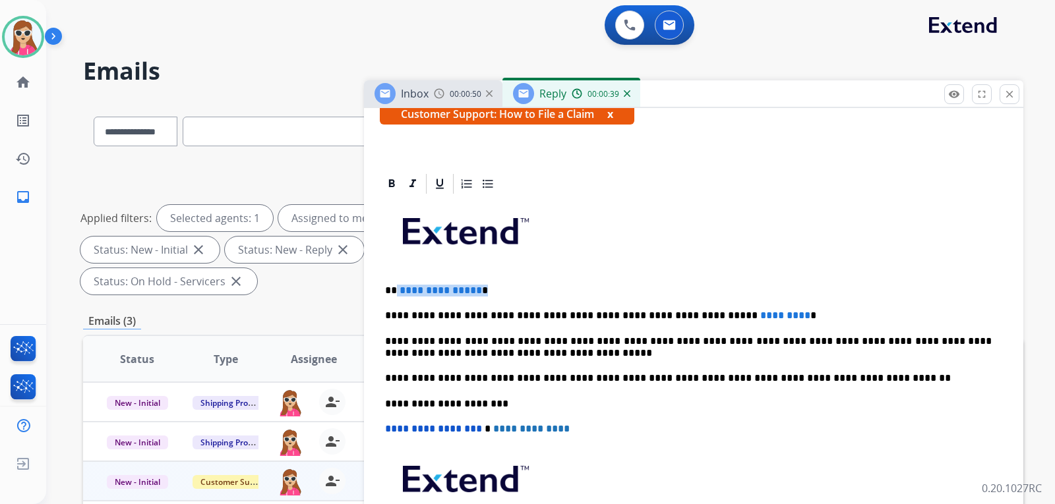
drag, startPoint x: 482, startPoint y: 291, endPoint x: 401, endPoint y: 287, distance: 80.5
click at [399, 289] on p "**********" at bounding box center [688, 291] width 607 height 12
drag, startPoint x: 752, startPoint y: 314, endPoint x: 687, endPoint y: 311, distance: 65.4
click at [687, 311] on p "**********" at bounding box center [688, 316] width 607 height 12
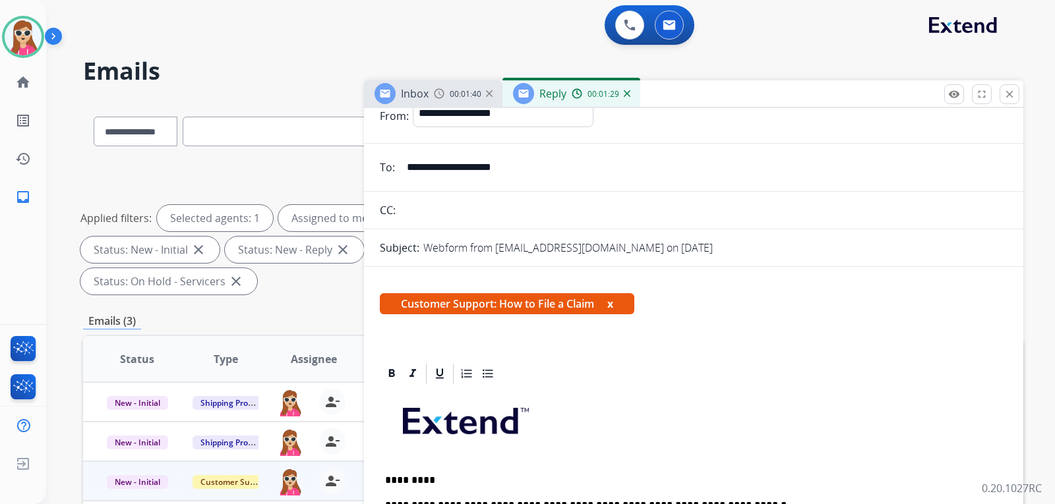
scroll to position [0, 0]
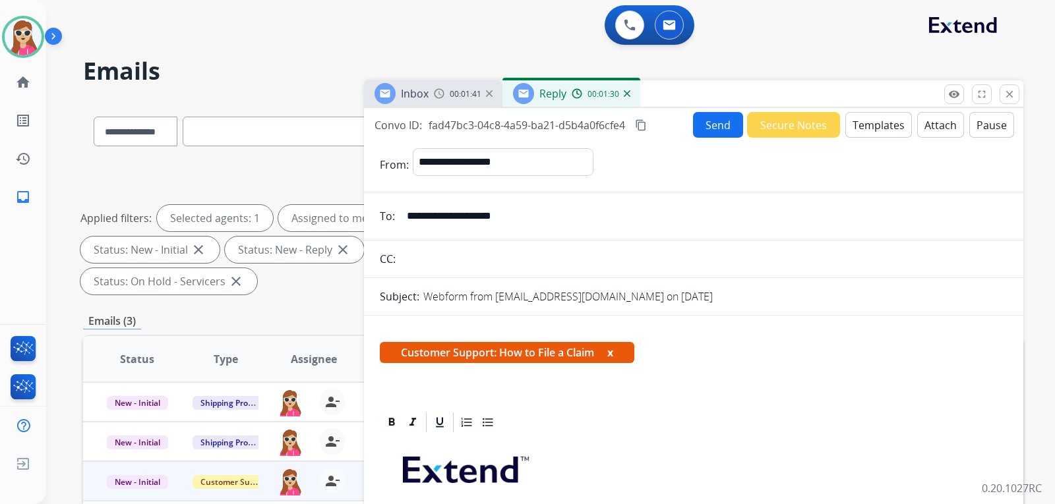
click at [723, 132] on button "Send" at bounding box center [718, 125] width 50 height 26
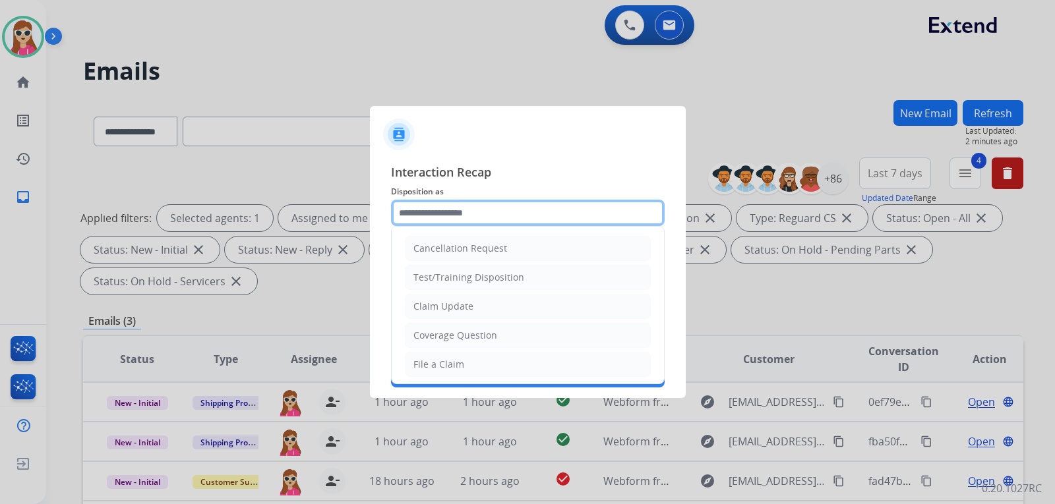
drag, startPoint x: 512, startPoint y: 201, endPoint x: 511, endPoint y: 208, distance: 6.6
click at [511, 206] on input "text" at bounding box center [528, 213] width 274 height 26
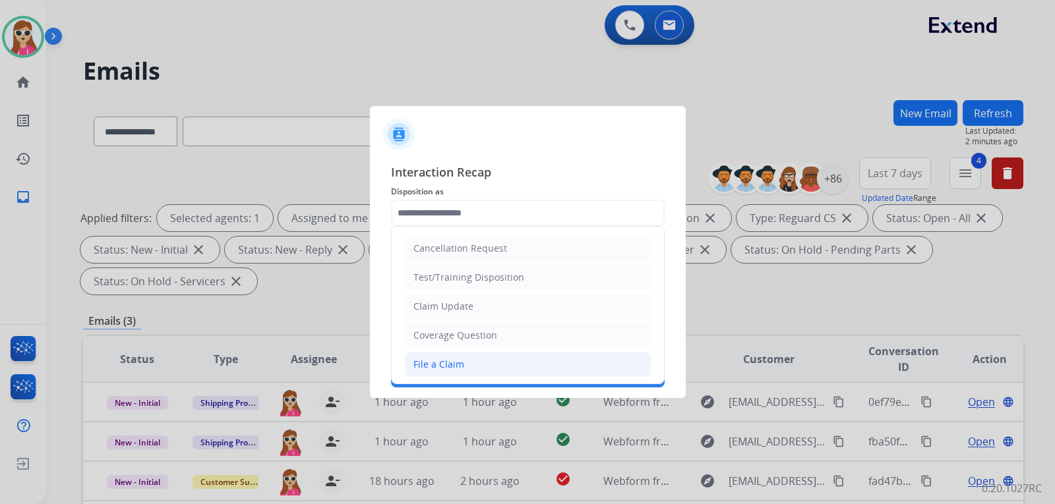
click at [454, 356] on li "File a Claim" at bounding box center [528, 364] width 246 height 25
type input "**********"
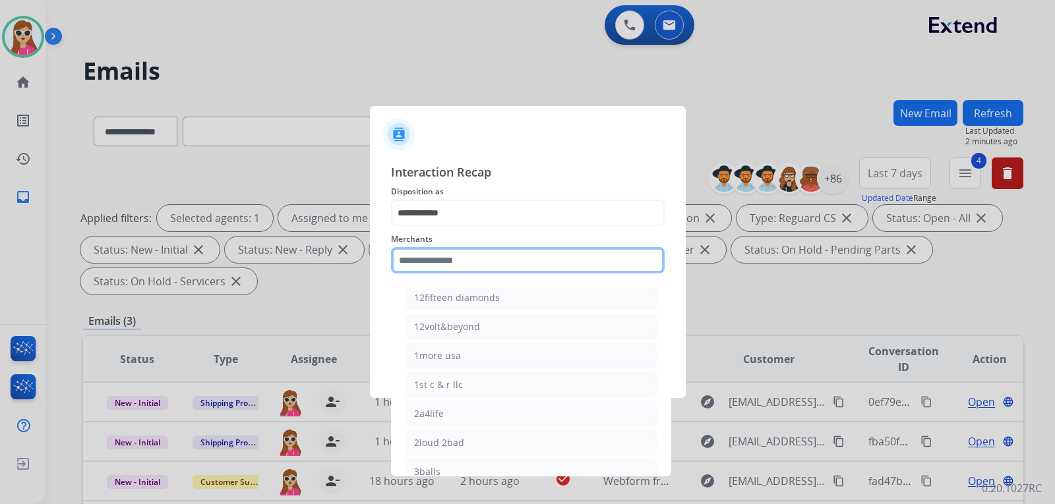
click at [481, 264] on input "text" at bounding box center [528, 260] width 274 height 26
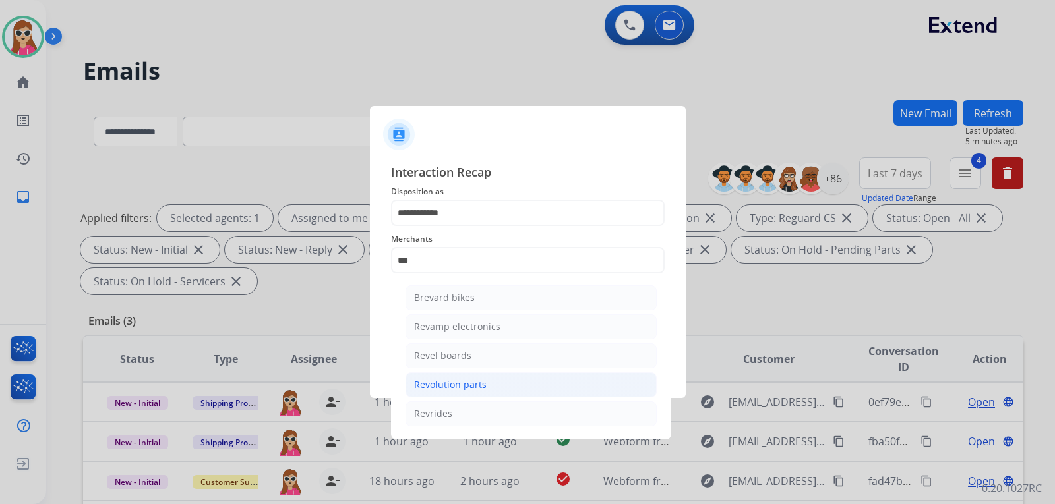
click at [471, 378] on div "Revolution parts" at bounding box center [450, 384] width 73 height 13
type input "**********"
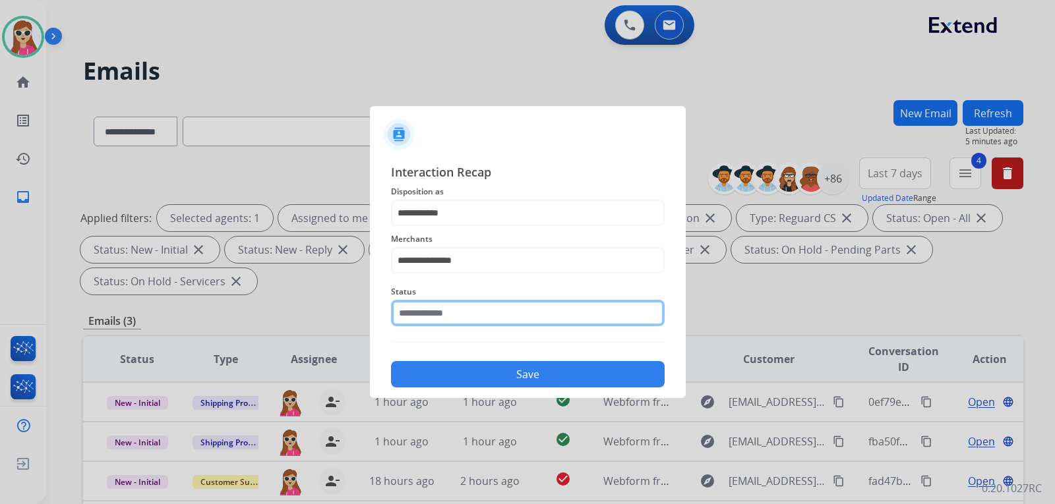
click at [438, 320] on input "text" at bounding box center [528, 313] width 274 height 26
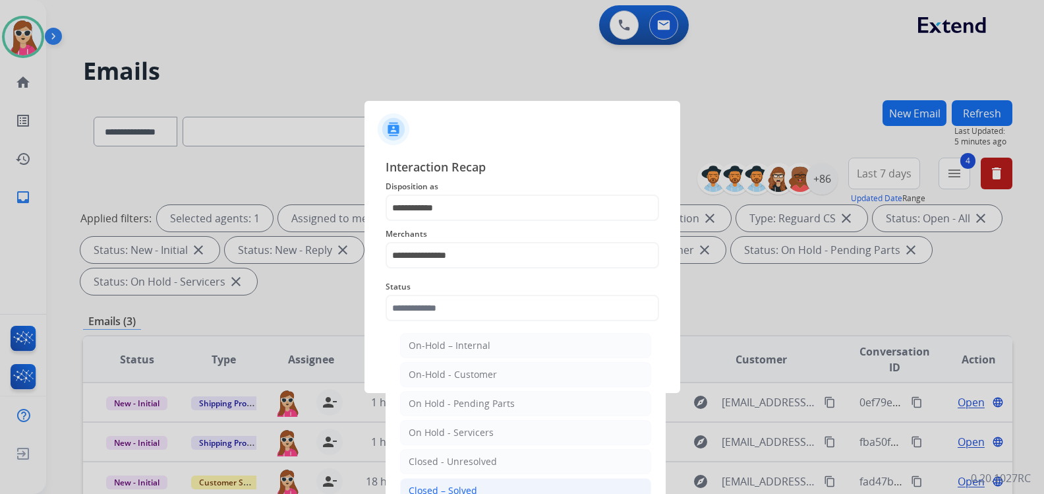
click at [485, 481] on li "Closed – Solved" at bounding box center [525, 490] width 251 height 25
type input "**********"
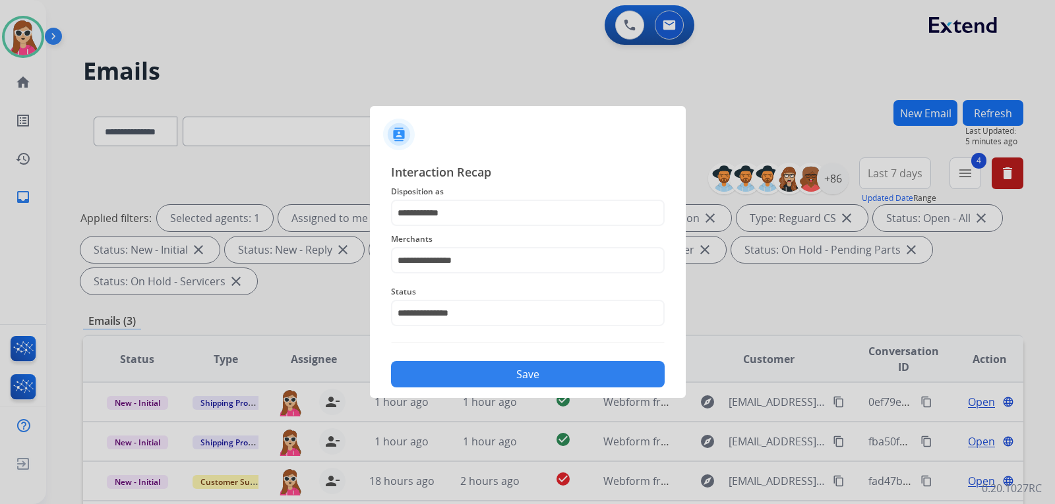
click at [464, 381] on button "Save" at bounding box center [528, 374] width 274 height 26
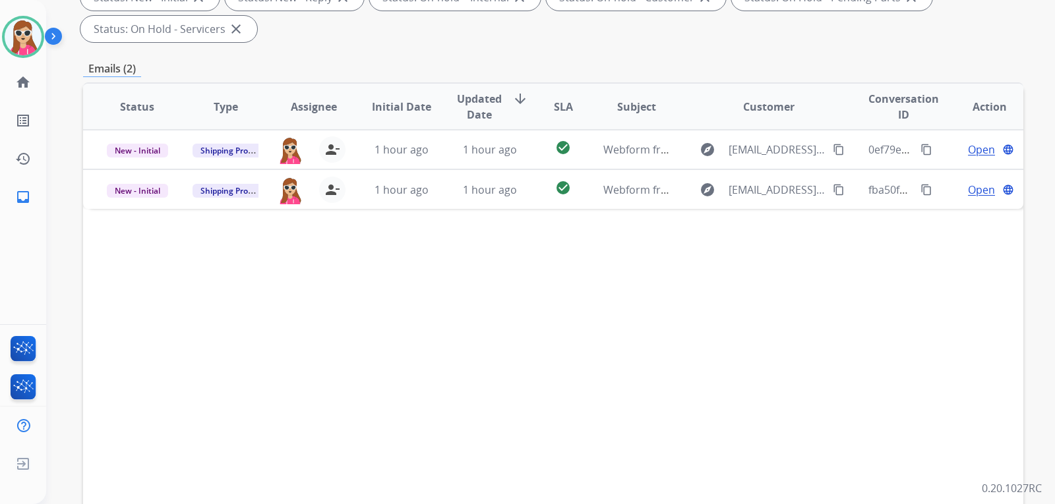
scroll to position [264, 0]
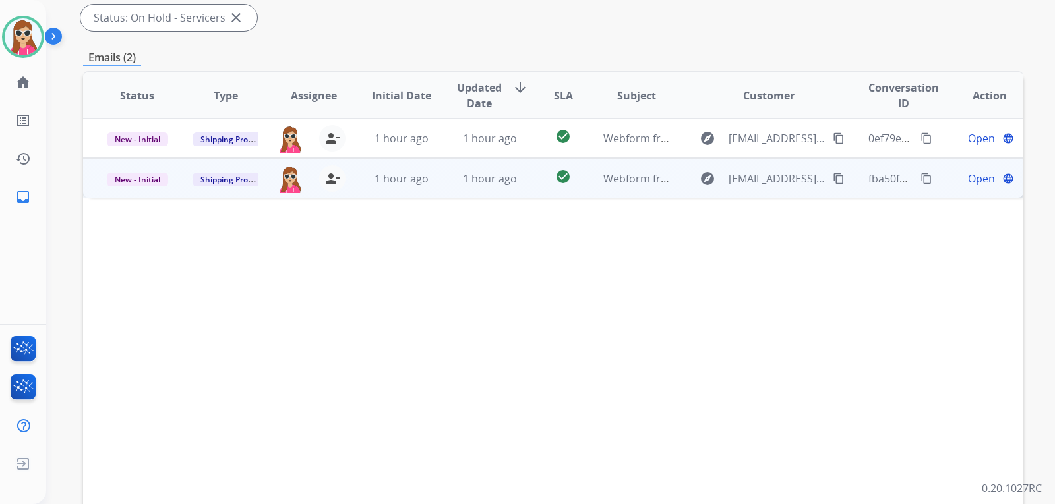
click at [511, 188] on td "1 hour ago" at bounding box center [480, 178] width 88 height 40
click at [970, 183] on span "Open" at bounding box center [981, 178] width 27 height 16
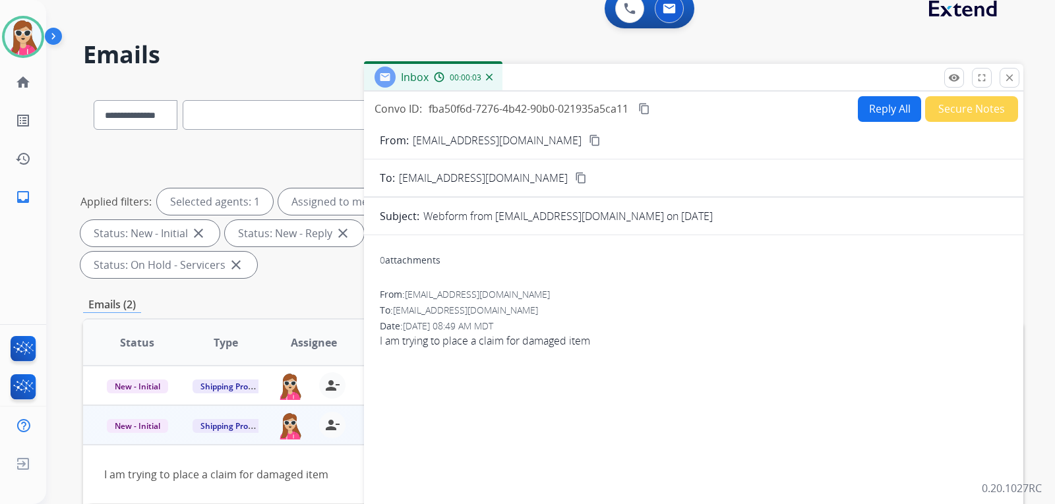
scroll to position [0, 0]
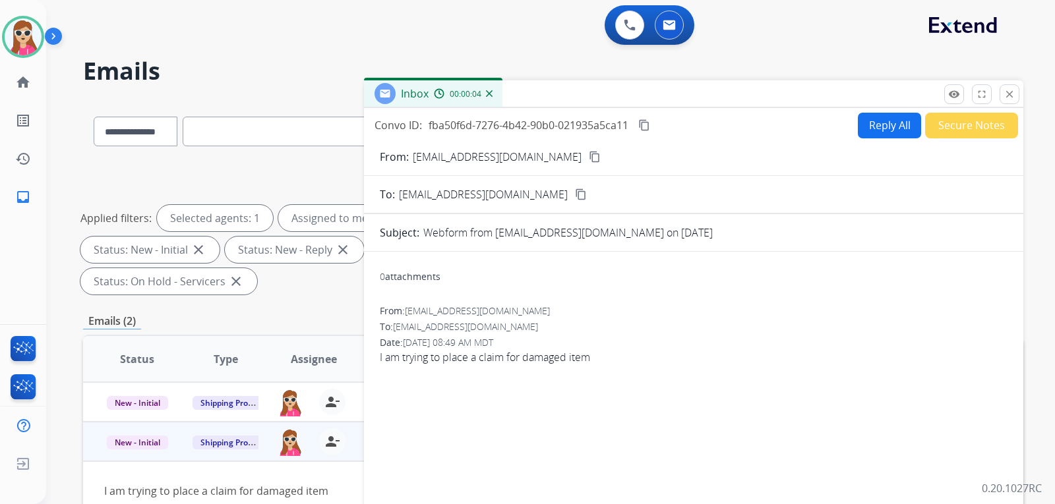
click at [870, 130] on button "Reply All" at bounding box center [889, 126] width 63 height 26
select select "**********"
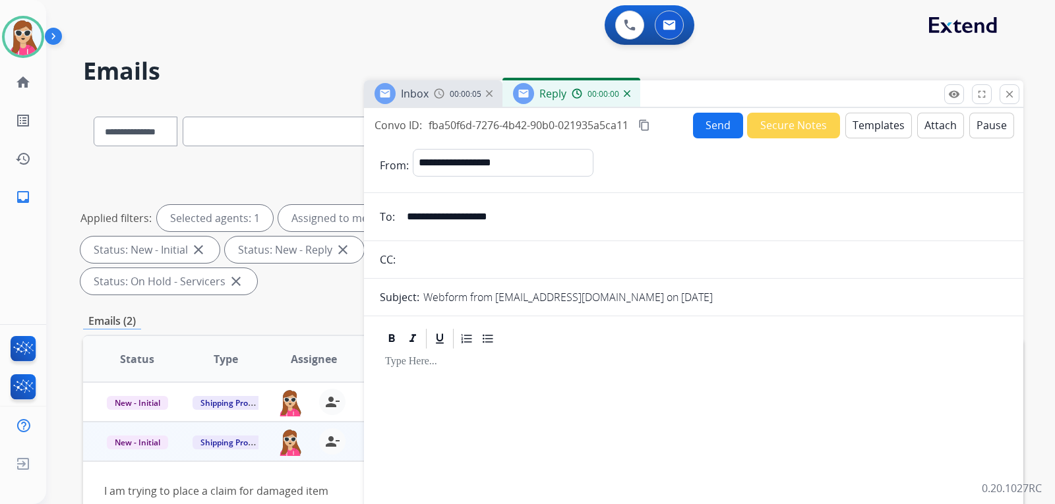
click at [868, 131] on button "Templates" at bounding box center [878, 126] width 67 height 26
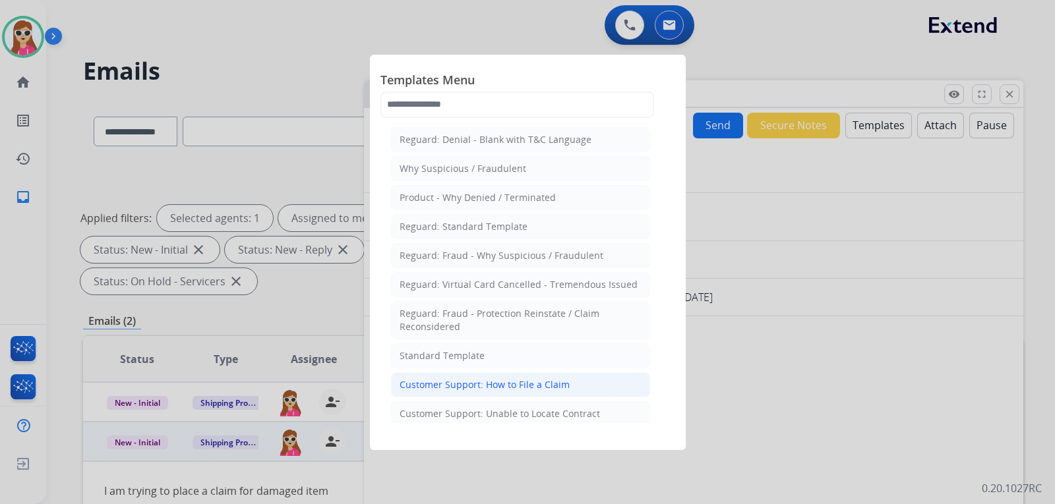
click at [497, 374] on li "Customer Support: How to File a Claim" at bounding box center [520, 384] width 259 height 25
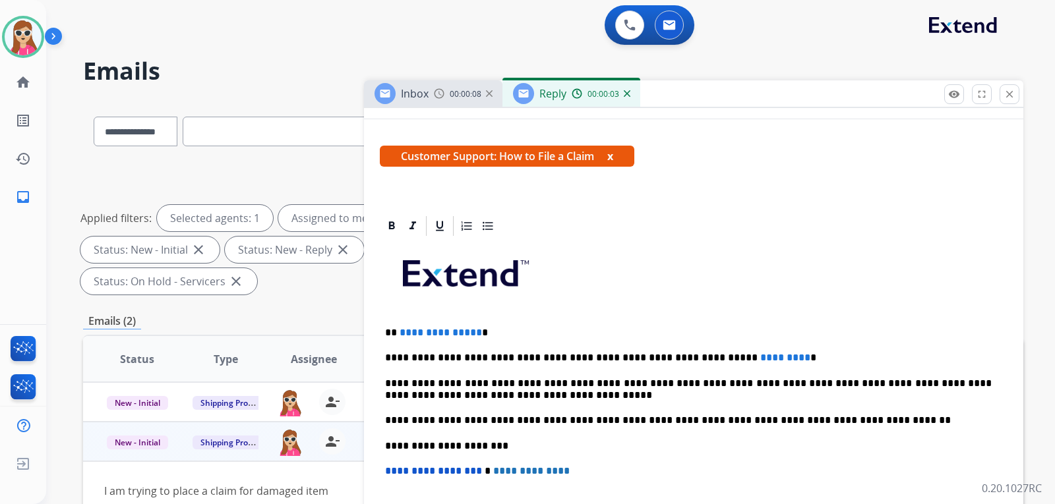
scroll to position [198, 0]
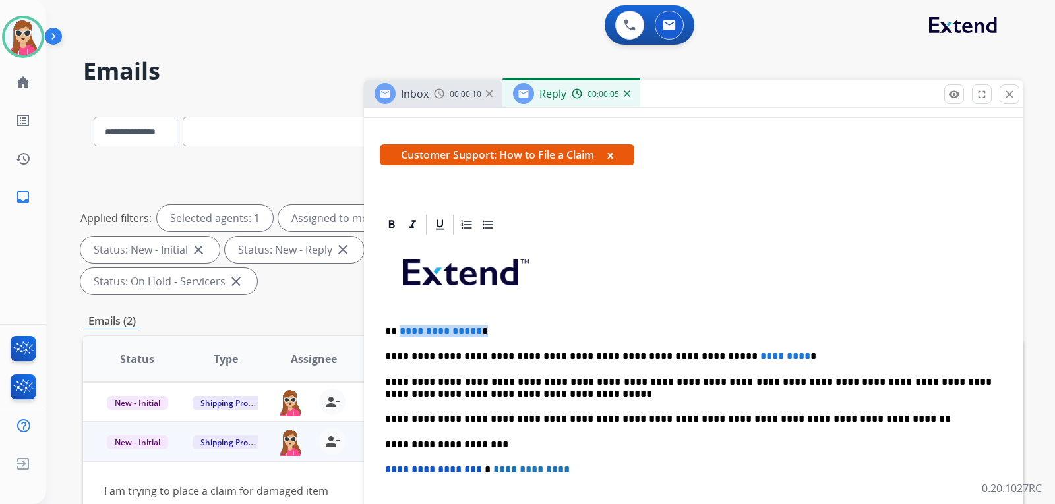
drag, startPoint x: 400, startPoint y: 330, endPoint x: 483, endPoint y: 328, distance: 83.1
click at [483, 328] on p "**********" at bounding box center [688, 332] width 607 height 12
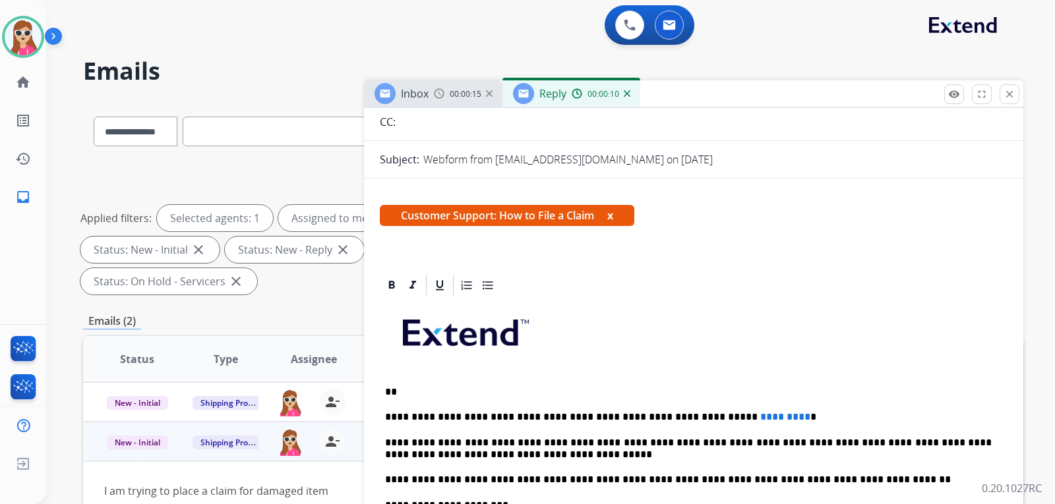
scroll to position [66, 0]
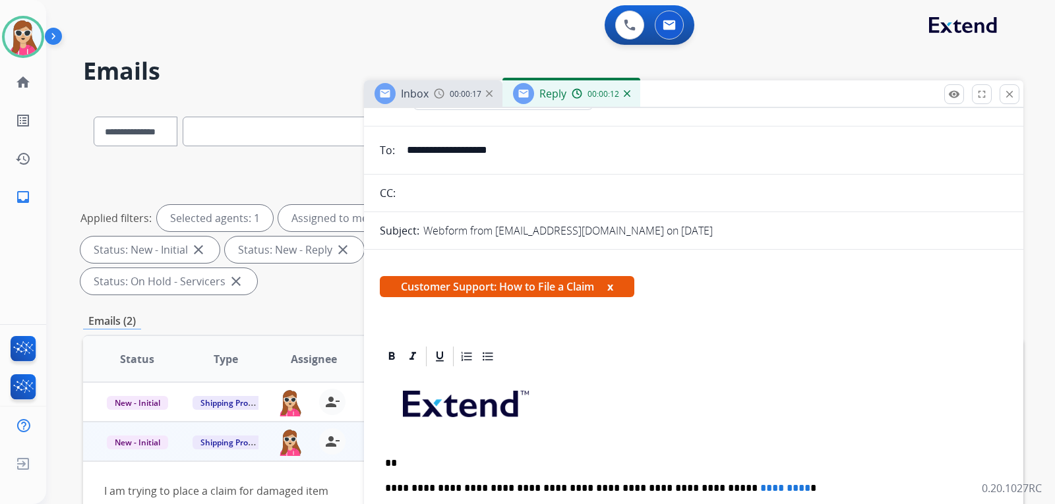
drag, startPoint x: 536, startPoint y: 152, endPoint x: 415, endPoint y: 156, distance: 121.4
click at [405, 150] on input "**********" at bounding box center [703, 150] width 608 height 26
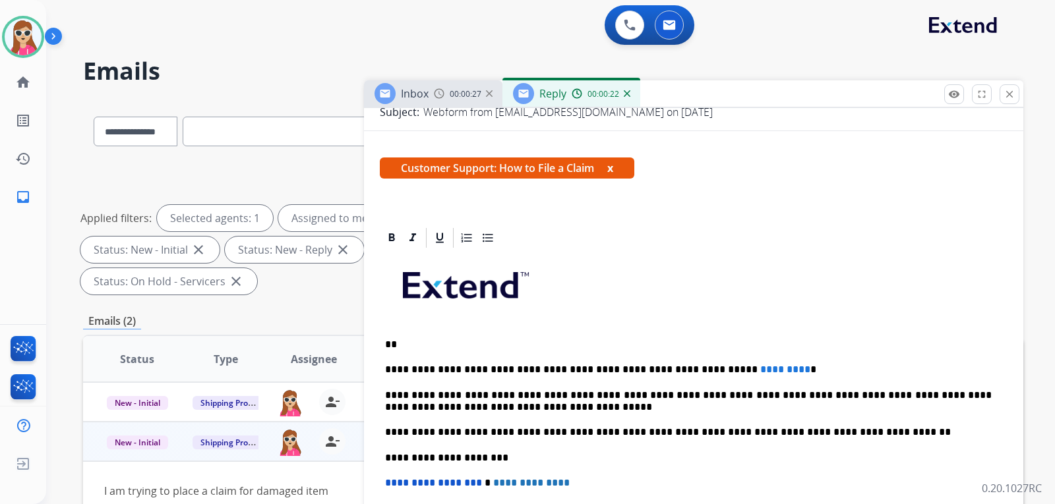
scroll to position [198, 0]
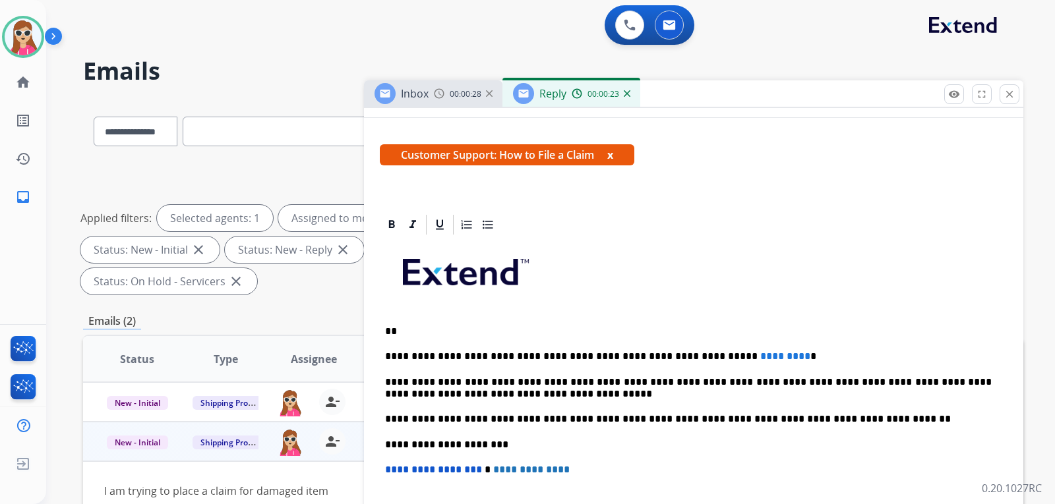
click at [429, 328] on p "**" at bounding box center [688, 332] width 607 height 12
drag, startPoint x: 750, startPoint y: 355, endPoint x: 689, endPoint y: 358, distance: 60.7
click at [689, 358] on p "**********" at bounding box center [688, 357] width 607 height 12
click at [746, 354] on p "**********" at bounding box center [688, 357] width 607 height 12
drag, startPoint x: 752, startPoint y: 366, endPoint x: 762, endPoint y: 361, distance: 11.8
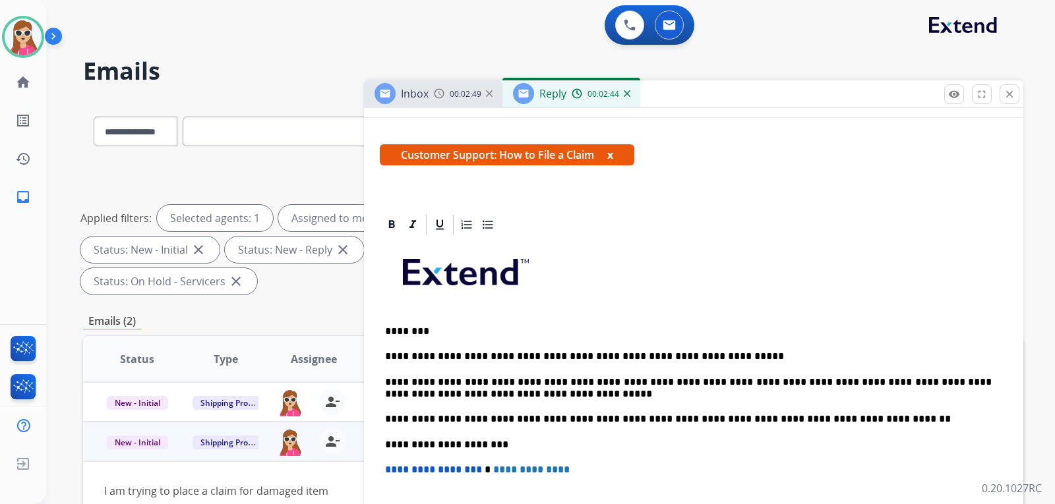
click at [756, 364] on div "**********" at bounding box center [694, 438] width 628 height 403
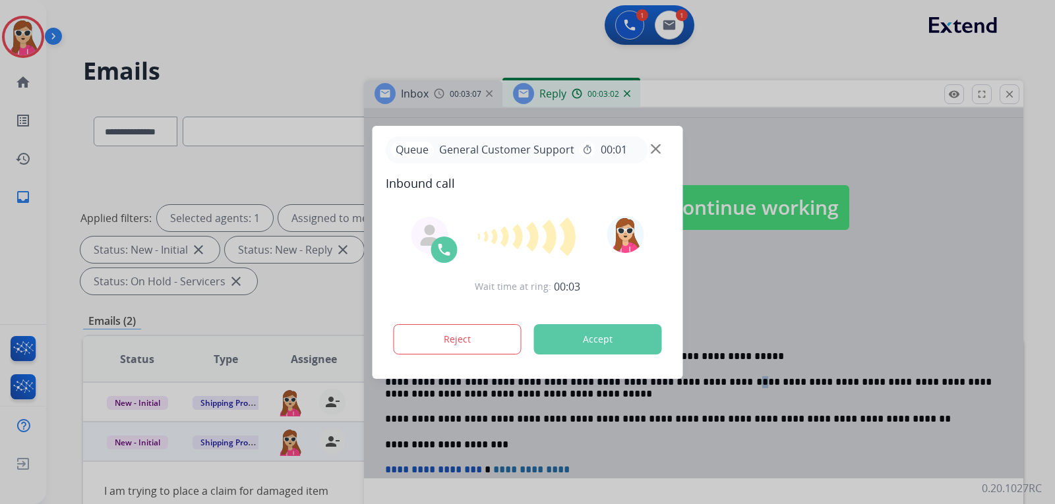
click at [627, 339] on button "Accept" at bounding box center [598, 339] width 128 height 30
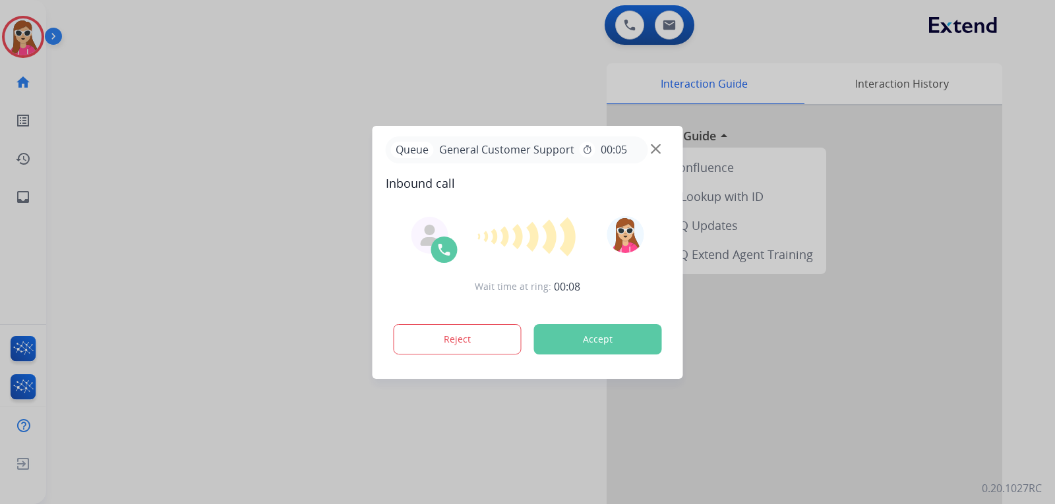
click at [630, 345] on button "Accept" at bounding box center [598, 339] width 128 height 30
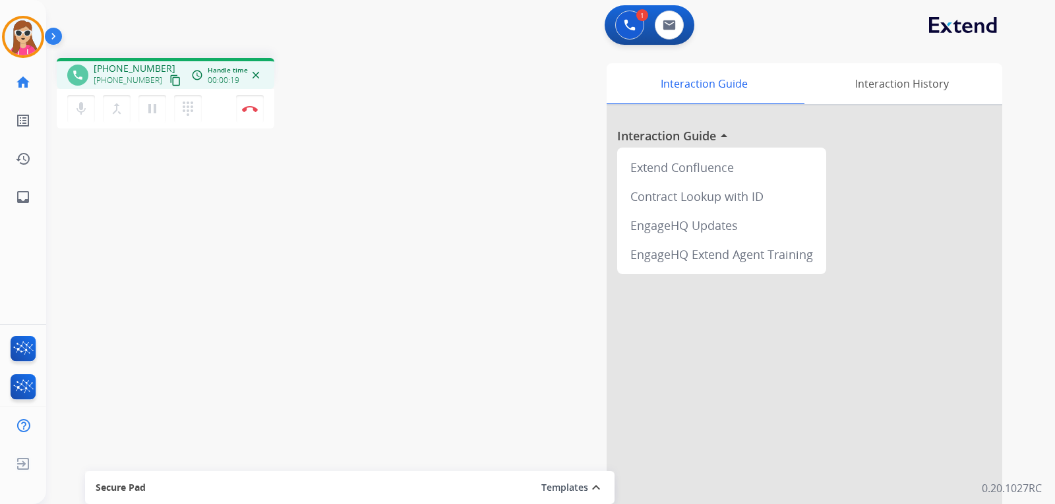
click at [169, 83] on mat-icon "content_copy" at bounding box center [175, 80] width 12 height 12
click at [169, 85] on mat-icon "content_copy" at bounding box center [175, 80] width 12 height 12
click at [252, 115] on button "Disconnect" at bounding box center [250, 109] width 28 height 28
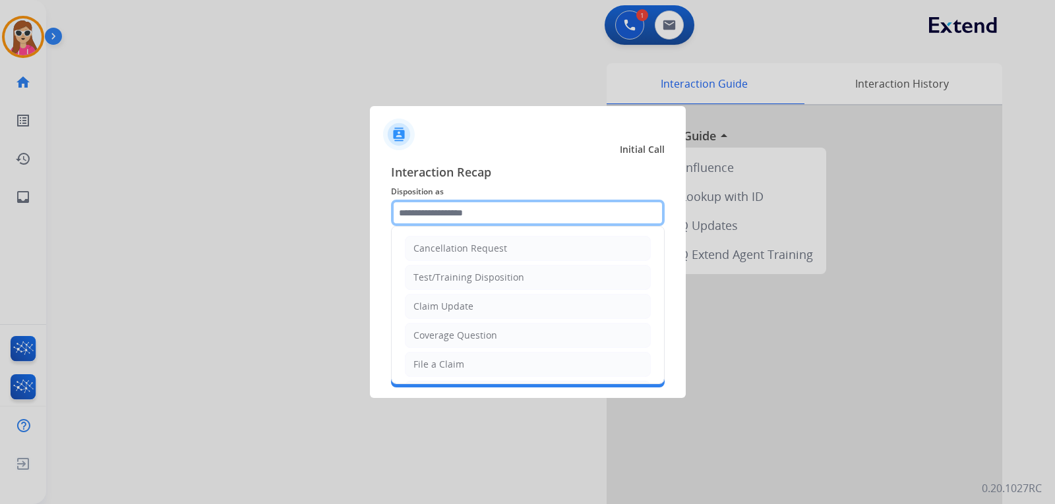
click at [547, 224] on input "text" at bounding box center [528, 213] width 274 height 26
click at [464, 332] on div "Coverage Question" at bounding box center [455, 335] width 84 height 13
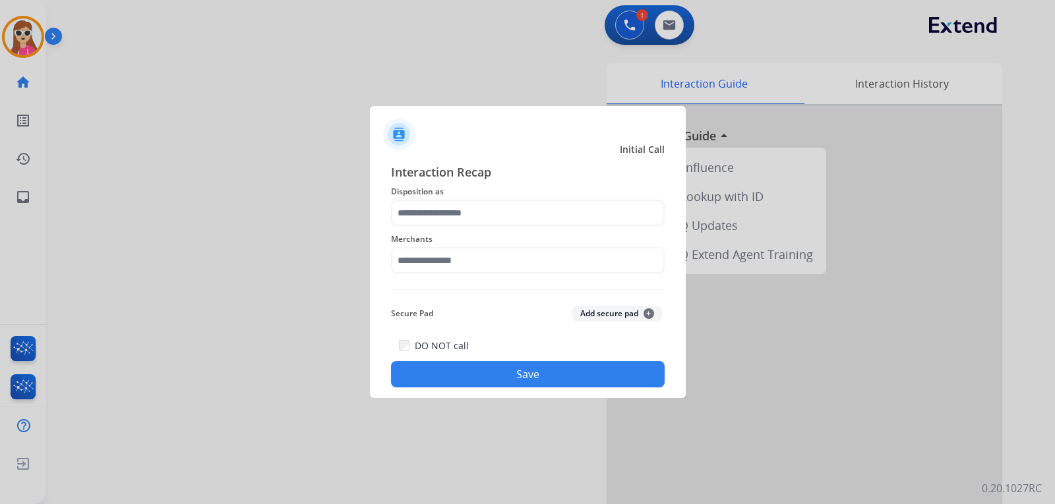
type input "**********"
drag, startPoint x: 469, startPoint y: 227, endPoint x: 471, endPoint y: 255, distance: 28.4
click at [471, 255] on div "Merchants" at bounding box center [528, 252] width 274 height 53
click at [479, 272] on input "text" at bounding box center [528, 260] width 274 height 26
click at [437, 293] on div "hiboy ca" at bounding box center [432, 297] width 37 height 13
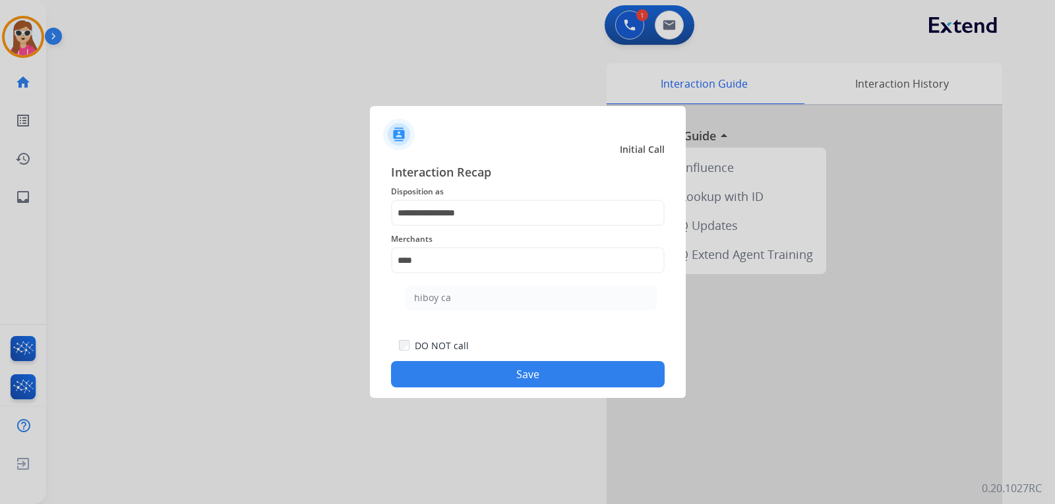
type input "********"
click at [519, 380] on button "Save" at bounding box center [528, 374] width 274 height 26
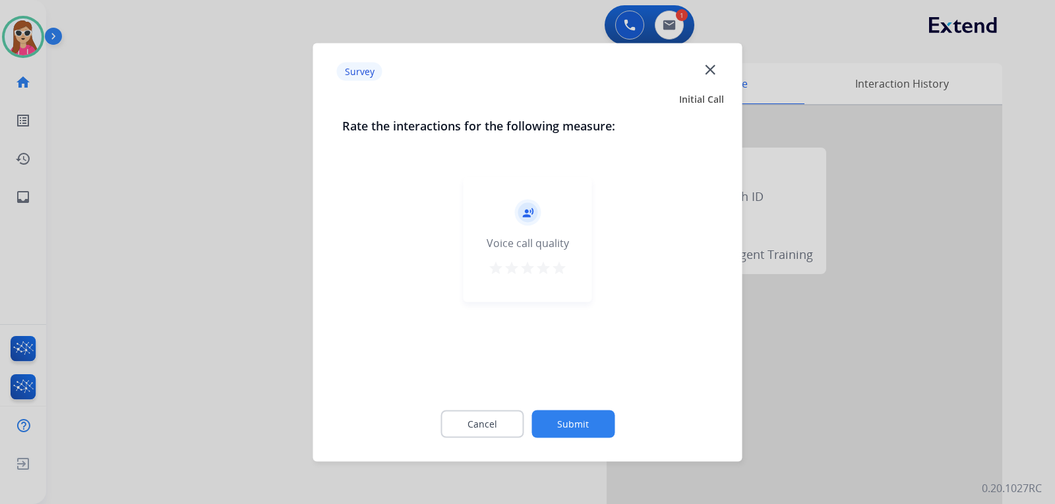
click at [567, 281] on div "record_voice_over Voice call quality star star star star star" at bounding box center [527, 239] width 129 height 125
click at [565, 276] on button "star" at bounding box center [559, 270] width 16 height 20
click at [573, 423] on button "Submit" at bounding box center [572, 424] width 83 height 28
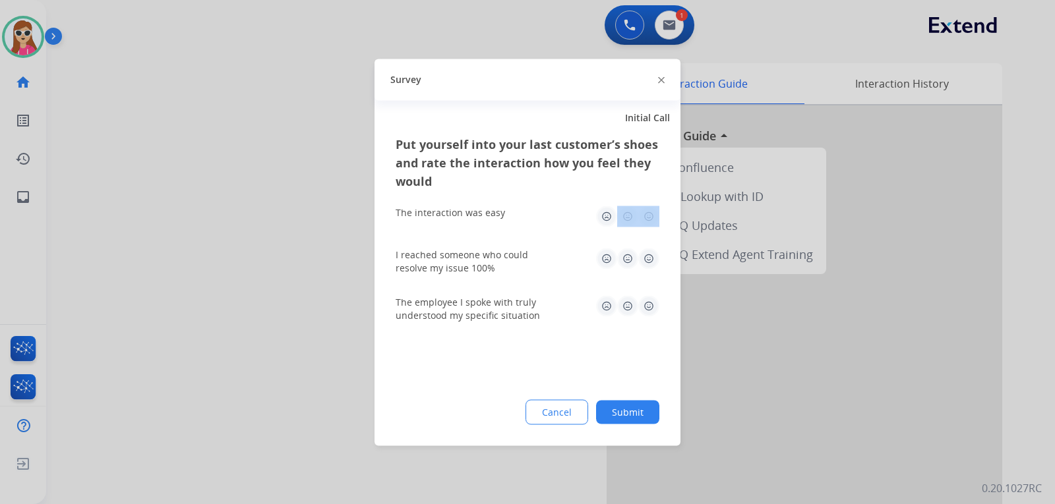
click at [653, 206] on div "The interaction was easy" at bounding box center [528, 216] width 264 height 42
click at [656, 258] on img at bounding box center [648, 258] width 21 height 21
click at [643, 307] on img at bounding box center [648, 305] width 21 height 21
click at [637, 407] on button "Submit" at bounding box center [627, 412] width 63 height 24
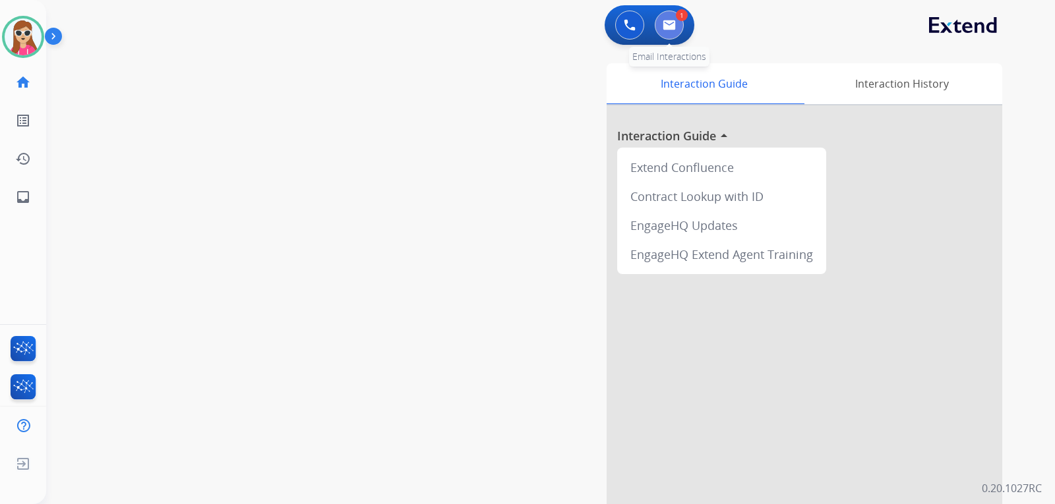
click at [666, 27] on img at bounding box center [669, 25] width 13 height 11
select select "**********"
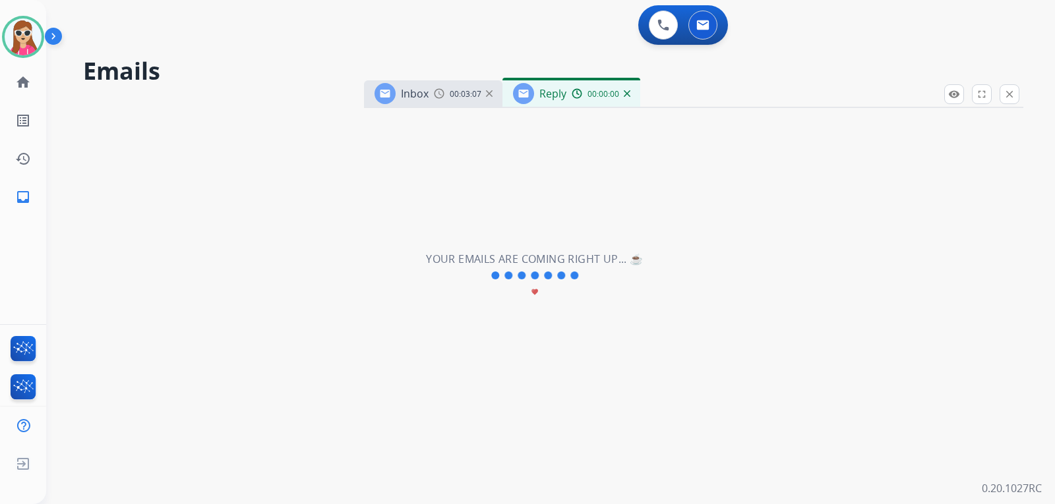
select select "**********"
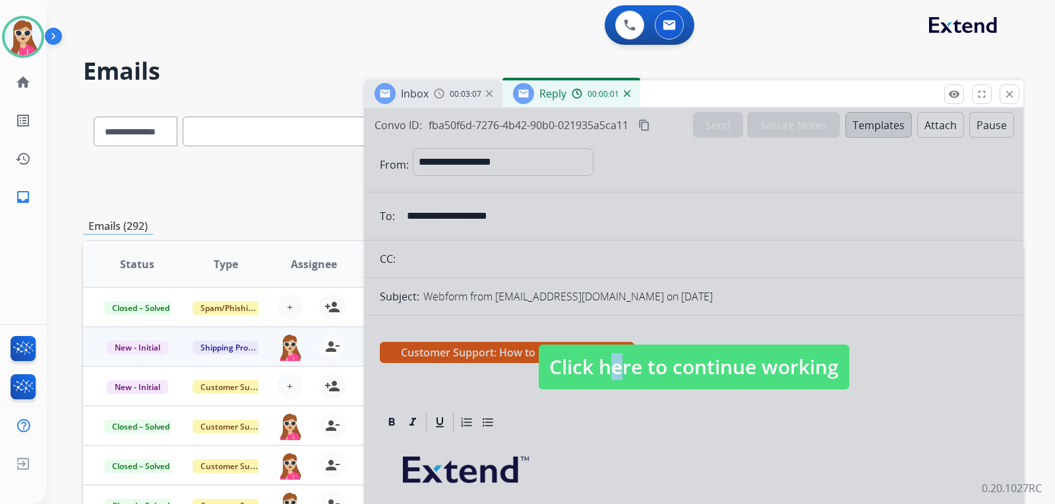
click at [597, 362] on span "Click here to continue working" at bounding box center [694, 367] width 311 height 45
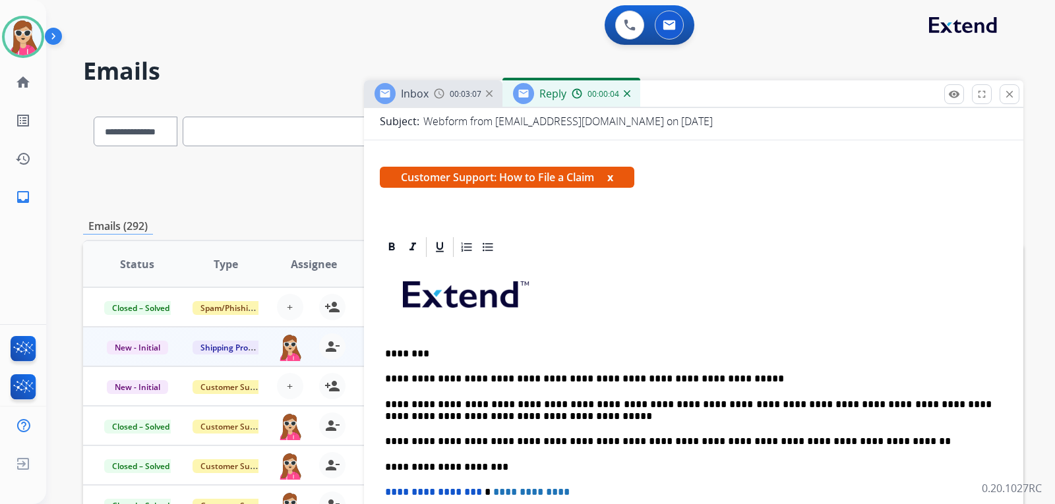
scroll to position [198, 0]
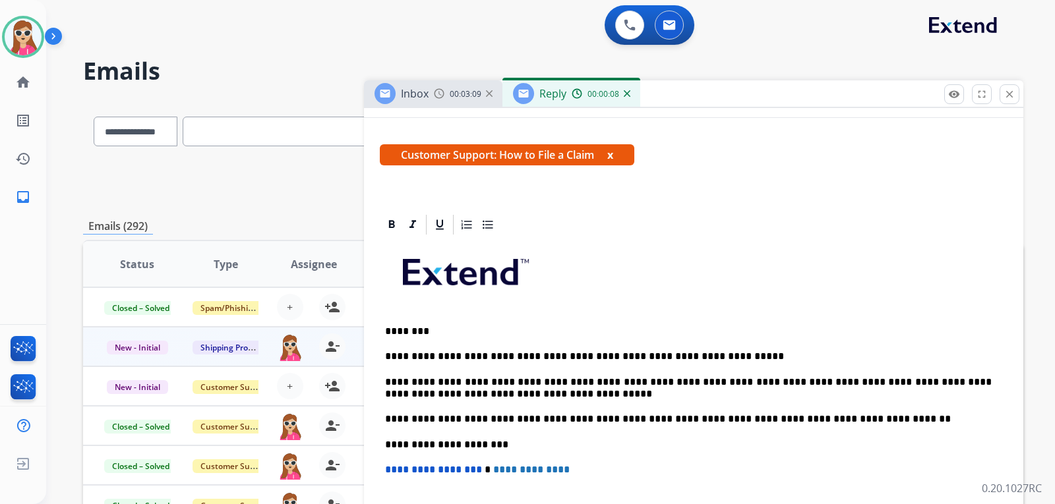
click at [705, 359] on p "**********" at bounding box center [688, 357] width 607 height 12
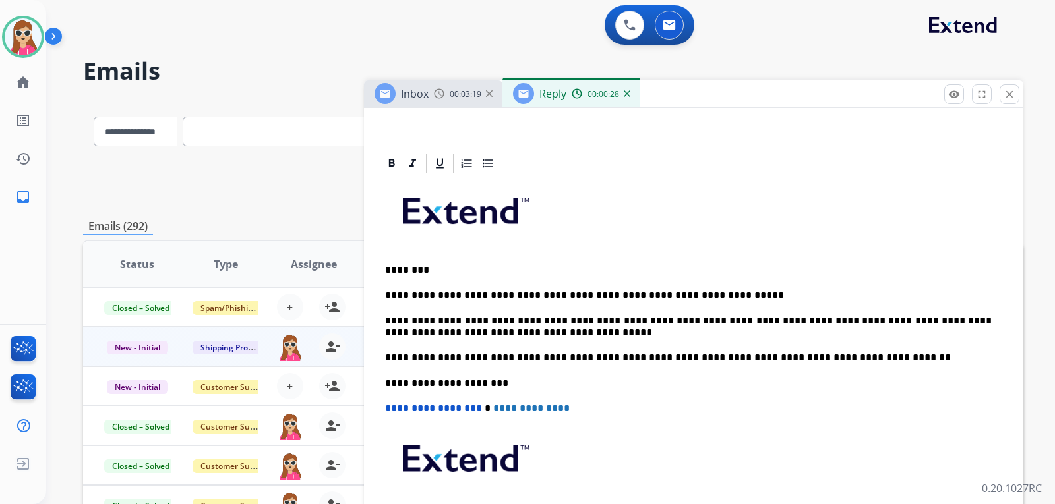
scroll to position [314, 0]
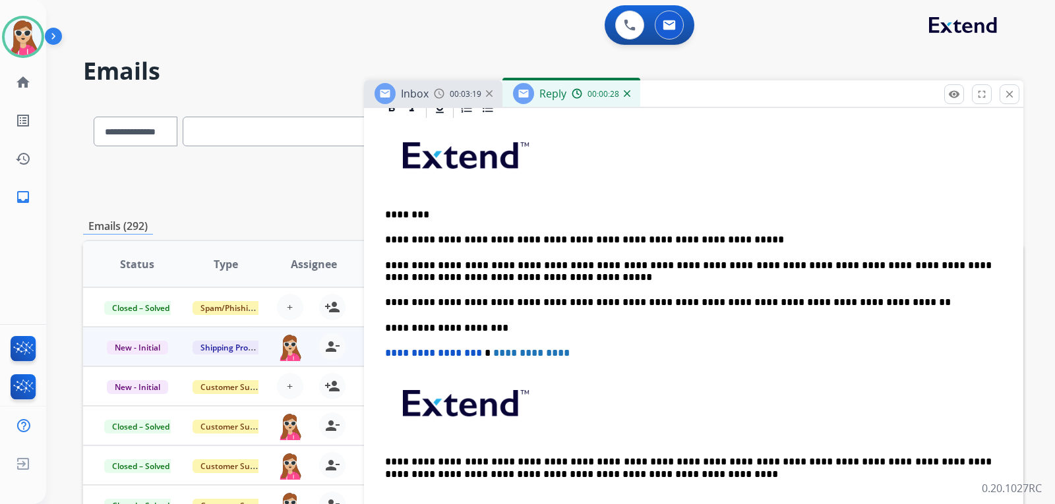
click at [725, 243] on p "**********" at bounding box center [688, 240] width 607 height 12
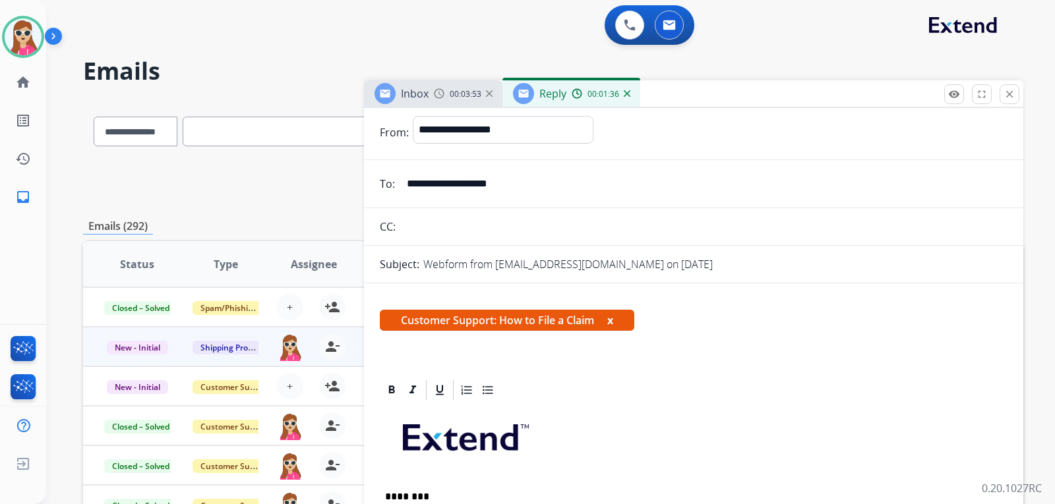
scroll to position [0, 0]
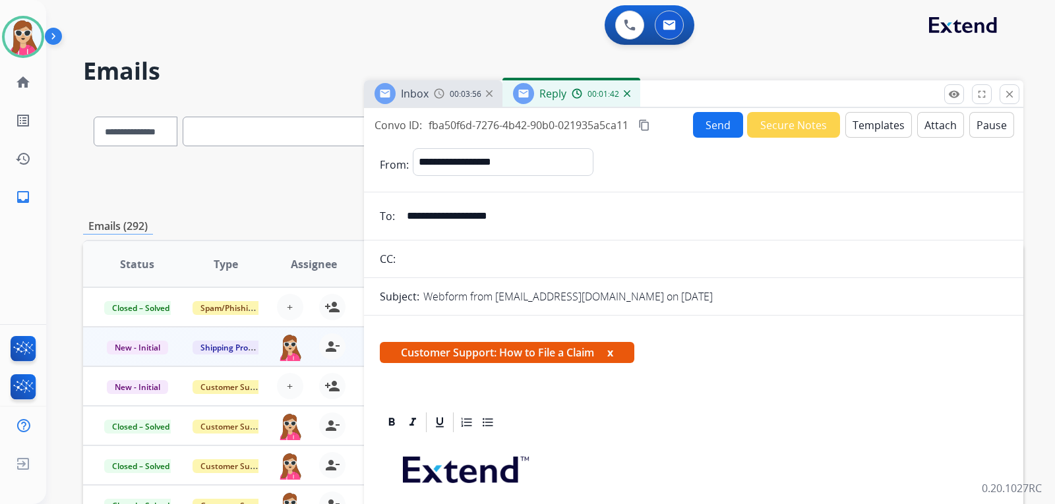
click at [701, 136] on button "Send" at bounding box center [718, 125] width 50 height 26
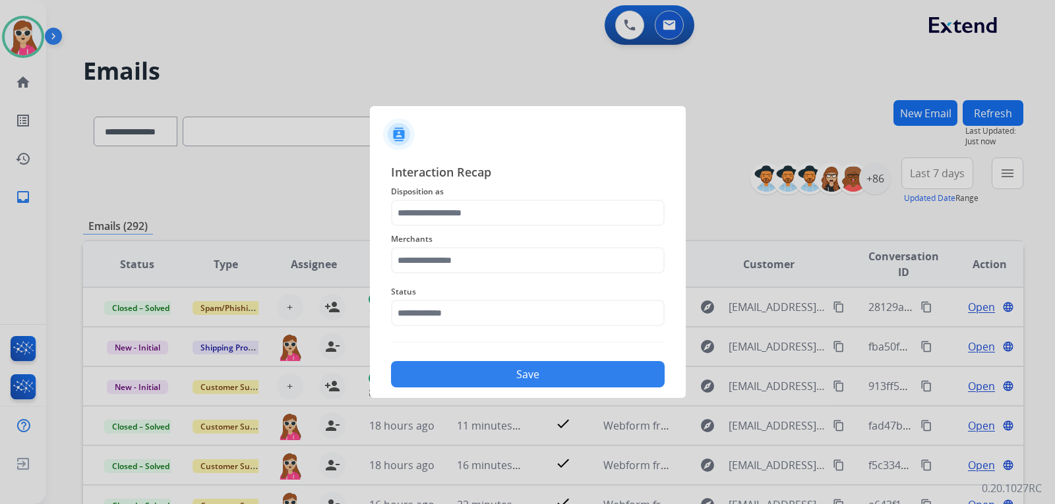
click at [553, 227] on div "Merchants" at bounding box center [528, 252] width 274 height 53
click at [545, 216] on input "text" at bounding box center [528, 213] width 274 height 26
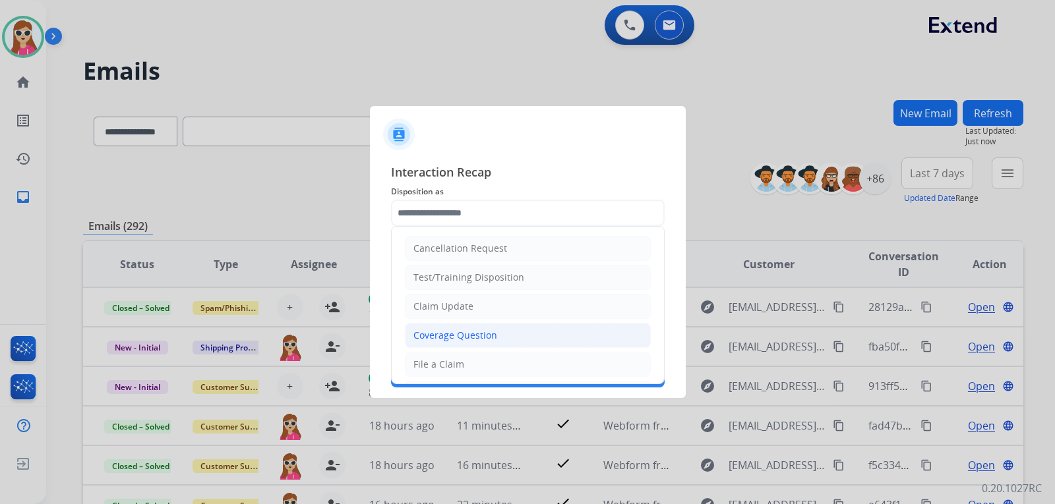
click at [511, 333] on li "Coverage Question" at bounding box center [528, 335] width 246 height 25
type input "**********"
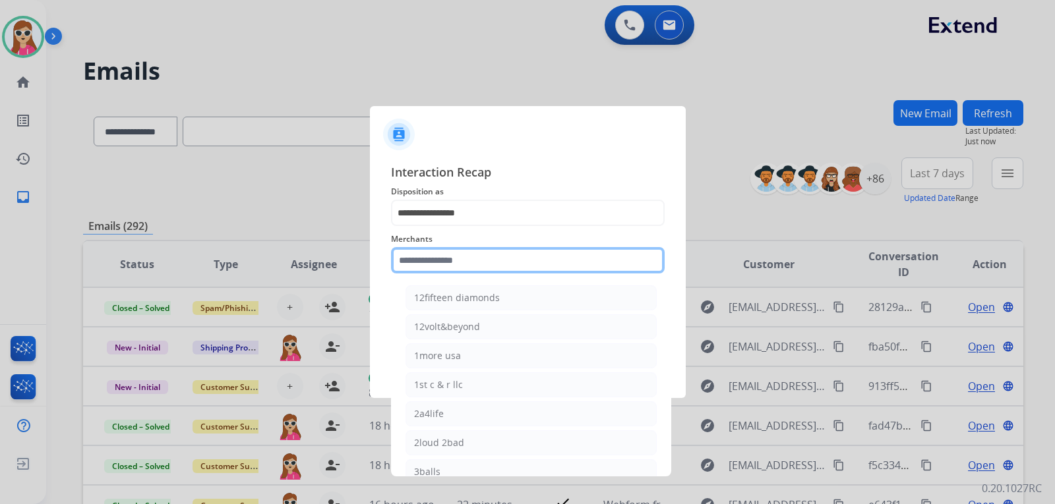
click at [503, 254] on input "text" at bounding box center [528, 260] width 274 height 26
type input "*"
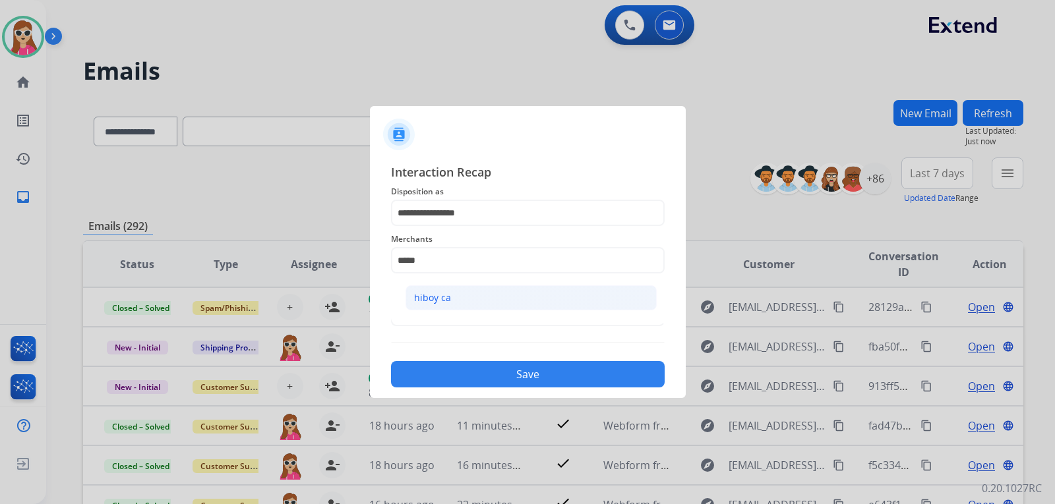
click at [479, 309] on li "hiboy ca" at bounding box center [530, 297] width 251 height 25
type input "********"
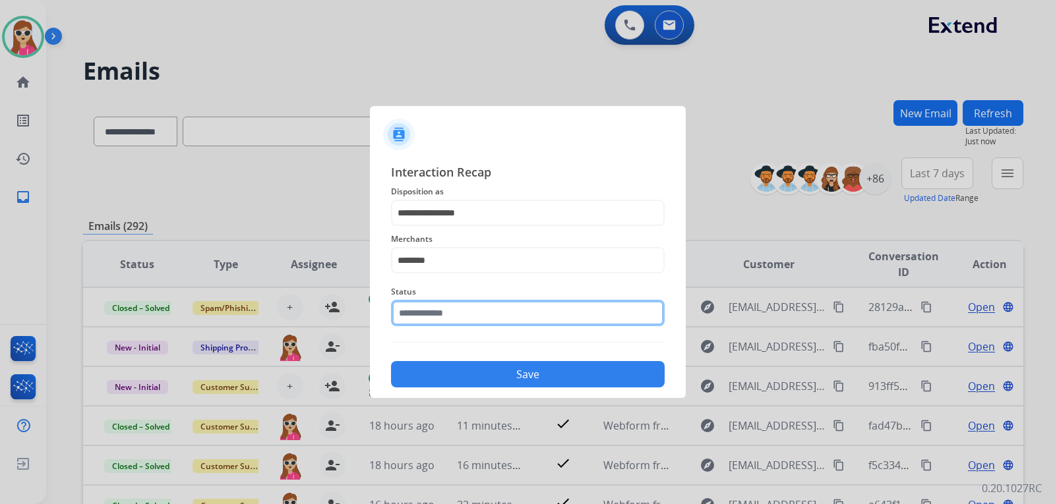
click at [475, 321] on input "text" at bounding box center [528, 313] width 274 height 26
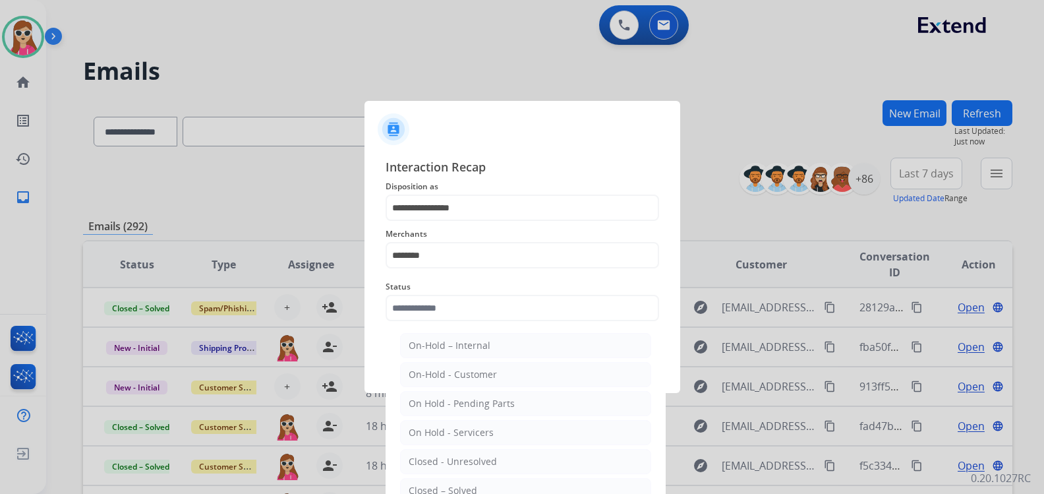
click at [463, 486] on div "Closed – Solved" at bounding box center [443, 490] width 69 height 13
type input "**********"
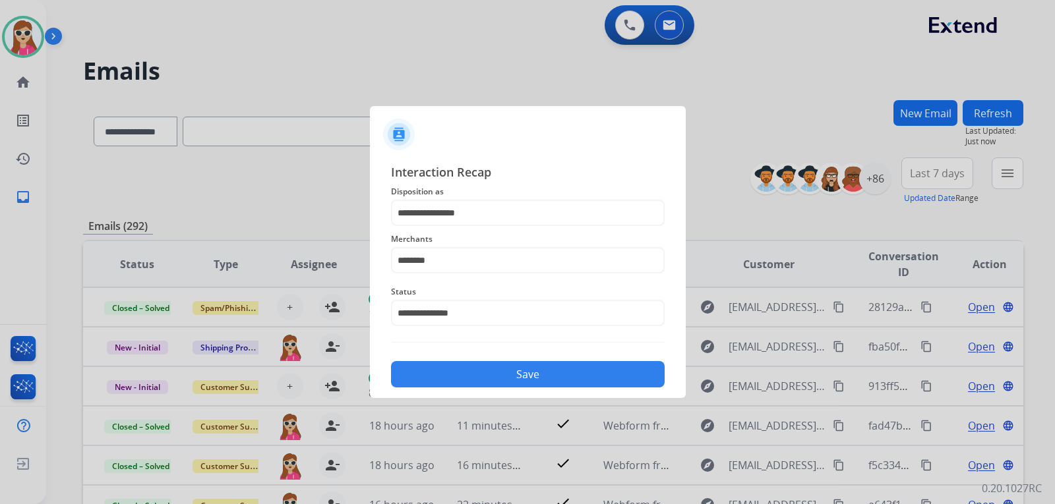
click at [487, 384] on button "Save" at bounding box center [528, 374] width 274 height 26
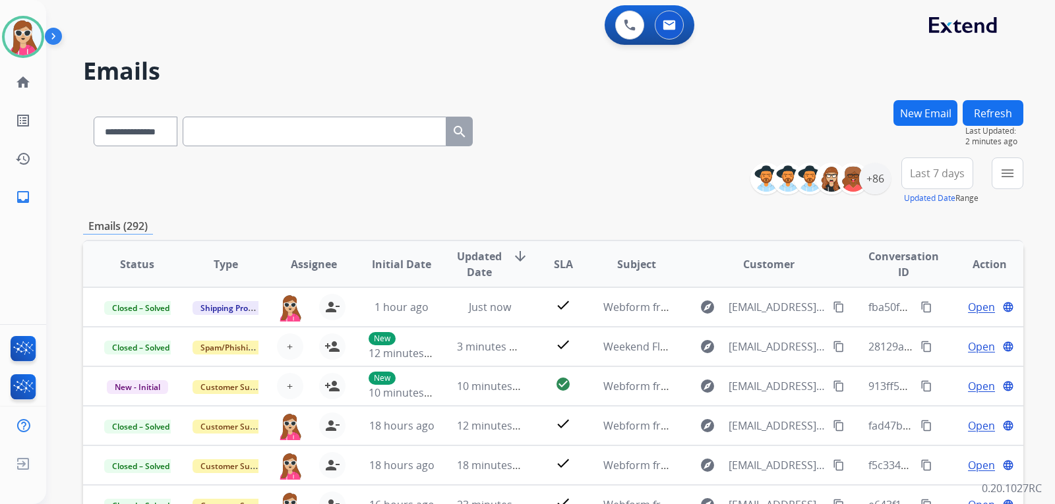
click at [1030, 182] on div "**********" at bounding box center [550, 252] width 1009 height 504
click at [1000, 176] on mat-icon "menu" at bounding box center [1007, 173] width 16 height 16
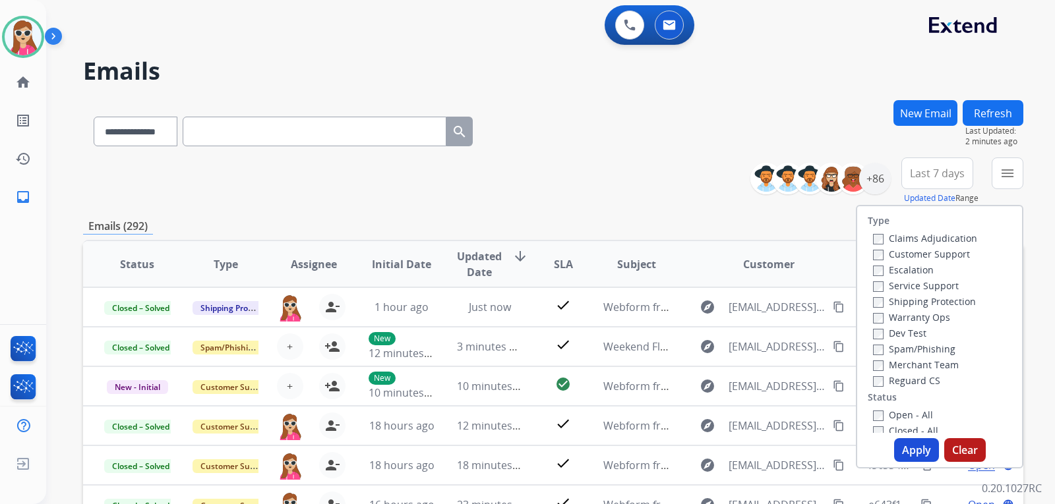
click at [951, 258] on label "Customer Support" at bounding box center [921, 254] width 97 height 13
click at [933, 299] on label "Shipping Protection" at bounding box center [924, 301] width 103 height 13
click at [890, 376] on label "Reguard CS" at bounding box center [906, 380] width 67 height 13
click at [896, 413] on label "Open - All" at bounding box center [903, 415] width 60 height 13
click at [917, 415] on label "Open - All" at bounding box center [903, 415] width 60 height 13
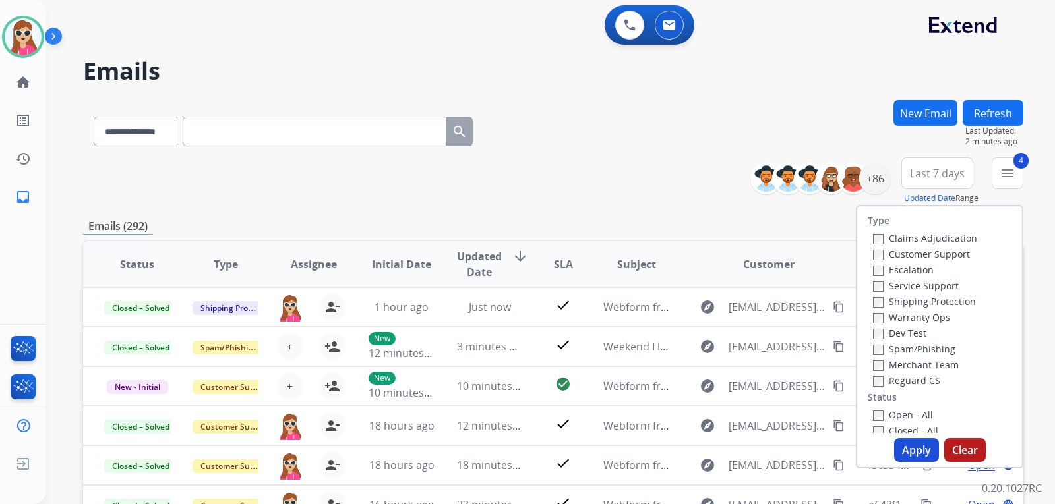
click at [911, 446] on button "Apply" at bounding box center [916, 450] width 45 height 24
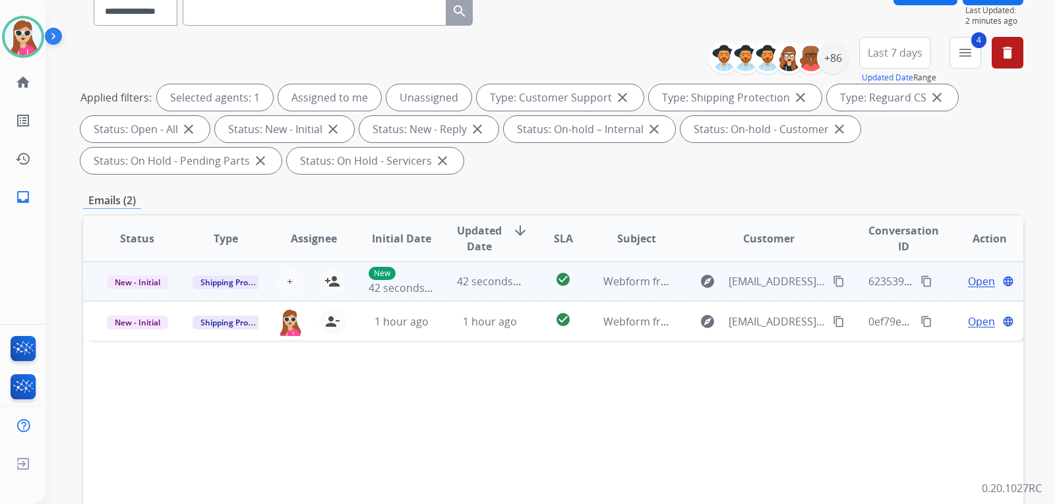
scroll to position [198, 0]
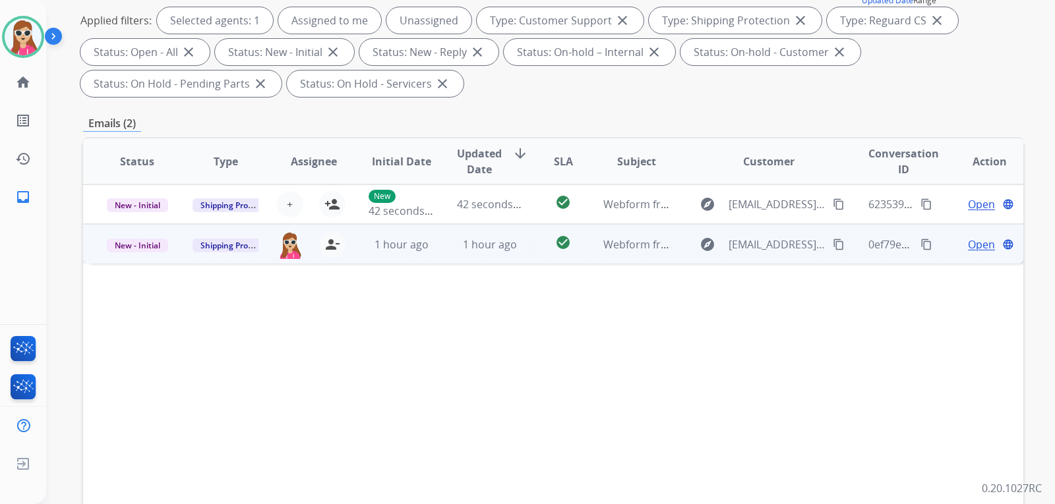
click at [527, 241] on td "check_circle" at bounding box center [552, 244] width 59 height 40
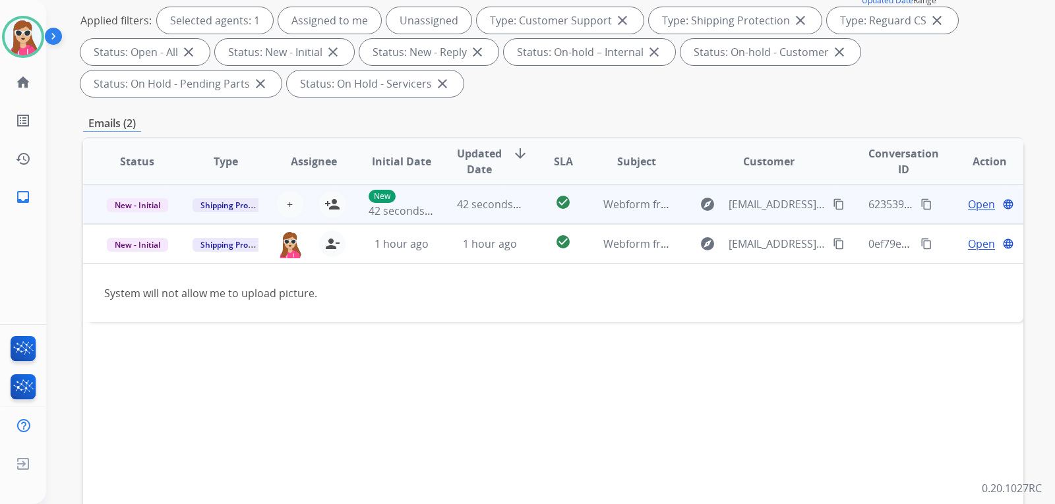
click at [507, 215] on td "42 seconds ago" at bounding box center [480, 205] width 88 height 40
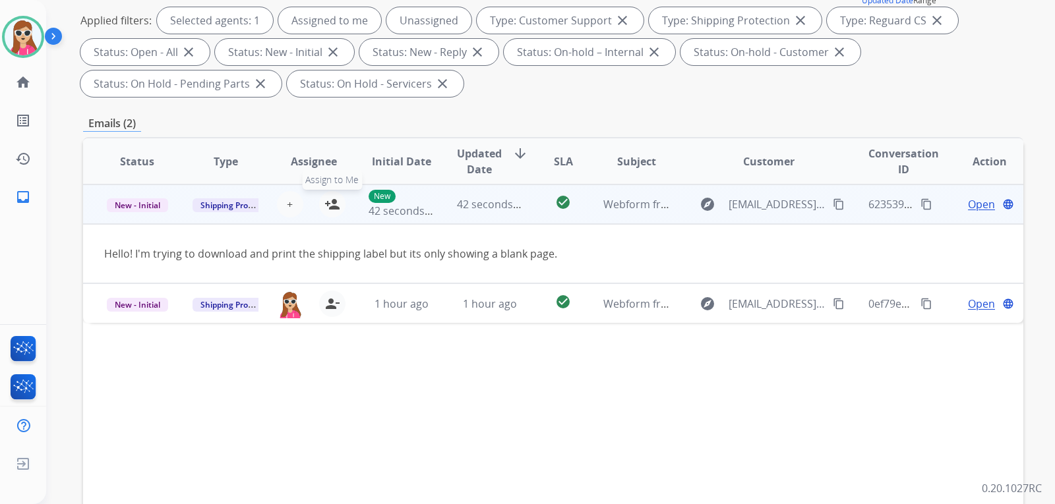
click at [330, 208] on mat-icon "person_add" at bounding box center [332, 204] width 16 height 16
click at [819, 210] on div "explore [EMAIL_ADDRESS][DOMAIN_NAME] content_copy" at bounding box center [769, 204] width 154 height 21
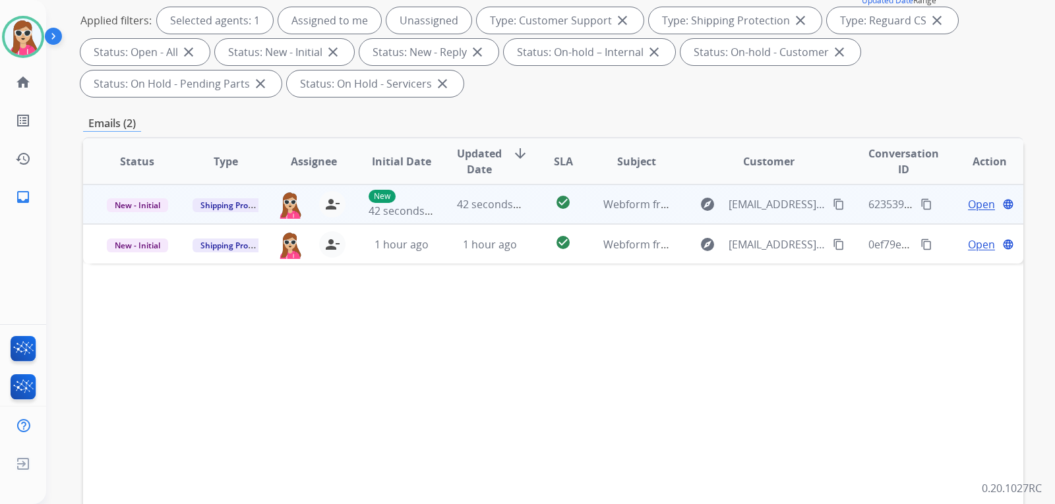
click at [833, 204] on mat-icon "content_copy" at bounding box center [839, 204] width 12 height 12
click at [974, 190] on table "Status Type Assignee Initial Date Updated Date arrow_downward SLA Subject Custo…" at bounding box center [553, 200] width 940 height 125
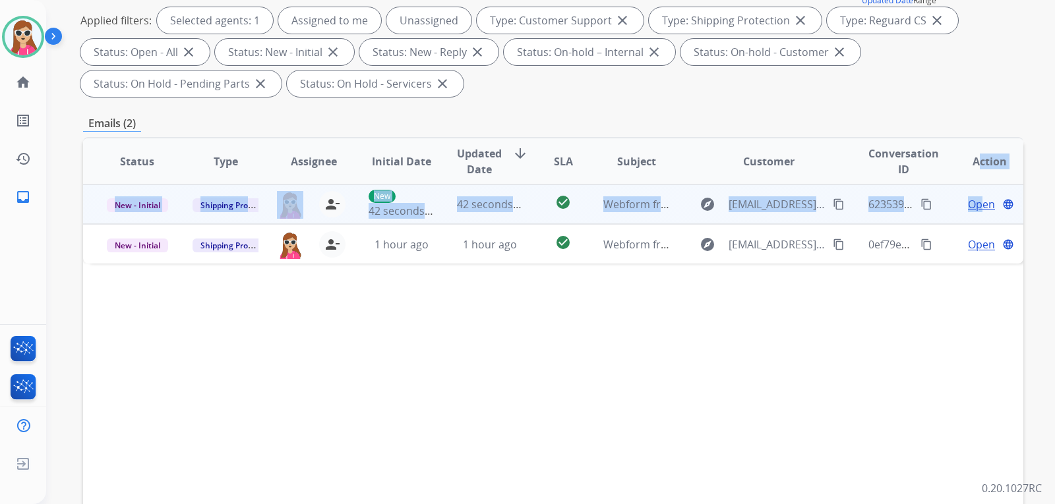
click at [970, 200] on span "Open" at bounding box center [981, 204] width 27 height 16
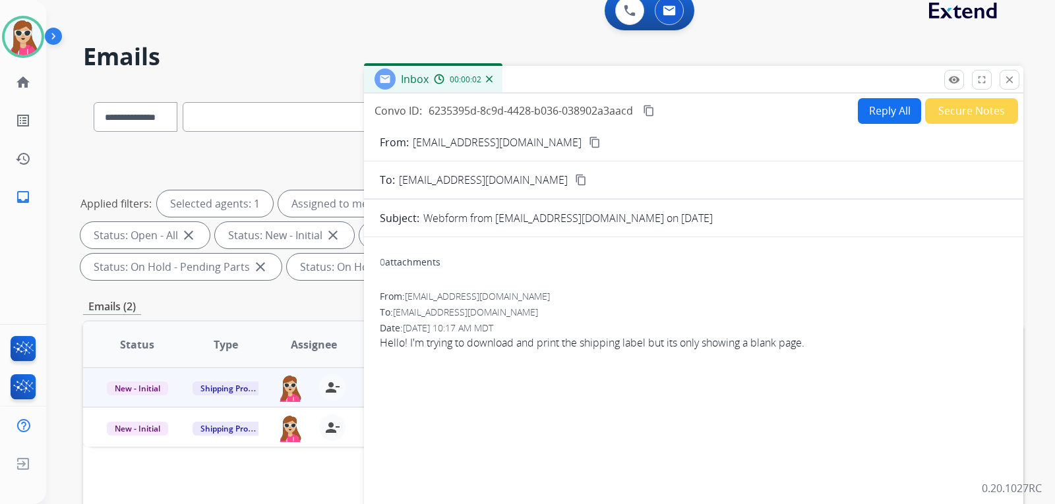
scroll to position [0, 0]
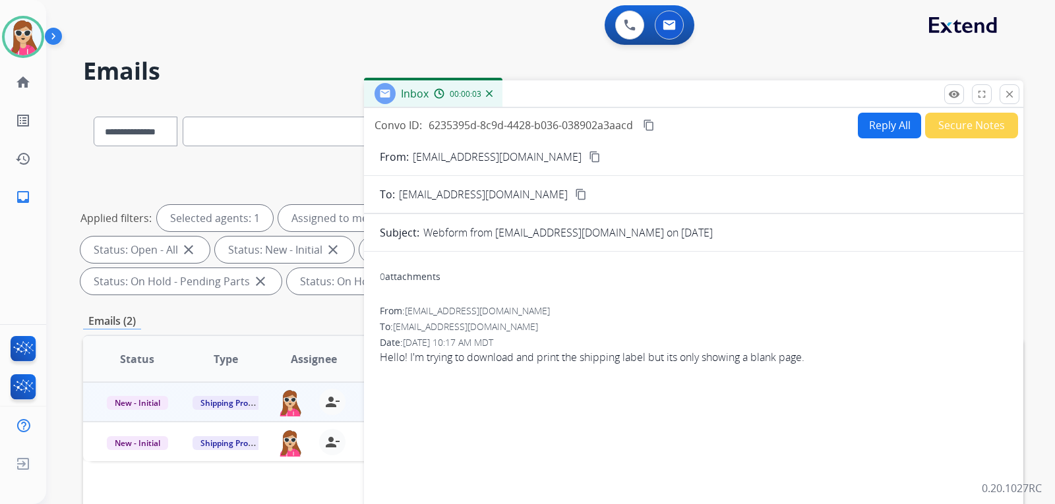
click at [879, 134] on button "Reply All" at bounding box center [889, 126] width 63 height 26
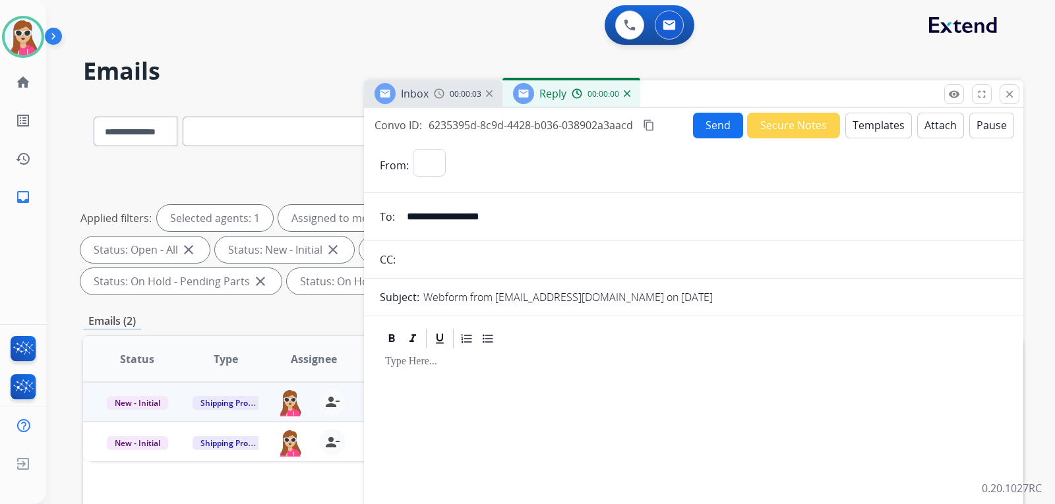
select select "**********"
click at [891, 127] on button "Templates" at bounding box center [878, 126] width 67 height 26
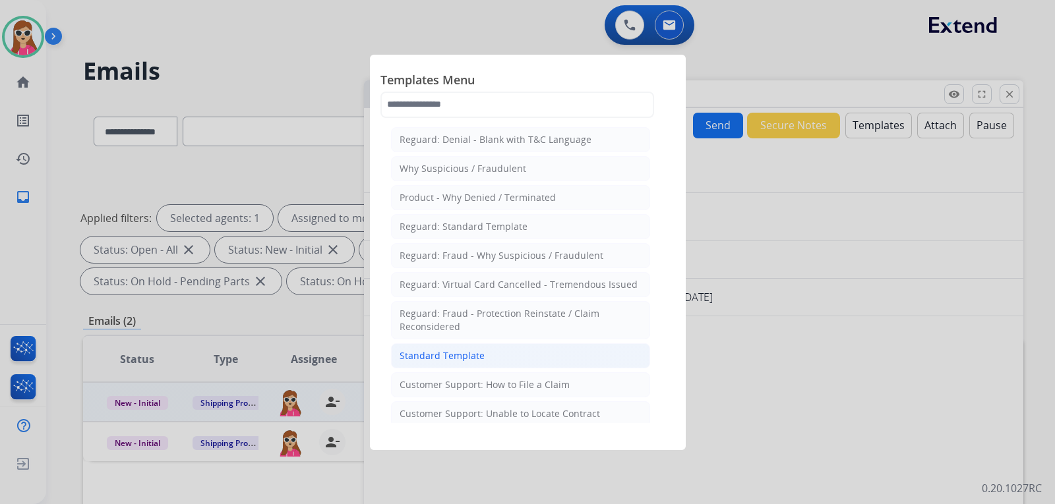
click at [434, 361] on div "Standard Template" at bounding box center [442, 355] width 85 height 13
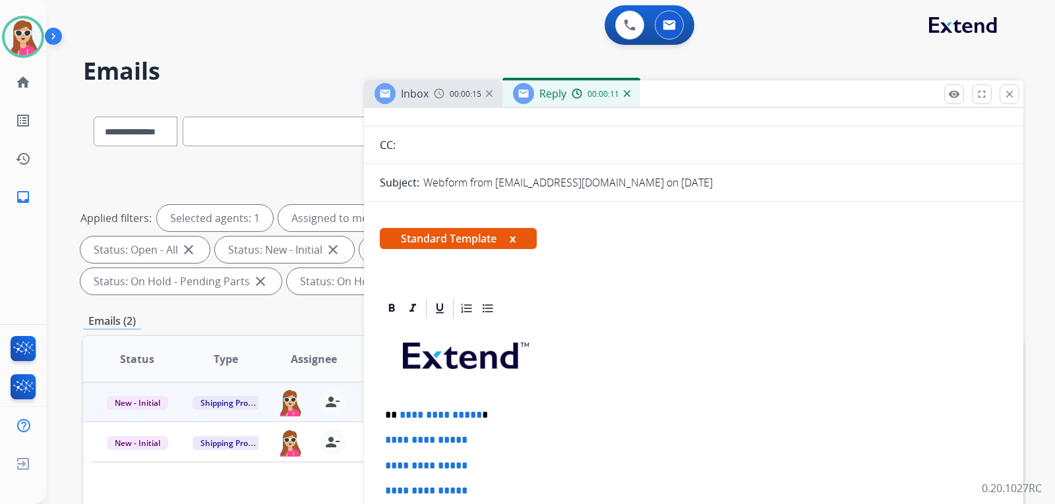
scroll to position [132, 0]
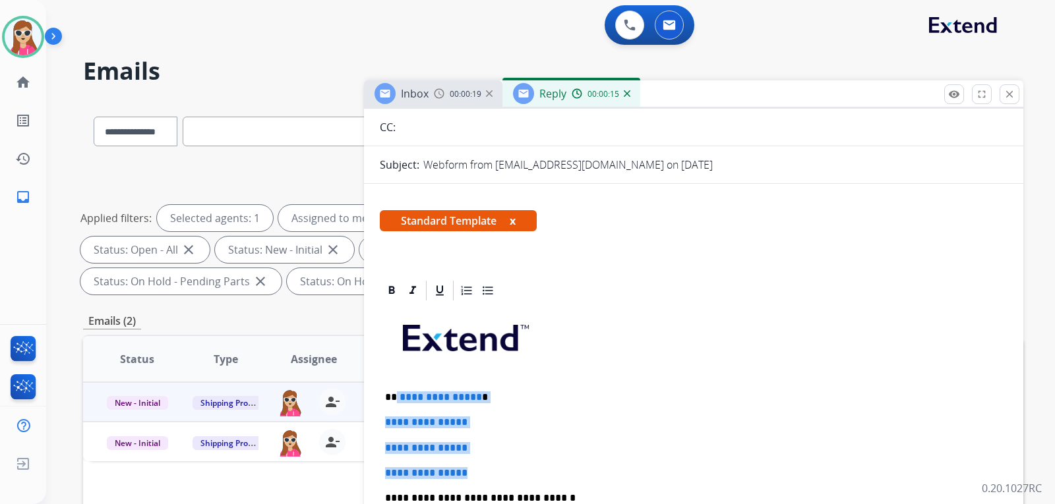
drag, startPoint x: 396, startPoint y: 396, endPoint x: 497, endPoint y: 475, distance: 128.6
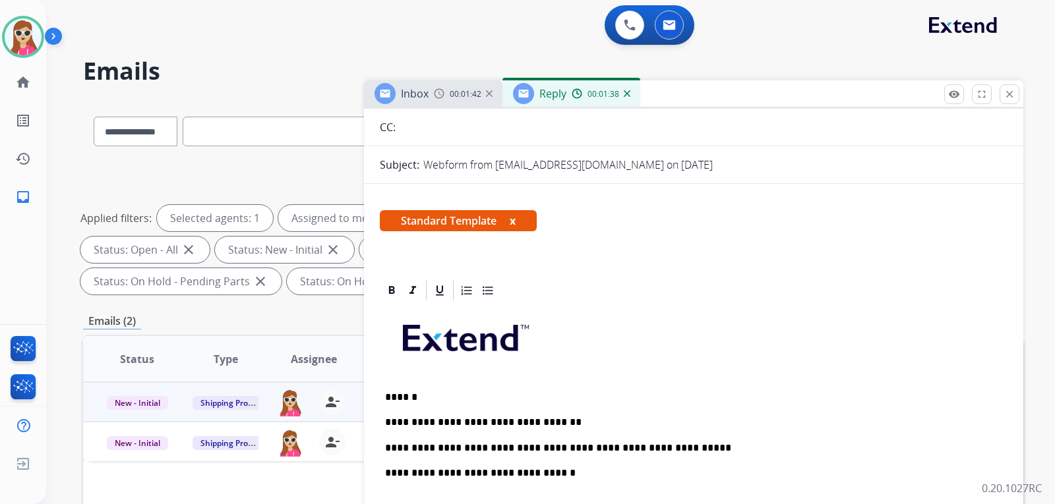
drag, startPoint x: 413, startPoint y: 445, endPoint x: 417, endPoint y: 454, distance: 10.0
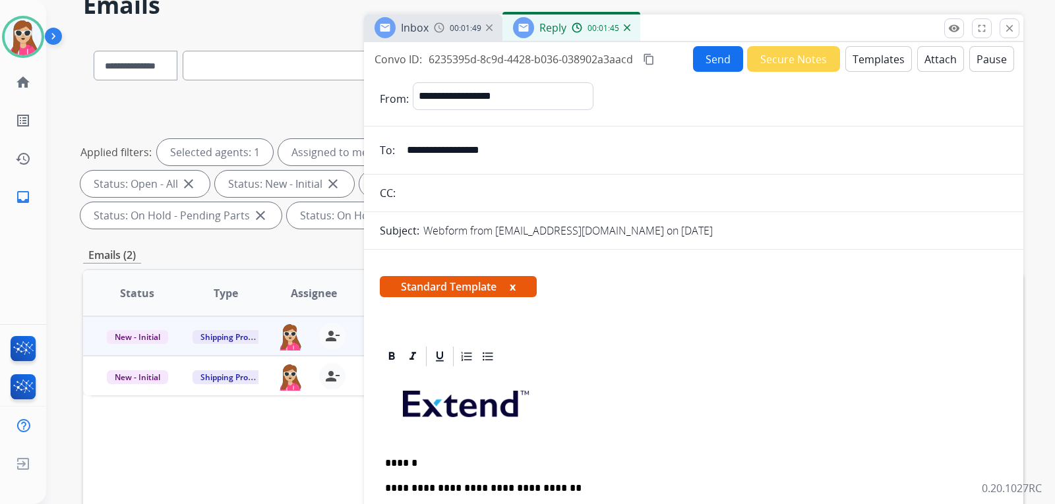
scroll to position [0, 0]
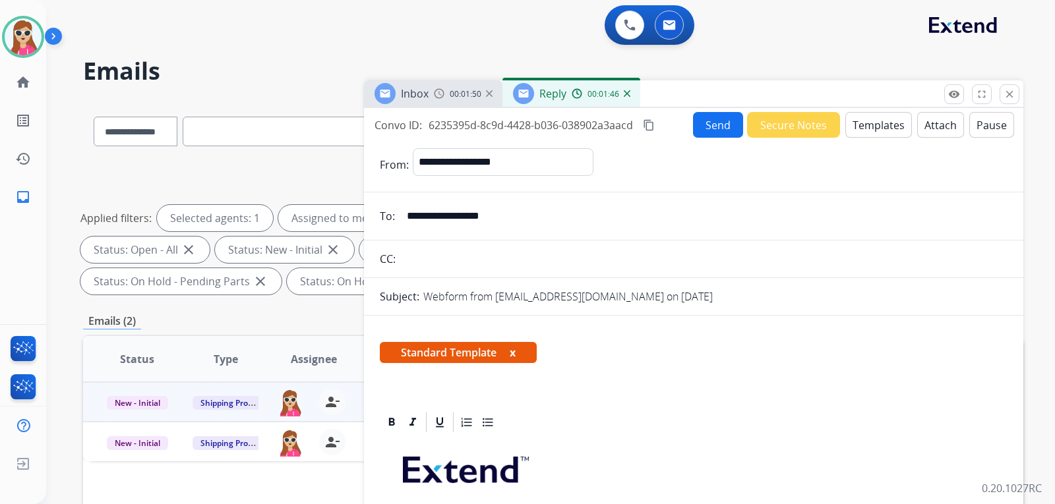
click at [701, 121] on button "Send" at bounding box center [718, 125] width 50 height 26
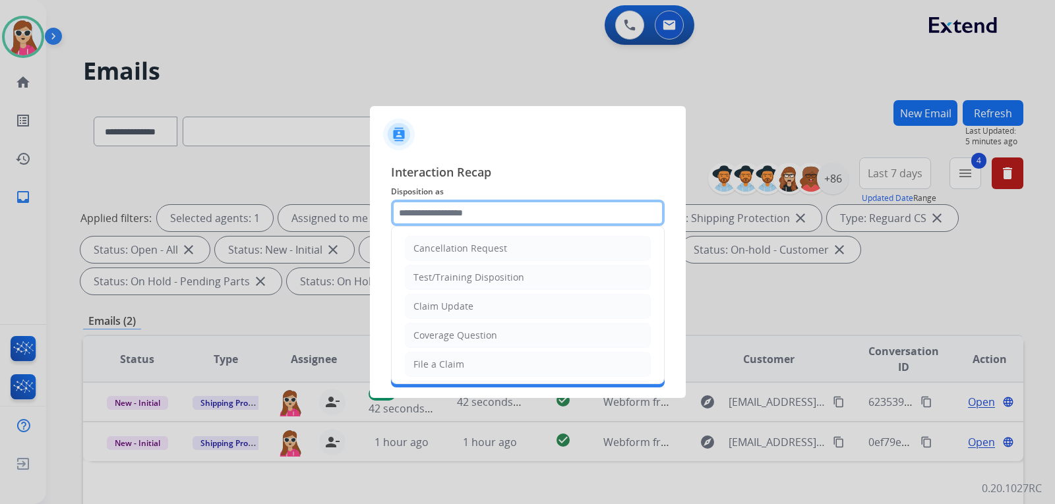
click at [489, 217] on input "text" at bounding box center [528, 213] width 274 height 26
click at [485, 311] on li "Claim Update" at bounding box center [528, 306] width 246 height 25
type input "**********"
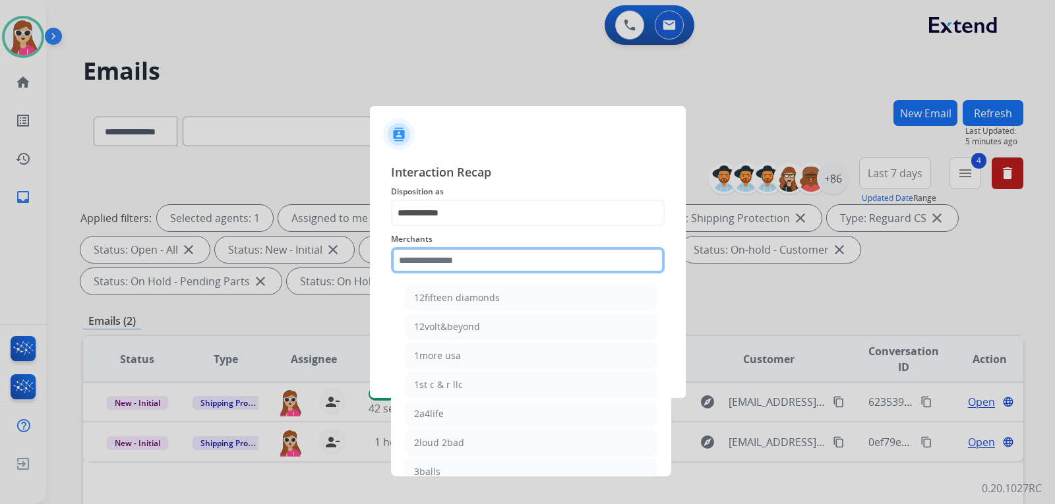
click at [487, 264] on input "text" at bounding box center [528, 260] width 274 height 26
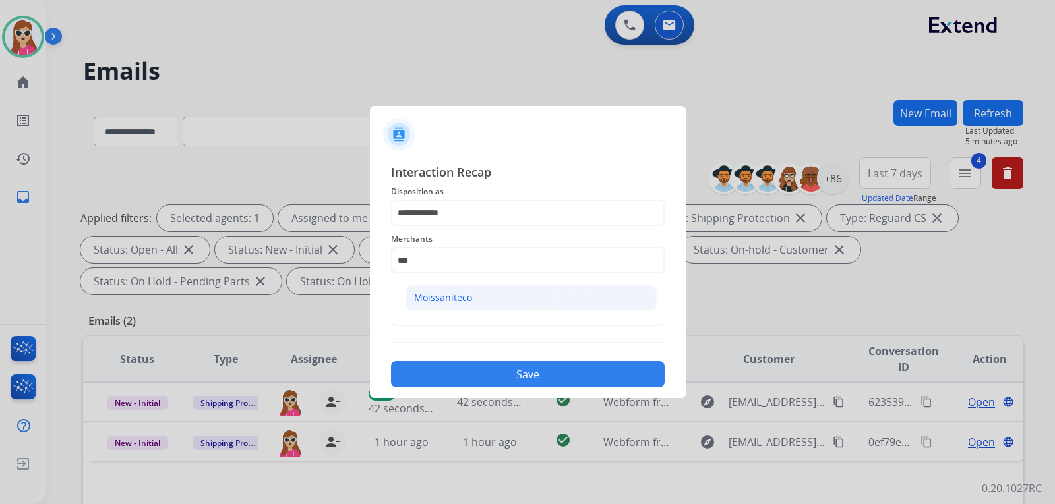
click at [463, 306] on li "Moissaniteco" at bounding box center [530, 297] width 251 height 25
type input "**********"
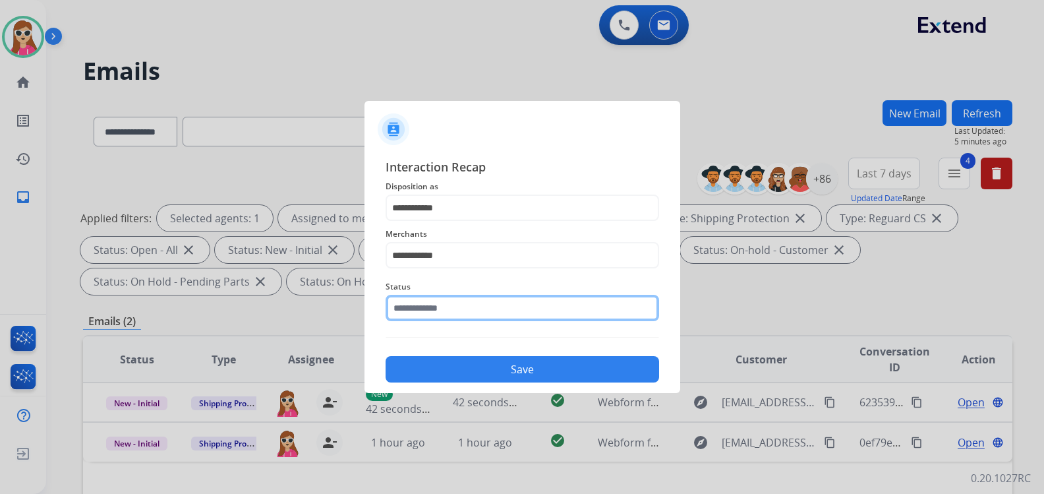
click at [453, 315] on input "text" at bounding box center [523, 308] width 274 height 26
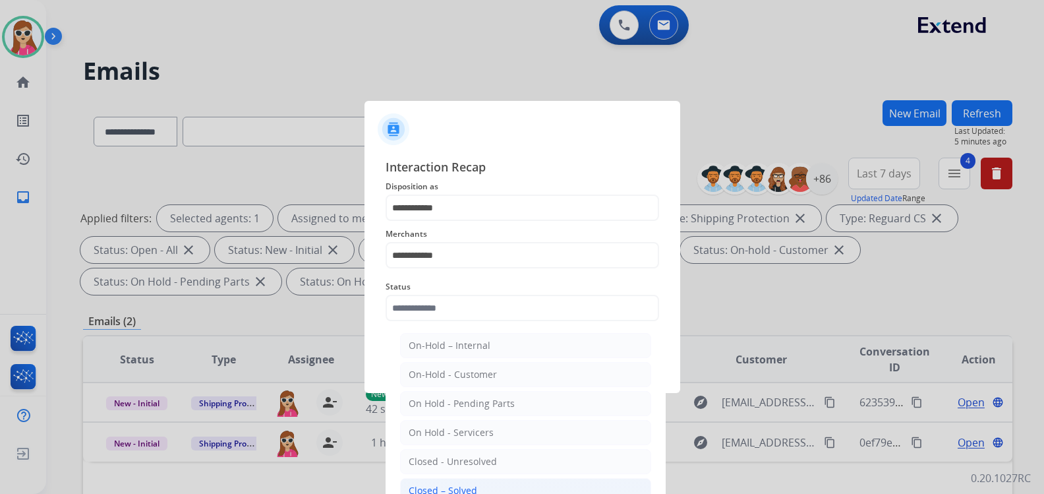
click at [439, 481] on li "Closed – Solved" at bounding box center [525, 490] width 251 height 25
type input "**********"
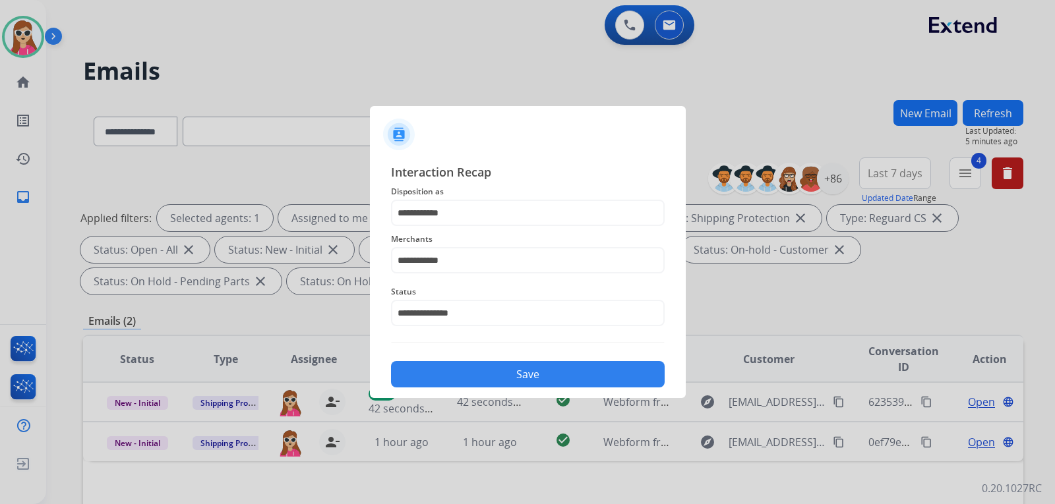
click at [452, 385] on button "Save" at bounding box center [528, 374] width 274 height 26
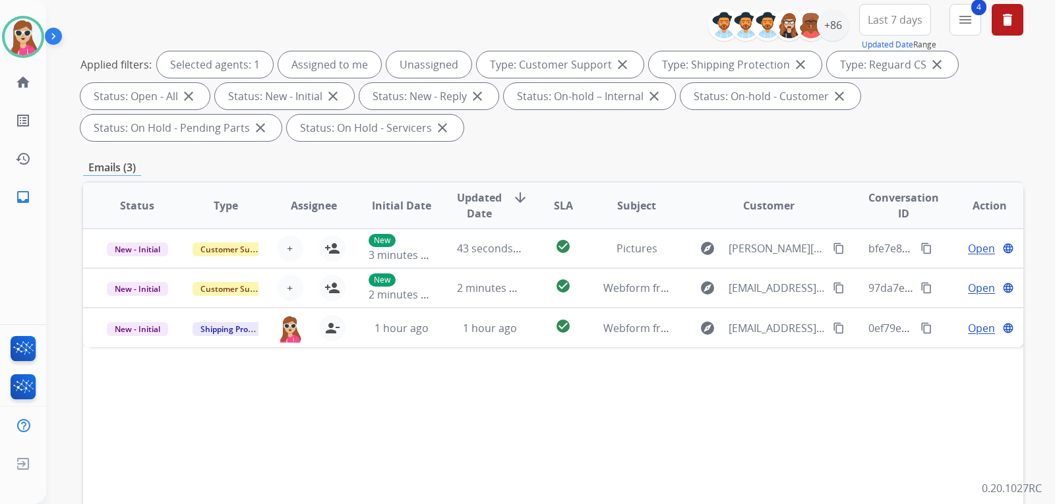
scroll to position [264, 0]
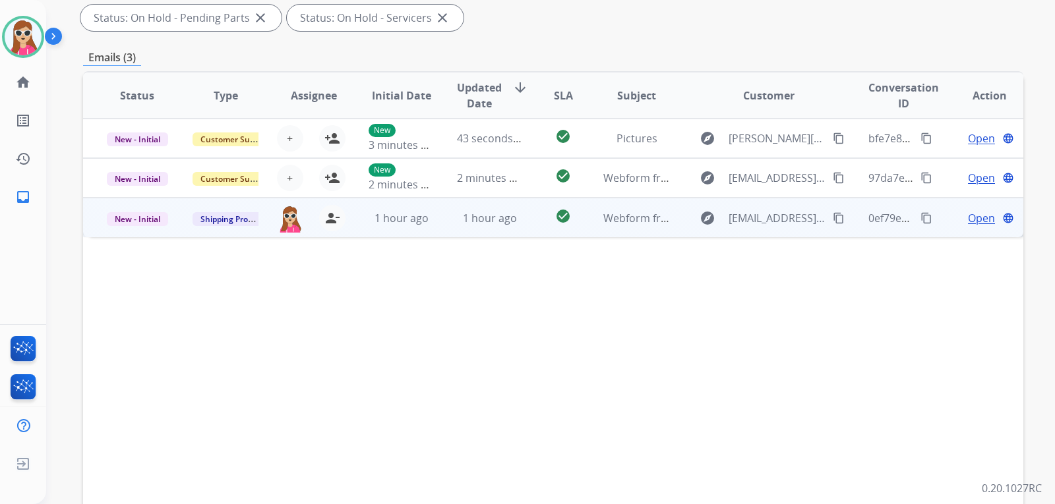
click at [531, 225] on td "check_circle" at bounding box center [552, 218] width 59 height 40
click at [978, 214] on span "Open" at bounding box center [981, 218] width 27 height 16
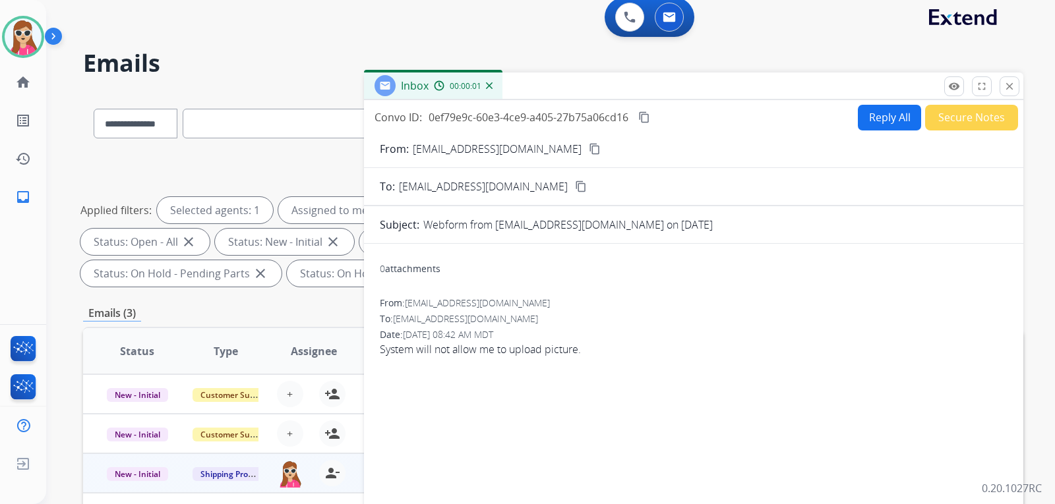
scroll to position [0, 0]
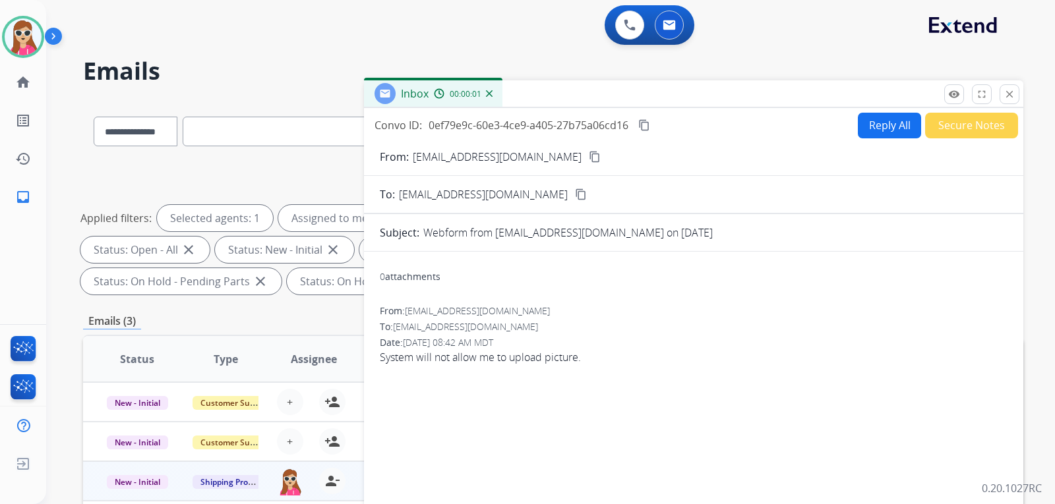
click at [864, 129] on button "Reply All" at bounding box center [889, 126] width 63 height 26
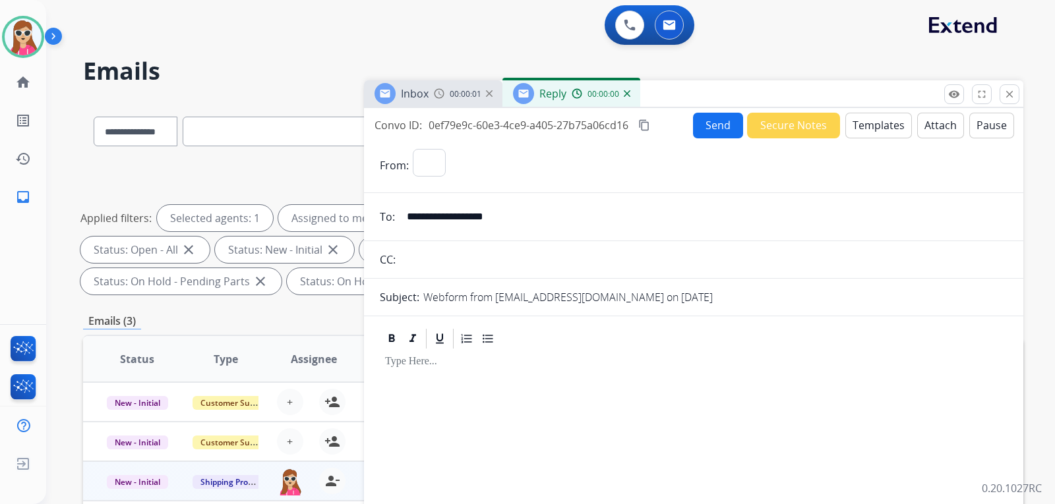
select select "**********"
click at [867, 121] on button "Templates" at bounding box center [878, 126] width 67 height 26
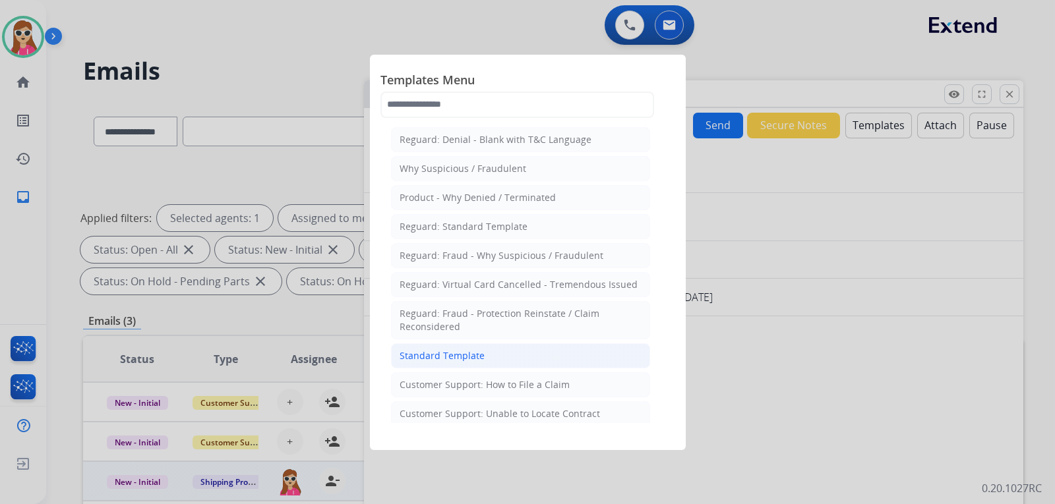
click at [529, 352] on li "Standard Template" at bounding box center [520, 355] width 259 height 25
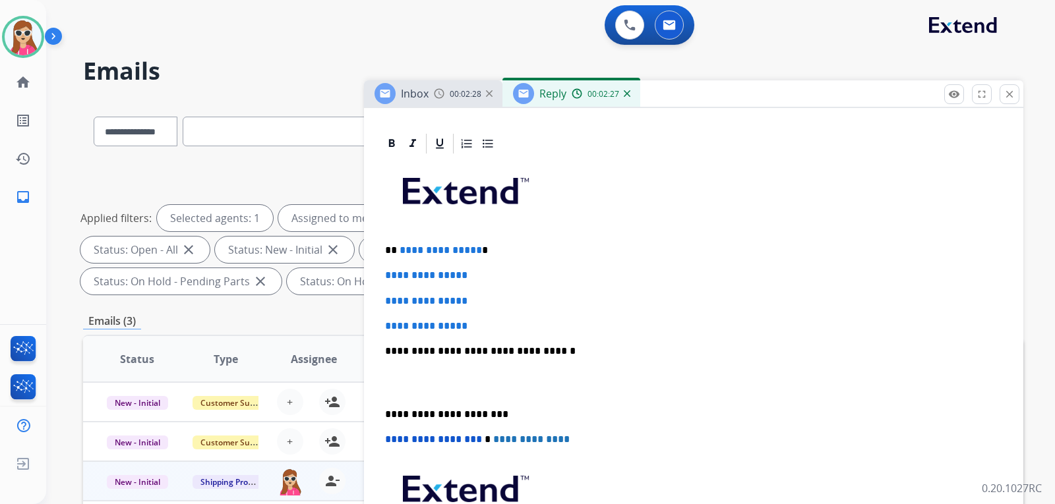
scroll to position [289, 0]
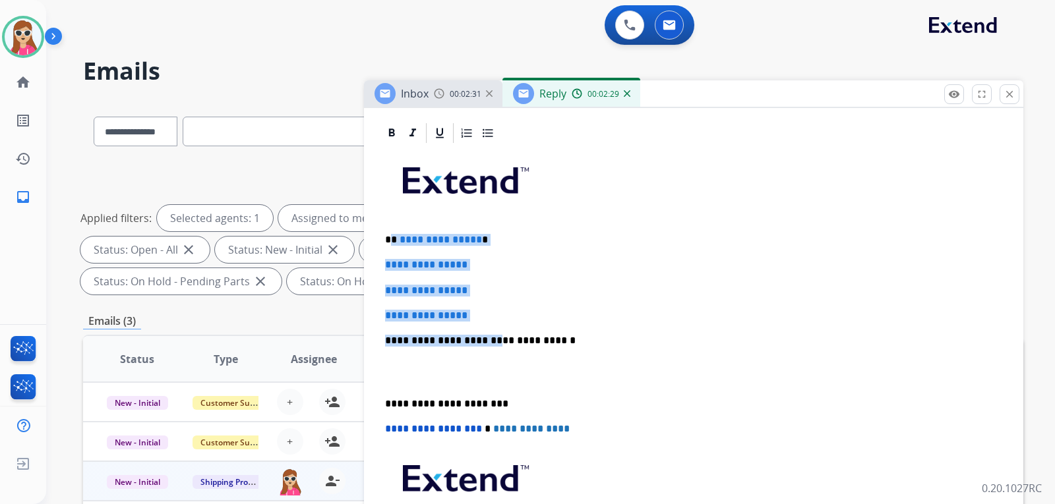
drag, startPoint x: 392, startPoint y: 240, endPoint x: 480, endPoint y: 326, distance: 123.1
click at [482, 323] on div "**********" at bounding box center [694, 372] width 628 height 454
click at [483, 321] on p "**********" at bounding box center [693, 316] width 617 height 12
drag, startPoint x: 481, startPoint y: 317, endPoint x: 390, endPoint y: 238, distance: 121.1
click at [390, 238] on div "**********" at bounding box center [694, 372] width 628 height 454
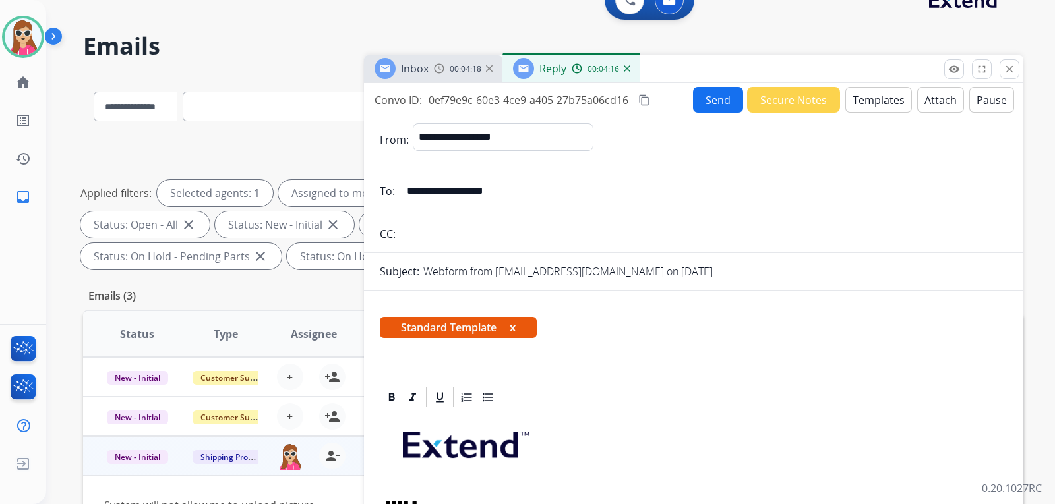
scroll to position [0, 0]
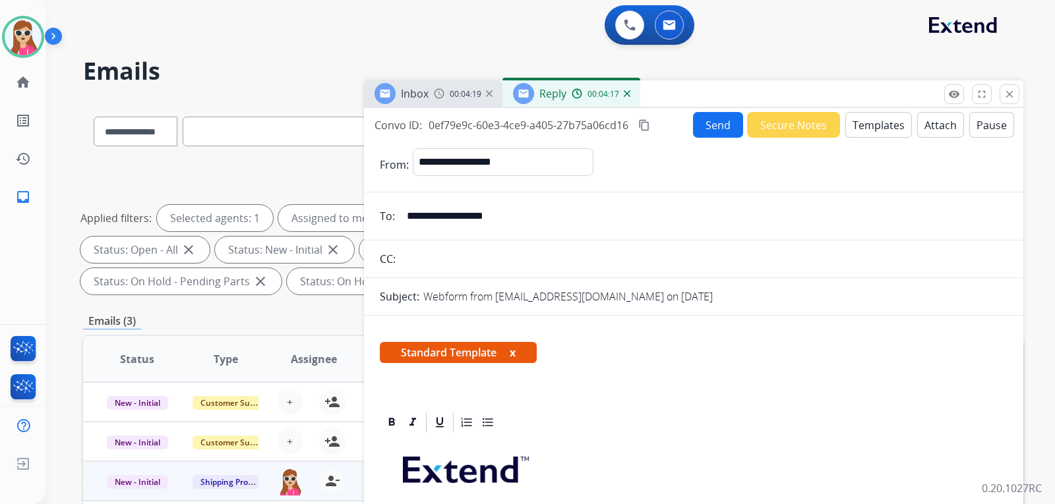
click at [709, 128] on button "Send" at bounding box center [718, 125] width 50 height 26
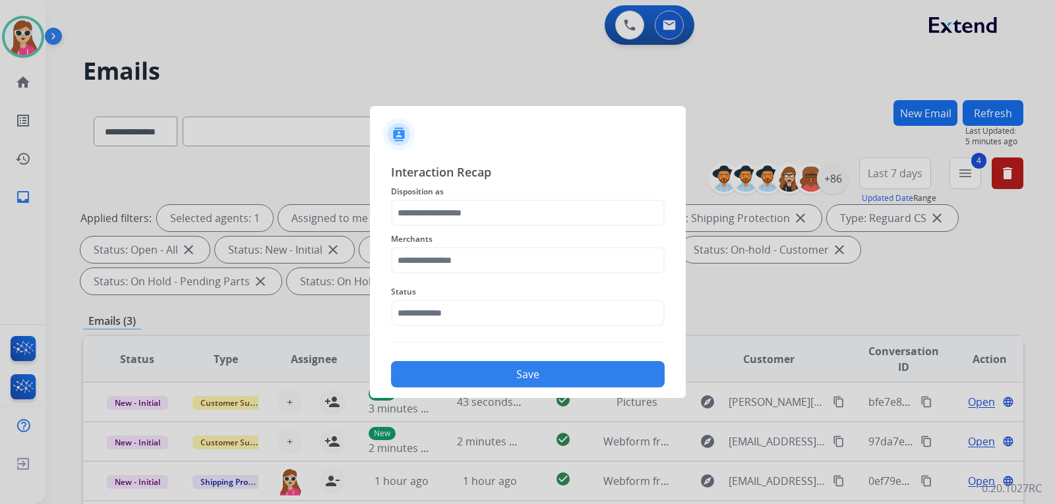
click at [504, 233] on span "Merchants" at bounding box center [528, 239] width 274 height 16
click at [493, 223] on input "text" at bounding box center [528, 213] width 274 height 26
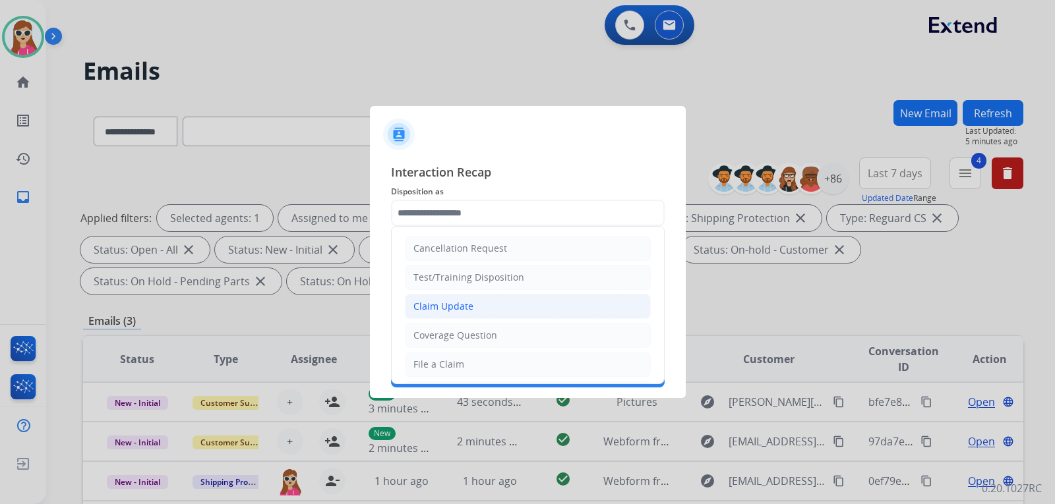
click at [448, 310] on div "Claim Update" at bounding box center [443, 306] width 60 height 13
type input "**********"
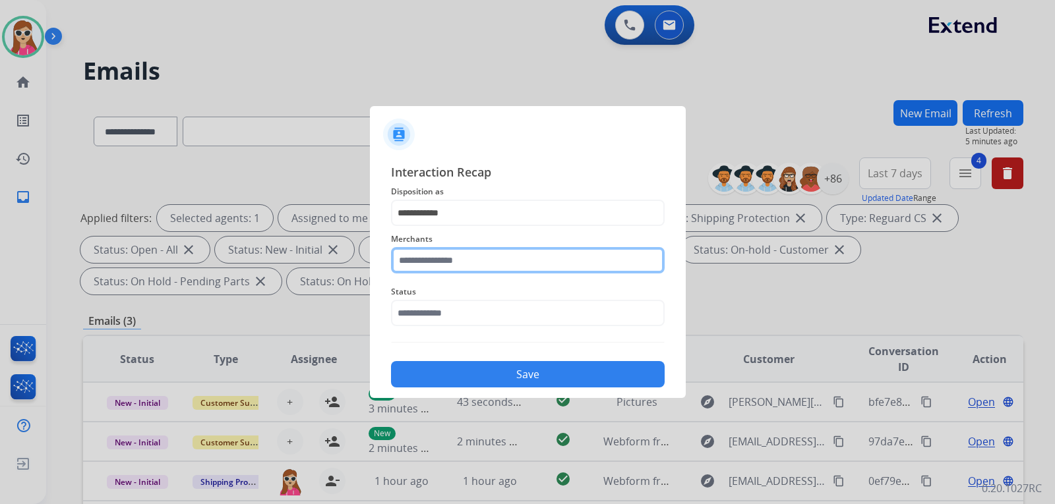
click at [445, 269] on input "text" at bounding box center [528, 260] width 274 height 26
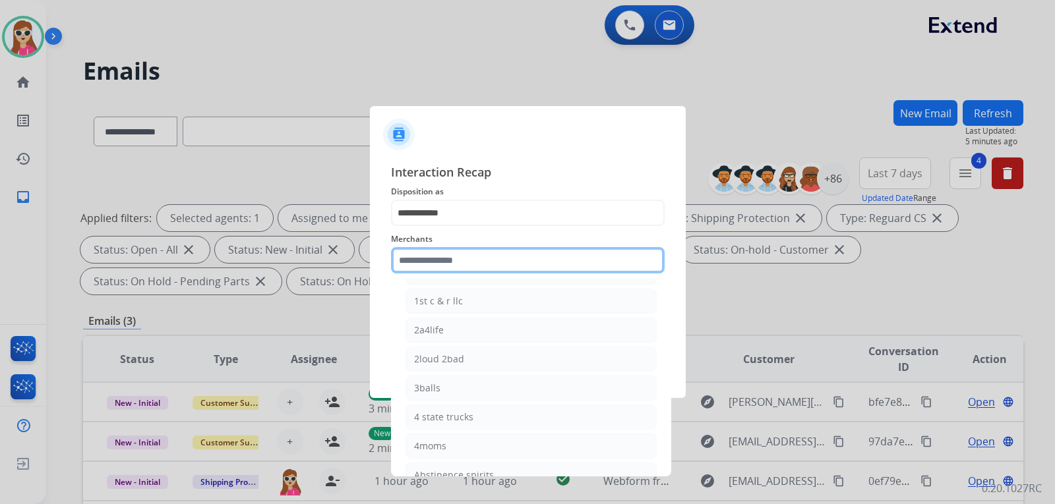
scroll to position [66, 0]
click at [501, 267] on input "text" at bounding box center [528, 260] width 274 height 26
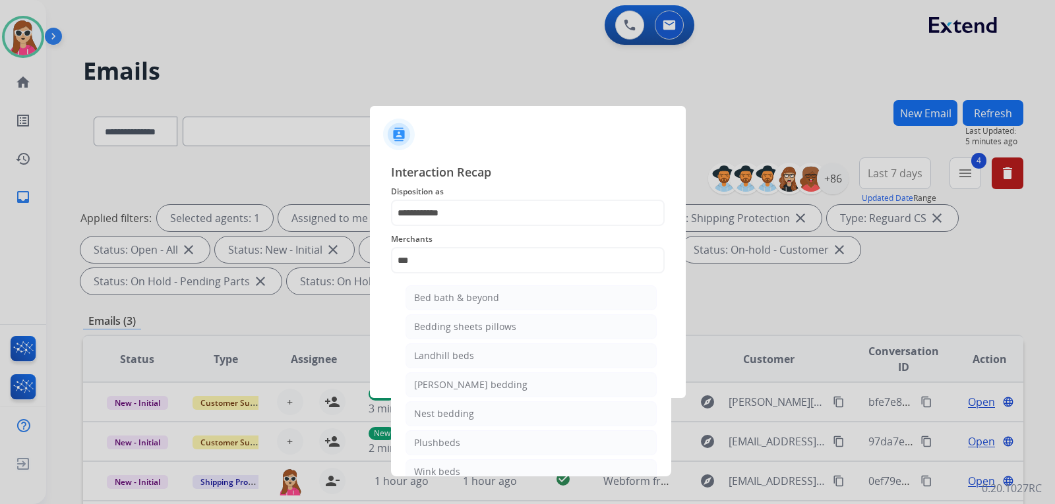
click at [506, 309] on li "Bed bath & beyond" at bounding box center [530, 297] width 251 height 25
type input "**********"
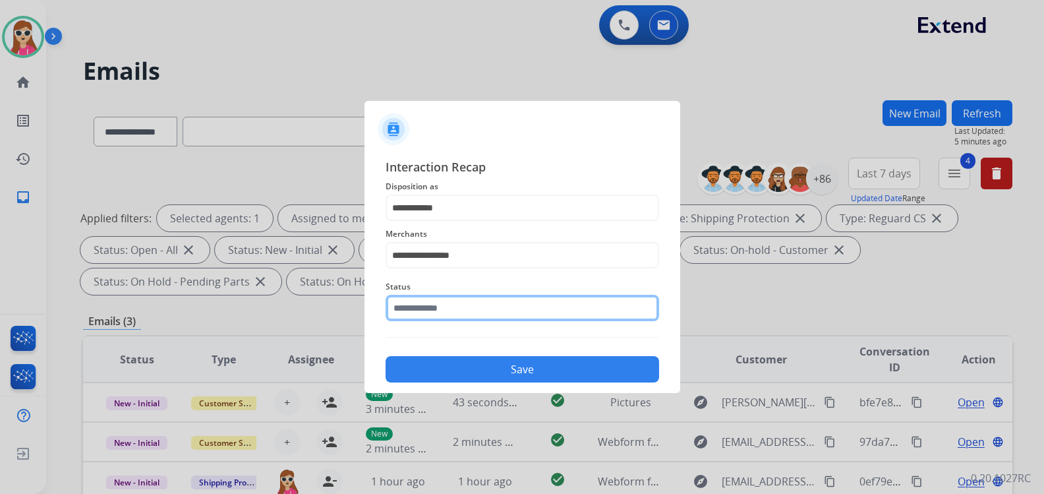
click at [510, 318] on input "text" at bounding box center [523, 308] width 274 height 26
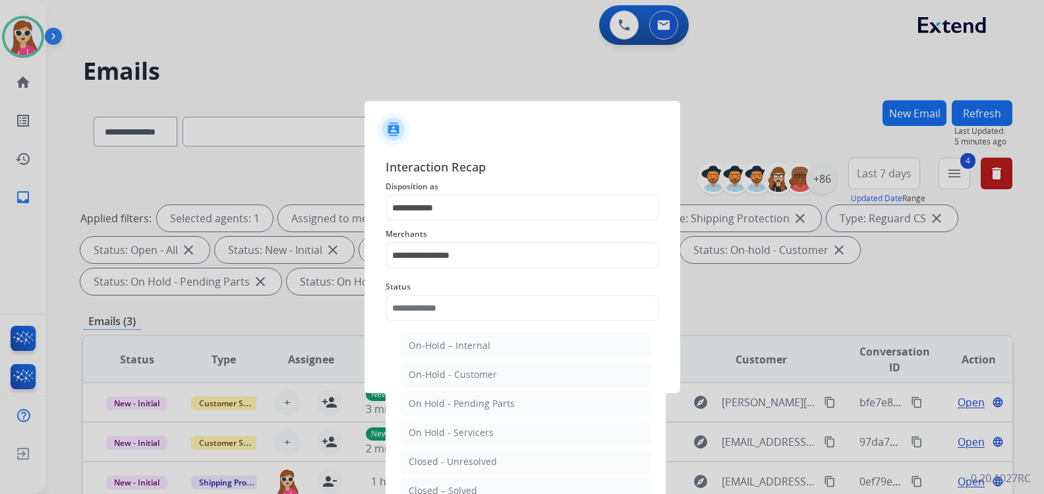
click at [467, 484] on li "Closed – Solved" at bounding box center [525, 490] width 251 height 25
type input "**********"
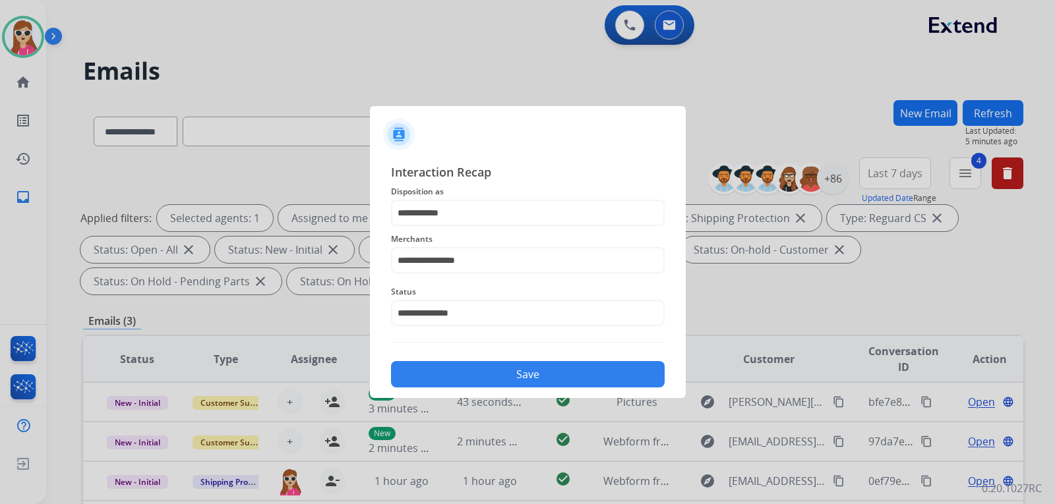
click at [492, 376] on button "Save" at bounding box center [528, 374] width 274 height 26
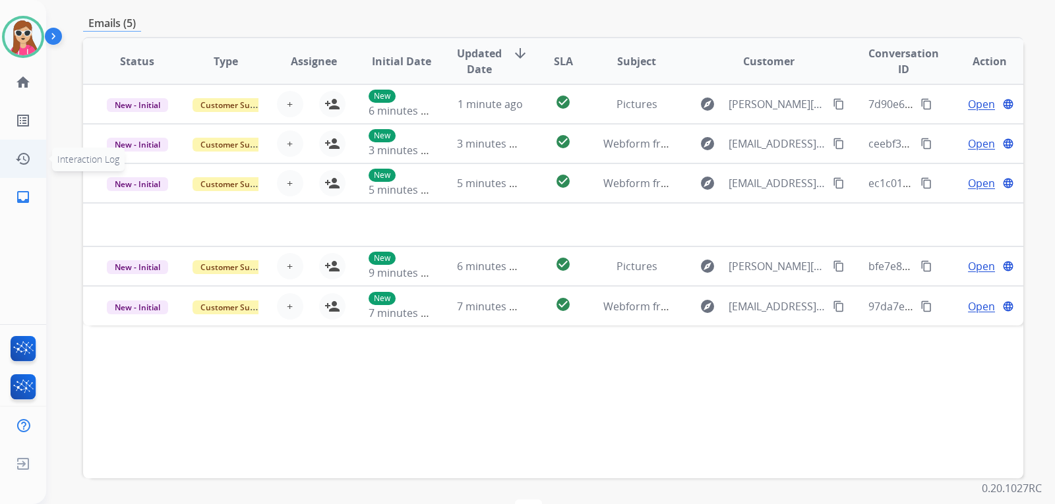
scroll to position [275, 0]
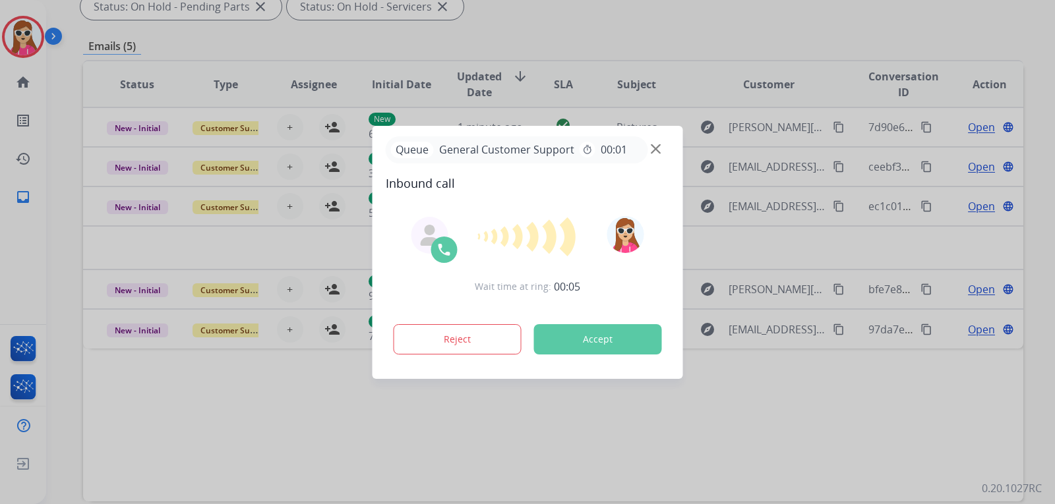
click at [566, 346] on button "Accept" at bounding box center [598, 339] width 128 height 30
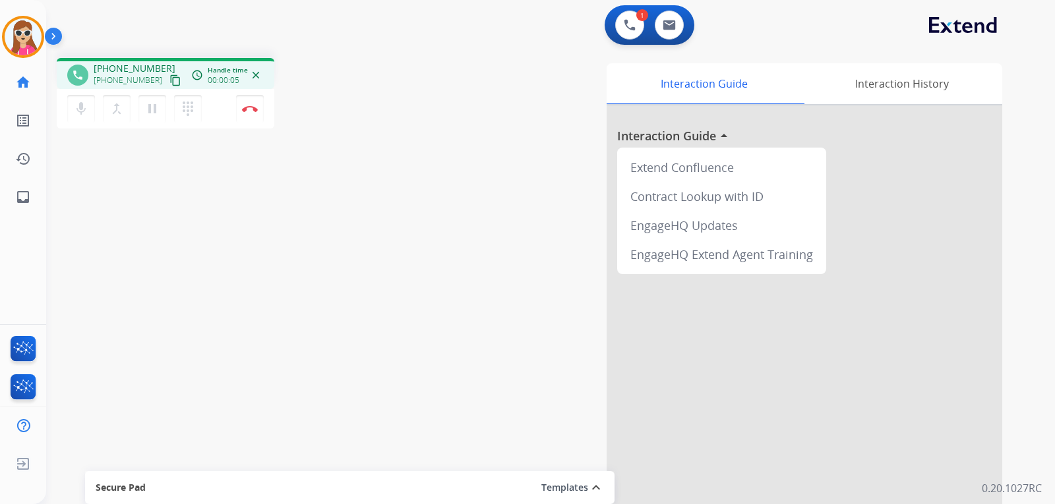
click at [169, 80] on mat-icon "content_copy" at bounding box center [175, 80] width 12 height 12
click at [169, 82] on mat-icon "content_copy" at bounding box center [175, 80] width 12 height 12
click at [251, 119] on button "Disconnect" at bounding box center [250, 109] width 28 height 28
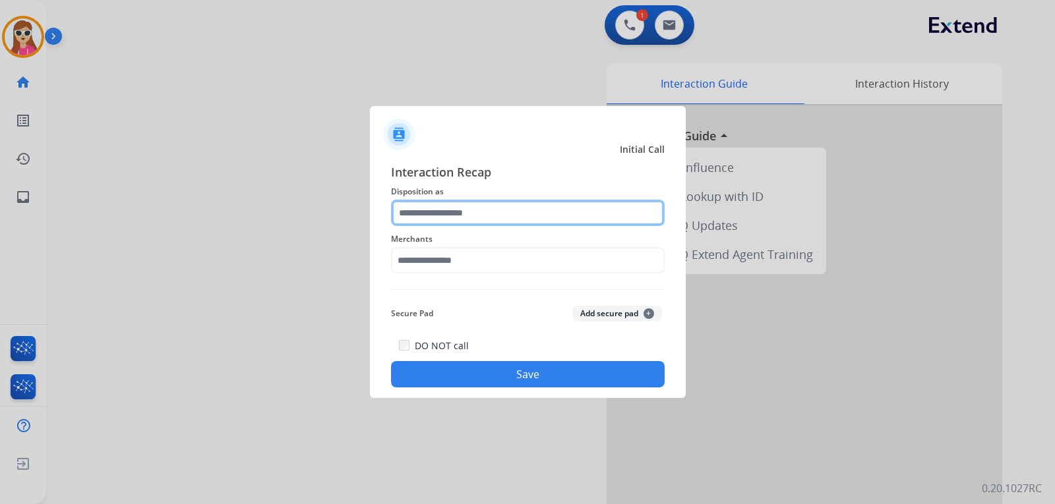
click at [523, 218] on input "text" at bounding box center [528, 213] width 274 height 26
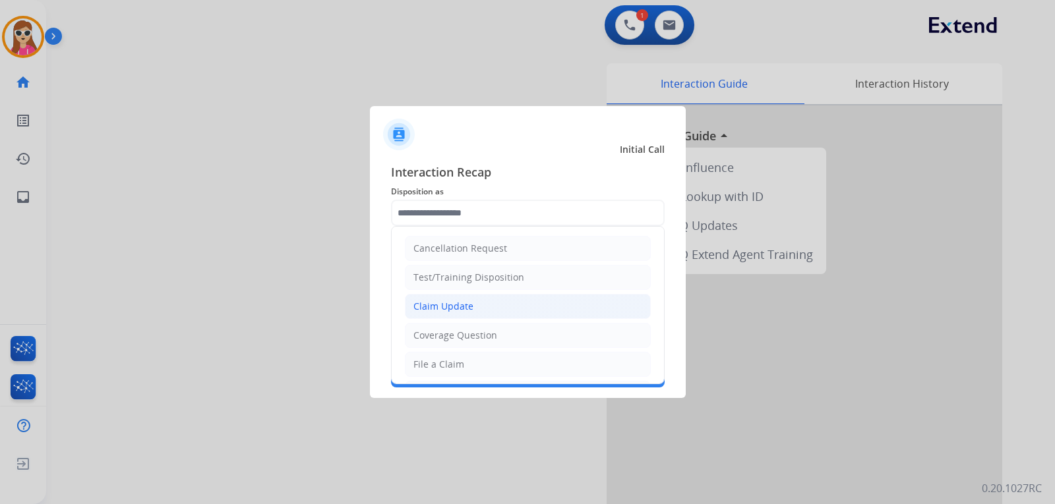
click at [476, 311] on li "Claim Update" at bounding box center [528, 306] width 246 height 25
type input "**********"
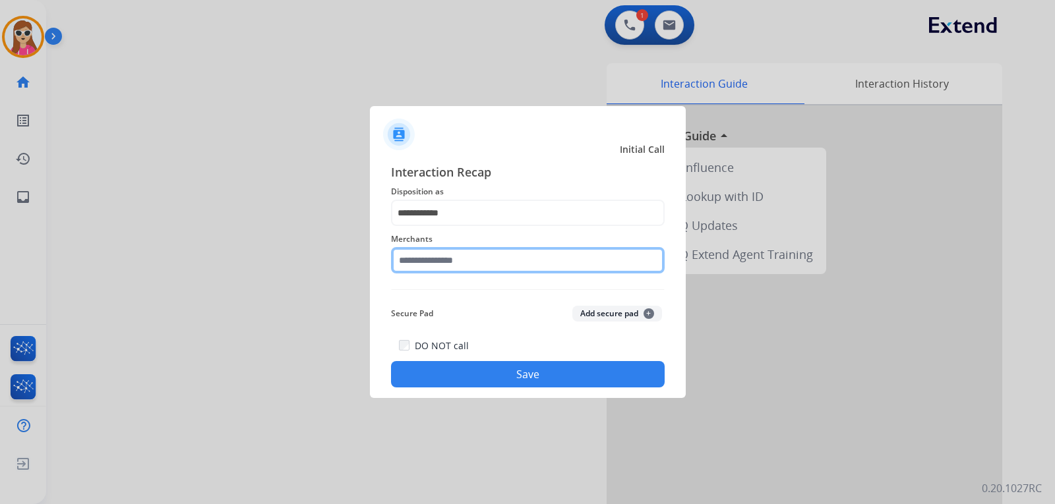
click at [459, 261] on input "text" at bounding box center [528, 260] width 274 height 26
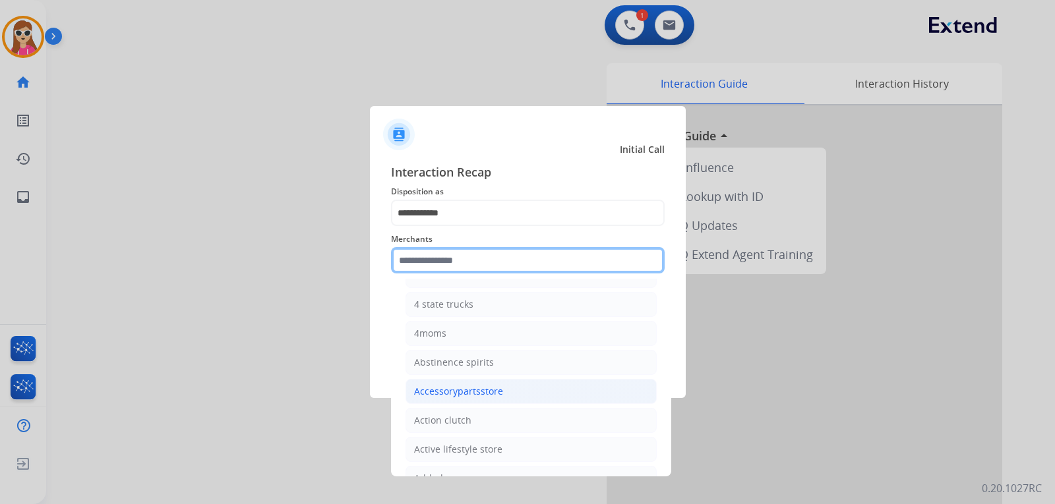
scroll to position [198, 0]
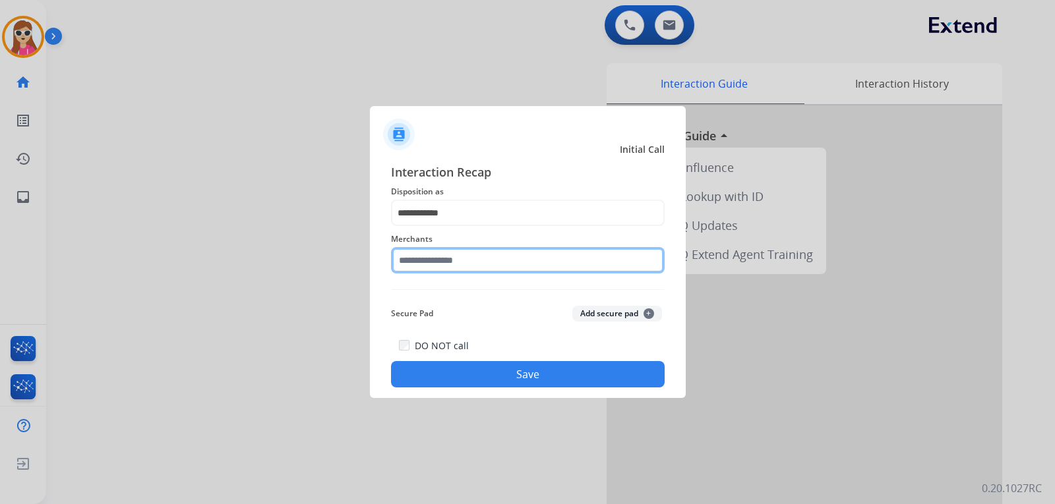
click at [427, 256] on input "text" at bounding box center [528, 260] width 274 height 26
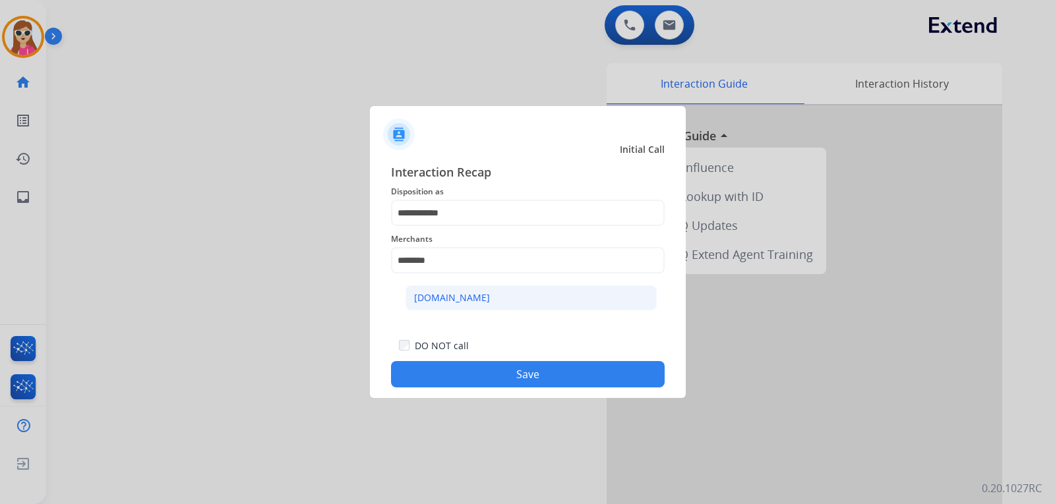
click at [452, 298] on div "[DOMAIN_NAME]" at bounding box center [452, 297] width 76 height 13
type input "**********"
click at [577, 375] on button "Save" at bounding box center [528, 374] width 274 height 26
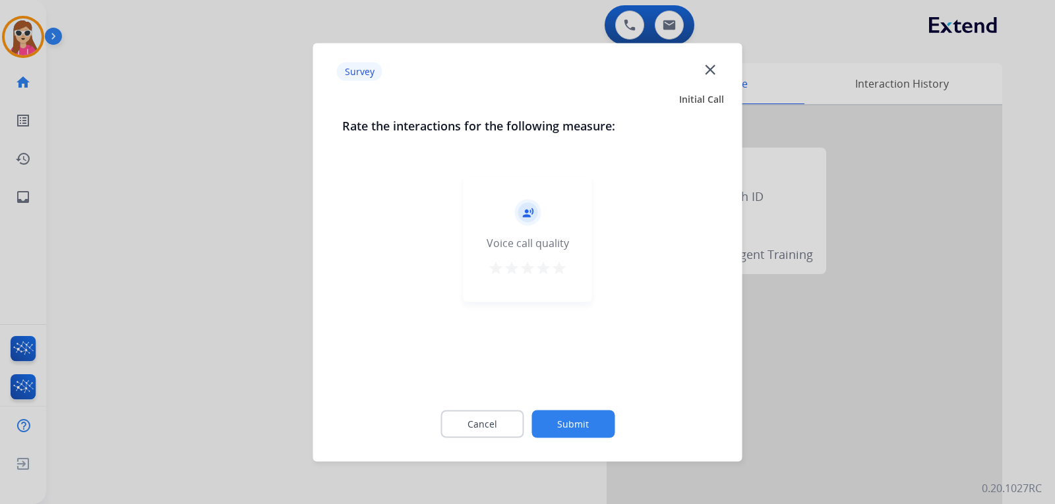
click at [570, 277] on div "record_voice_over Voice call quality star star star star star" at bounding box center [527, 239] width 129 height 125
click at [557, 262] on mat-icon "star" at bounding box center [559, 268] width 16 height 16
click at [593, 416] on button "Submit" at bounding box center [572, 424] width 83 height 28
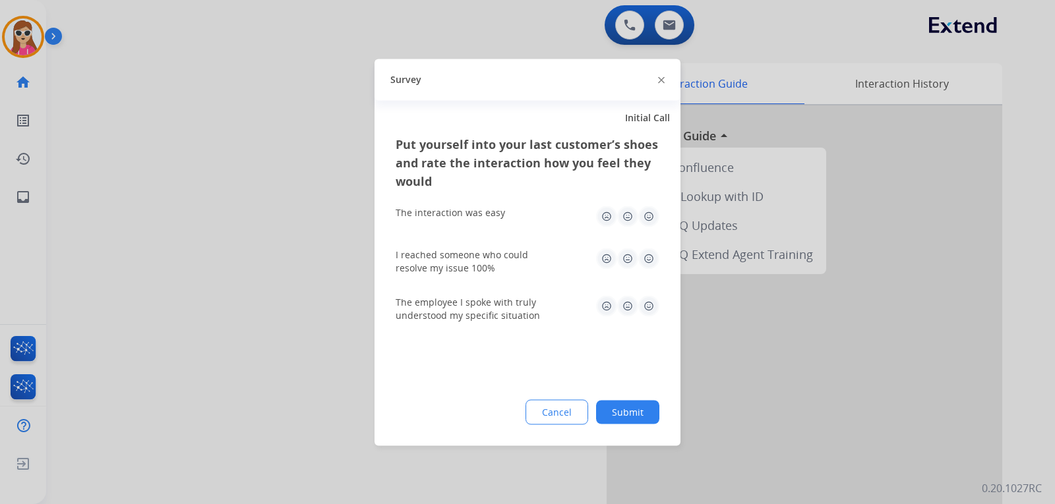
click at [655, 217] on img at bounding box center [648, 216] width 21 height 21
drag, startPoint x: 654, startPoint y: 260, endPoint x: 653, endPoint y: 285, distance: 25.1
click at [653, 260] on img at bounding box center [648, 258] width 21 height 21
click at [649, 301] on img at bounding box center [648, 305] width 21 height 21
click at [632, 402] on div "Put yourself into your last customer’s shoes and rate the interaction how you f…" at bounding box center [527, 289] width 306 height 311
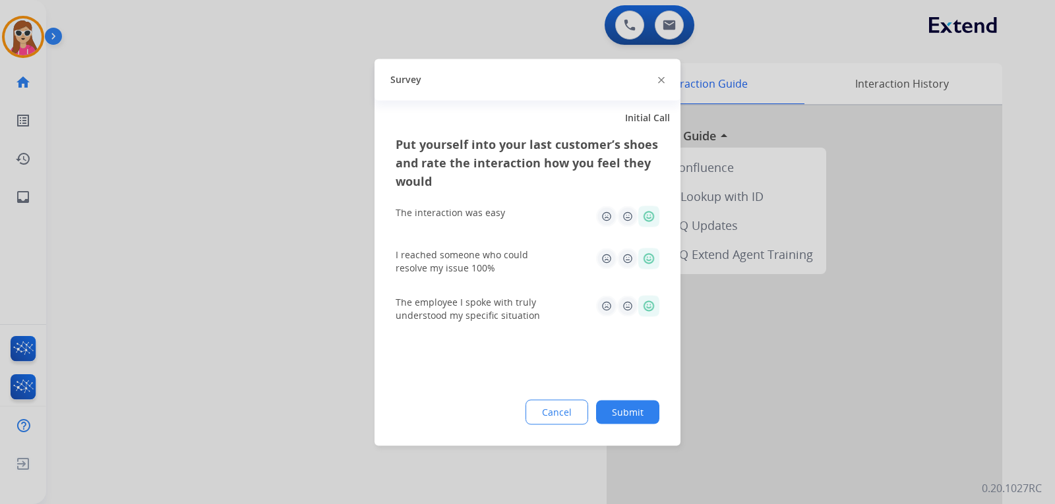
click at [638, 408] on button "Submit" at bounding box center [627, 412] width 63 height 24
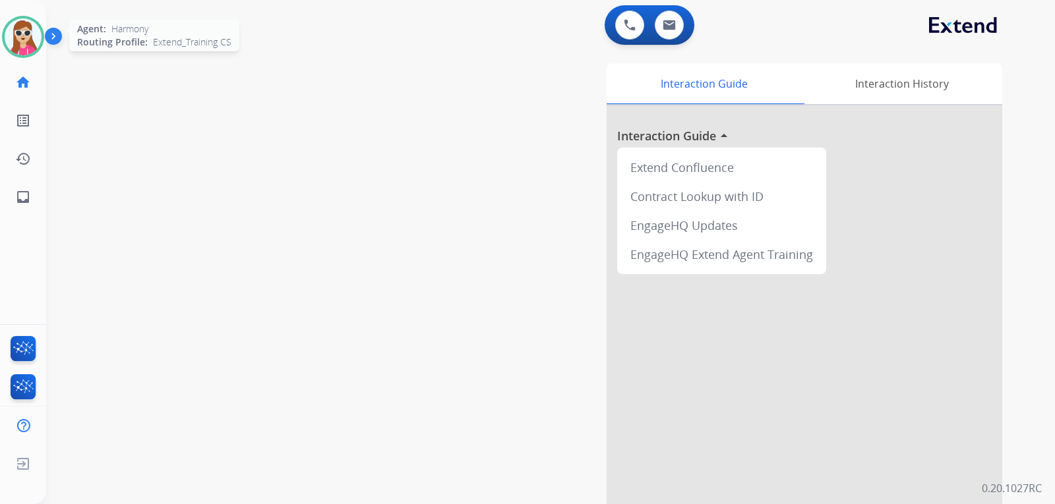
click at [35, 40] on img at bounding box center [23, 36] width 37 height 37
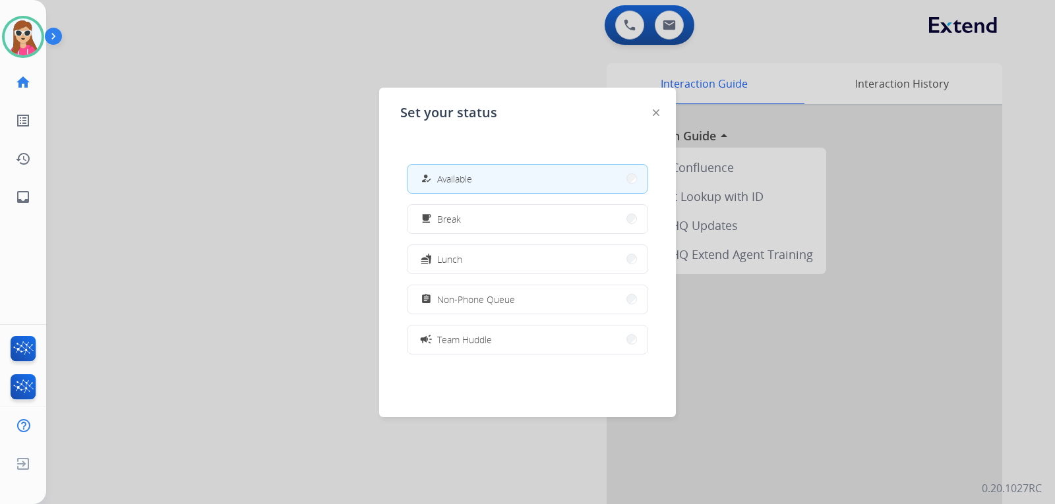
click at [653, 111] on img at bounding box center [656, 112] width 7 height 7
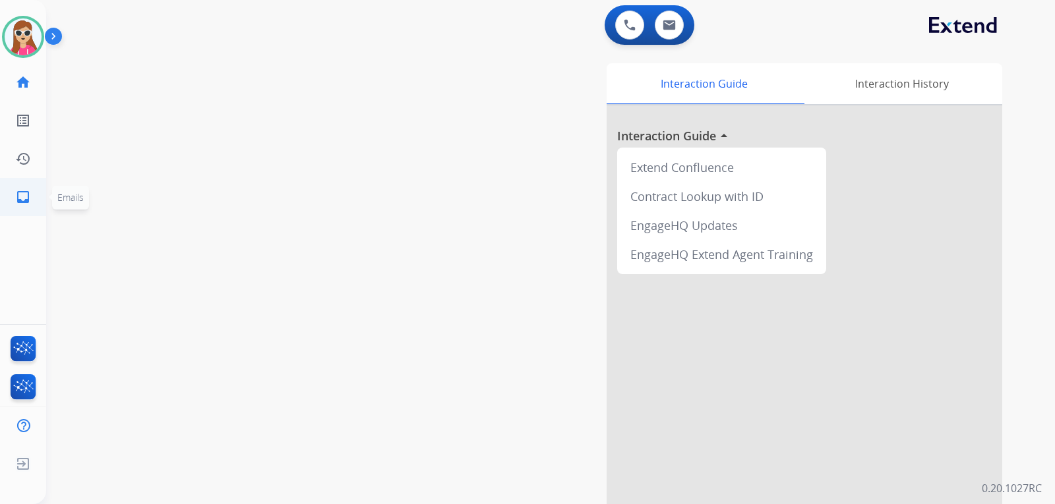
click at [18, 202] on mat-icon "inbox" at bounding box center [23, 197] width 16 height 16
select select "**********"
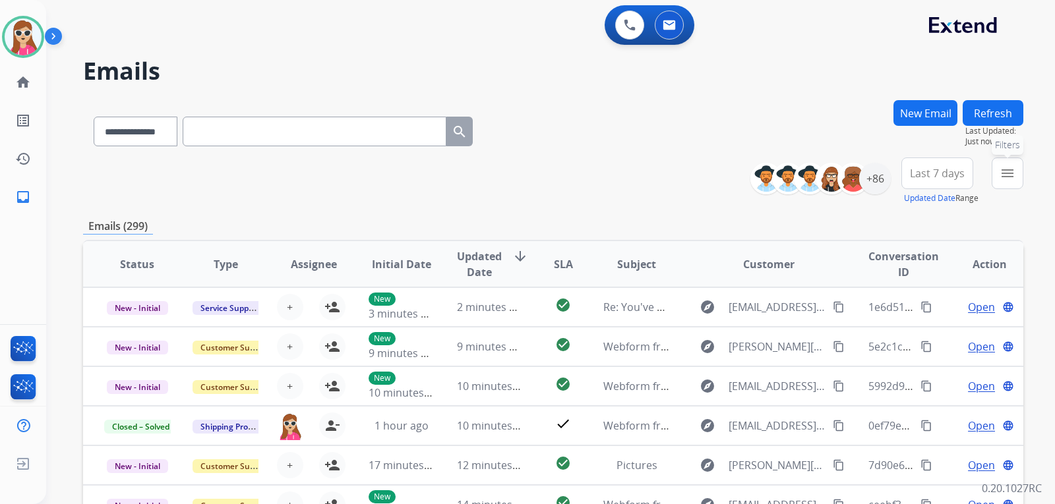
click at [997, 179] on button "menu Filters" at bounding box center [1008, 174] width 32 height 32
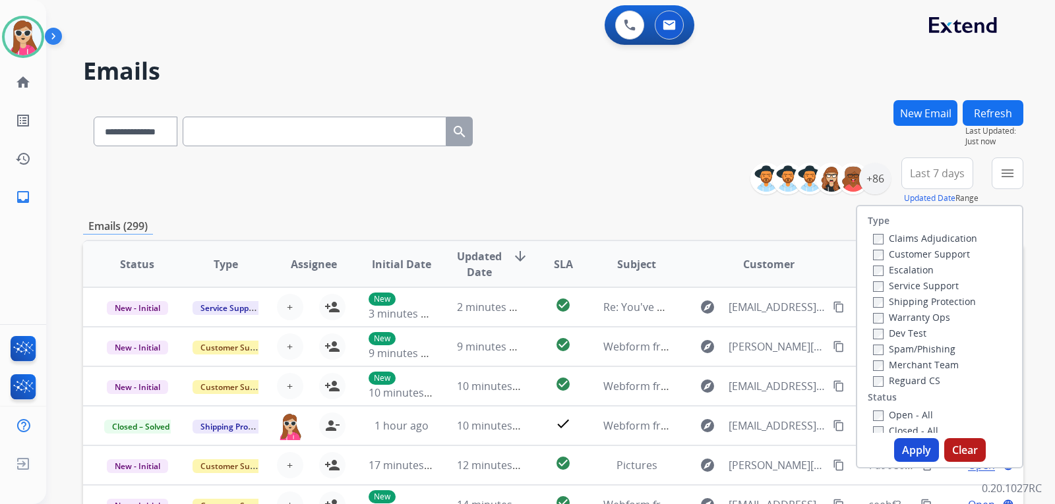
click at [921, 247] on div "Customer Support" at bounding box center [925, 254] width 104 height 16
drag, startPoint x: 927, startPoint y: 250, endPoint x: 921, endPoint y: 285, distance: 35.4
click at [927, 251] on label "Customer Support" at bounding box center [921, 254] width 97 height 13
click at [909, 299] on label "Shipping Protection" at bounding box center [924, 301] width 103 height 13
click at [904, 378] on label "Reguard CS" at bounding box center [906, 380] width 67 height 13
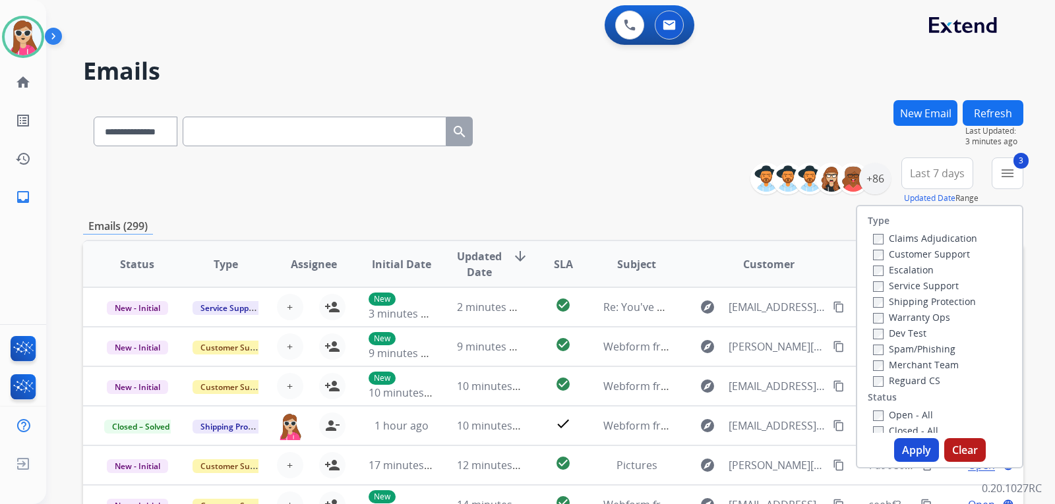
click at [911, 423] on div "Closed - All" at bounding box center [942, 431] width 138 height 16
click at [913, 418] on label "Open - All" at bounding box center [903, 415] width 60 height 13
click at [914, 452] on button "Apply" at bounding box center [916, 450] width 45 height 24
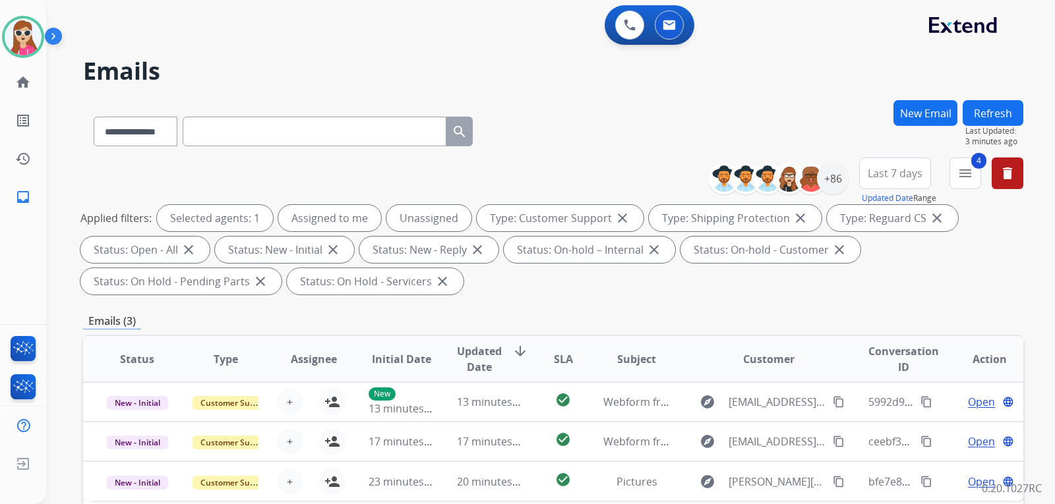
scroll to position [132, 0]
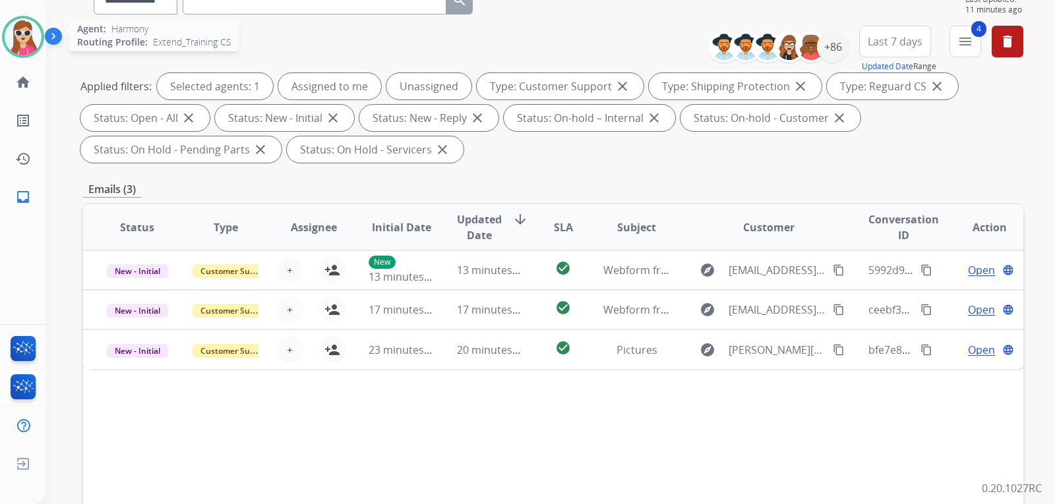
click at [39, 31] on img at bounding box center [23, 36] width 37 height 37
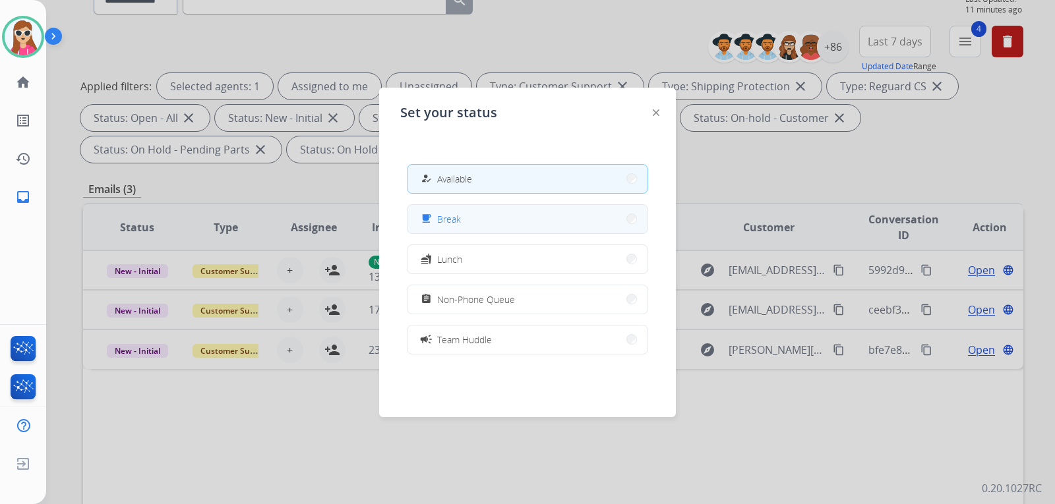
click at [493, 215] on button "free_breakfast Break" at bounding box center [527, 219] width 240 height 28
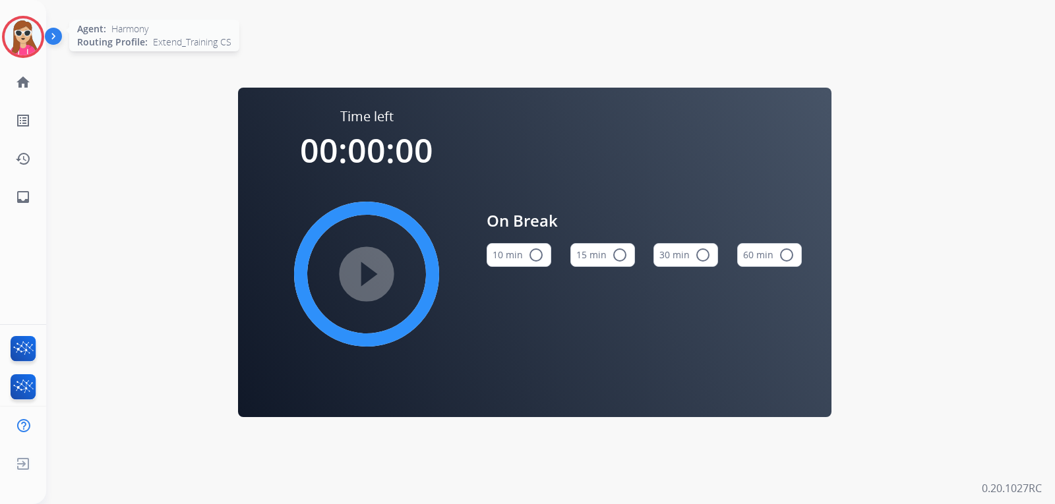
click at [22, 25] on img at bounding box center [23, 36] width 37 height 37
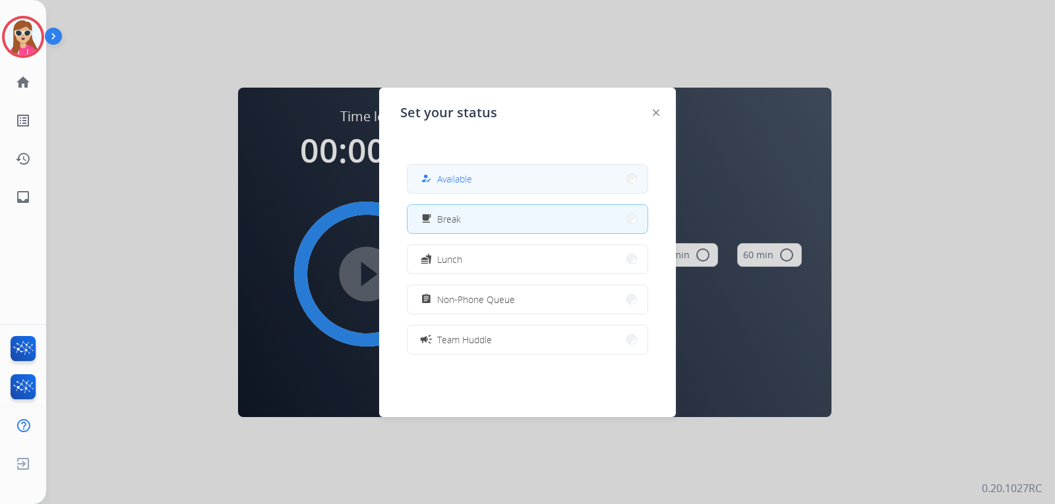
click at [494, 192] on button "how_to_reg Available" at bounding box center [527, 179] width 240 height 28
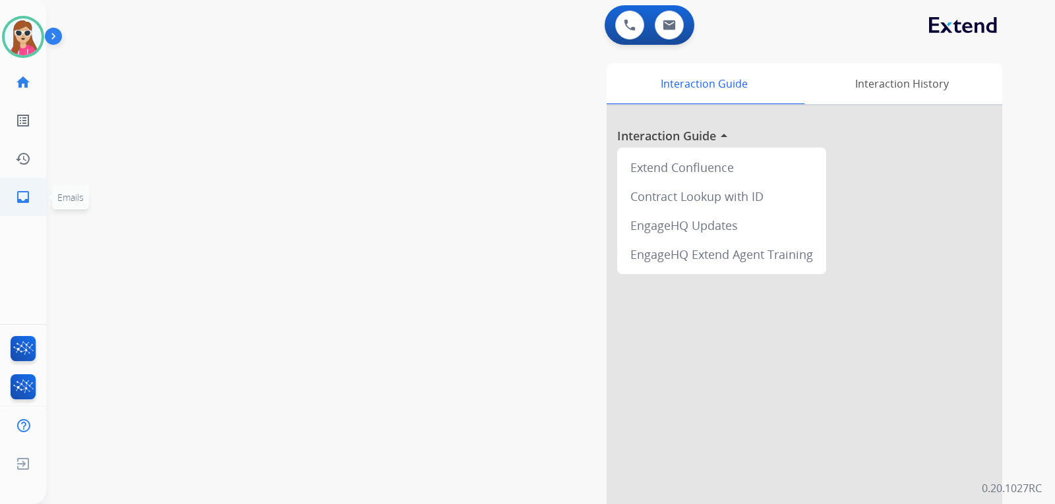
click at [32, 203] on link "inbox Emails" at bounding box center [23, 197] width 37 height 37
select select "**********"
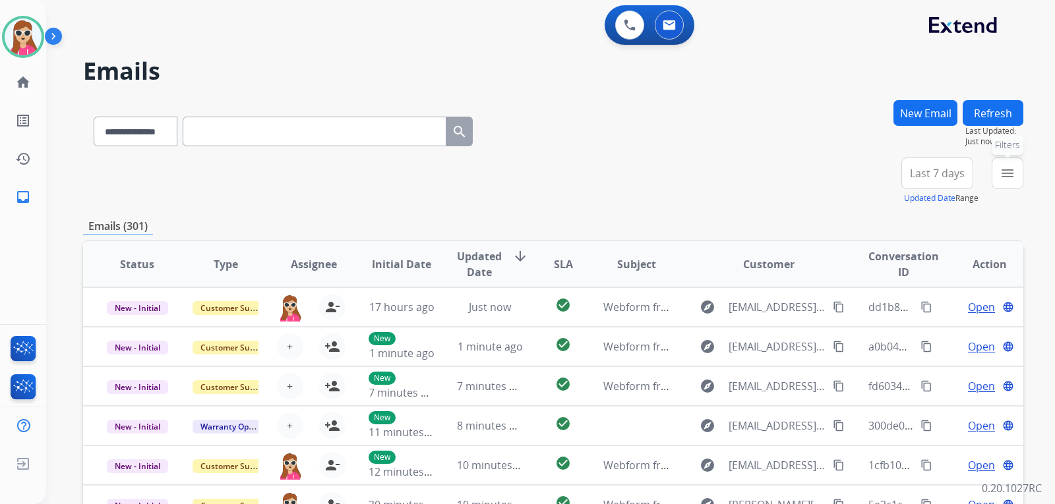
click at [1007, 170] on mat-icon "menu" at bounding box center [1007, 173] width 16 height 16
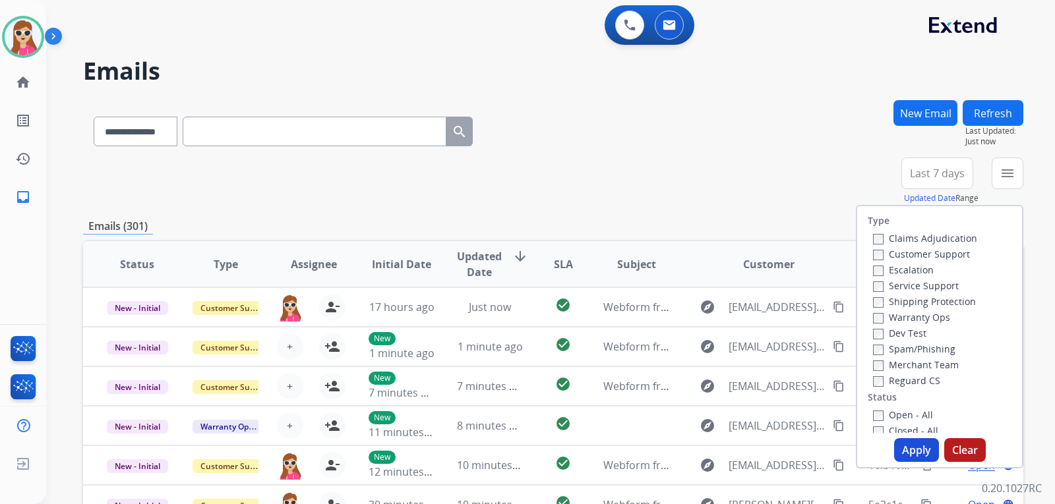
click at [942, 258] on label "Customer Support" at bounding box center [921, 254] width 97 height 13
click at [943, 303] on label "Shipping Protection" at bounding box center [924, 301] width 103 height 13
click at [907, 380] on label "Reguard CS" at bounding box center [906, 380] width 67 height 13
drag, startPoint x: 899, startPoint y: 416, endPoint x: 906, endPoint y: 428, distance: 13.6
click at [900, 415] on label "Open - All" at bounding box center [903, 415] width 60 height 13
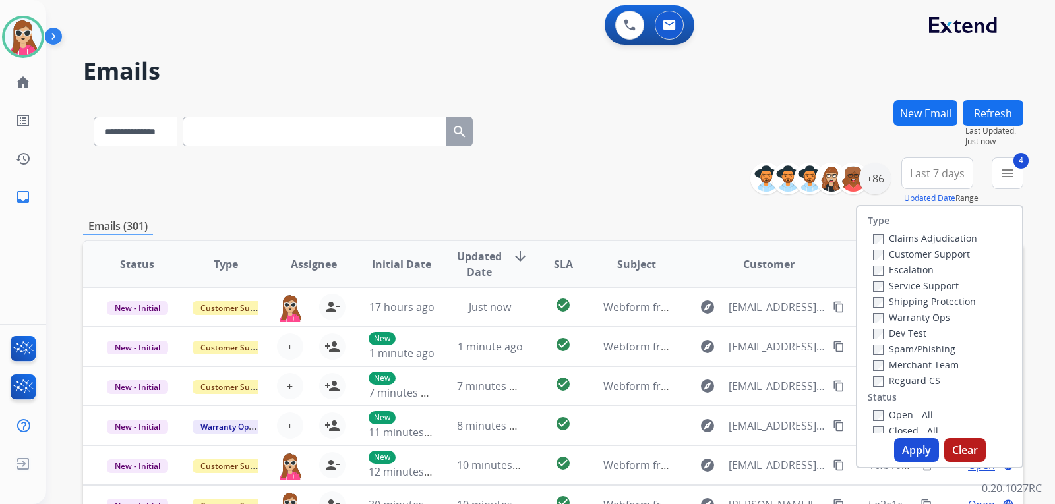
click at [908, 436] on div "Type Claims Adjudication Customer Support Escalation Service Support Shipping P…" at bounding box center [939, 337] width 167 height 264
click at [910, 457] on button "Apply" at bounding box center [916, 450] width 45 height 24
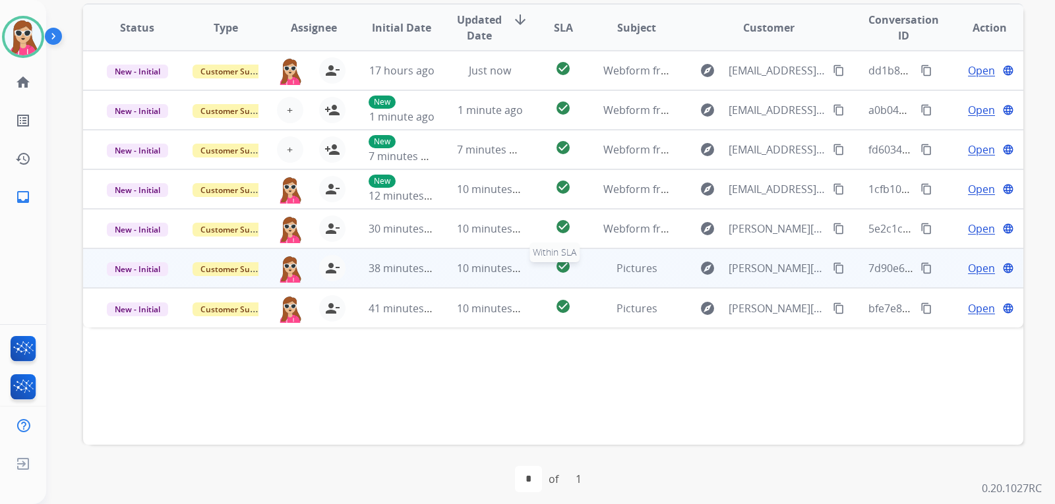
scroll to position [275, 0]
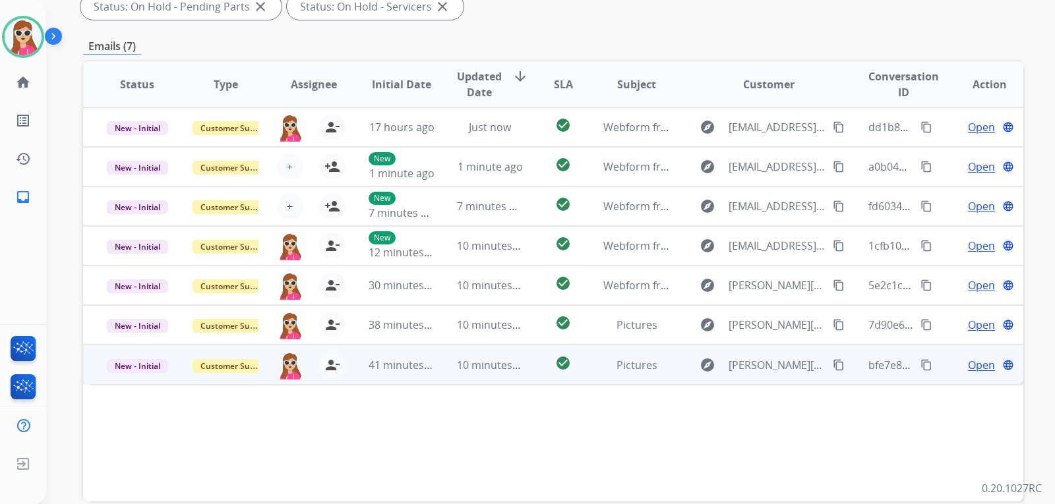
click at [525, 363] on td "check_circle" at bounding box center [552, 365] width 59 height 40
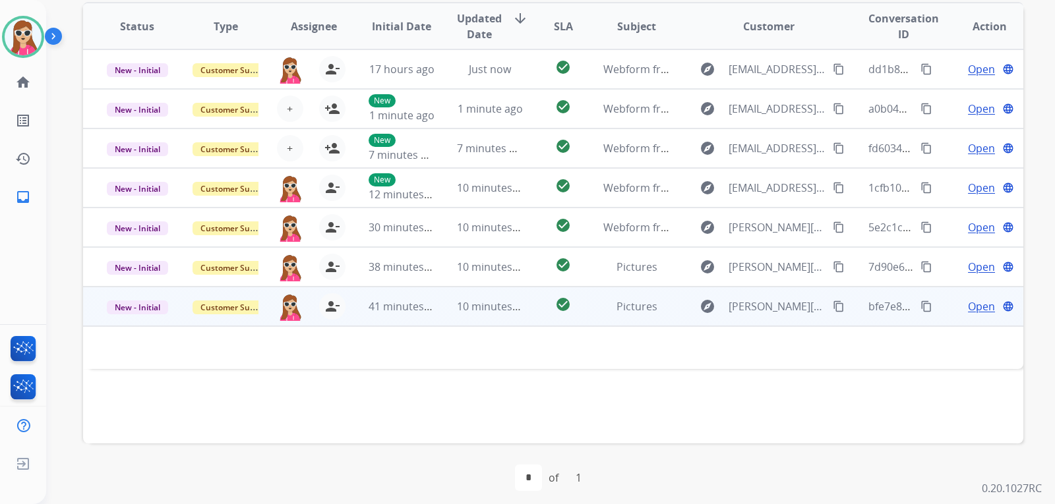
scroll to position [341, 0]
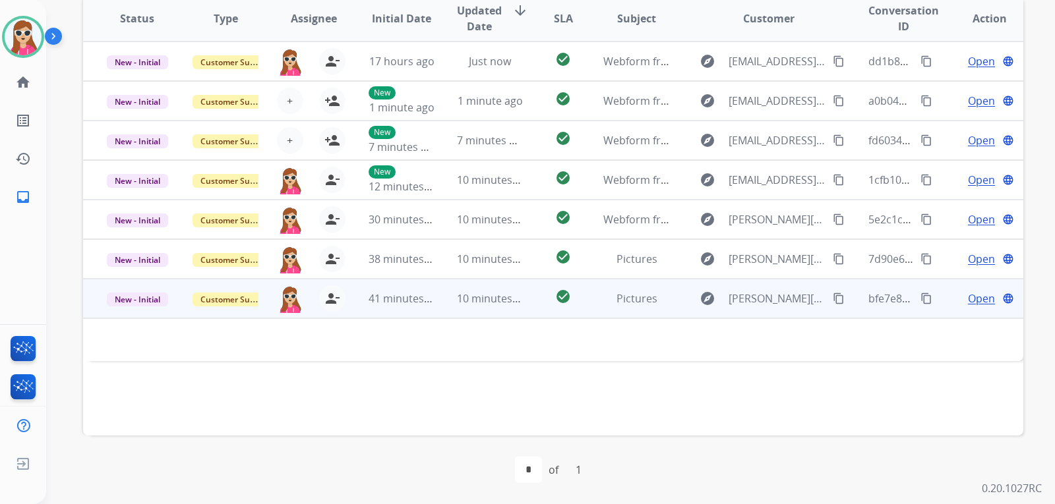
click at [582, 300] on td "Pictures" at bounding box center [626, 299] width 88 height 40
click at [986, 306] on div "Open language" at bounding box center [989, 299] width 67 height 16
click at [972, 297] on span "Open" at bounding box center [981, 299] width 27 height 16
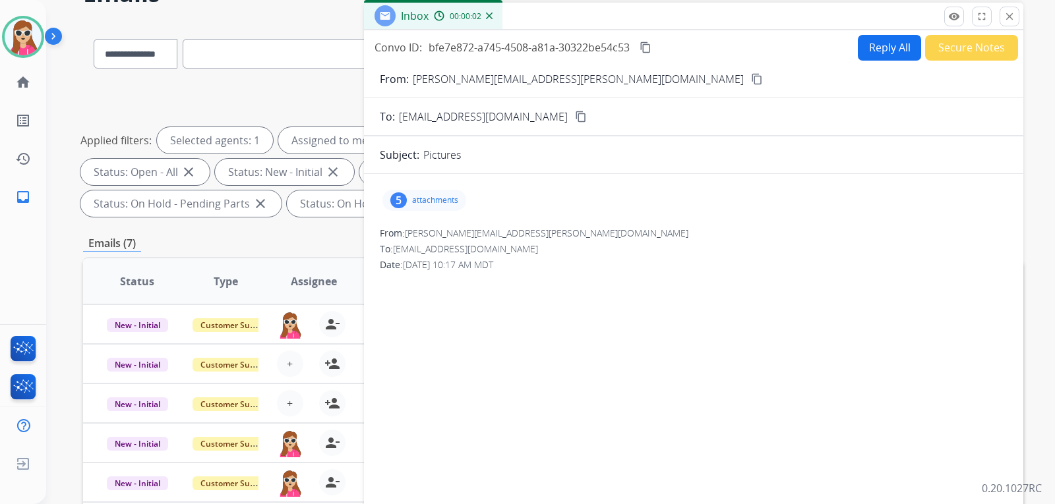
scroll to position [77, 0]
click at [751, 78] on mat-icon "content_copy" at bounding box center [757, 80] width 12 height 12
click at [895, 71] on form "From: [PERSON_NAME][EMAIL_ADDRESS][PERSON_NAME][DOMAIN_NAME] content_copy To: […" at bounding box center [693, 327] width 659 height 533
click at [894, 48] on button "Reply All" at bounding box center [889, 49] width 63 height 26
select select "**********"
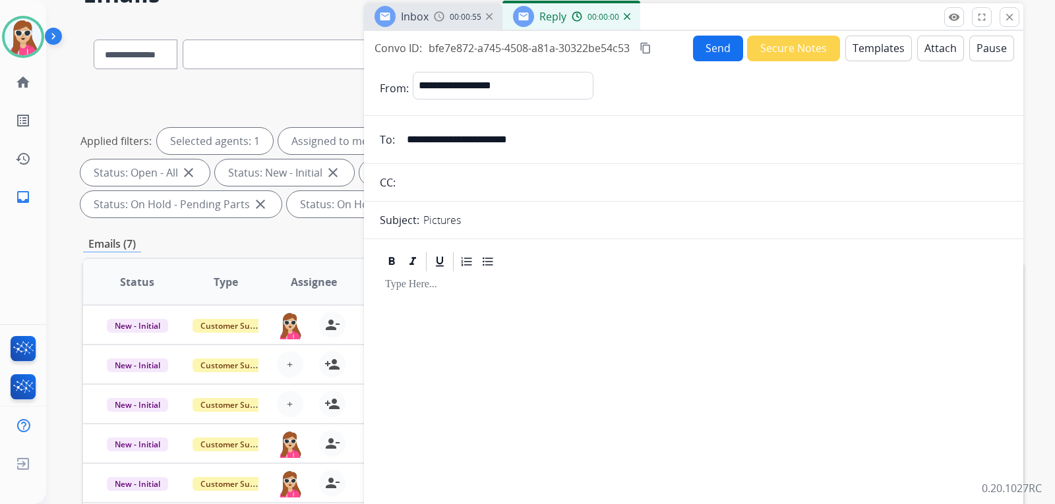
click at [901, 42] on button "Templates" at bounding box center [878, 49] width 67 height 26
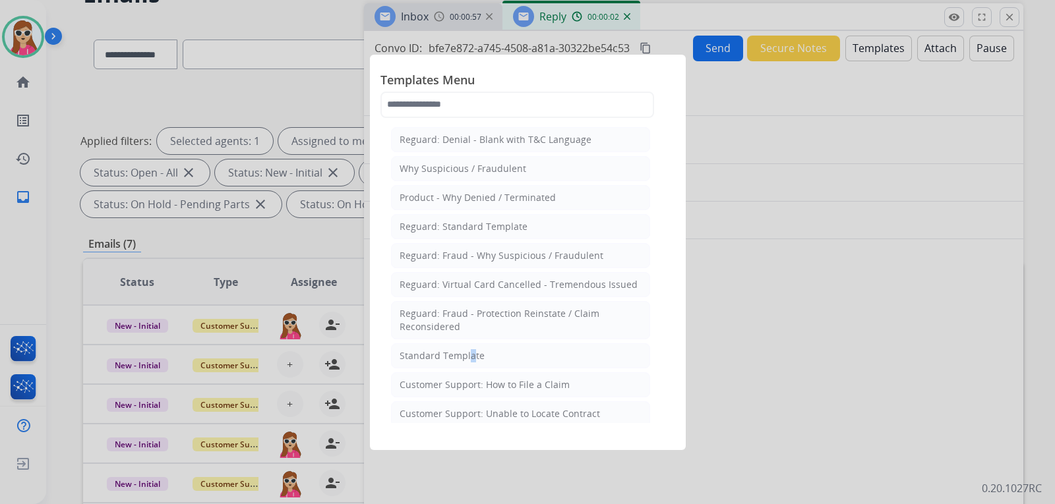
click at [467, 357] on div "Standard Template" at bounding box center [442, 355] width 85 height 13
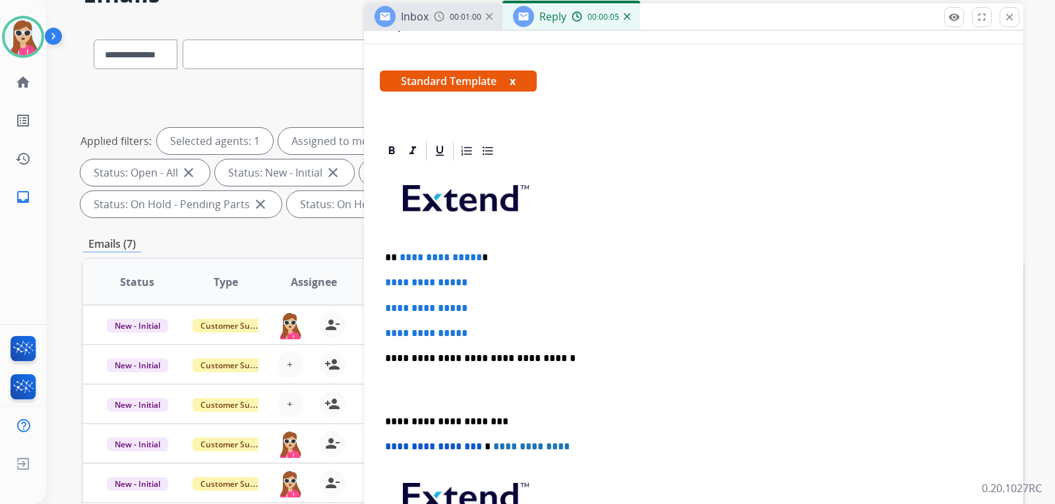
scroll to position [264, 0]
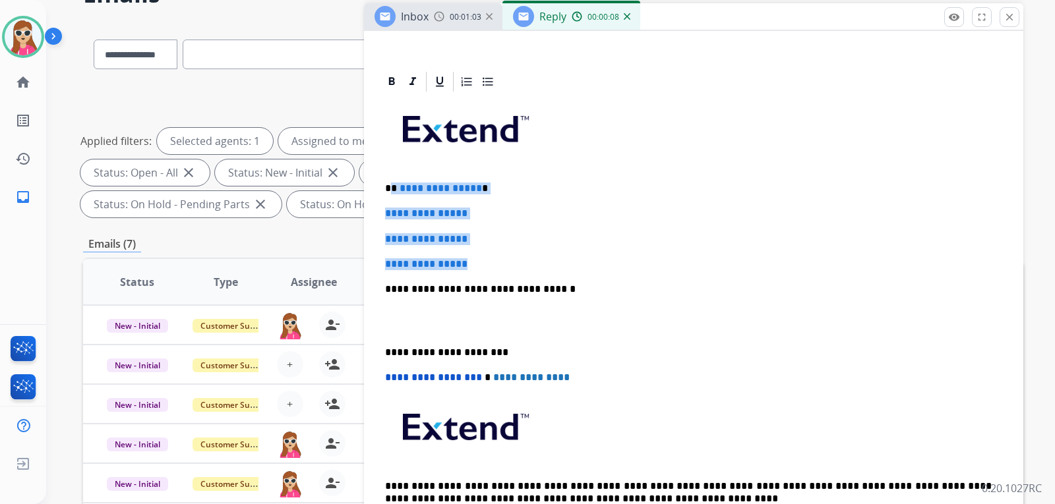
drag, startPoint x: 392, startPoint y: 187, endPoint x: 494, endPoint y: 260, distance: 125.7
click at [494, 262] on div "**********" at bounding box center [694, 321] width 628 height 454
click at [492, 260] on p "**********" at bounding box center [693, 264] width 617 height 12
drag, startPoint x: 485, startPoint y: 261, endPoint x: 396, endPoint y: 189, distance: 114.8
click at [396, 189] on div "**********" at bounding box center [694, 321] width 628 height 454
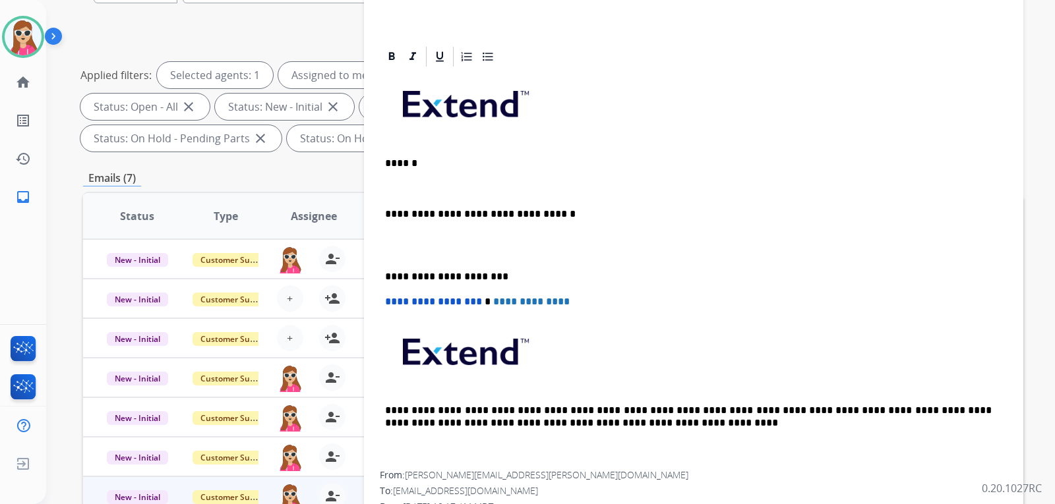
scroll to position [118, 0]
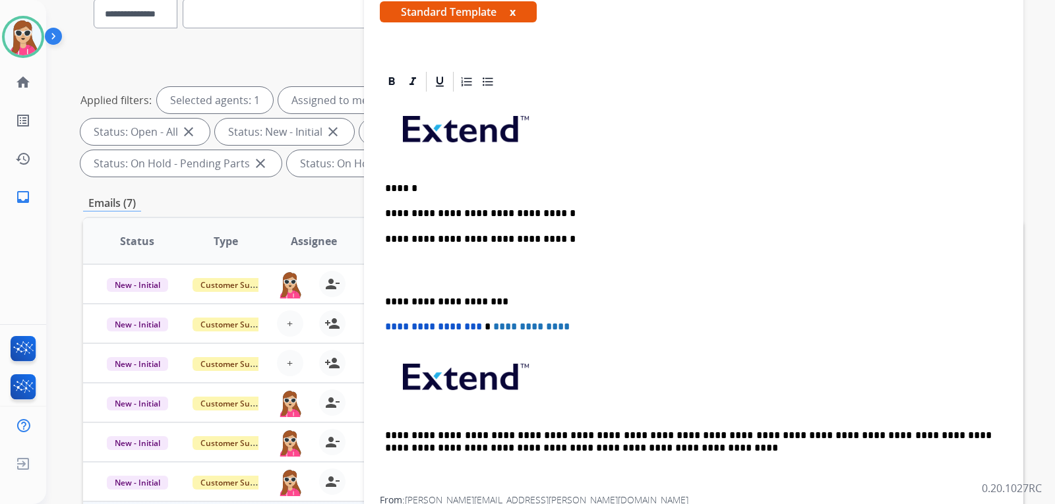
click at [498, 213] on p "**********" at bounding box center [688, 214] width 607 height 12
click at [554, 212] on p "**********" at bounding box center [688, 214] width 607 height 12
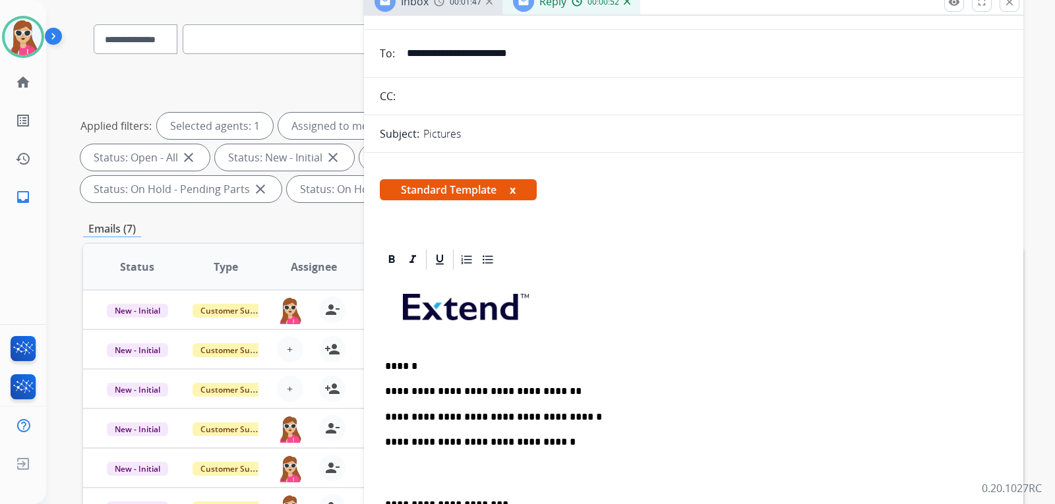
scroll to position [0, 0]
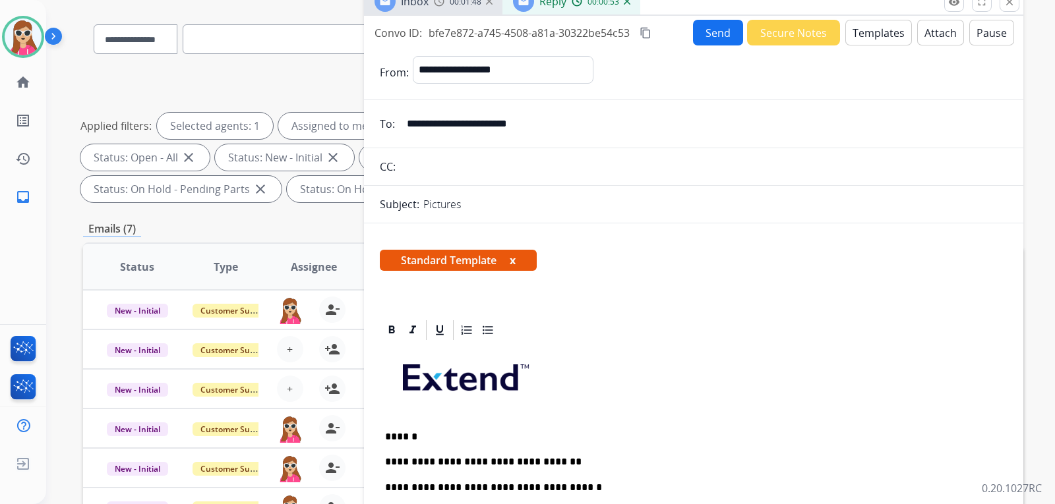
click at [703, 28] on button "Send" at bounding box center [718, 33] width 50 height 26
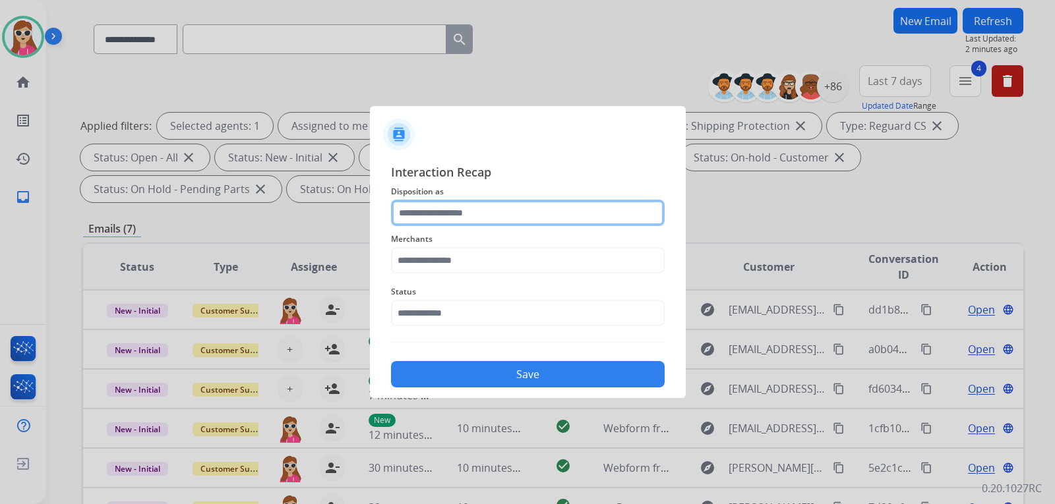
click at [483, 222] on input "text" at bounding box center [528, 213] width 274 height 26
click at [788, 146] on div at bounding box center [527, 252] width 1055 height 504
click at [521, 212] on input "text" at bounding box center [528, 213] width 274 height 26
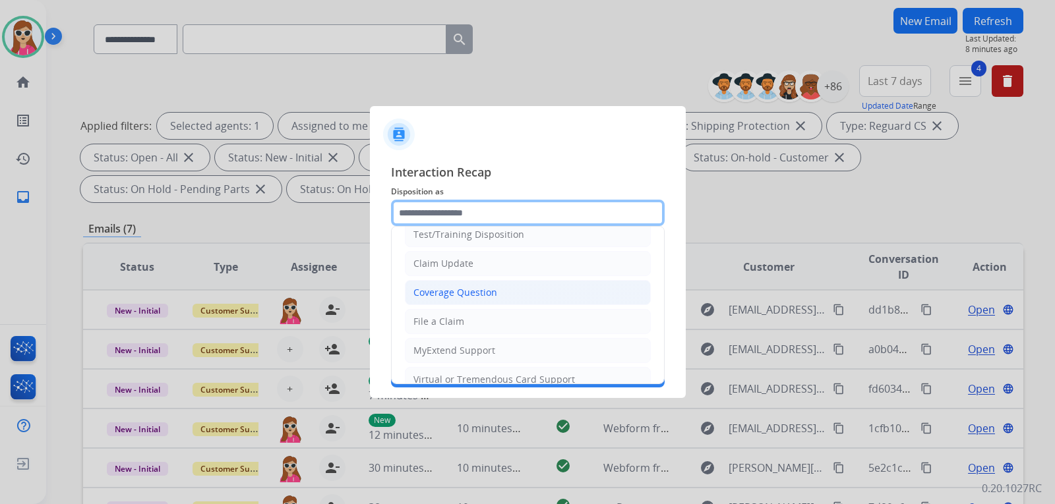
scroll to position [66, 0]
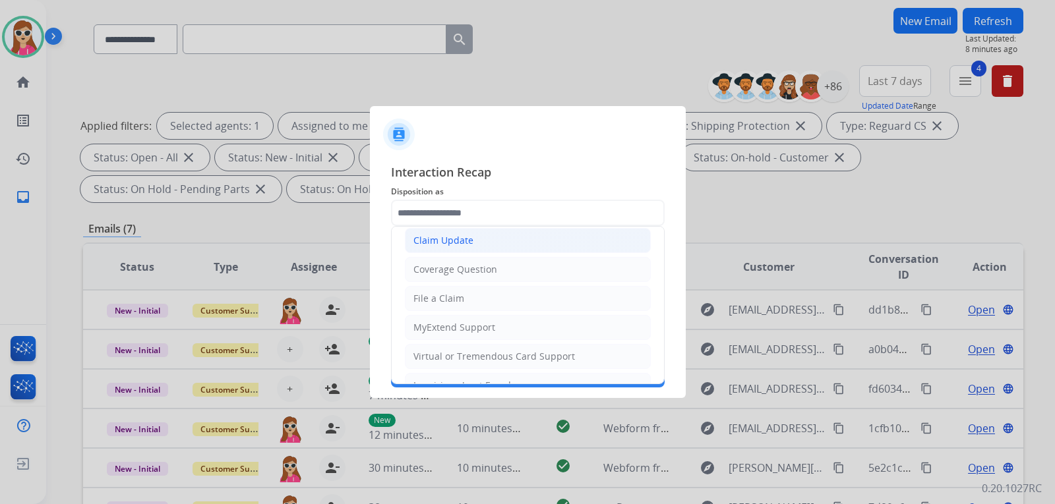
click at [512, 240] on li "Claim Update" at bounding box center [528, 240] width 246 height 25
type input "**********"
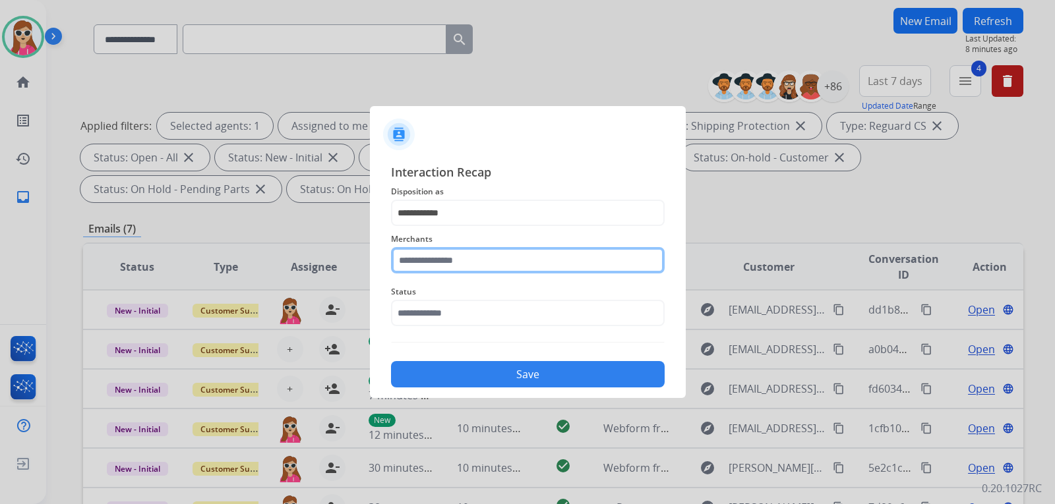
click at [514, 269] on input "text" at bounding box center [528, 260] width 274 height 26
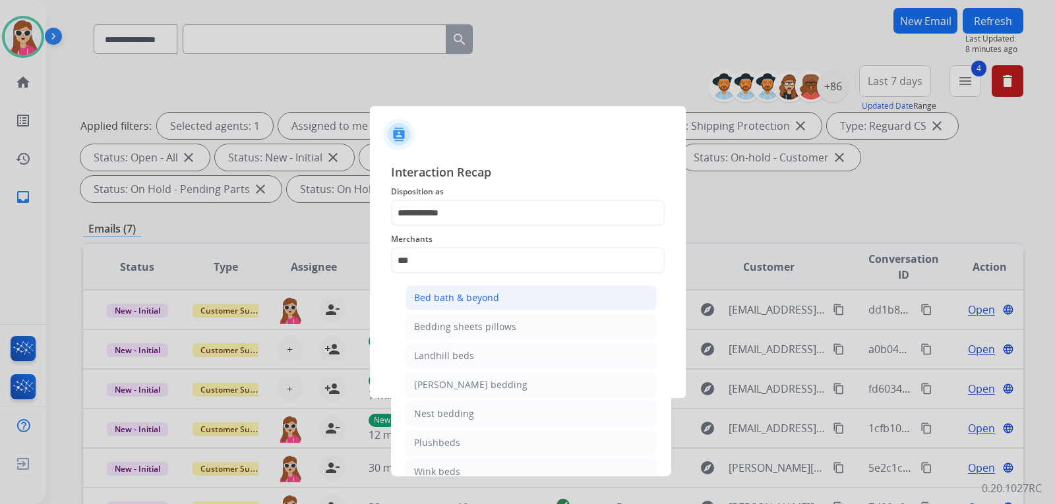
click at [477, 305] on div "Bed bath & beyond" at bounding box center [456, 297] width 85 height 13
type input "**********"
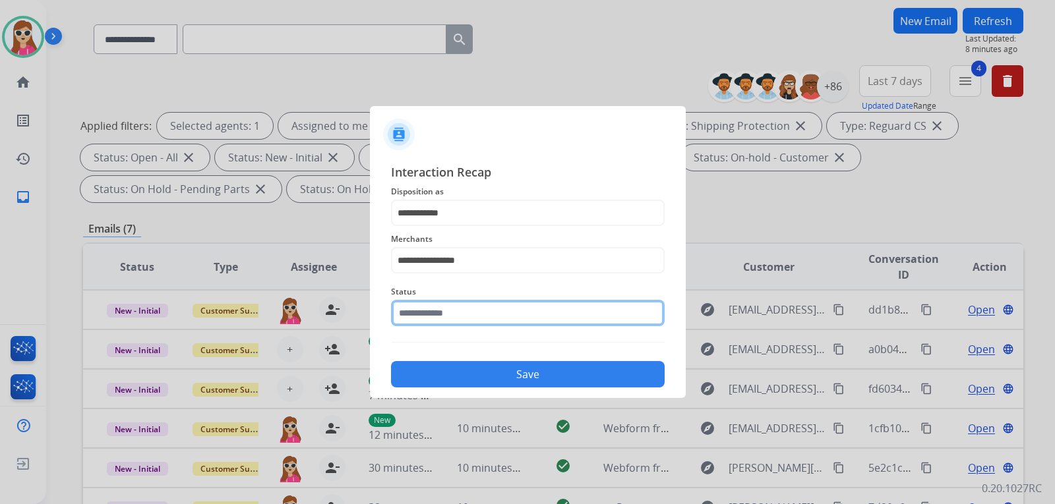
click at [480, 314] on input "text" at bounding box center [528, 313] width 274 height 26
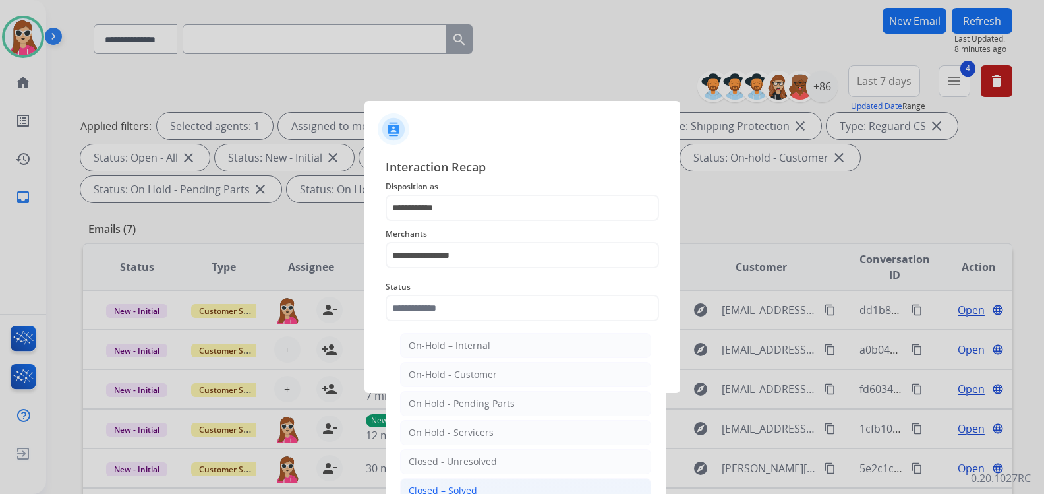
click at [463, 483] on li "Closed – Solved" at bounding box center [525, 490] width 251 height 25
type input "**********"
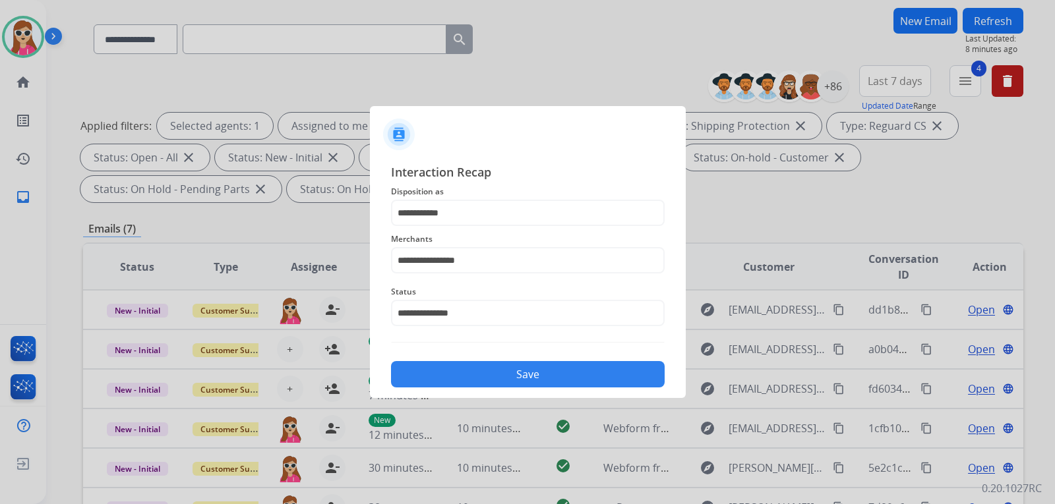
click at [484, 374] on button "Save" at bounding box center [528, 374] width 274 height 26
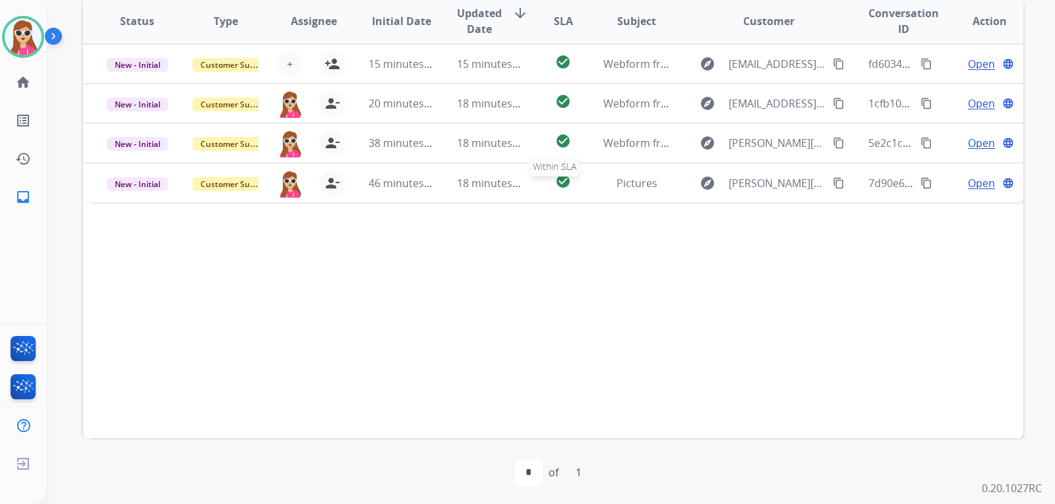
scroll to position [341, 0]
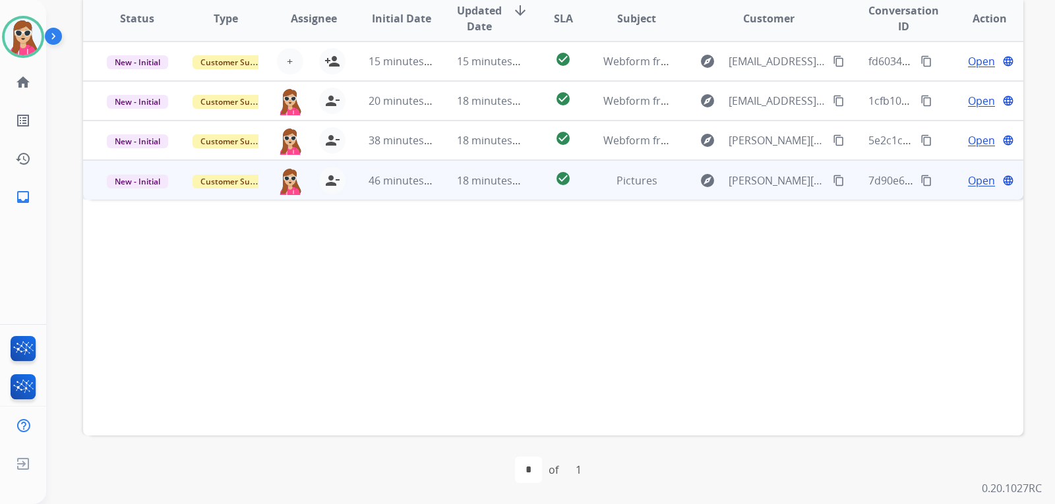
click at [541, 192] on td "check_circle" at bounding box center [552, 180] width 59 height 40
click at [535, 194] on td "check_circle" at bounding box center [552, 180] width 59 height 40
click at [833, 179] on mat-icon "content_copy" at bounding box center [839, 181] width 12 height 12
click at [972, 185] on span "Open" at bounding box center [981, 181] width 27 height 16
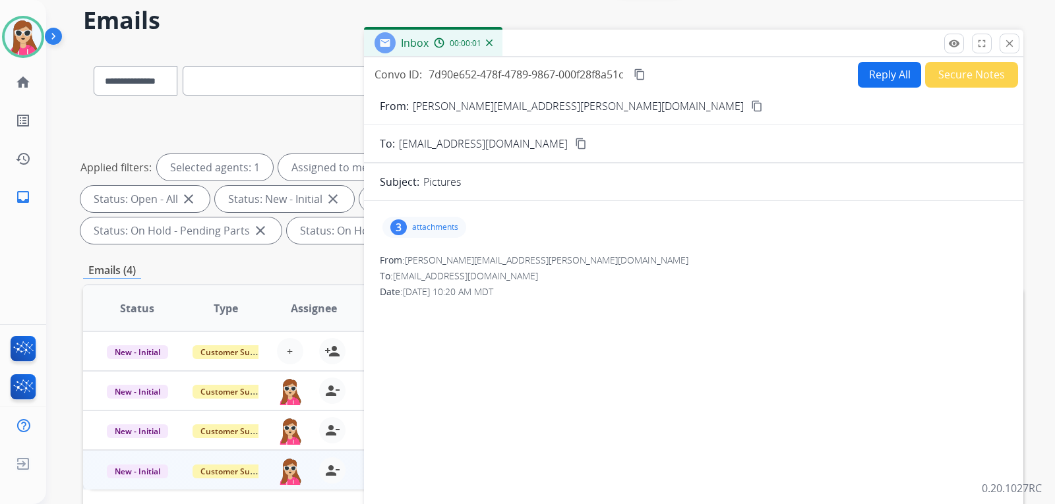
scroll to position [11, 0]
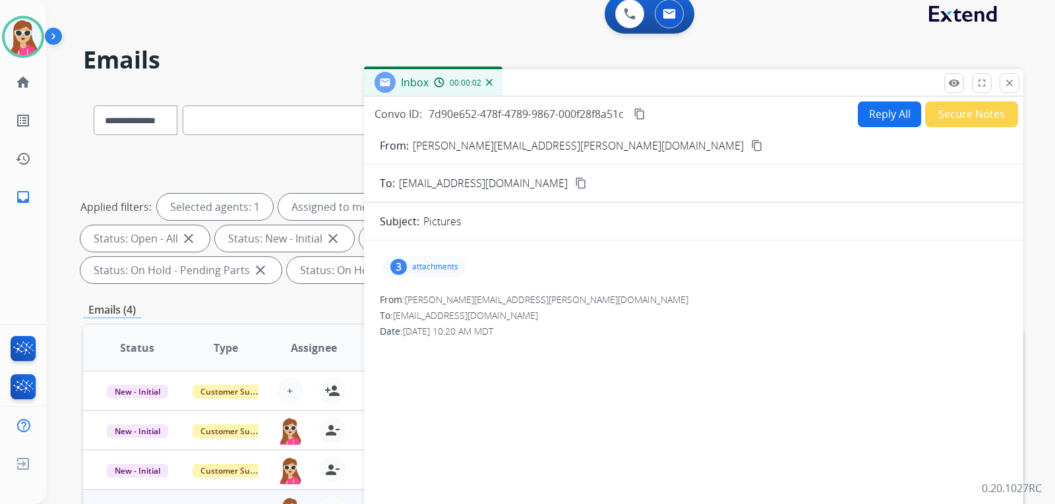
click at [871, 103] on button "Reply All" at bounding box center [889, 115] width 63 height 26
select select "**********"
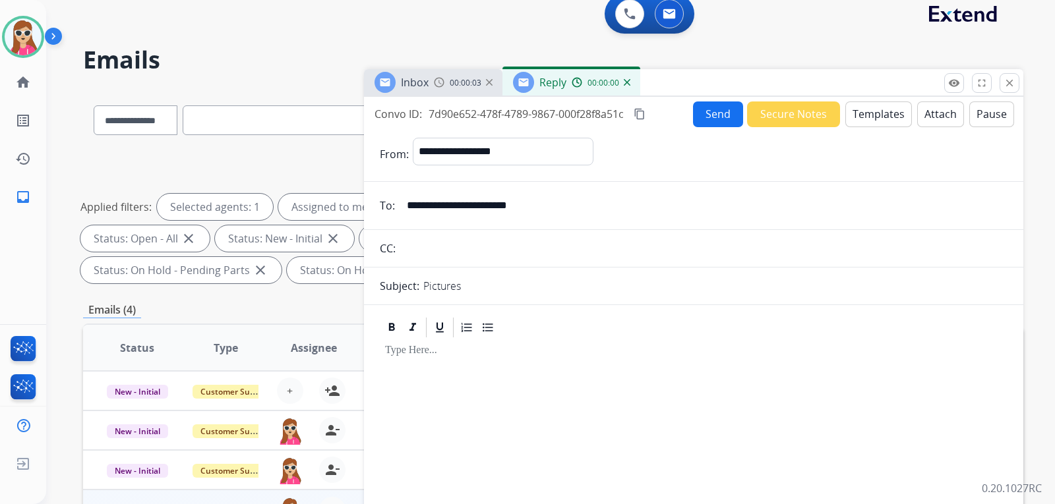
click at [858, 119] on button "Templates" at bounding box center [878, 115] width 67 height 26
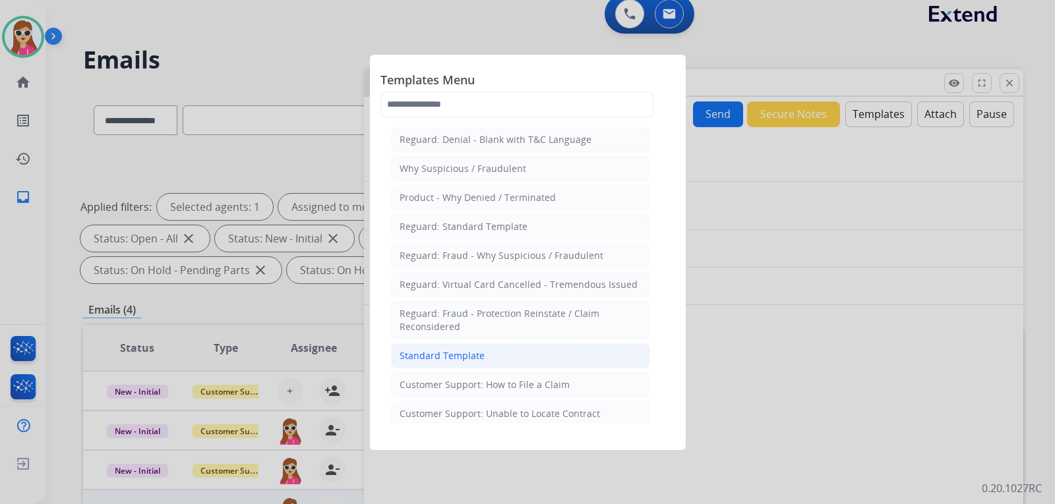
click at [468, 359] on div "Standard Template" at bounding box center [442, 355] width 85 height 13
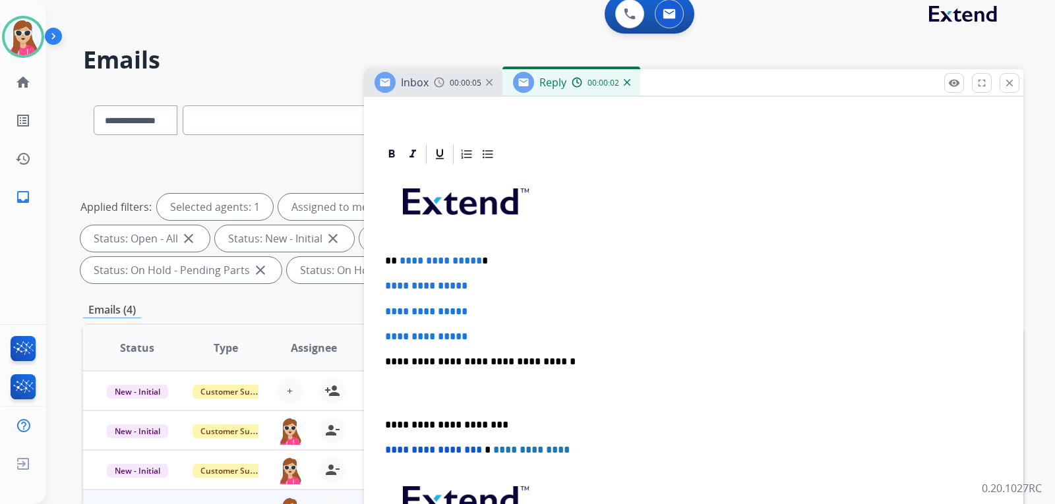
scroll to position [264, 0]
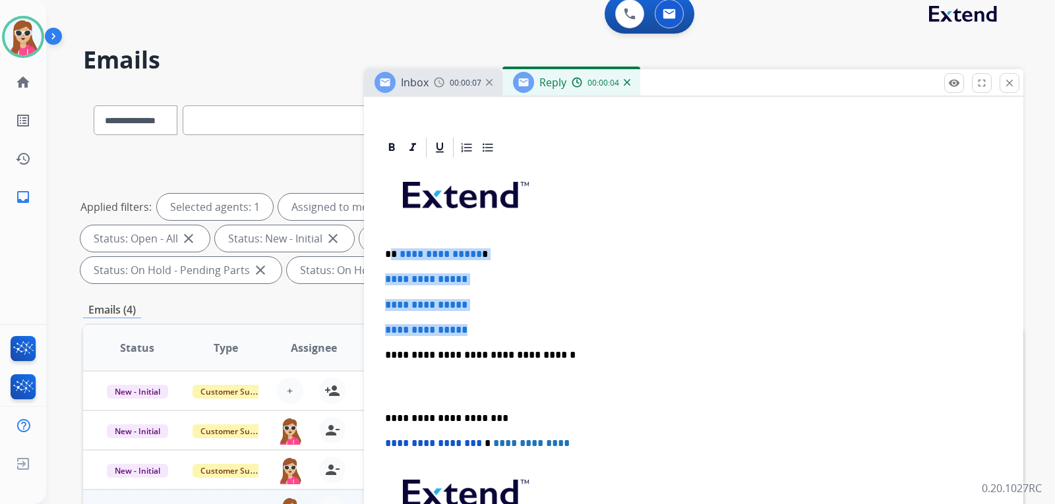
drag, startPoint x: 394, startPoint y: 254, endPoint x: 495, endPoint y: 332, distance: 127.5
click at [495, 332] on div "**********" at bounding box center [694, 387] width 628 height 454
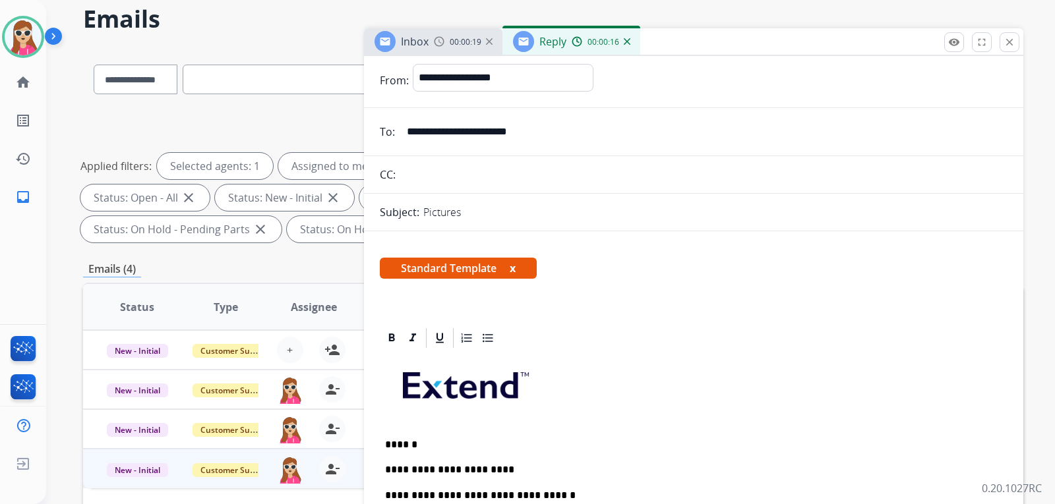
scroll to position [25, 0]
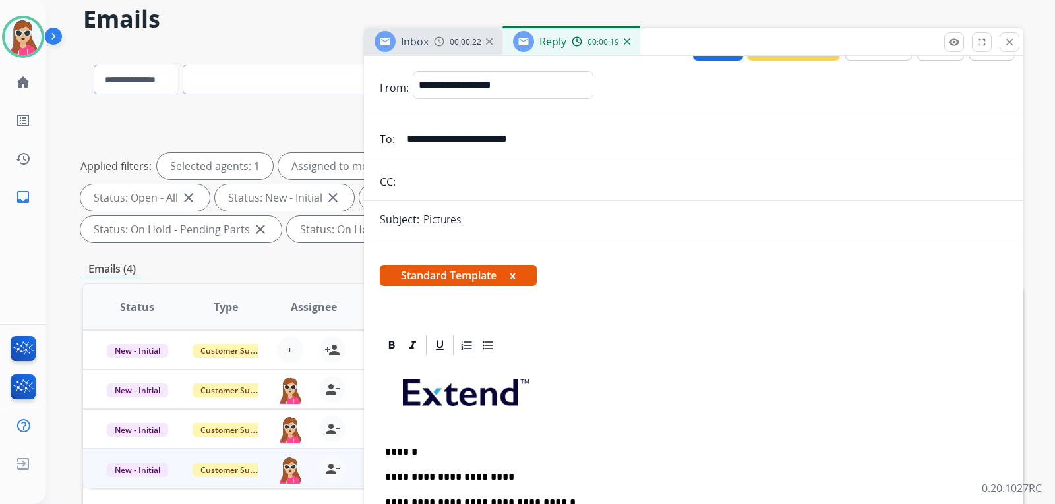
click at [721, 57] on button "Send" at bounding box center [718, 48] width 50 height 26
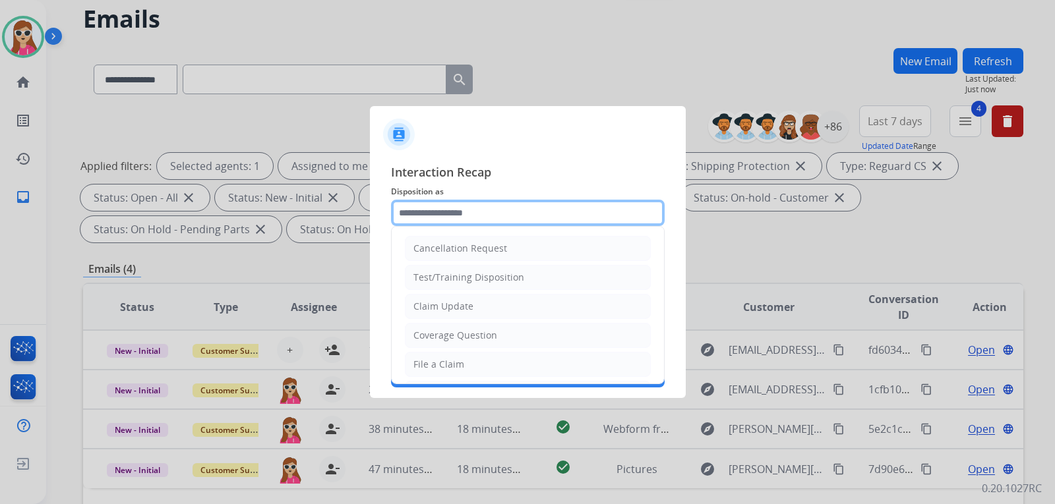
click at [485, 208] on input "text" at bounding box center [528, 213] width 274 height 26
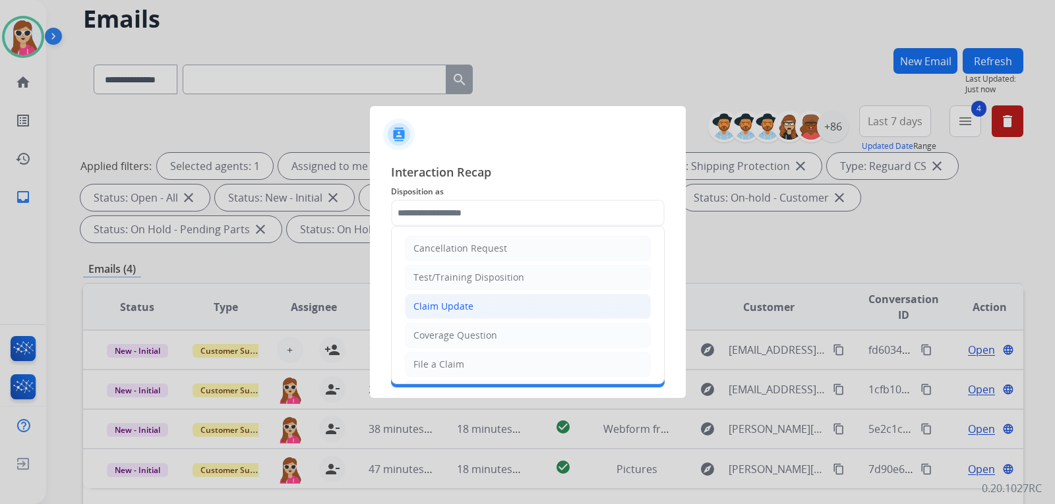
click at [494, 296] on li "Claim Update" at bounding box center [528, 306] width 246 height 25
type input "**********"
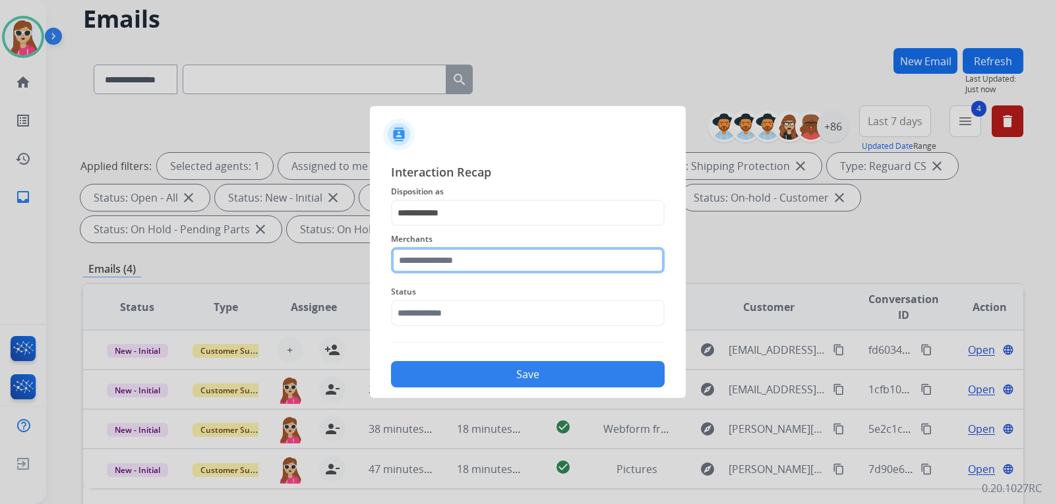
click at [501, 264] on input "text" at bounding box center [528, 260] width 274 height 26
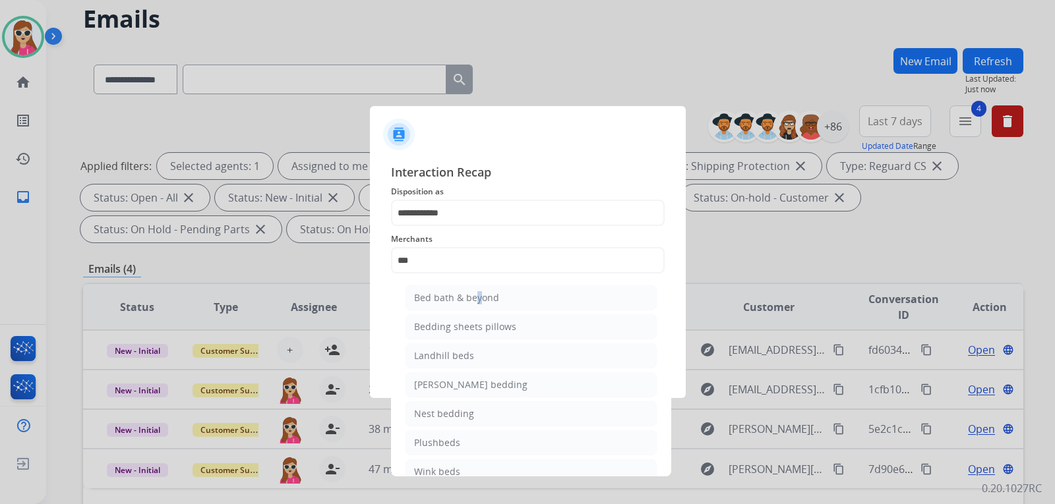
click at [472, 293] on li "Bed bath & beyond" at bounding box center [530, 297] width 251 height 25
type input "**********"
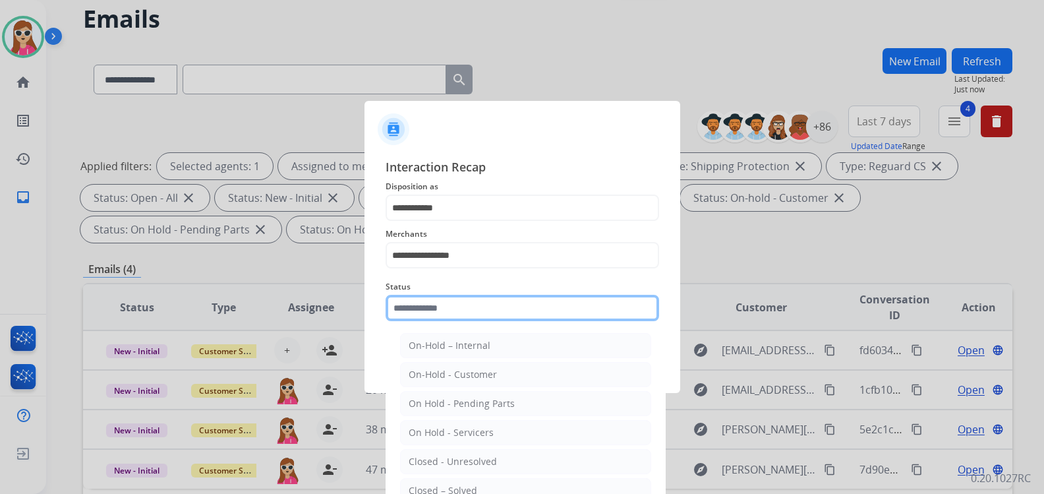
click at [486, 322] on div "Status On-Hold – Internal On-Hold - Customer On Hold - Pending Parts On Hold - …" at bounding box center [523, 300] width 274 height 53
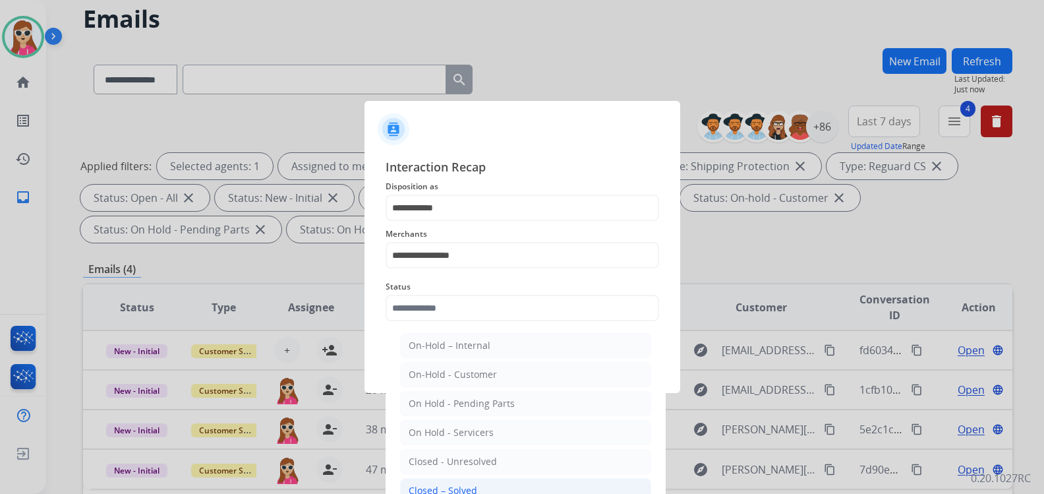
click at [485, 485] on li "Closed – Solved" at bounding box center [525, 490] width 251 height 25
type input "**********"
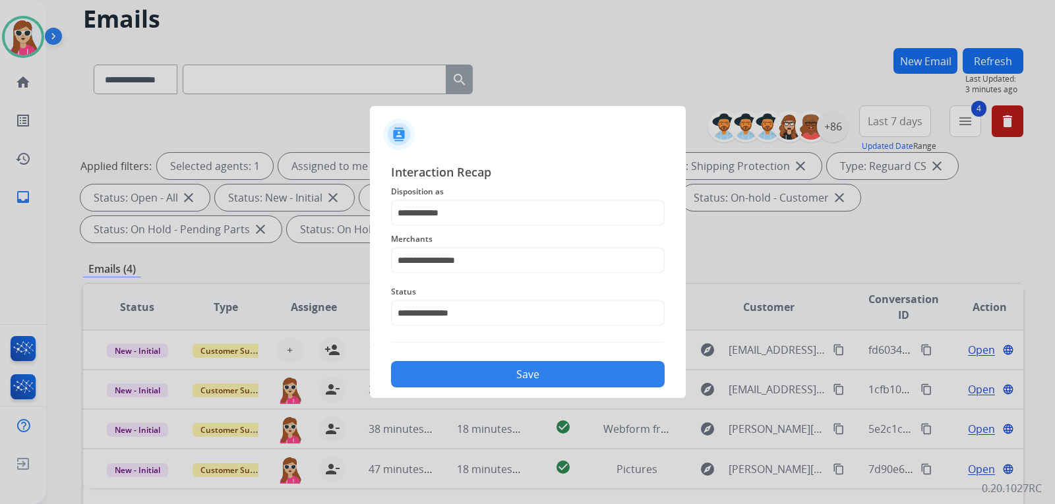
click at [521, 370] on button "Save" at bounding box center [528, 374] width 274 height 26
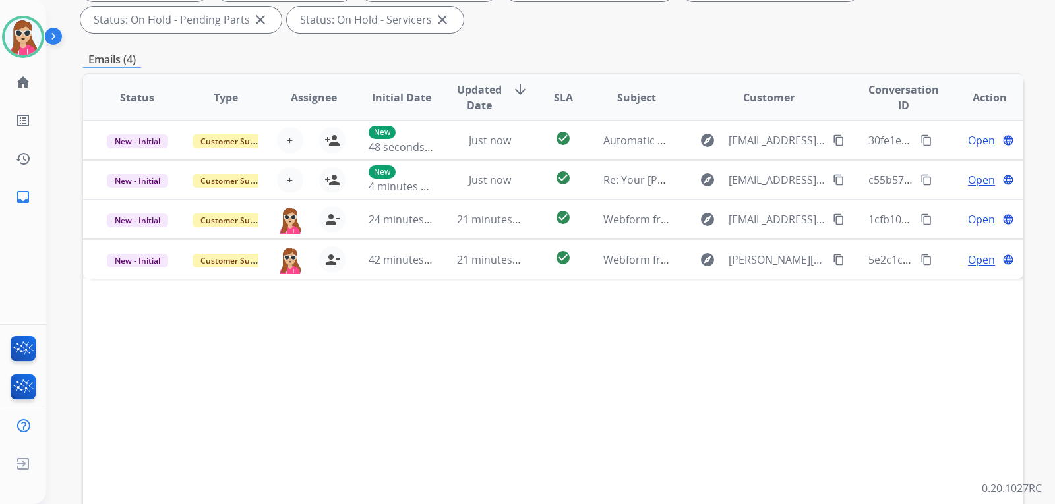
scroll to position [264, 0]
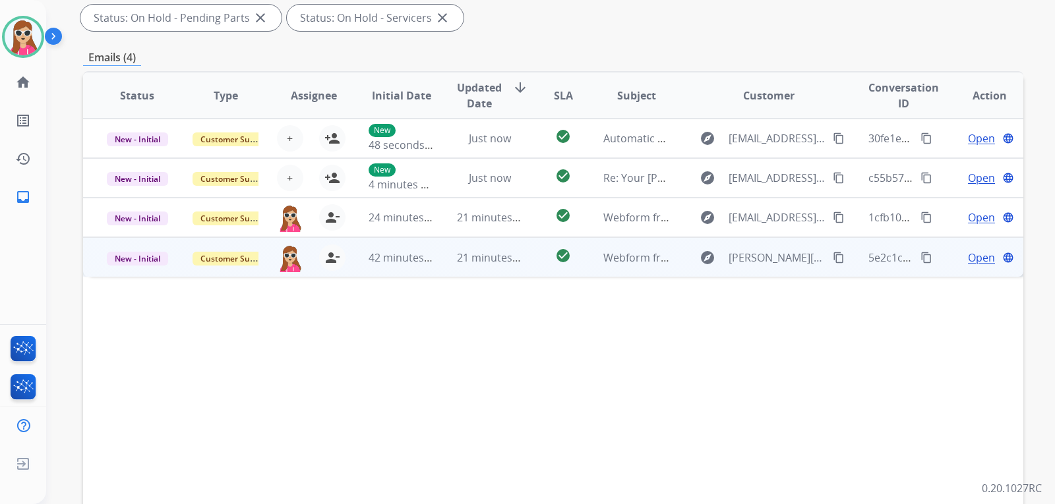
click at [533, 260] on td "check_circle" at bounding box center [552, 257] width 59 height 40
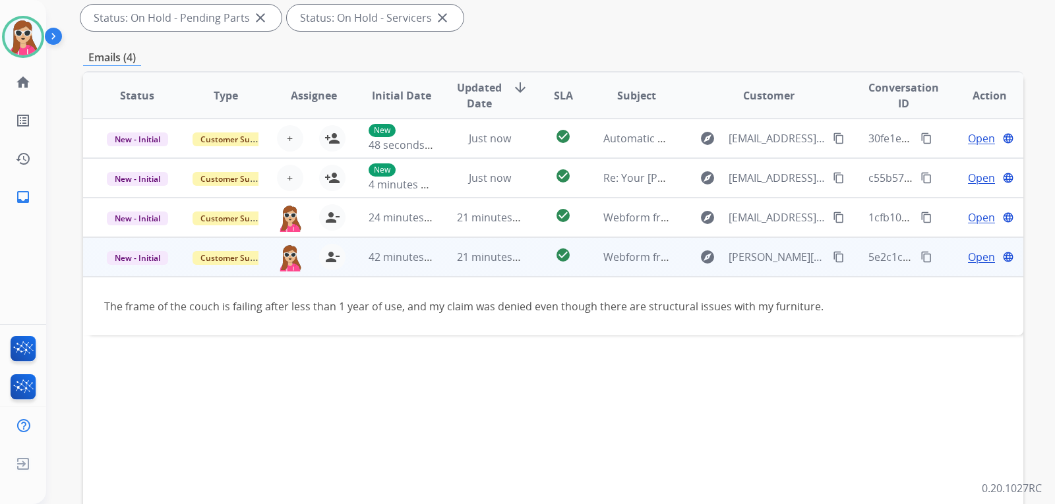
click at [833, 253] on mat-icon "content_copy" at bounding box center [839, 257] width 12 height 12
click at [968, 259] on span "Open" at bounding box center [981, 257] width 27 height 16
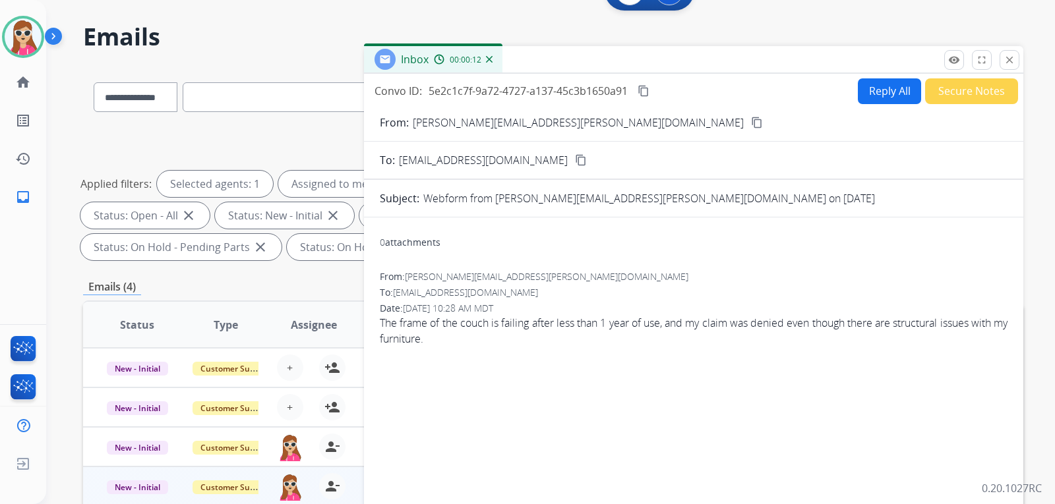
scroll to position [0, 0]
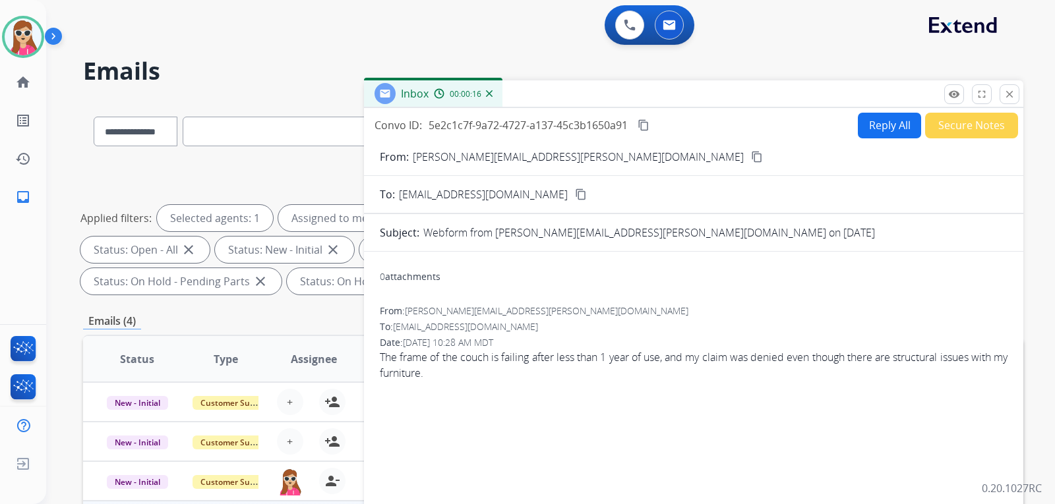
click at [749, 152] on button "content_copy" at bounding box center [757, 157] width 16 height 16
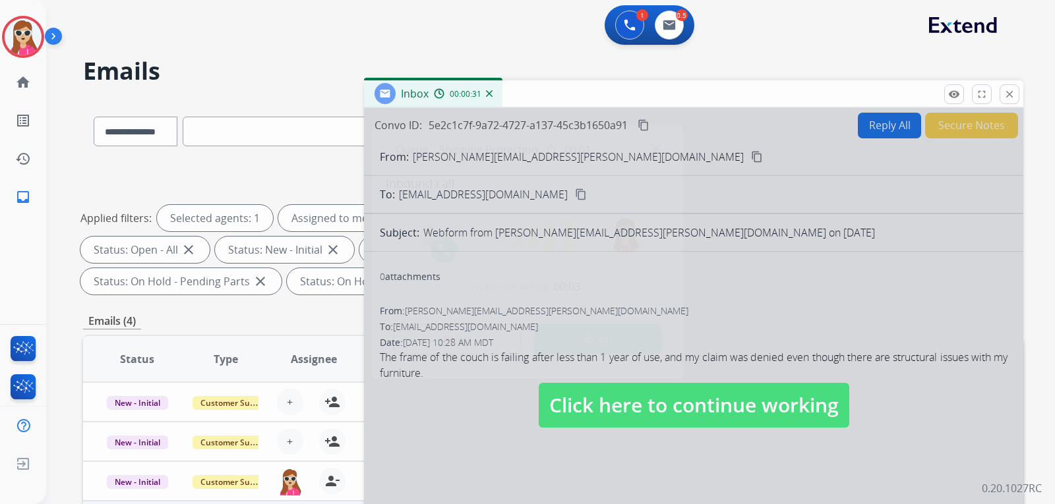
click at [597, 330] on button "Accept" at bounding box center [598, 339] width 128 height 30
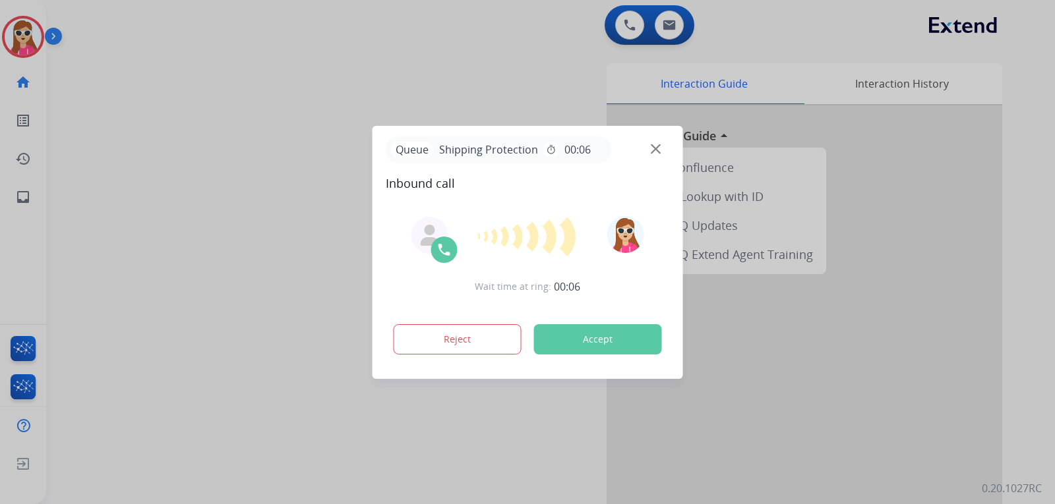
drag, startPoint x: 607, startPoint y: 347, endPoint x: 607, endPoint y: 338, distance: 8.6
click at [607, 339] on button "Accept" at bounding box center [598, 339] width 128 height 30
click at [629, 351] on button "Accept" at bounding box center [598, 339] width 128 height 30
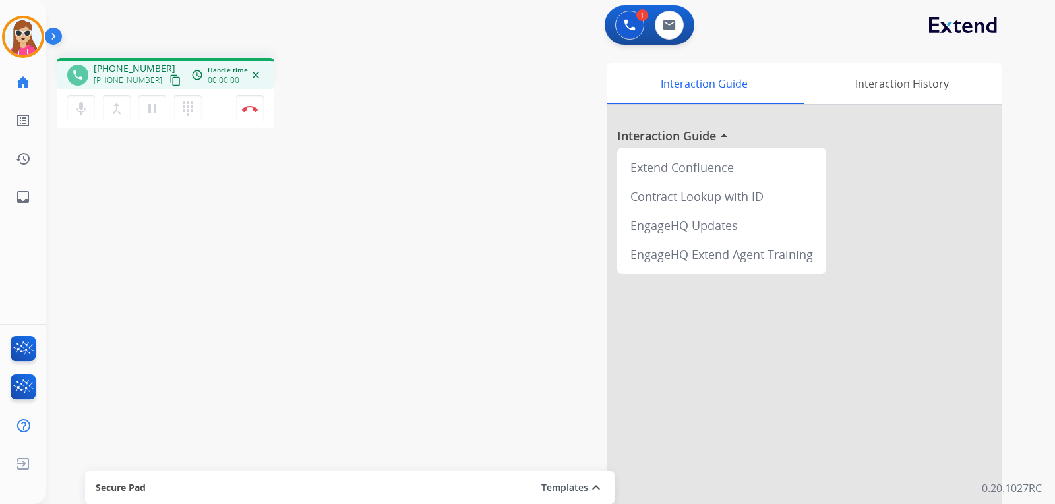
click at [169, 80] on mat-icon "content_copy" at bounding box center [175, 80] width 12 height 12
click at [169, 82] on mat-icon "content_copy" at bounding box center [175, 80] width 12 height 12
drag, startPoint x: 9, startPoint y: 494, endPoint x: -9, endPoint y: 394, distance: 101.2
click at [0, 394] on html "Outbound call Quit Outbound call Quit Schedule interaction + Add to my list Cus…" at bounding box center [527, 252] width 1055 height 504
click at [257, 110] on img at bounding box center [250, 108] width 16 height 7
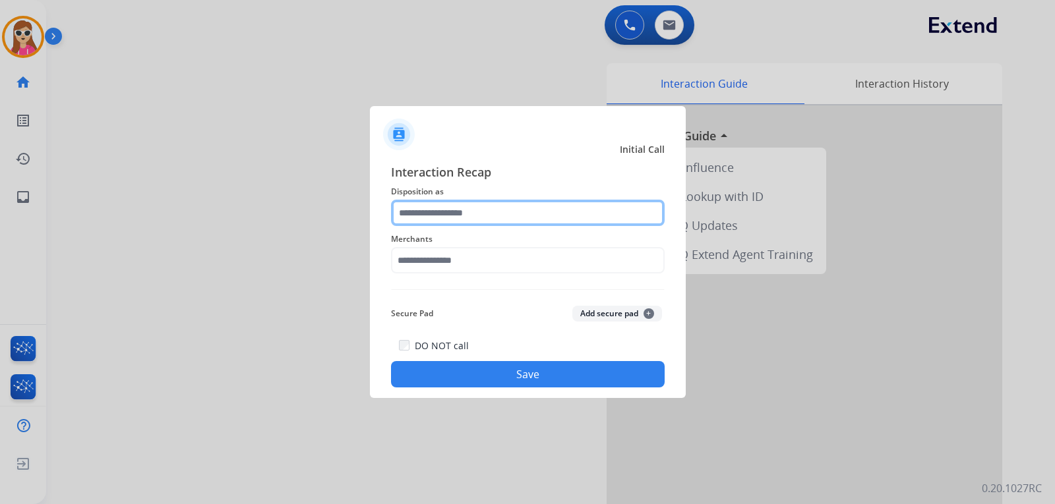
click at [532, 224] on input "text" at bounding box center [528, 213] width 274 height 26
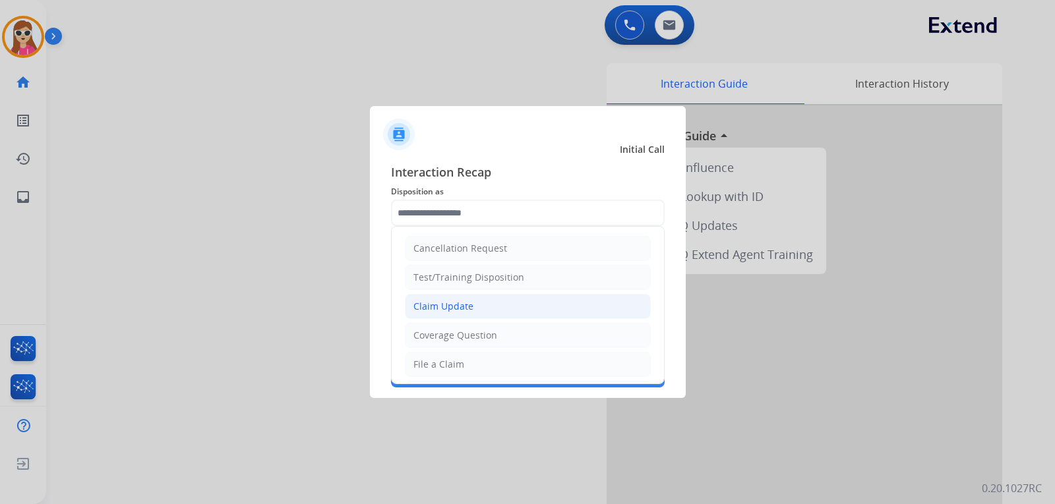
click at [502, 309] on li "Claim Update" at bounding box center [528, 306] width 246 height 25
type input "**********"
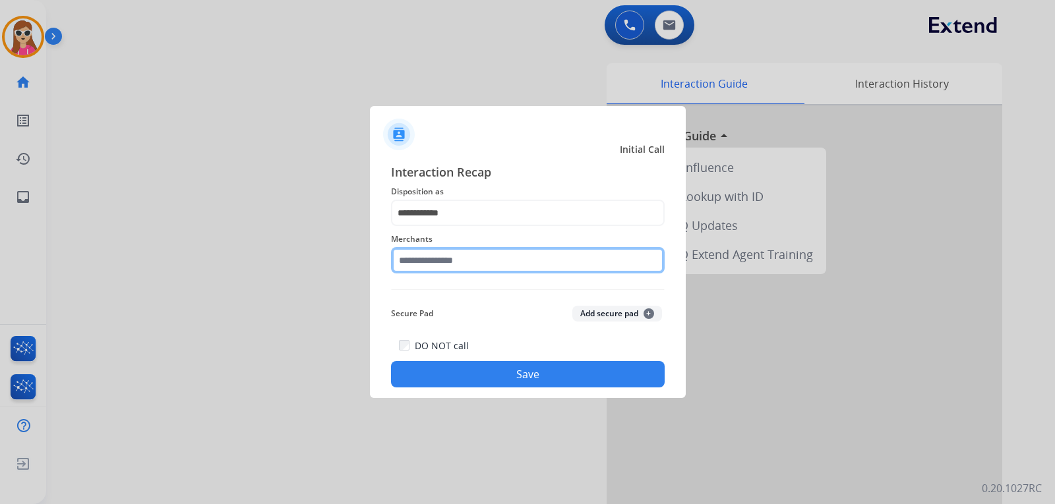
click at [504, 268] on input "text" at bounding box center [528, 260] width 274 height 26
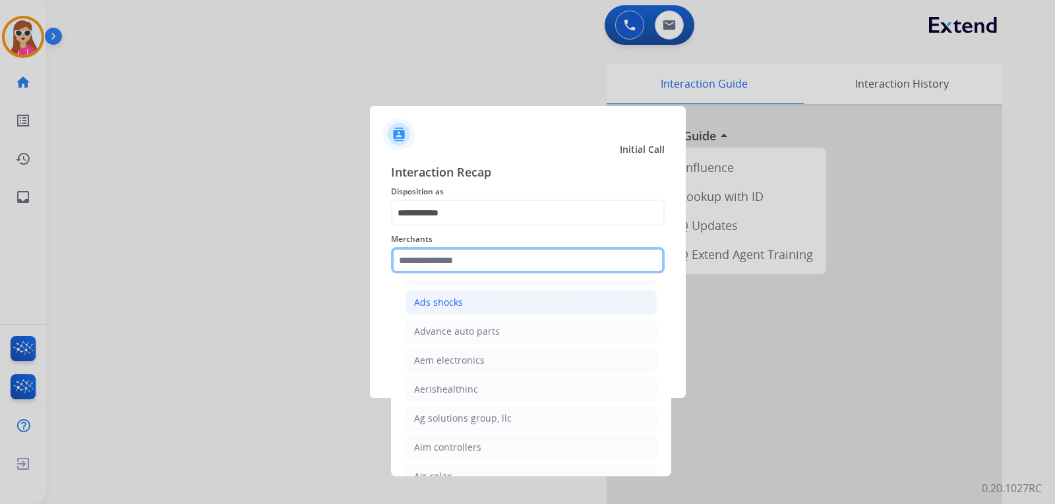
scroll to position [461, 0]
click at [485, 259] on input "text" at bounding box center [528, 260] width 274 height 26
click at [453, 264] on input "text" at bounding box center [528, 260] width 274 height 26
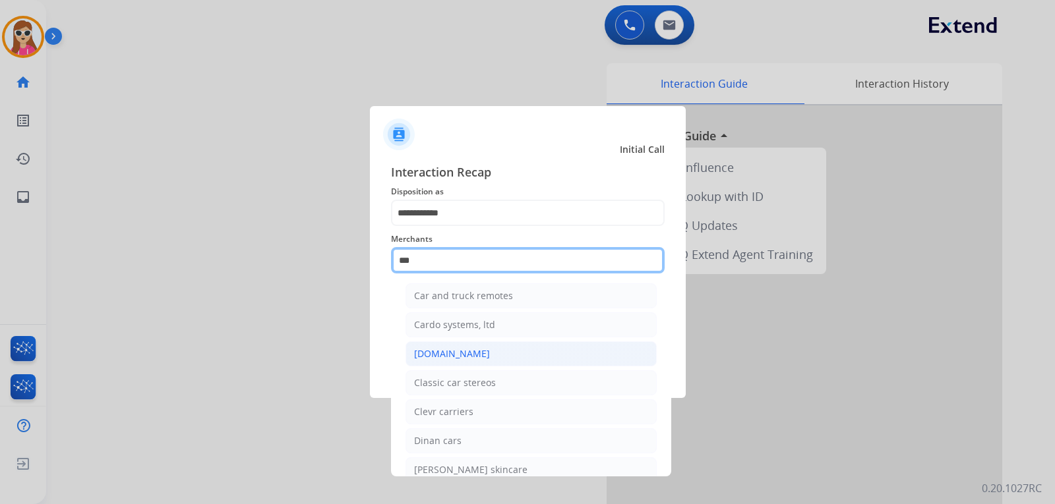
scroll to position [0, 0]
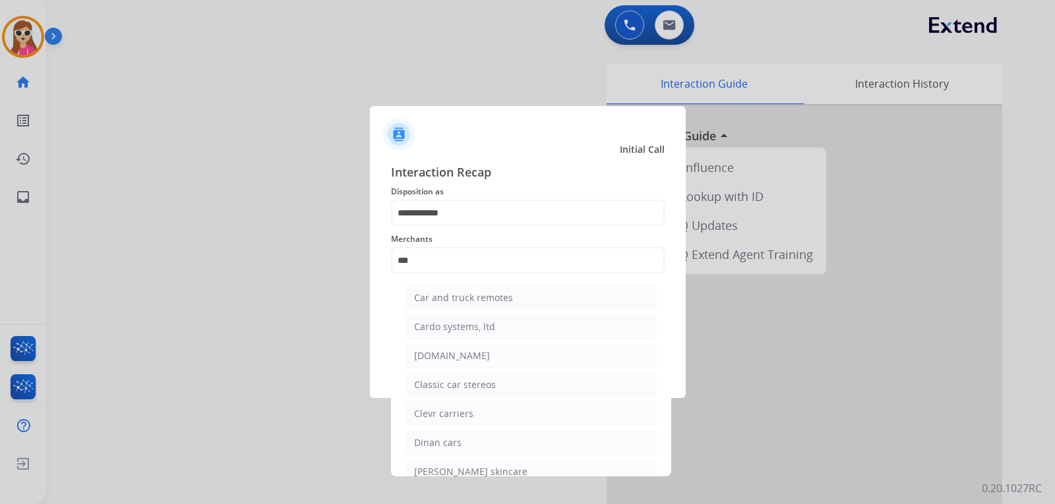
click at [456, 353] on div "[DOMAIN_NAME]" at bounding box center [452, 355] width 76 height 13
type input "**********"
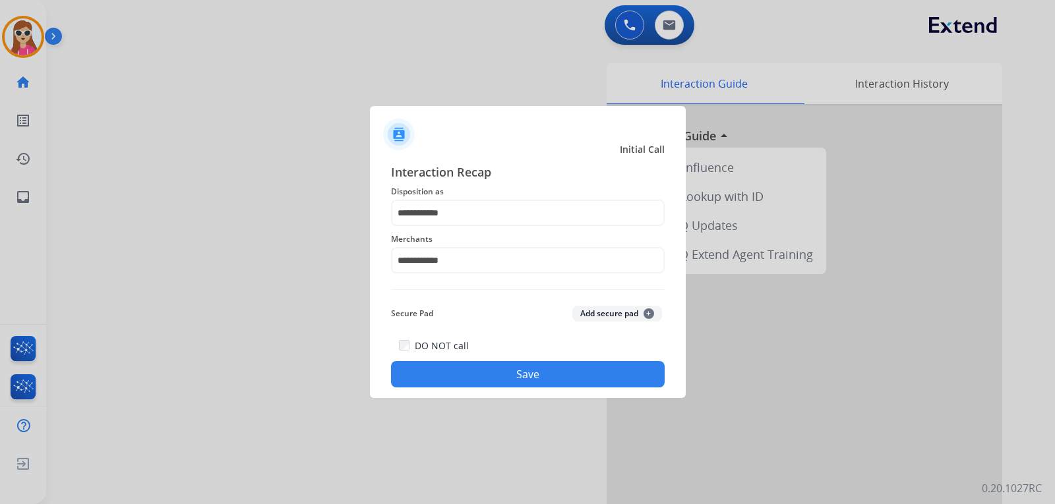
click at [491, 363] on button "Save" at bounding box center [528, 374] width 274 height 26
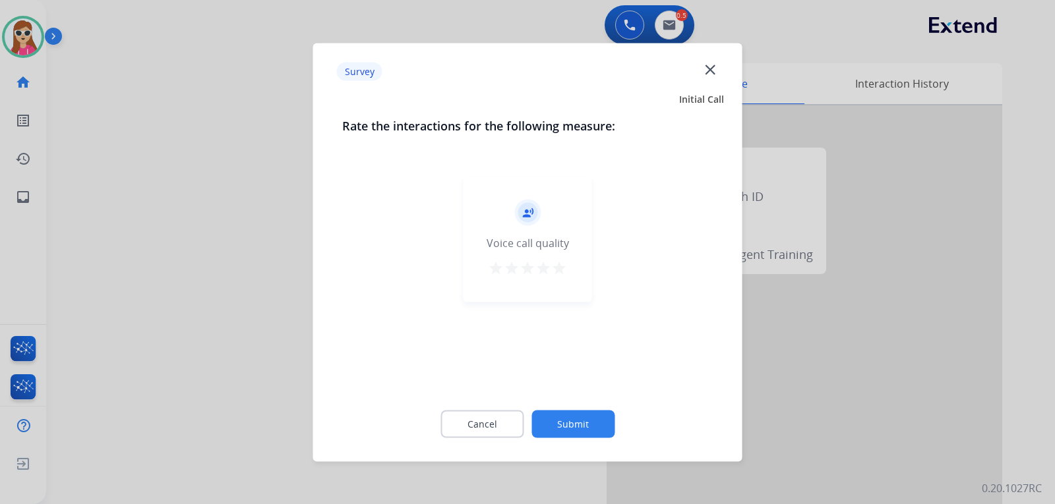
click at [561, 267] on mat-icon "star" at bounding box center [559, 268] width 16 height 16
click at [582, 430] on button "Submit" at bounding box center [572, 424] width 83 height 28
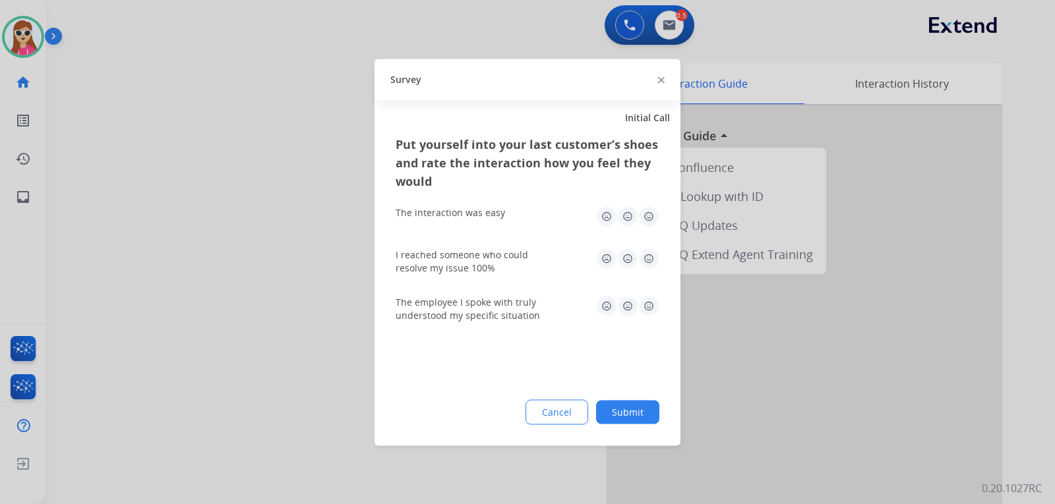
click at [650, 220] on img at bounding box center [648, 216] width 21 height 21
click at [648, 251] on img at bounding box center [648, 258] width 21 height 21
click at [649, 305] on img at bounding box center [648, 305] width 21 height 21
click at [625, 405] on button "Submit" at bounding box center [627, 412] width 63 height 24
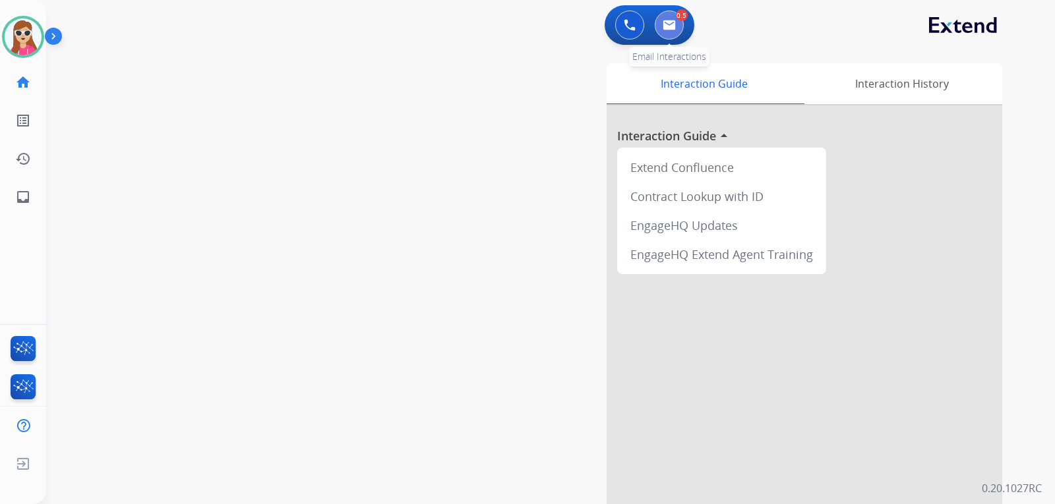
click at [668, 27] on img at bounding box center [669, 25] width 13 height 11
select select "**********"
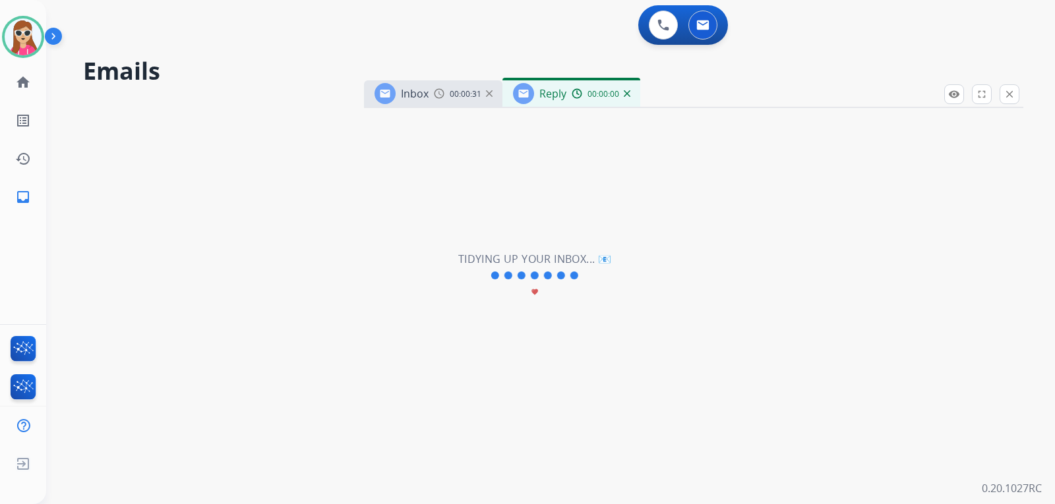
select select "**********"
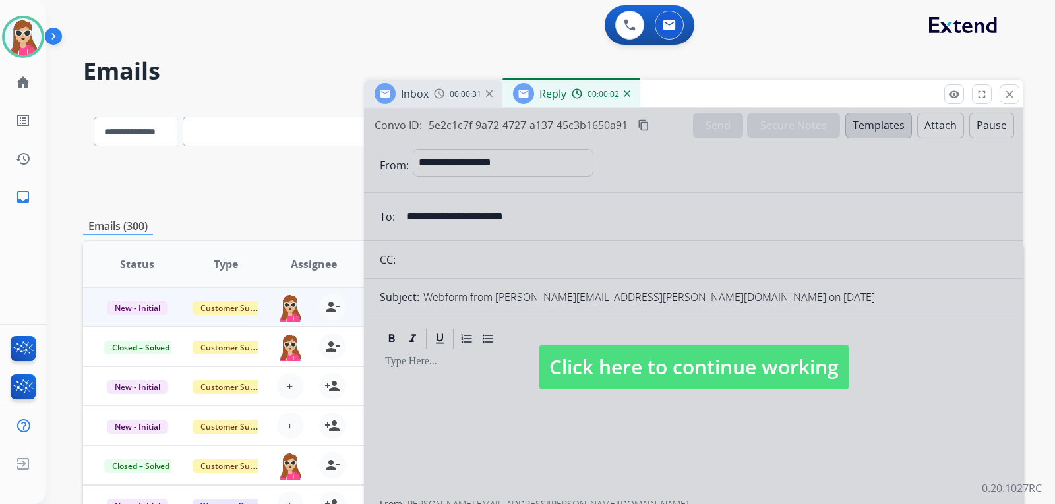
click at [711, 391] on div at bounding box center [693, 354] width 659 height 492
select select
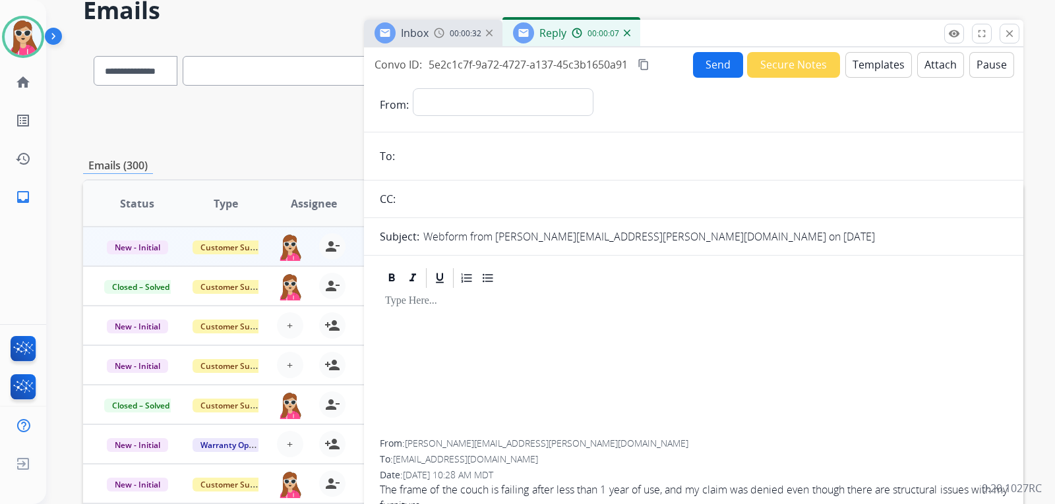
scroll to position [48, 0]
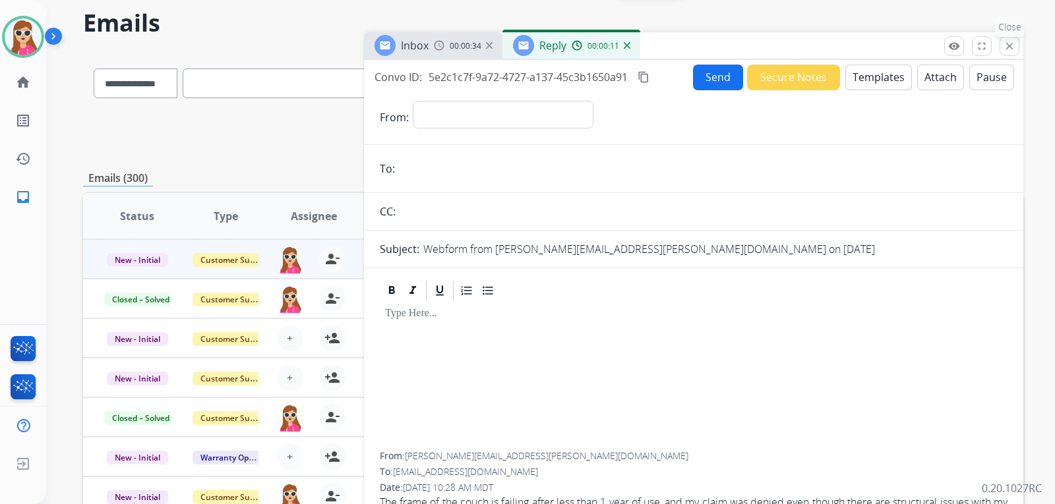
click at [1011, 47] on mat-icon "close" at bounding box center [1009, 46] width 12 height 12
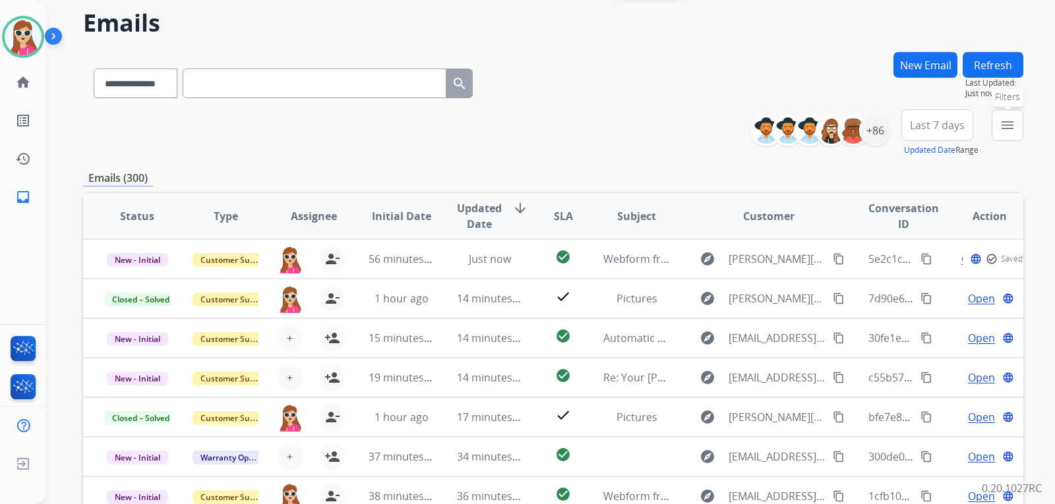
click at [994, 124] on button "menu Filters" at bounding box center [1008, 125] width 32 height 32
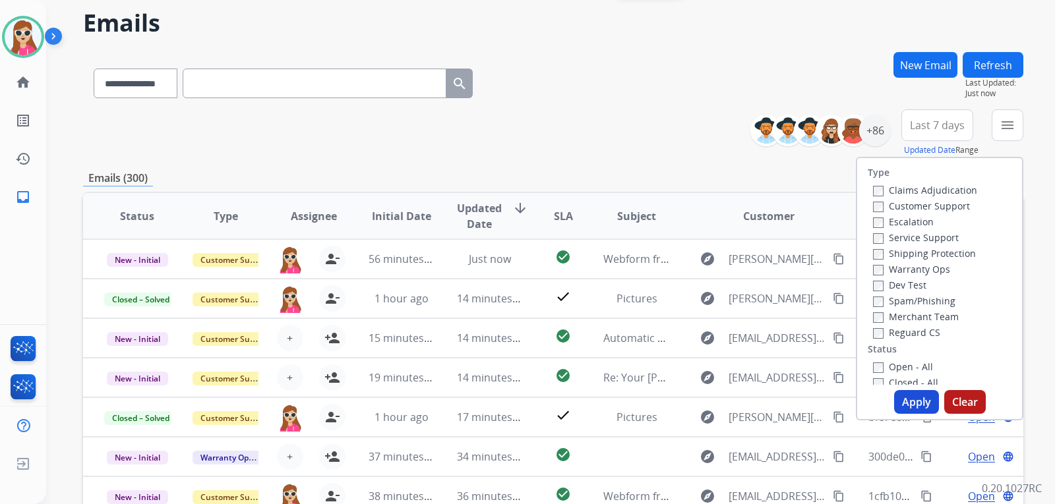
click at [928, 198] on div "Customer Support" at bounding box center [925, 206] width 104 height 16
click at [930, 204] on label "Customer Support" at bounding box center [921, 206] width 97 height 13
click at [934, 255] on label "Shipping Protection" at bounding box center [924, 253] width 103 height 13
click at [892, 337] on label "Reguard CS" at bounding box center [906, 332] width 67 height 13
click at [891, 370] on label "Open - All" at bounding box center [903, 367] width 60 height 13
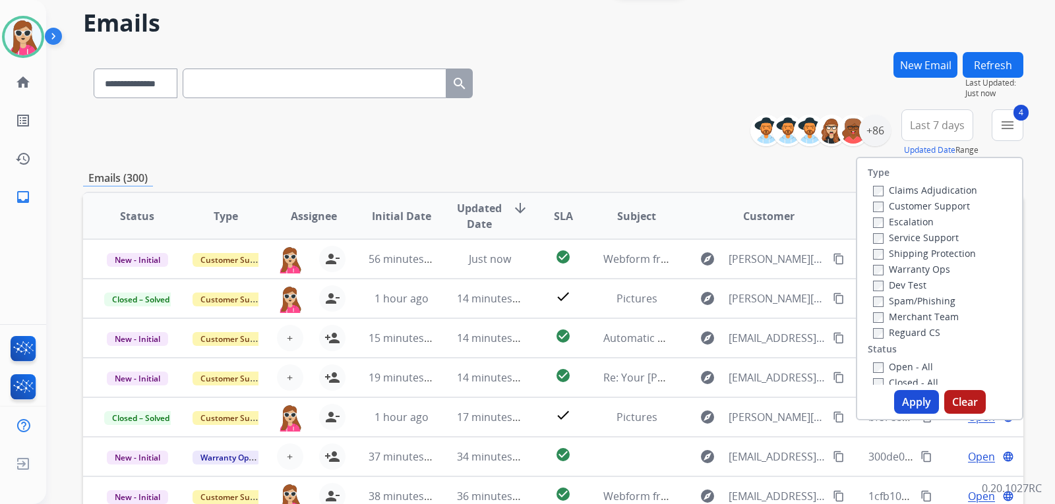
click at [904, 394] on button "Apply" at bounding box center [916, 402] width 45 height 24
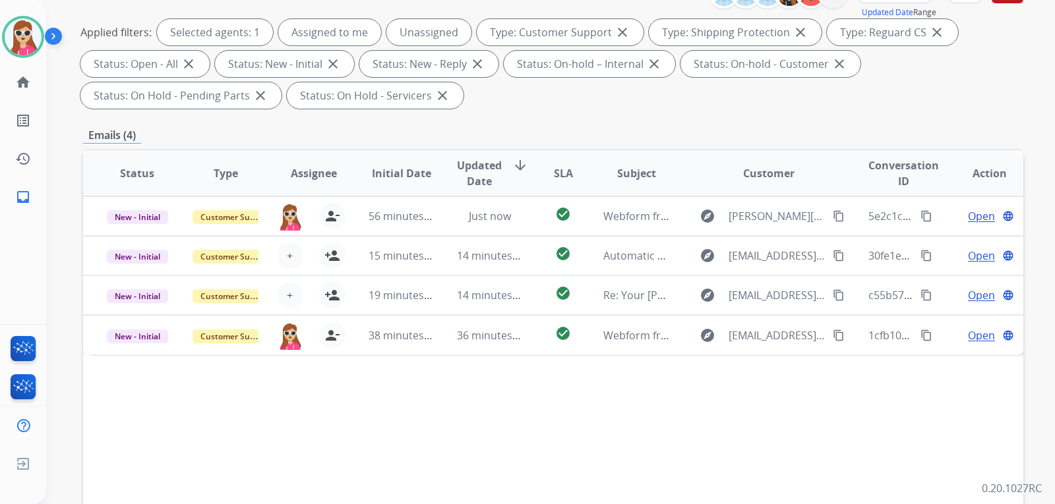
scroll to position [198, 0]
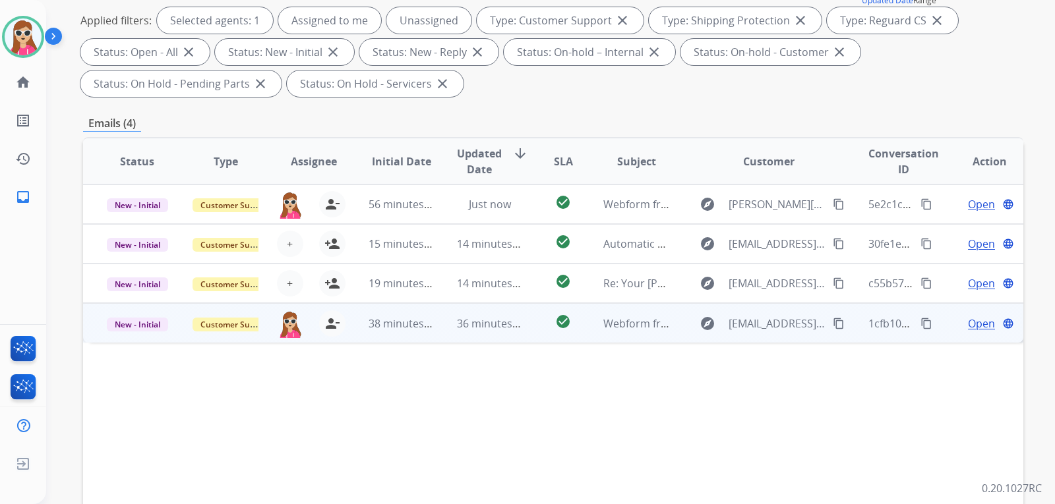
click at [537, 330] on td "check_circle" at bounding box center [552, 323] width 59 height 40
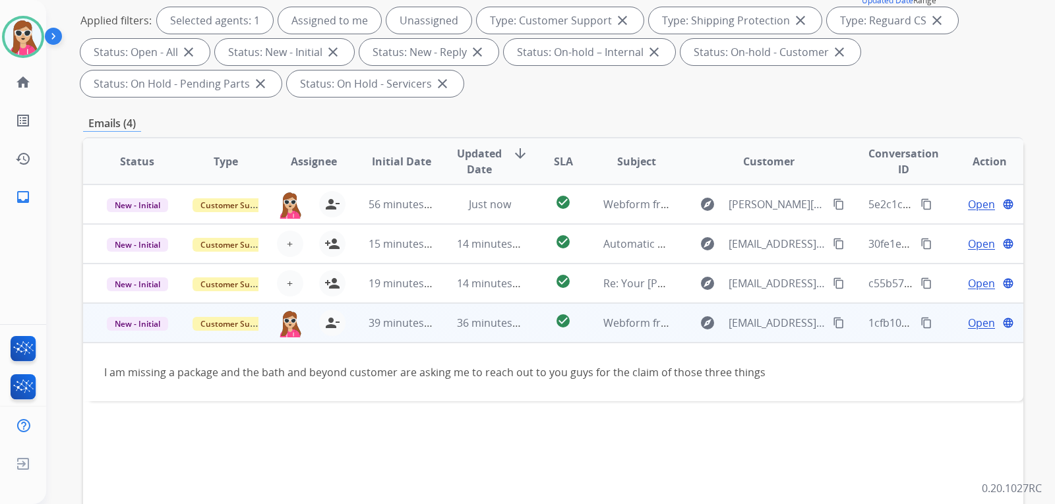
click at [968, 328] on span "Open" at bounding box center [981, 323] width 27 height 16
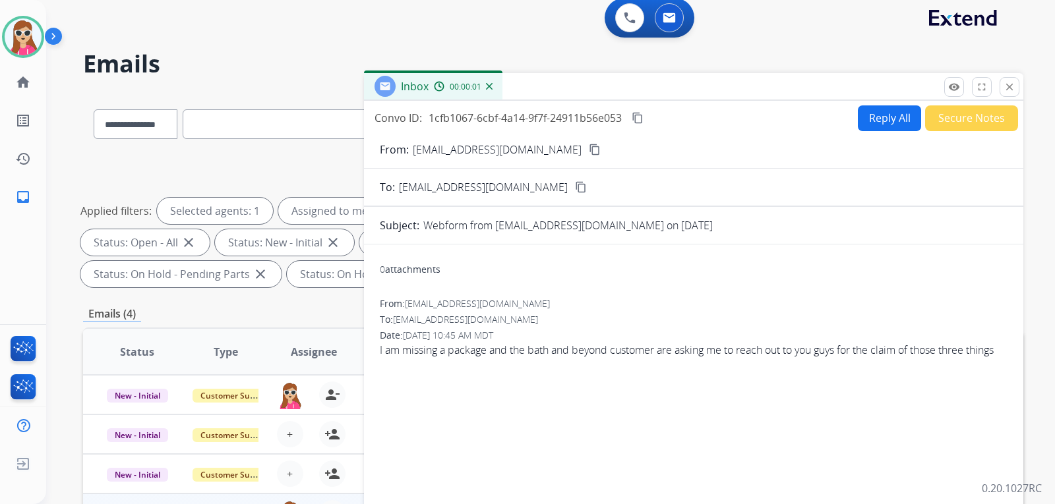
scroll to position [0, 0]
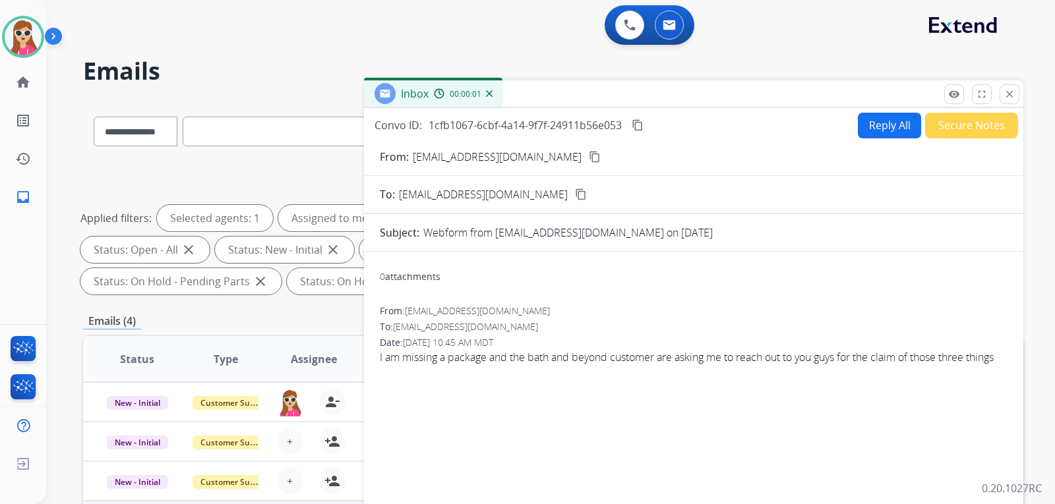
click at [865, 117] on button "Reply All" at bounding box center [889, 126] width 63 height 26
select select "**********"
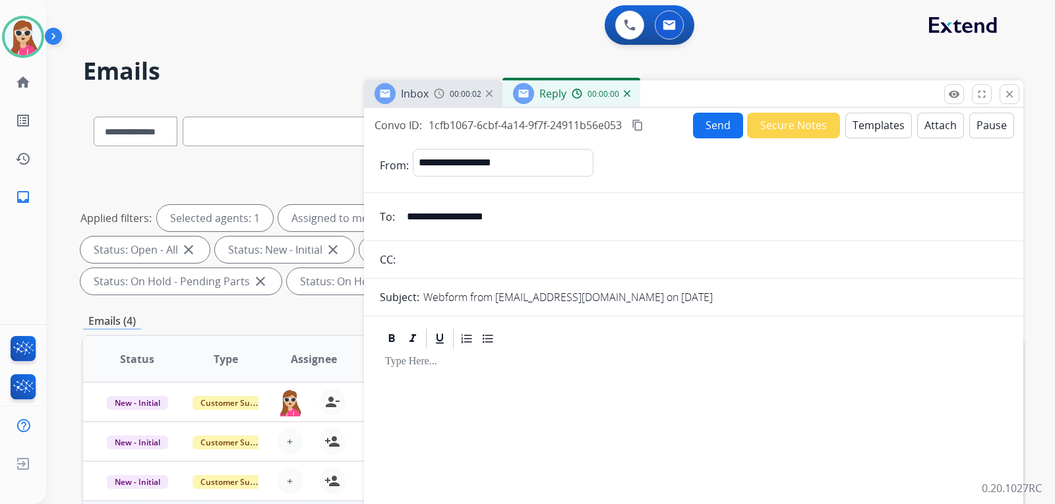
click at [860, 126] on button "Templates" at bounding box center [878, 126] width 67 height 26
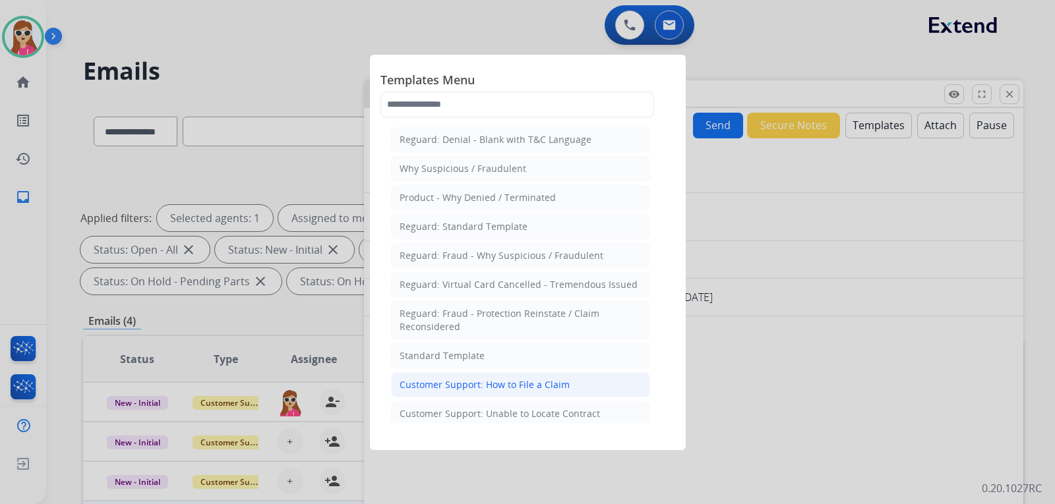
click at [533, 388] on div "Customer Support: How to File a Claim" at bounding box center [485, 384] width 170 height 13
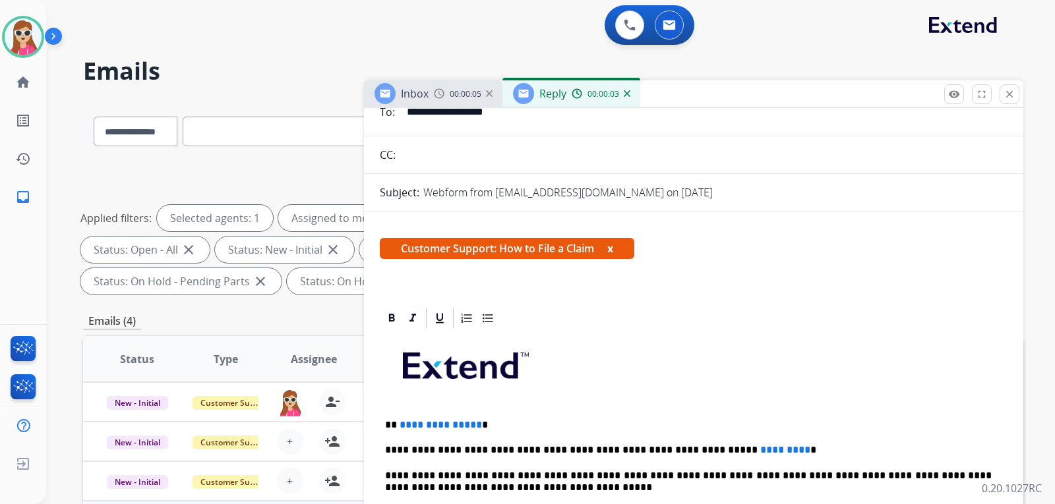
scroll to position [132, 0]
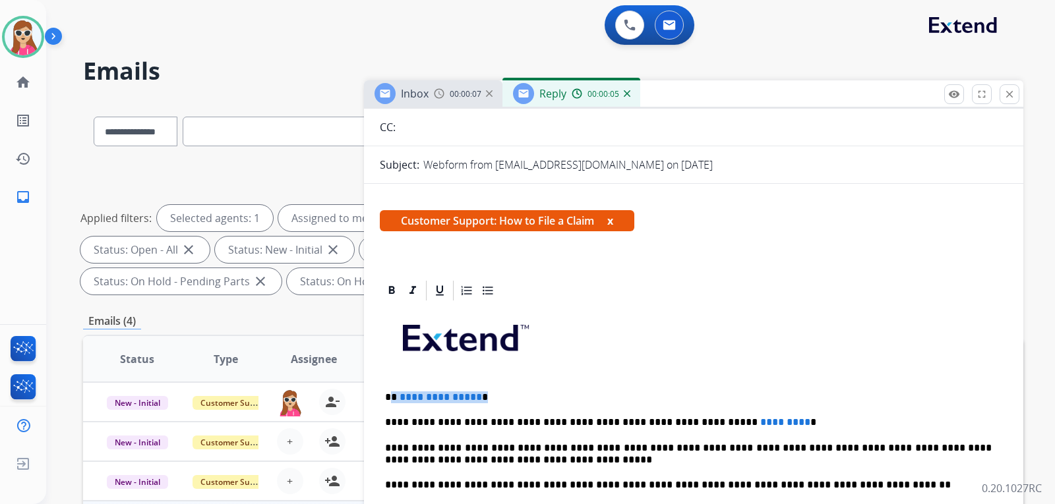
drag, startPoint x: 394, startPoint y: 396, endPoint x: 483, endPoint y: 389, distance: 90.0
click at [483, 389] on div "**********" at bounding box center [694, 504] width 628 height 403
drag, startPoint x: 748, startPoint y: 408, endPoint x: 692, endPoint y: 417, distance: 56.1
click at [692, 417] on div "**********" at bounding box center [694, 504] width 628 height 403
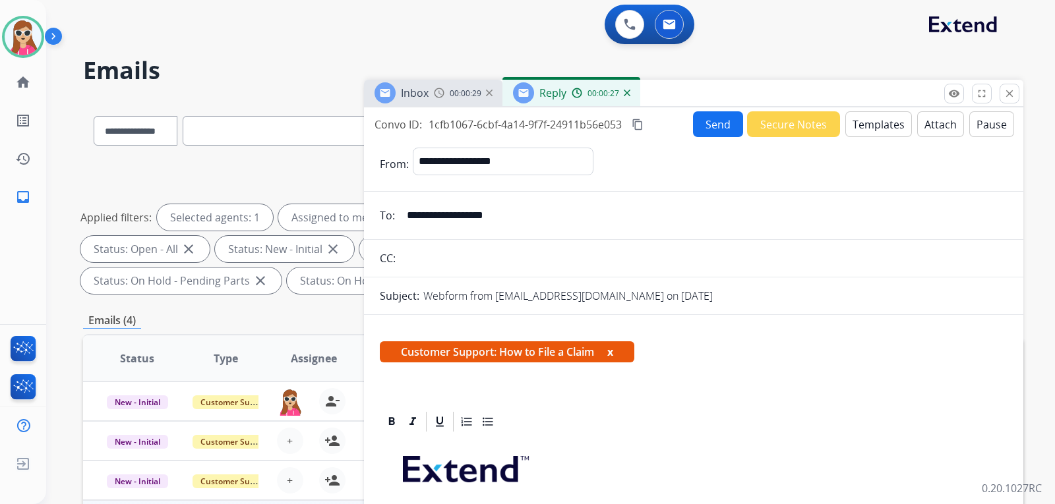
scroll to position [0, 0]
click at [700, 125] on button "Send" at bounding box center [718, 125] width 50 height 26
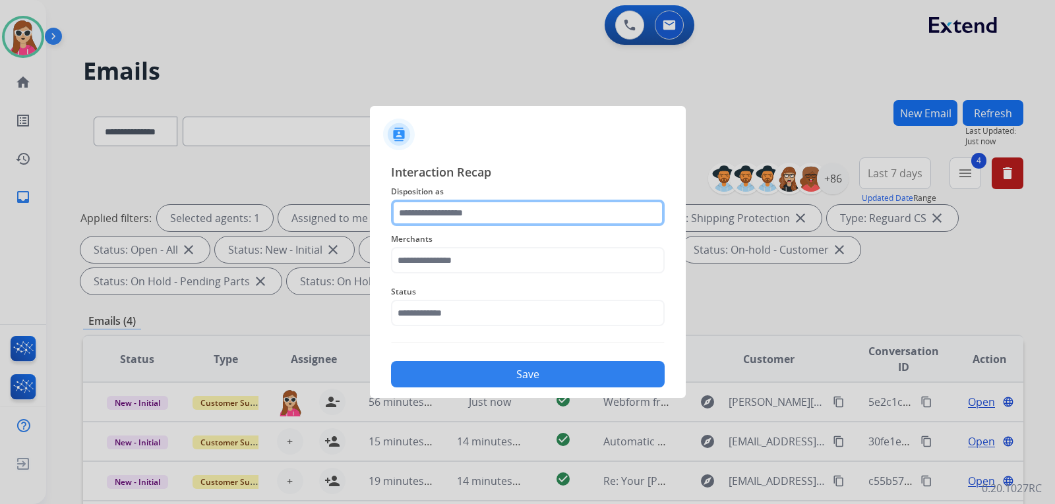
click at [539, 224] on input "text" at bounding box center [528, 213] width 274 height 26
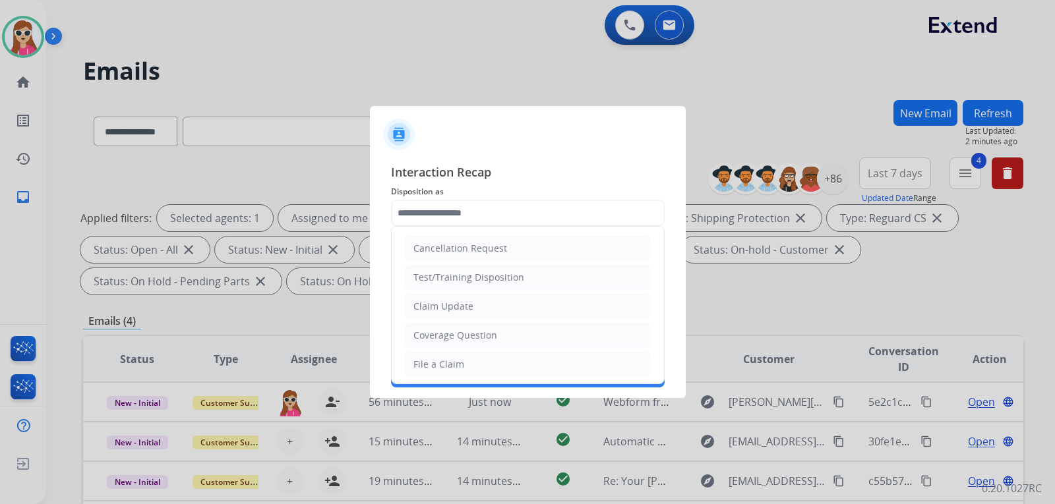
drag, startPoint x: 456, startPoint y: 311, endPoint x: 490, endPoint y: 287, distance: 40.8
click at [456, 309] on div "Claim Update" at bounding box center [443, 306] width 60 height 13
type input "**********"
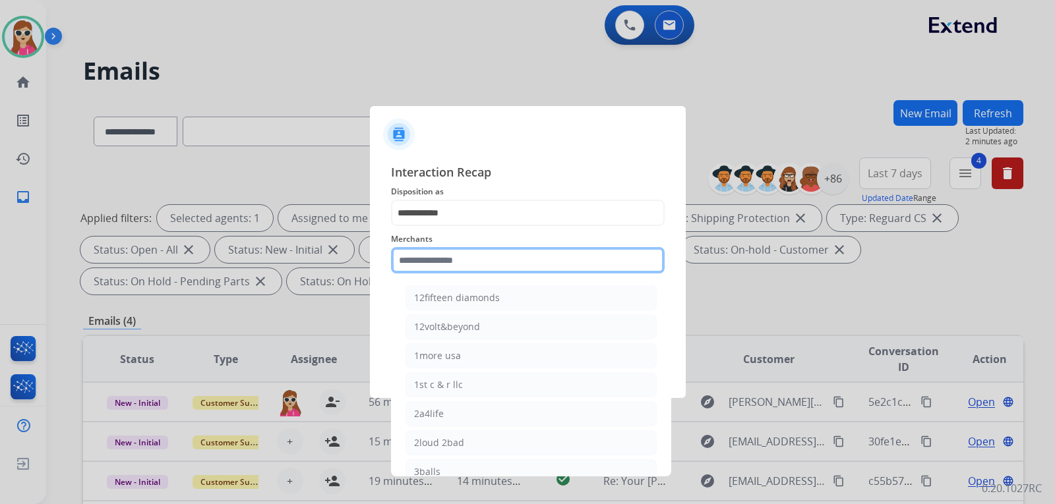
click at [495, 257] on input "text" at bounding box center [528, 260] width 274 height 26
type input "*"
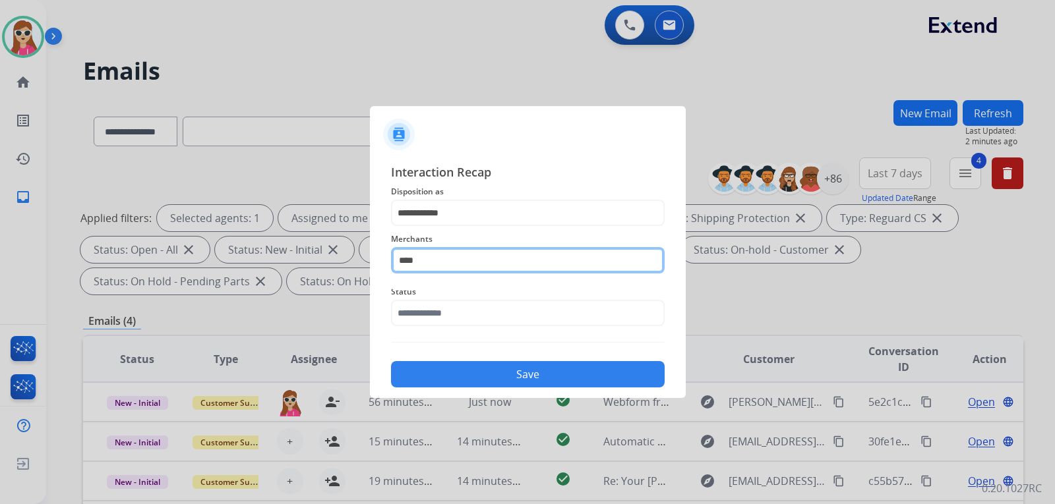
type input "****"
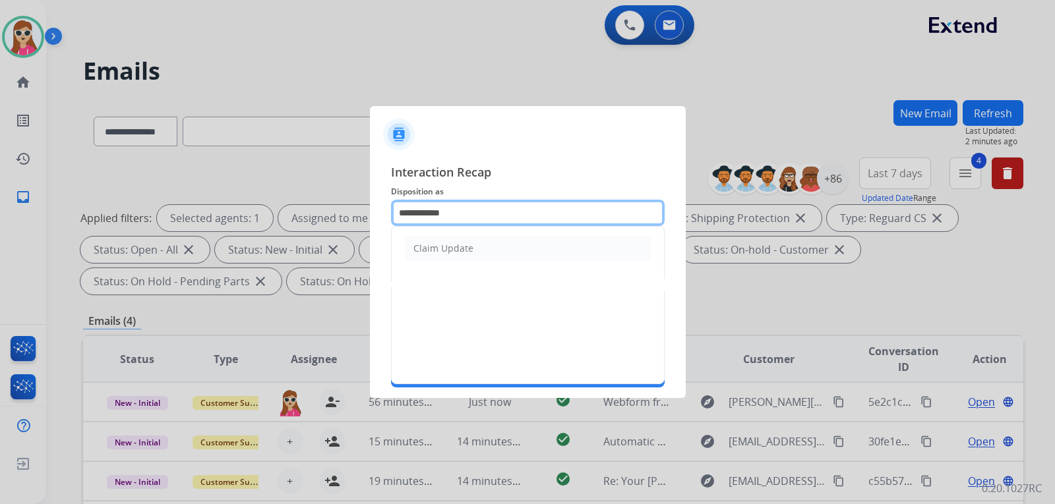
drag, startPoint x: 474, startPoint y: 220, endPoint x: 362, endPoint y: 234, distance: 113.0
click at [0, 231] on app-contact-recap-modal "**********" at bounding box center [0, 252] width 0 height 504
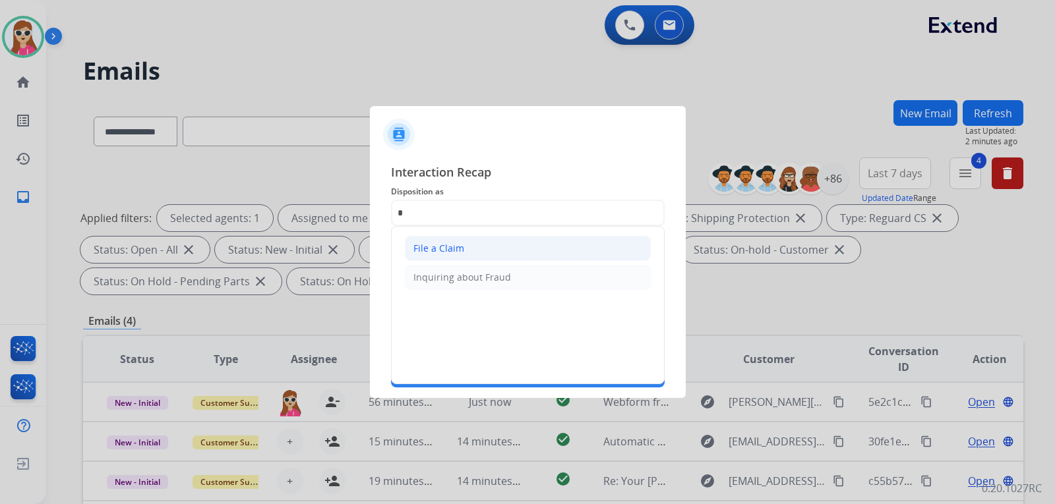
click at [424, 247] on div "File a Claim" at bounding box center [438, 248] width 51 height 13
type input "**********"
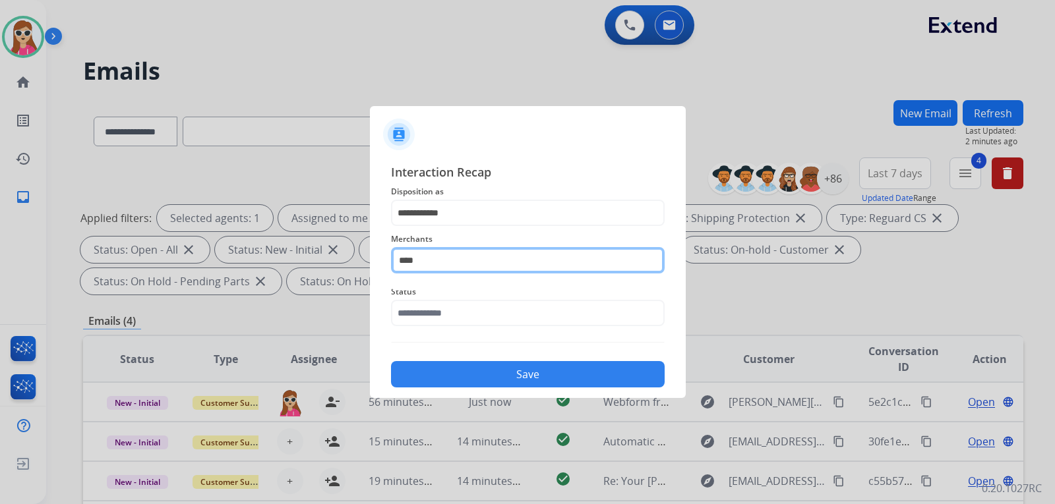
click at [445, 266] on input "****" at bounding box center [528, 260] width 274 height 26
click at [417, 262] on input "****" at bounding box center [528, 260] width 274 height 26
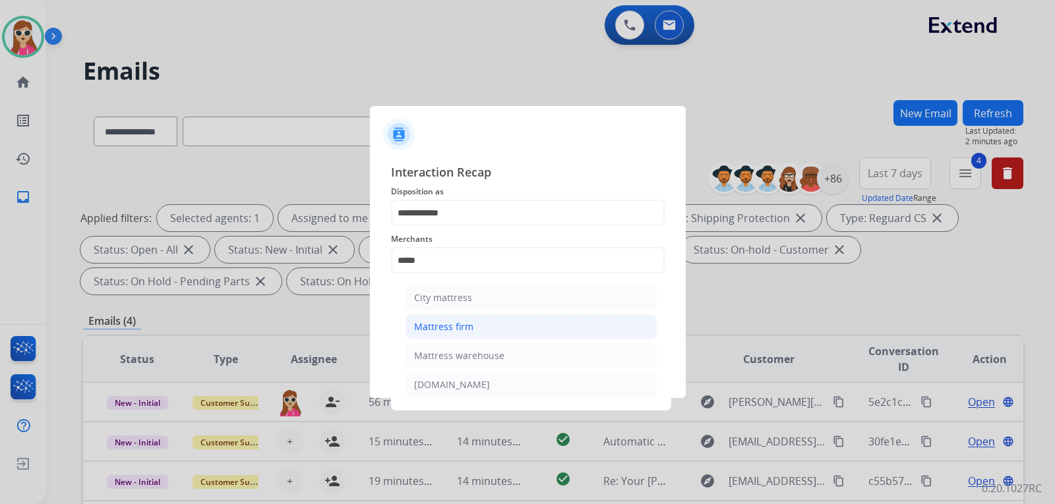
click at [463, 333] on div "Mattress firm" at bounding box center [443, 326] width 59 height 13
type input "**********"
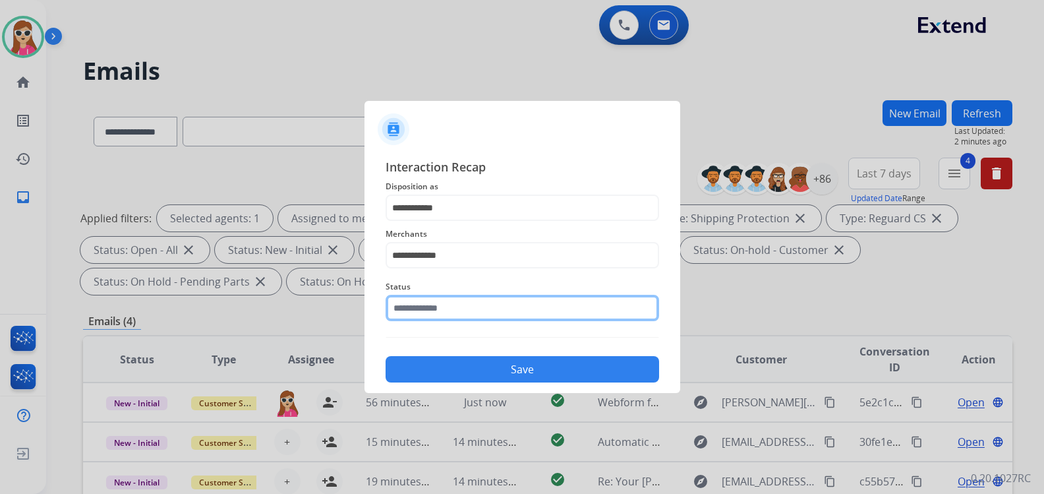
click at [489, 311] on input "text" at bounding box center [523, 308] width 274 height 26
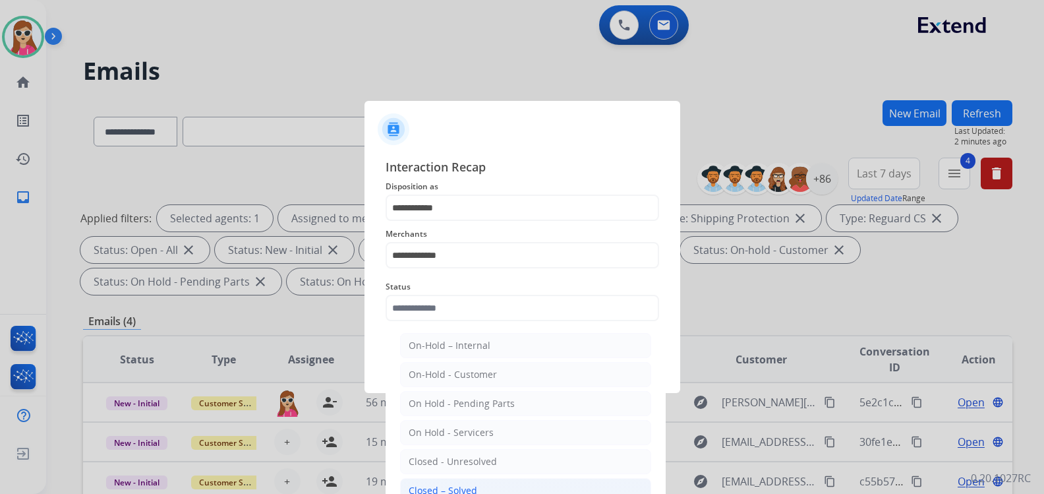
click at [506, 483] on li "Closed – Solved" at bounding box center [525, 490] width 251 height 25
type input "**********"
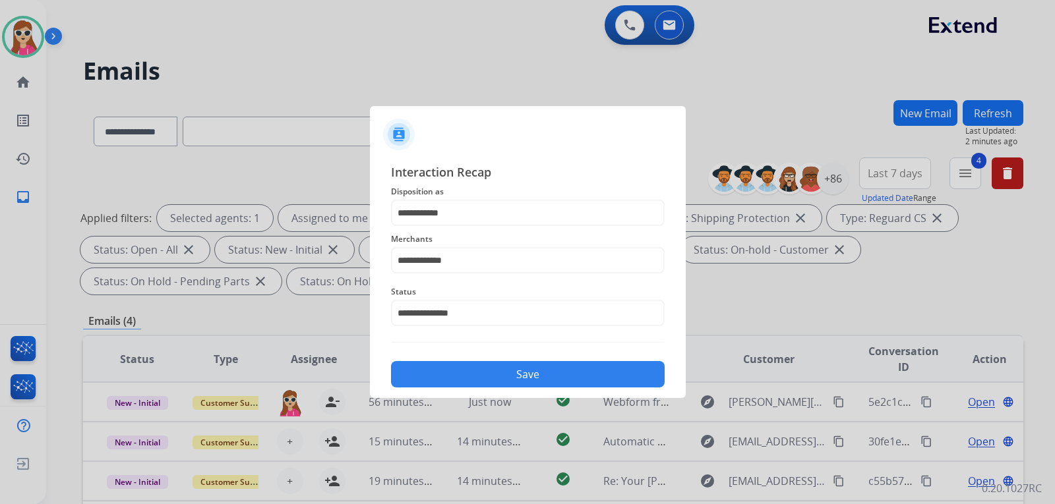
drag, startPoint x: 498, startPoint y: 372, endPoint x: 496, endPoint y: 378, distance: 6.9
click at [496, 377] on button "Save" at bounding box center [528, 374] width 274 height 26
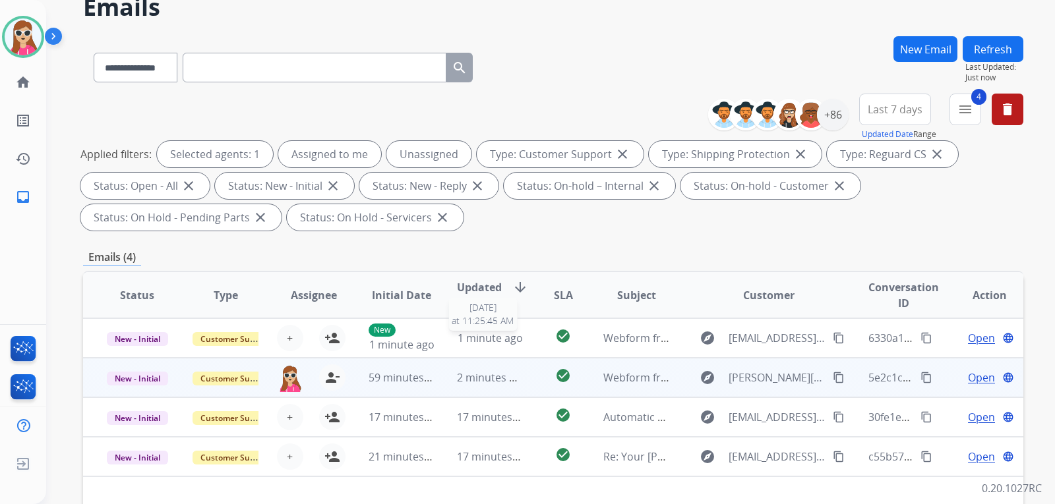
scroll to position [66, 0]
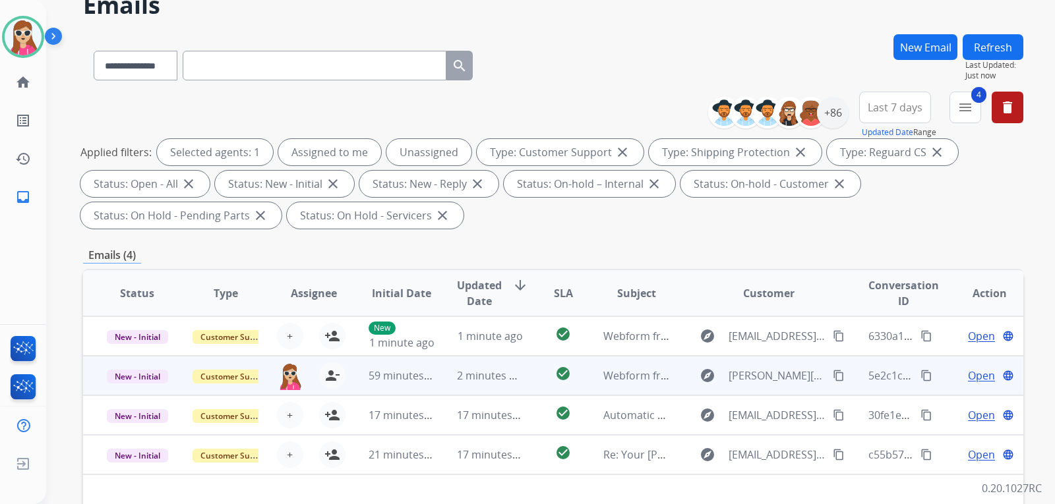
click at [524, 375] on td "check_circle" at bounding box center [552, 376] width 59 height 40
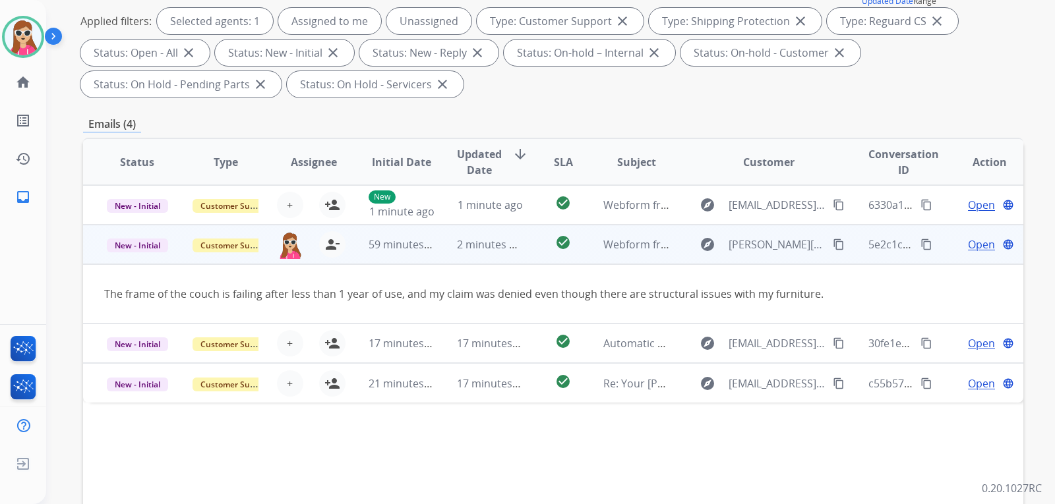
scroll to position [198, 0]
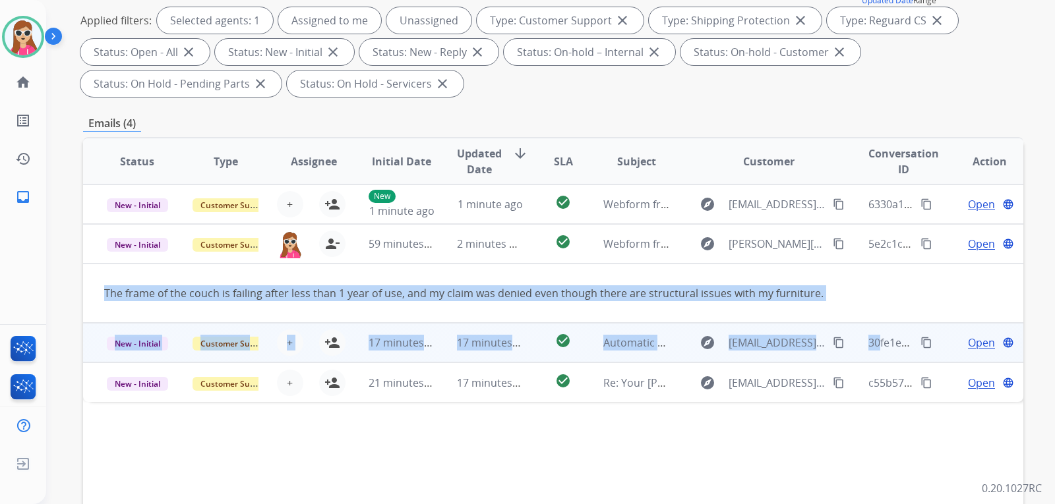
drag, startPoint x: 98, startPoint y: 293, endPoint x: 866, endPoint y: 325, distance: 769.4
click at [866, 325] on table "Status Type Assignee Initial Date Updated Date arrow_downward SLA Subject Custo…" at bounding box center [553, 270] width 940 height 264
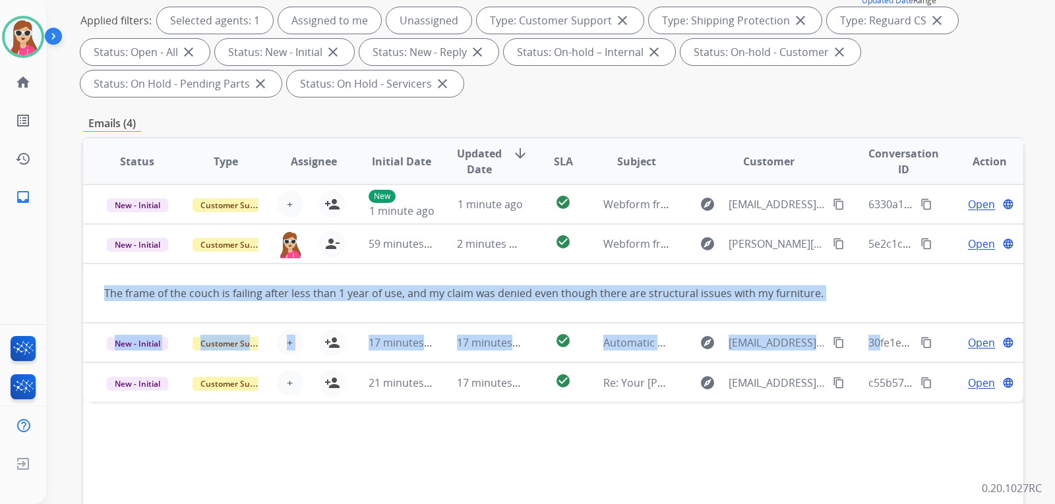
click at [846, 291] on table "Status Type Assignee Initial Date Updated Date arrow_downward SLA Subject Custo…" at bounding box center [553, 270] width 940 height 264
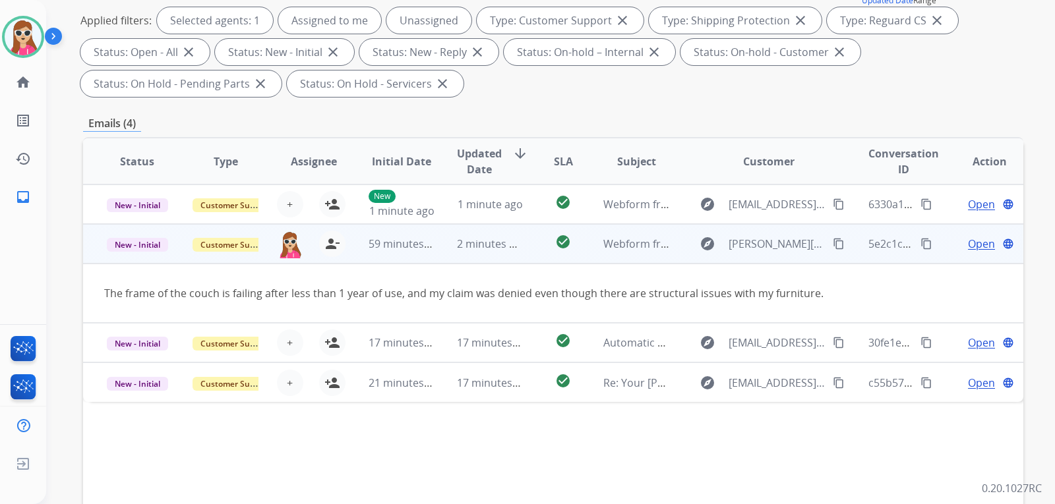
click at [968, 243] on span "Open" at bounding box center [981, 244] width 27 height 16
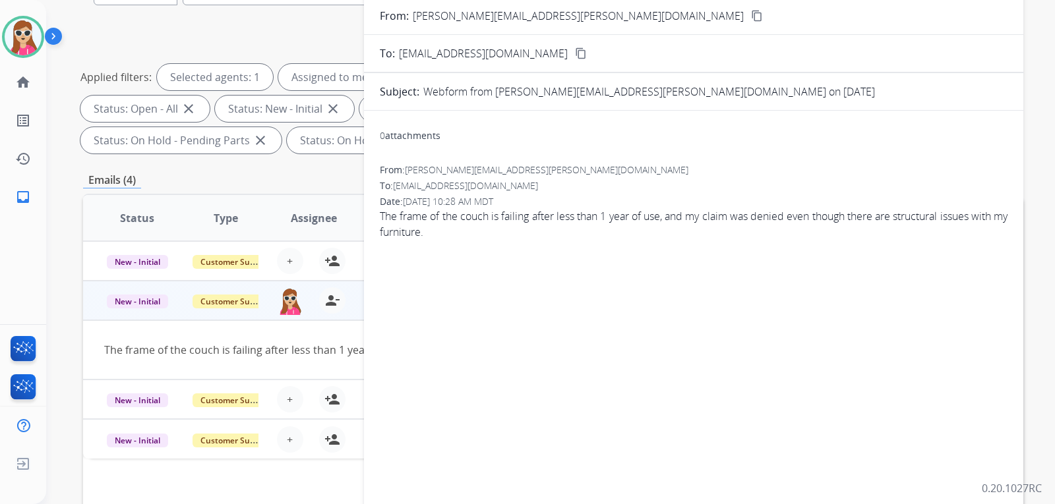
scroll to position [66, 0]
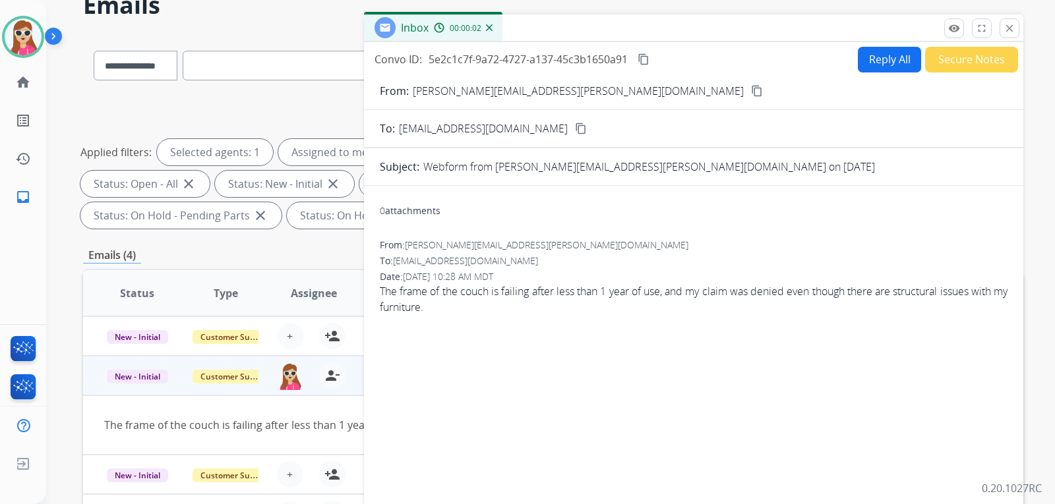
click at [749, 93] on button "content_copy" at bounding box center [757, 91] width 16 height 16
click at [868, 63] on button "Reply All" at bounding box center [889, 60] width 63 height 26
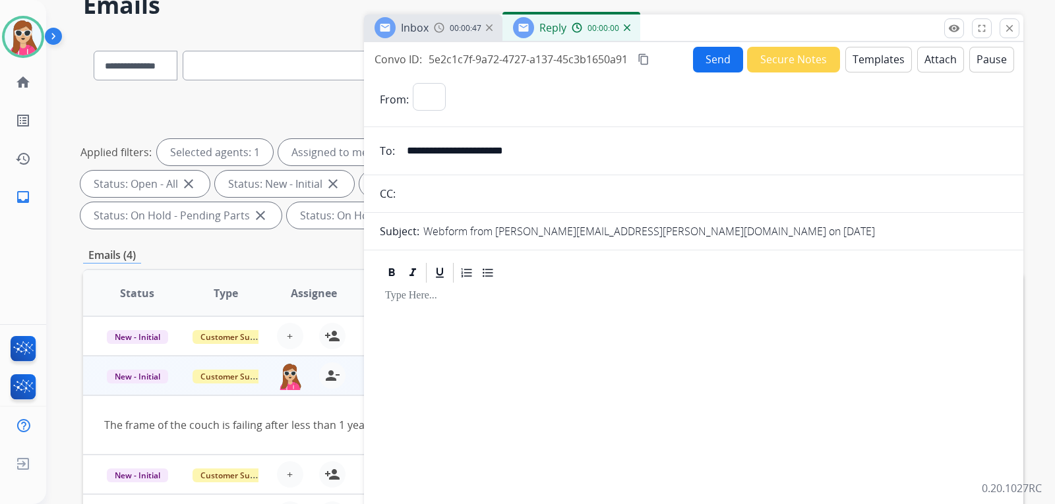
select select "**********"
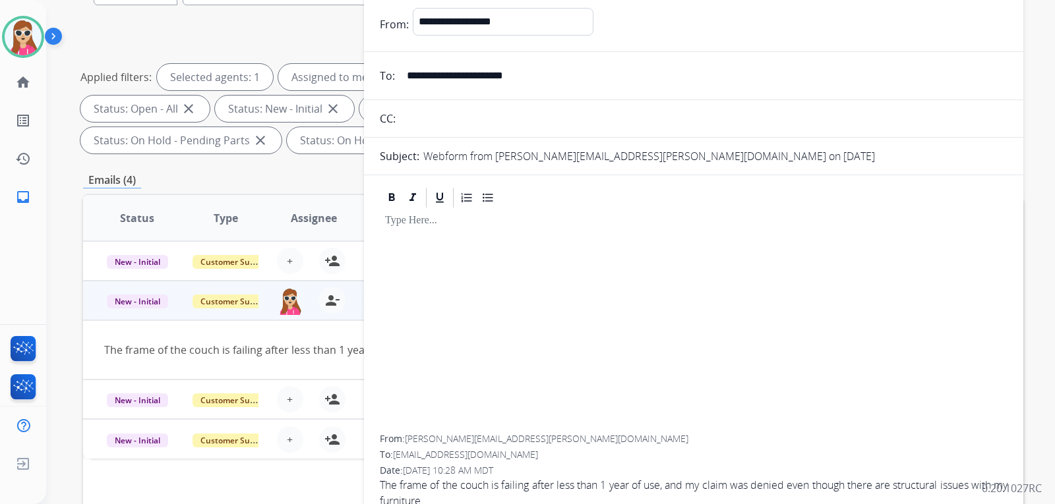
scroll to position [0, 0]
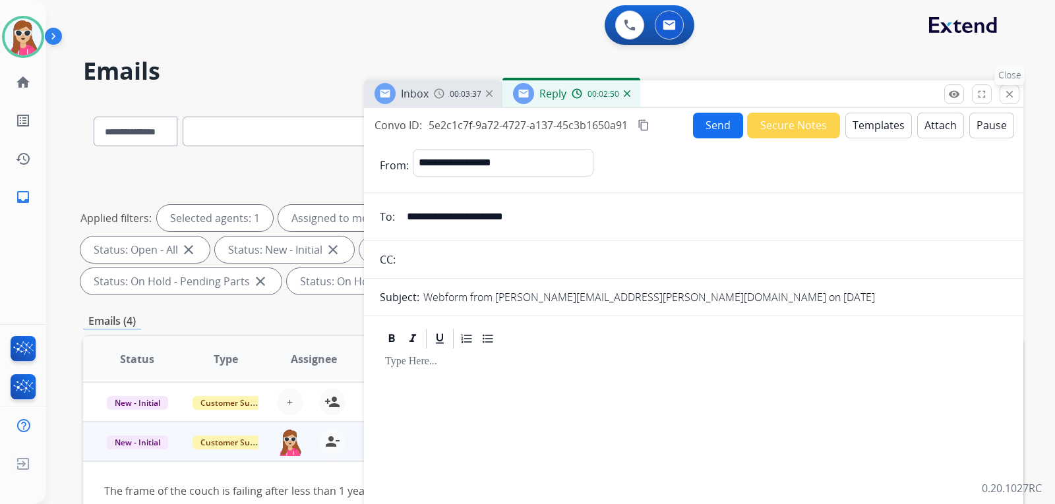
click at [1007, 96] on mat-icon "close" at bounding box center [1009, 94] width 12 height 12
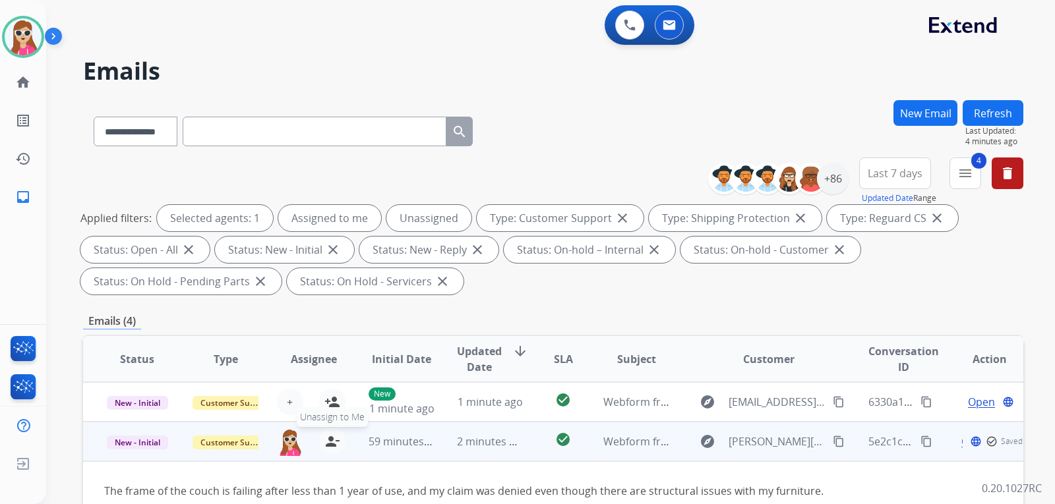
click at [334, 444] on mat-icon "person_remove" at bounding box center [332, 442] width 16 height 16
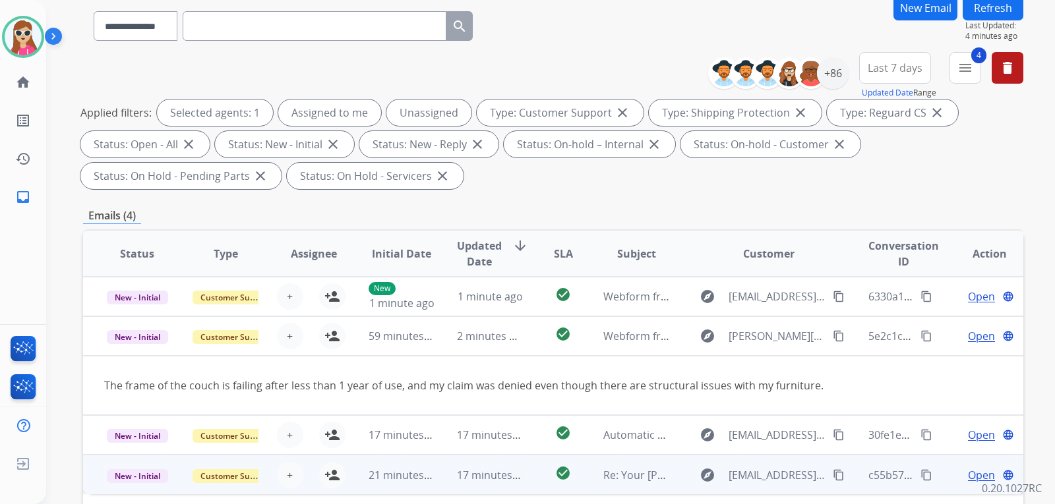
scroll to position [132, 0]
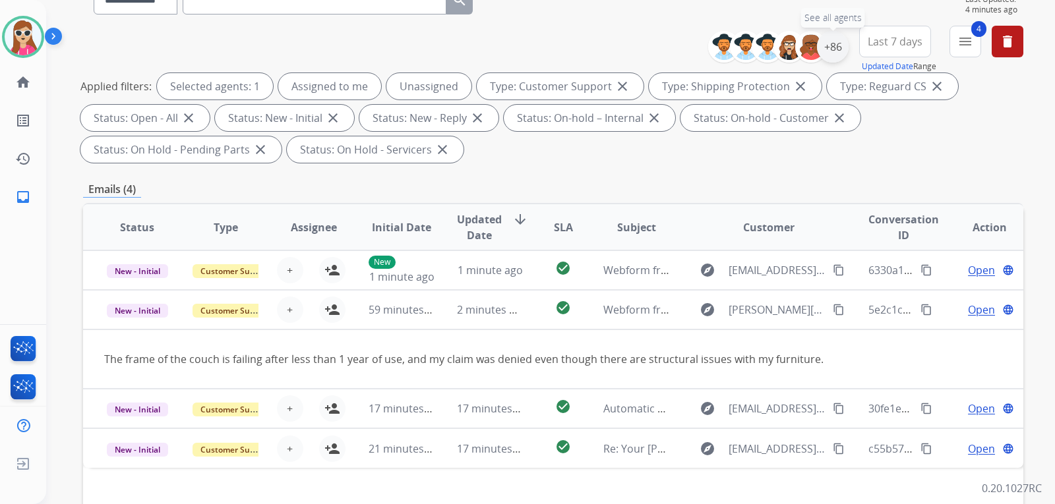
click at [841, 47] on div "+86" at bounding box center [833, 47] width 32 height 32
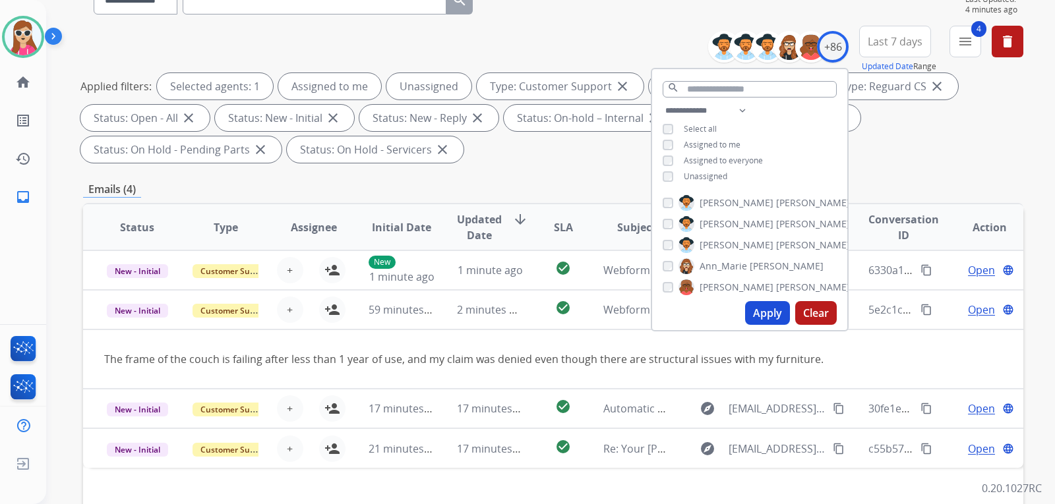
drag, startPoint x: 692, startPoint y: 179, endPoint x: 694, endPoint y: 187, distance: 8.8
click at [692, 178] on span "Unassigned" at bounding box center [706, 176] width 44 height 11
click at [771, 316] on button "Apply" at bounding box center [767, 313] width 45 height 24
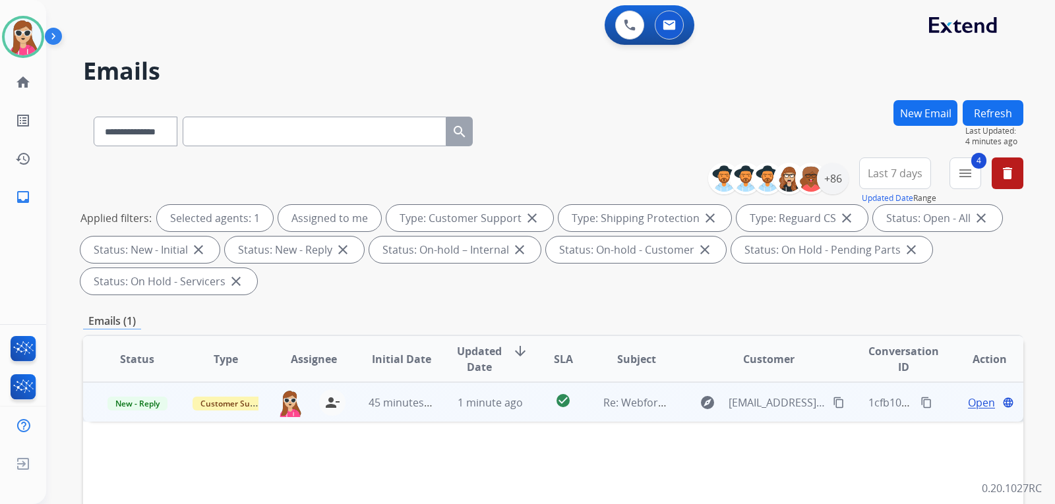
click at [679, 409] on td "explore [EMAIL_ADDRESS][DOMAIN_NAME] content_copy" at bounding box center [758, 402] width 176 height 40
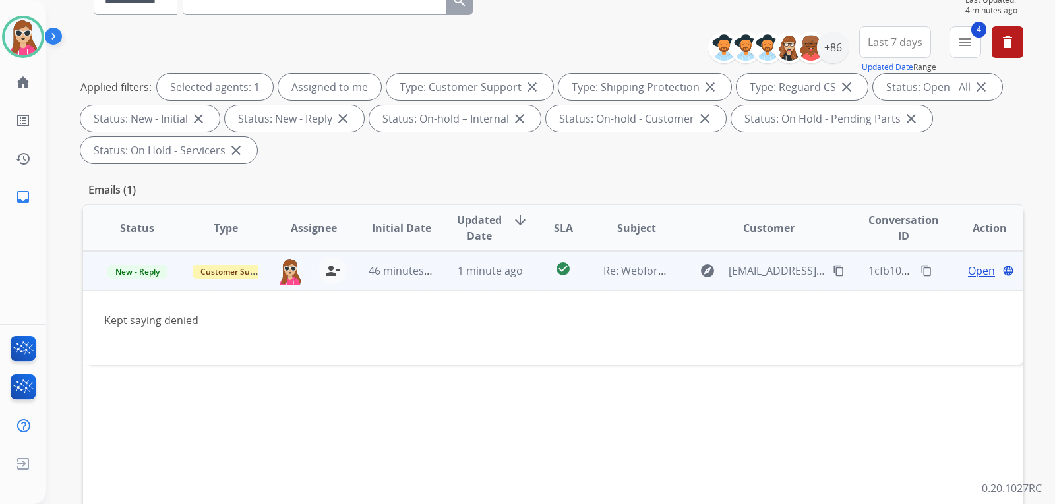
scroll to position [132, 0]
click at [957, 264] on div "Open language" at bounding box center [989, 270] width 67 height 16
click at [833, 266] on mat-icon "content_copy" at bounding box center [839, 271] width 12 height 12
click at [970, 272] on span "Open" at bounding box center [981, 271] width 27 height 16
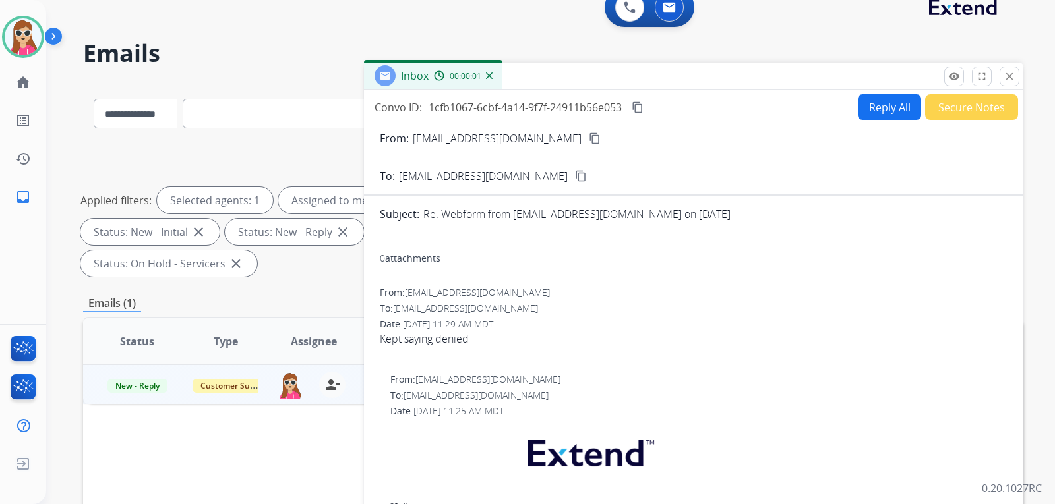
scroll to position [0, 0]
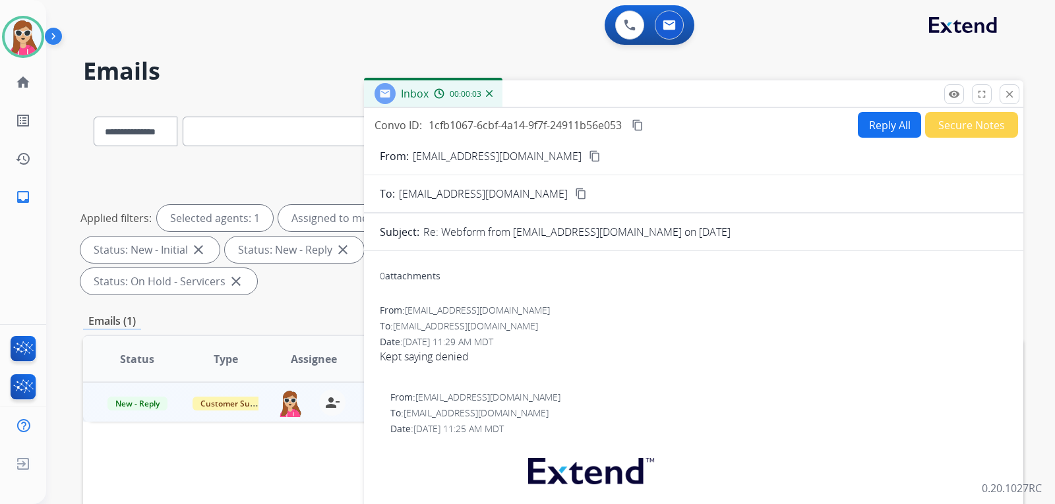
click at [888, 132] on button "Reply All" at bounding box center [889, 125] width 63 height 26
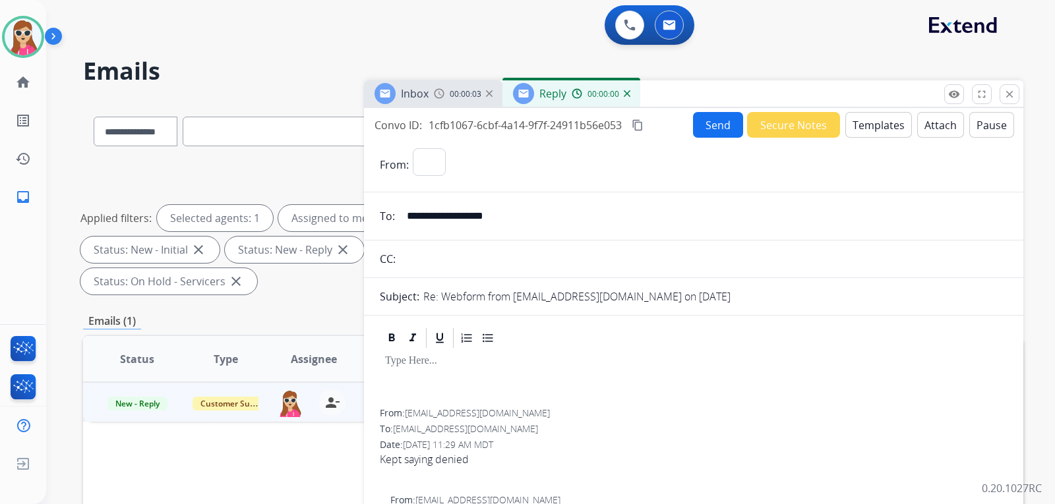
select select "**********"
click at [881, 122] on button "Templates" at bounding box center [878, 125] width 67 height 26
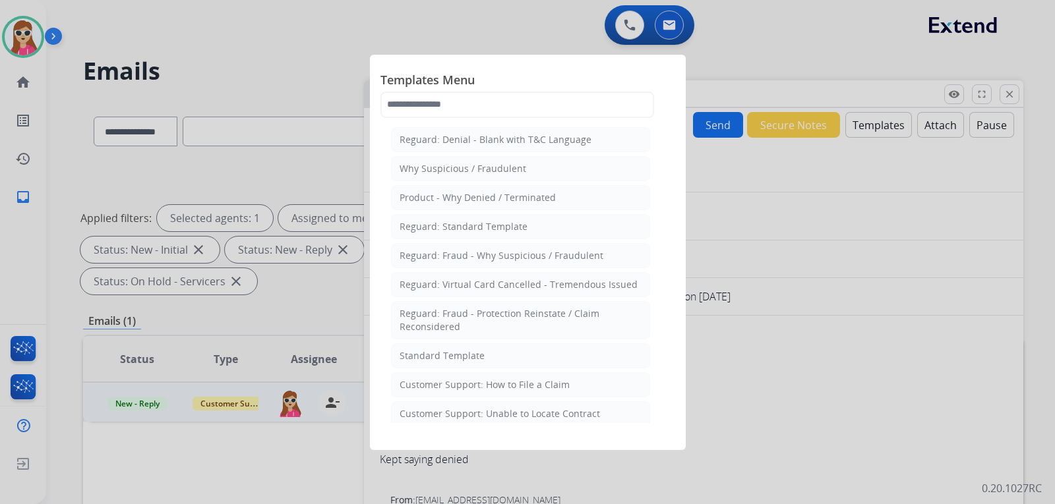
click at [500, 415] on div "Customer Support: Unable to Locate Contract" at bounding box center [500, 413] width 200 height 13
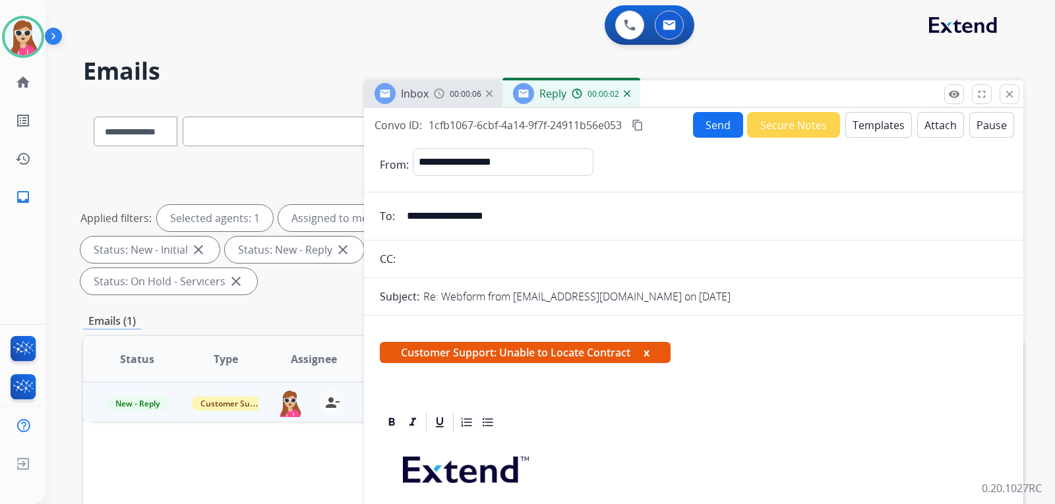
scroll to position [132, 0]
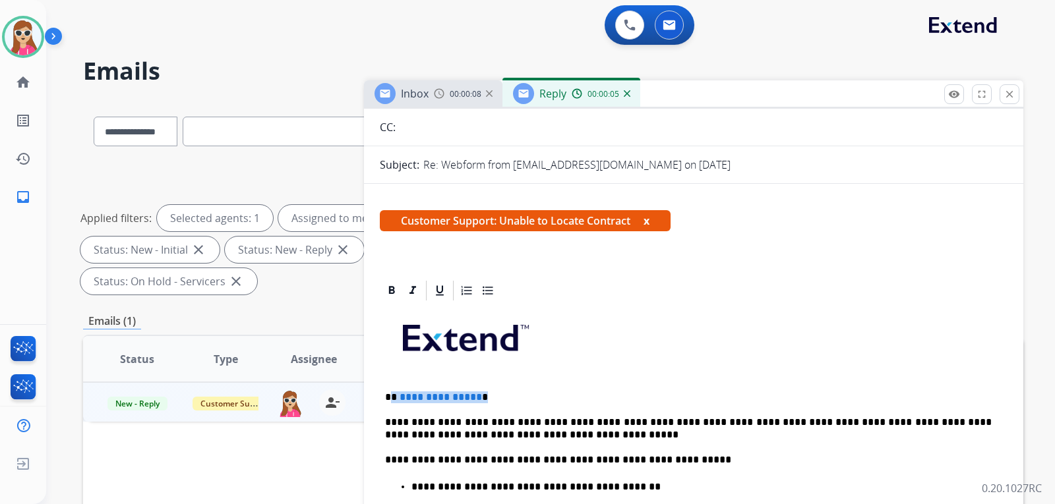
drag, startPoint x: 392, startPoint y: 397, endPoint x: 498, endPoint y: 401, distance: 105.6
click at [498, 401] on p "**********" at bounding box center [688, 398] width 607 height 12
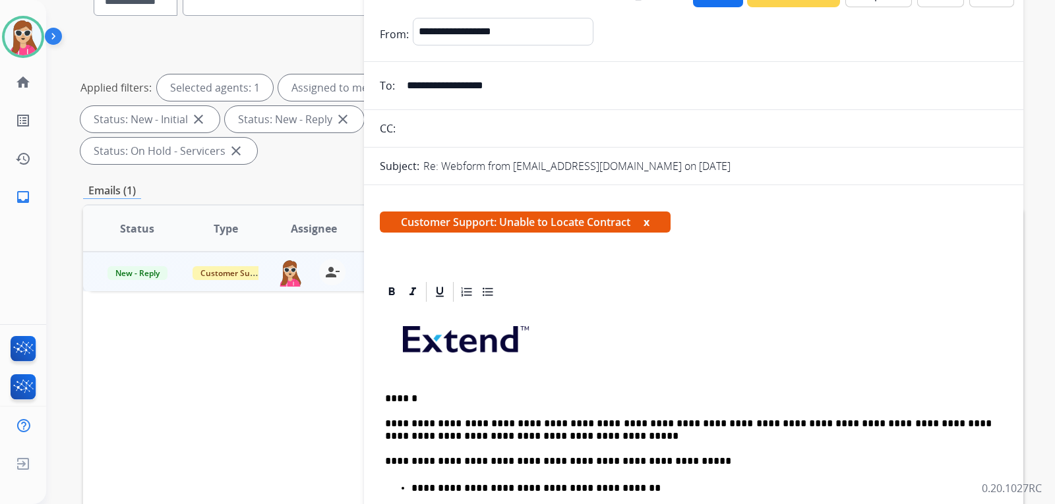
scroll to position [0, 0]
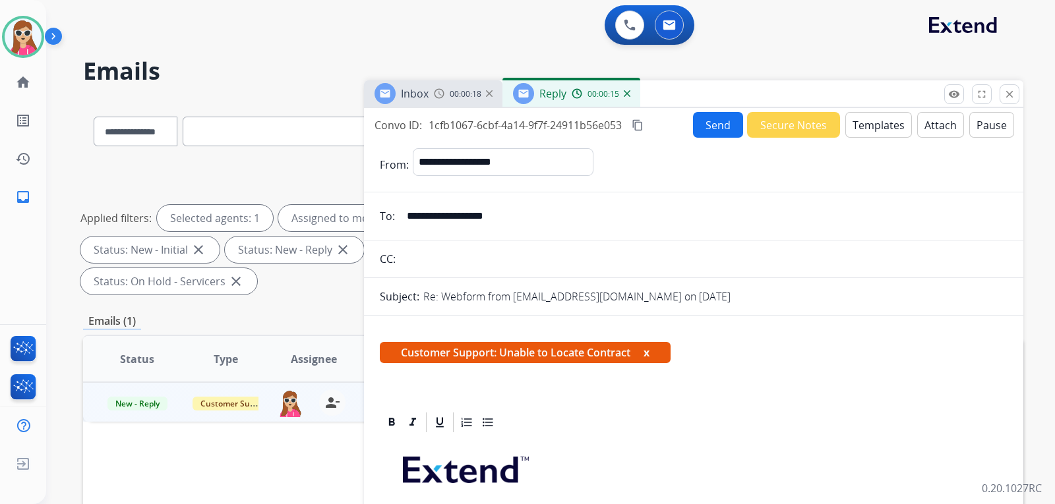
click at [726, 121] on button "Send" at bounding box center [718, 125] width 50 height 26
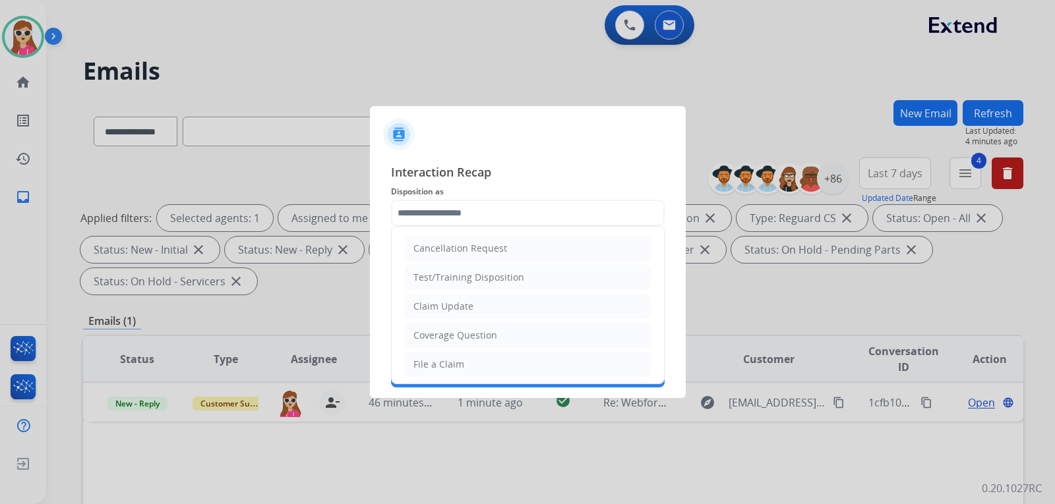
click at [551, 214] on input "text" at bounding box center [528, 213] width 274 height 26
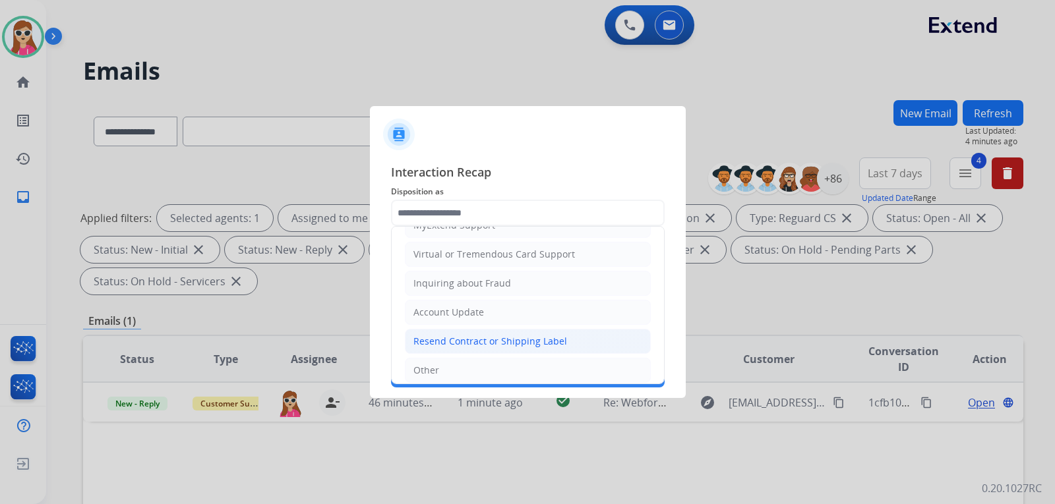
scroll to position [198, 0]
click at [502, 313] on div "Resend Contract or Shipping Label" at bounding box center [490, 311] width 154 height 13
type input "**********"
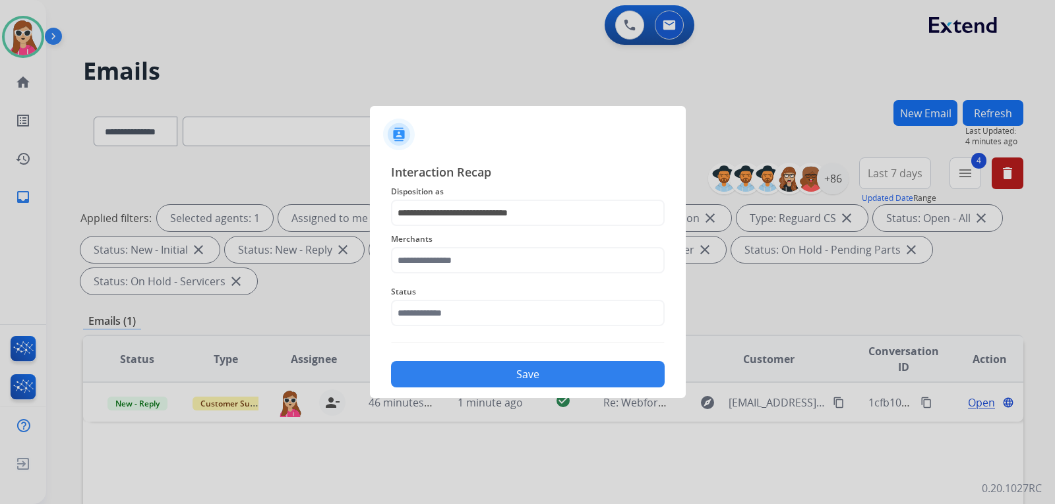
click at [511, 276] on div "Merchants" at bounding box center [528, 252] width 274 height 53
click at [516, 264] on input "text" at bounding box center [528, 260] width 274 height 26
click at [497, 295] on li "Not found" at bounding box center [530, 297] width 251 height 25
type input "*********"
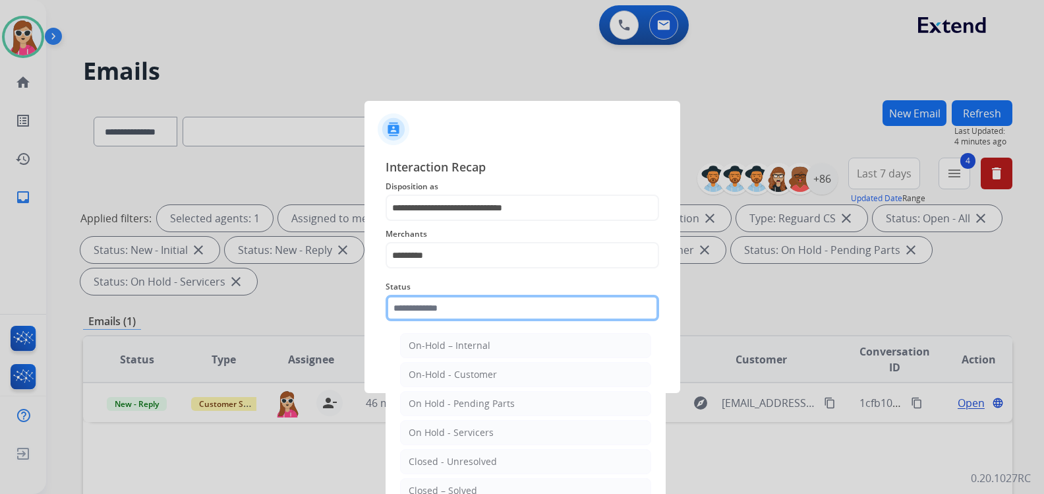
click at [496, 312] on input "text" at bounding box center [523, 308] width 274 height 26
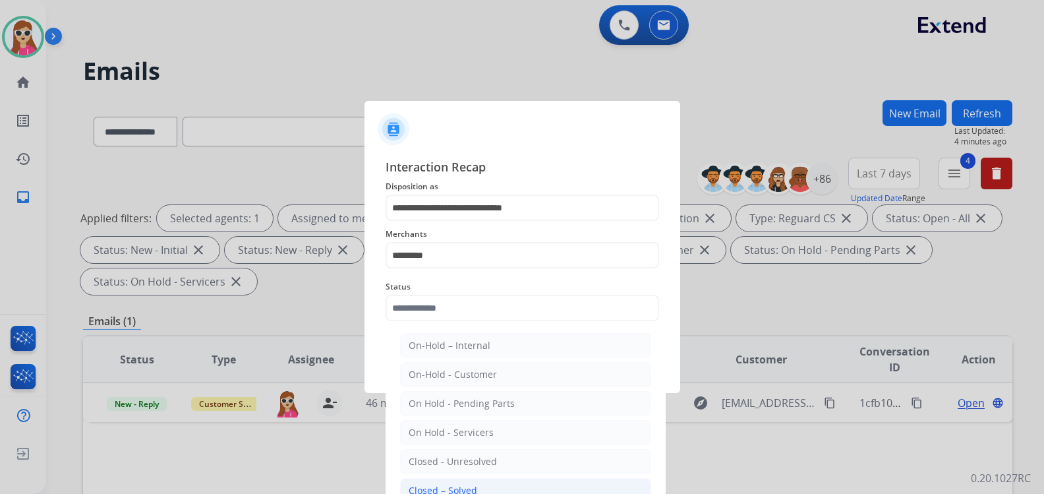
click at [478, 483] on li "Closed – Solved" at bounding box center [525, 490] width 251 height 25
type input "**********"
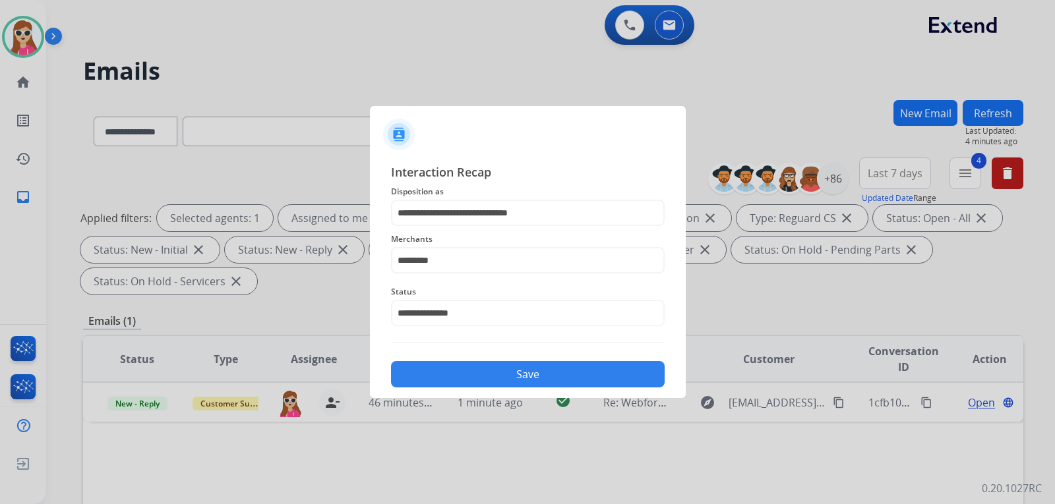
click at [494, 372] on button "Save" at bounding box center [528, 374] width 274 height 26
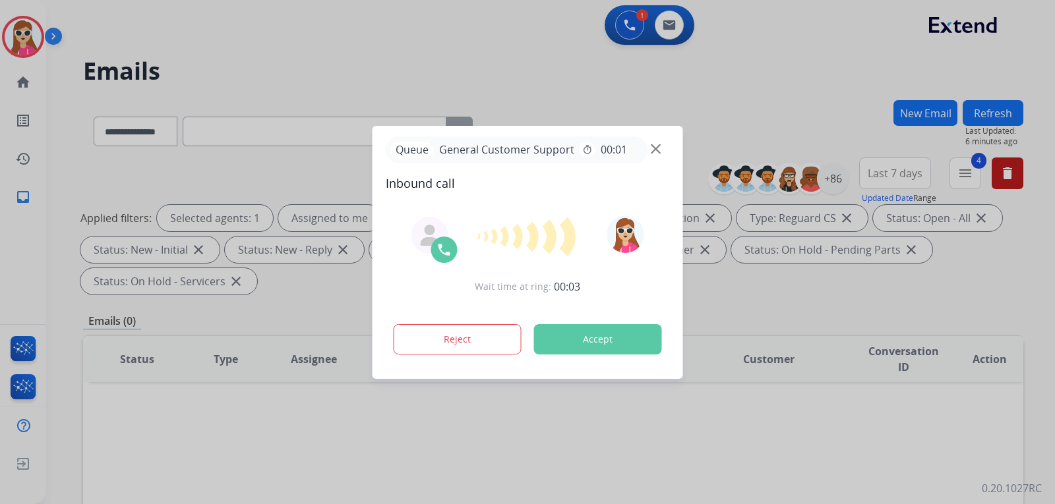
click at [587, 337] on button "Accept" at bounding box center [598, 339] width 128 height 30
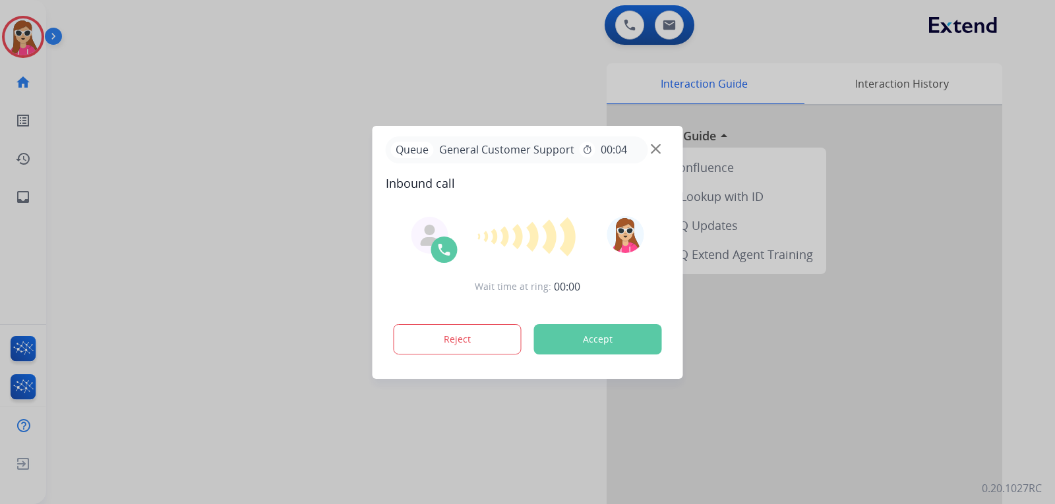
click at [608, 341] on button "Accept" at bounding box center [598, 339] width 128 height 30
click at [616, 332] on button "Accept" at bounding box center [598, 339] width 128 height 30
click at [581, 334] on button "Accept" at bounding box center [598, 339] width 128 height 30
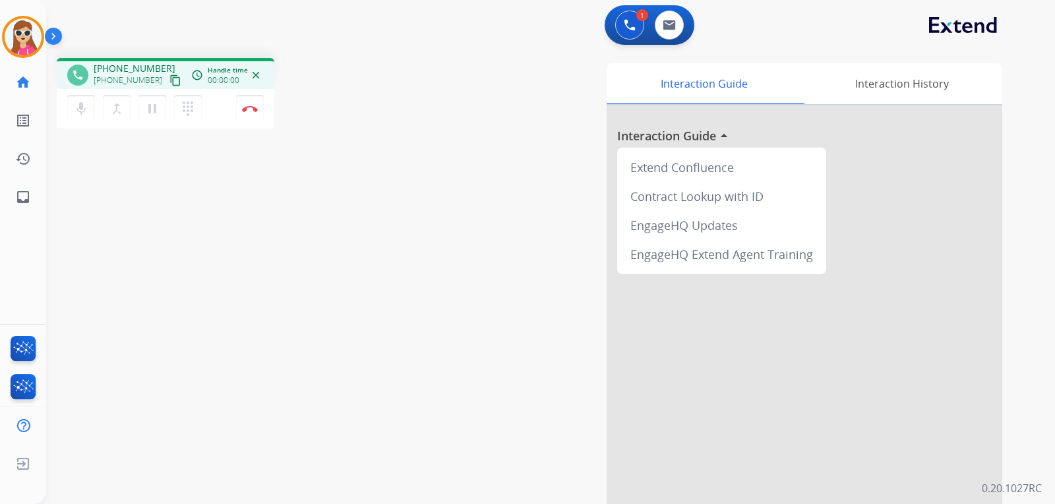
click at [169, 78] on mat-icon "content_copy" at bounding box center [175, 80] width 12 height 12
click at [256, 109] on img at bounding box center [250, 108] width 16 height 7
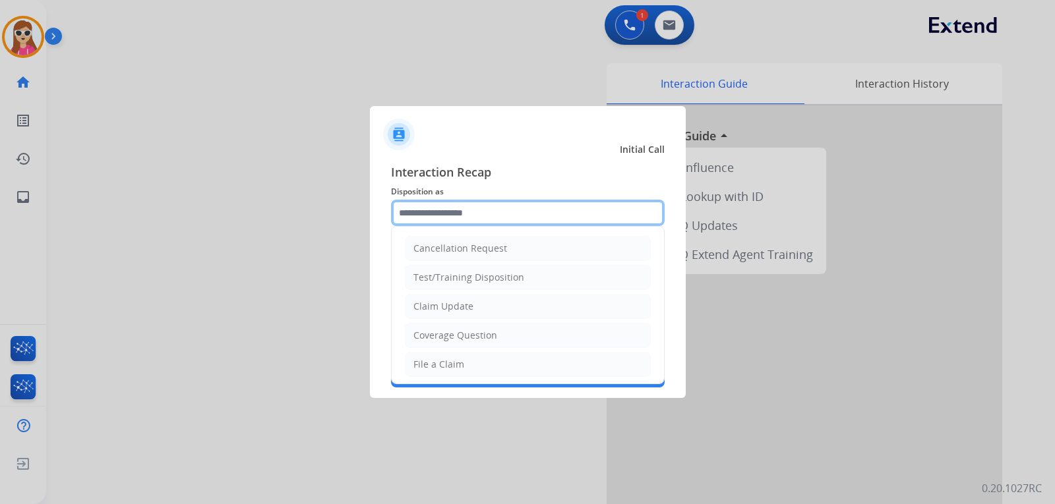
drag, startPoint x: 530, startPoint y: 219, endPoint x: 523, endPoint y: 231, distance: 14.2
click at [530, 220] on input "text" at bounding box center [528, 213] width 274 height 26
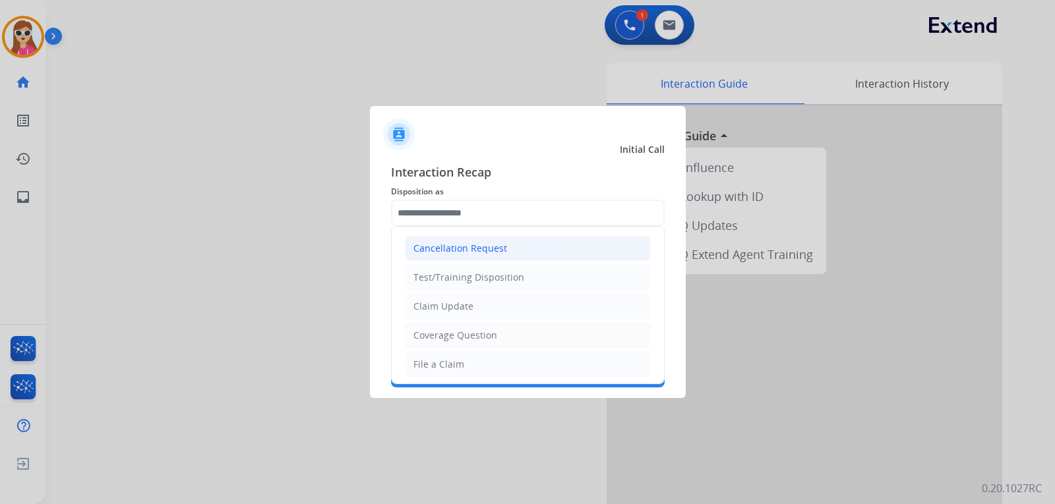
click at [500, 252] on div "Cancellation Request" at bounding box center [460, 248] width 94 height 13
type input "**********"
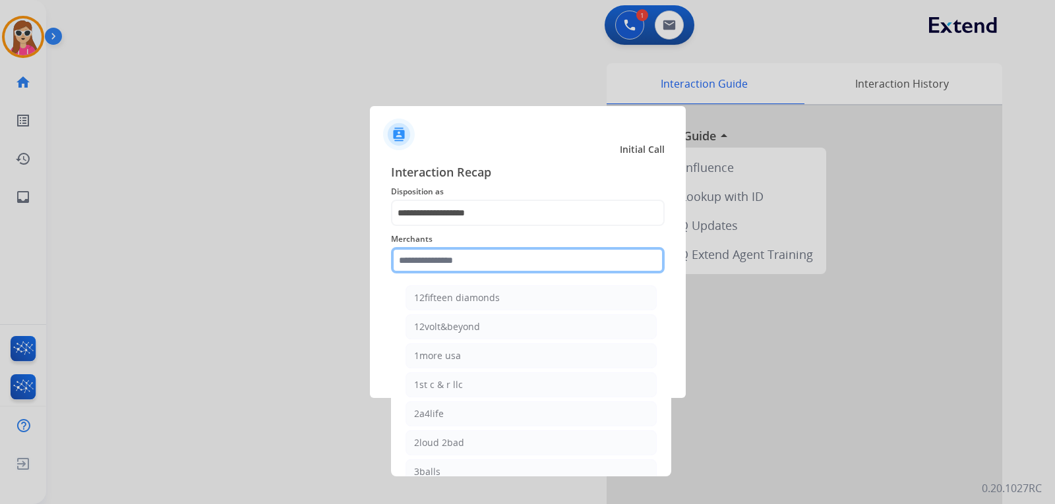
drag, startPoint x: 471, startPoint y: 265, endPoint x: 463, endPoint y: 267, distance: 8.8
click at [471, 266] on input "text" at bounding box center [528, 260] width 274 height 26
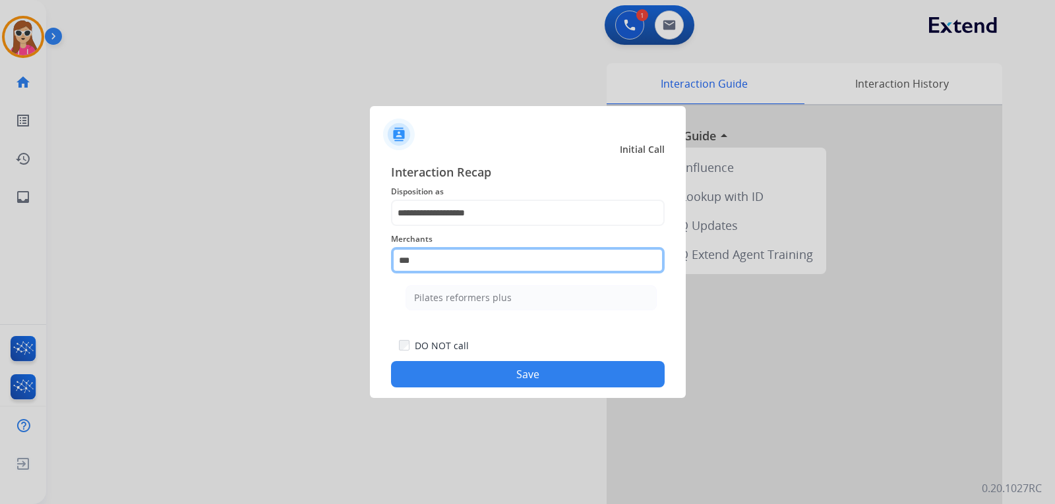
click at [441, 261] on input "***" at bounding box center [528, 260] width 274 height 26
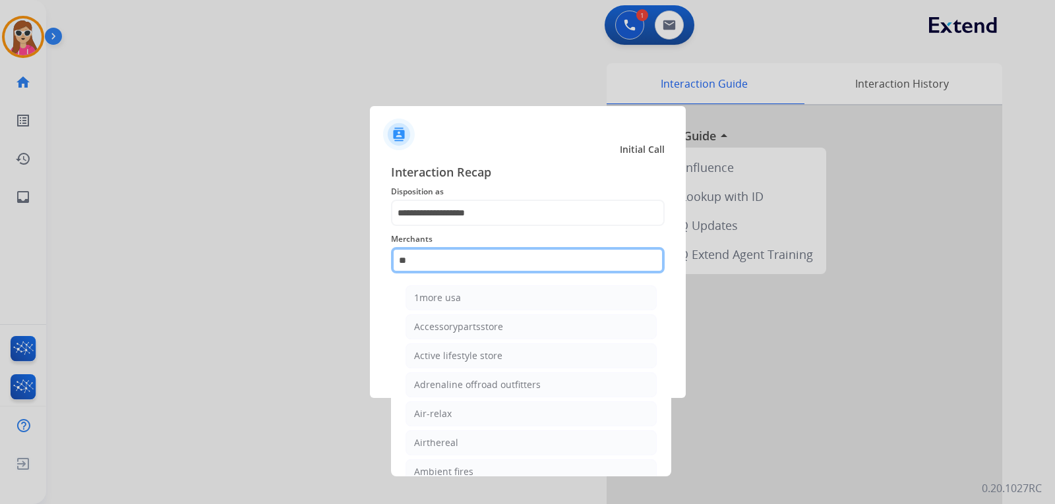
type input "*"
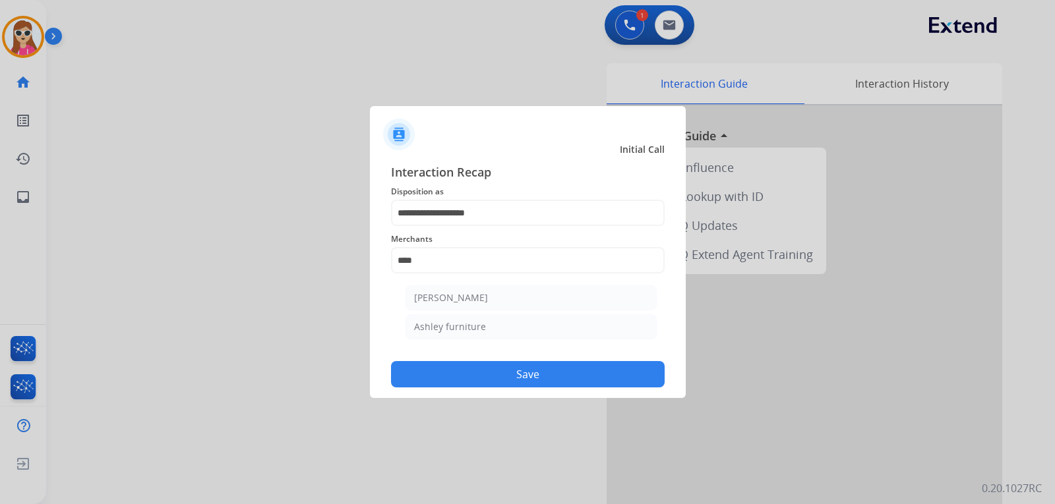
drag, startPoint x: 525, startPoint y: 298, endPoint x: 522, endPoint y: 307, distance: 9.6
click at [525, 296] on li "[PERSON_NAME]" at bounding box center [530, 297] width 251 height 25
type input "**********"
click at [534, 394] on div "**********" at bounding box center [528, 275] width 316 height 246
click at [537, 372] on button "Save" at bounding box center [528, 374] width 274 height 26
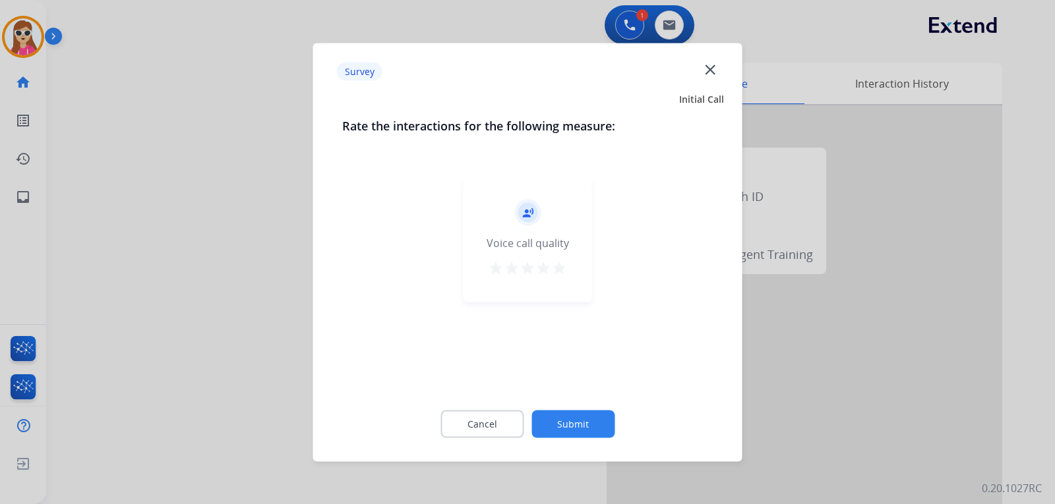
click at [560, 266] on mat-icon "star" at bounding box center [559, 268] width 16 height 16
click at [582, 429] on button "Submit" at bounding box center [572, 424] width 83 height 28
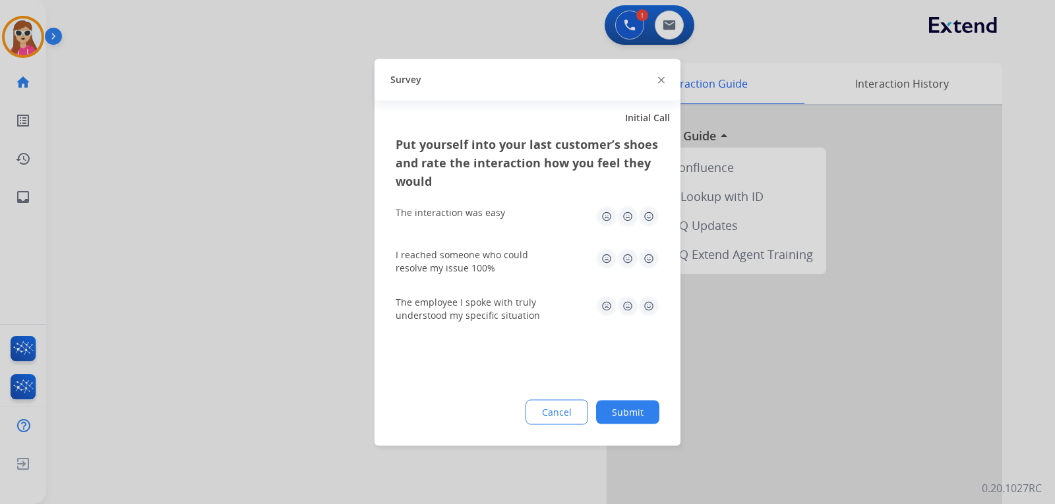
click at [651, 222] on img at bounding box center [648, 216] width 21 height 21
click at [651, 259] on img at bounding box center [648, 258] width 21 height 21
click at [655, 299] on img at bounding box center [648, 305] width 21 height 21
click at [643, 412] on button "Submit" at bounding box center [627, 412] width 63 height 24
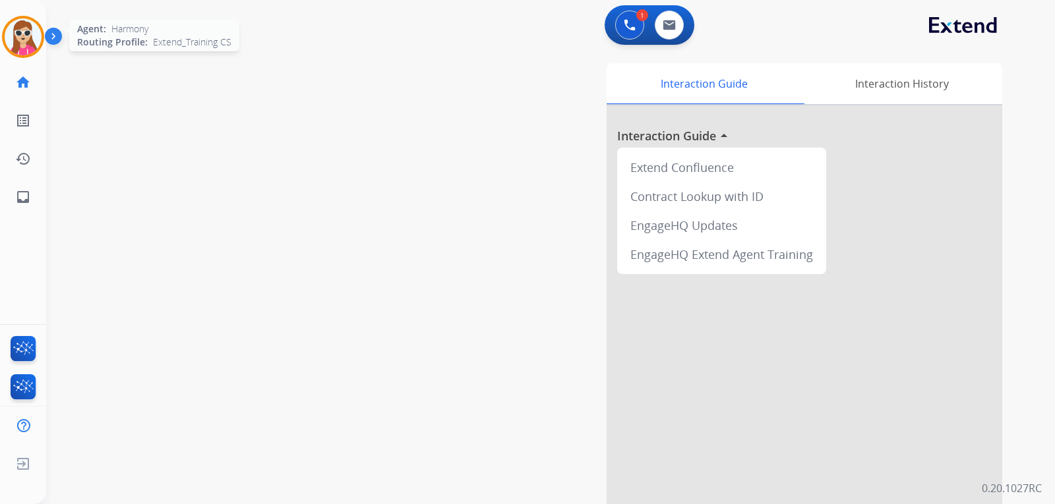
click at [28, 47] on img at bounding box center [23, 36] width 37 height 37
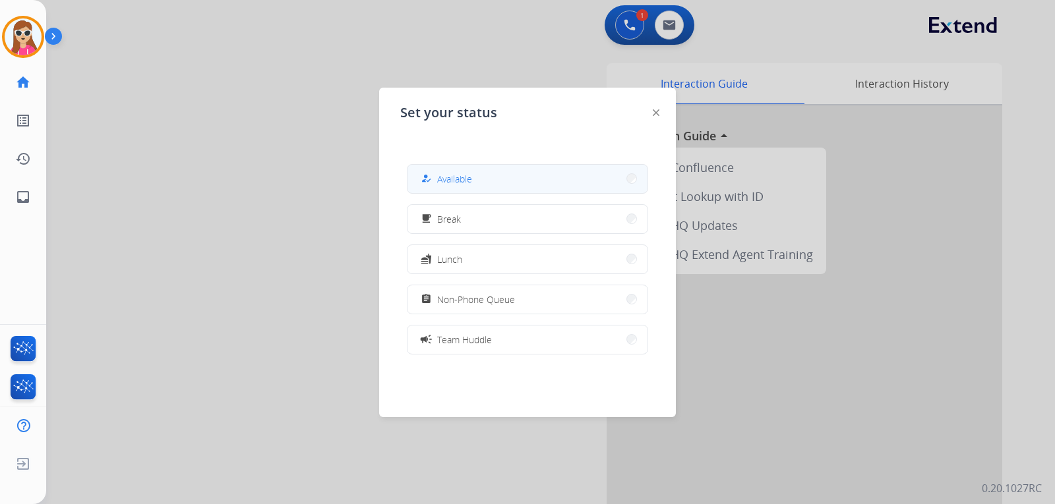
click at [458, 170] on button "how_to_reg Available" at bounding box center [527, 179] width 240 height 28
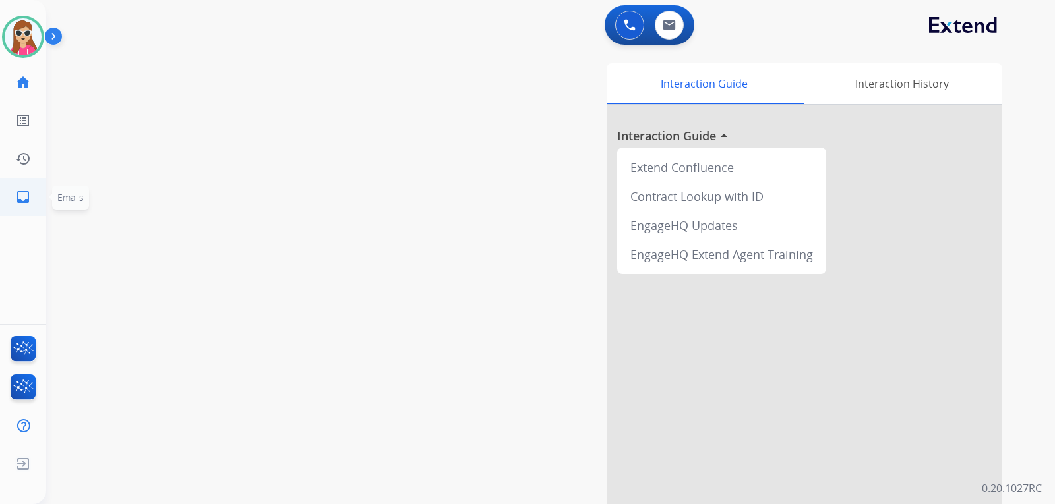
click at [24, 211] on link "inbox Emails" at bounding box center [23, 197] width 37 height 37
select select "**********"
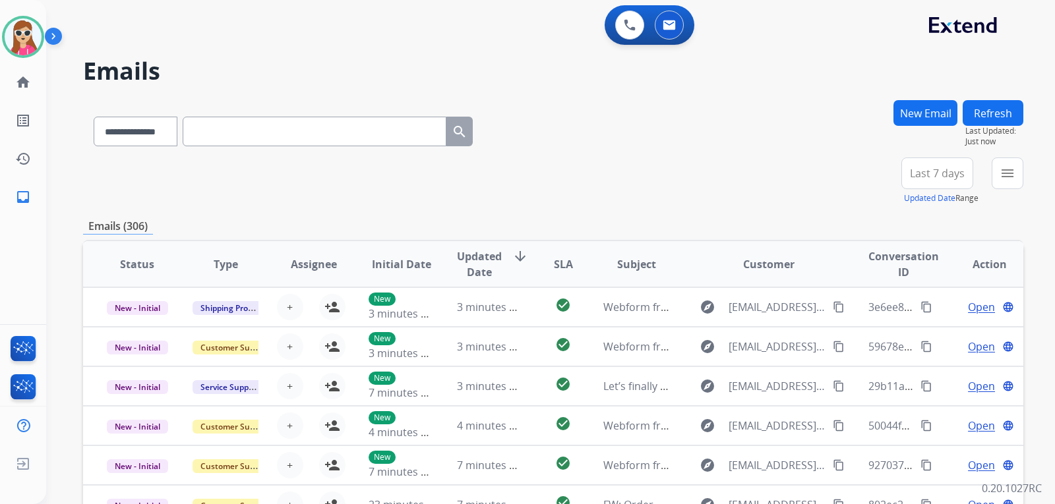
select select "**********"
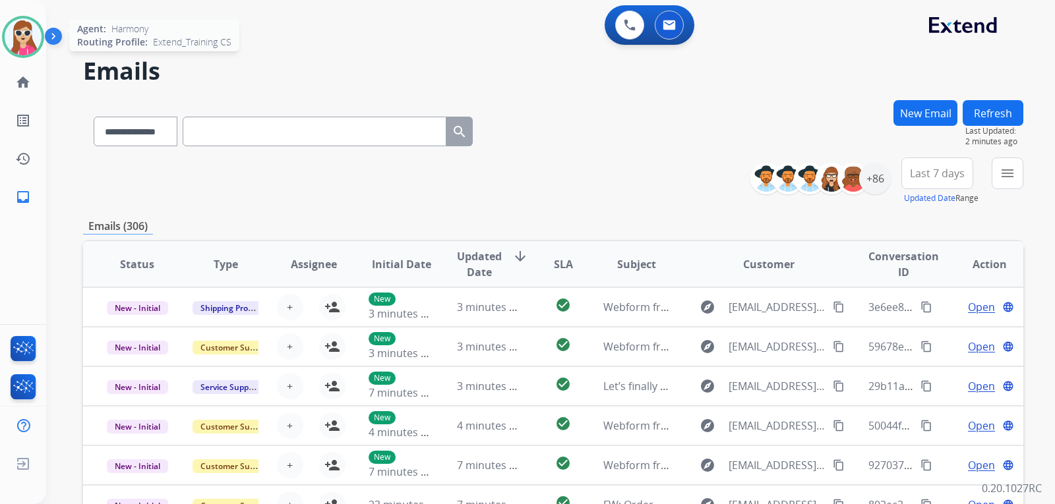
click at [18, 36] on img at bounding box center [23, 36] width 37 height 37
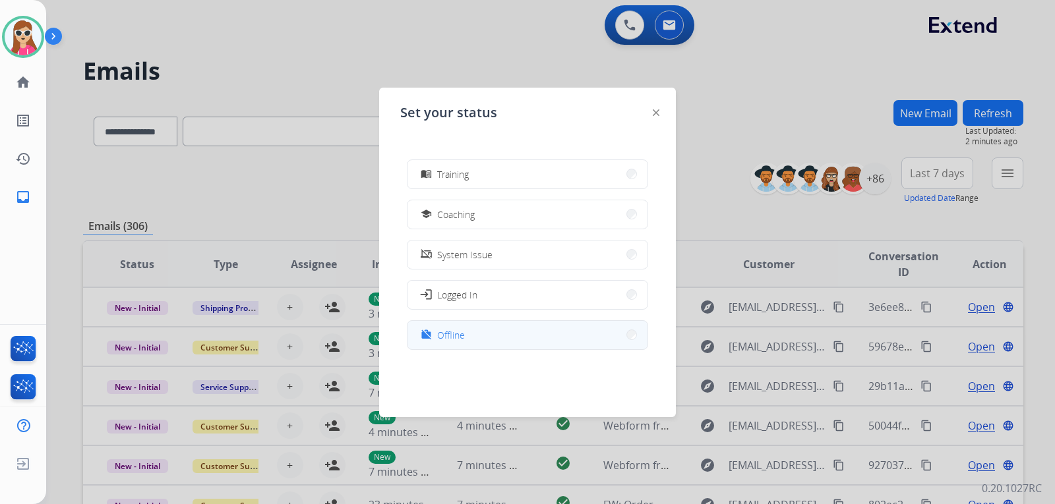
scroll to position [208, 0]
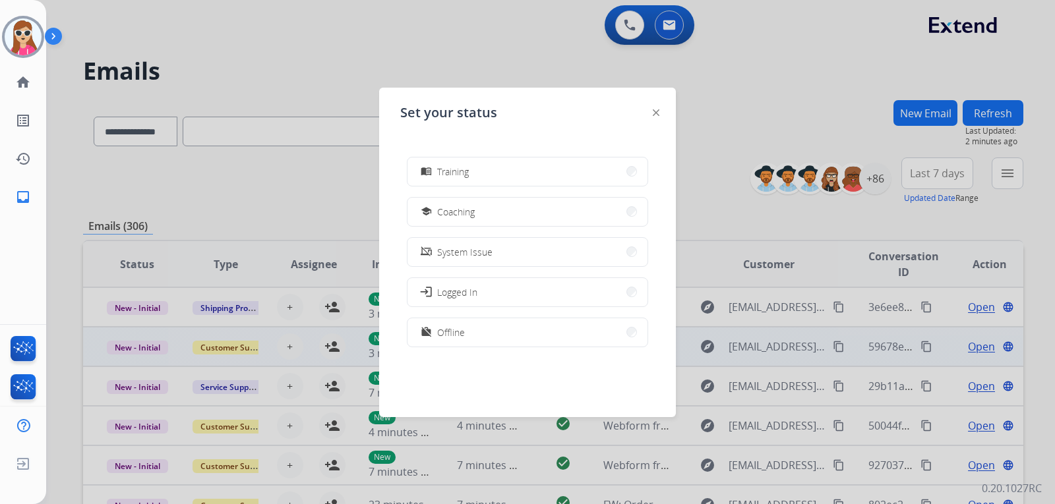
drag, startPoint x: 477, startPoint y: 338, endPoint x: 484, endPoint y: 332, distance: 9.0
click at [481, 336] on button "work_off Offline" at bounding box center [527, 332] width 240 height 28
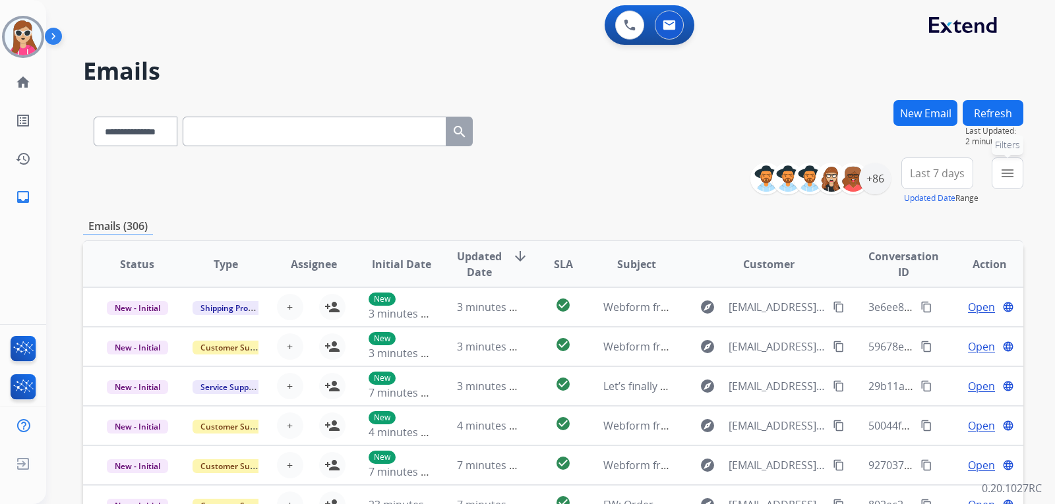
click at [992, 182] on div "menu Filters Type Claims Adjudication Customer Support Escalation Service Suppo…" at bounding box center [1008, 181] width 32 height 47
drag, startPoint x: 1030, startPoint y: 173, endPoint x: 1009, endPoint y: 175, distance: 20.5
click at [1028, 175] on div "**********" at bounding box center [550, 252] width 1009 height 504
click at [1009, 175] on mat-icon "menu" at bounding box center [1007, 173] width 16 height 16
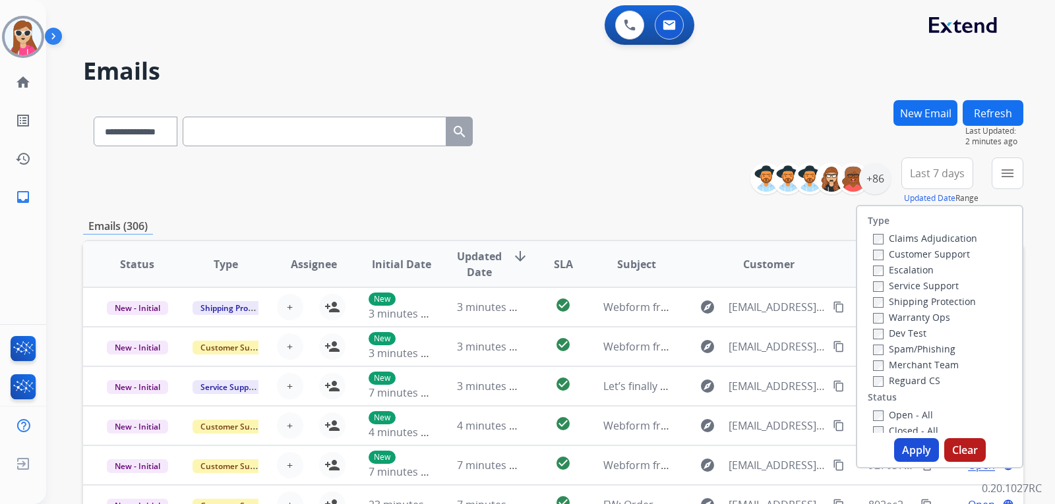
click at [934, 252] on label "Customer Support" at bounding box center [921, 254] width 97 height 13
click at [946, 303] on label "Shipping Protection" at bounding box center [924, 301] width 103 height 13
drag, startPoint x: 920, startPoint y: 376, endPoint x: 931, endPoint y: 403, distance: 29.0
click at [922, 374] on label "Reguard CS" at bounding box center [906, 380] width 67 height 13
click at [918, 413] on label "Open - All" at bounding box center [903, 415] width 60 height 13
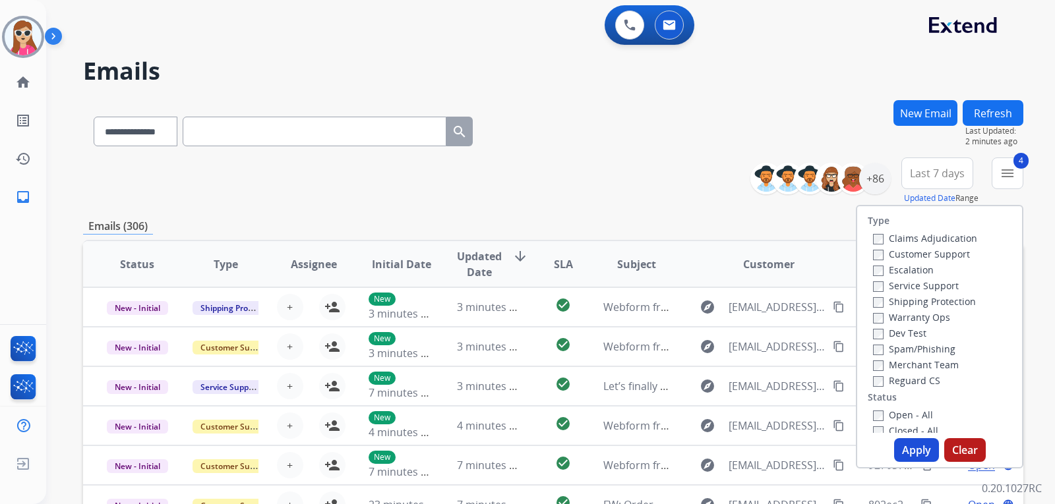
click at [912, 440] on button "Apply" at bounding box center [916, 450] width 45 height 24
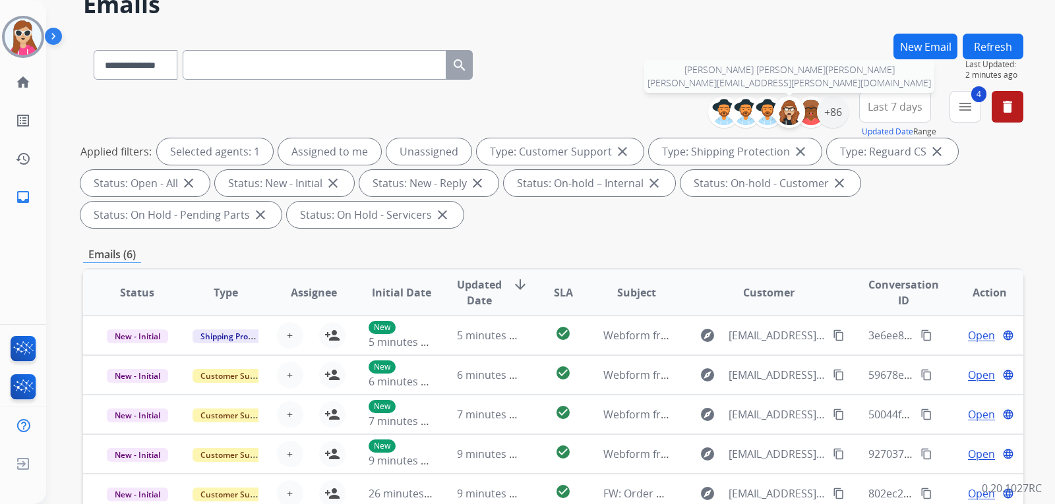
scroll to position [66, 0]
click at [833, 118] on div "+86" at bounding box center [833, 113] width 32 height 32
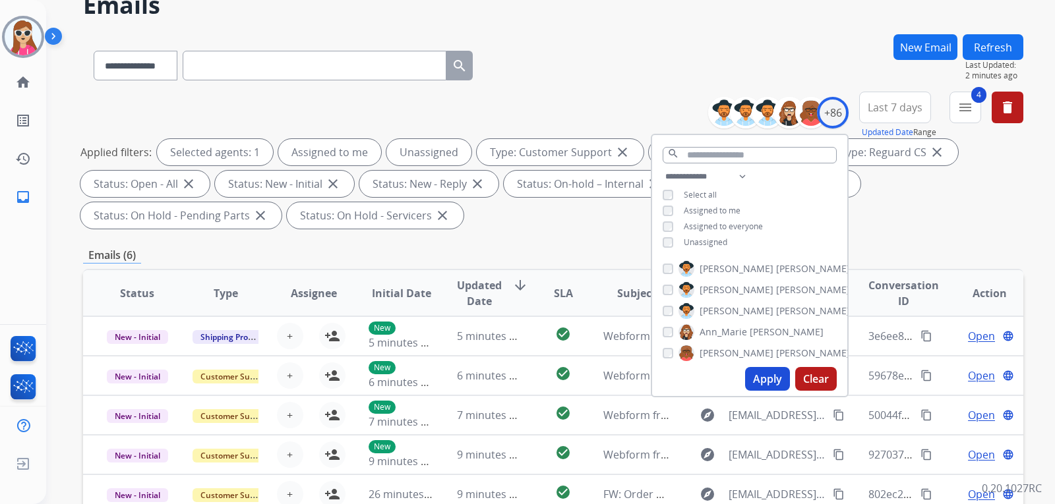
drag, startPoint x: 684, startPoint y: 242, endPoint x: 692, endPoint y: 245, distance: 8.6
click at [684, 243] on span "Unassigned" at bounding box center [706, 242] width 44 height 11
click at [751, 381] on button "Apply" at bounding box center [767, 379] width 45 height 24
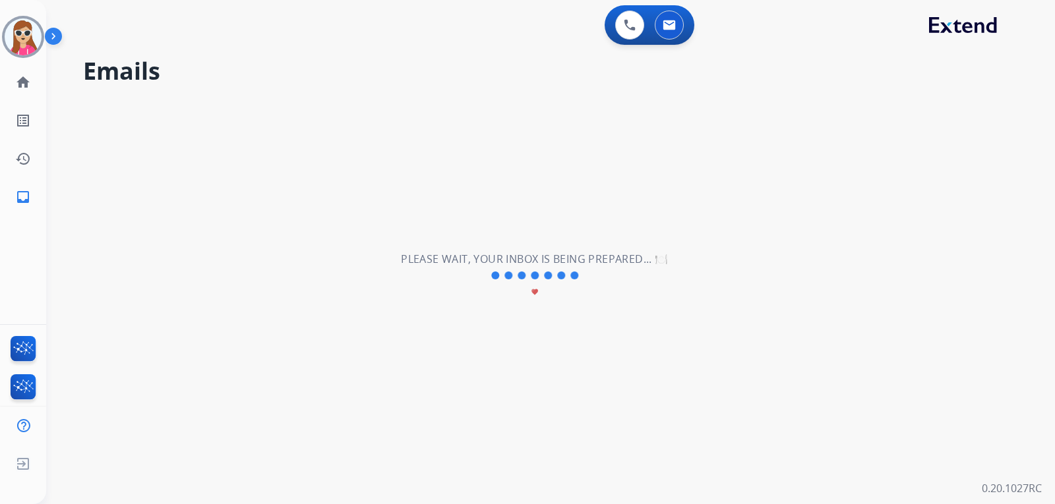
scroll to position [0, 0]
